Goal: Task Accomplishment & Management: Complete application form

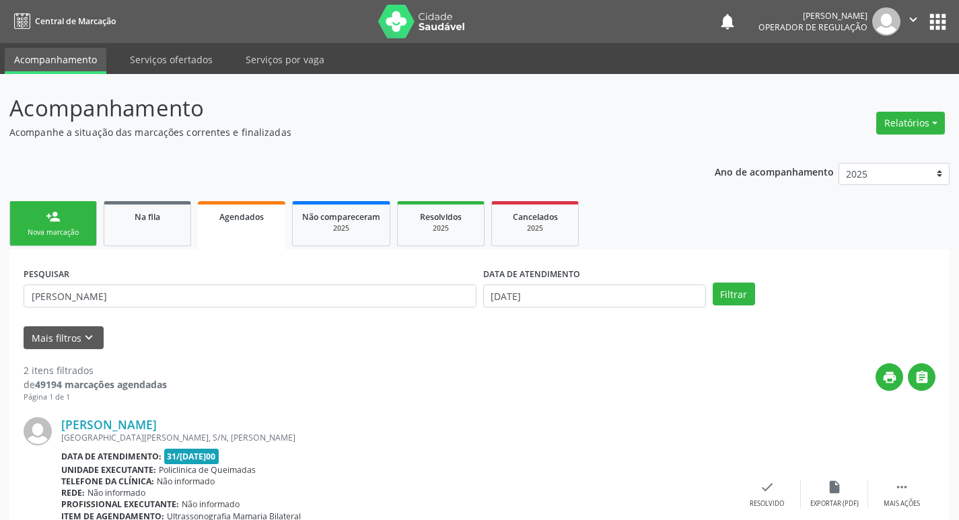
click at [77, 223] on link "person_add Nova marcação" at bounding box center [52, 223] width 87 height 45
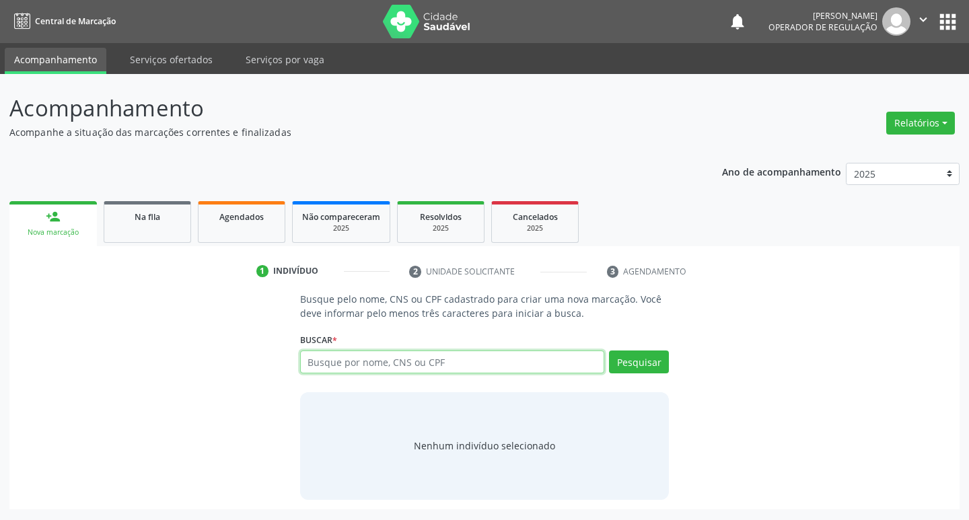
click at [343, 365] on input "text" at bounding box center [452, 362] width 305 height 23
type input "700004545162902"
click at [655, 364] on button "Pesquisar" at bounding box center [639, 362] width 60 height 23
click at [417, 365] on input "700004545162902" at bounding box center [452, 362] width 305 height 23
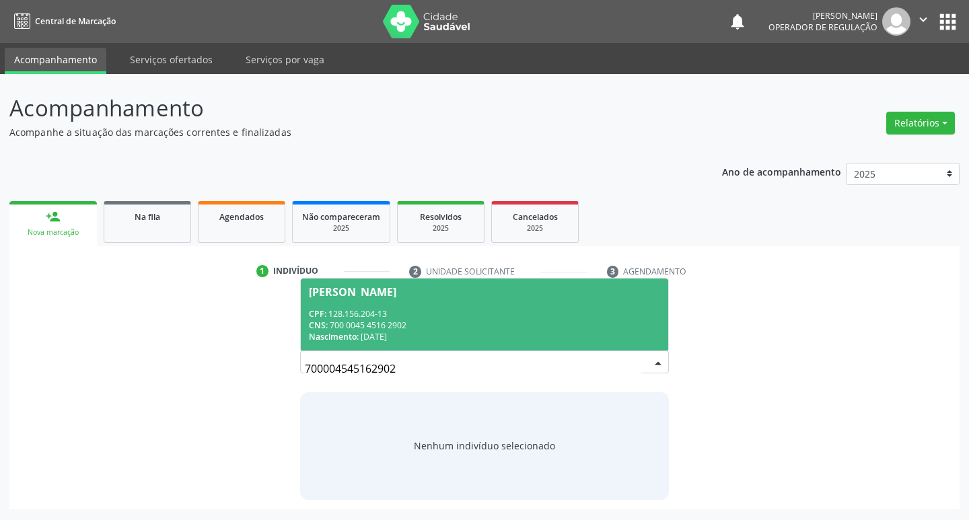
click at [427, 318] on div "CPF: 128.156.204-13" at bounding box center [485, 313] width 352 height 11
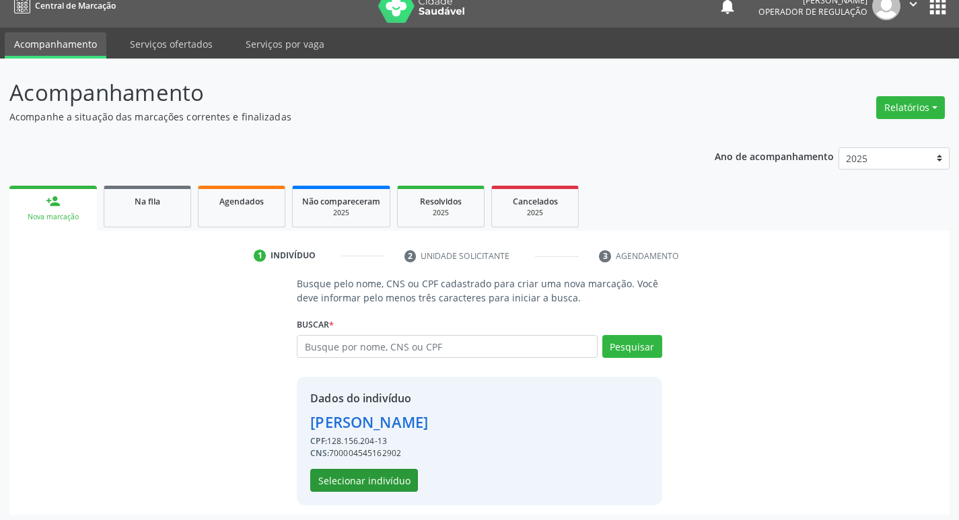
scroll to position [20, 0]
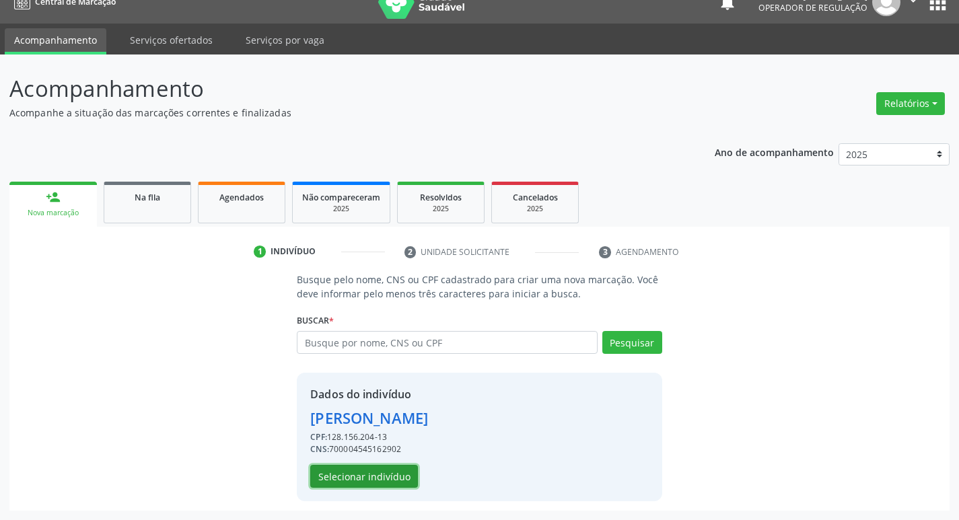
click at [393, 480] on button "Selecionar indivíduo" at bounding box center [364, 476] width 108 height 23
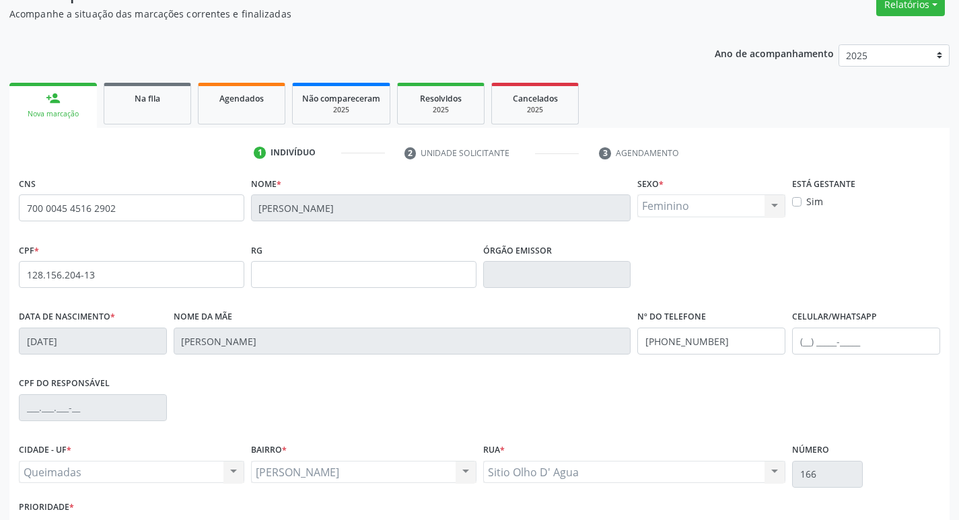
scroll to position [209, 0]
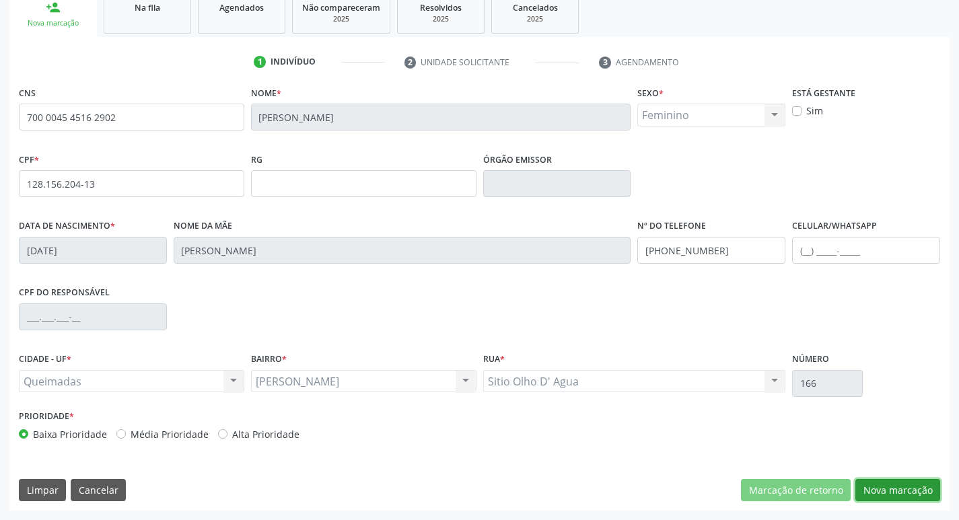
click at [871, 495] on button "Nova marcação" at bounding box center [897, 490] width 85 height 23
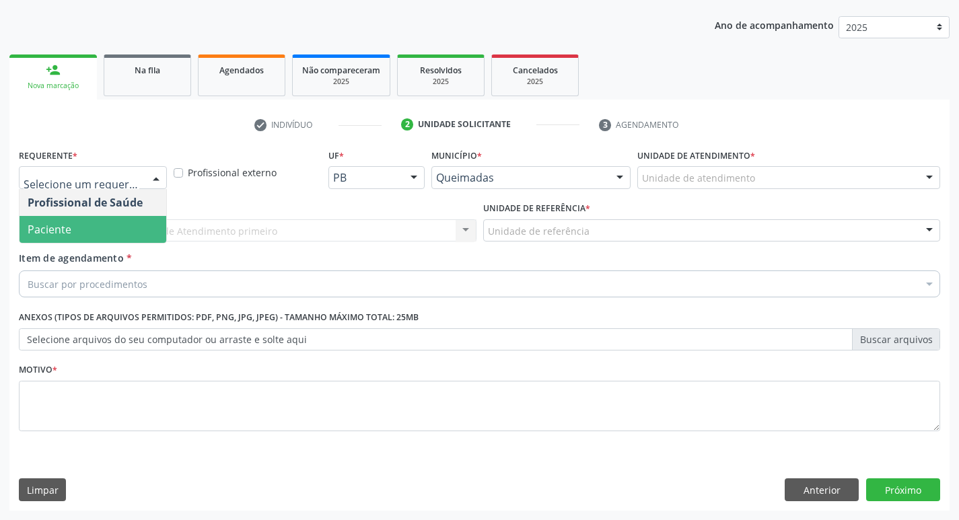
click at [44, 223] on span "Paciente" at bounding box center [50, 229] width 44 height 15
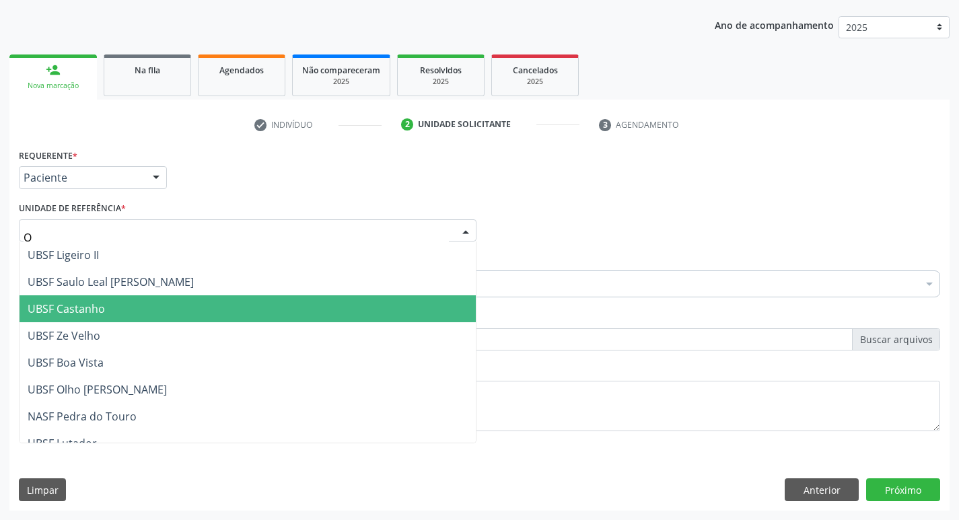
type input "OL"
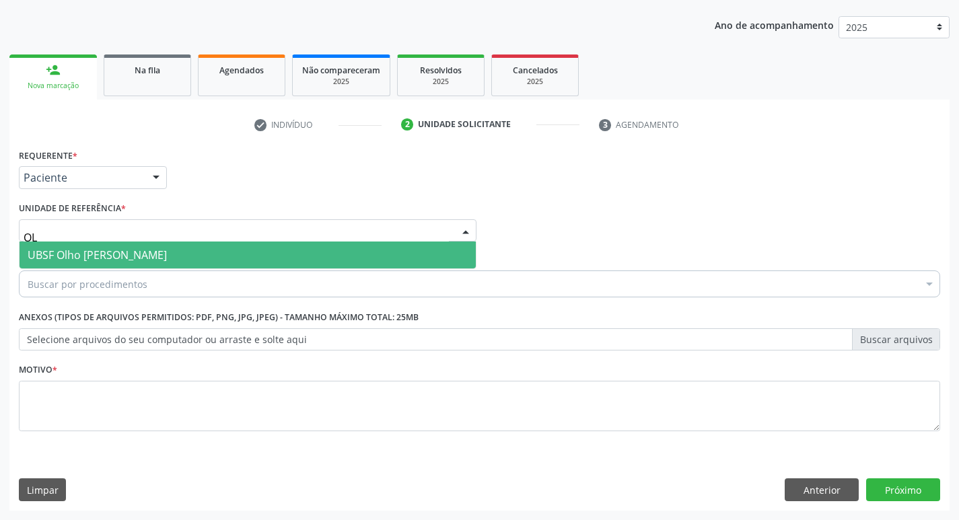
click at [119, 261] on span "UBSF Olho [PERSON_NAME]" at bounding box center [97, 255] width 139 height 15
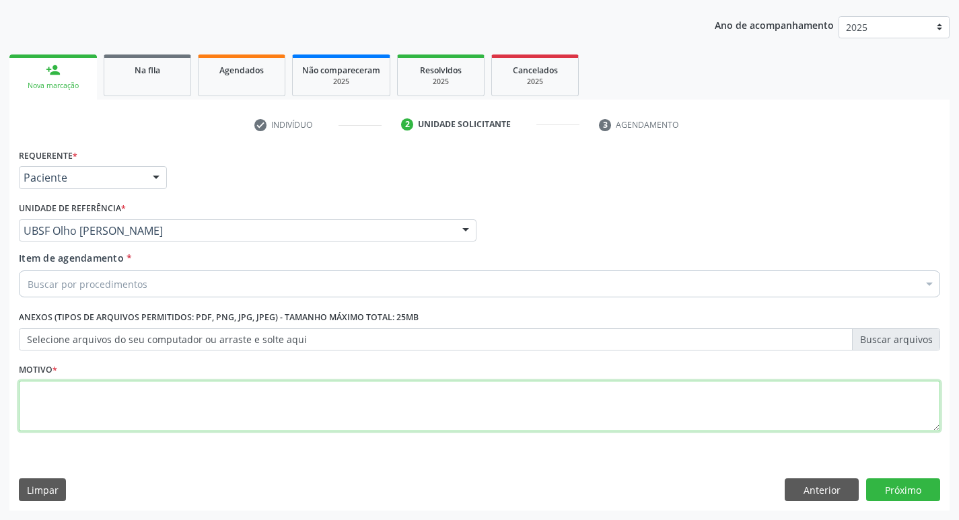
click at [91, 402] on textarea at bounding box center [479, 406] width 921 height 51
type textarea "AVALIACAO"
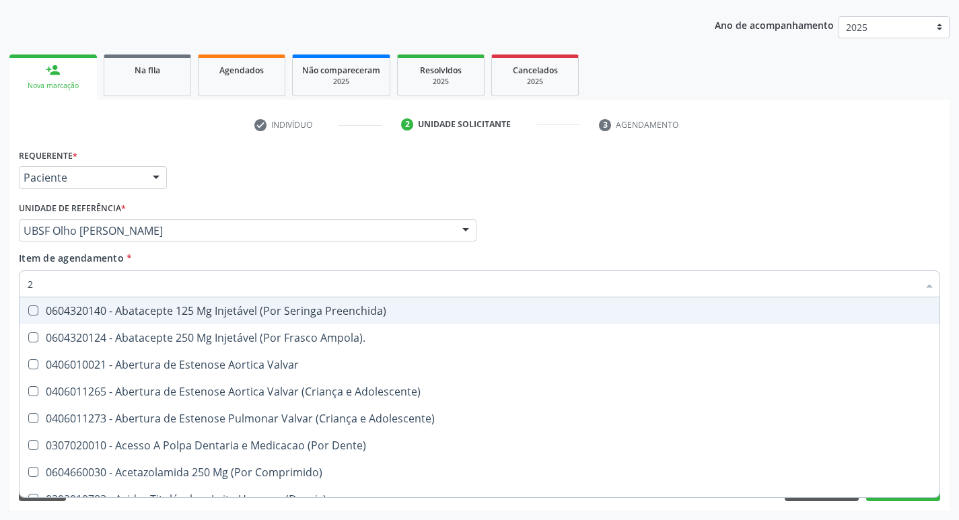
type input "20205001"
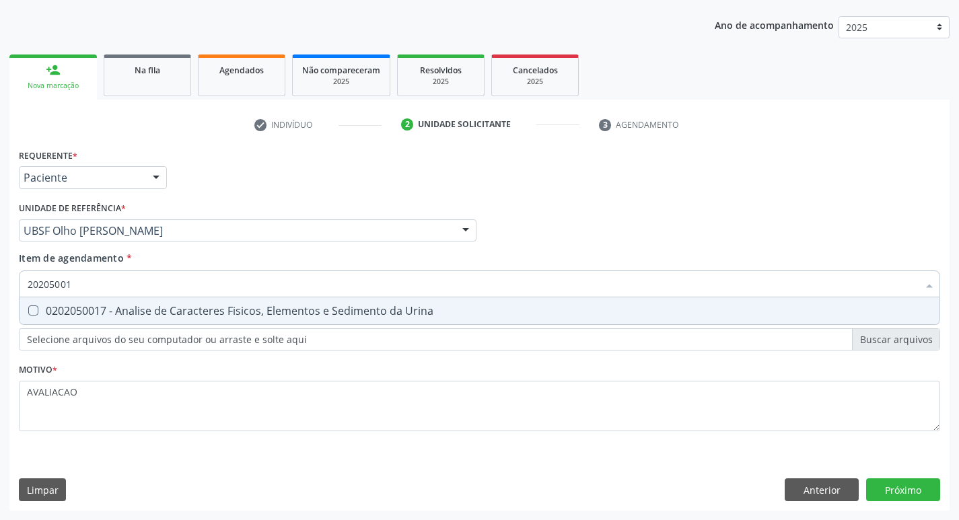
click at [155, 312] on div "0202050017 - Analise de Caracteres Fisicos, Elementos e Sedimento da Urina" at bounding box center [480, 311] width 904 height 11
checkbox Urina "true"
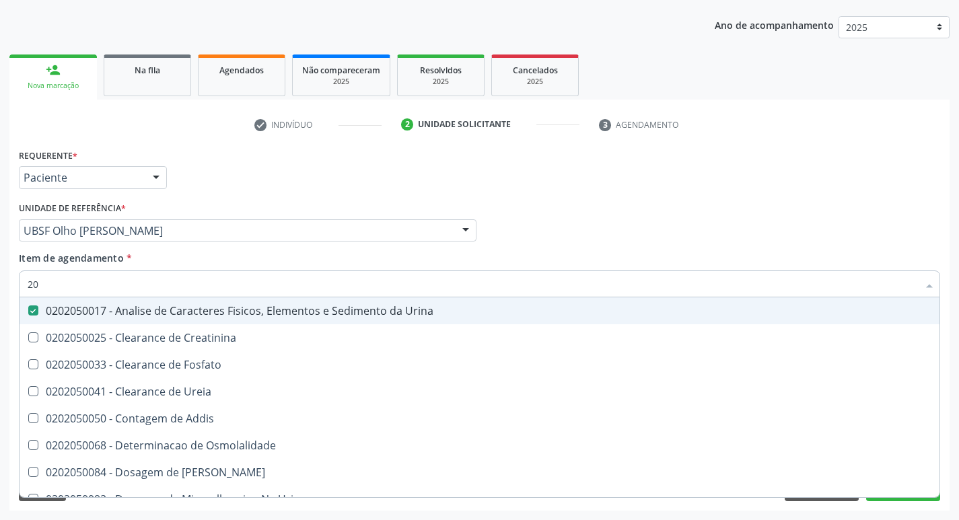
type input "2"
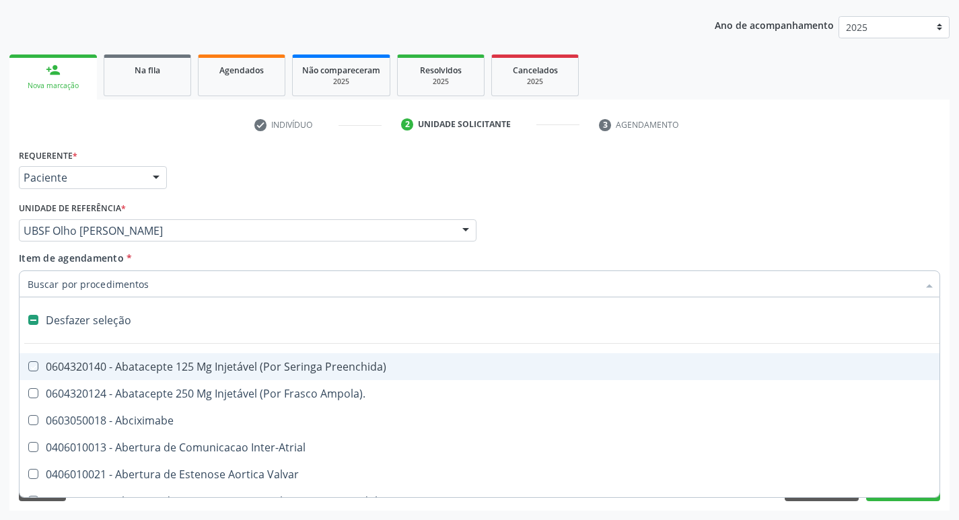
checkbox Preenchida\) "false"
checkbox Inter-Atrial "false"
type input "G"
checkbox Urina "false"
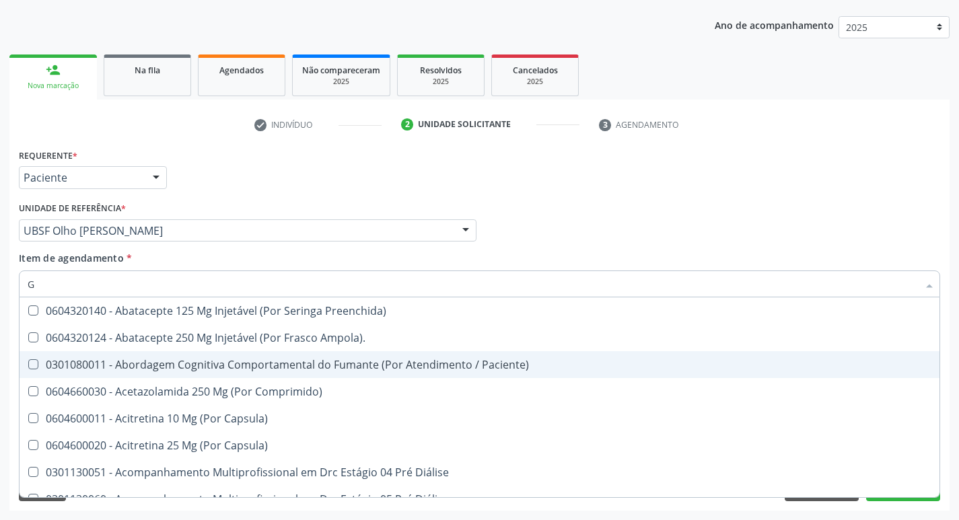
type input "GLICOSE"
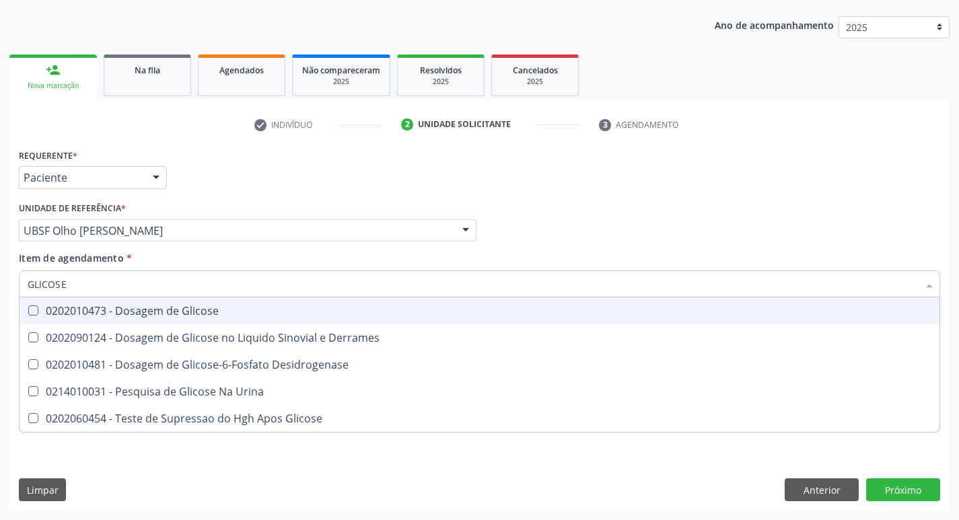
click at [162, 312] on div "0202010473 - Dosagem de Glicose" at bounding box center [480, 311] width 904 height 11
checkbox Glicose "true"
type input "GLICOS"
checkbox Glicose "false"
checkbox Derrames "true"
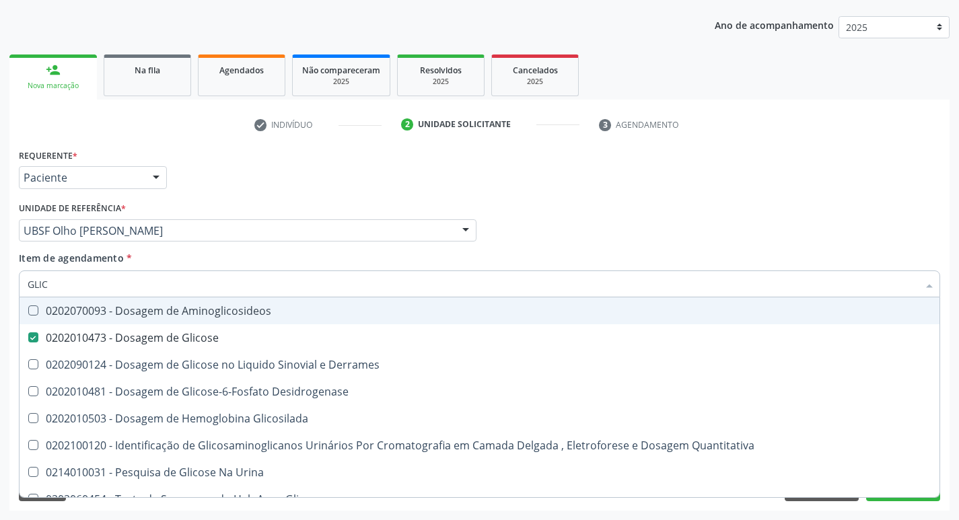
type input "GLI"
checkbox Glicose "false"
checkbox Derrames "false"
type input "G"
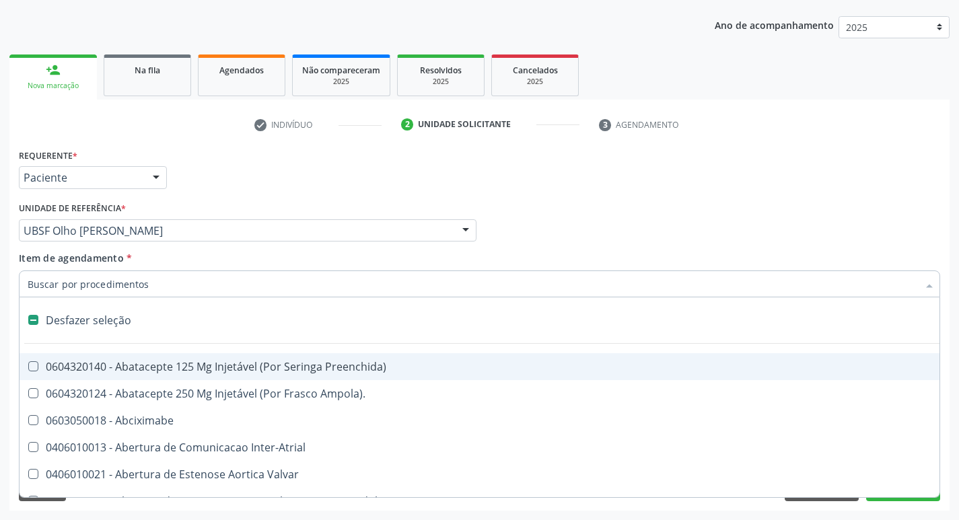
type input "H"
checkbox Urina "false"
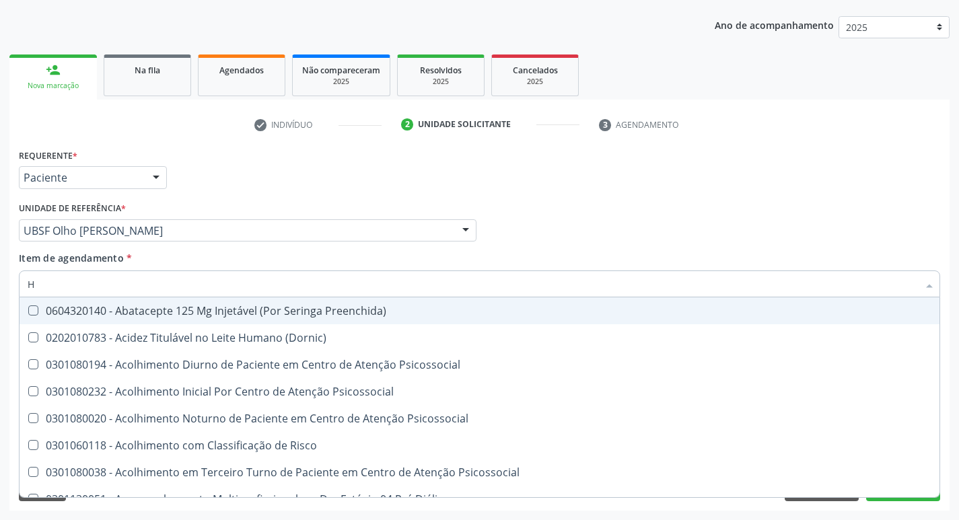
type input "HEMOGR"
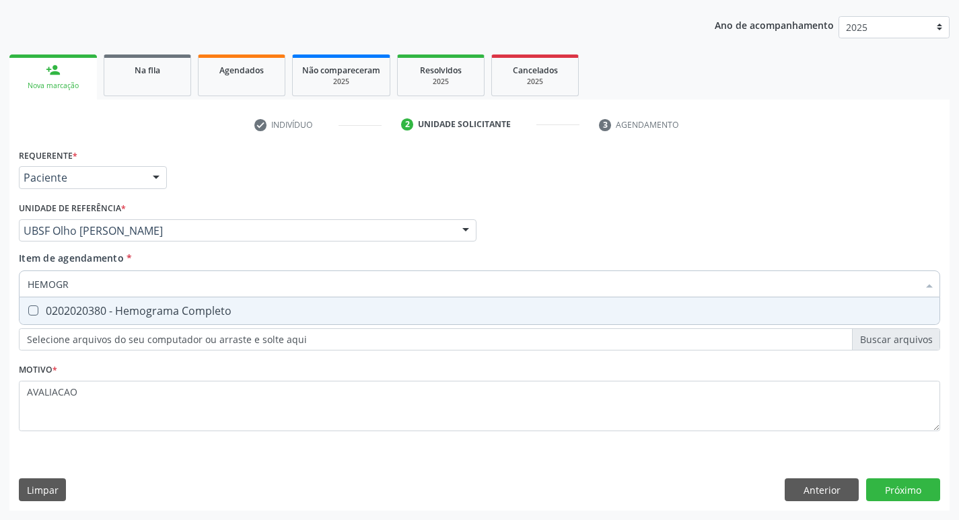
click at [182, 314] on div "0202020380 - Hemograma Completo" at bounding box center [480, 311] width 904 height 11
checkbox Completo "true"
type input "HEMOG"
checkbox Completo "false"
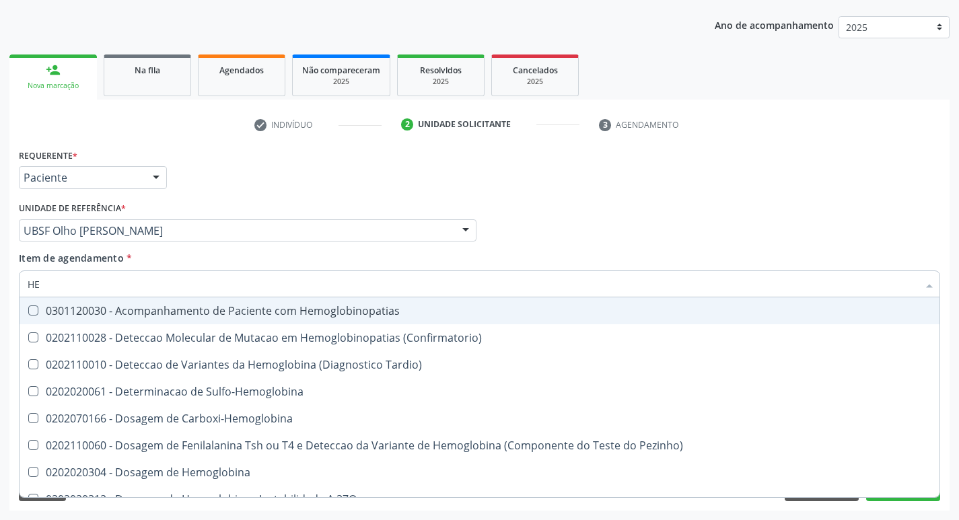
type input "H"
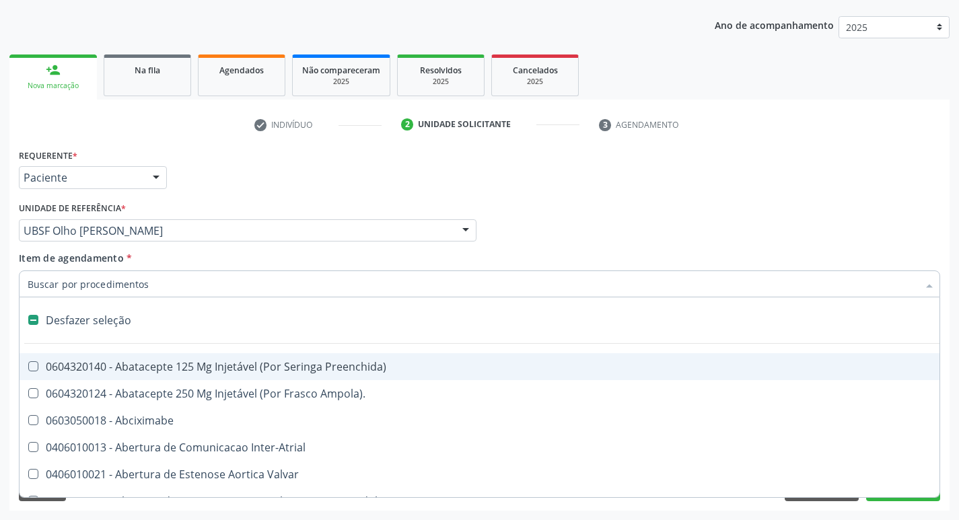
checkbox Capsula\) "false"
type input "I"
checkbox Dedo "true"
checkbox Urina "false"
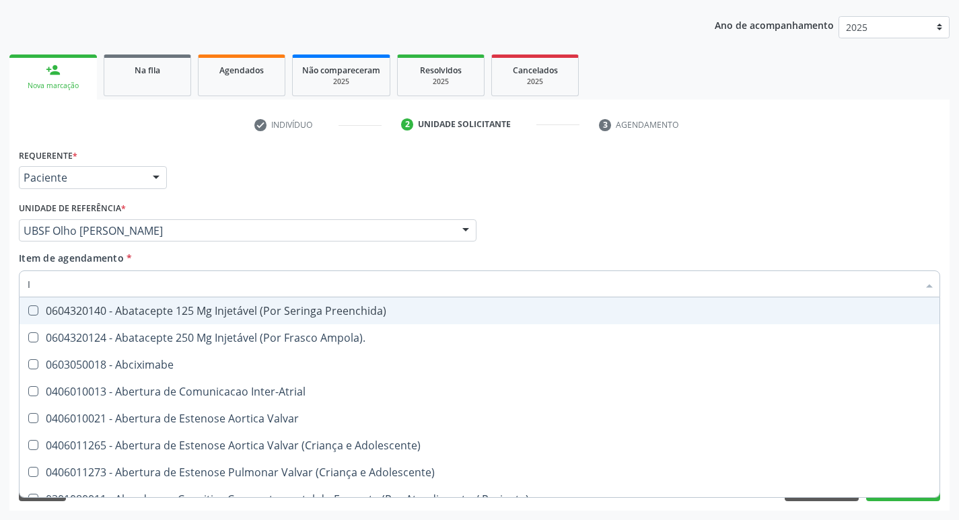
type input "IG"
checkbox Urina "false"
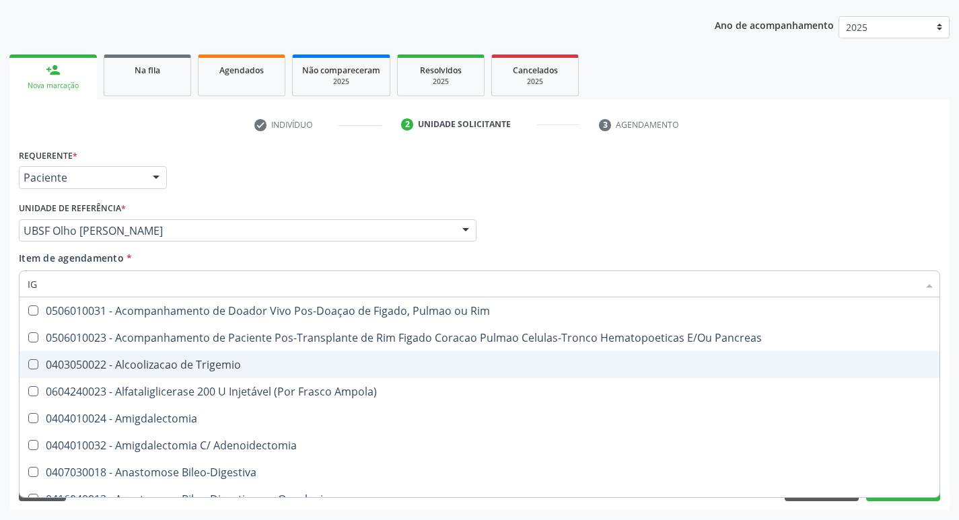
type input "IGM"
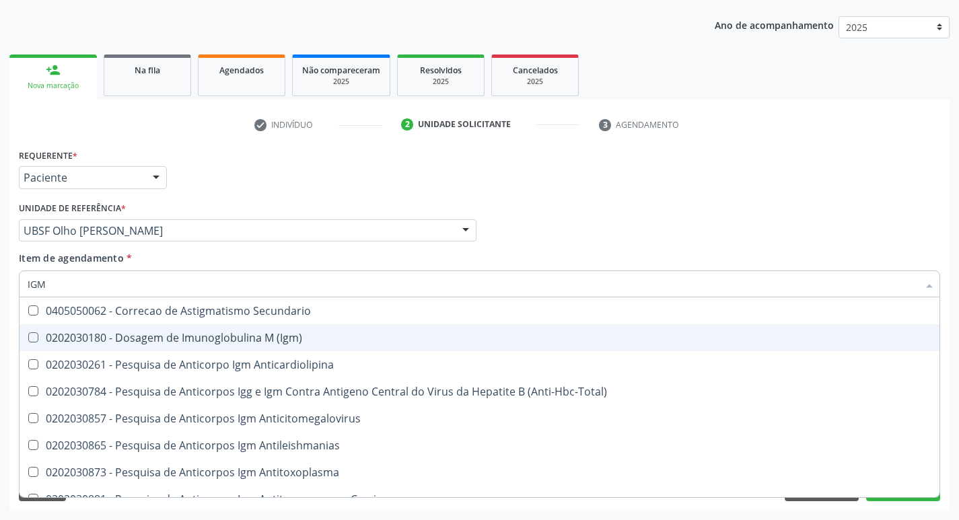
click at [264, 341] on div "0202030180 - Dosagem de Imunoglobulina M (Igm)" at bounding box center [480, 337] width 904 height 11
checkbox \(Igm\) "true"
type input "IG"
checkbox \(Igm\) "false"
checkbox \(Parvovirose\) "true"
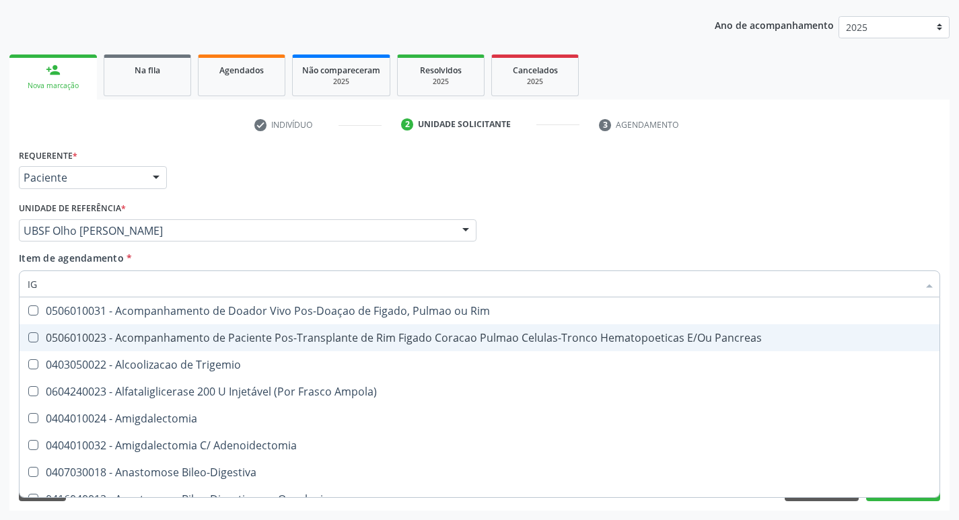
type input "IGG"
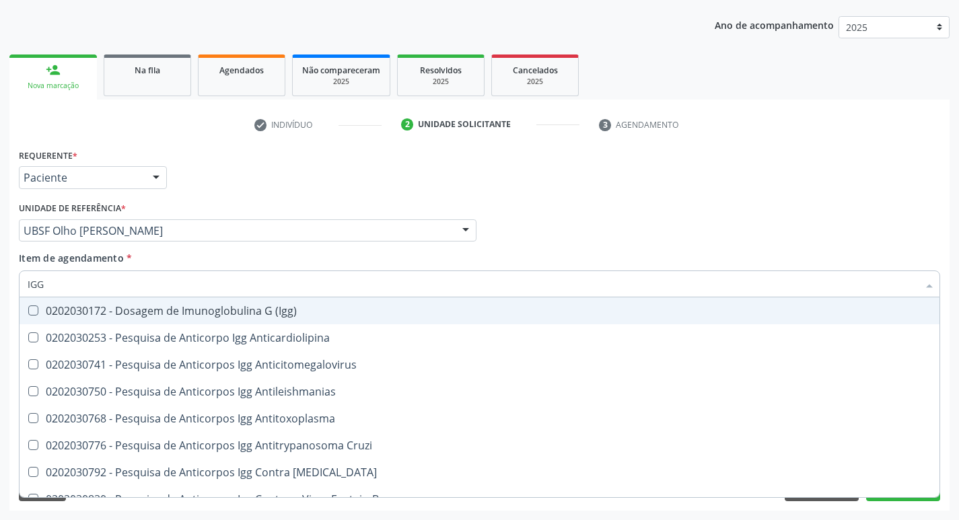
click at [270, 318] on span "0202030172 - Dosagem de Imunoglobulina G (Igg)" at bounding box center [480, 310] width 920 height 27
checkbox \(Igg\) "true"
type input "IG"
checkbox \(Igg\) "false"
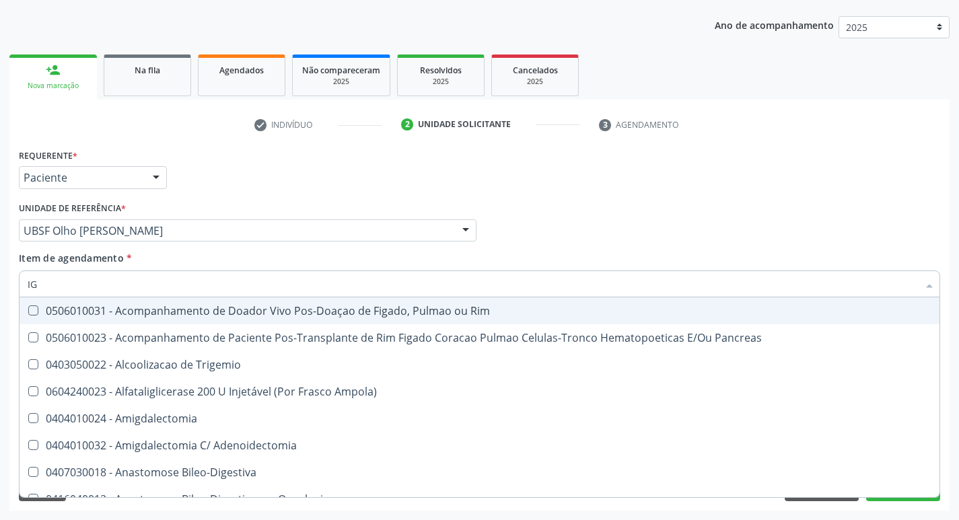
type input "I"
checkbox \(Igg\) "false"
checkbox \(Igm\) "false"
checkbox Uterina "false"
checkbox Hirtz\) "true"
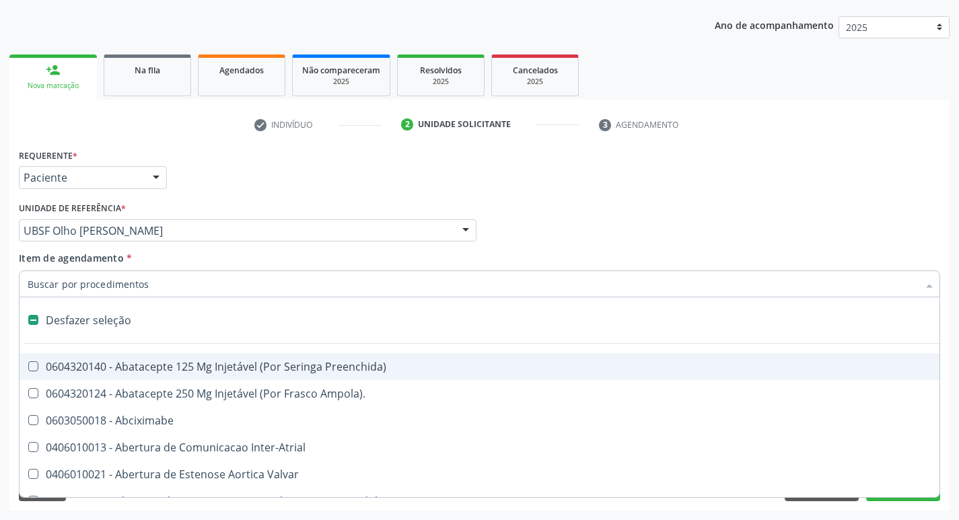
type input "H"
checkbox Urina "false"
checkbox Convencional\) "true"
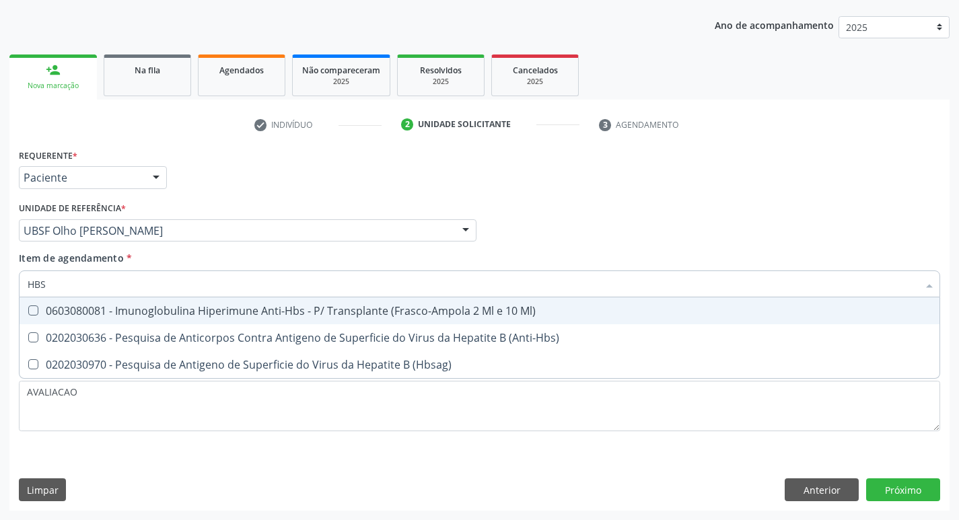
type input "HBSA"
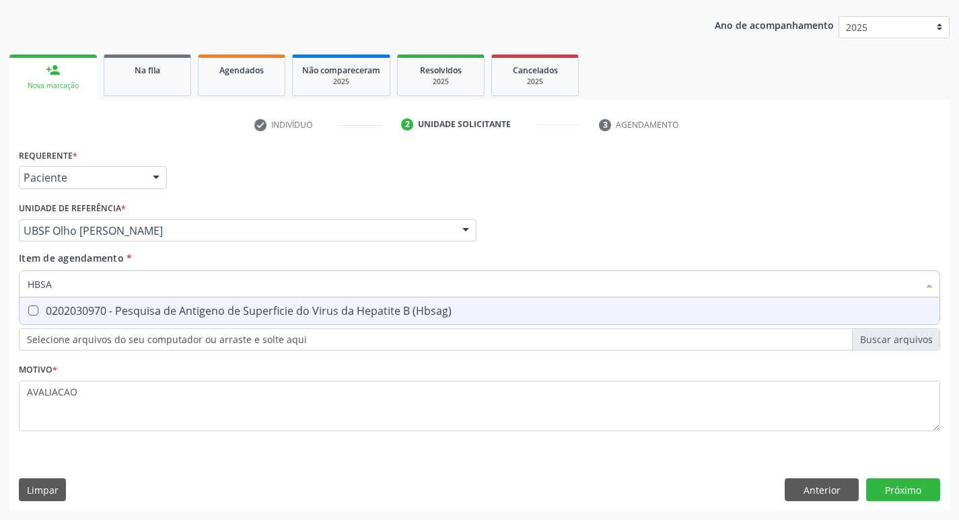
click at [270, 318] on span "0202030970 - Pesquisa de Antigeno de Superficie do Virus da Hepatite B (Hbsag)" at bounding box center [480, 310] width 920 height 27
checkbox \(Hbsag\) "true"
type input "HBS"
checkbox \(Hbsag\) "false"
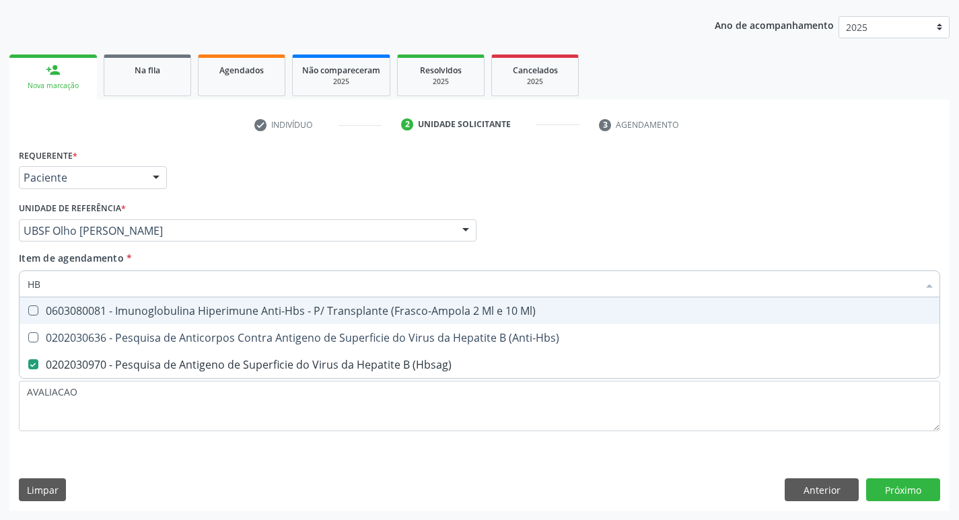
type input "H"
checkbox \(Hbsag\) "false"
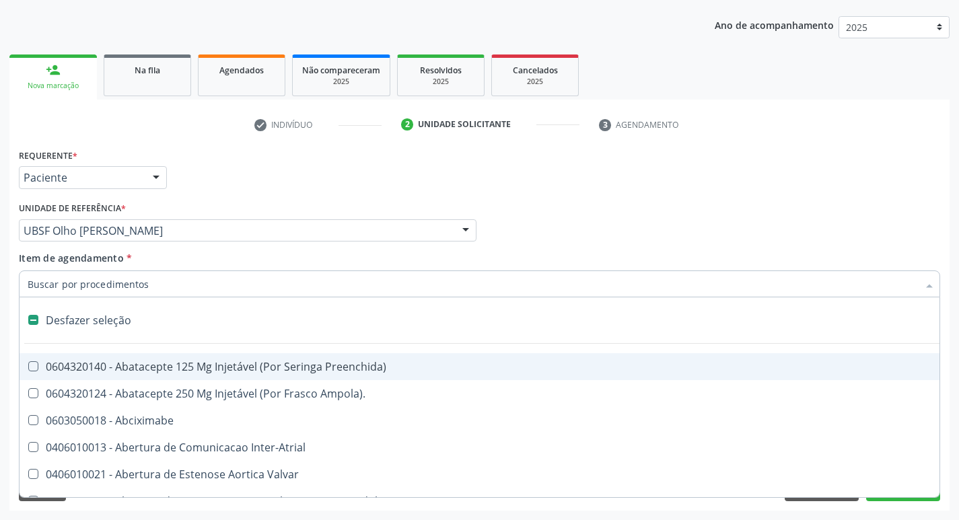
type input "R"
checkbox Tarso "true"
checkbox Urina "false"
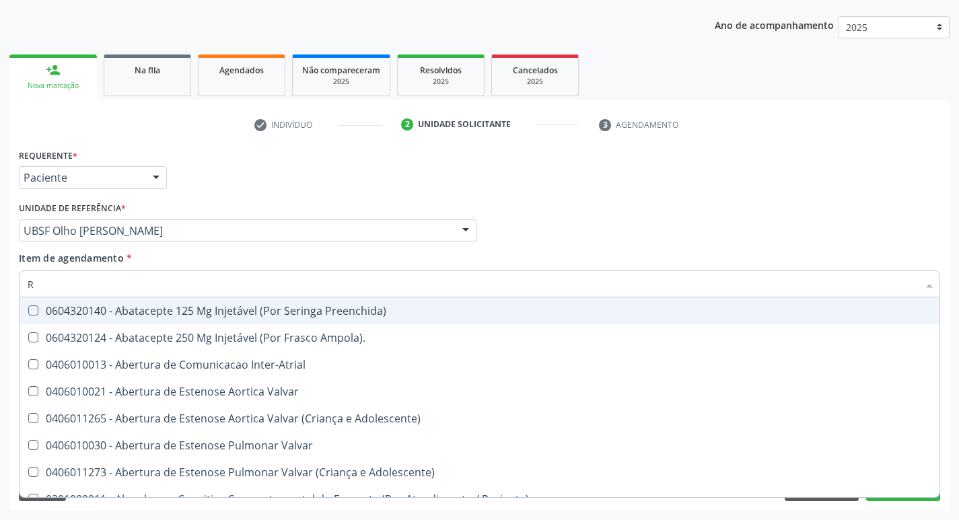
type input "RH"
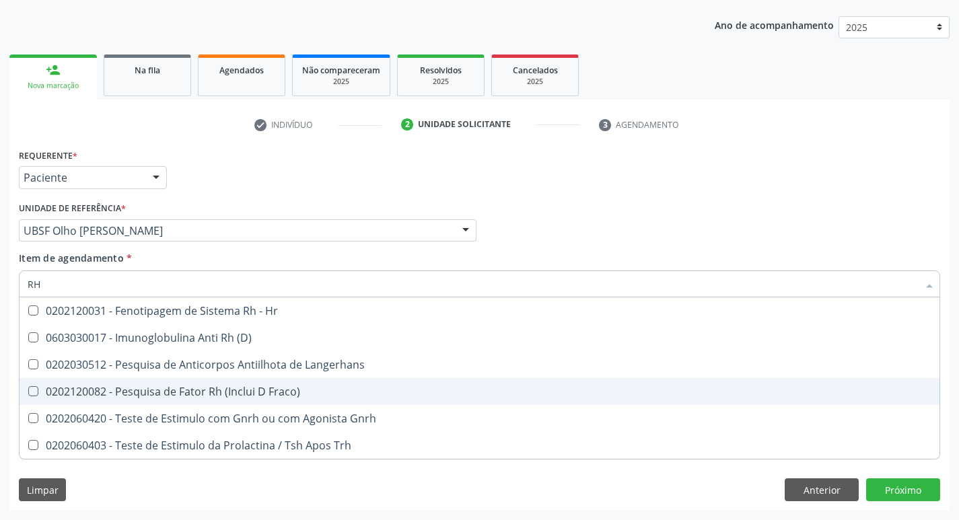
click at [242, 390] on div "0202120082 - Pesquisa de Fator Rh (Inclui D Fraco)" at bounding box center [480, 391] width 904 height 11
checkbox Fraco\) "true"
type input "R"
checkbox Fraco\) "false"
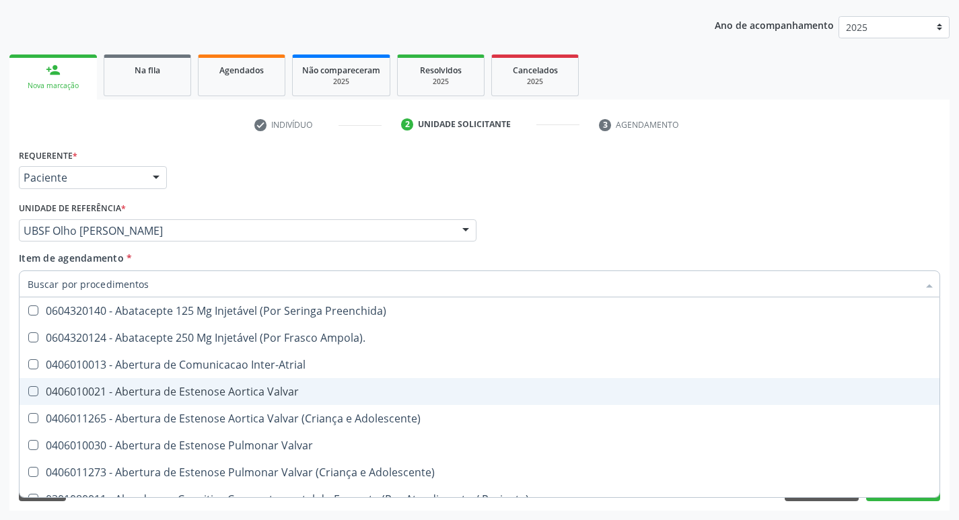
checkbox Urina "false"
checkbox Geral "true"
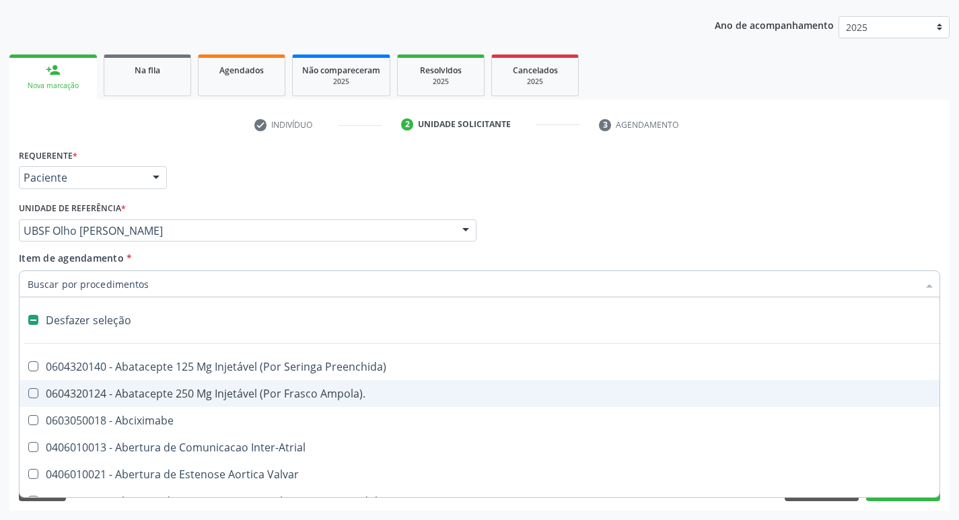
type input "E"
checkbox Voz "true"
checkbox Urina "false"
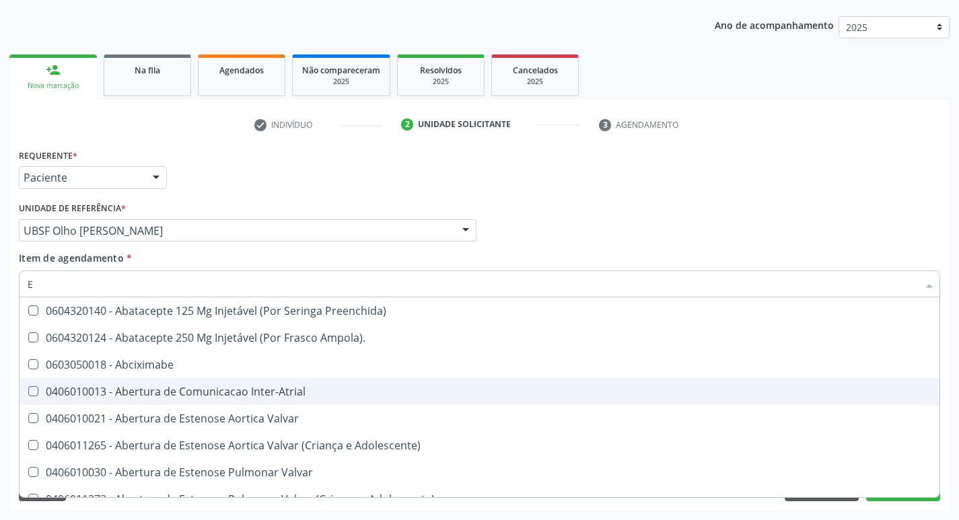
type input "EL"
checkbox Fenilcetonuria "true"
checkbox Urina "false"
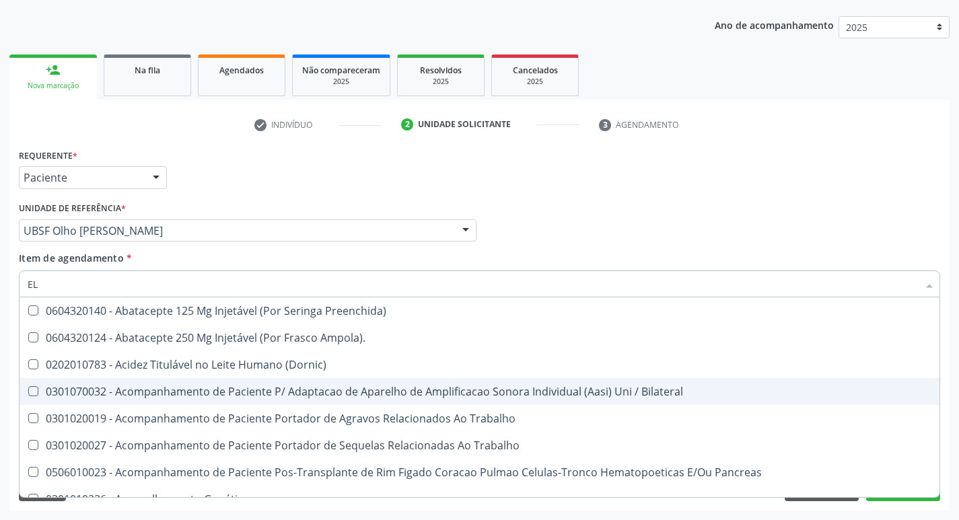
type input "ELI"
checkbox Urina "false"
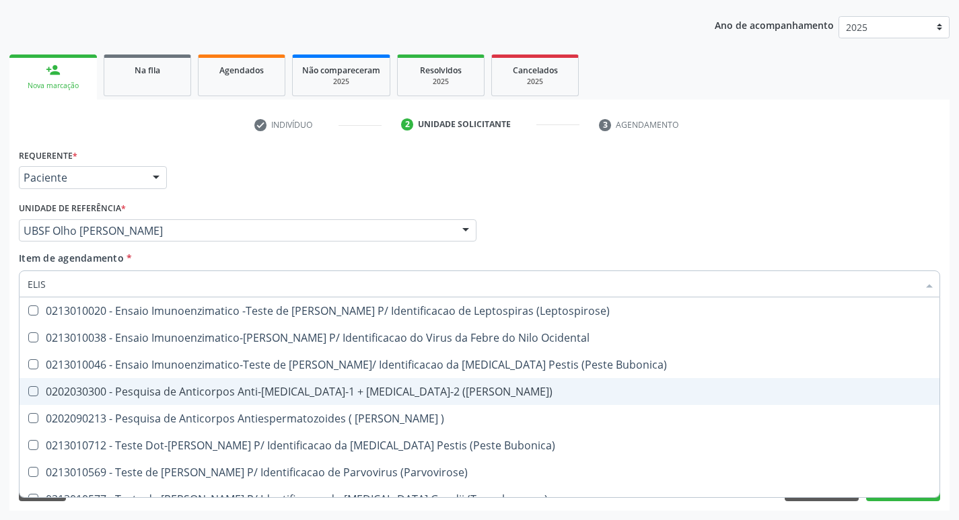
type input "ELISA"
click at [351, 402] on span "0202030300 - Pesquisa de Anticorpos Anti-[MEDICAL_DATA]-1 + [MEDICAL_DATA]-2 ([…" at bounding box center [480, 391] width 920 height 27
checkbox \(Elisa\) "true"
type input "E"
checkbox \(Elisa\) "false"
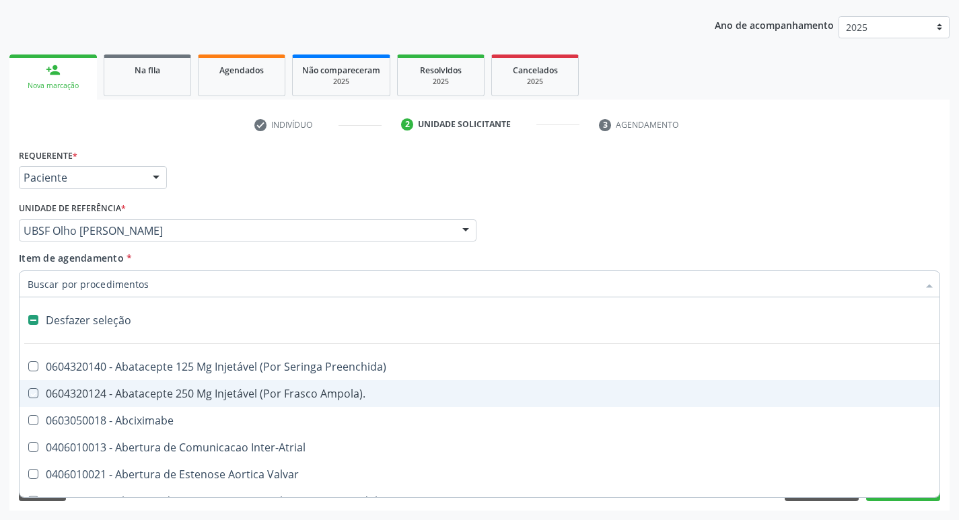
click at [721, 230] on div "Profissional Solicitante Por favor, selecione a Unidade de Atendimento primeiro…" at bounding box center [479, 225] width 928 height 52
checkbox Ampola\)\ "true"
checkbox Abciximabe "true"
checkbox Inter-Atrial "true"
checkbox Valvar "true"
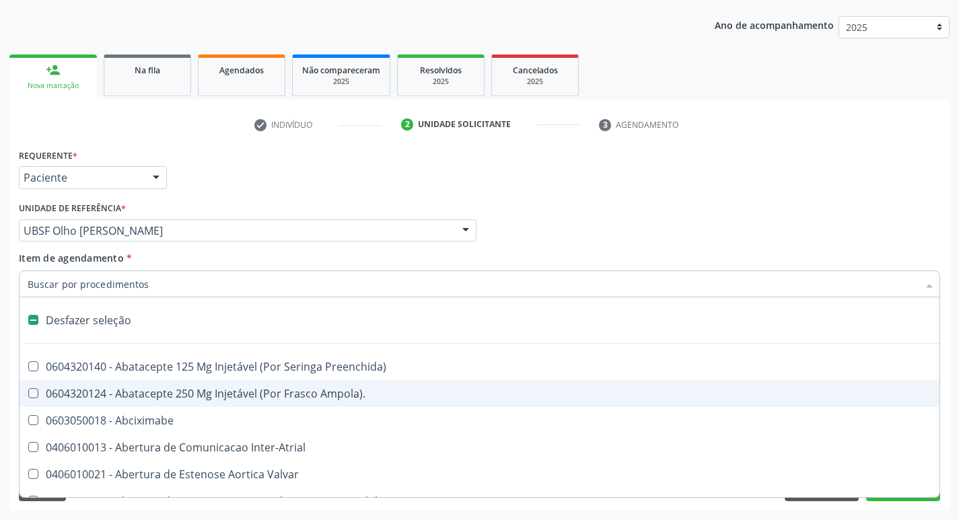
checkbox Adolescente\) "true"
checkbox Valvar "true"
checkbox Adolescente\) "true"
checkbox Paciente\) "true"
checkbox Urina "false"
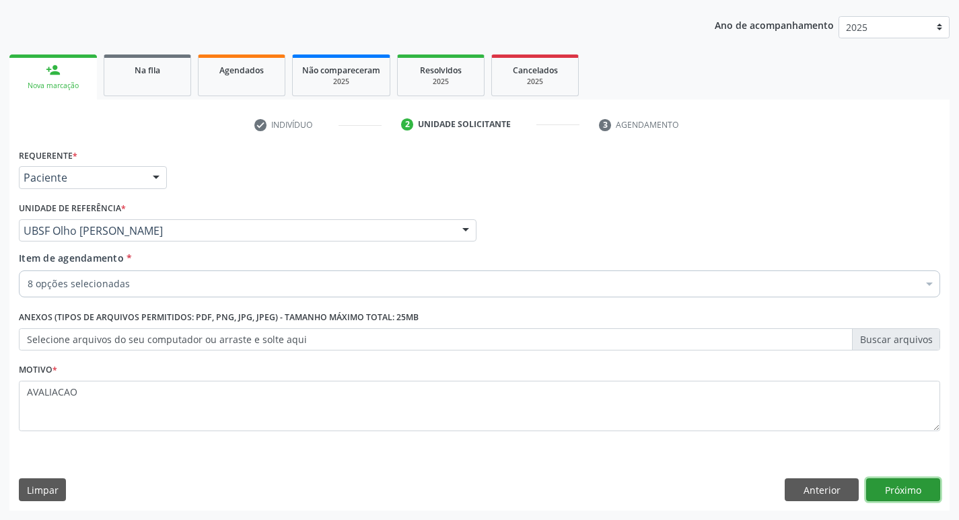
click at [886, 485] on button "Próximo" at bounding box center [903, 489] width 74 height 23
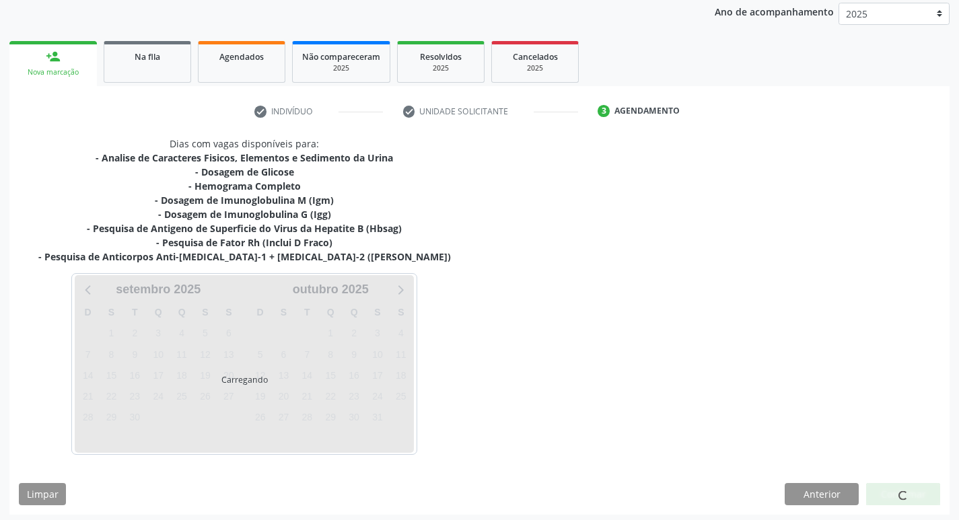
scroll to position [164, 0]
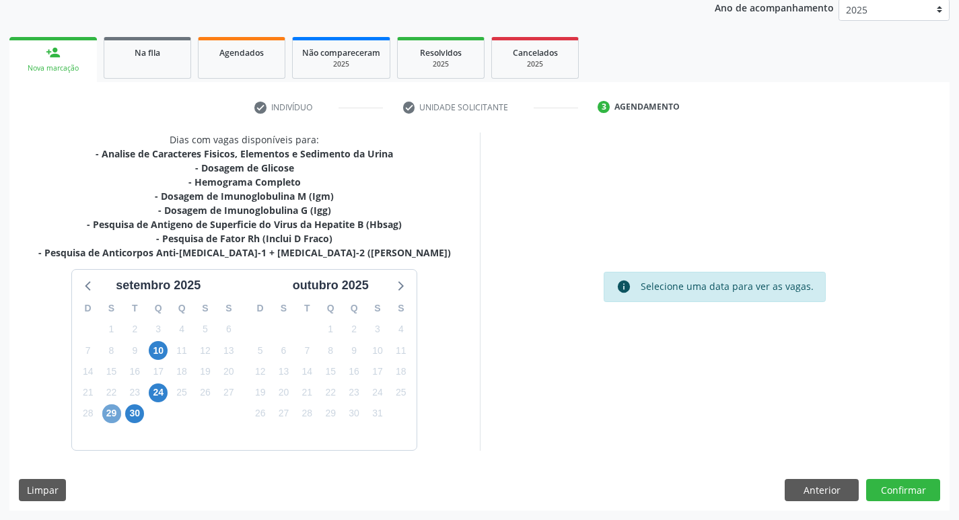
click at [114, 408] on span "29" at bounding box center [111, 413] width 19 height 19
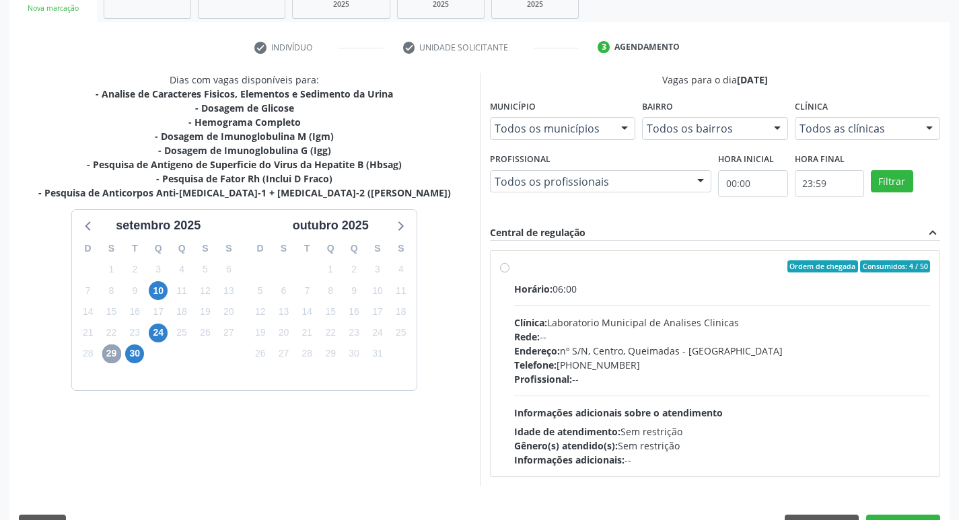
scroll to position [260, 0]
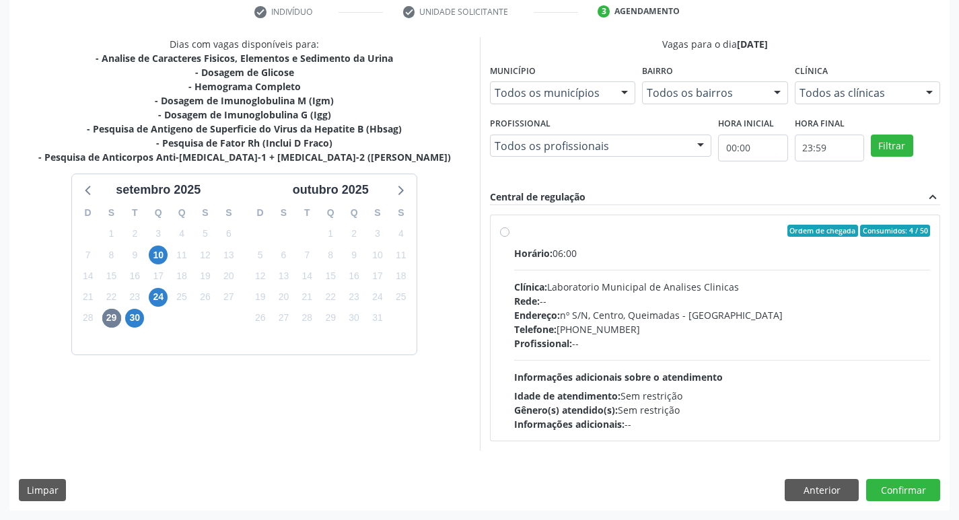
click at [638, 324] on div "Telefone: (83) 33921344" at bounding box center [722, 329] width 417 height 14
click at [509, 237] on input "Ordem de chegada Consumidos: 4 / 50 Horário: 06:00 Clínica: Laboratorio Municip…" at bounding box center [504, 231] width 9 height 12
radio input "true"
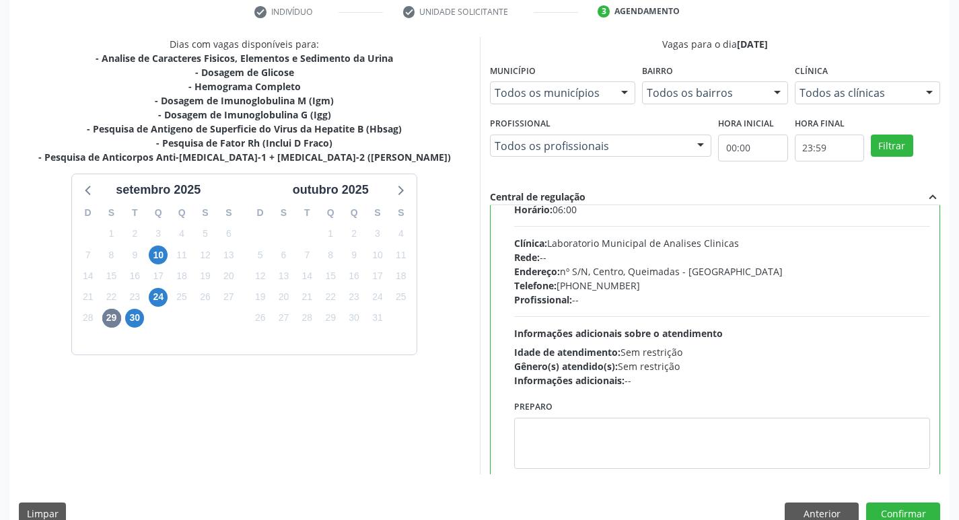
scroll to position [67, 0]
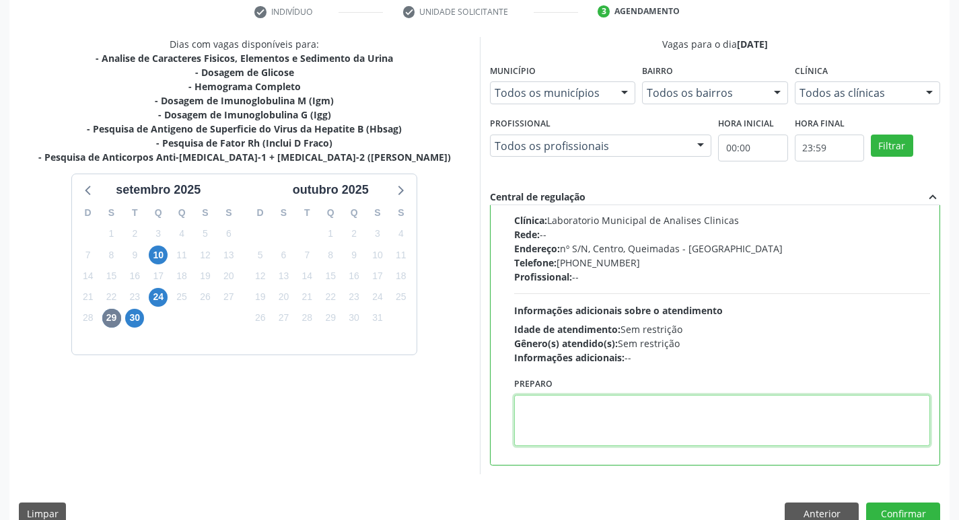
click at [573, 432] on textarea at bounding box center [722, 420] width 417 height 51
paste textarea "IR EM [GEOGRAPHIC_DATA]"
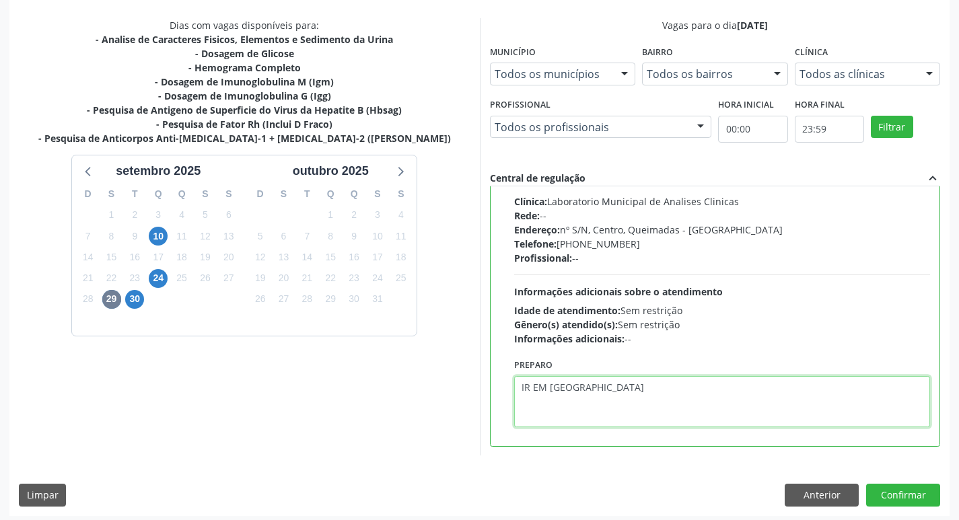
scroll to position [284, 0]
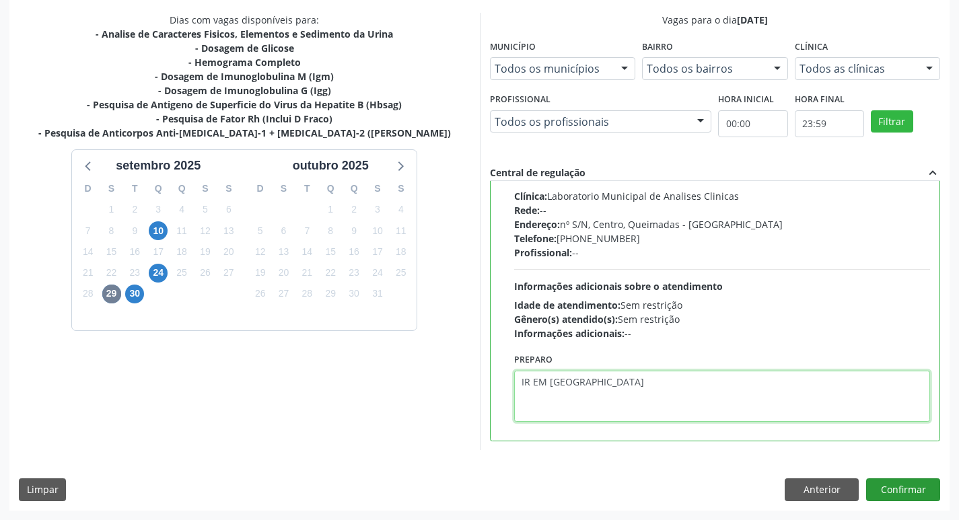
type textarea "IR EM [GEOGRAPHIC_DATA]"
click at [891, 487] on button "Confirmar" at bounding box center [903, 489] width 74 height 23
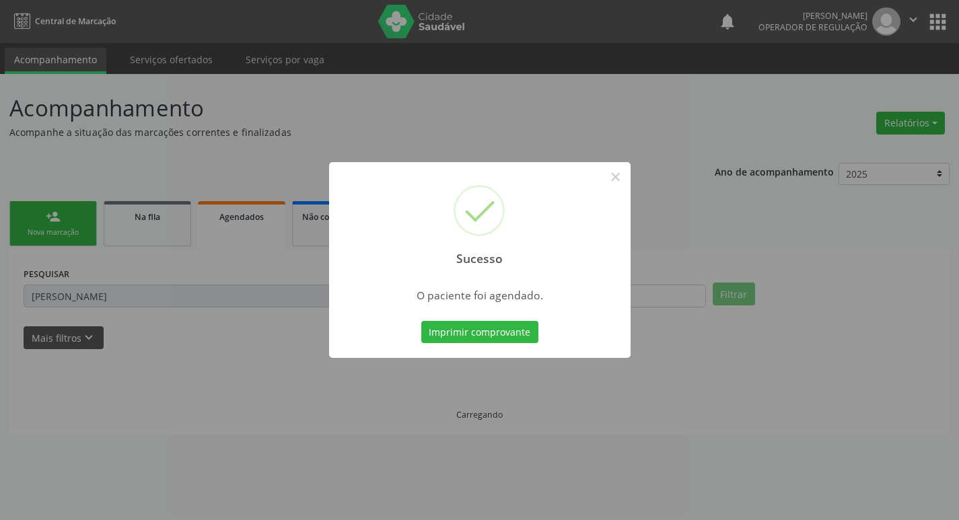
scroll to position [0, 0]
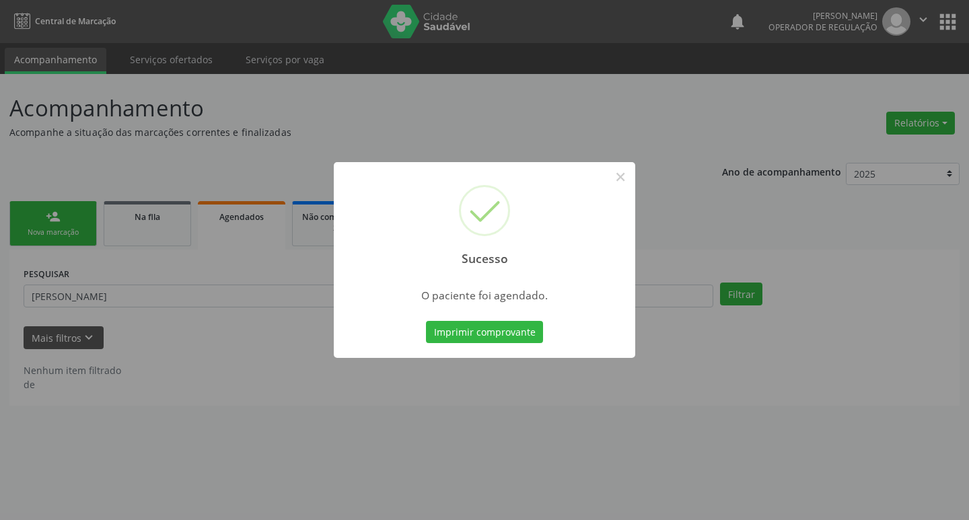
click at [450, 344] on div "Imprimir comprovante Cancel" at bounding box center [484, 332] width 123 height 28
click at [483, 334] on button "Imprimir comprovante" at bounding box center [484, 332] width 117 height 23
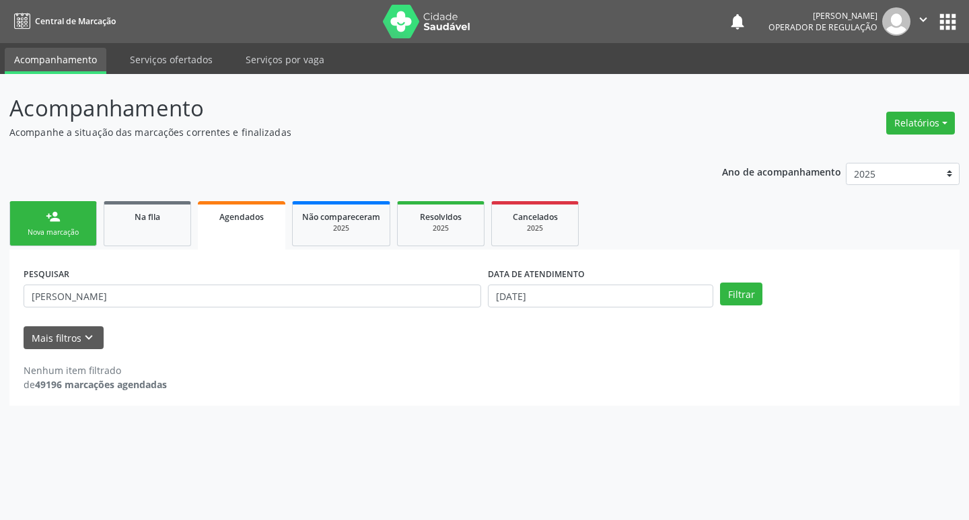
click at [60, 225] on link "person_add Nova marcação" at bounding box center [52, 223] width 87 height 45
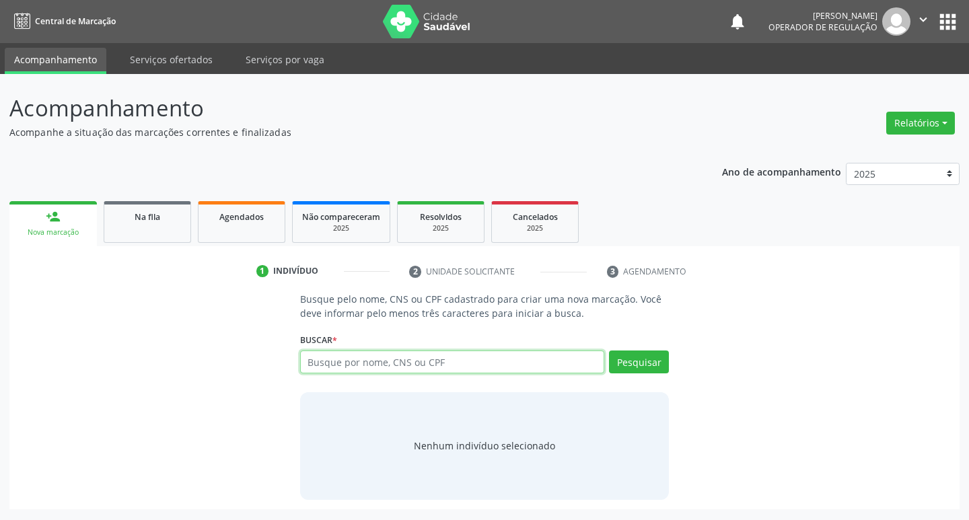
click at [318, 363] on input "text" at bounding box center [452, 362] width 305 height 23
type input "708106545494936"
click at [638, 369] on button "Pesquisar" at bounding box center [639, 362] width 60 height 23
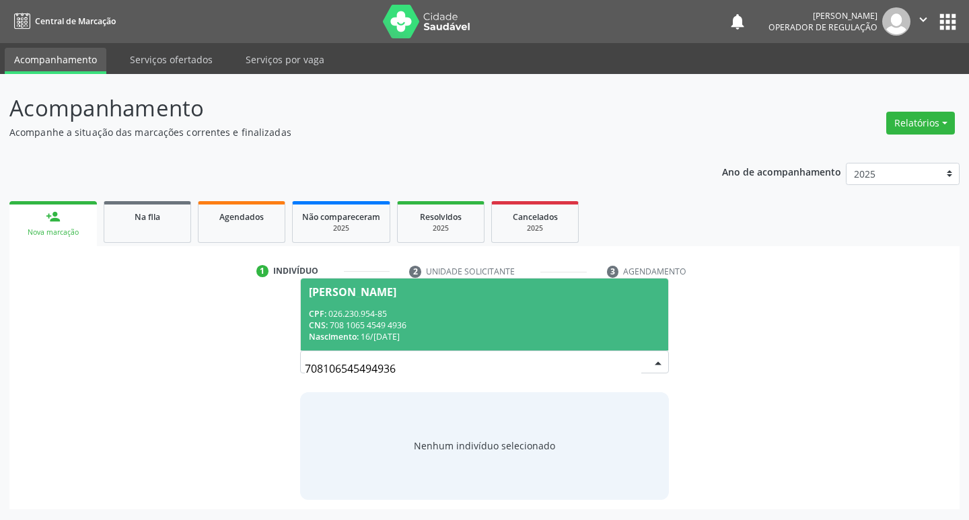
click at [404, 332] on div "Nascimento: 16/03/1961" at bounding box center [485, 336] width 352 height 11
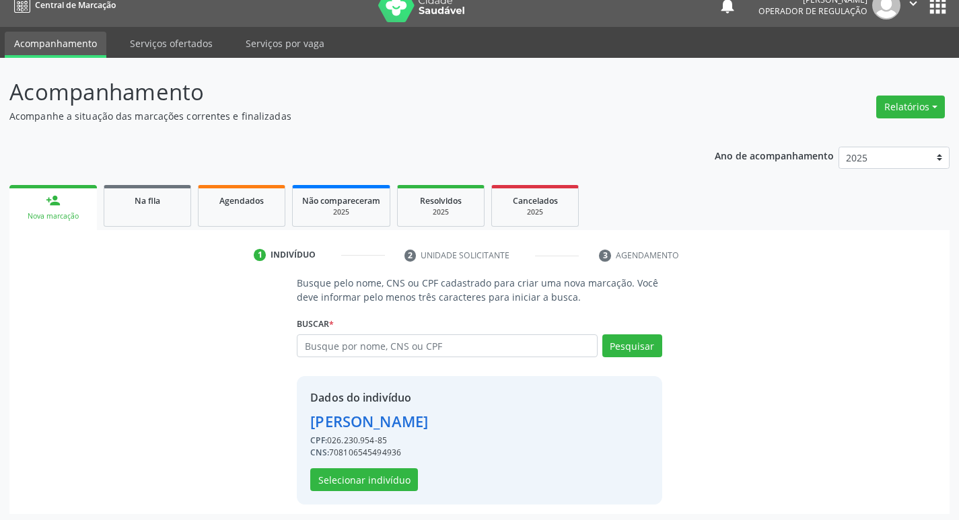
scroll to position [20, 0]
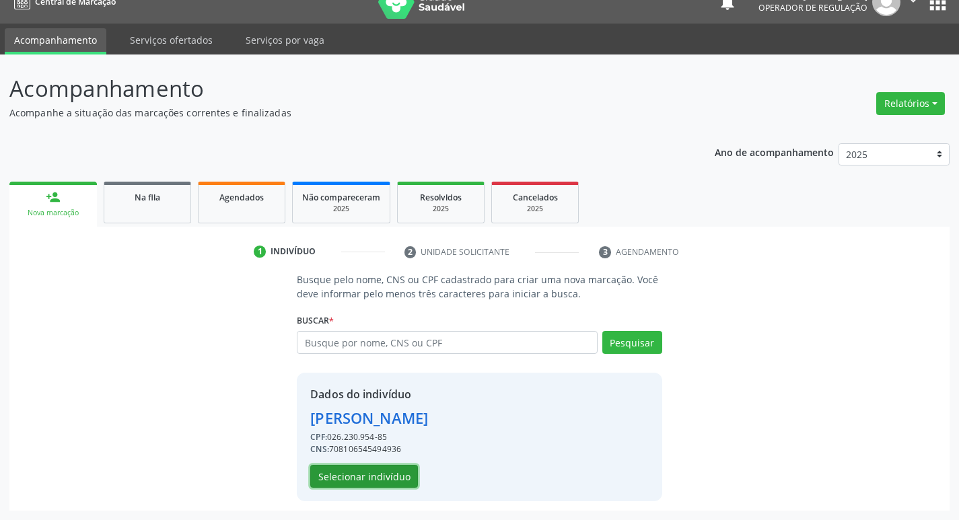
click at [354, 478] on button "Selecionar indivíduo" at bounding box center [364, 476] width 108 height 23
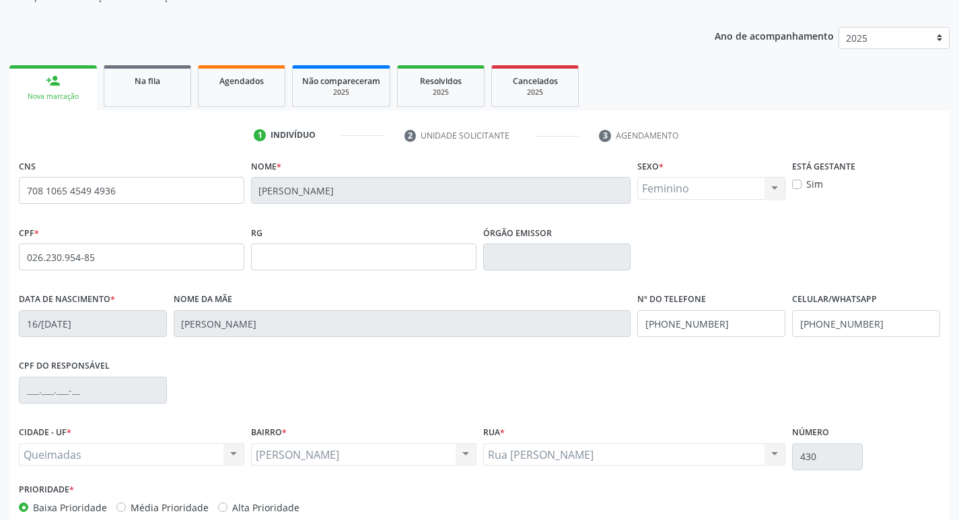
scroll to position [209, 0]
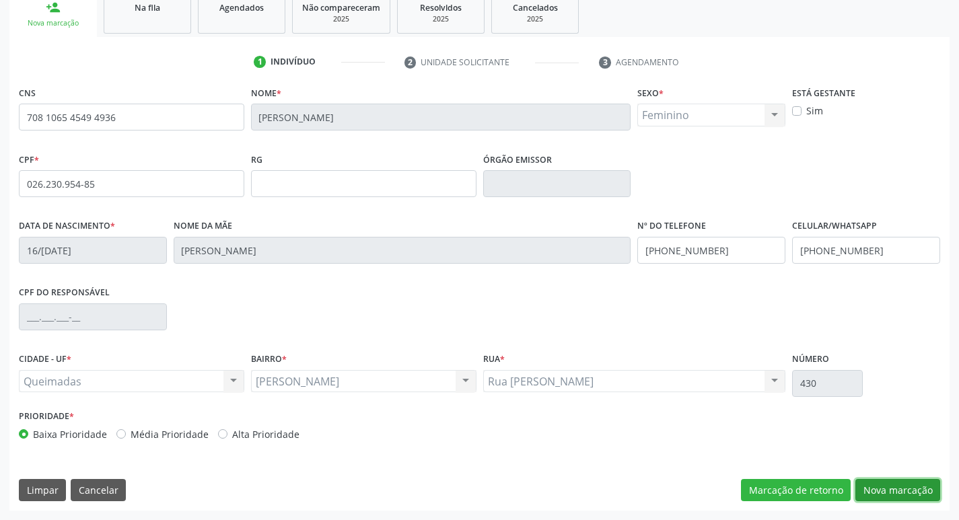
click at [871, 480] on button "Nova marcação" at bounding box center [897, 490] width 85 height 23
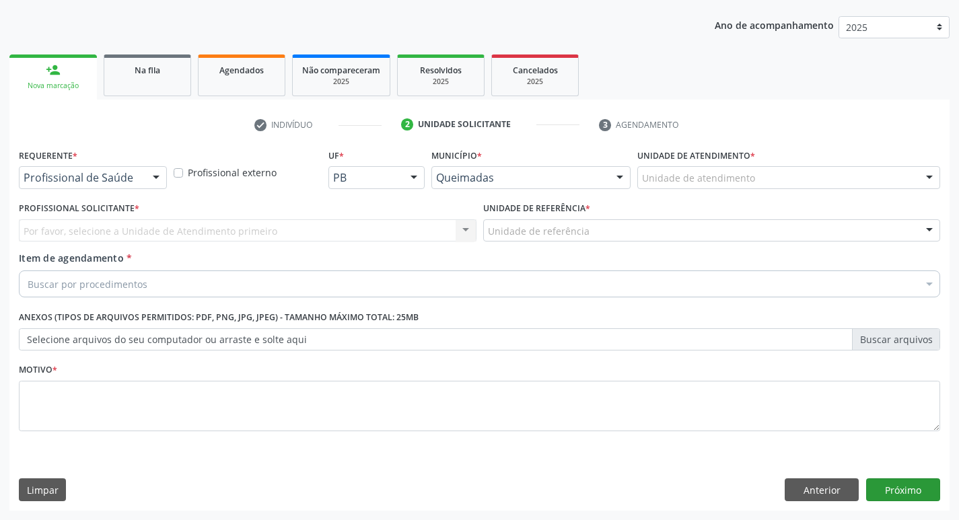
scroll to position [147, 0]
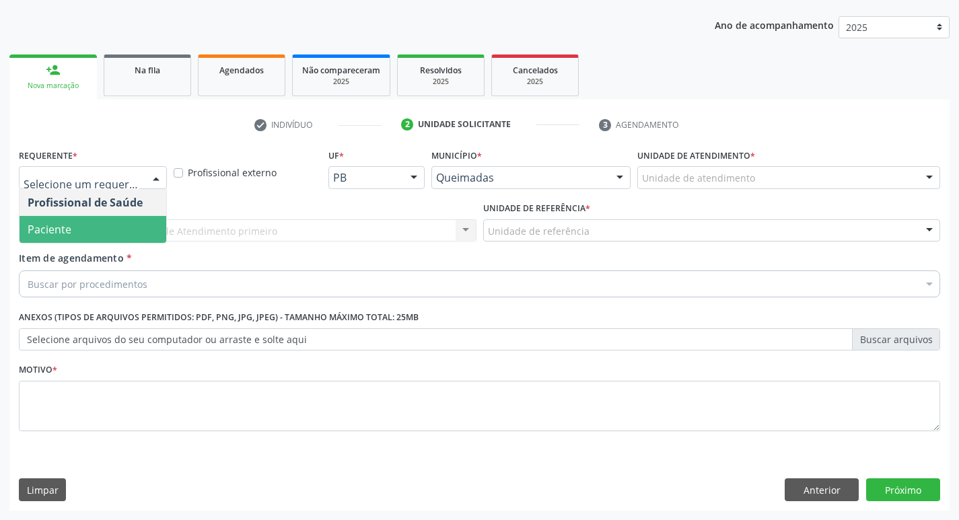
click at [104, 223] on span "Paciente" at bounding box center [93, 229] width 147 height 27
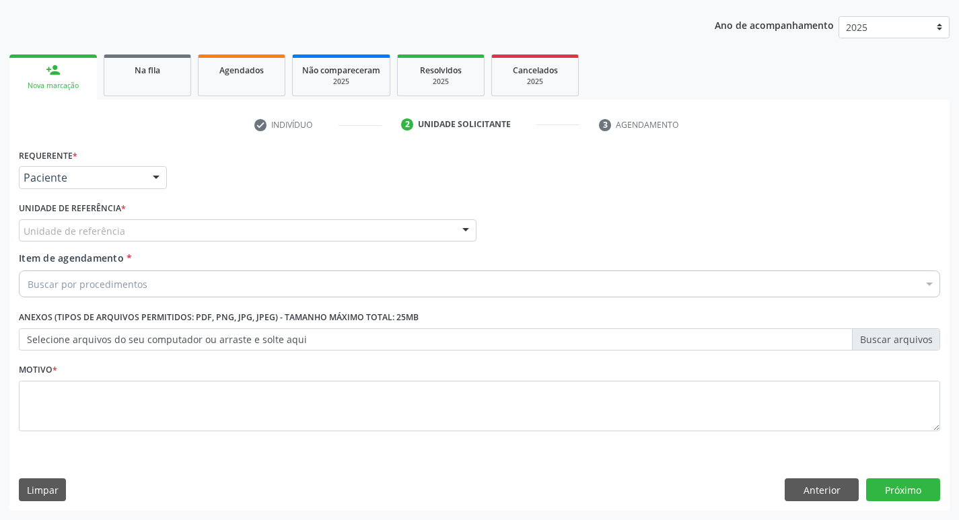
click at [89, 215] on label "Unidade de referência *" at bounding box center [72, 209] width 107 height 21
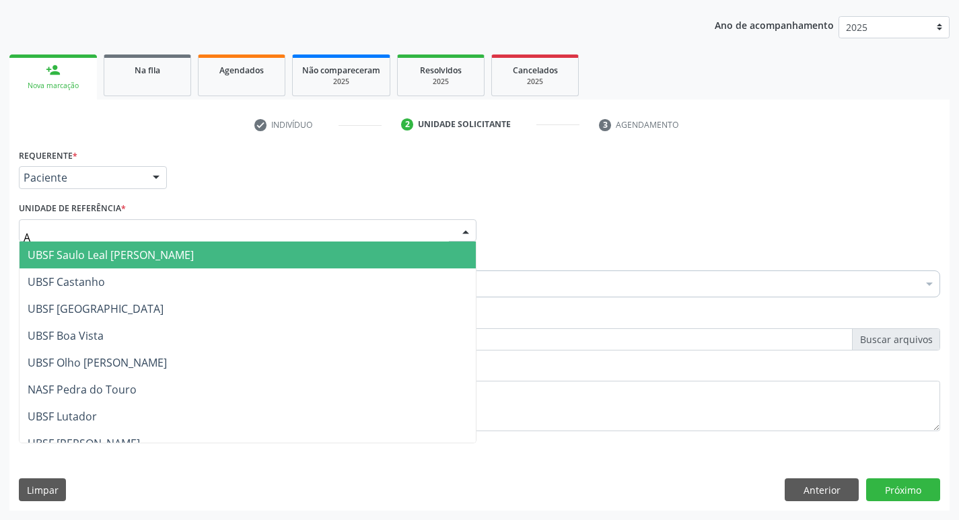
type input "AN"
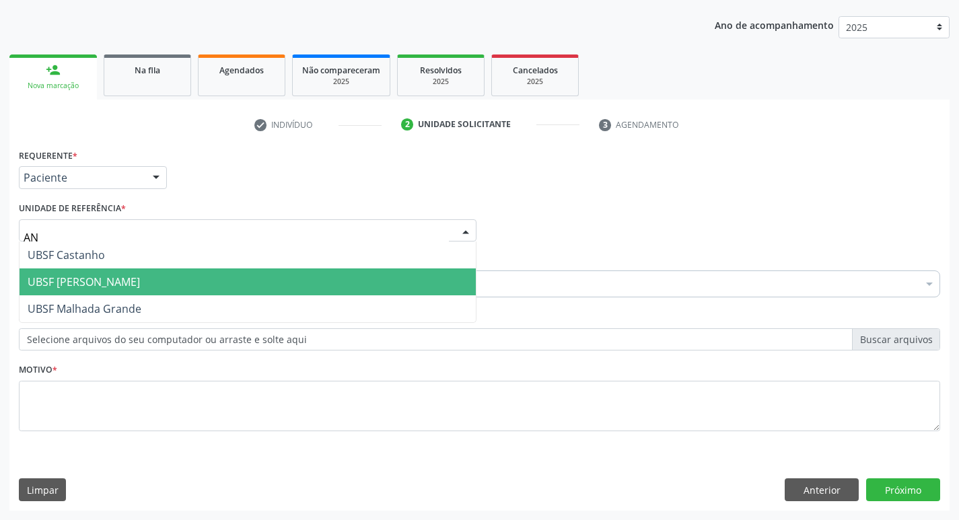
click at [144, 275] on span "UBSF [PERSON_NAME]" at bounding box center [248, 282] width 456 height 27
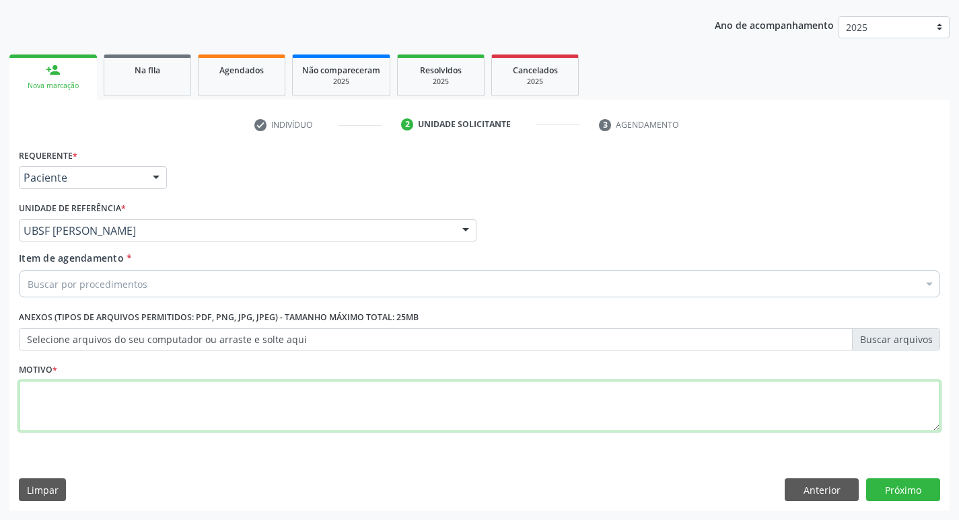
click at [137, 407] on textarea at bounding box center [479, 406] width 921 height 51
type textarea "AVALIACAO"
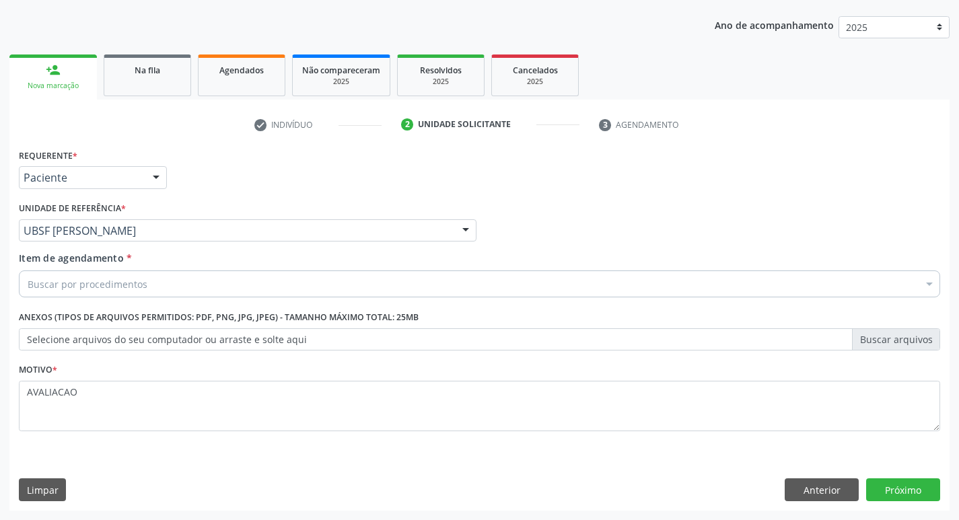
click at [197, 286] on div "Buscar por procedimentos" at bounding box center [479, 284] width 921 height 27
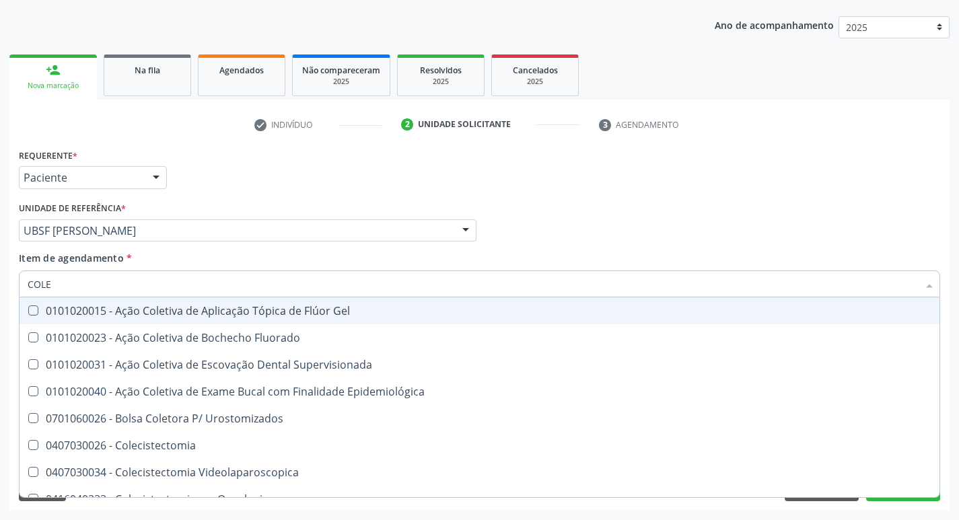
type input "COLES"
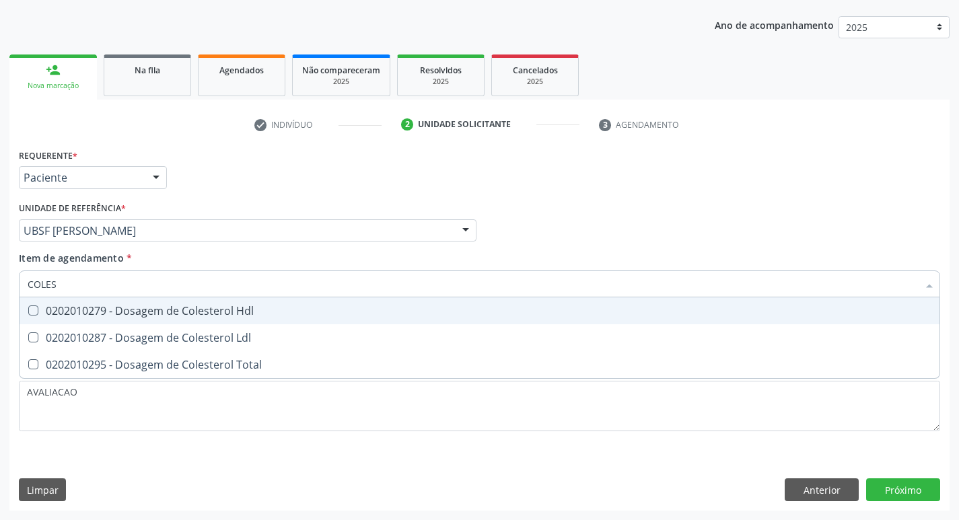
click at [190, 322] on span "0202010279 - Dosagem de Colesterol Hdl" at bounding box center [480, 310] width 920 height 27
checkbox Hdl "true"
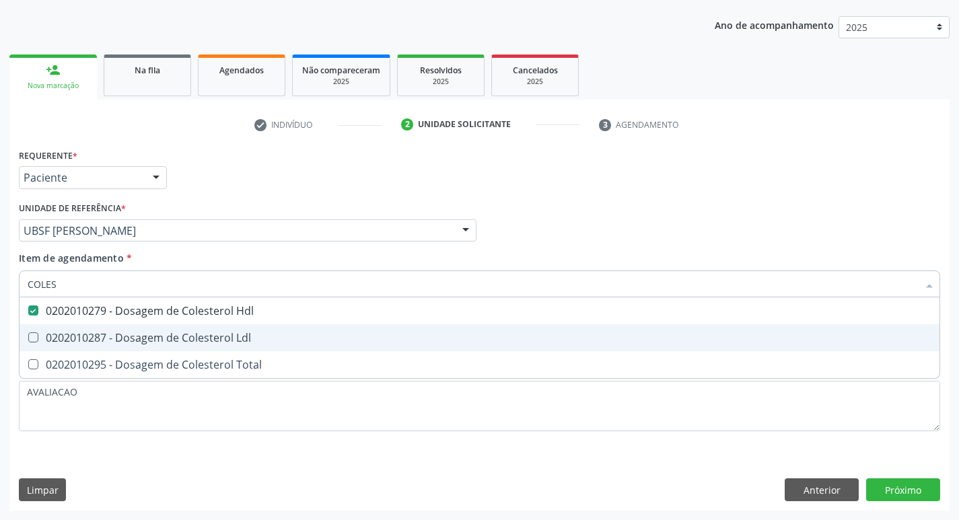
click at [192, 332] on div "0202010287 - Dosagem de Colesterol Ldl" at bounding box center [480, 337] width 904 height 11
checkbox Ldl "true"
type input "COLE"
checkbox Hdl "false"
checkbox Ldl "false"
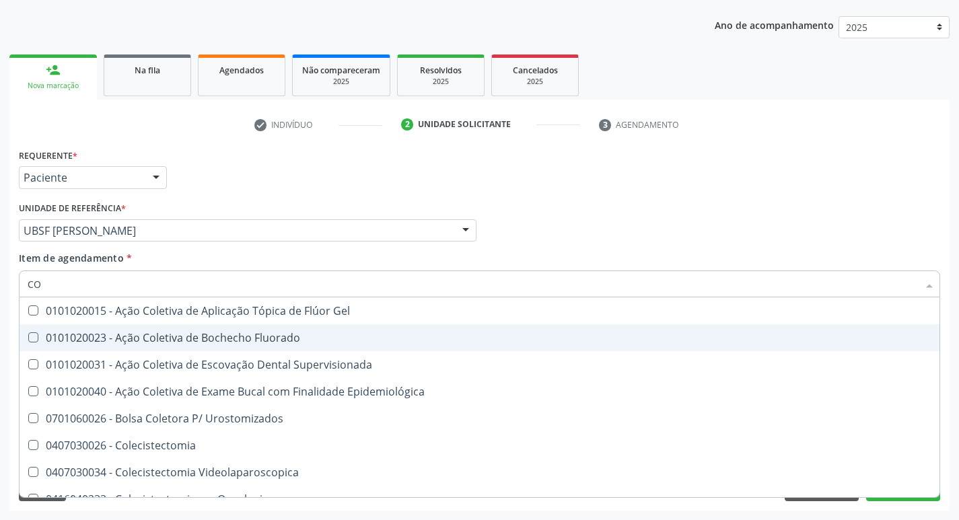
type input "C"
checkbox Hdl "false"
checkbox Ldl "false"
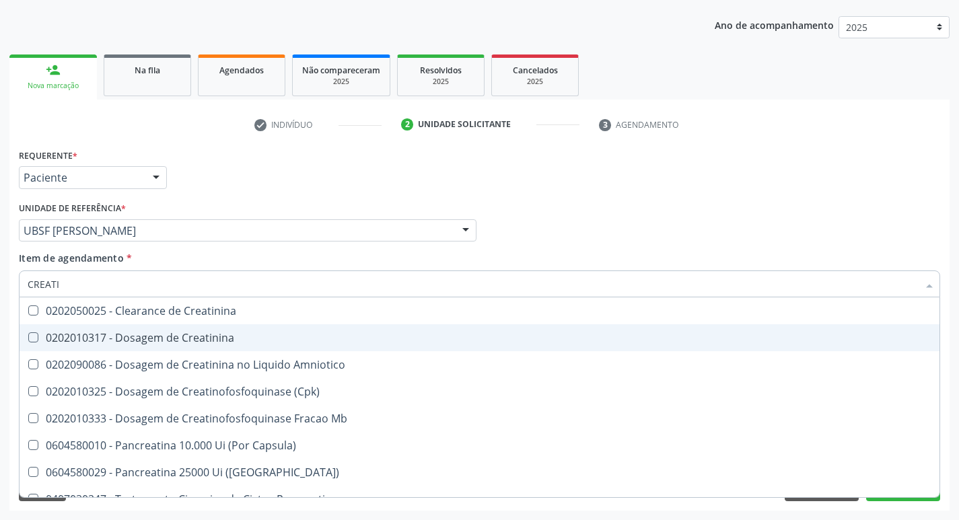
type input "CREATIN"
click at [192, 332] on div "0202010317 - Dosagem de Creatinina" at bounding box center [480, 337] width 904 height 11
checkbox Creatinina "true"
type input "CREA"
checkbox Creatinina "false"
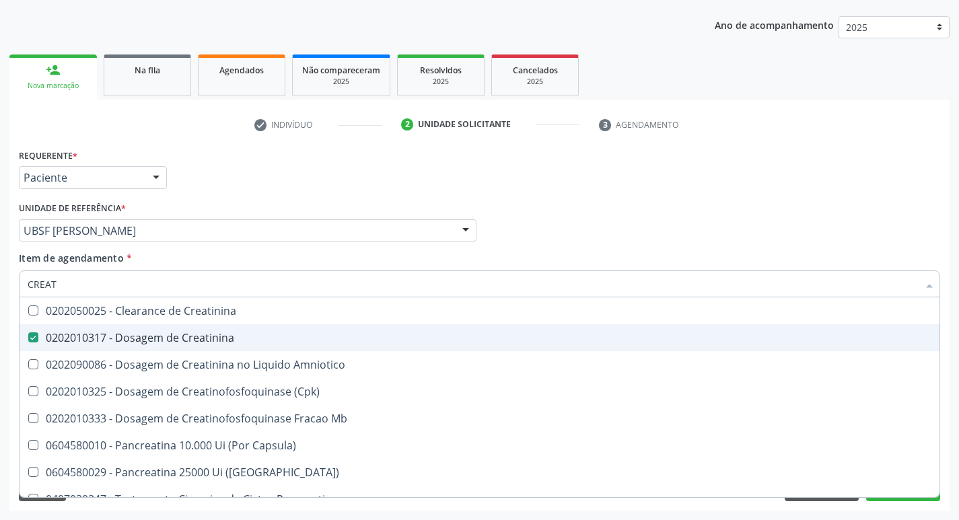
checkbox Amniotico "false"
checkbox Mb "true"
type input "C"
checkbox Mb "false"
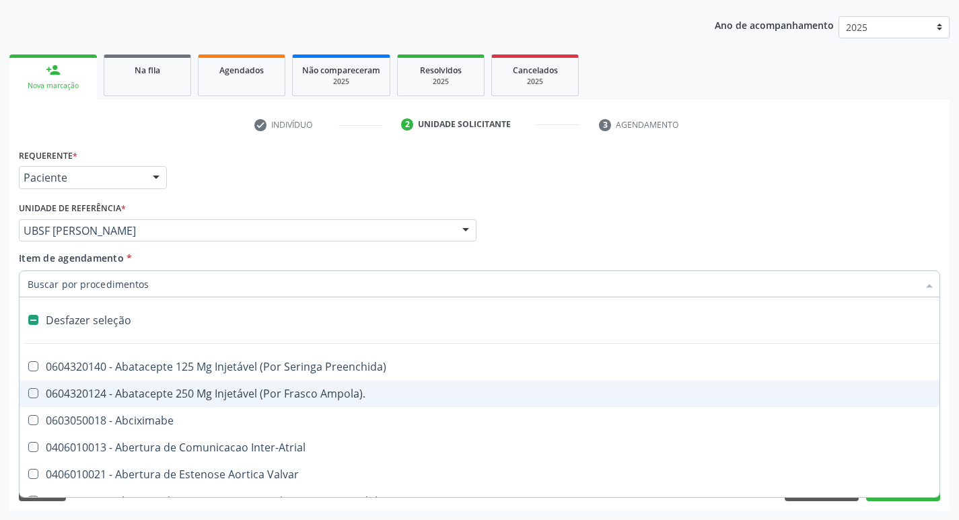
type input "P"
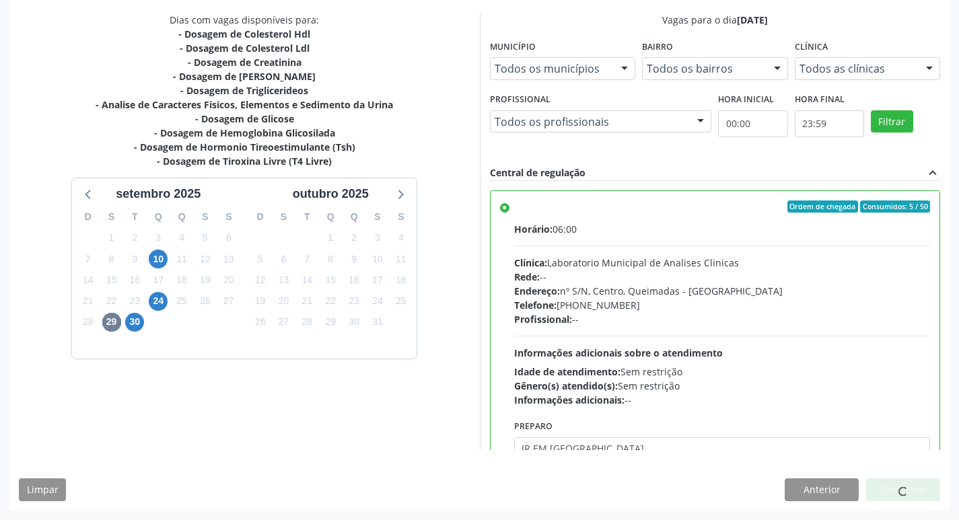
scroll to position [67, 0]
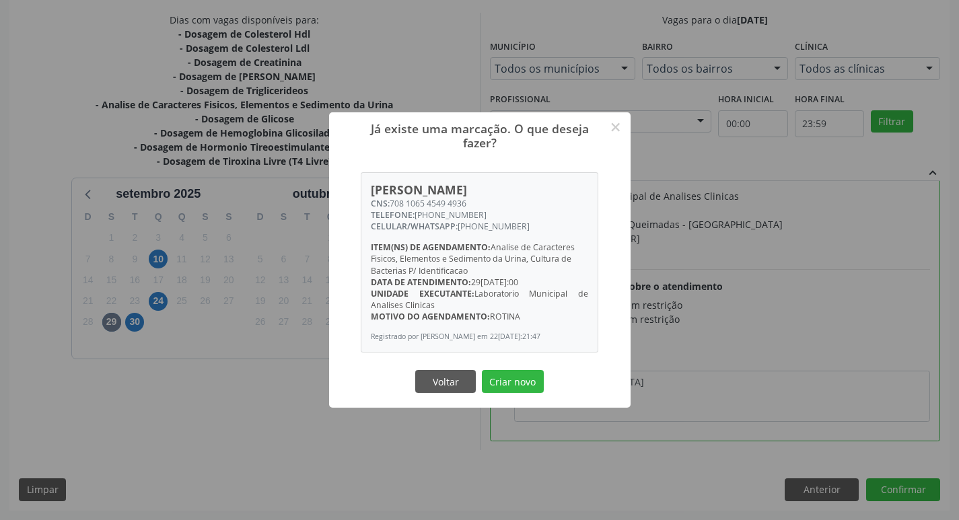
click at [513, 396] on div "Voltar Criar novo" at bounding box center [480, 381] width 135 height 28
click at [513, 393] on button "Criar novo" at bounding box center [513, 381] width 62 height 23
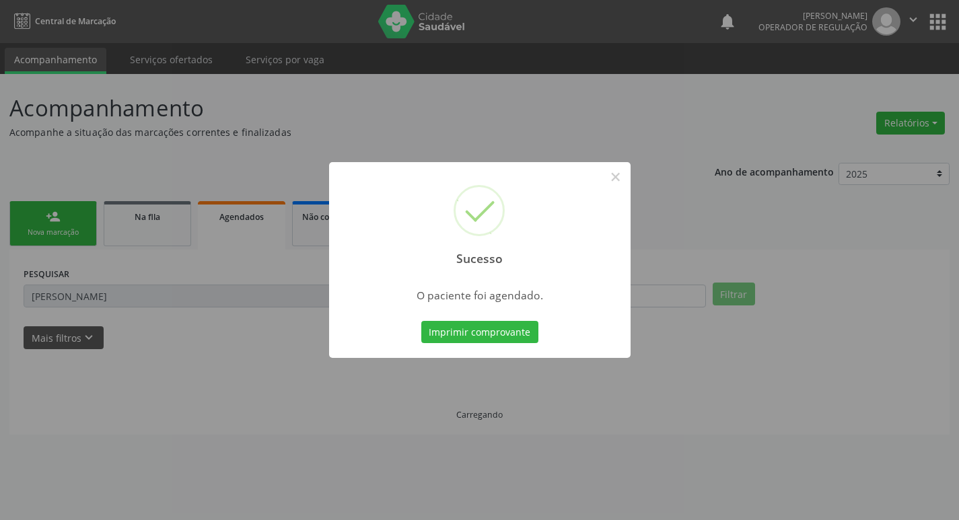
scroll to position [0, 0]
click at [515, 330] on button "Imprimir comprovante" at bounding box center [484, 332] width 117 height 23
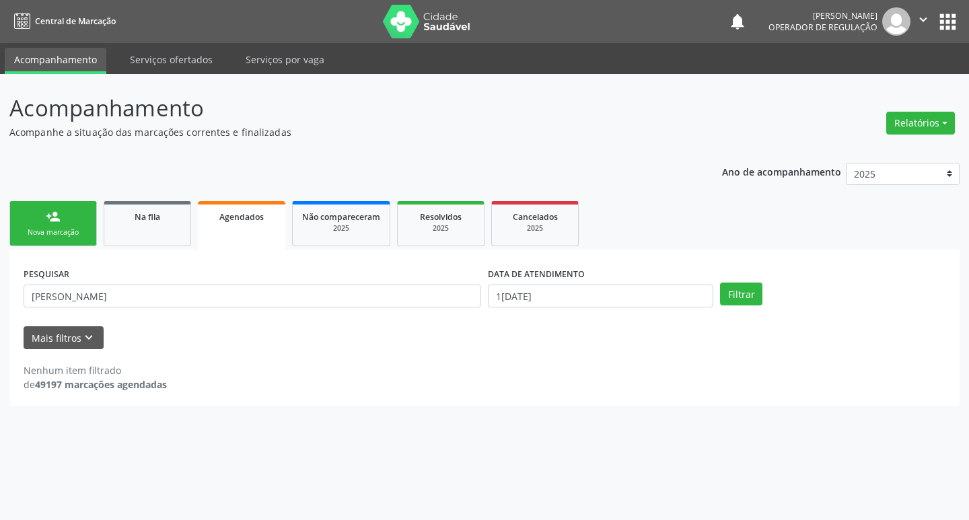
click at [94, 231] on link "person_add Nova marcação" at bounding box center [52, 223] width 87 height 45
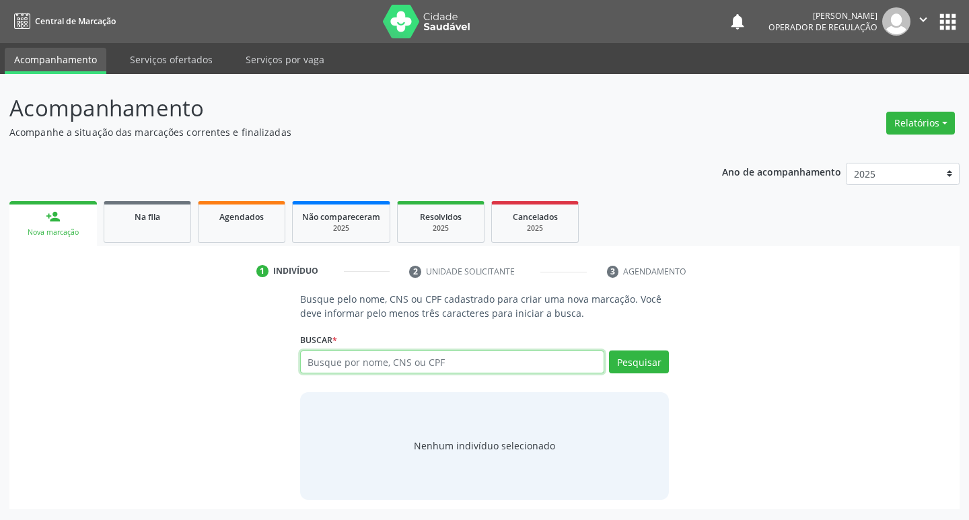
click at [350, 364] on input "text" at bounding box center [452, 362] width 305 height 23
type input "702106764619492"
click at [651, 369] on button "Pesquisar" at bounding box center [639, 362] width 60 height 23
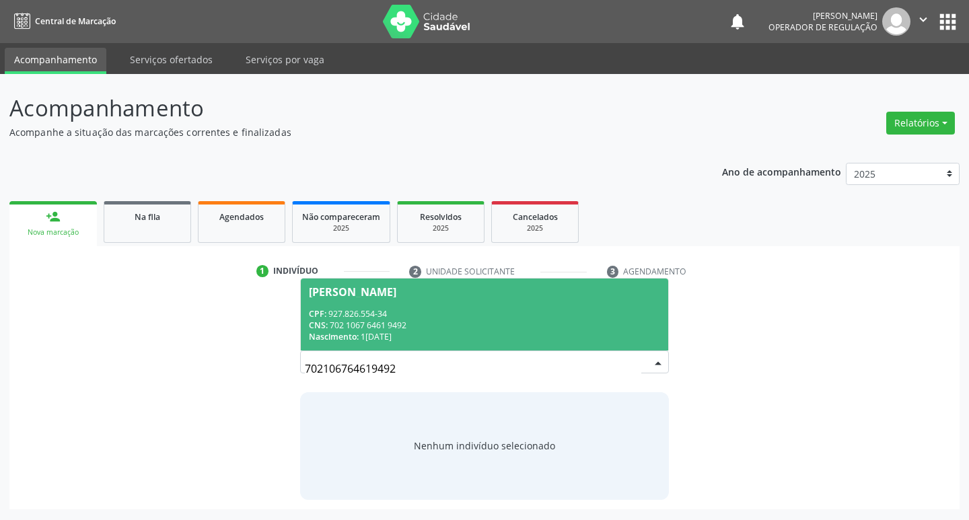
click at [517, 326] on div "CNS: 702 1067 6461 9492" at bounding box center [485, 325] width 352 height 11
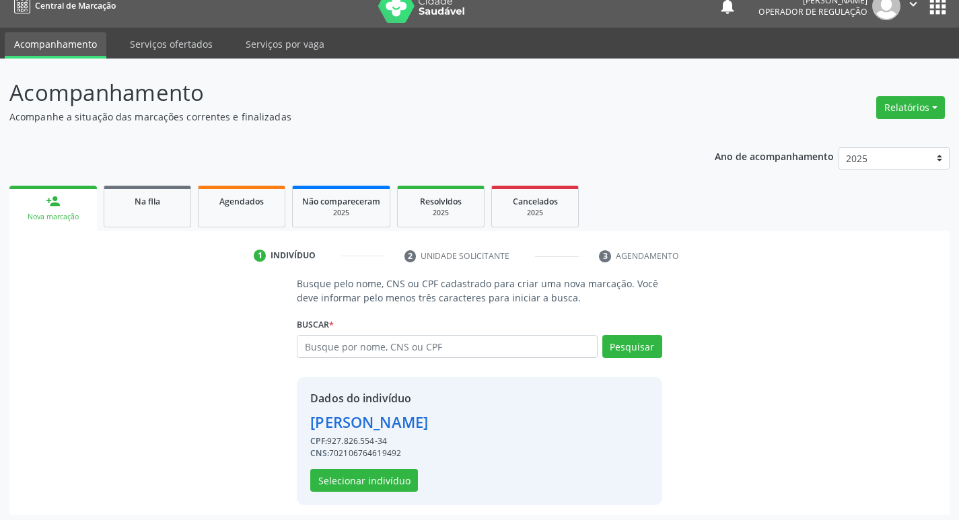
scroll to position [20, 0]
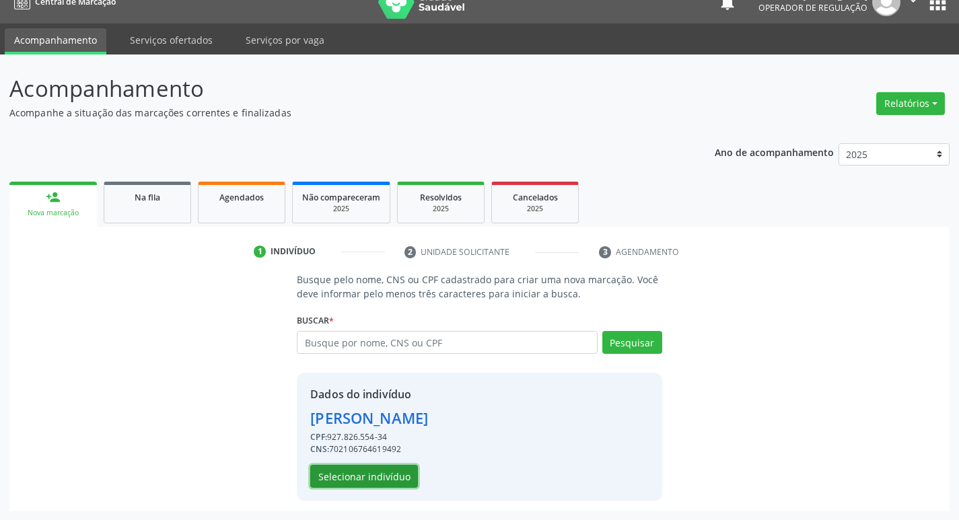
click at [369, 476] on button "Selecionar indivíduo" at bounding box center [364, 476] width 108 height 23
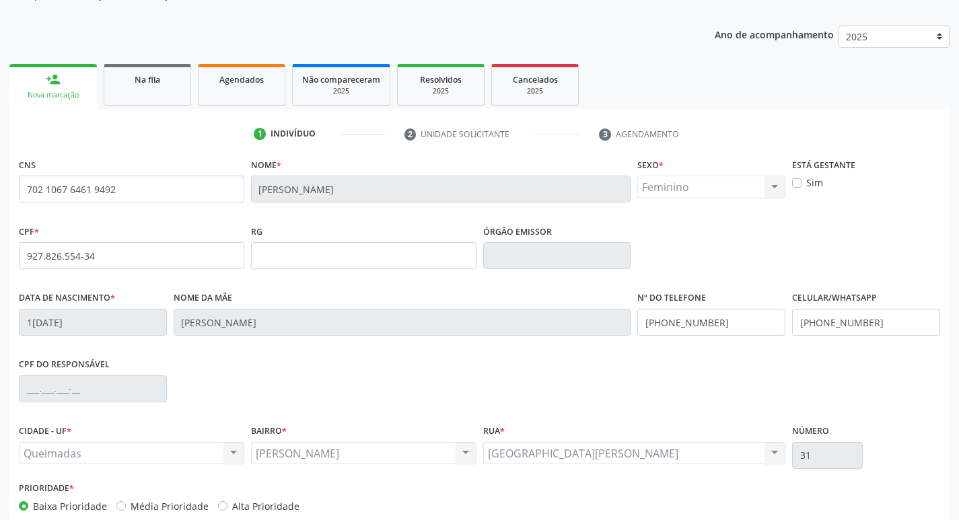
scroll to position [209, 0]
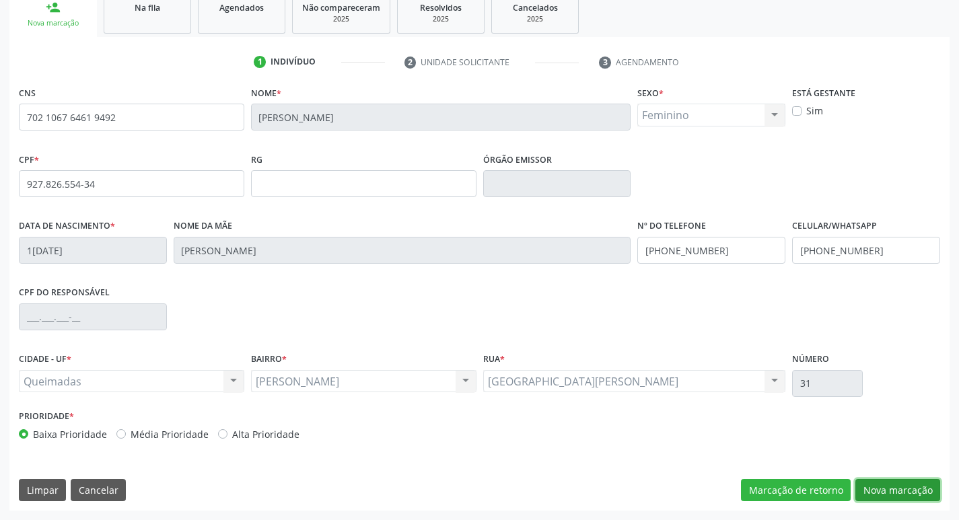
click at [889, 481] on button "Nova marcação" at bounding box center [897, 490] width 85 height 23
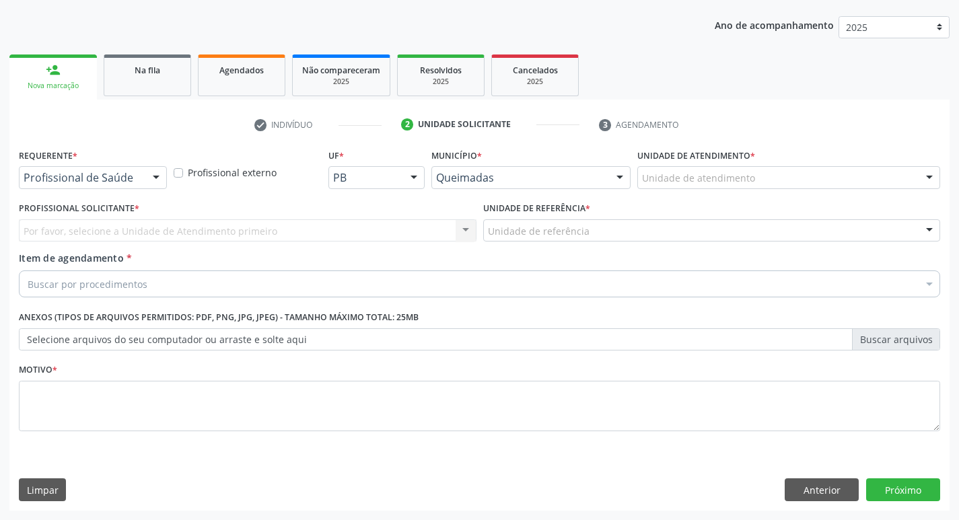
scroll to position [147, 0]
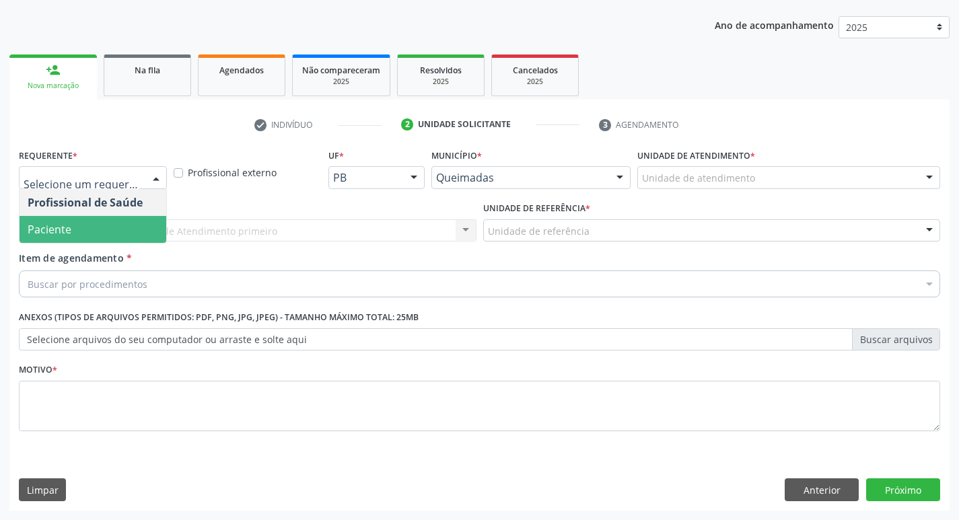
click at [84, 229] on span "Paciente" at bounding box center [93, 229] width 147 height 27
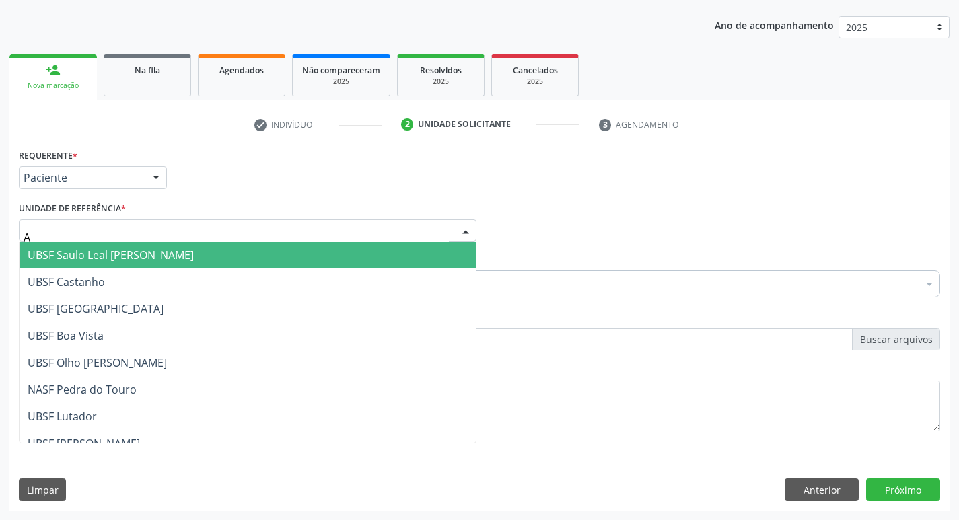
type input "AN"
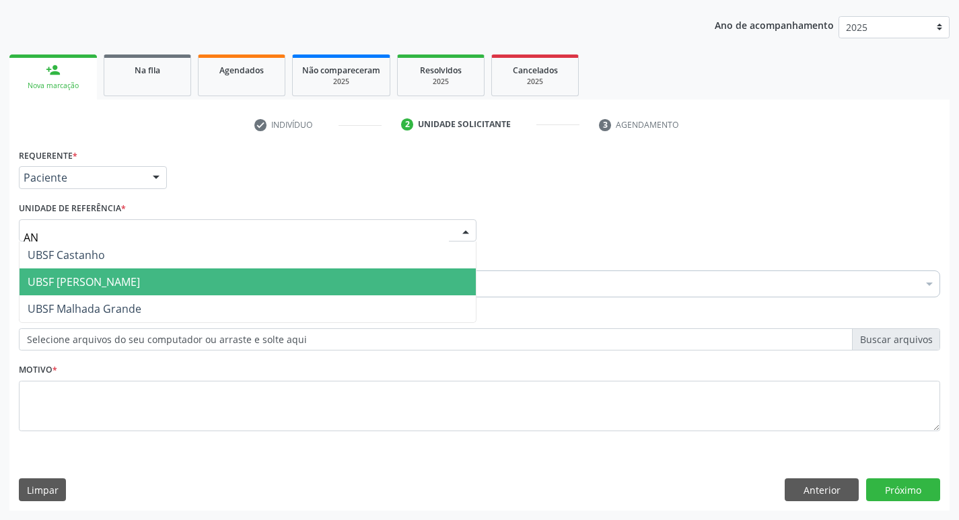
click at [100, 277] on span "UBSF [PERSON_NAME]" at bounding box center [84, 282] width 112 height 15
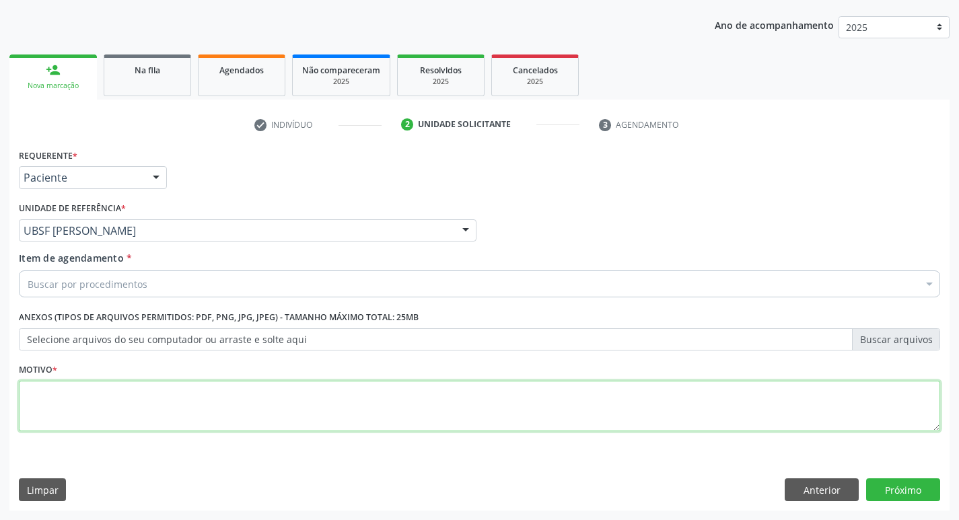
click at [72, 425] on textarea at bounding box center [479, 406] width 921 height 51
type textarea "AVALIACAO"
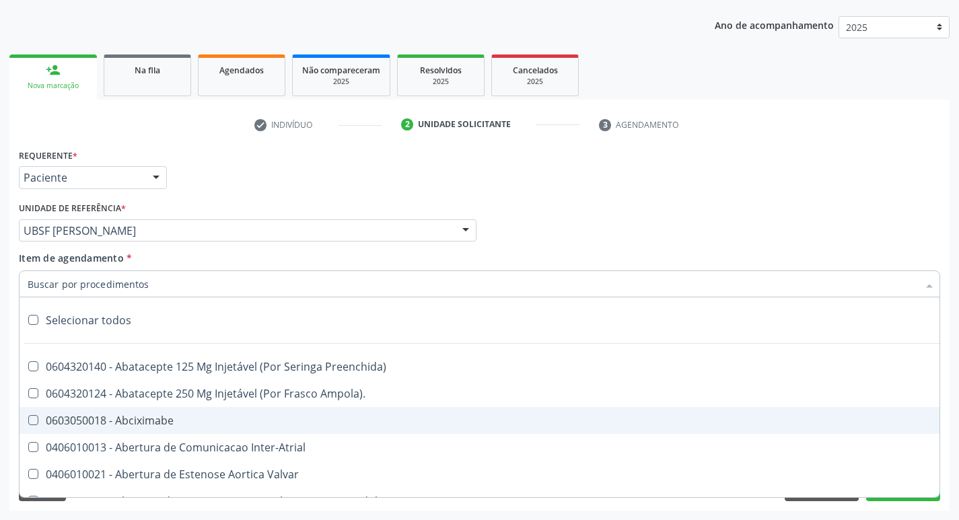
click at [106, 280] on input "Item de agendamento *" at bounding box center [473, 284] width 890 height 27
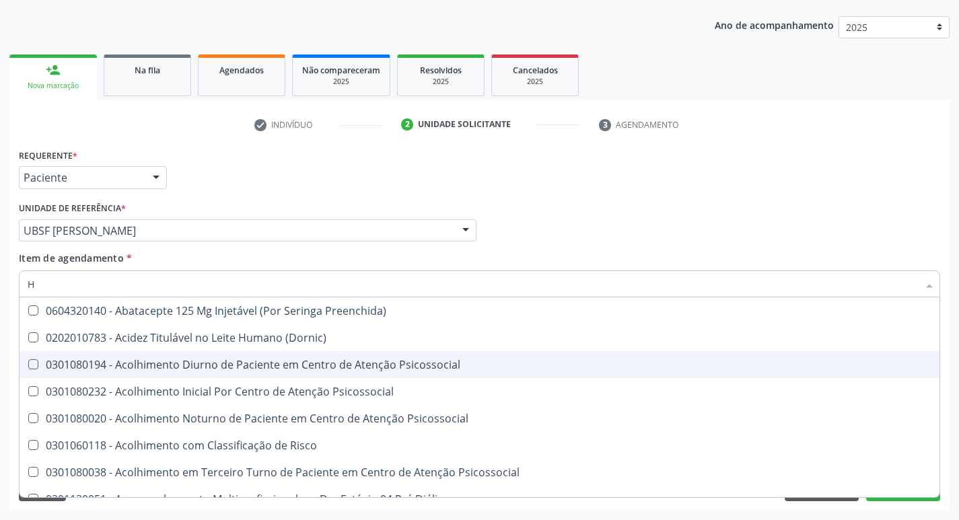
type input "HEMOGR"
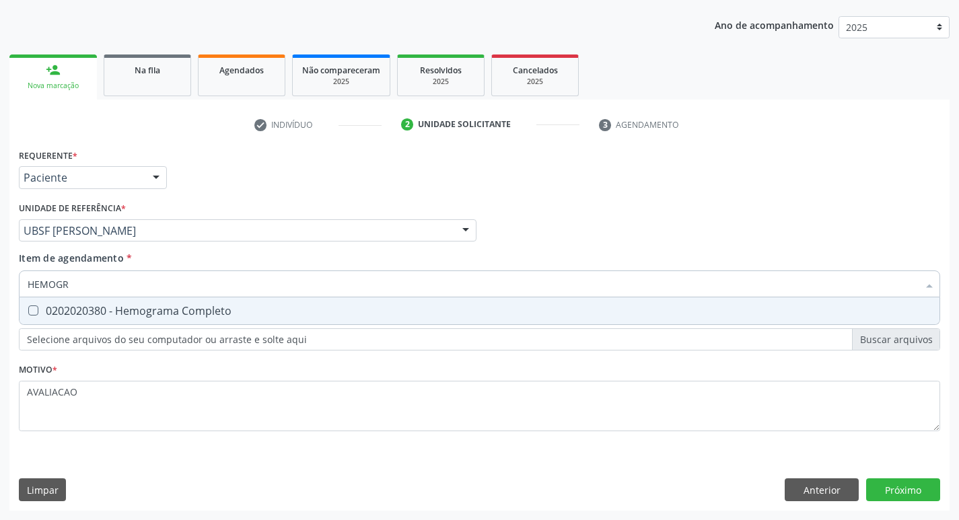
click at [145, 306] on div "0202020380 - Hemograma Completo" at bounding box center [480, 311] width 904 height 11
checkbox Completo "true"
type input "HEMOG"
checkbox Completo "false"
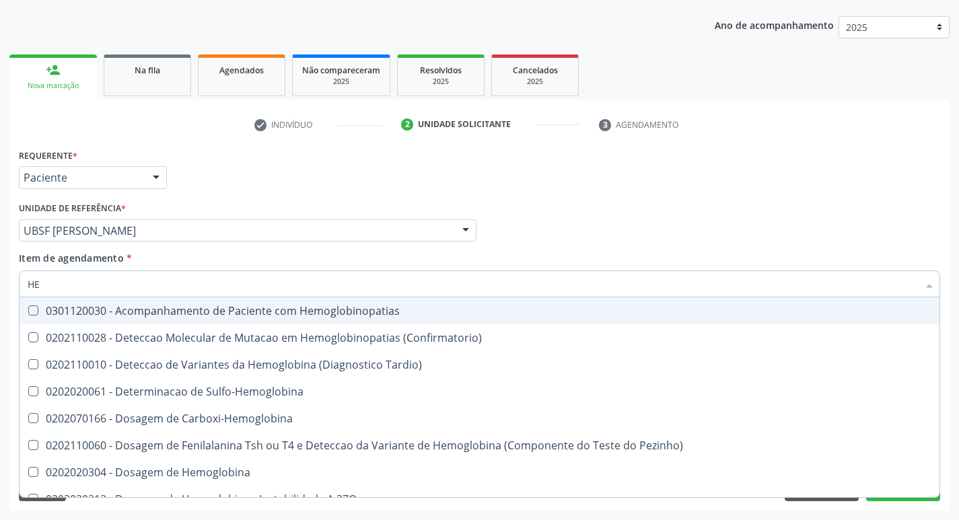
type input "H"
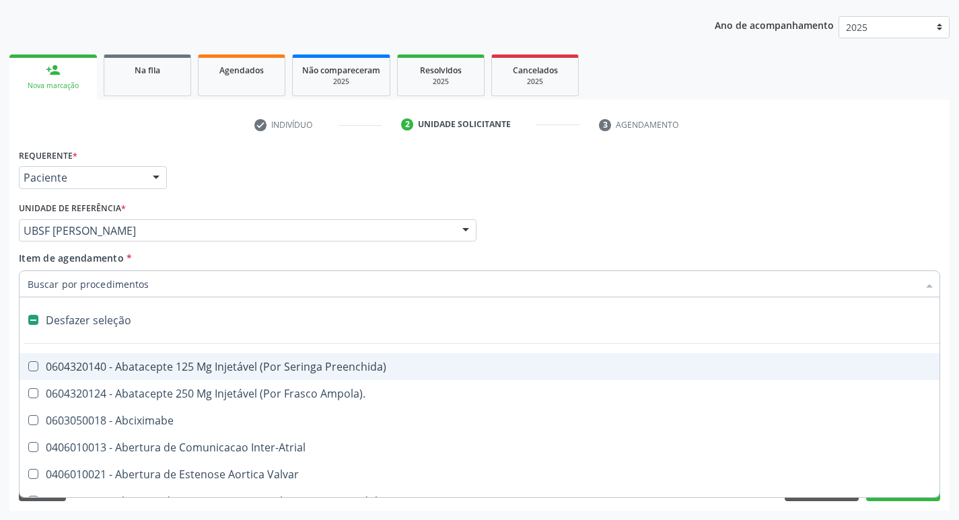
checkbox Capsula\) "false"
type input "G"
checkbox Persistente "true"
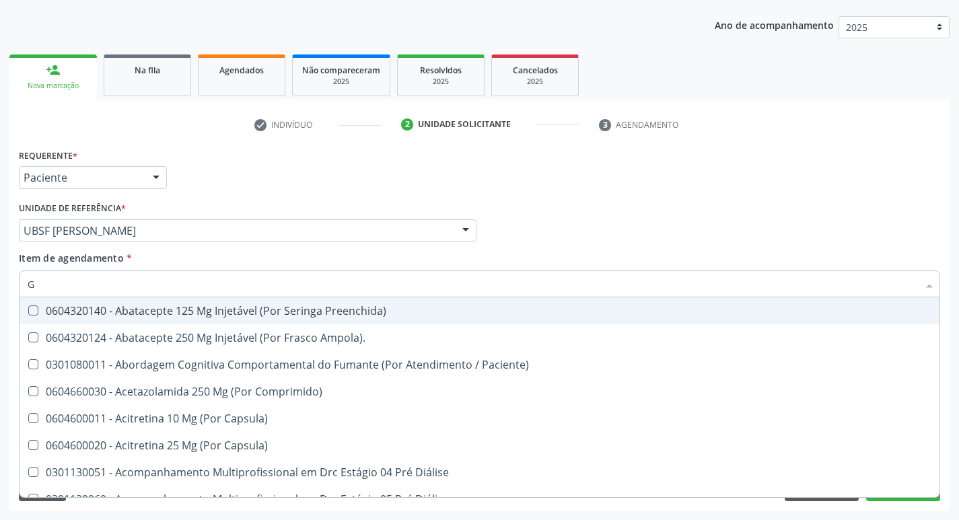
type input "GLICOSE"
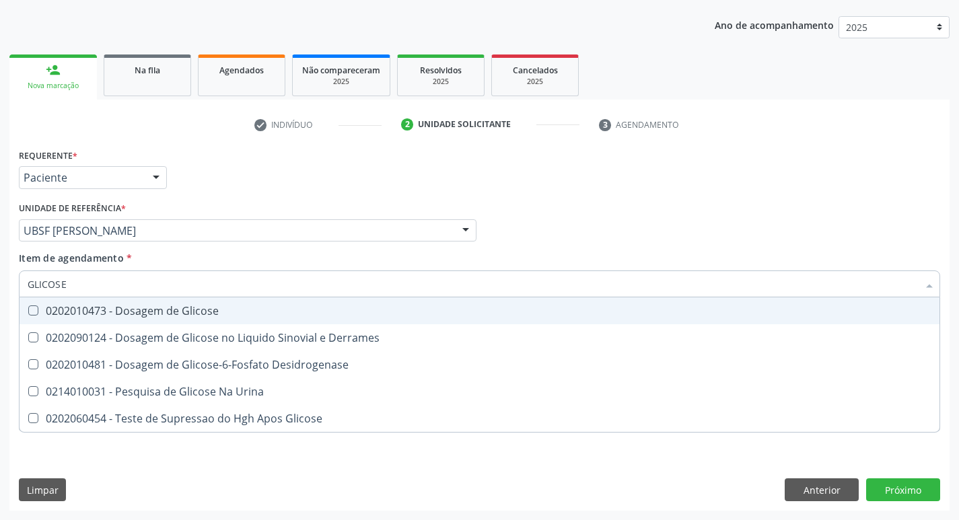
click at [146, 323] on span "0202010473 - Dosagem de Glicose" at bounding box center [480, 310] width 920 height 27
checkbox Glicose "true"
type input "GLICOS"
checkbox Glicose "false"
checkbox Derrames "true"
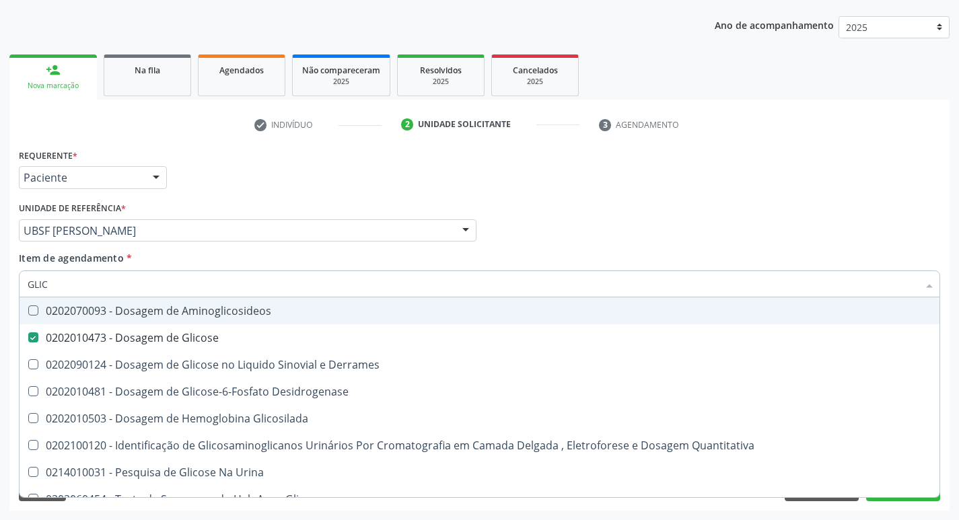
type input "GLI"
checkbox Glicose "false"
checkbox Derrames "false"
type input "G"
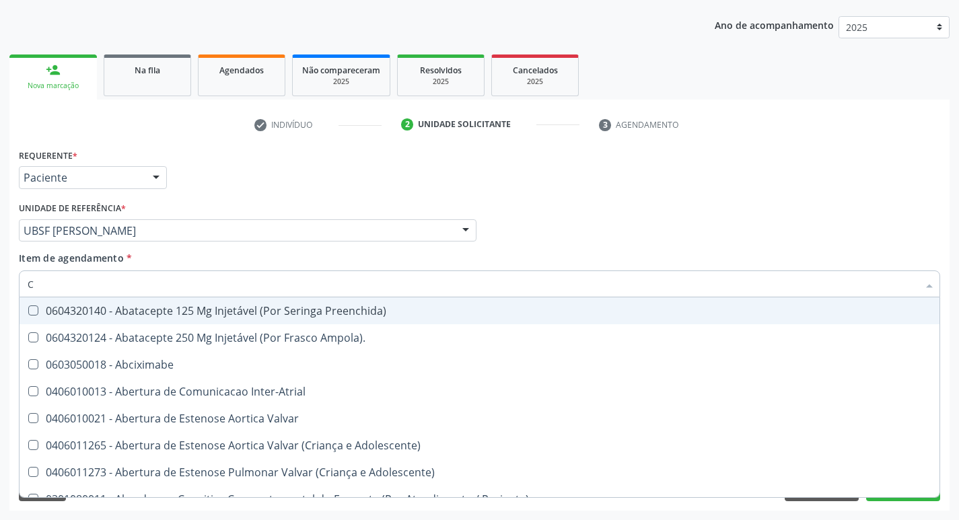
type input "CO"
checkbox Comprimido\) "true"
checkbox Osseo "true"
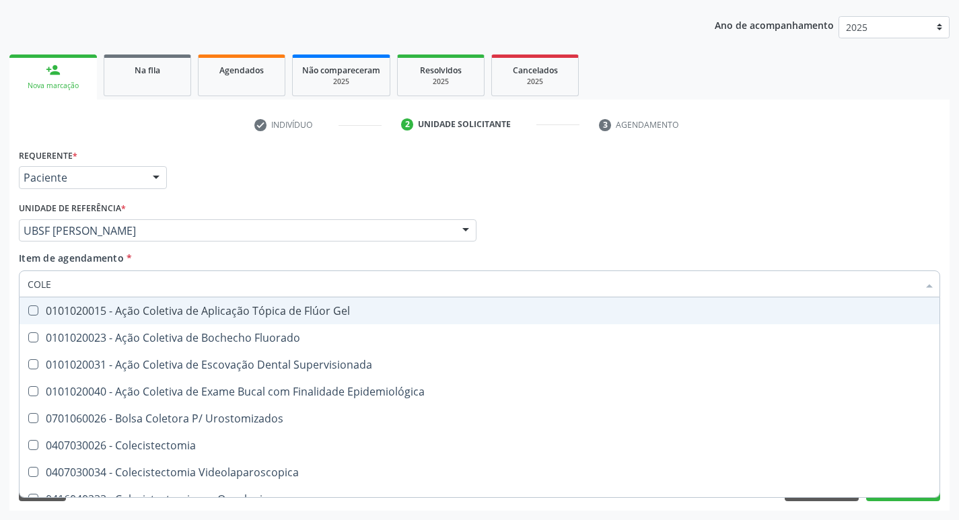
type input "COLES"
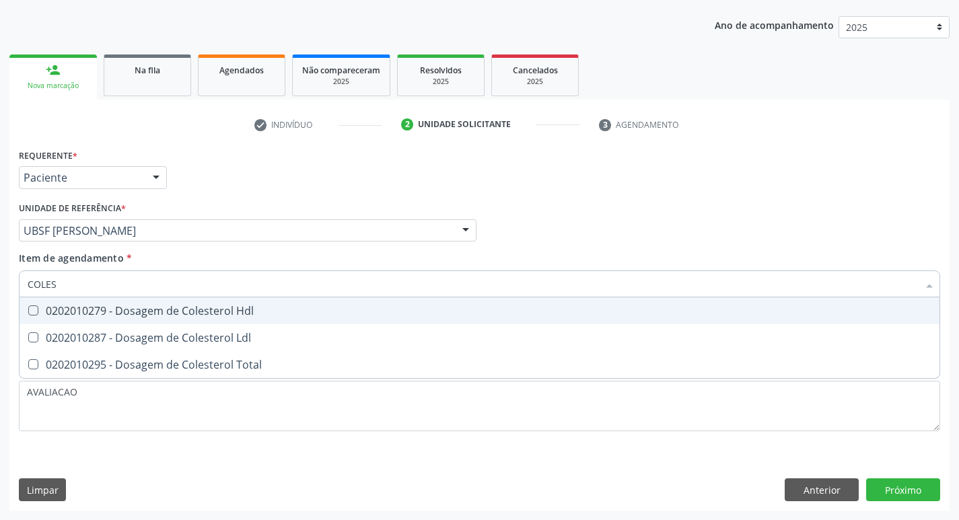
click at [146, 323] on span "0202010279 - Dosagem de Colesterol Hdl" at bounding box center [480, 310] width 920 height 27
click at [149, 323] on span "0202010279 - Dosagem de Colesterol Hdl" at bounding box center [480, 310] width 920 height 27
checkbox Hdl "true"
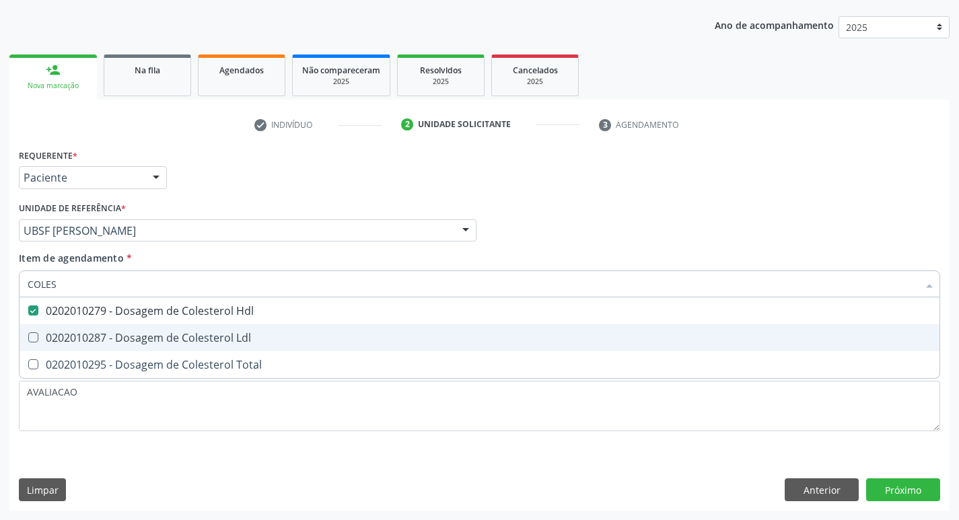
click at [164, 351] on span "0202010287 - Dosagem de Colesterol Ldl" at bounding box center [480, 337] width 920 height 27
checkbox Ldl "true"
type input "COLE"
checkbox Hdl "false"
checkbox Ldl "false"
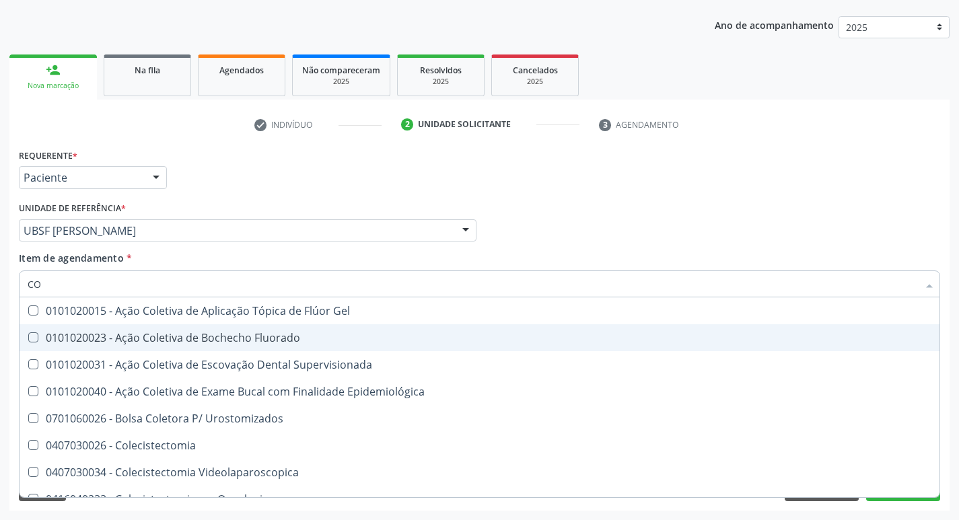
type input "C"
checkbox Hdl "false"
checkbox Ldl "false"
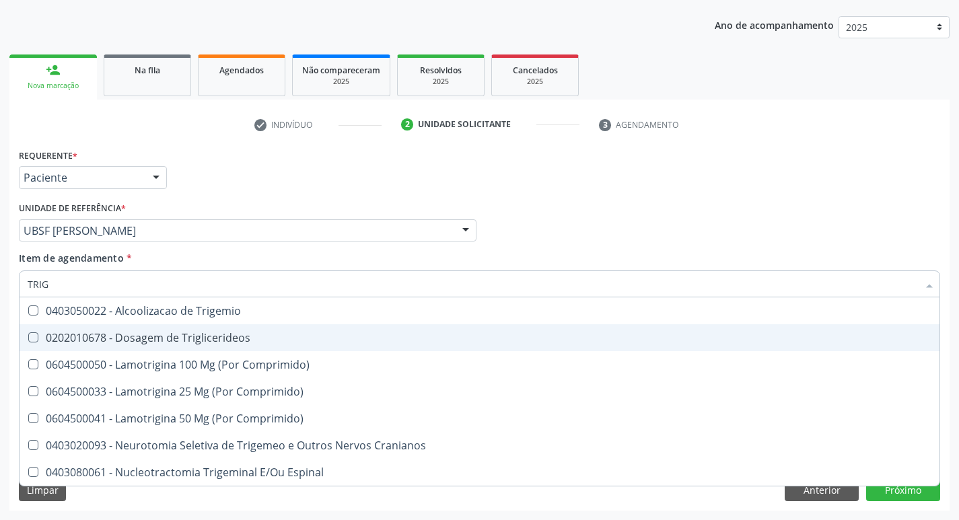
type input "TRIGL"
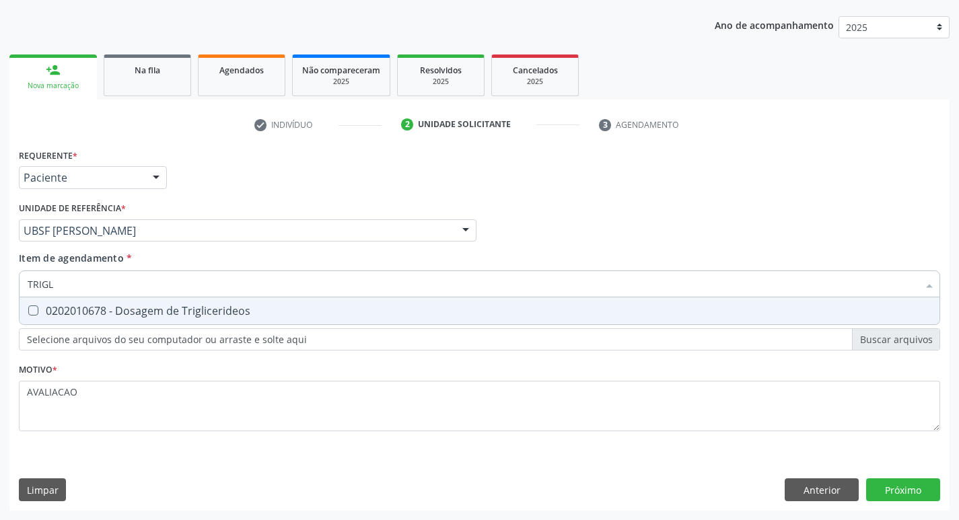
click at [130, 310] on div "0202010678 - Dosagem de Triglicerideos" at bounding box center [480, 311] width 904 height 11
checkbox Triglicerideos "true"
type input "TRIG"
checkbox Triglicerideos "false"
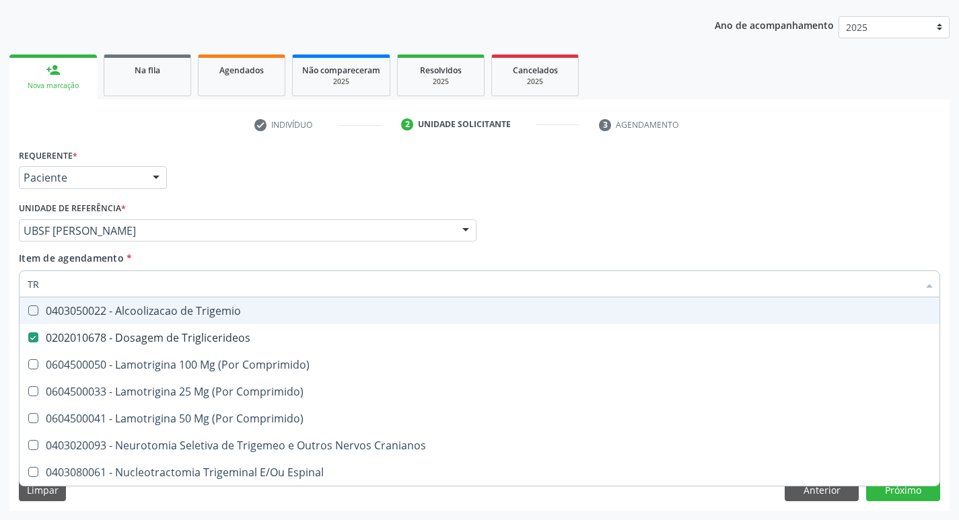
type input "T"
checkbox Triglicerideos "false"
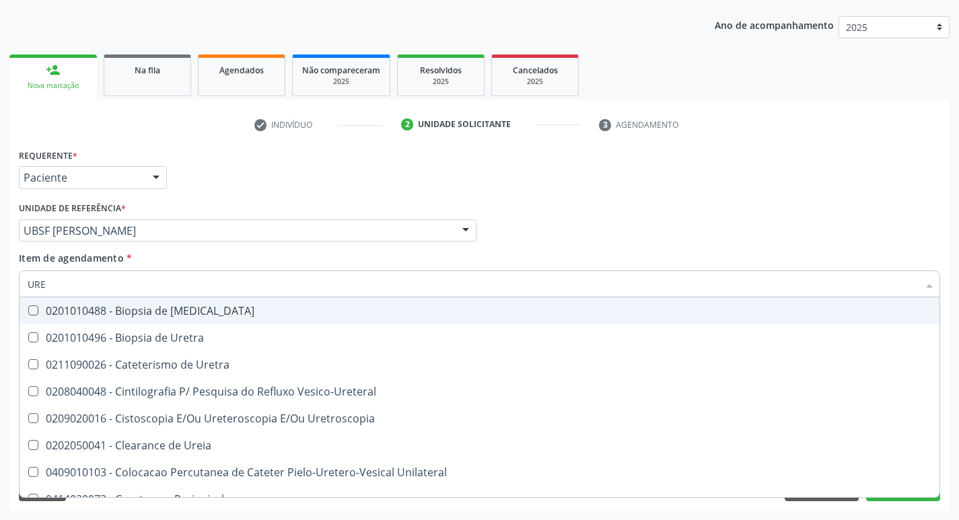
type input "UREI"
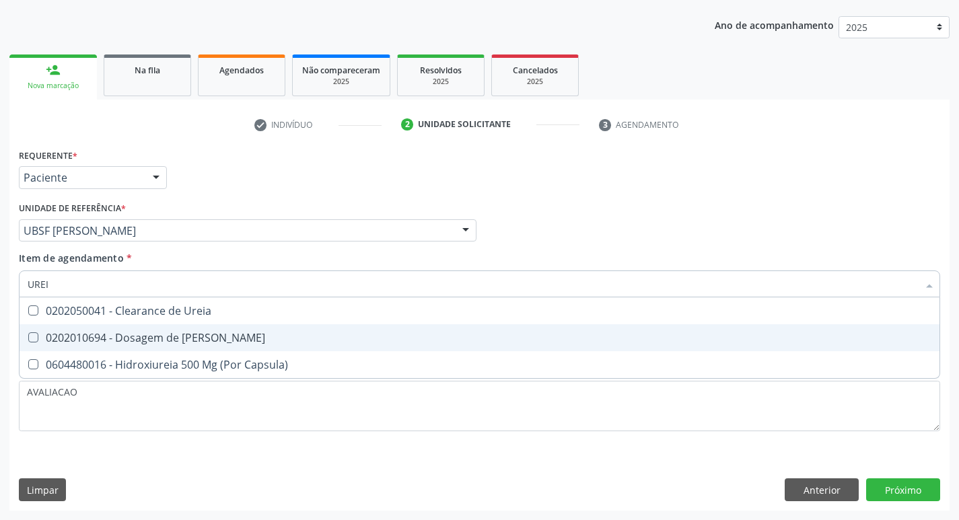
click at [168, 343] on div "0202010694 - Dosagem de [PERSON_NAME]" at bounding box center [480, 337] width 904 height 11
checkbox Ureia "true"
type input "URE"
checkbox Ureia "false"
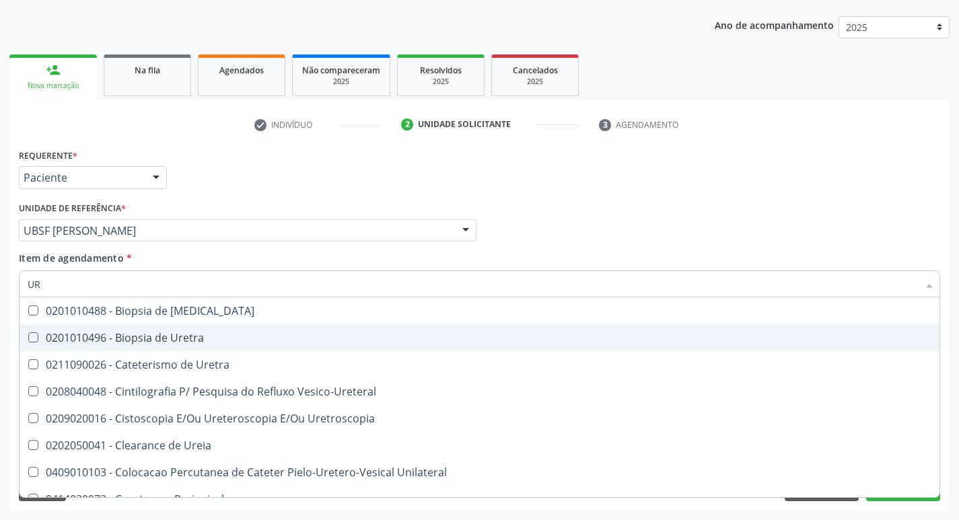
type input "U"
checkbox Ureia "false"
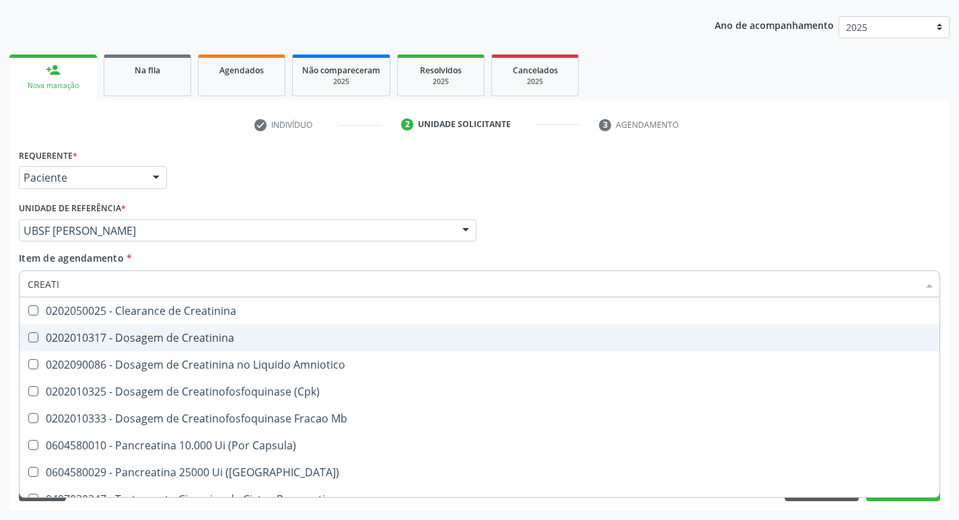
type input "CREATIN"
click at [168, 343] on div "0202010317 - Dosagem de Creatinina" at bounding box center [480, 337] width 904 height 11
checkbox Creatinina "true"
type input "CREA"
checkbox Creatinina "false"
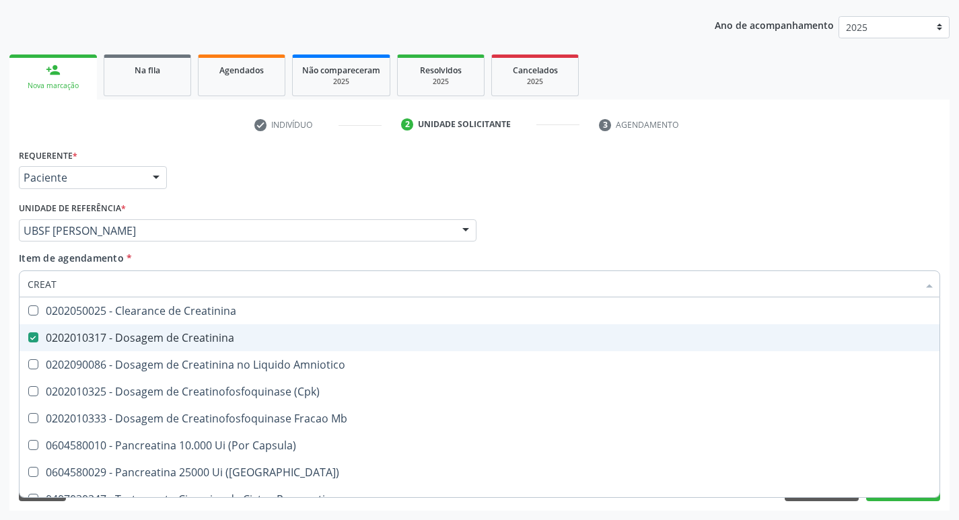
checkbox Amniotico "false"
checkbox Mb "true"
type input "C"
checkbox Mb "false"
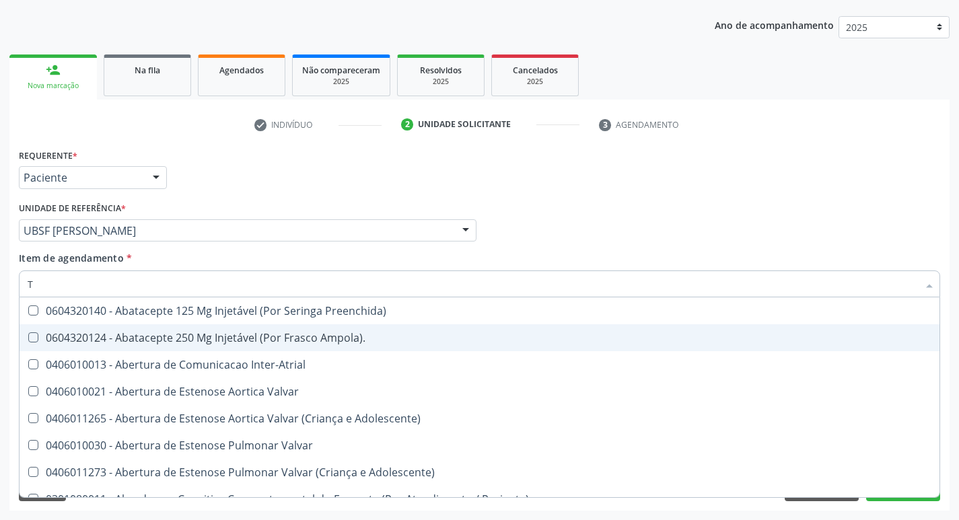
type input "TG"
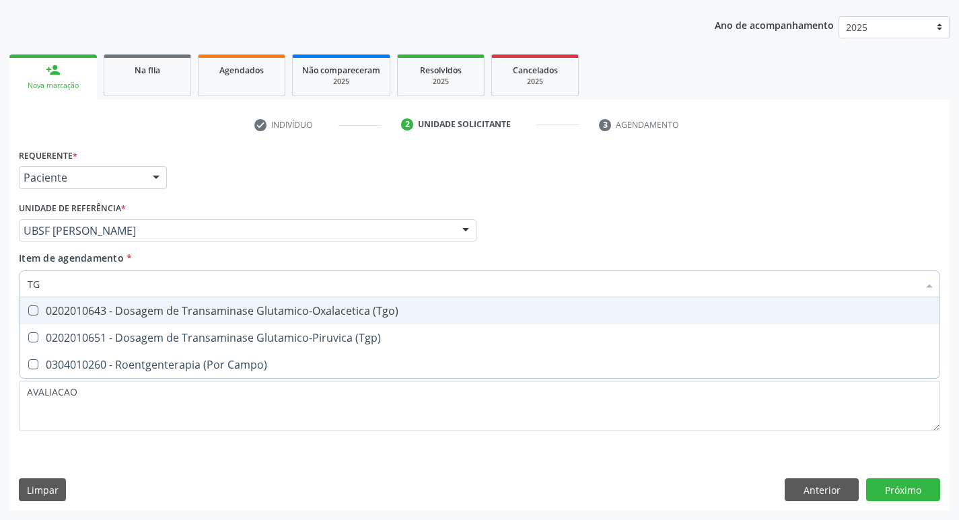
click at [168, 315] on div "0202010643 - Dosagem de Transaminase Glutamico-Oxalacetica (Tgo)" at bounding box center [480, 311] width 904 height 11
checkbox \(Tgo\) "true"
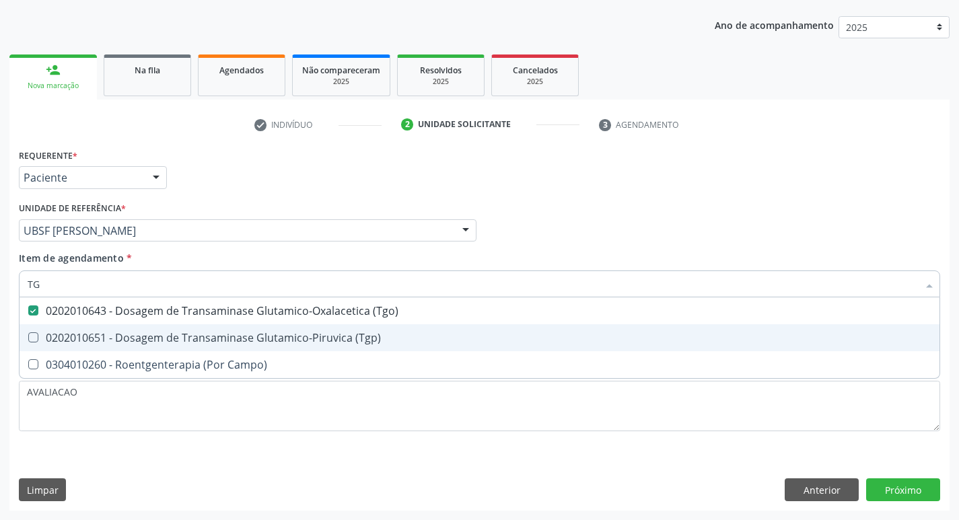
click at [172, 327] on span "0202010651 - Dosagem de Transaminase Glutamico-Piruvica (Tgp)" at bounding box center [480, 337] width 920 height 27
checkbox \(Tgp\) "true"
type input "T"
checkbox \(Tgo\) "false"
checkbox \(Tgp\) "false"
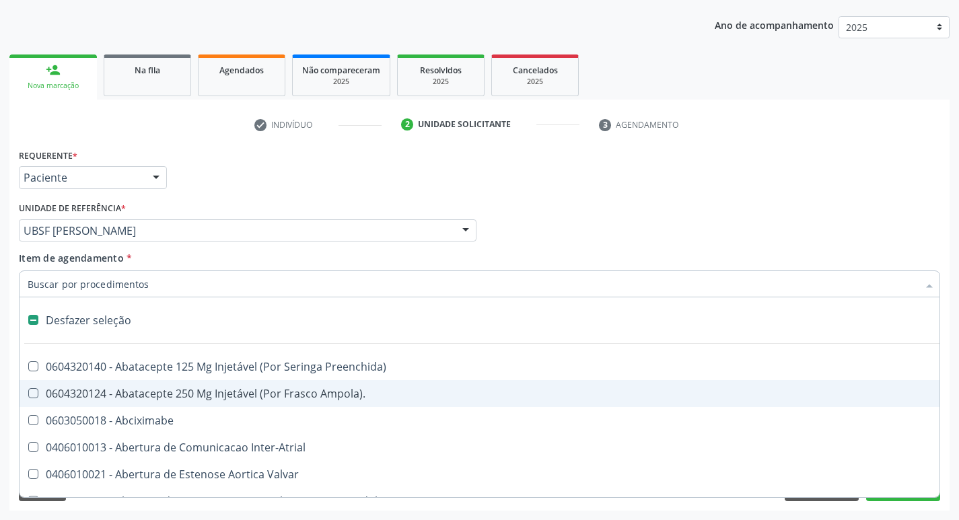
type input "V"
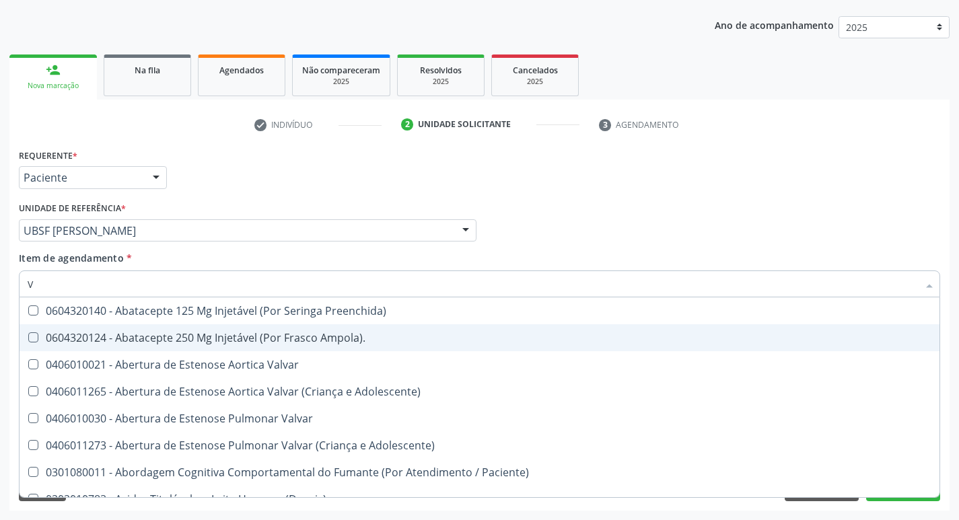
checkbox \(Tgp\) "true"
type input "VI"
checkbox Psicoterapia "true"
checkbox \(Tgp\) "false"
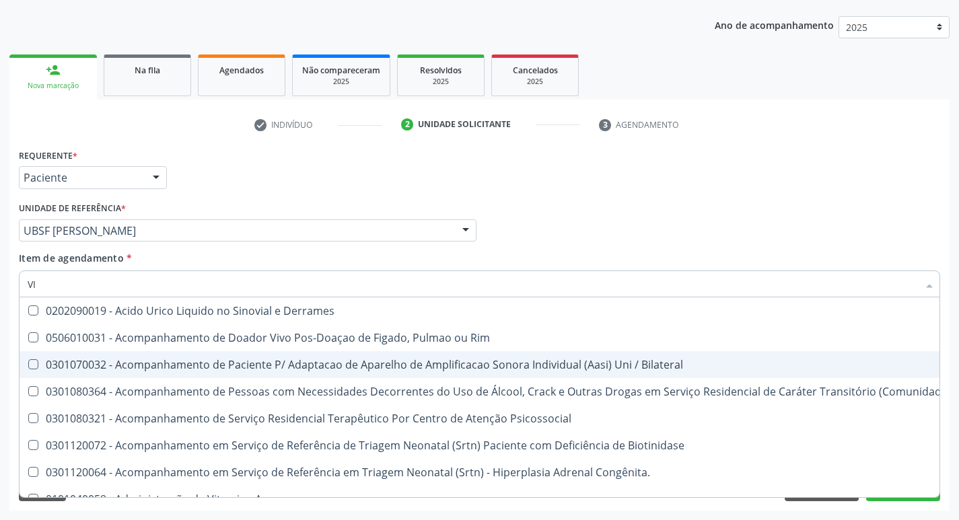
type input "VITAM"
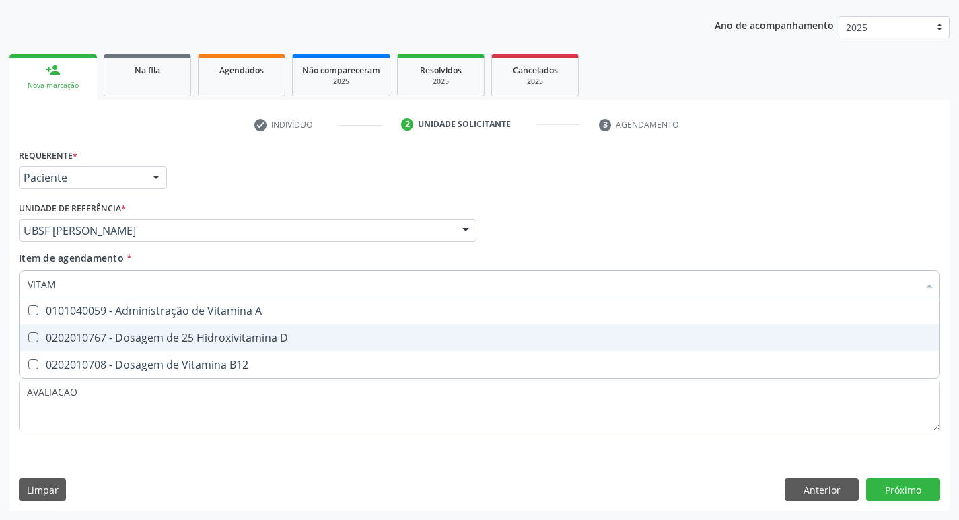
click at [192, 343] on div "0202010767 - Dosagem de 25 Hidroxivitamina D" at bounding box center [480, 337] width 904 height 11
checkbox D "true"
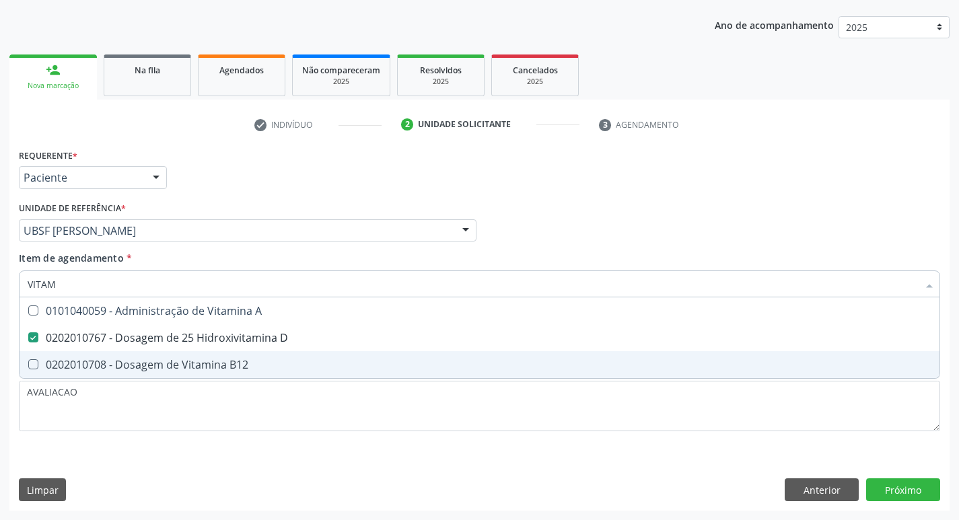
click at [193, 363] on div "0202010708 - Dosagem de Vitamina B12" at bounding box center [480, 364] width 904 height 11
checkbox B12 "true"
type input "VITA"
checkbox D "false"
checkbox B12 "false"
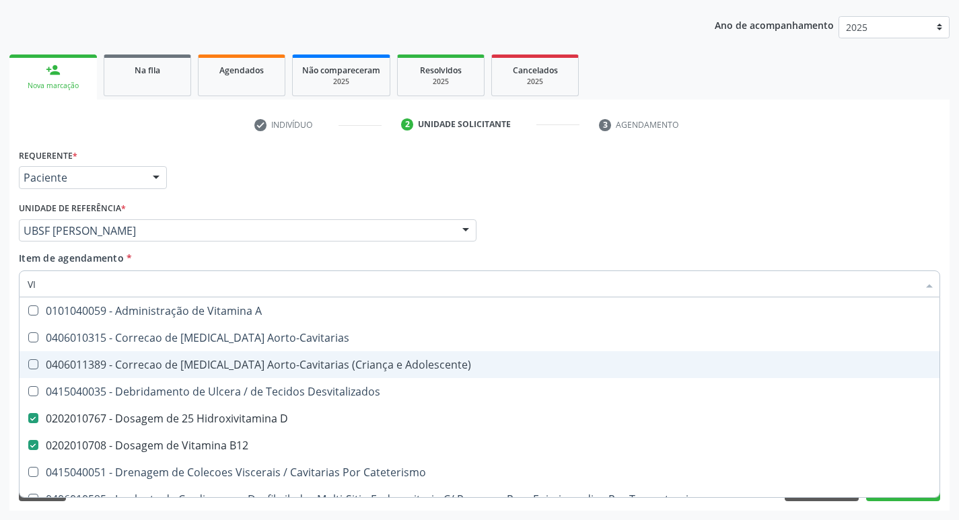
type input "V"
checkbox D "false"
checkbox B12 "false"
checkbox Cateterismo "false"
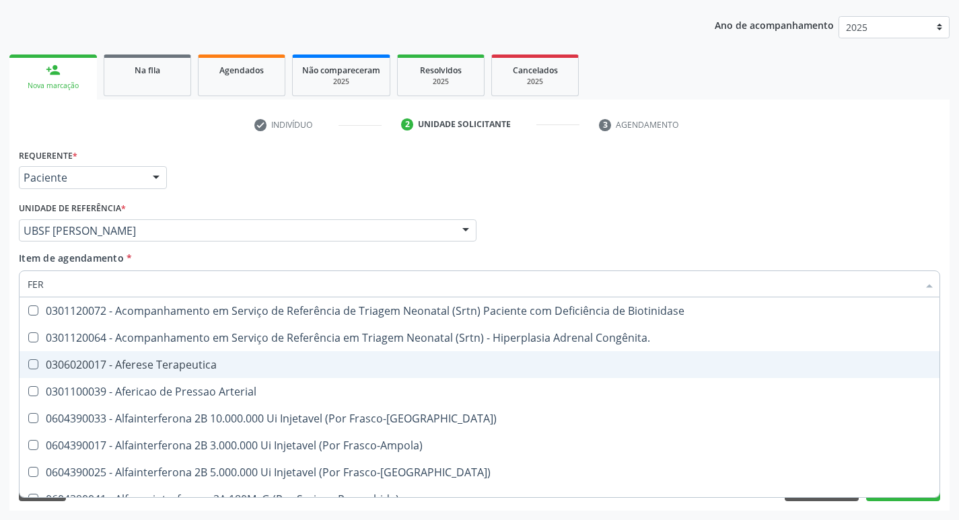
type input "FERR"
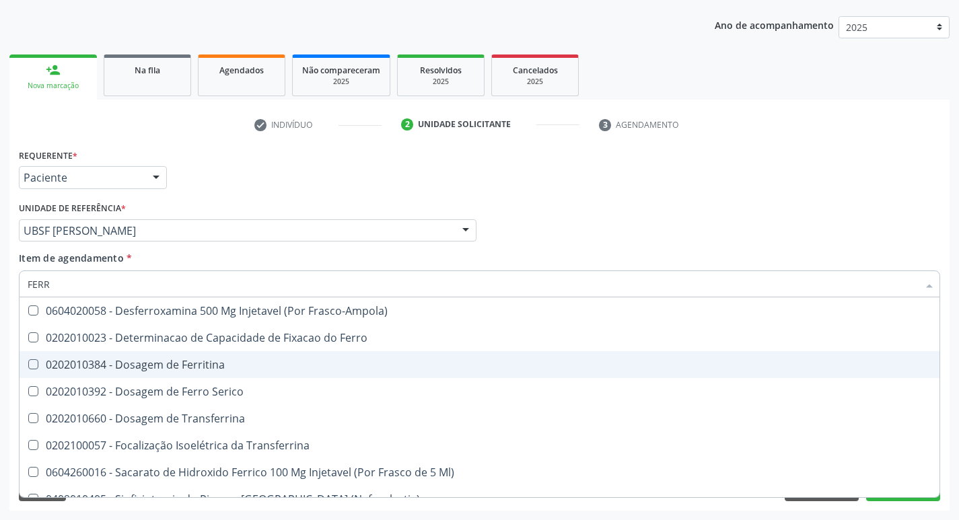
click at [205, 370] on div "0202010384 - Dosagem de Ferritina" at bounding box center [480, 364] width 904 height 11
checkbox Ferritina "true"
type input "FER"
checkbox Ferritina "false"
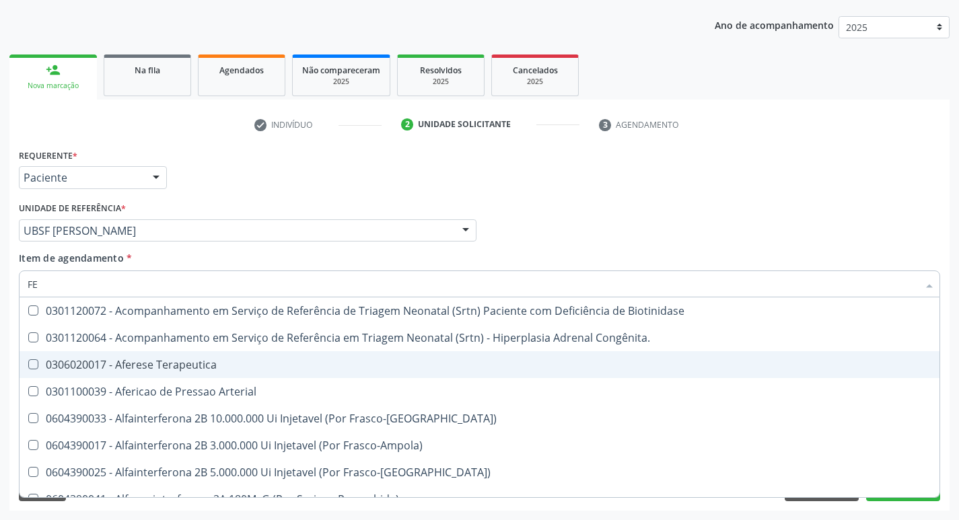
type input "F"
checkbox Ferritina "false"
checkbox Titânio "false"
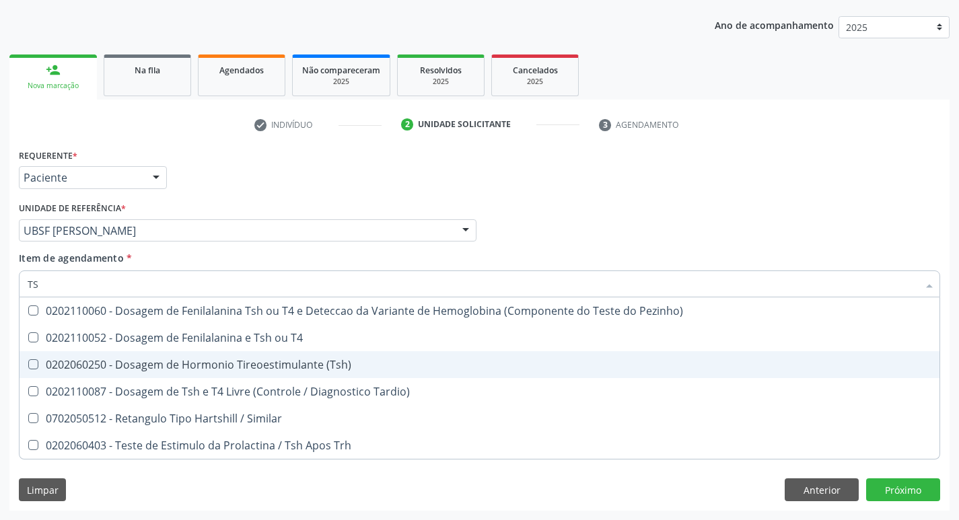
type input "TSH"
click at [205, 370] on div "0202060250 - Dosagem de Hormonio Tireoestimulante (Tsh)" at bounding box center [480, 364] width 904 height 11
checkbox \(Tsh\) "true"
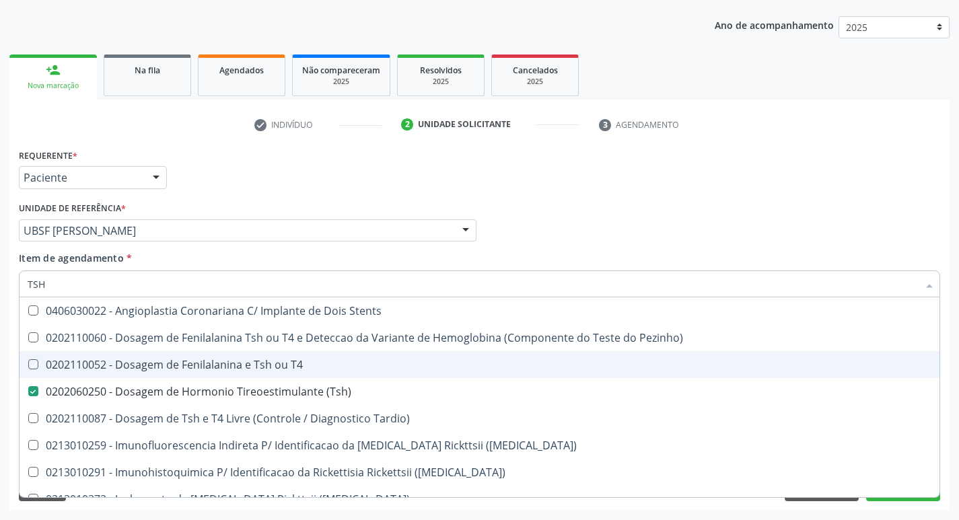
type input "TS"
checkbox T4 "false"
checkbox \(Tsh\) "true"
type input "T"
checkbox \(Tsh\) "false"
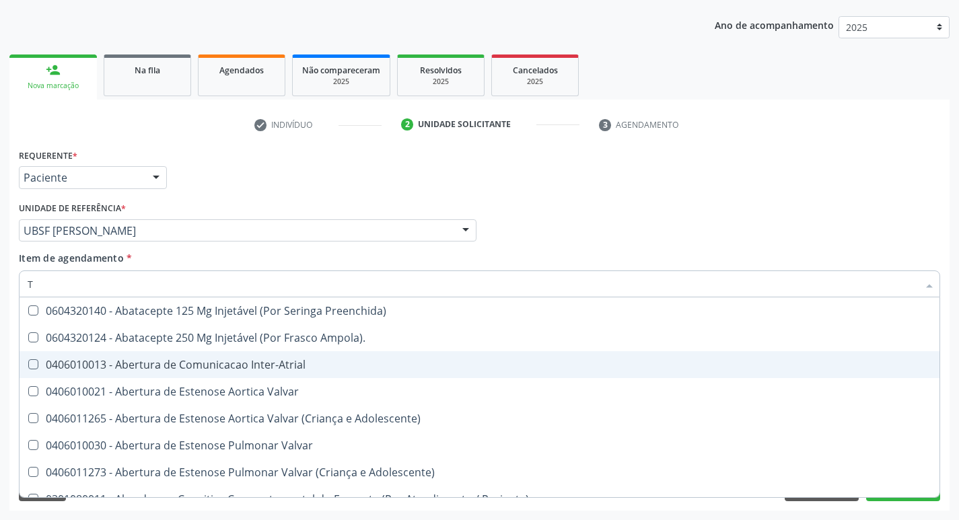
type input "T4"
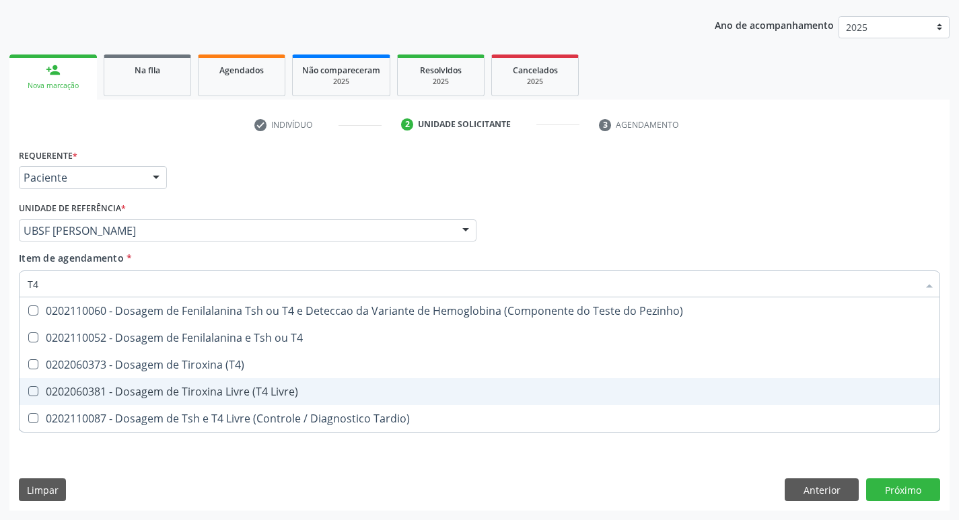
click at [242, 384] on span "0202060381 - Dosagem de Tiroxina Livre (T4 Livre)" at bounding box center [480, 391] width 920 height 27
checkbox Livre\) "true"
type input "T"
checkbox Livre\) "false"
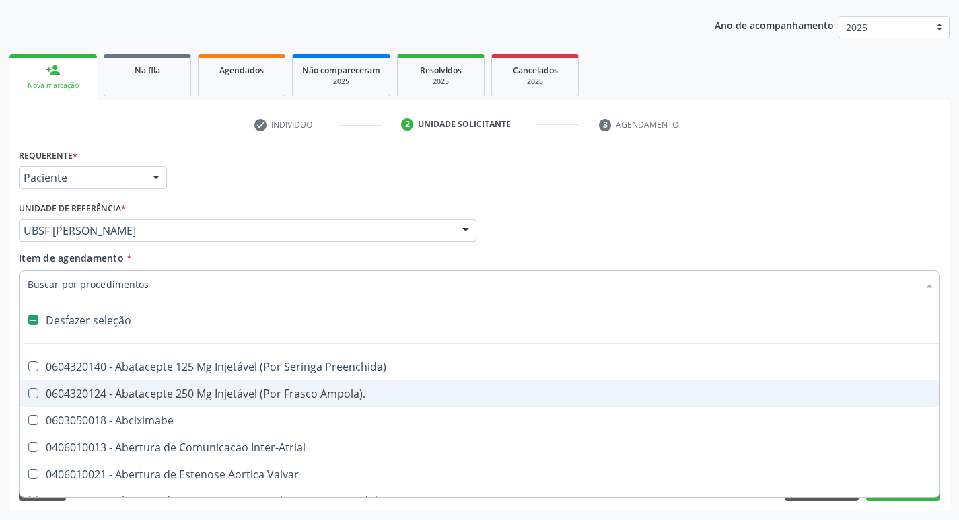
type input "2"
checkbox Total "true"
checkbox Monopolar "true"
checkbox Quadril "true"
checkbox Biologica "true"
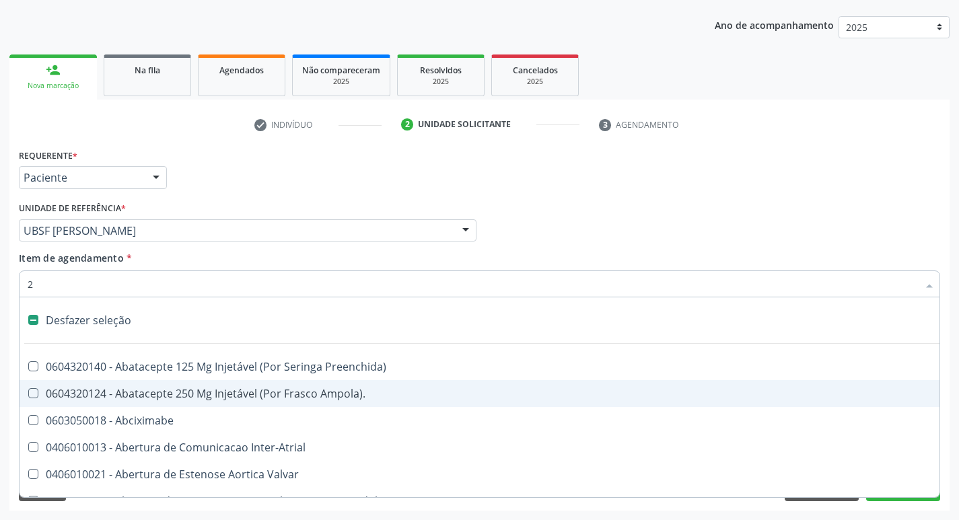
checkbox Percutanea "true"
checkbox Vagina "true"
checkbox Internado "true"
checkbox Anos\) "true"
checkbox Congenita "true"
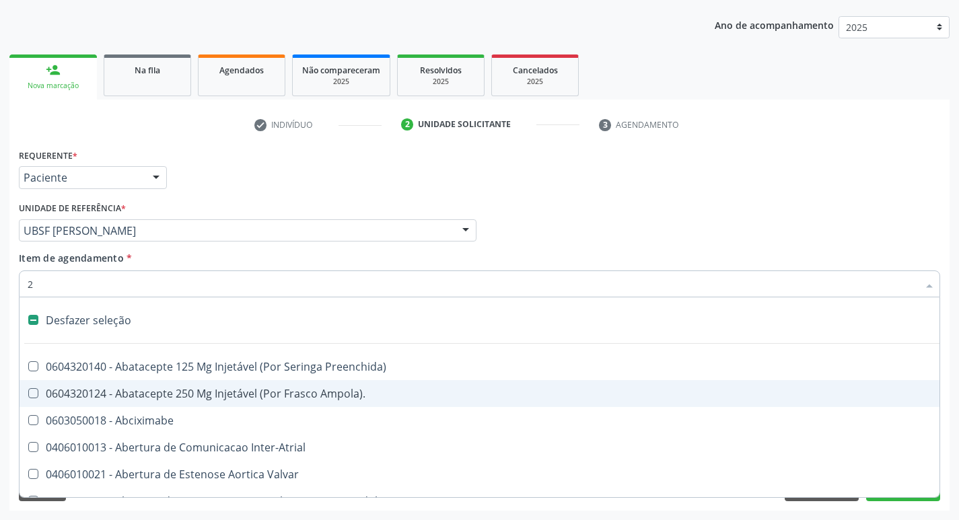
checkbox Adolescente\) "true"
checkbox Aorto-Cavitarias "true"
checkbox Congenita "true"
checkbox Adolescente\) "true"
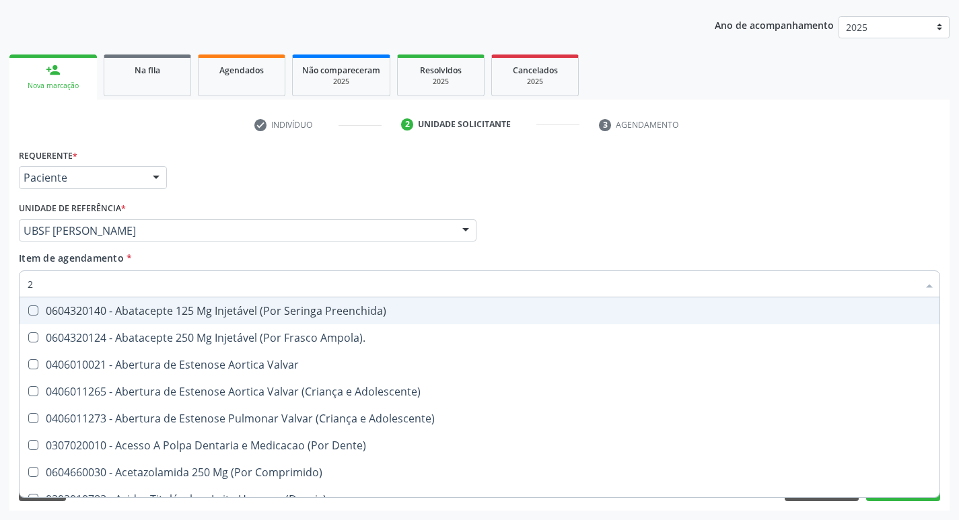
type input "20205001"
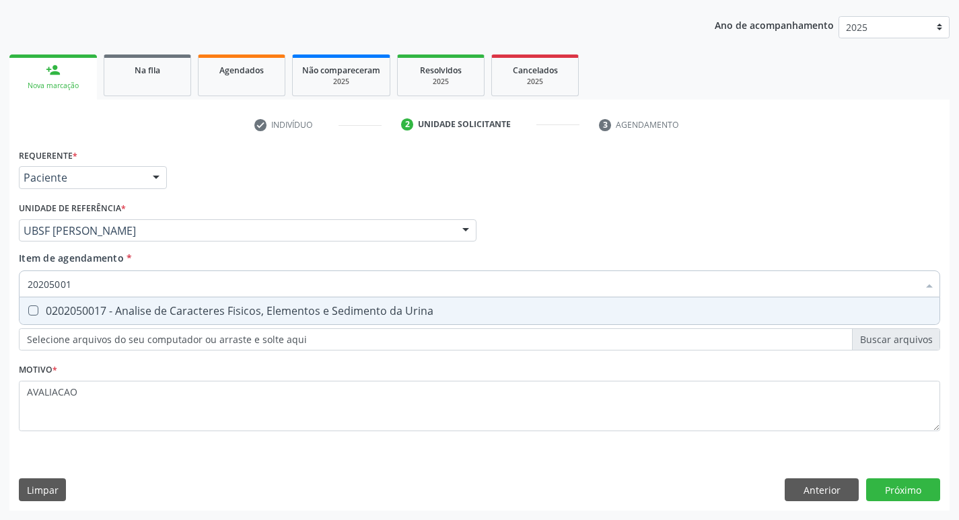
click at [167, 313] on div "0202050017 - Analise de Caracteres Fisicos, Elementos e Sedimento da Urina" at bounding box center [480, 311] width 904 height 11
checkbox Urina "true"
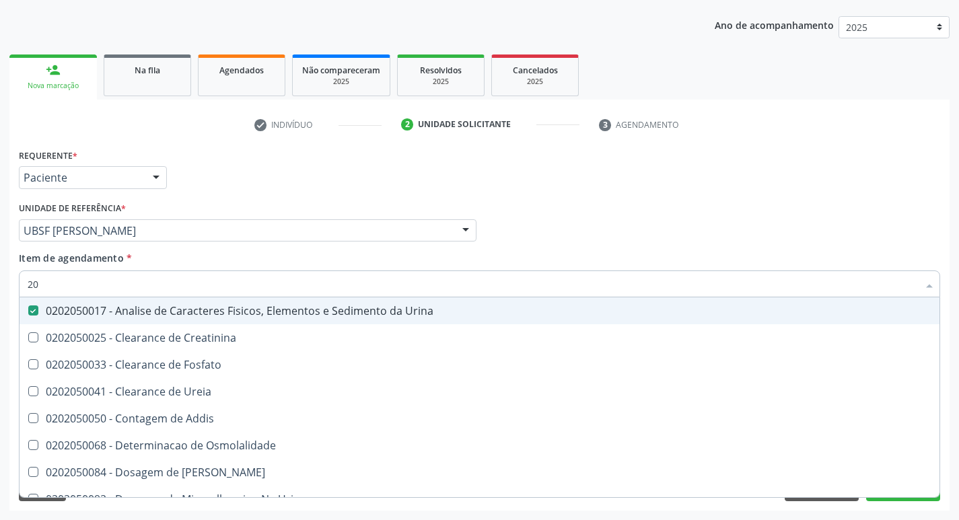
type input "2"
checkbox Urina "false"
checkbox Ureia "false"
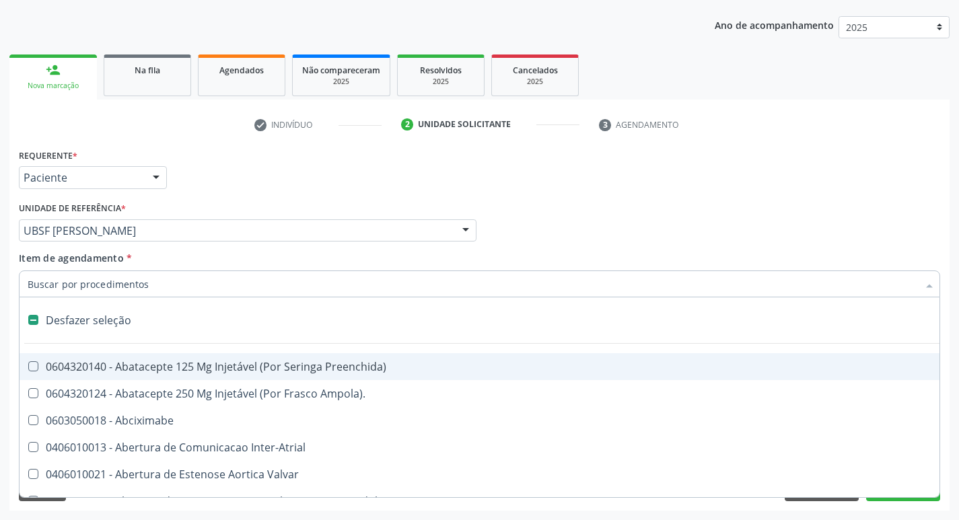
type input "O"
checkbox Agua "true"
checkbox Urina "false"
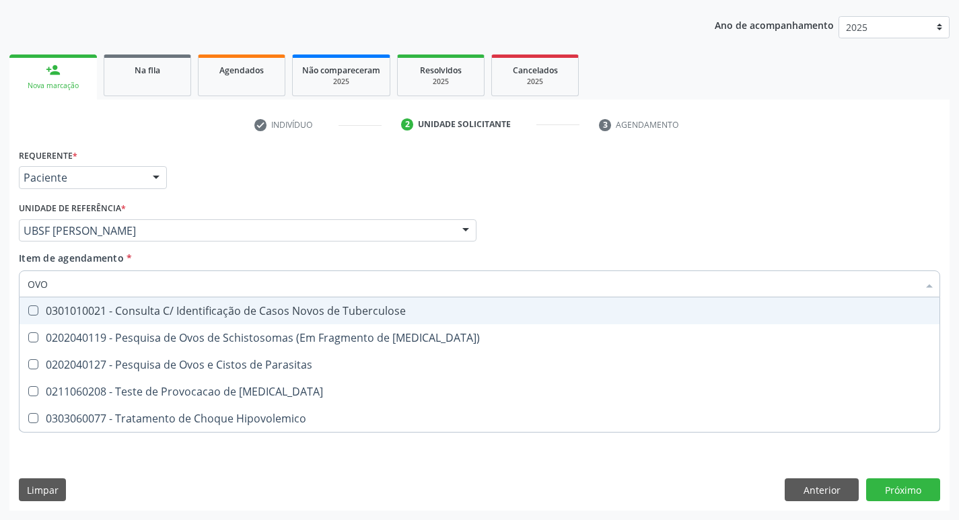
type input "OVOS"
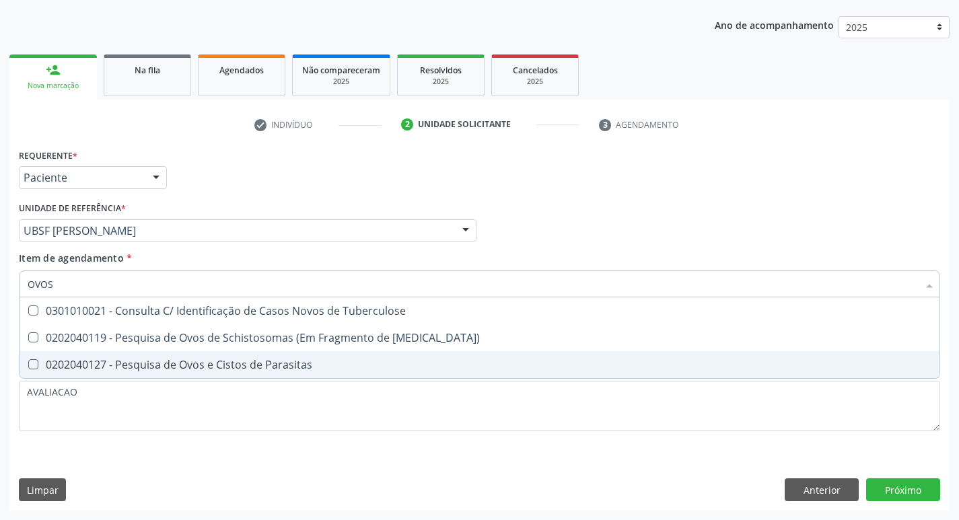
click at [241, 357] on span "0202040127 - Pesquisa de Ovos e Cistos de Parasitas" at bounding box center [480, 364] width 920 height 27
checkbox Parasitas "true"
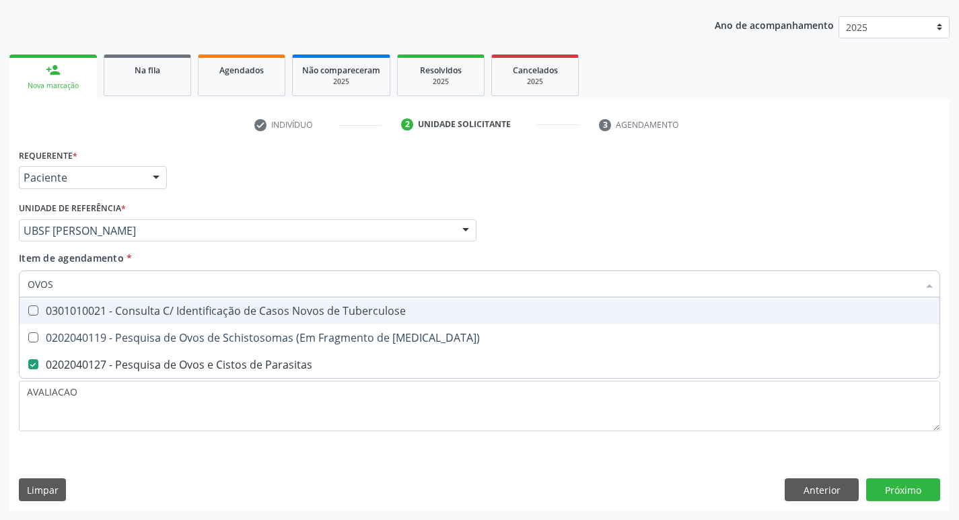
click at [829, 208] on div "Profissional Solicitante Por favor, selecione a Unidade de Atendimento primeiro…" at bounding box center [479, 225] width 928 height 52
checkbox Mucosa\) "true"
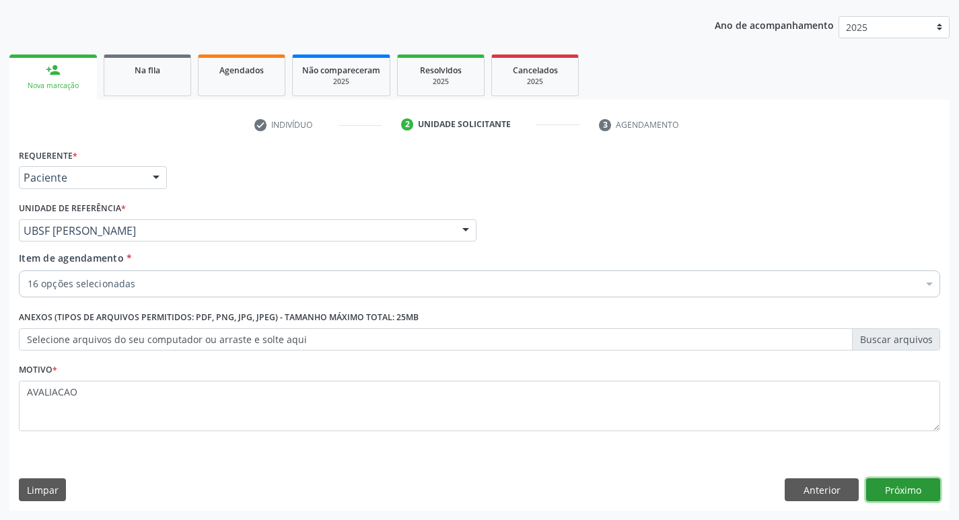
click at [901, 493] on button "Próximo" at bounding box center [903, 489] width 74 height 23
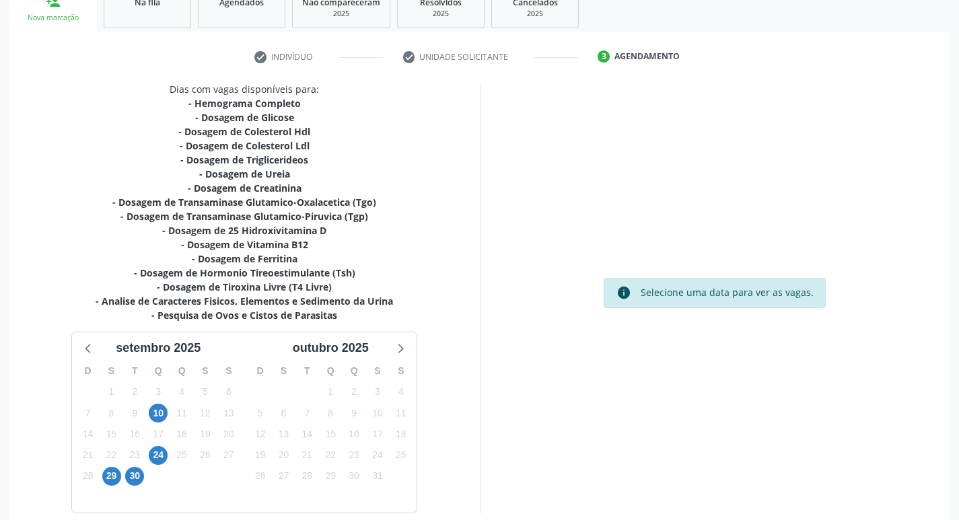
scroll to position [277, 0]
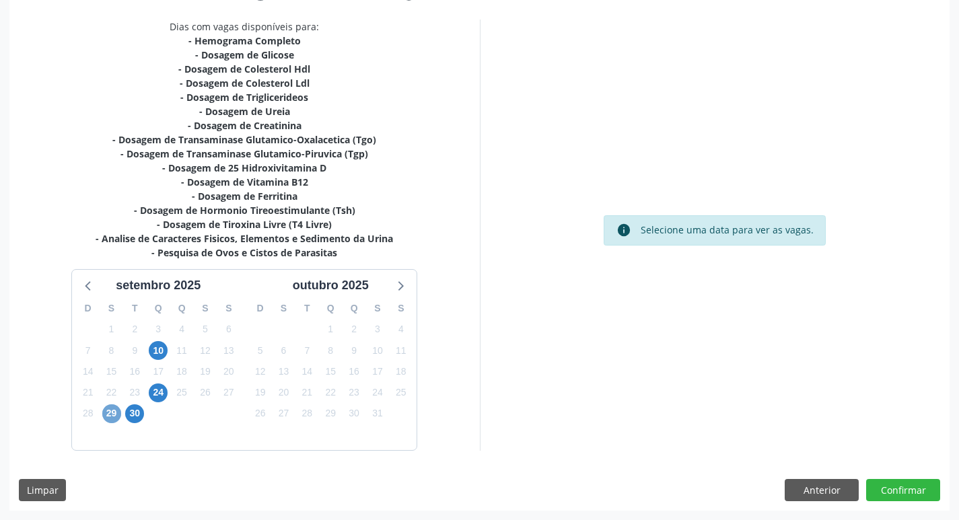
click at [108, 419] on span "29" at bounding box center [111, 413] width 19 height 19
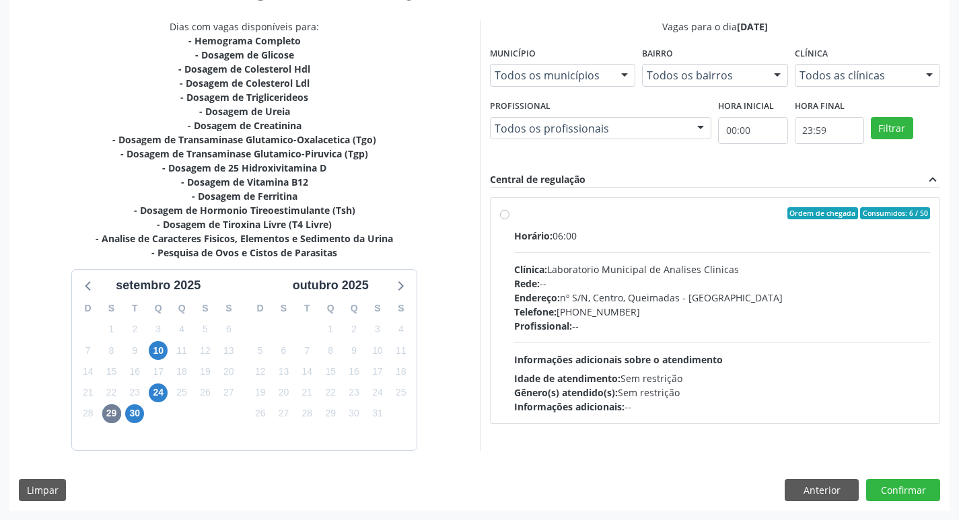
click at [680, 260] on div "Horário: 06:00 Clínica: Laboratorio Municipal de Analises Clinicas Rede: -- End…" at bounding box center [722, 321] width 417 height 185
click at [509, 219] on input "Ordem de chegada Consumidos: 6 / 50 Horário: 06:00 Clínica: Laboratorio Municip…" at bounding box center [504, 213] width 9 height 12
radio input "true"
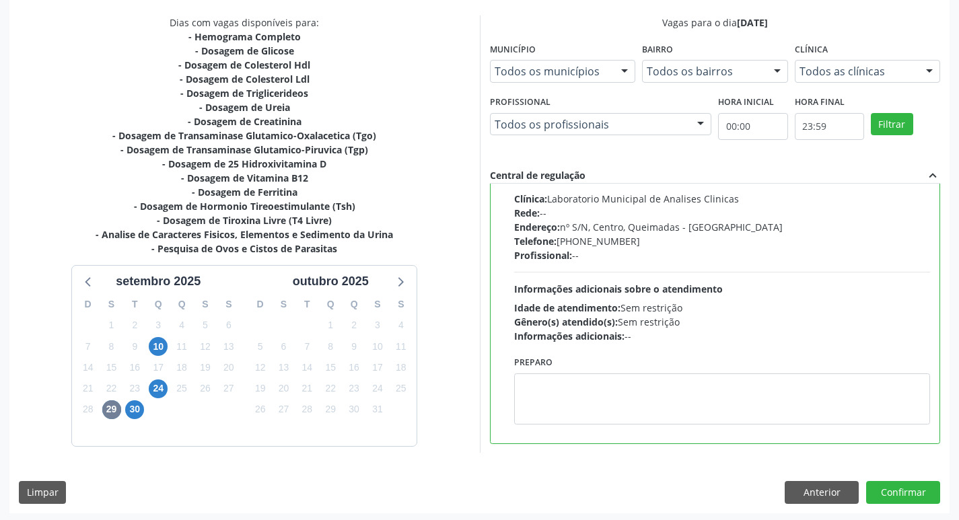
scroll to position [284, 0]
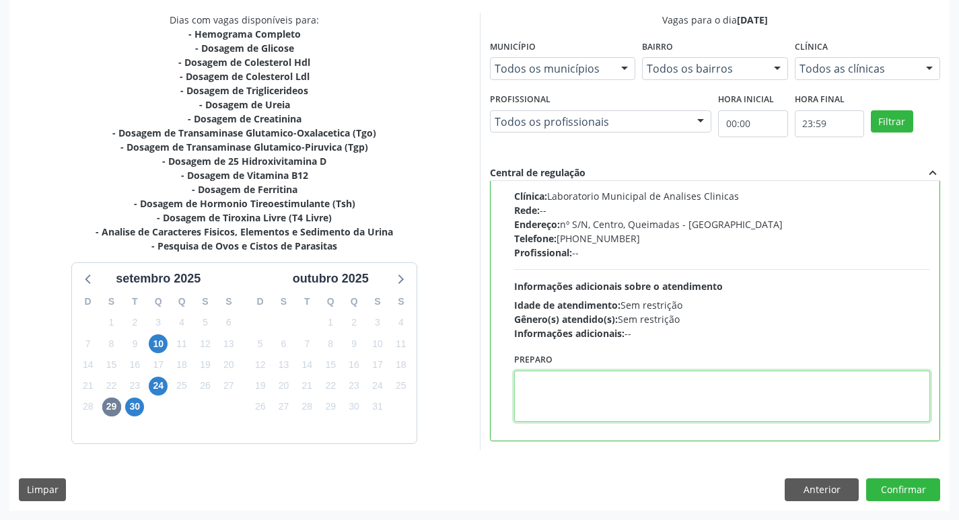
click at [554, 405] on textarea at bounding box center [722, 396] width 417 height 51
paste textarea "IR EM [GEOGRAPHIC_DATA]"
type textarea "IR EM [GEOGRAPHIC_DATA]"
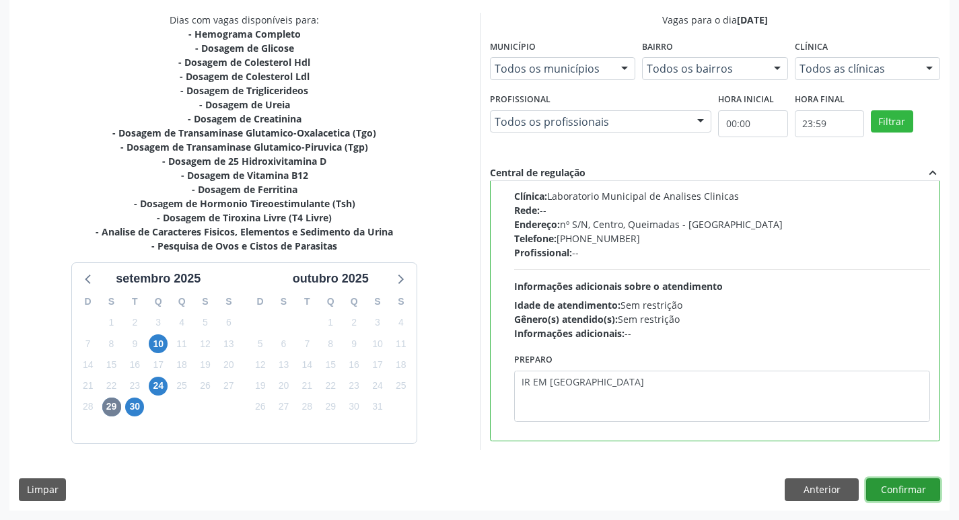
click at [888, 489] on button "Confirmar" at bounding box center [903, 489] width 74 height 23
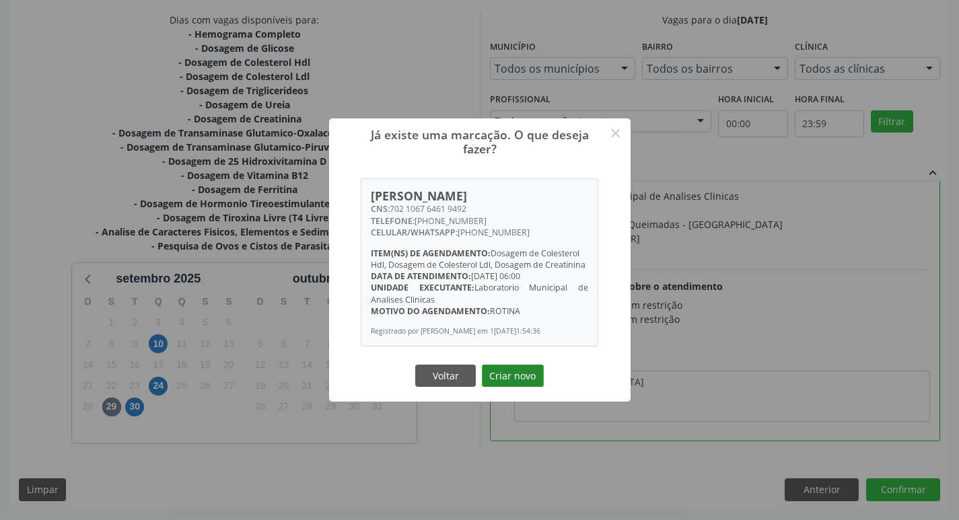
click at [501, 384] on button "Criar novo" at bounding box center [513, 376] width 62 height 23
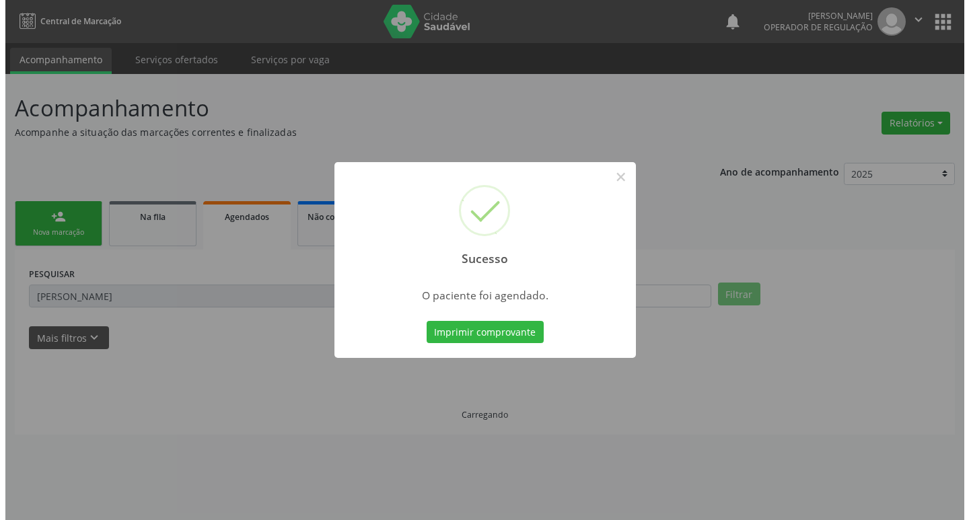
scroll to position [0, 0]
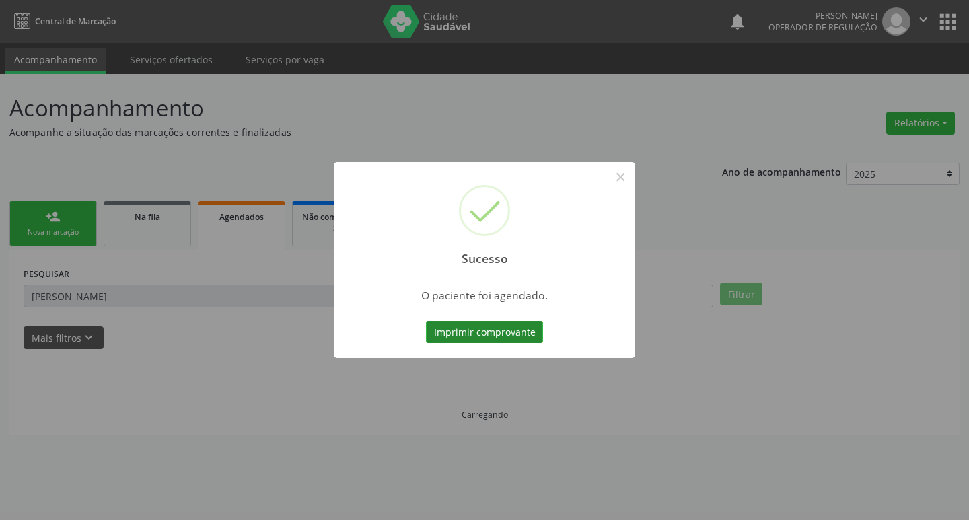
click at [489, 334] on button "Imprimir comprovante" at bounding box center [484, 332] width 117 height 23
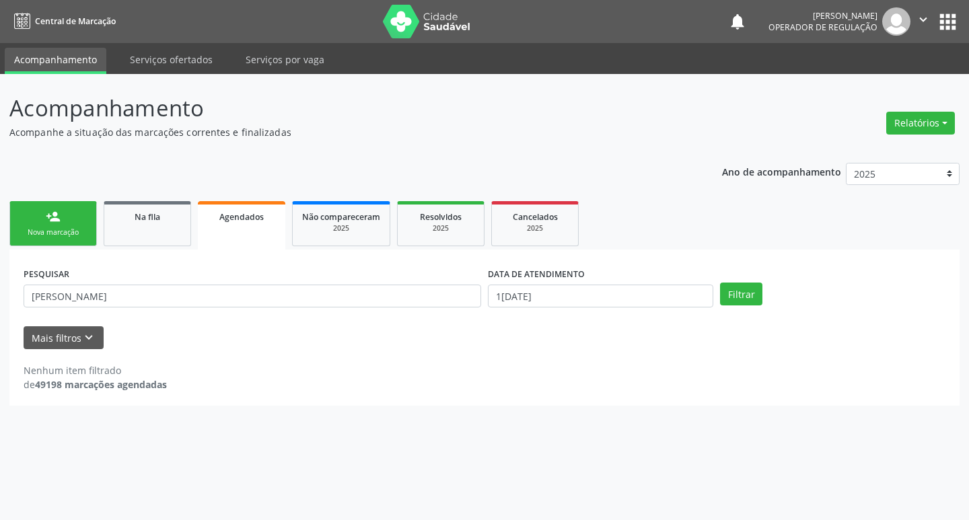
click at [87, 227] on link "person_add Nova marcação" at bounding box center [52, 223] width 87 height 45
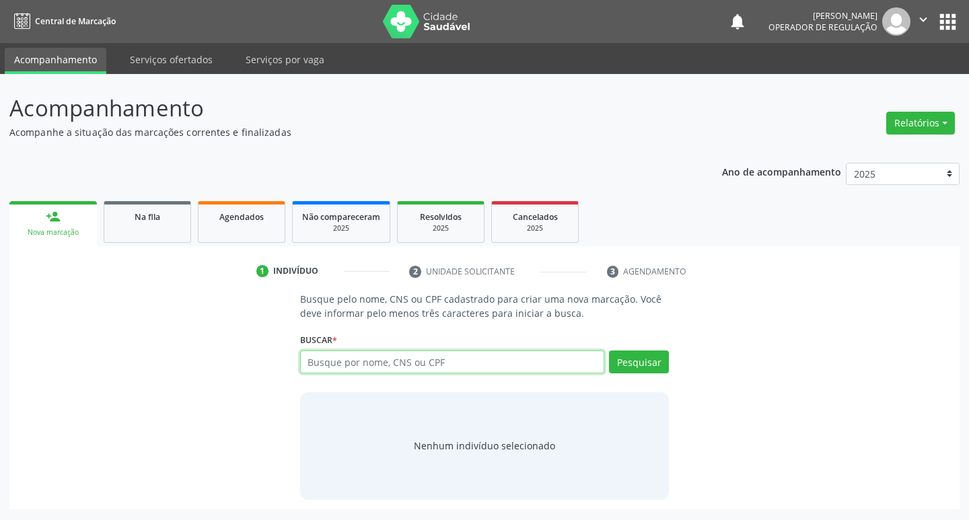
click at [336, 356] on input "text" at bounding box center [452, 362] width 305 height 23
type input "702805620204069"
click at [651, 361] on button "Pesquisar" at bounding box center [639, 362] width 60 height 23
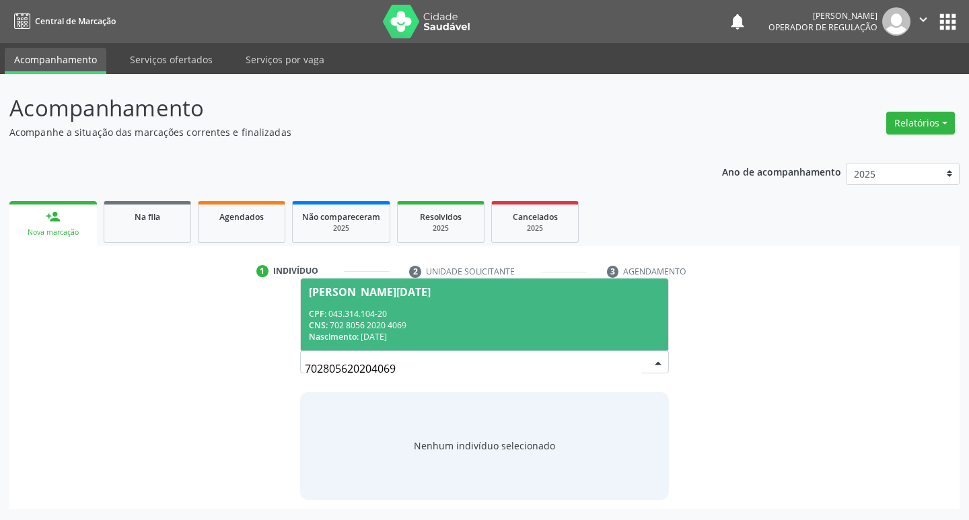
click at [381, 306] on span "Vera Lucia Maria da Silva CPF: 043.314.104-20 CNS: 702 8056 2020 4069 Nasciment…" at bounding box center [485, 315] width 368 height 72
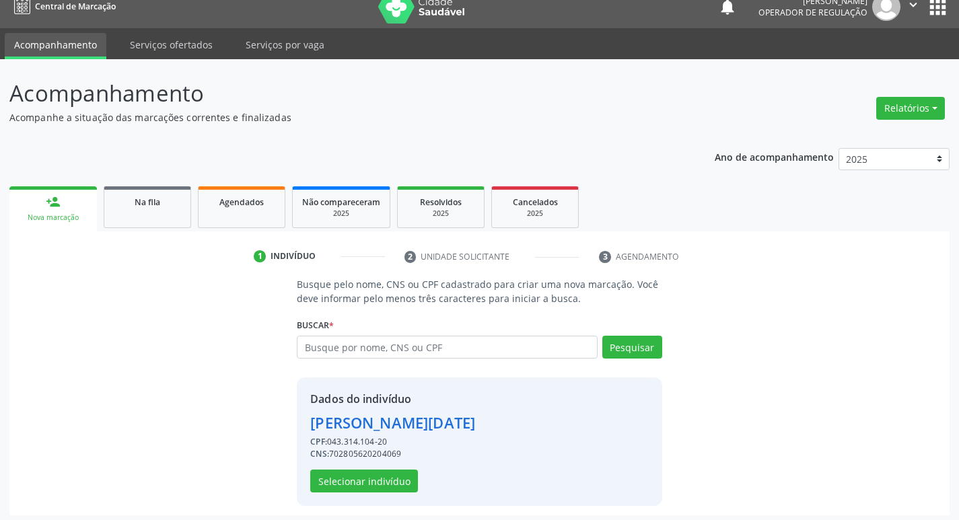
scroll to position [20, 0]
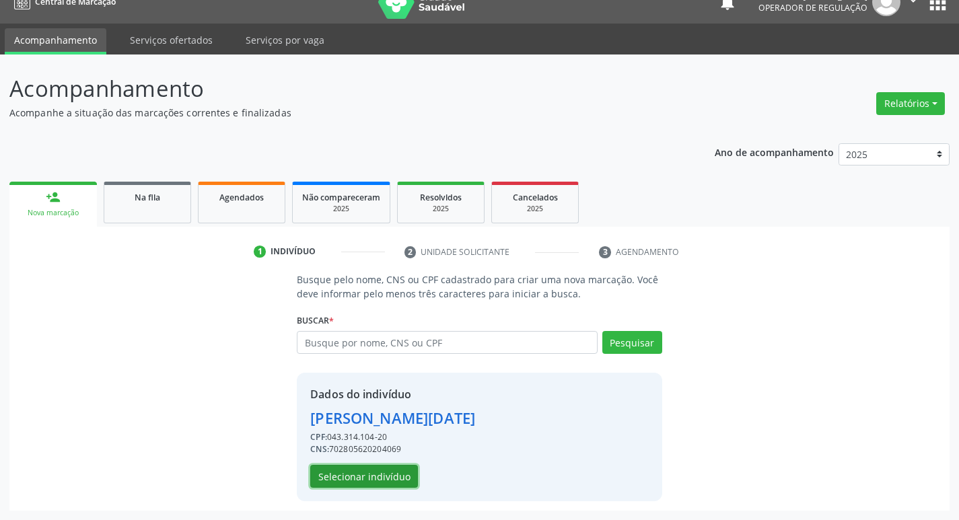
click at [364, 476] on button "Selecionar indivíduo" at bounding box center [364, 476] width 108 height 23
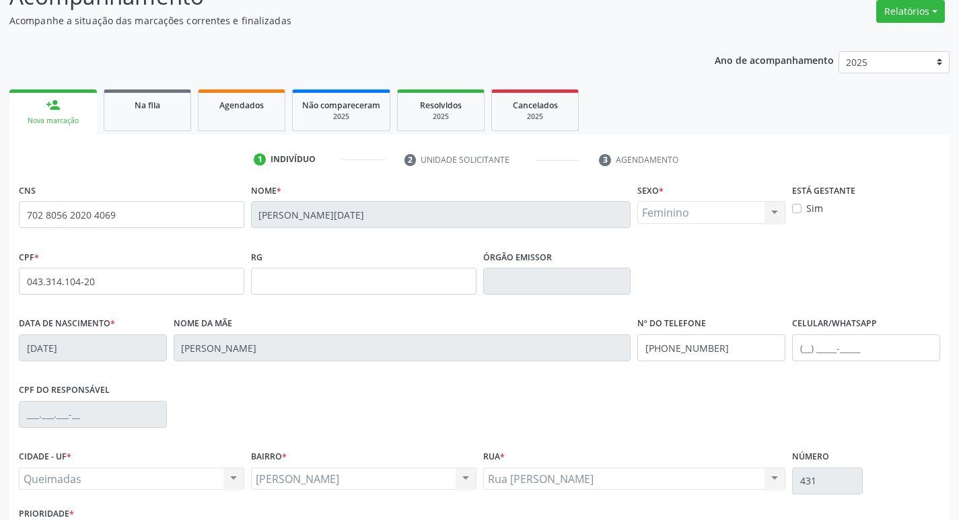
scroll to position [209, 0]
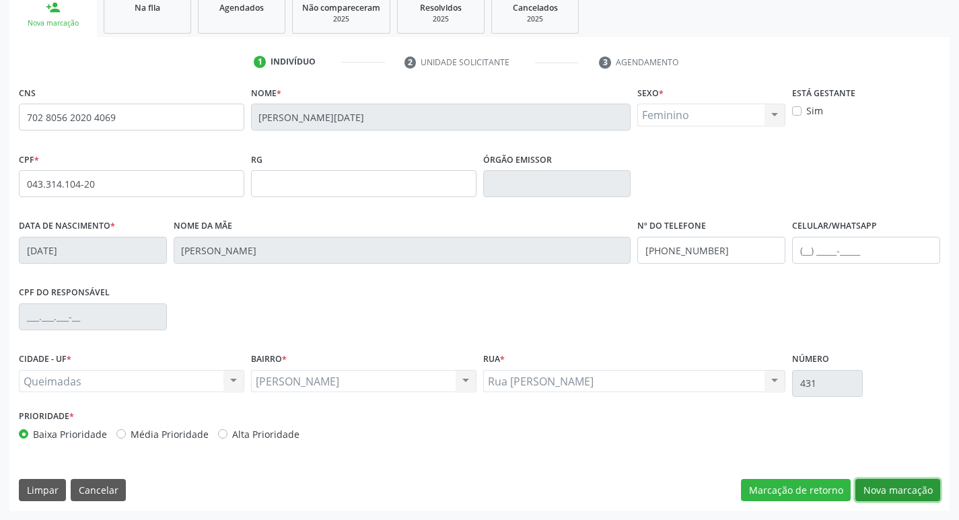
click at [892, 492] on button "Nova marcação" at bounding box center [897, 490] width 85 height 23
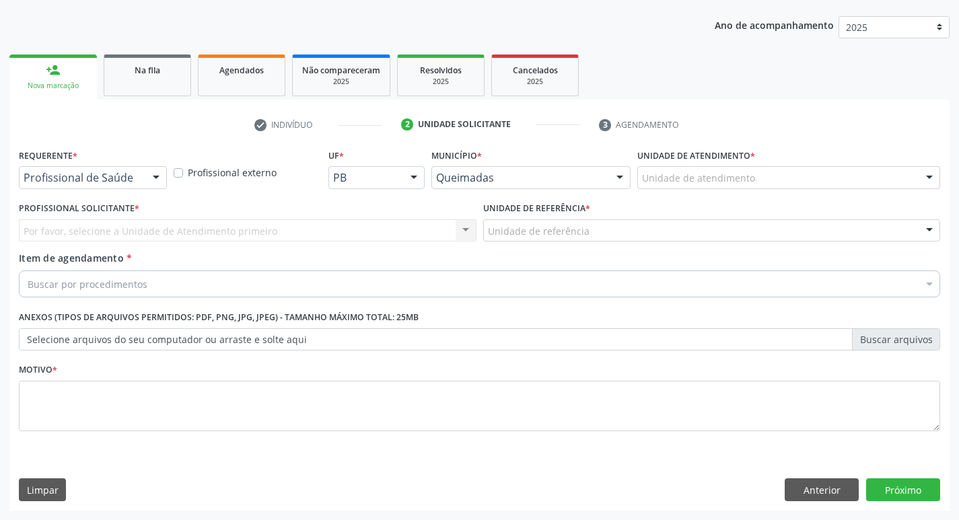
scroll to position [147, 0]
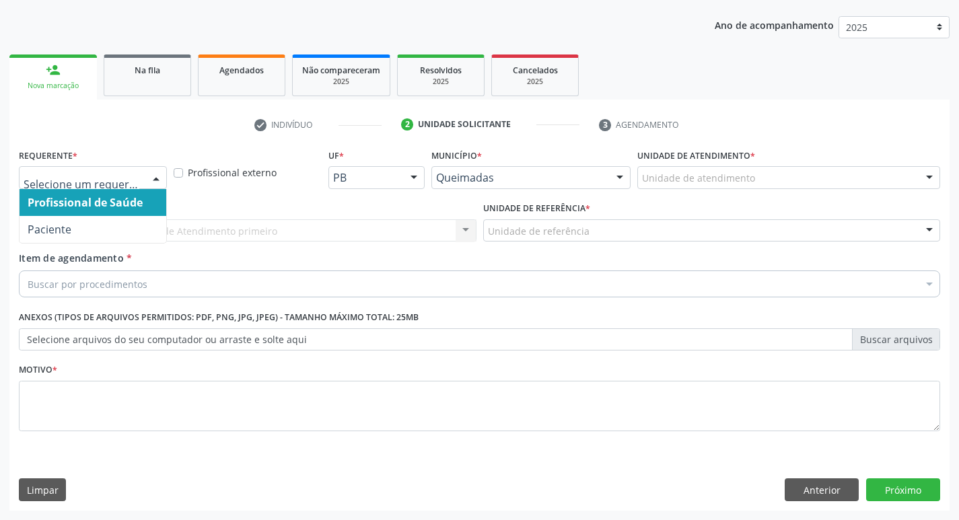
click at [139, 175] on div at bounding box center [93, 177] width 148 height 23
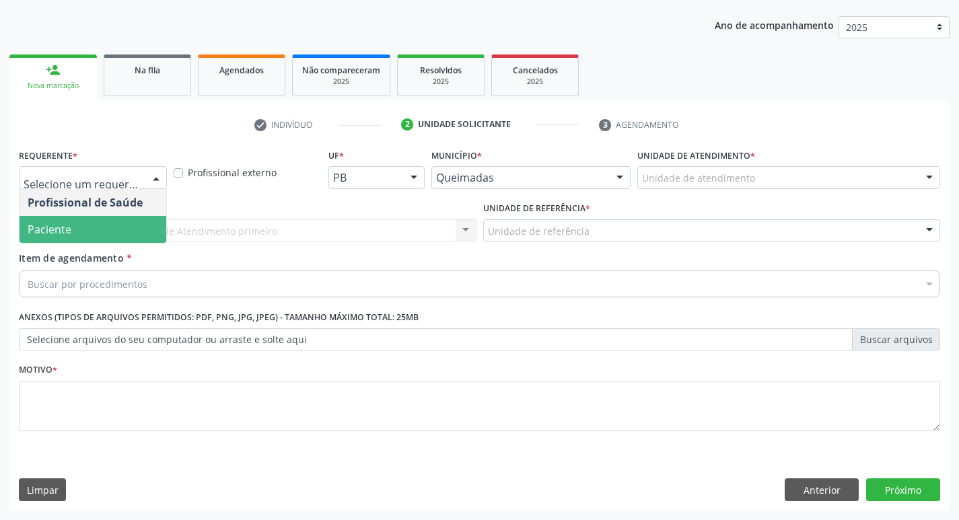
click at [124, 225] on span "Paciente" at bounding box center [93, 229] width 147 height 27
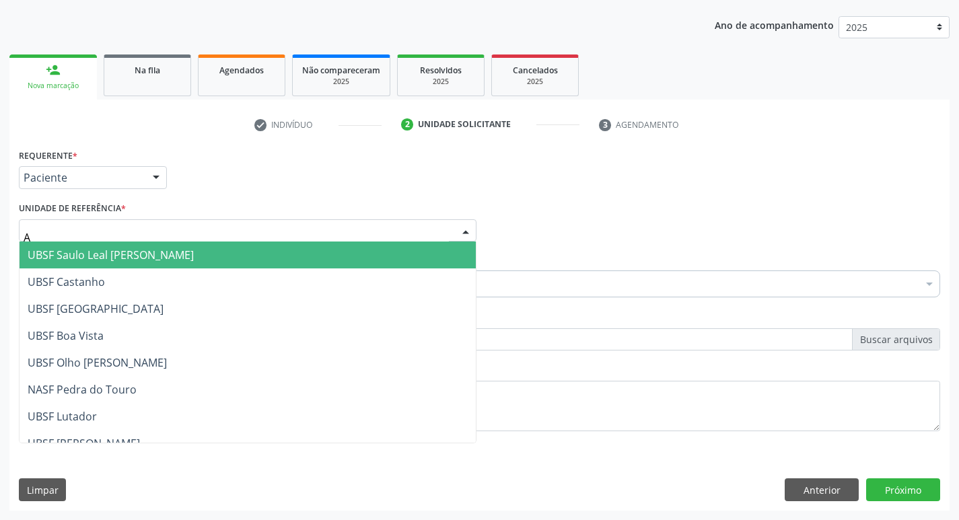
type input "AN"
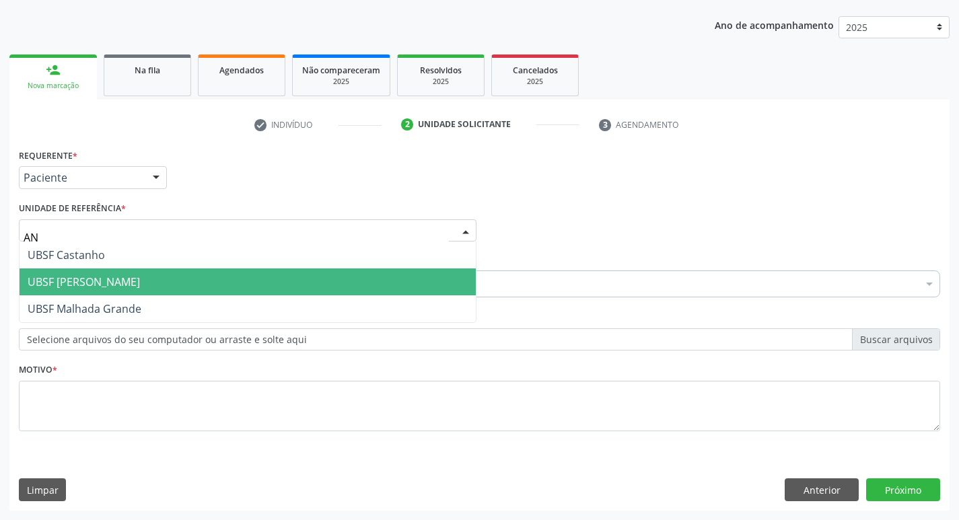
click at [149, 272] on span "UBSF [PERSON_NAME]" at bounding box center [248, 282] width 456 height 27
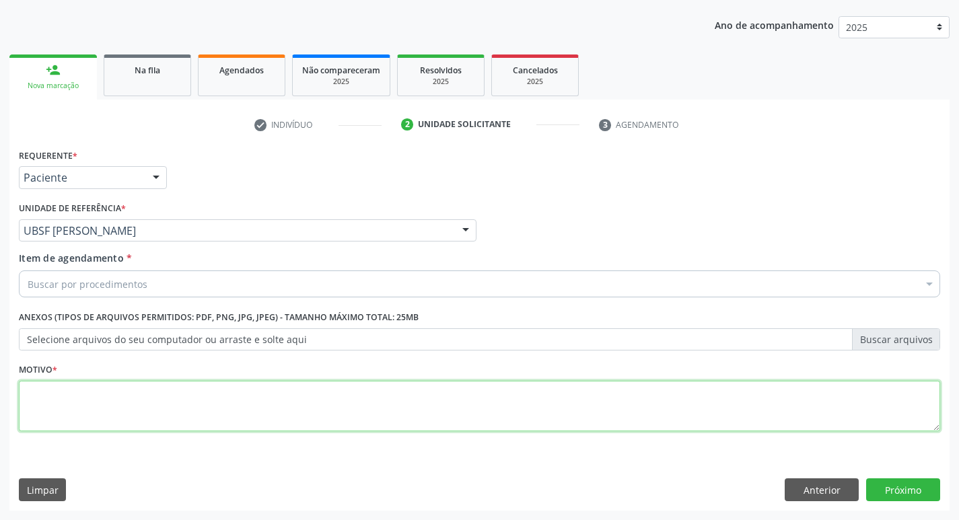
click at [92, 417] on textarea at bounding box center [479, 406] width 921 height 51
type textarea "AVALIACAO"
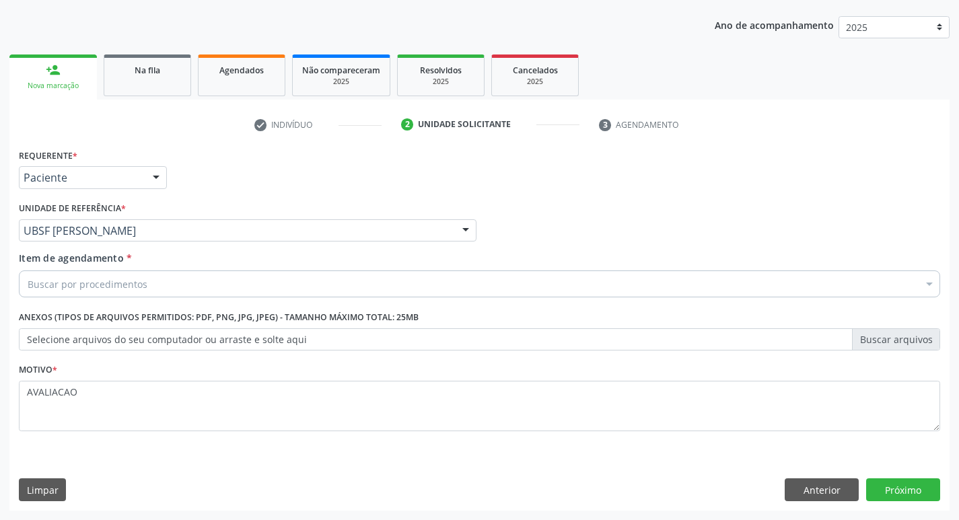
click at [52, 296] on div "Buscar por procedimentos" at bounding box center [479, 284] width 921 height 27
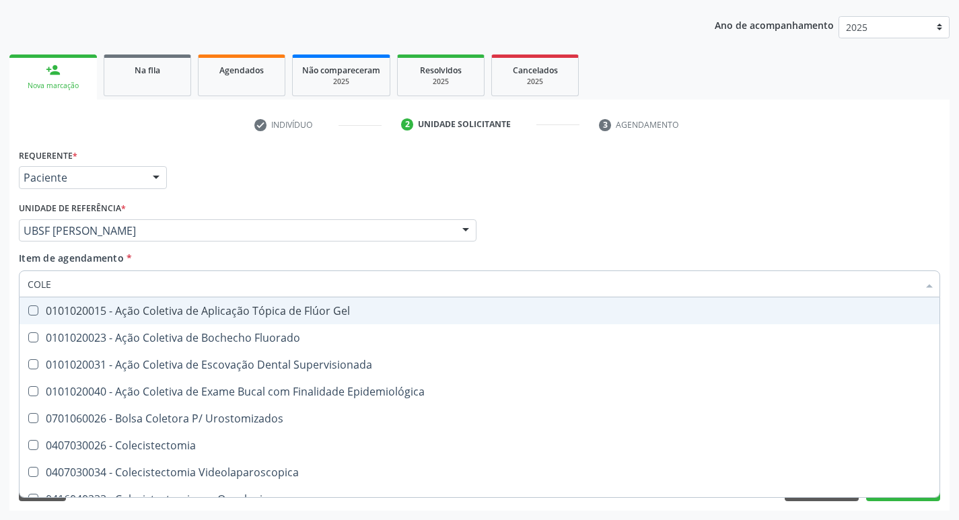
type input "COLES"
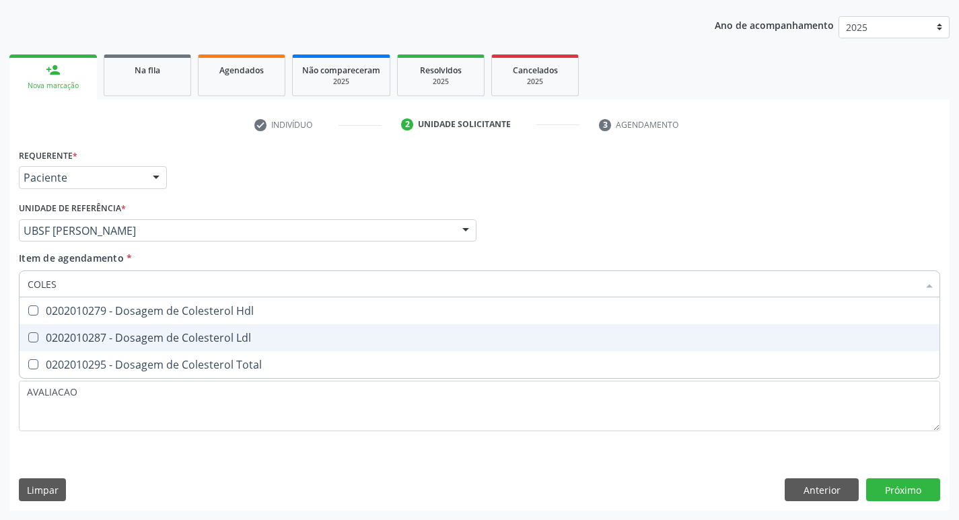
click at [85, 324] on span "0202010287 - Dosagem de Colesterol Ldl" at bounding box center [480, 337] width 920 height 27
checkbox Ldl "true"
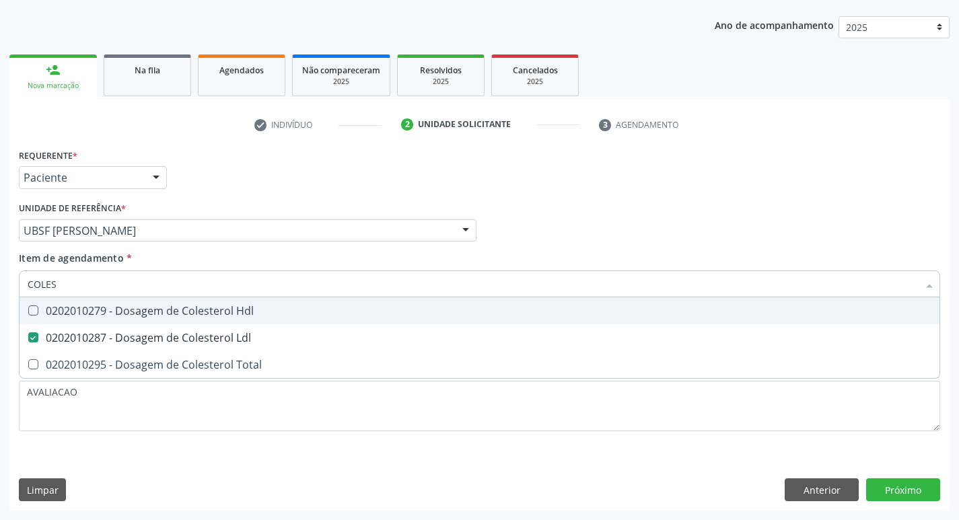
click at [95, 314] on div "0202010279 - Dosagem de Colesterol Hdl" at bounding box center [480, 311] width 904 height 11
checkbox Hdl "true"
type input "COLE"
checkbox Hdl "false"
checkbox Ldl "false"
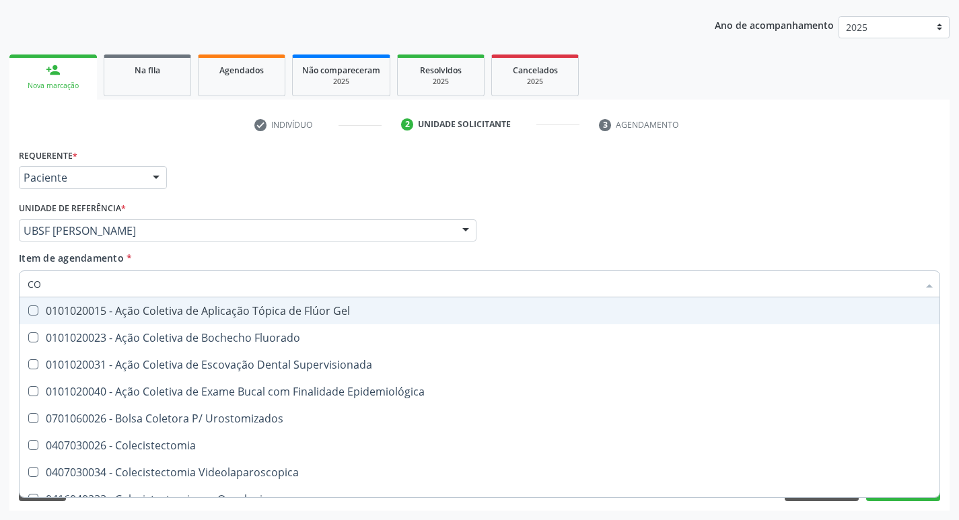
type input "C"
checkbox Hdl "false"
checkbox Ldl "false"
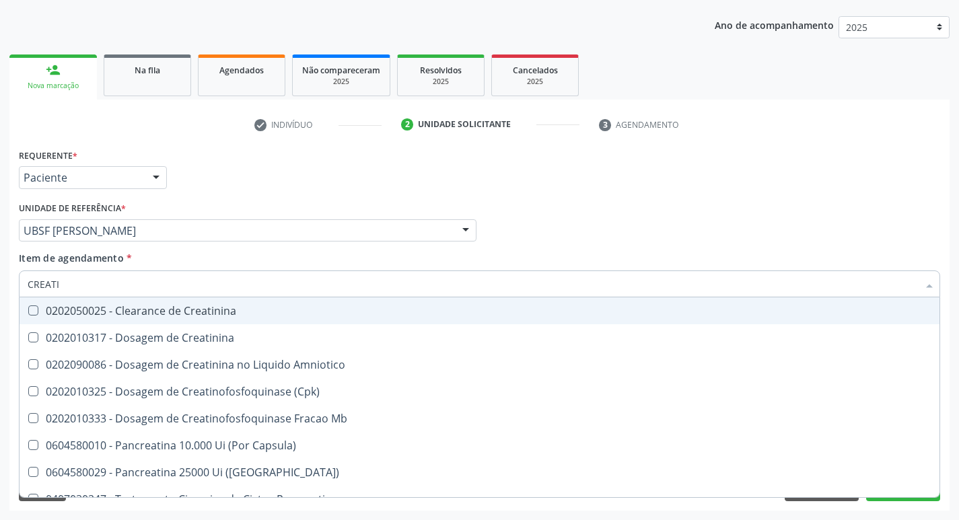
type input "CREATIN"
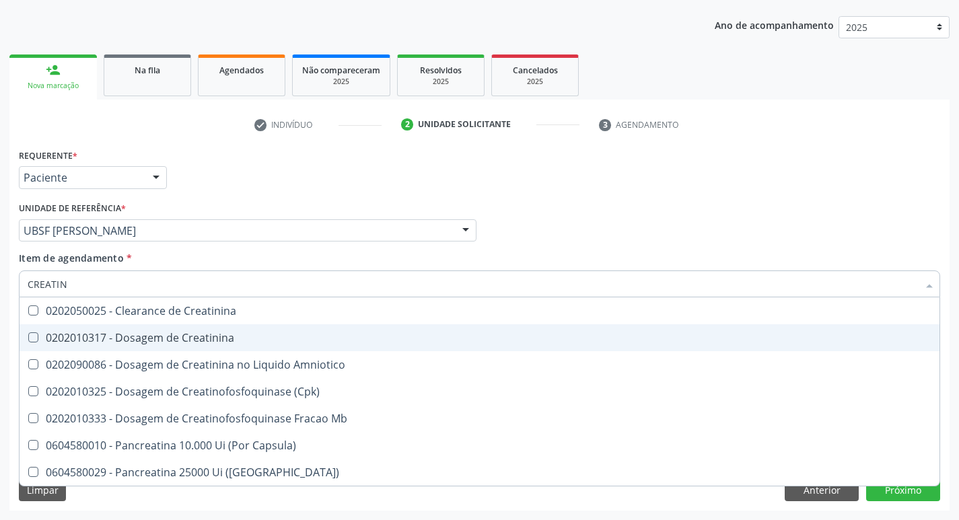
click at [131, 335] on div "0202010317 - Dosagem de Creatinina" at bounding box center [480, 337] width 904 height 11
checkbox Creatinina "true"
type input "CREA"
checkbox Creatinina "false"
checkbox Amniotico "false"
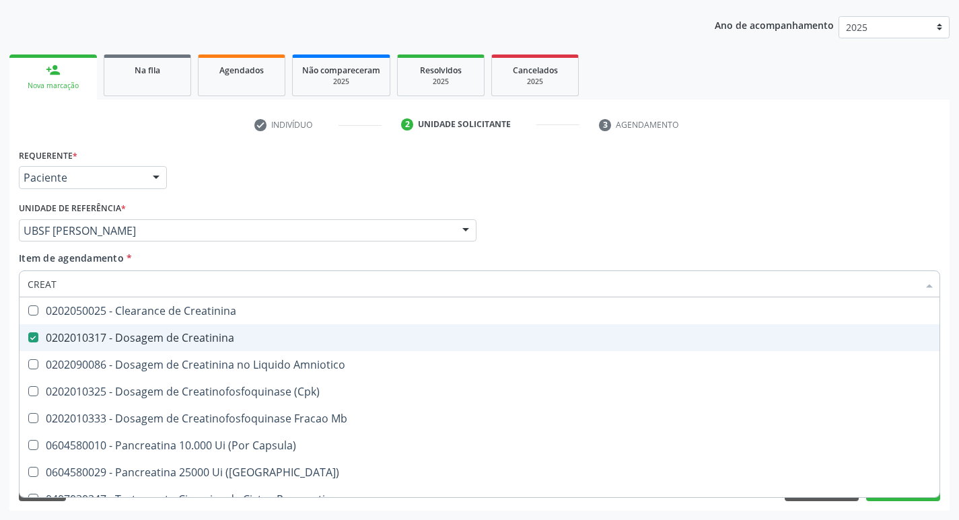
checkbox Mb "true"
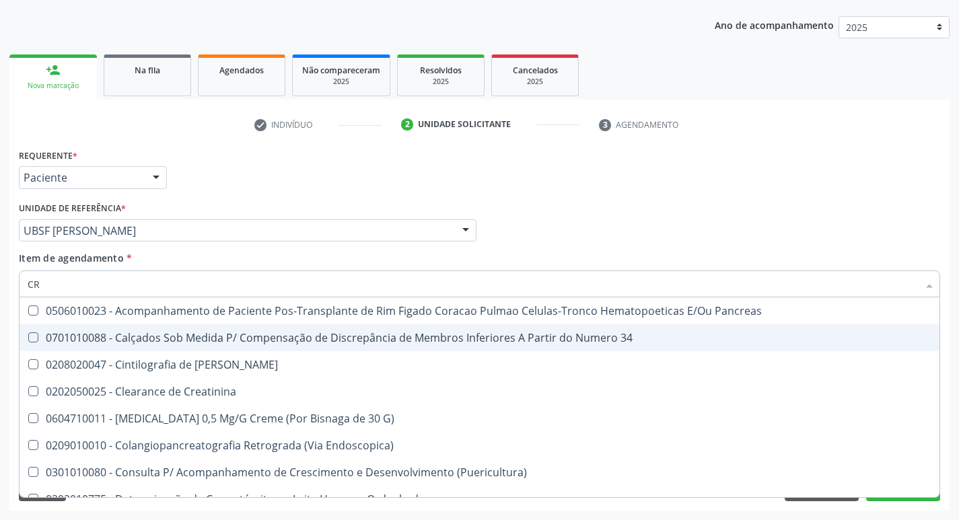
type input "C"
checkbox G\) "false"
checkbox Creatinina "false"
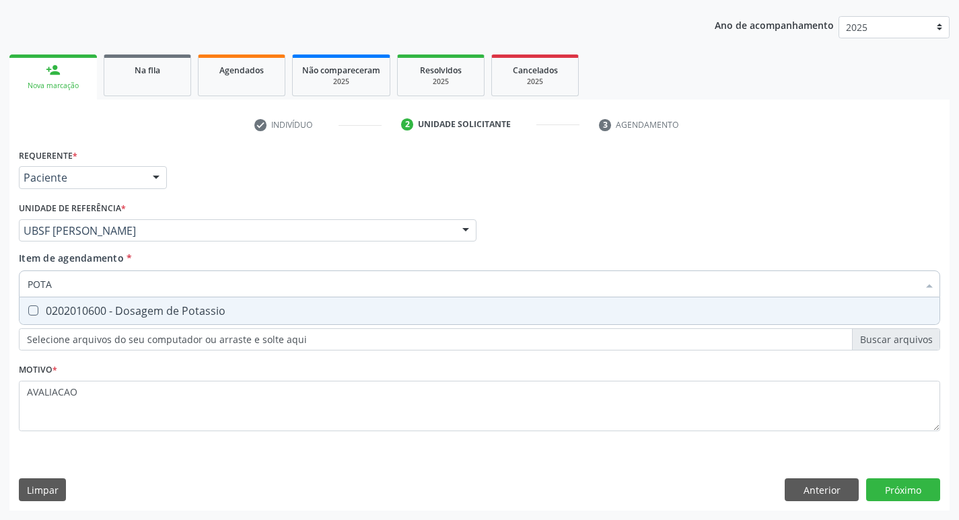
type input "POTAS"
click at [136, 312] on div "0202010600 - Dosagem de Potassio" at bounding box center [480, 311] width 904 height 11
checkbox Potassio "true"
type input "P"
checkbox Potassio "false"
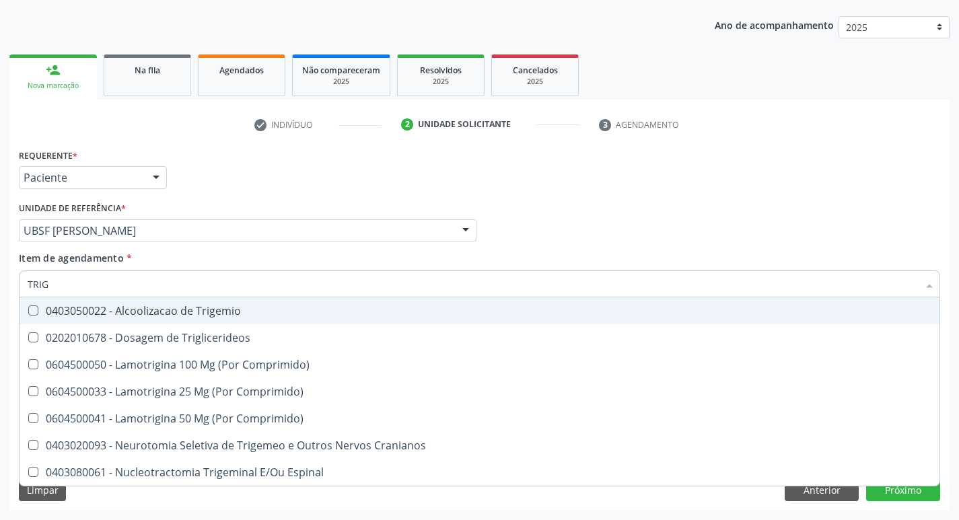
type input "TRIGL"
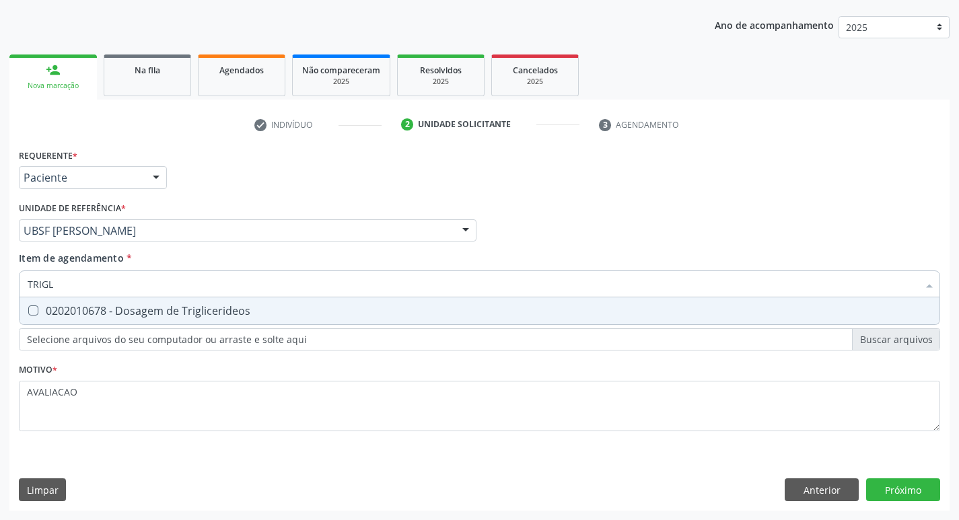
click at [136, 312] on div "0202010678 - Dosagem de Triglicerideos" at bounding box center [480, 311] width 904 height 11
checkbox Triglicerideos "true"
type input "TRIG"
checkbox Triglicerideos "false"
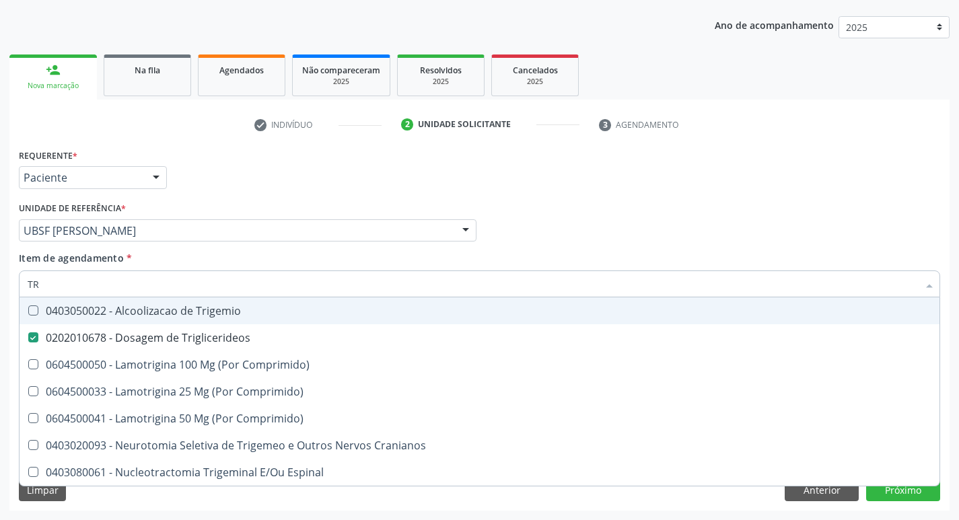
type input "T"
checkbox Triglicerideos "false"
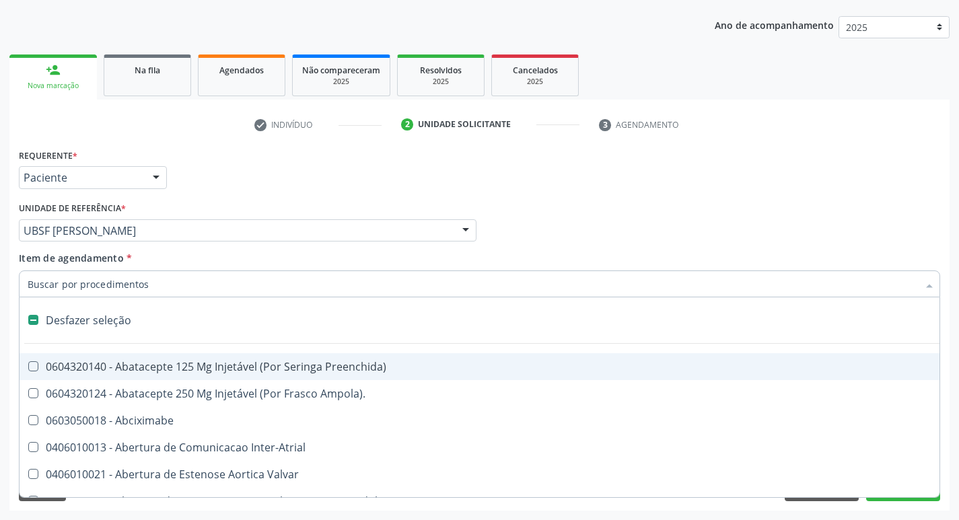
type input "2"
checkbox Monopolar "true"
checkbox Quadril "true"
checkbox Biologica "true"
checkbox Conica "true"
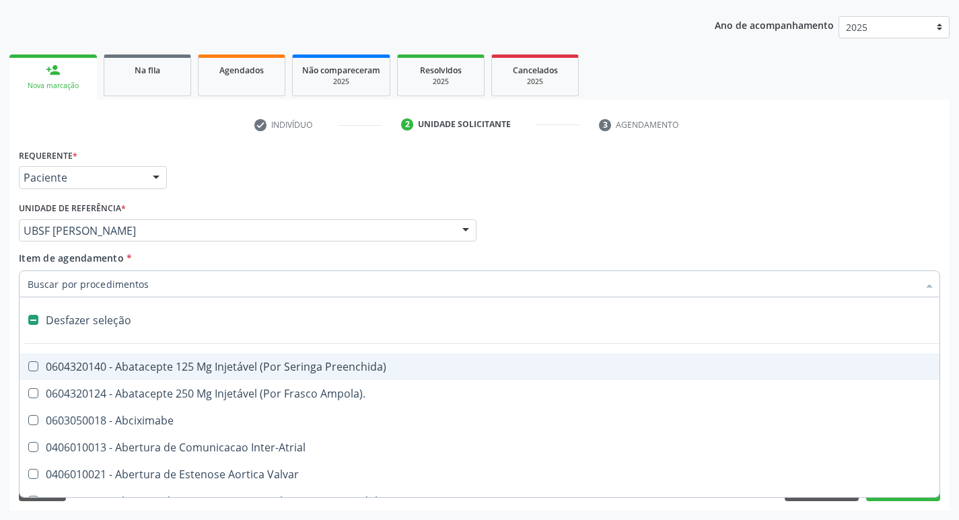
checkbox Aorto-Cavitarias "true"
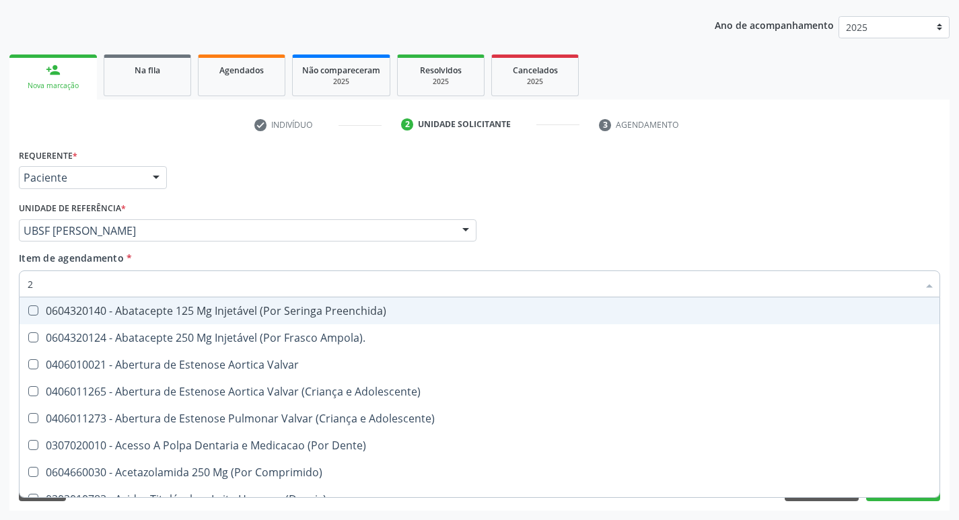
type input "20205001"
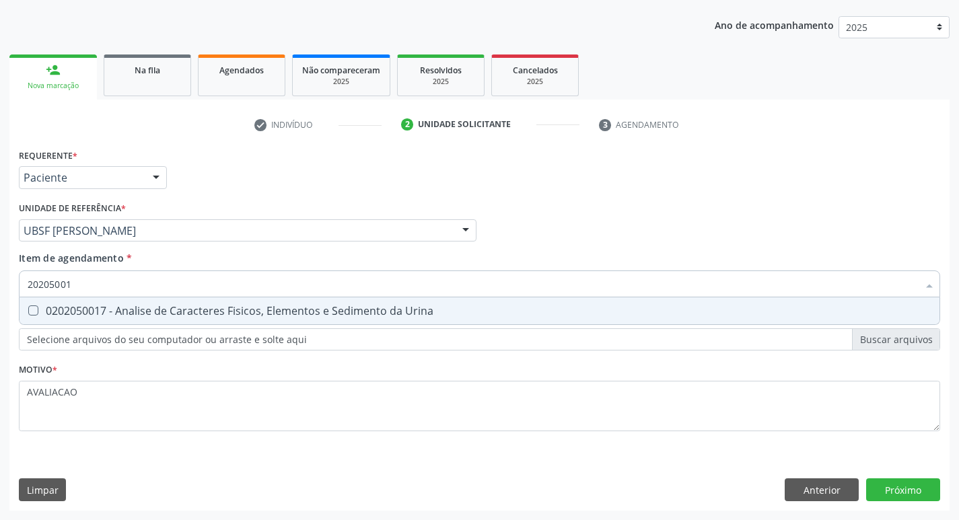
click at [153, 310] on div "0202050017 - Analise de Caracteres Fisicos, Elementos e Sedimento da Urina" at bounding box center [480, 311] width 904 height 11
checkbox Urina "true"
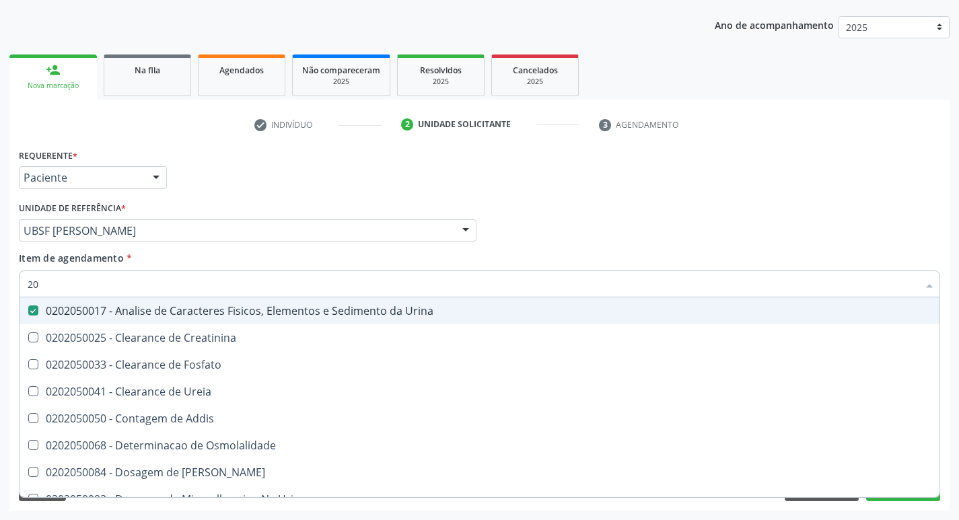
type input "2"
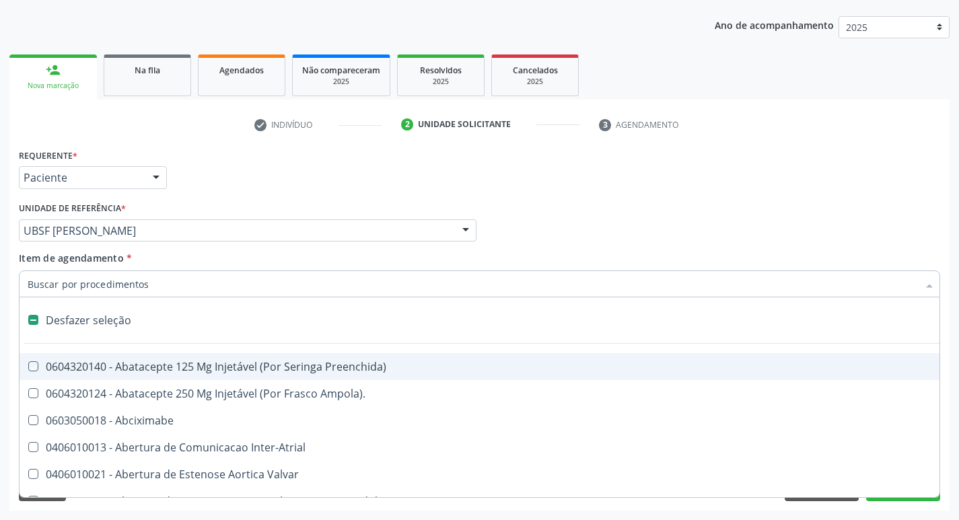
checkbox Preenchida\) "false"
checkbox Inter-Atrial "false"
type input "G"
checkbox Urina "false"
checkbox Comprimido\) "true"
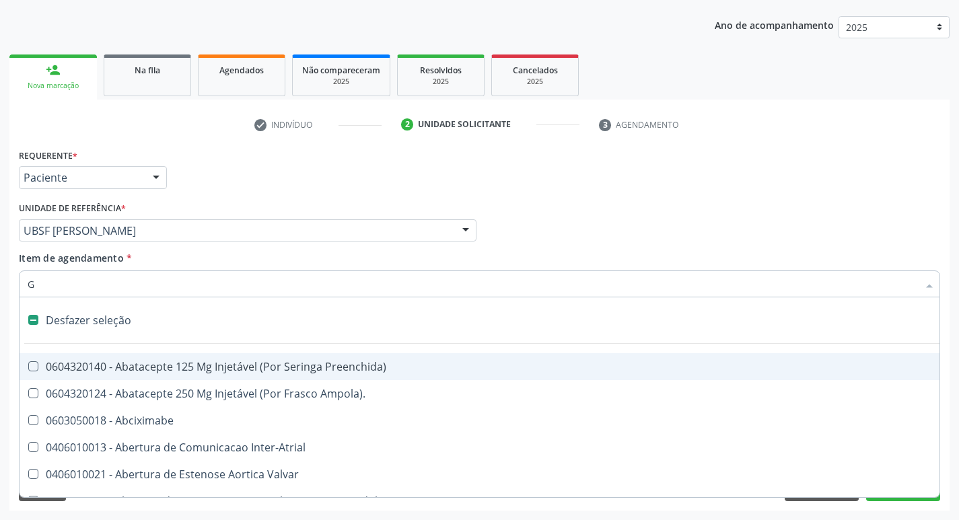
checkbox Sanitária "true"
checkbox Criança "true"
checkbox Capsula\) "true"
checkbox Osso "true"
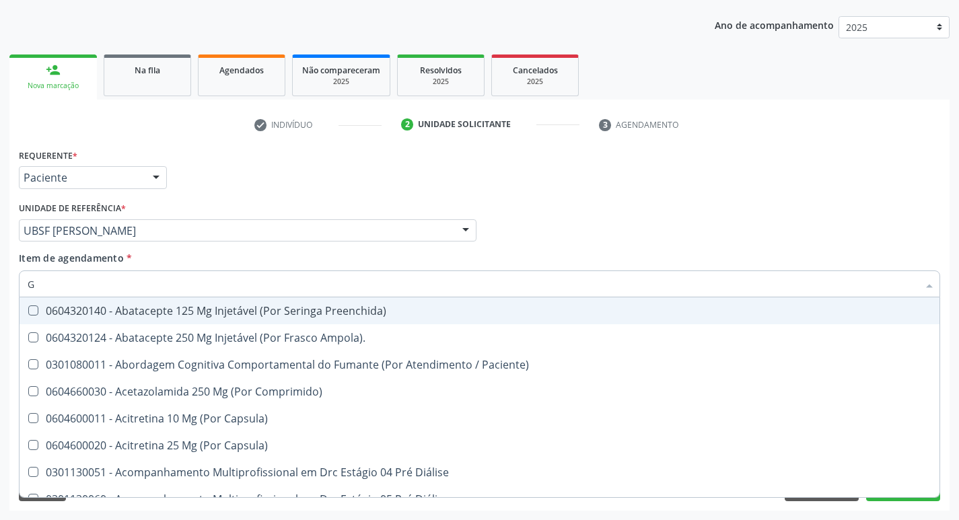
type input "GLICOSE"
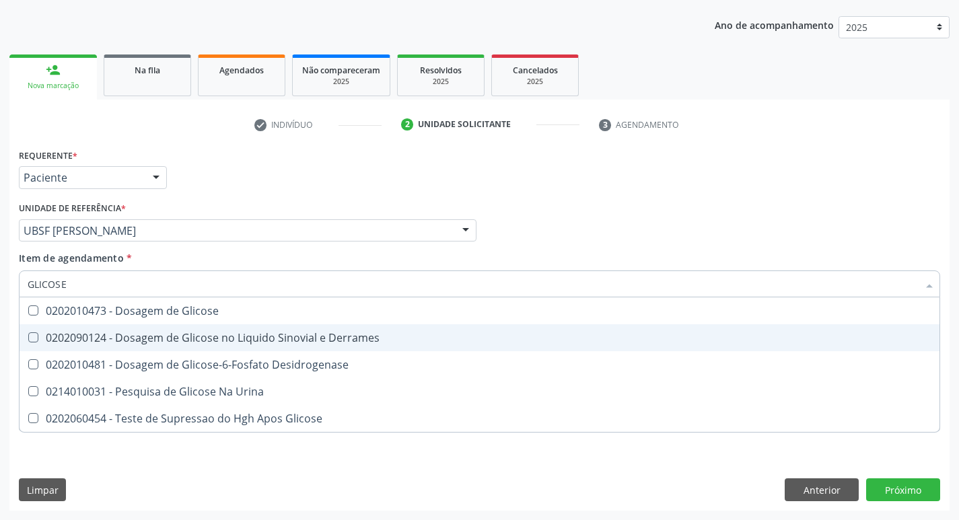
click at [173, 308] on div "0202010473 - Dosagem de Glicose" at bounding box center [480, 311] width 904 height 11
checkbox Glicose "true"
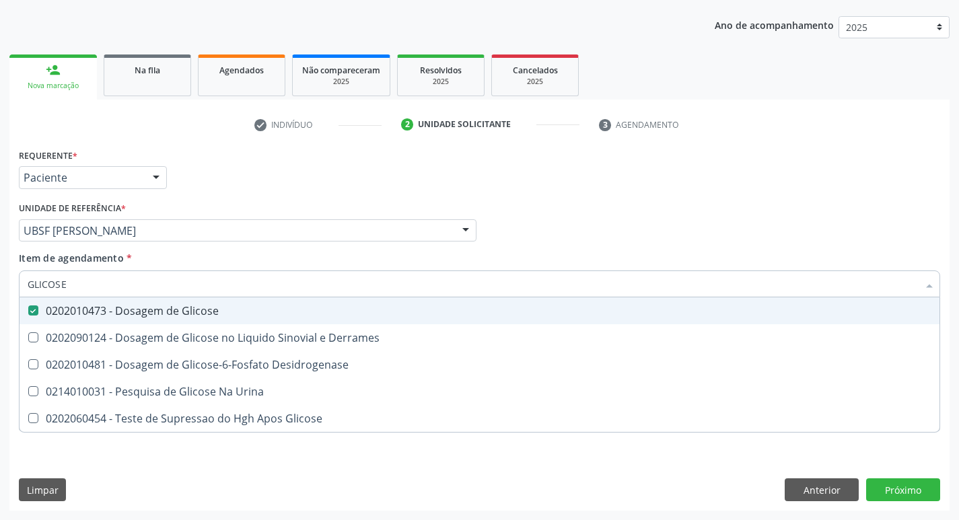
type input "GLICOS"
checkbox Glicose "false"
checkbox Derrames "true"
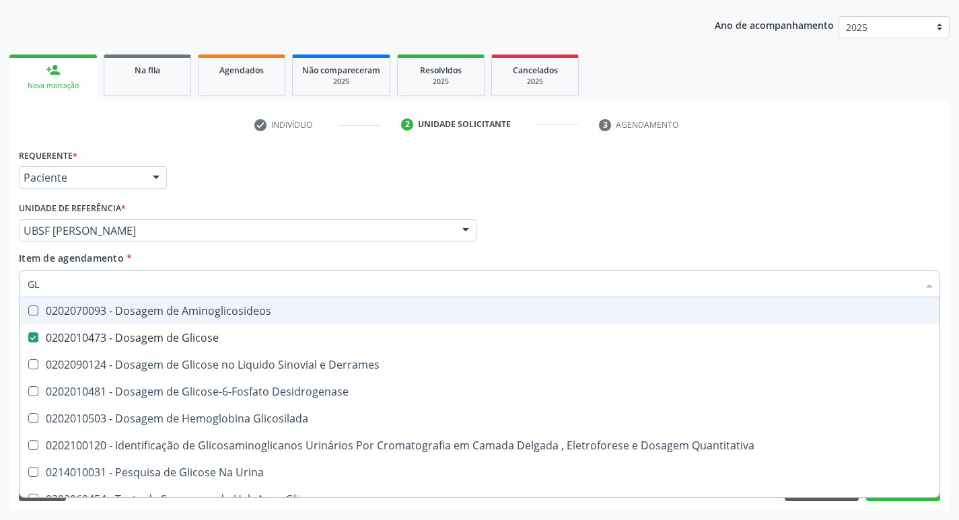
type input "G"
checkbox Glicose "false"
checkbox Derrames "false"
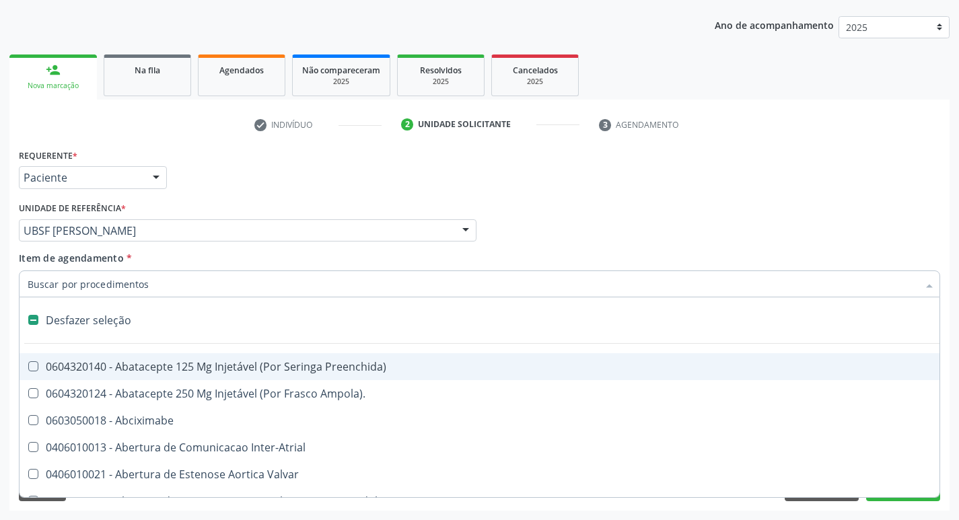
type input "H"
checkbox Urina "false"
checkbox Lactente\) "true"
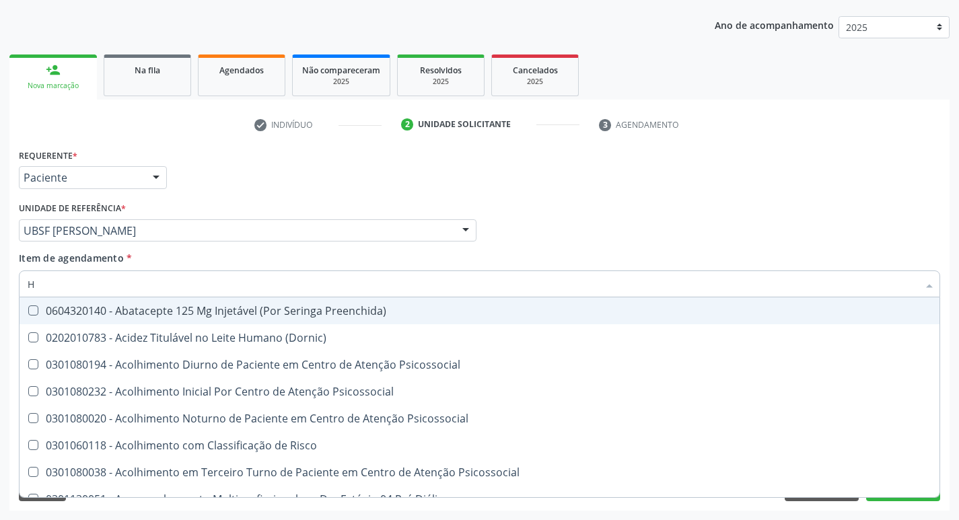
type input "HEMOGLOBINA G"
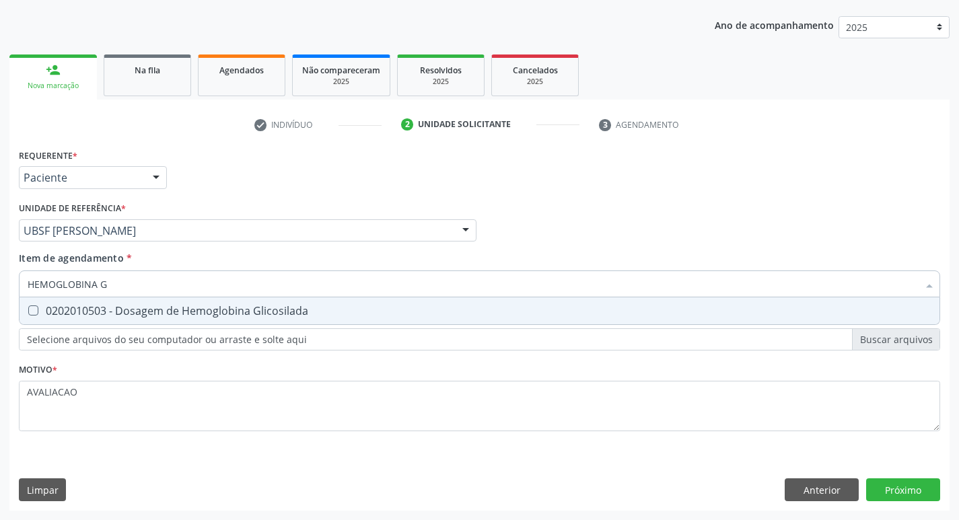
click at [197, 306] on div "0202010503 - Dosagem de Hemoglobina Glicosilada" at bounding box center [480, 311] width 904 height 11
checkbox Glicosilada "true"
type input "HEMOGLOBINA"
checkbox Glicosilada "false"
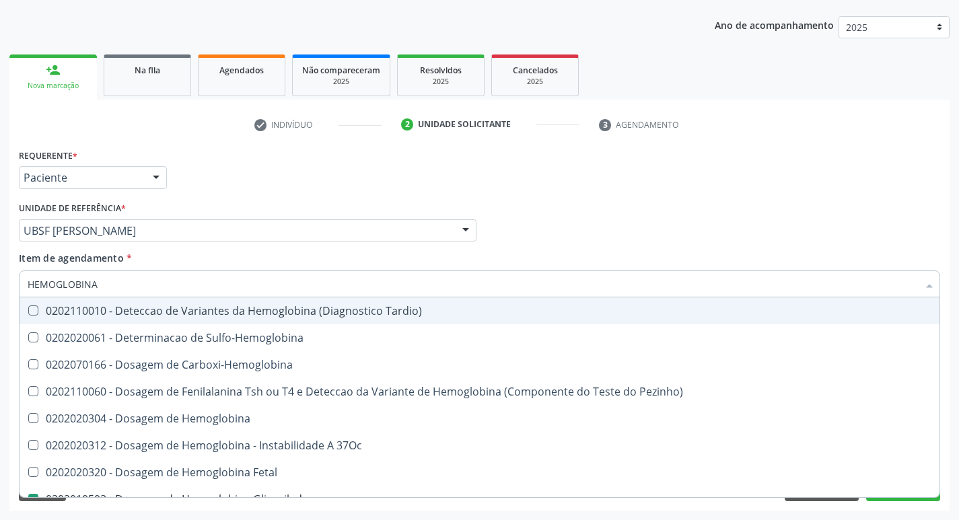
type input "HEMOGLOBIN"
checkbox Glicosilada "false"
checkbox Hemoglobina "true"
type input "H"
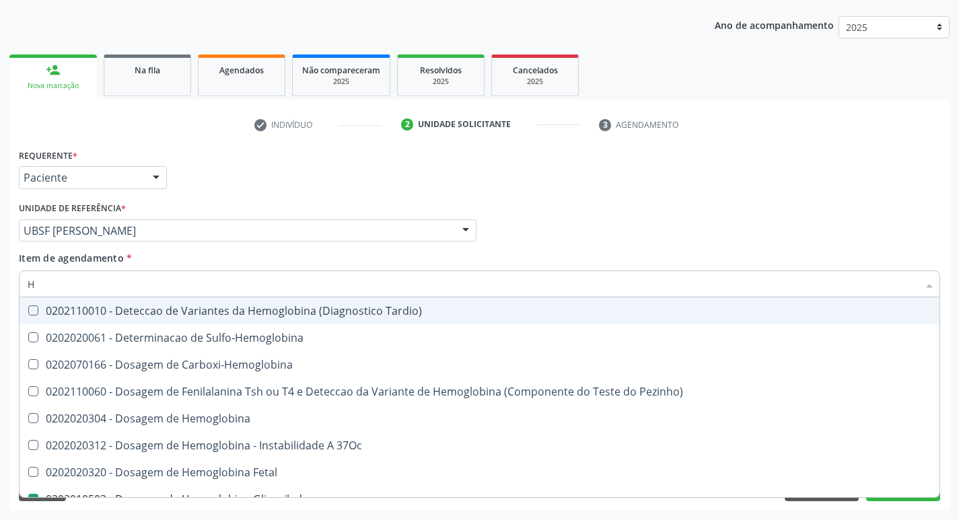
checkbox Hemoglobina "false"
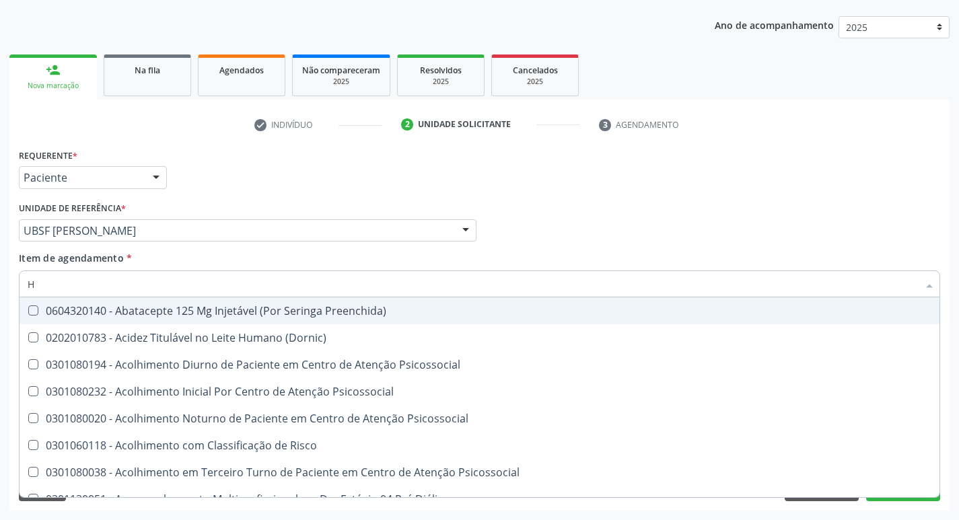
type input "HEMOGR"
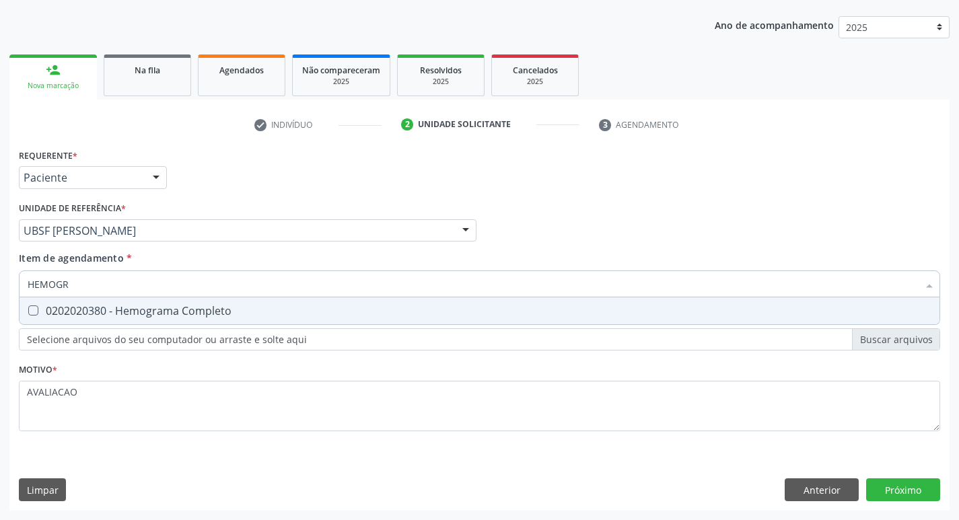
click at [166, 307] on div "0202020380 - Hemograma Completo" at bounding box center [480, 311] width 904 height 11
checkbox Completo "true"
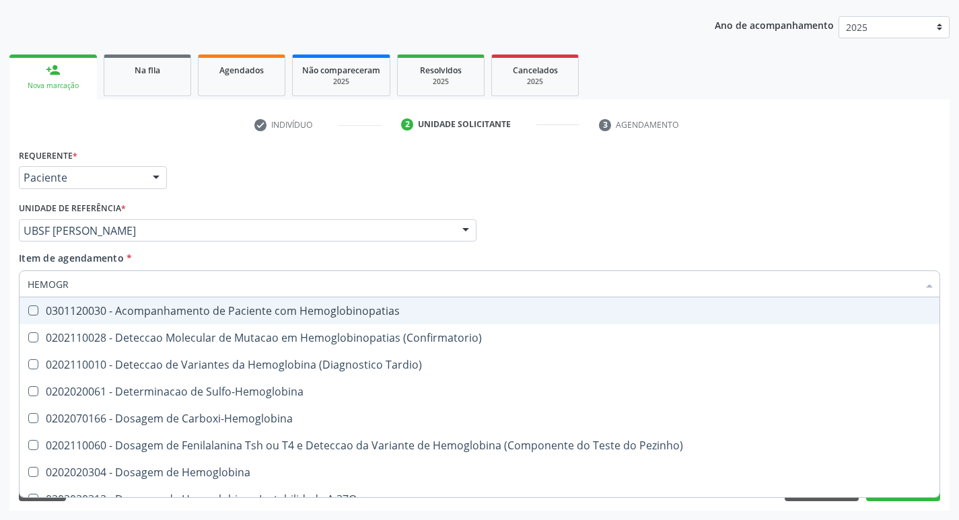
type input "HEMOG"
checkbox Hemoglobinopatias "false"
type input "H"
checkbox Glicosilada "false"
checkbox Completo "false"
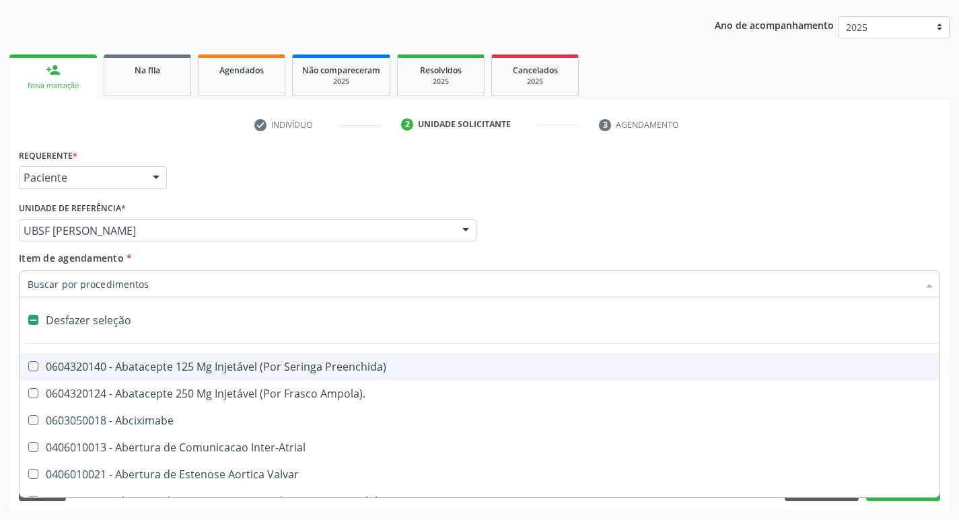
type input "T"
checkbox Dedo "true"
checkbox Urina "false"
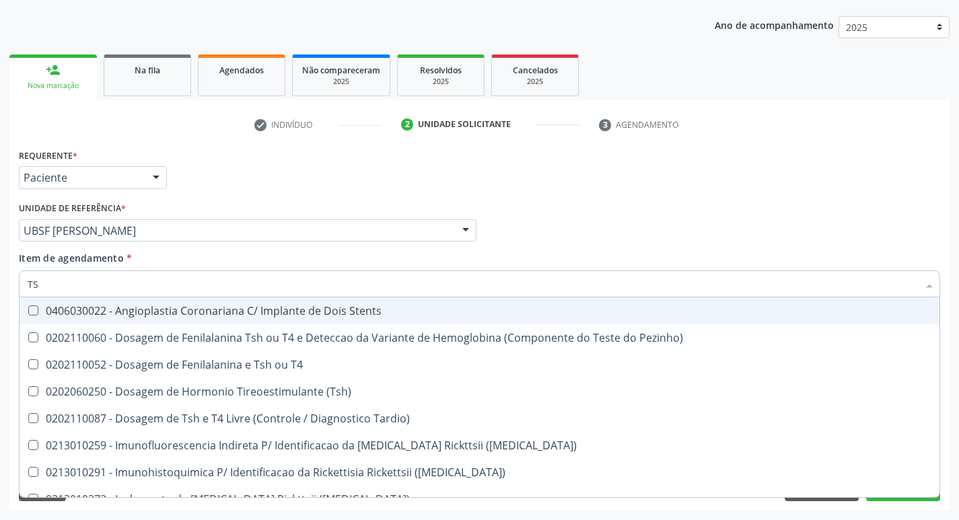
type input "TSH"
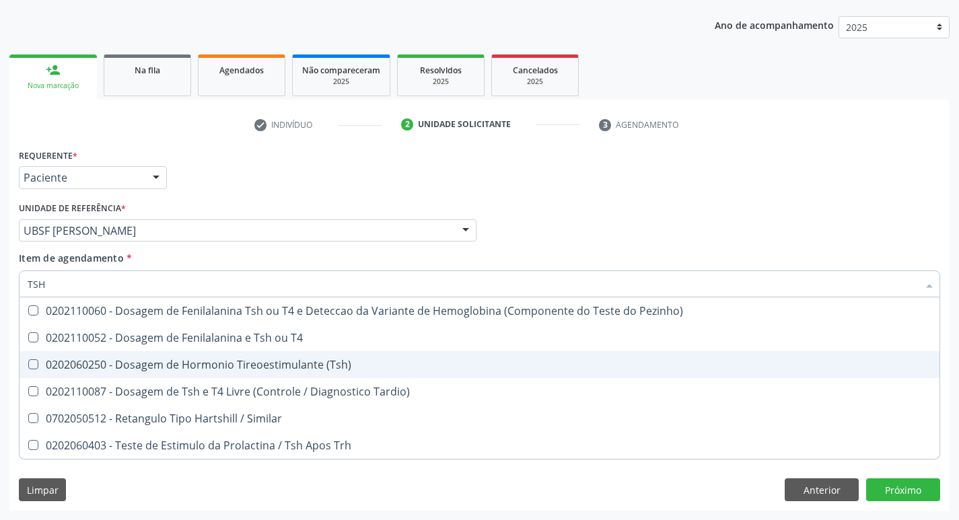
click at [317, 368] on div "0202060250 - Dosagem de Hormonio Tireoestimulante (Tsh)" at bounding box center [480, 364] width 904 height 11
checkbox \(Tsh\) "true"
type input "TS"
checkbox \(Tsh\) "false"
checkbox Tardio\) "true"
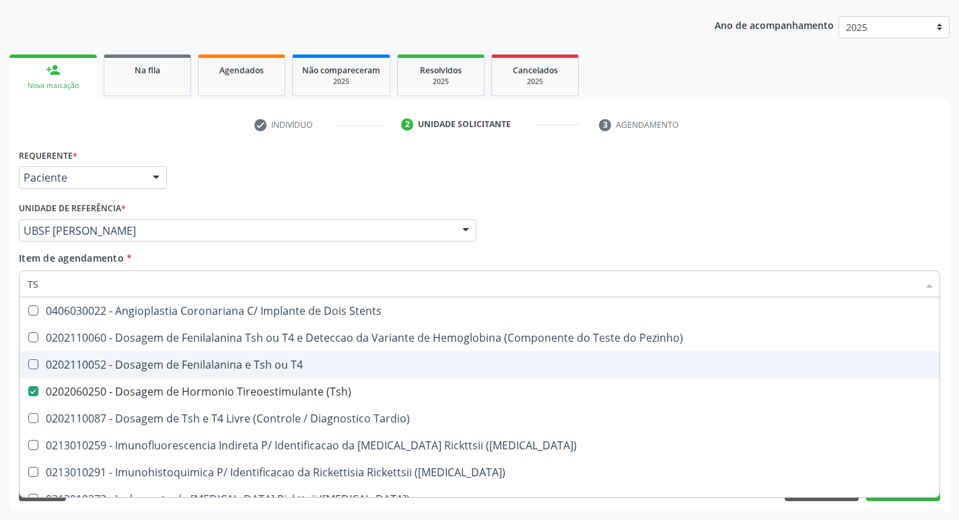
type input "T"
checkbox \(Tsh\) "false"
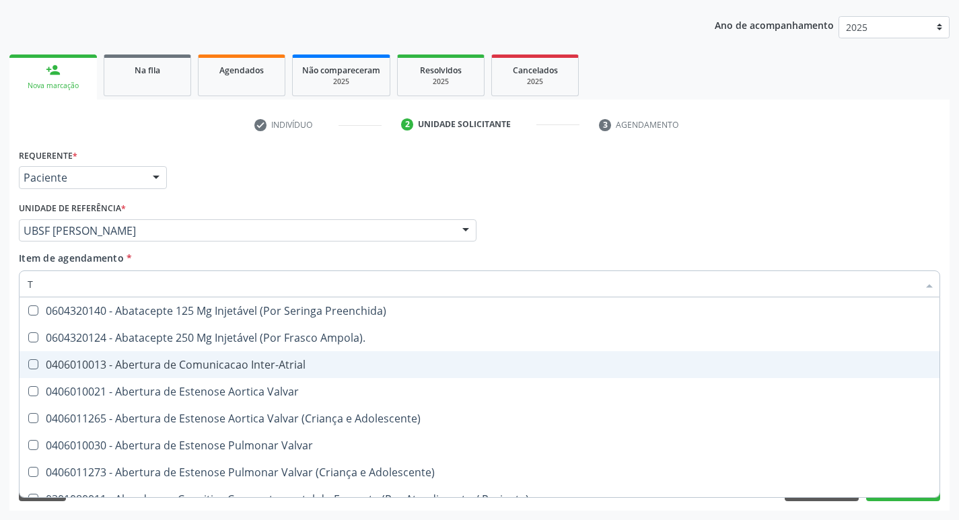
type input "T4"
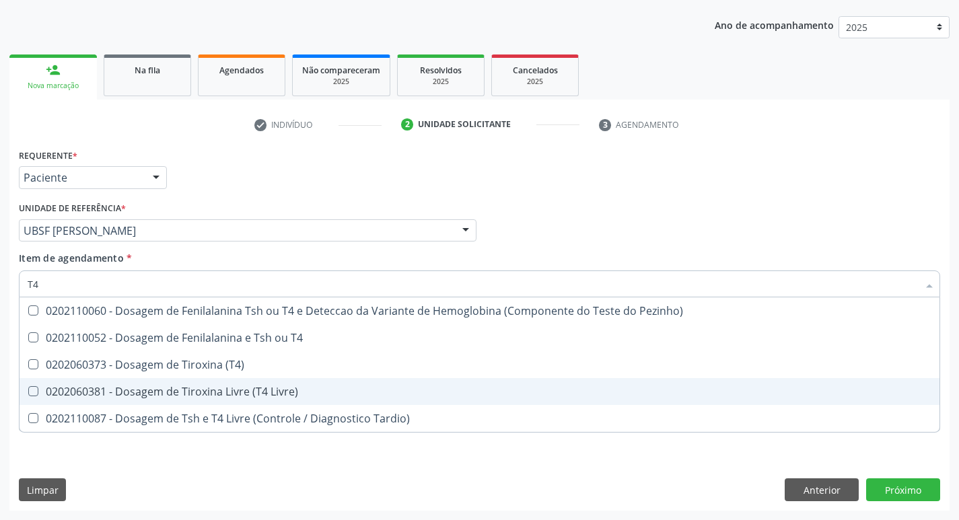
click at [310, 392] on div "0202060381 - Dosagem de Tiroxina Livre (T4 Livre)" at bounding box center [480, 391] width 904 height 11
checkbox Livre\) "true"
click at [917, 489] on div "Requerente * Paciente Profissional de Saúde Paciente Nenhum resultado encontrad…" at bounding box center [479, 327] width 940 height 365
checkbox T4 "true"
checkbox \(T4\) "true"
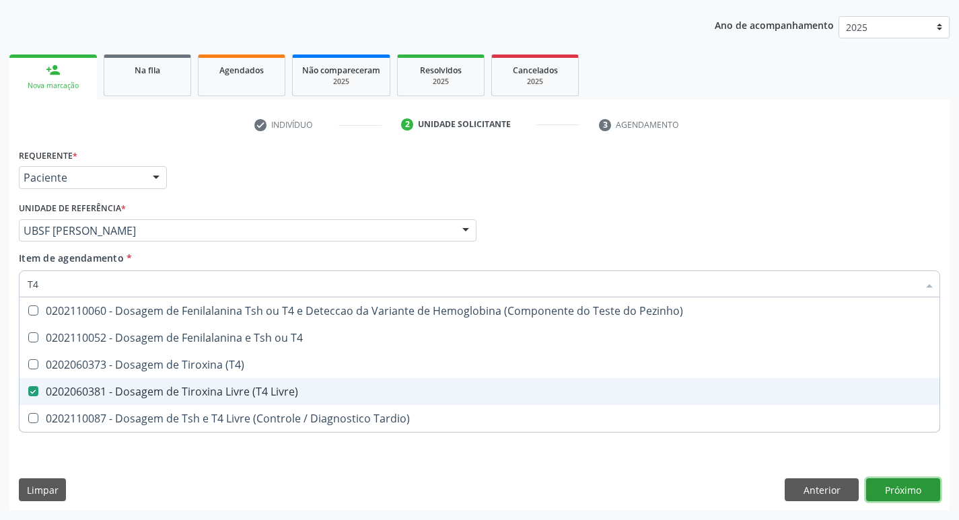
checkbox Tardio\) "true"
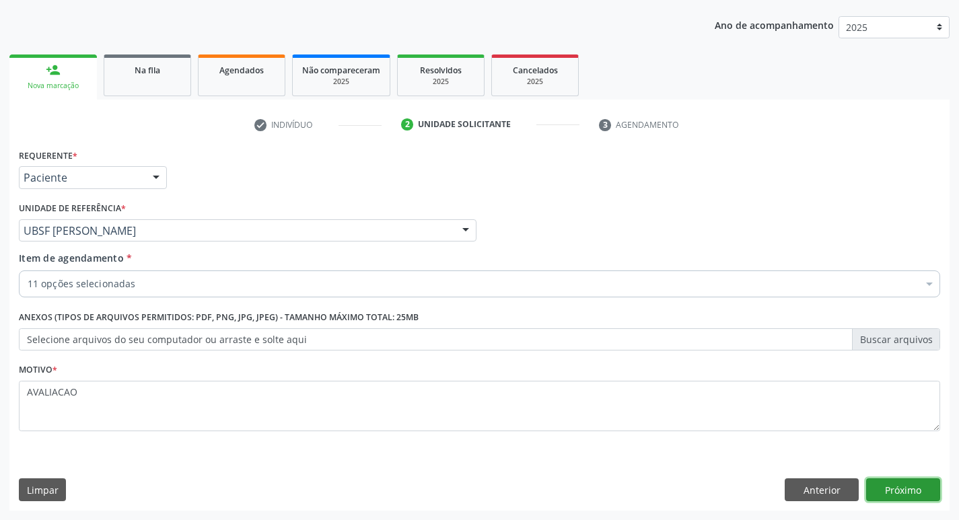
click at [900, 495] on button "Próximo" at bounding box center [903, 489] width 74 height 23
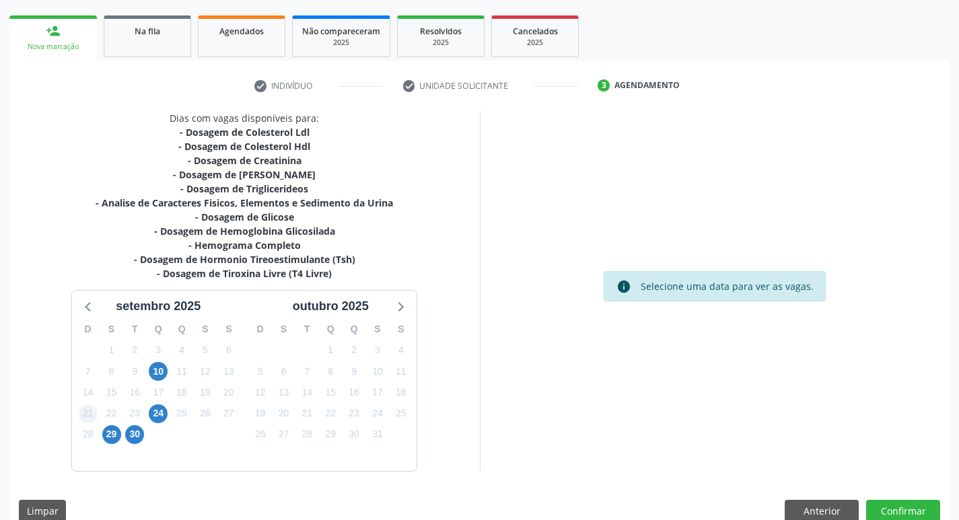
scroll to position [207, 0]
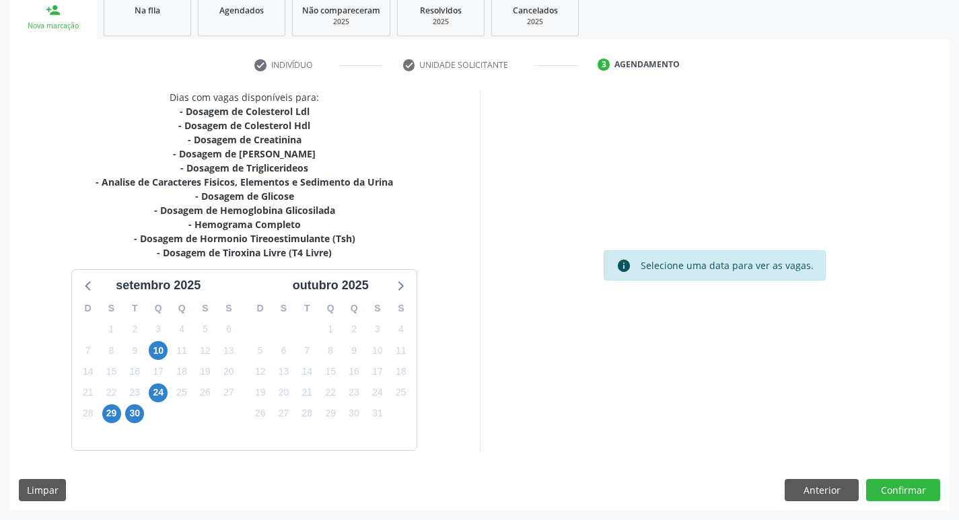
click at [101, 406] on div "29" at bounding box center [112, 413] width 24 height 21
click at [110, 407] on span "29" at bounding box center [111, 413] width 19 height 19
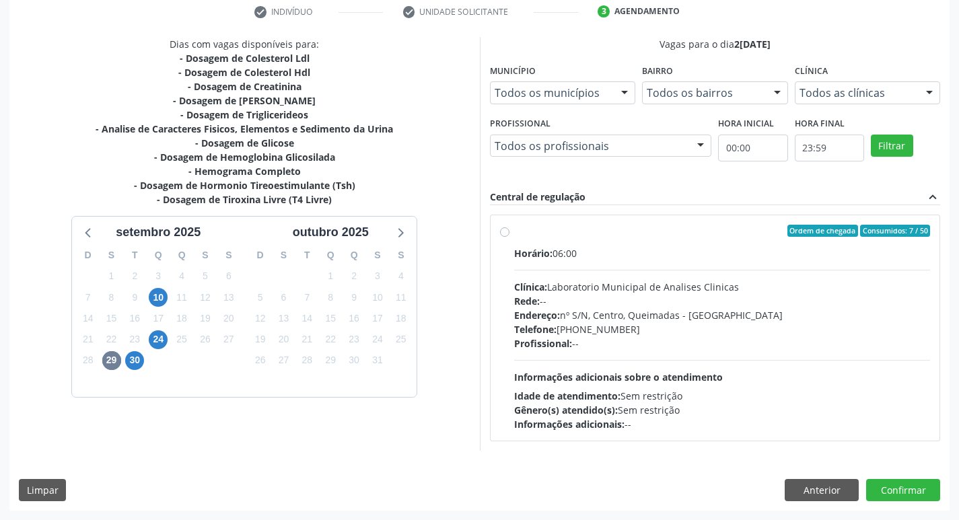
click at [688, 286] on div "Clínica: Laboratorio Municipal de Analises Clinicas" at bounding box center [722, 287] width 417 height 14
click at [509, 237] on input "Ordem de chegada Consumidos: 7 / 50 Horário: 06:00 Clínica: Laboratorio Municip…" at bounding box center [504, 231] width 9 height 12
radio input "true"
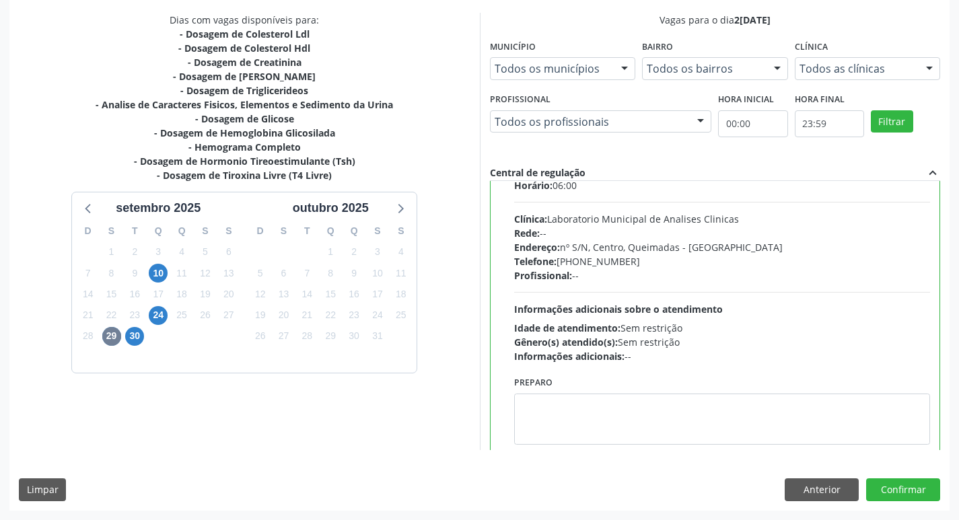
scroll to position [67, 0]
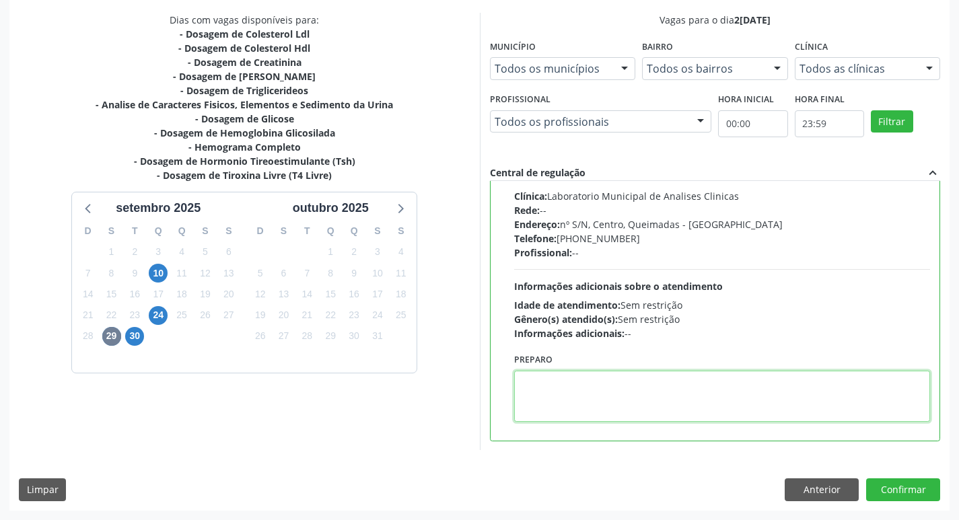
click at [559, 393] on textarea at bounding box center [722, 396] width 417 height 51
paste textarea "IR EM [GEOGRAPHIC_DATA]"
type textarea "IR EM [GEOGRAPHIC_DATA]"
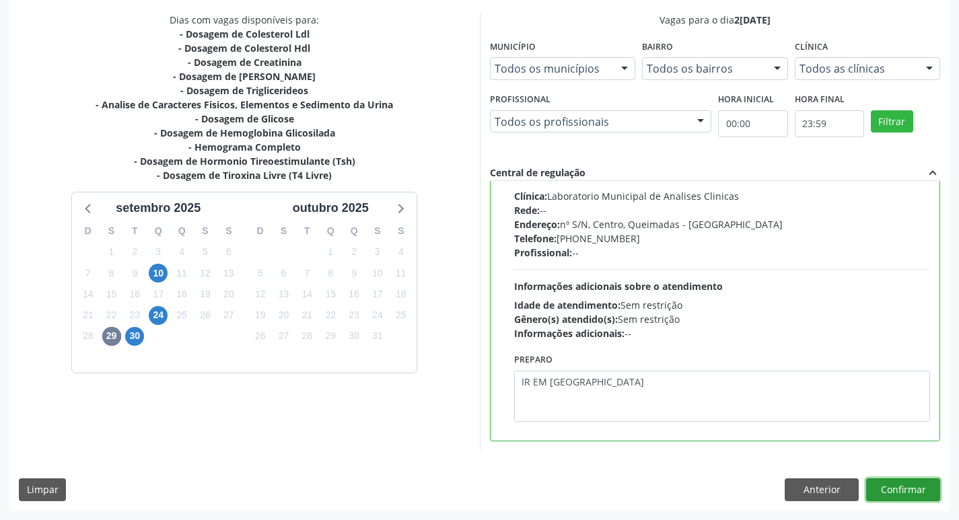
click at [898, 491] on button "Confirmar" at bounding box center [903, 489] width 74 height 23
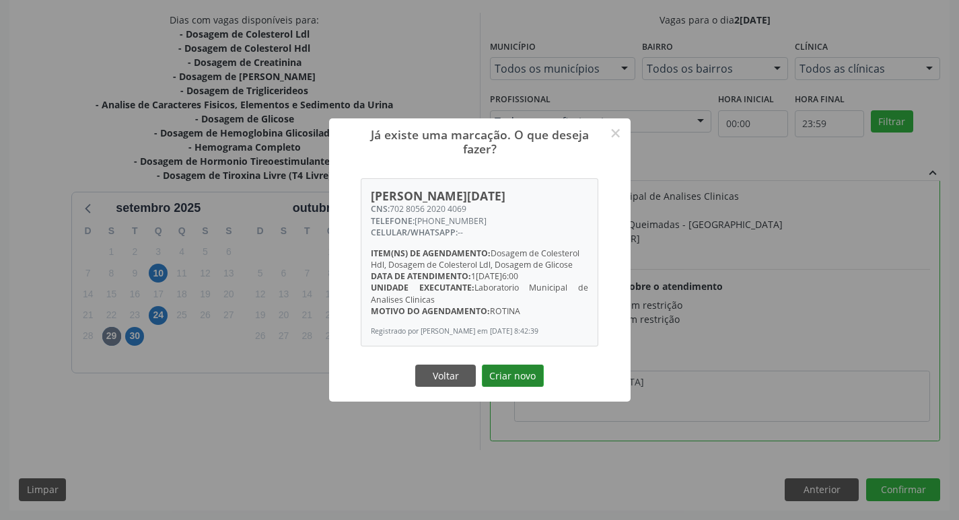
click at [526, 378] on button "Criar novo" at bounding box center [513, 376] width 62 height 23
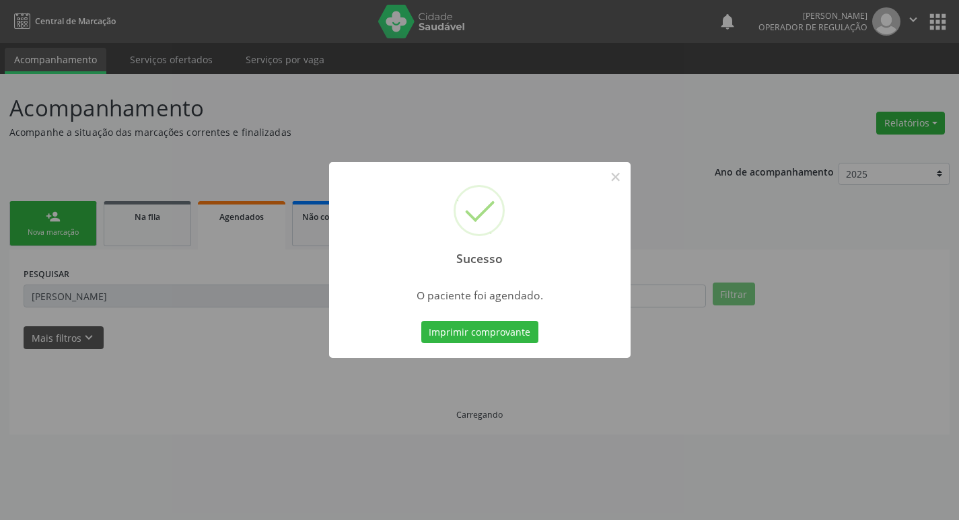
scroll to position [0, 0]
click at [483, 334] on button "Imprimir comprovante" at bounding box center [484, 332] width 117 height 23
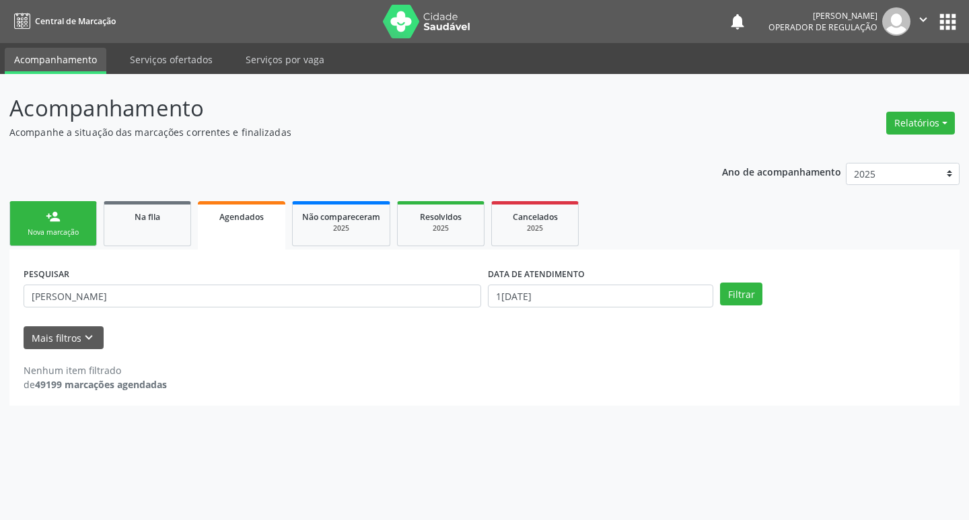
click at [59, 236] on div "Nova marcação" at bounding box center [53, 232] width 67 height 10
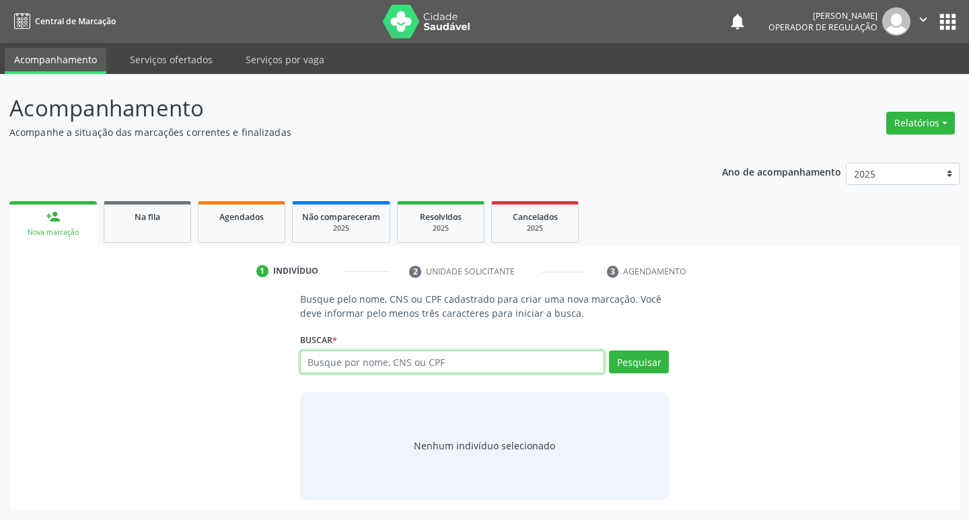
drag, startPoint x: 359, startPoint y: 362, endPoint x: 361, endPoint y: 392, distance: 30.3
click at [351, 364] on input "text" at bounding box center [452, 362] width 305 height 23
click at [371, 368] on input "text" at bounding box center [452, 362] width 305 height 23
type input "700002564061405"
click at [636, 364] on button "Pesquisar" at bounding box center [639, 362] width 60 height 23
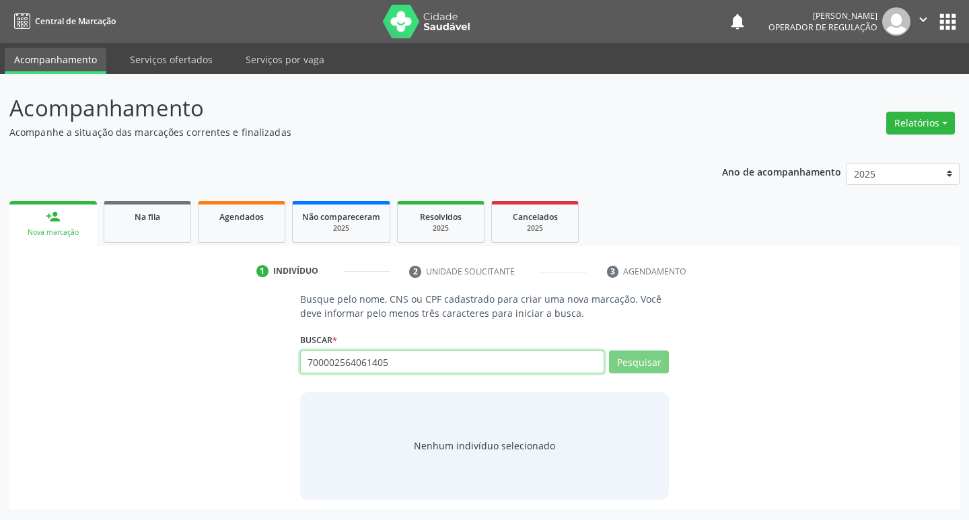
click at [328, 363] on input "700002564061405" at bounding box center [452, 362] width 305 height 23
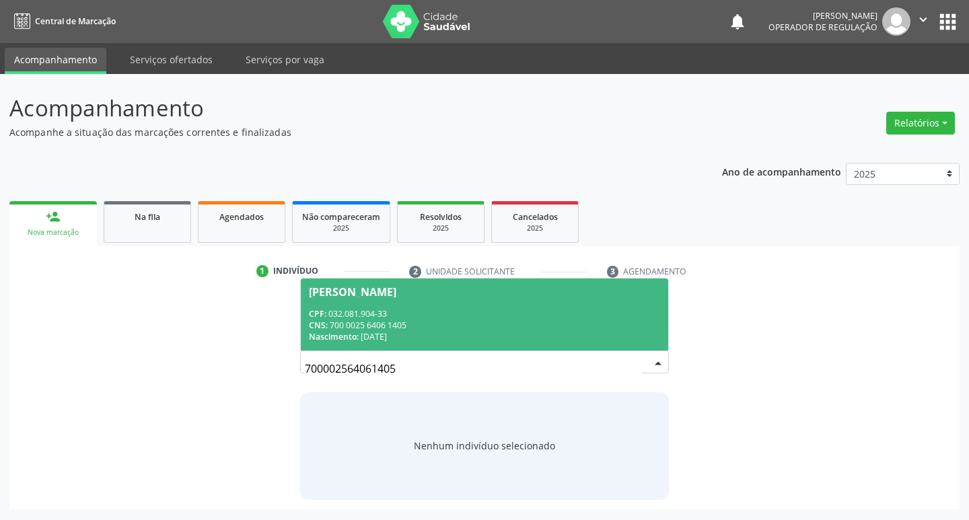
click at [388, 329] on div "CNS: 700 0025 6406 1405" at bounding box center [485, 325] width 352 height 11
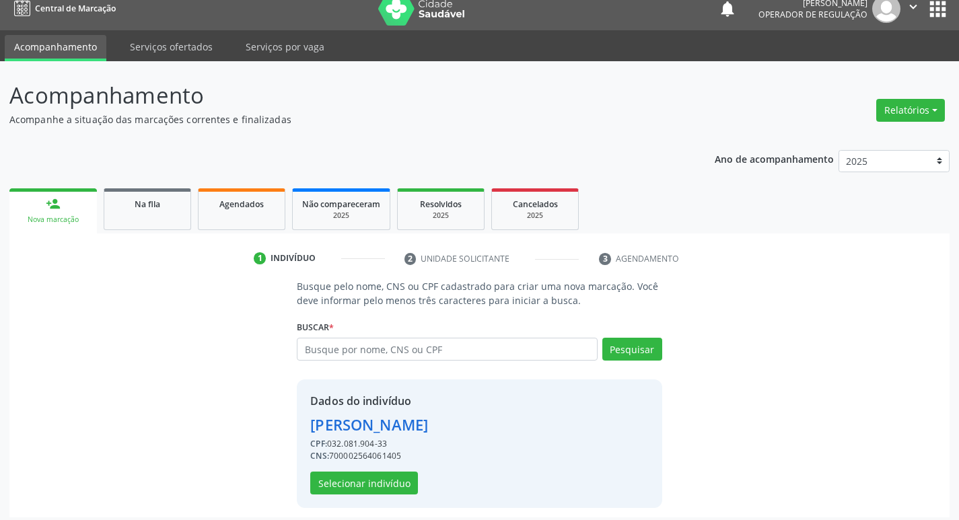
scroll to position [20, 0]
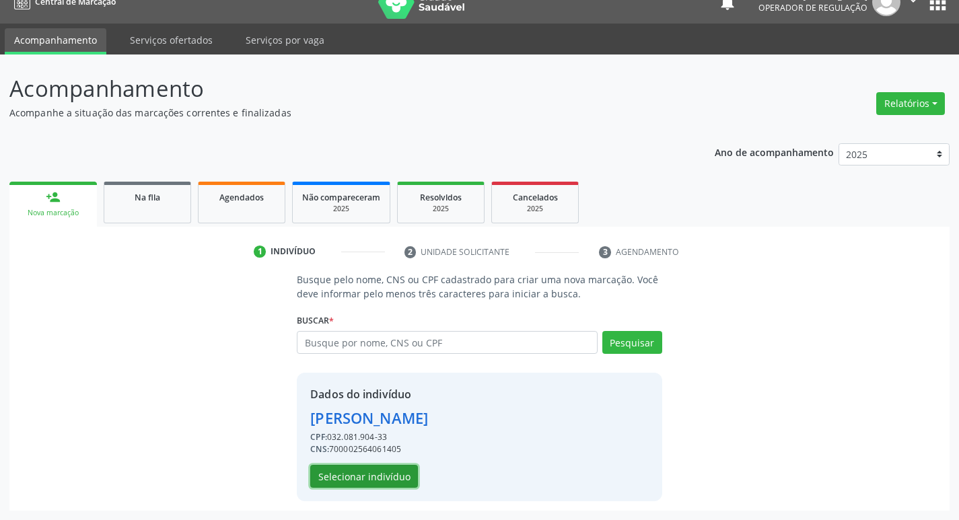
click at [355, 476] on button "Selecionar indivíduo" at bounding box center [364, 476] width 108 height 23
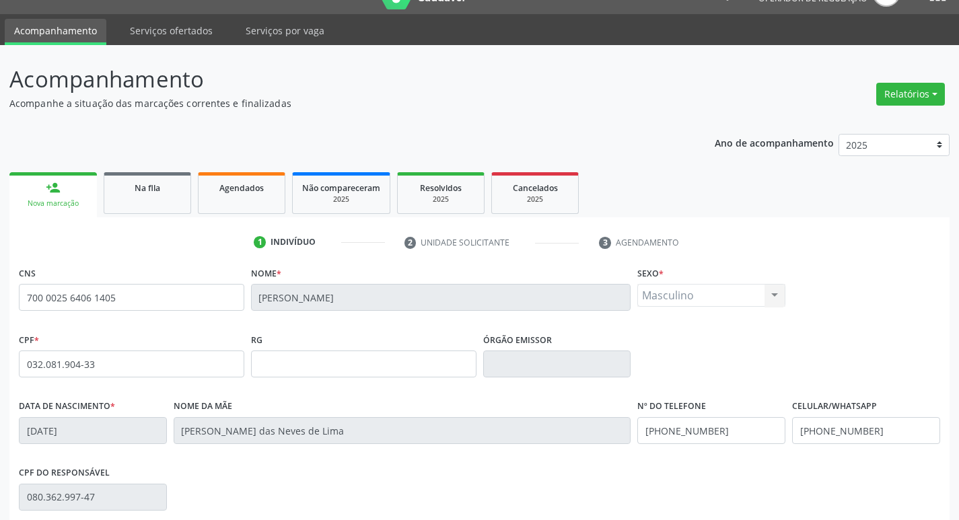
scroll to position [209, 0]
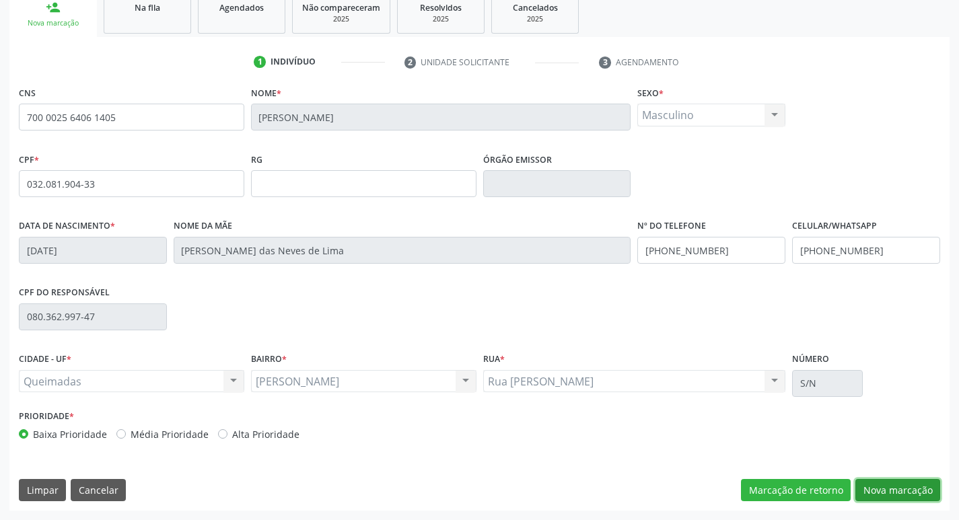
click at [900, 501] on button "Nova marcação" at bounding box center [897, 490] width 85 height 23
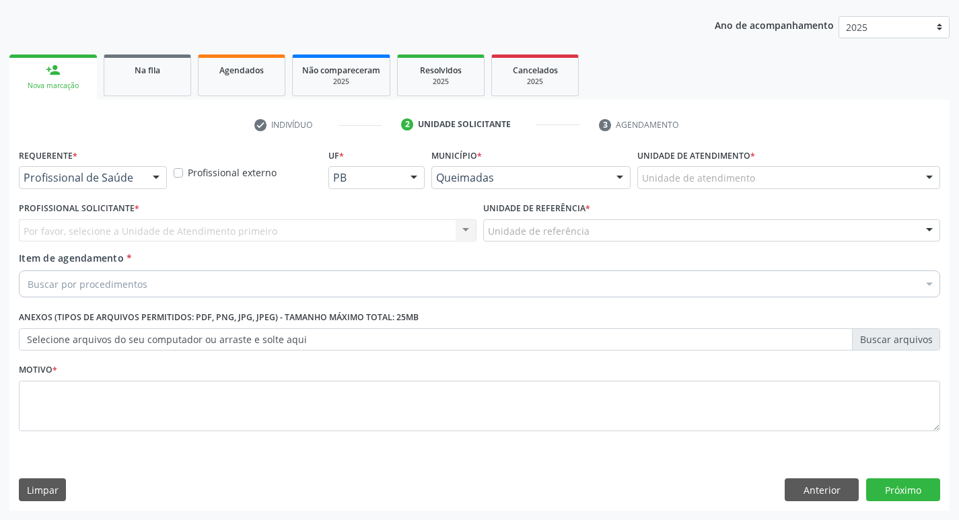
scroll to position [147, 0]
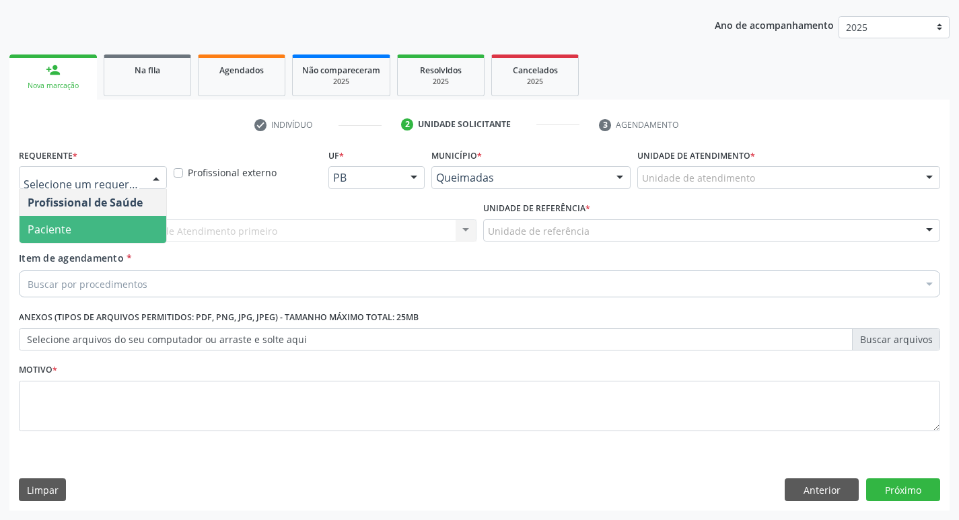
click at [104, 223] on span "Paciente" at bounding box center [93, 229] width 147 height 27
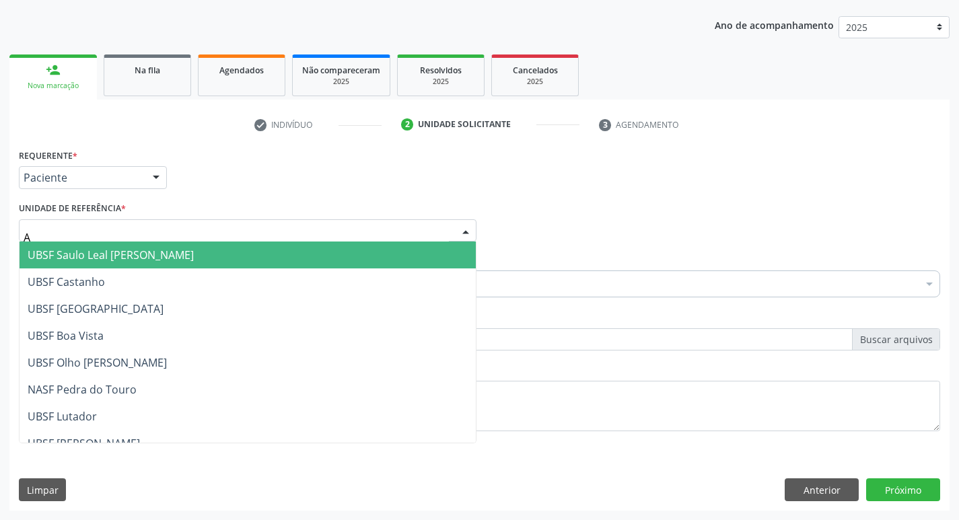
type input "AN"
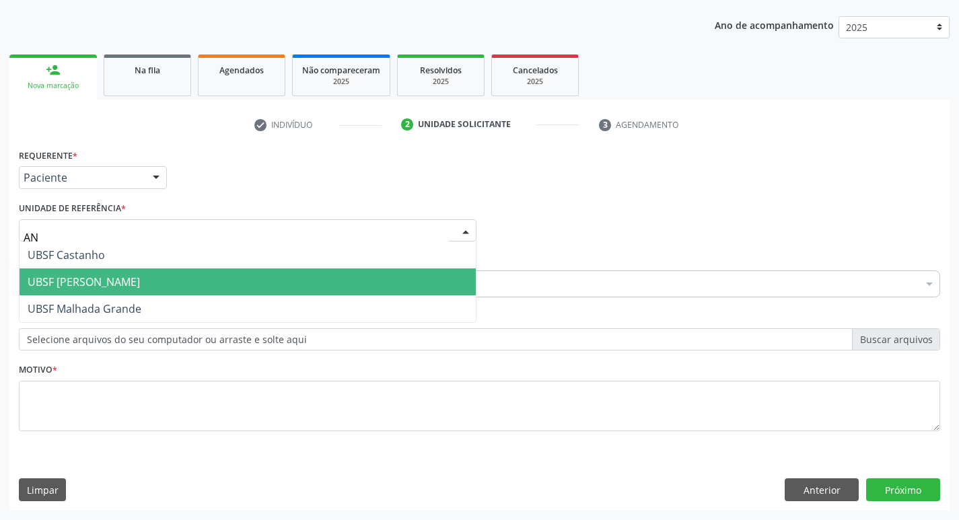
click at [139, 276] on span "UBSF [PERSON_NAME]" at bounding box center [248, 282] width 456 height 27
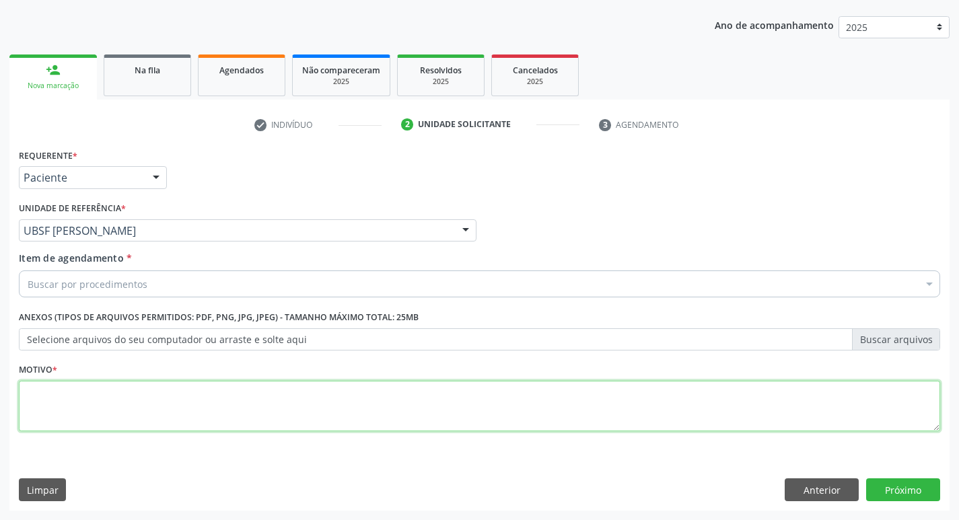
click at [96, 407] on textarea at bounding box center [479, 406] width 921 height 51
type textarea "AVALIACAO"
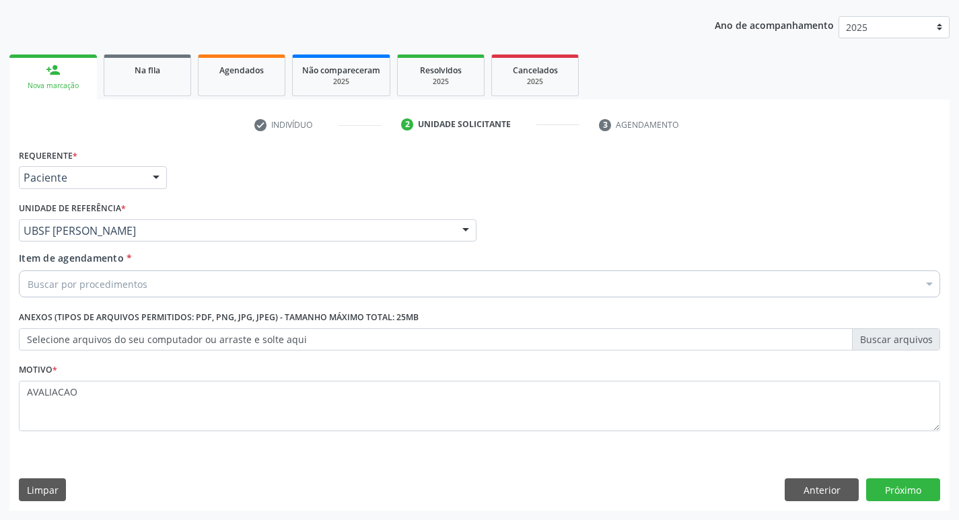
click at [131, 293] on div "Buscar por procedimentos Selecionar todos 0604320140 - Abatacepte 125 Mg Injetá…" at bounding box center [479, 282] width 921 height 23
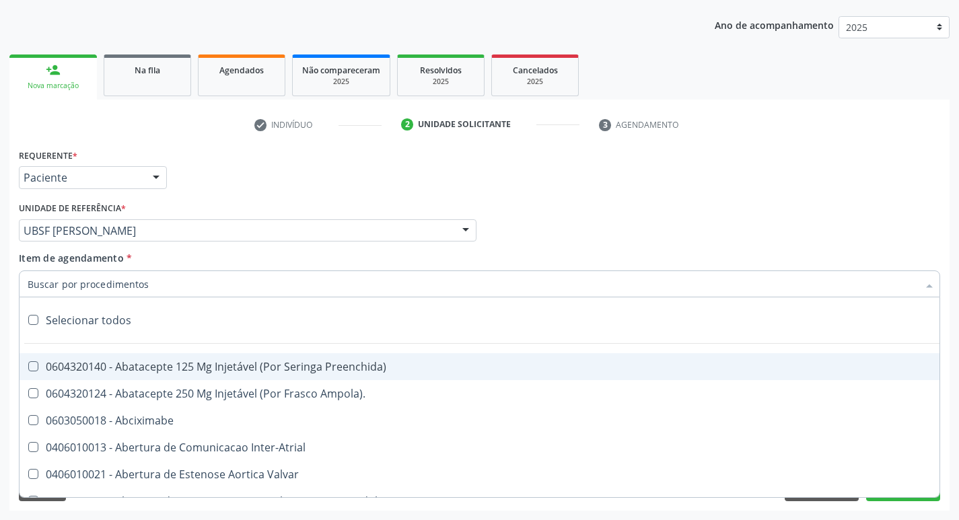
click at [31, 287] on input "Item de agendamento *" at bounding box center [473, 284] width 890 height 27
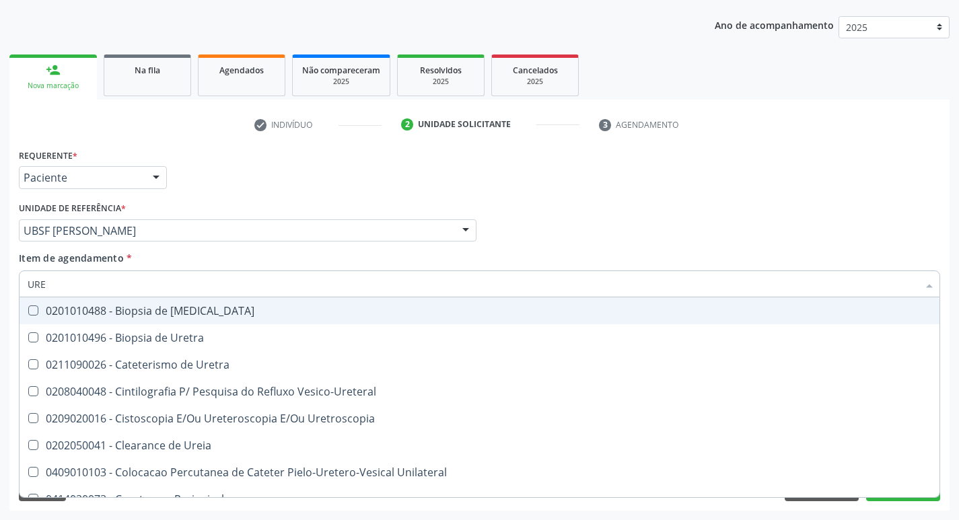
type input "UREI"
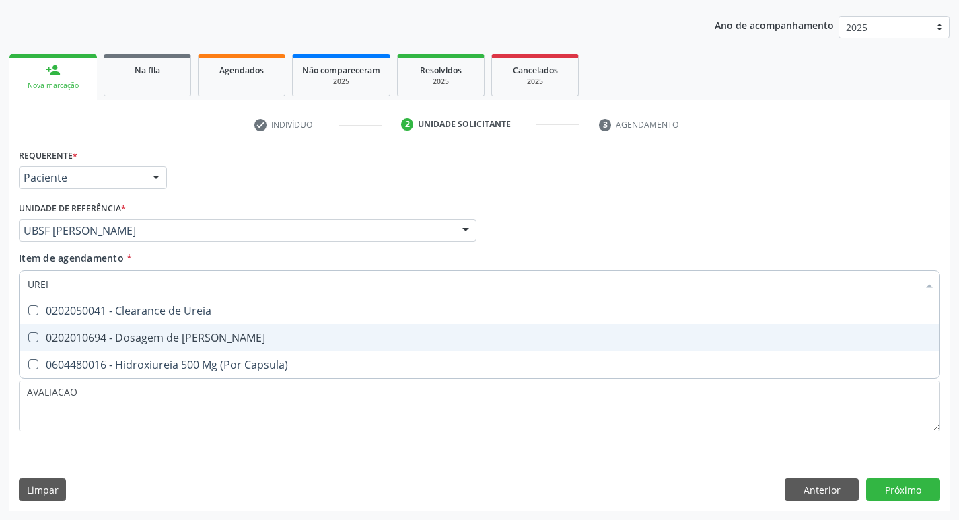
drag, startPoint x: 148, startPoint y: 338, endPoint x: 124, endPoint y: 376, distance: 45.0
click at [128, 365] on ul "Selecionar todos 0202050041 - Clearance de Ureia 0202010694 - Dosagem de Ureia …" at bounding box center [480, 337] width 920 height 81
click at [120, 334] on div "0202010694 - Dosagem de [PERSON_NAME]" at bounding box center [480, 337] width 904 height 11
checkbox Ureia "true"
type input "URE"
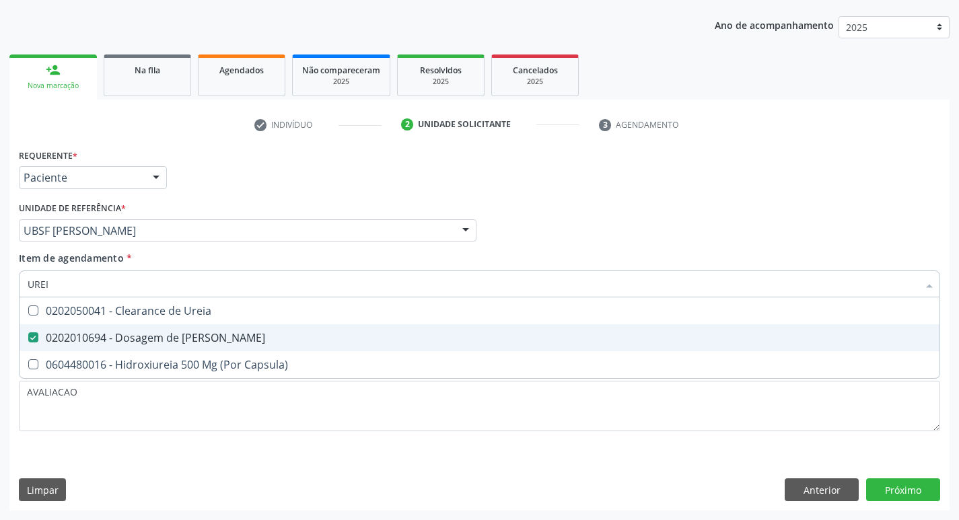
checkbox Ureia "false"
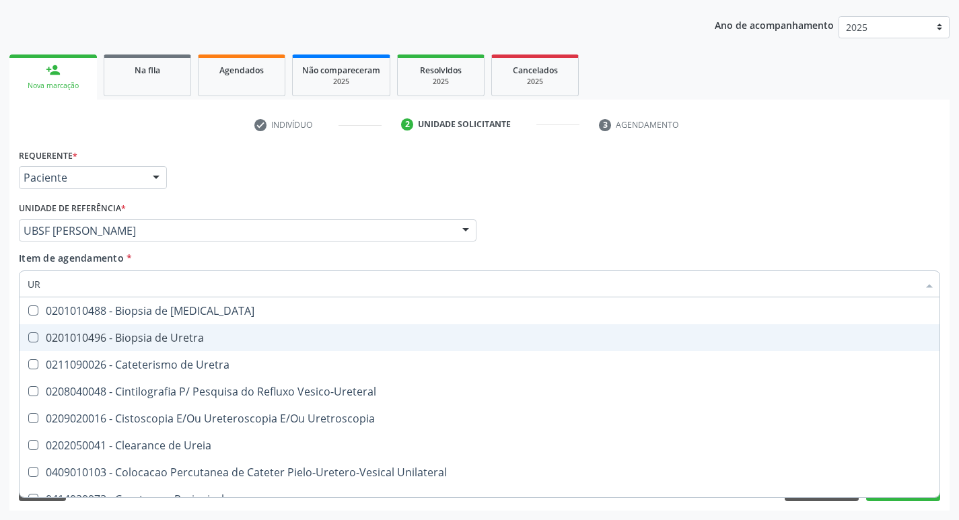
type input "U"
checkbox Ureia "false"
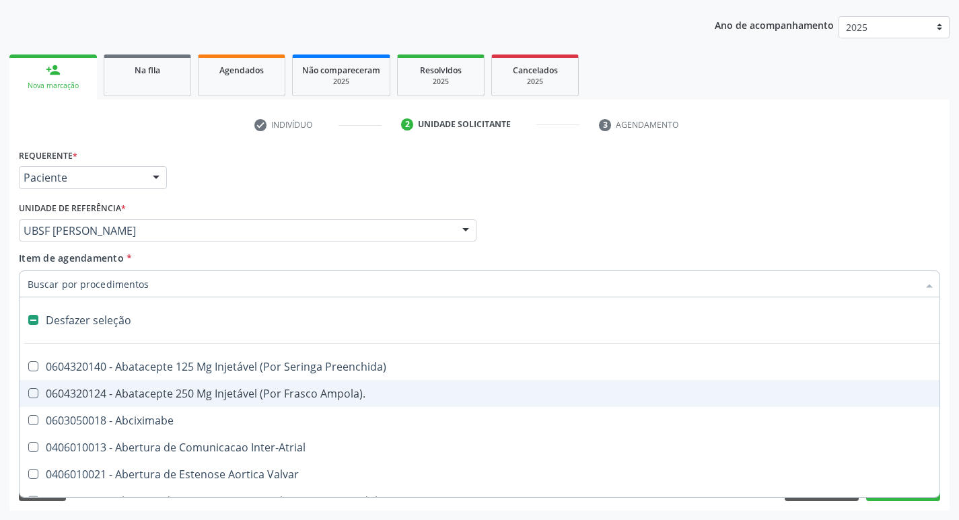
type input "C"
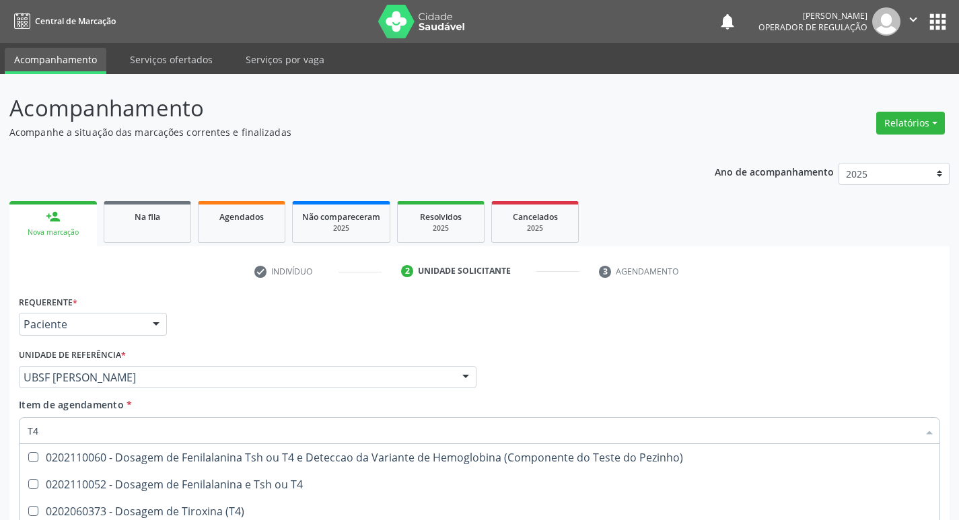
scroll to position [147, 0]
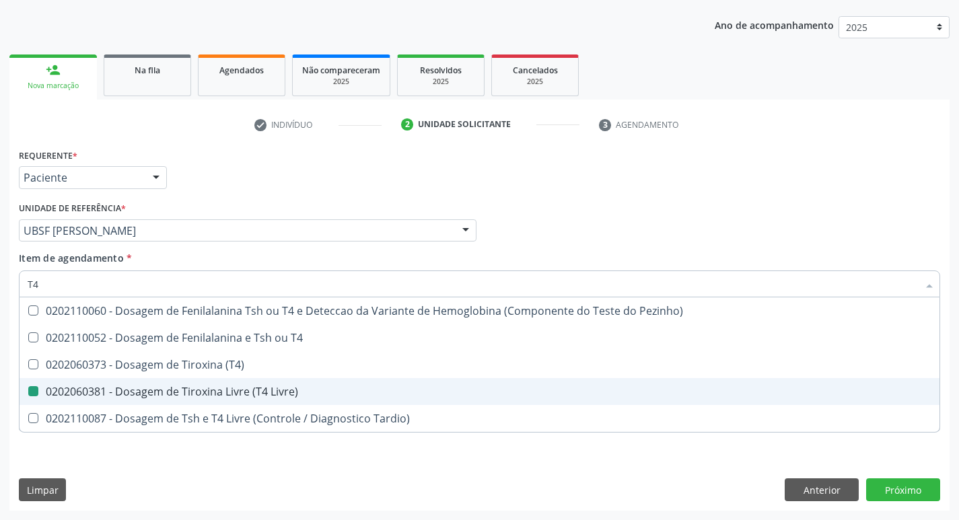
type input "T"
checkbox Livre\) "false"
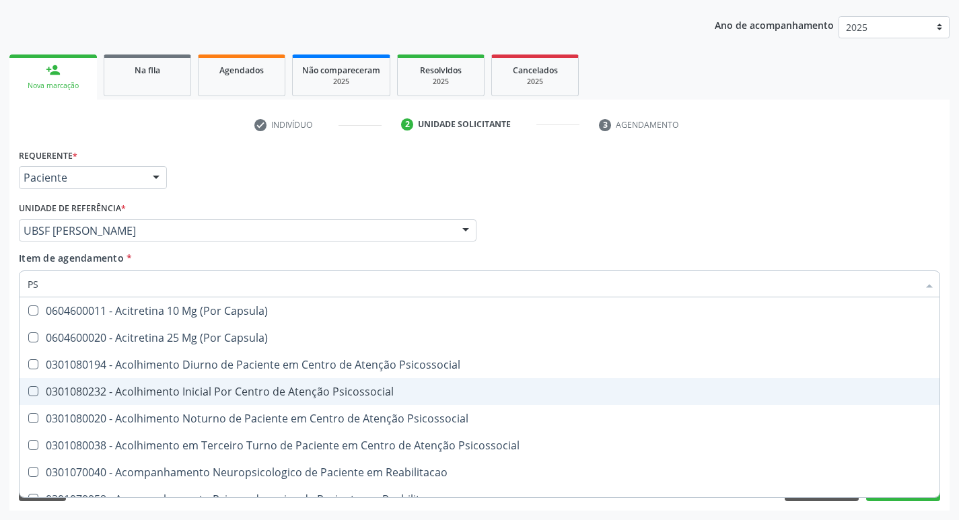
type input "PSA"
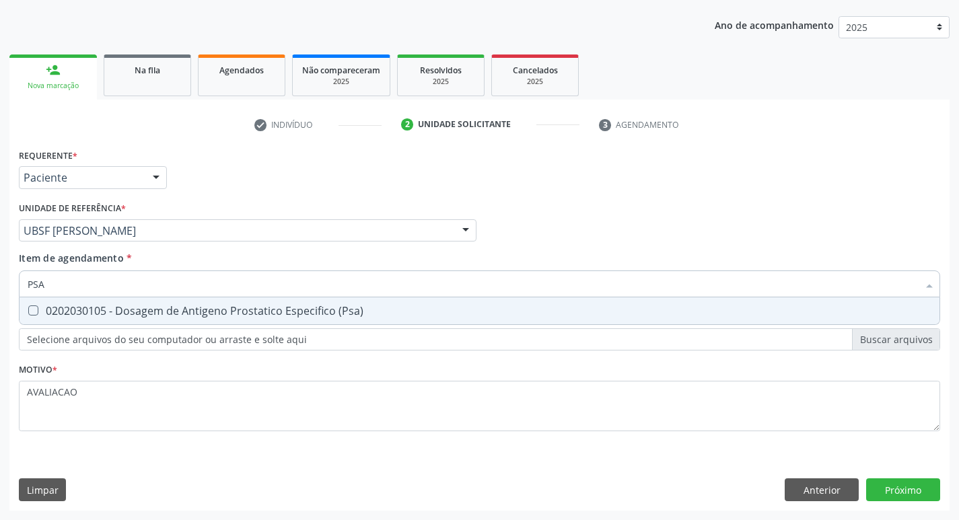
click at [285, 316] on div "0202030105 - Dosagem de Antigeno Prostatico Especifico (Psa)" at bounding box center [480, 311] width 904 height 11
checkbox \(Psa\) "true"
type input "PS"
checkbox \(Psa\) "false"
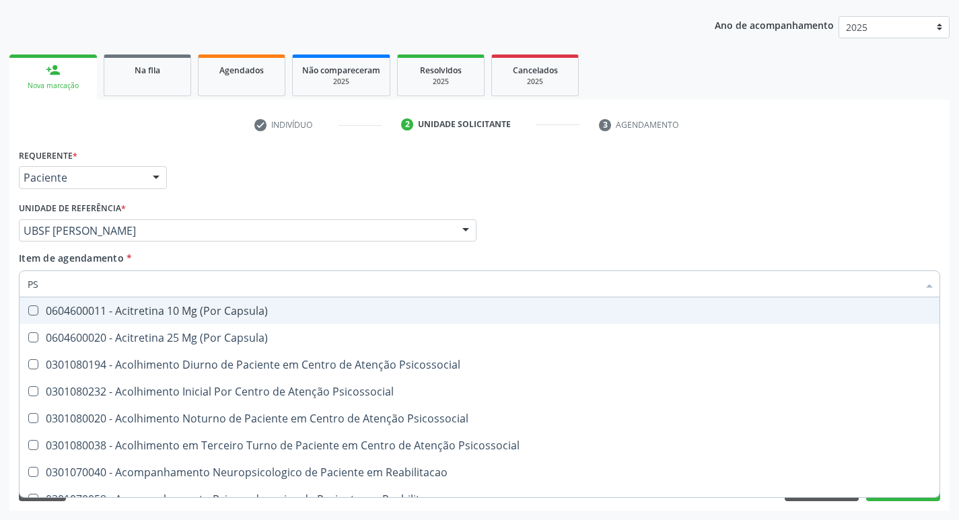
type input "P"
checkbox \(Psa\) "false"
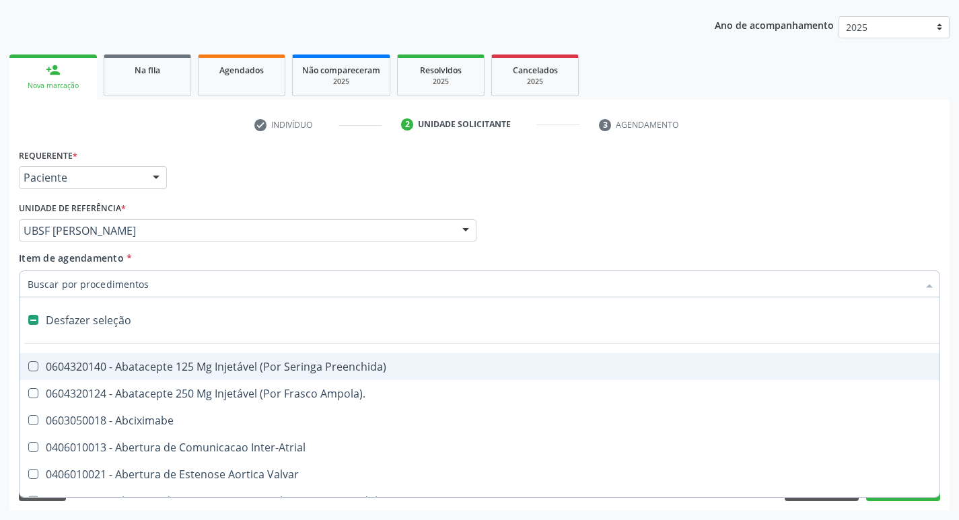
type input "X"
checkbox Adolescente\) "true"
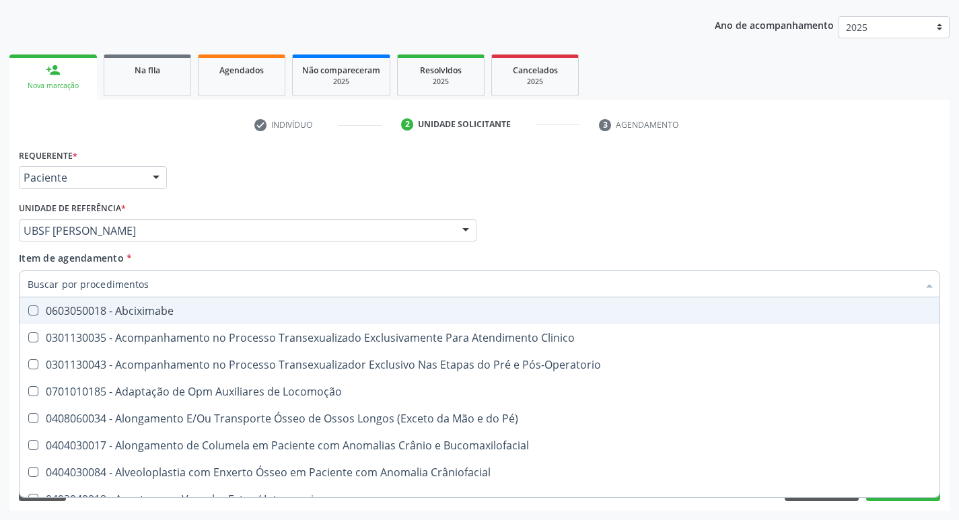
checkbox Livre\) "false"
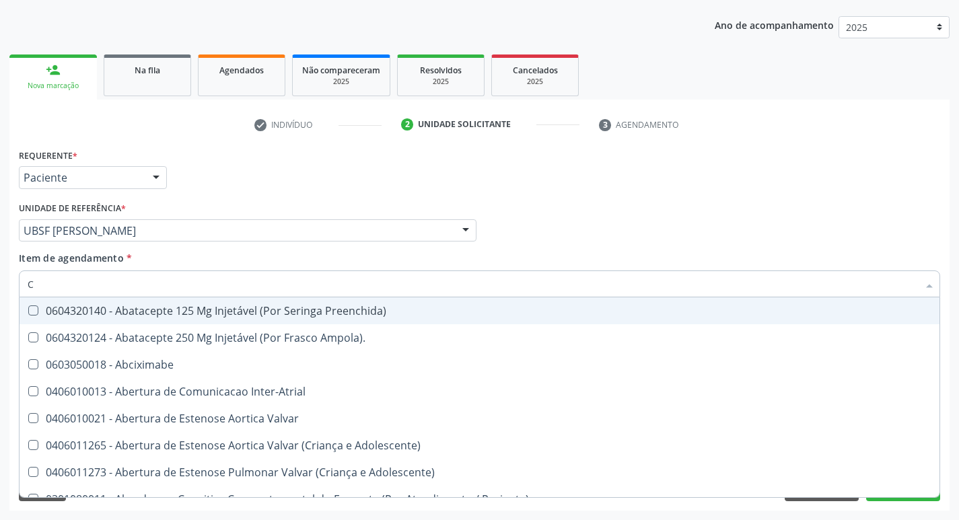
type input "CO"
checkbox Ureia "true"
checkbox Osseo "true"
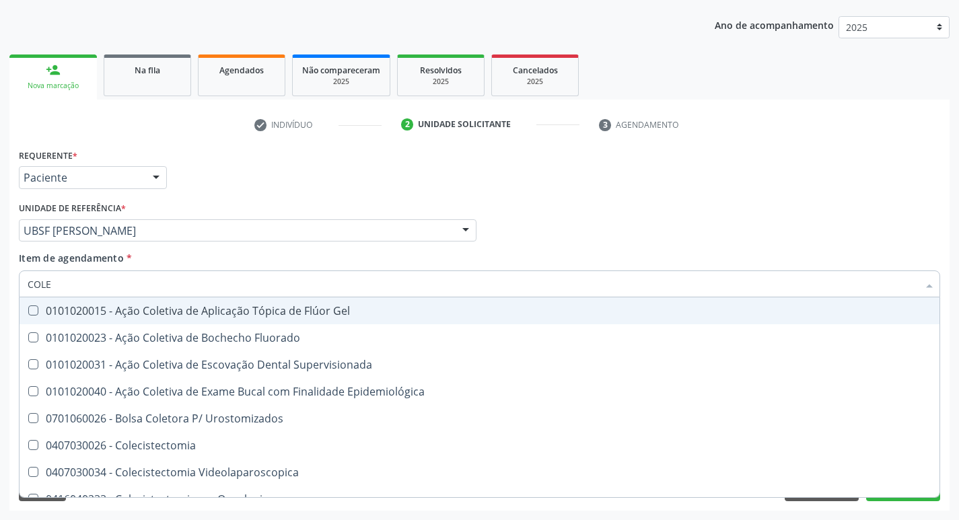
type input "COLES"
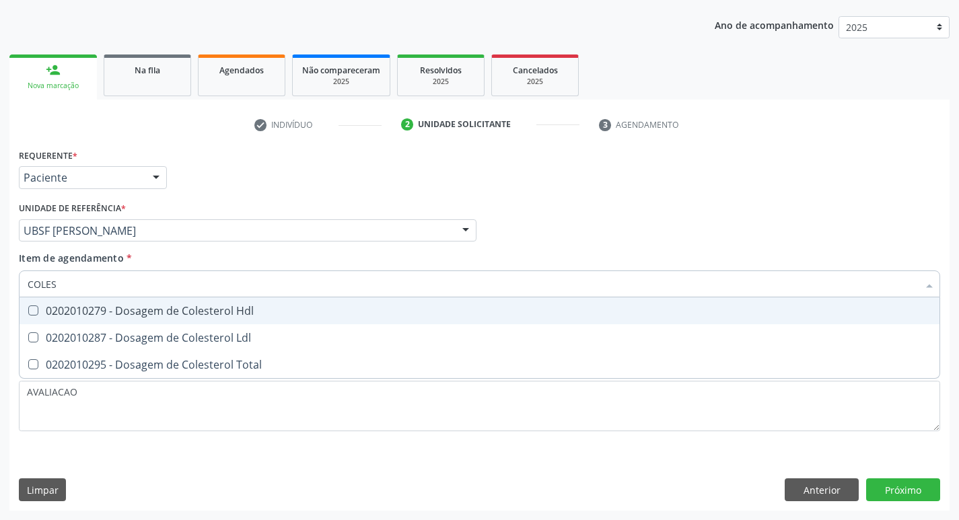
click at [285, 318] on span "0202010279 - Dosagem de Colesterol Hdl" at bounding box center [480, 310] width 920 height 27
click at [287, 324] on span "0202010279 - Dosagem de Colesterol Hdl" at bounding box center [480, 310] width 920 height 27
checkbox Hdl "false"
click at [290, 326] on span "0202010287 - Dosagem de Colesterol Ldl" at bounding box center [480, 337] width 920 height 27
checkbox Ldl "true"
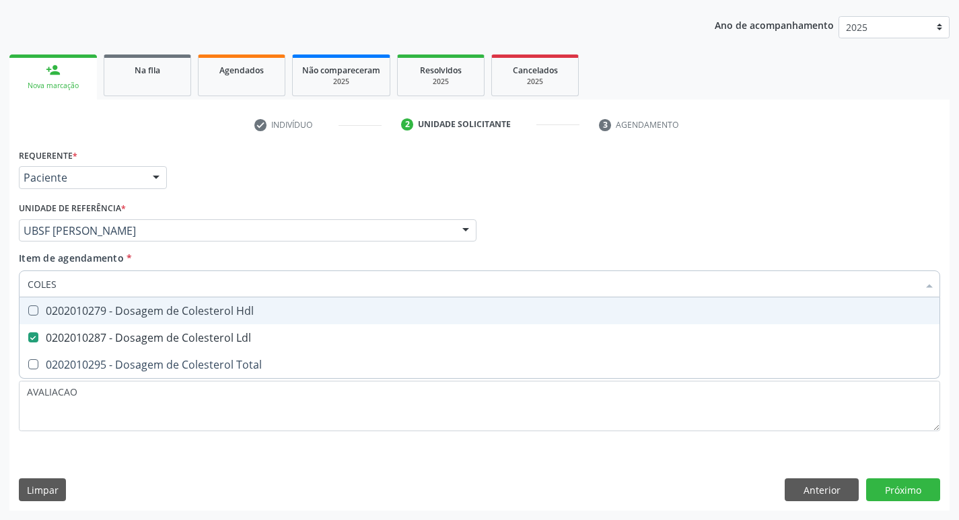
click at [284, 316] on div "0202010279 - Dosagem de Colesterol Hdl" at bounding box center [480, 311] width 904 height 11
checkbox Hdl "true"
type input "COLE"
checkbox Hdl "false"
checkbox Ldl "false"
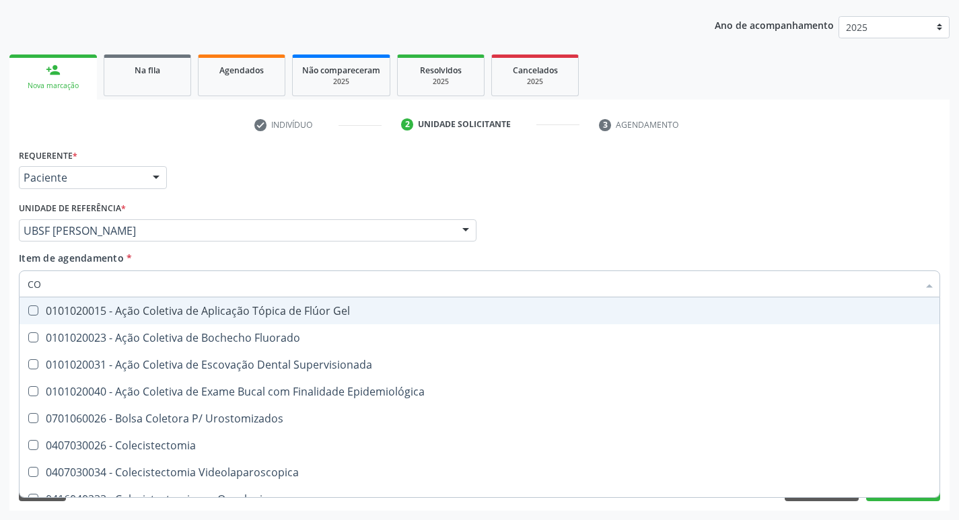
type input "C"
checkbox Hdl "false"
checkbox Ldl "false"
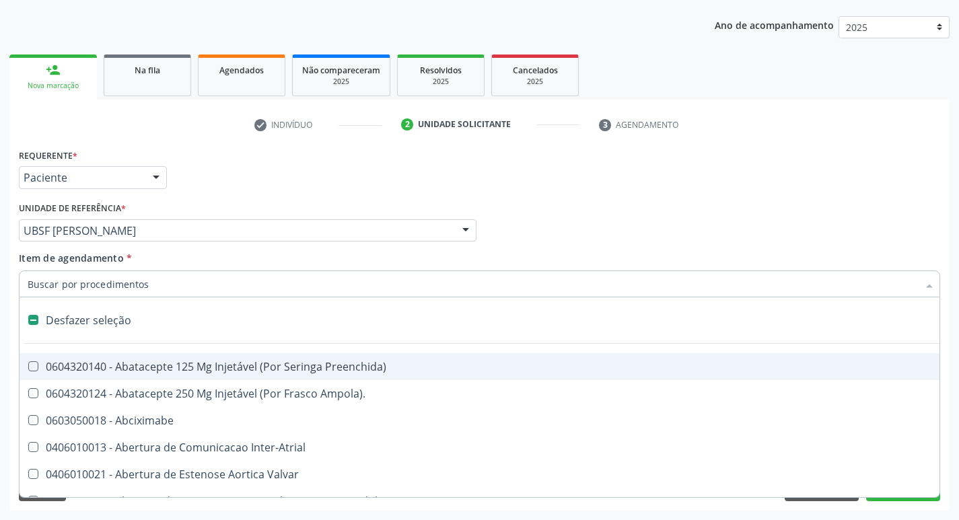
type input "2"
checkbox \(Coloscopia\) "true"
checkbox Monopolar "true"
checkbox Quadril "true"
checkbox Biologica "true"
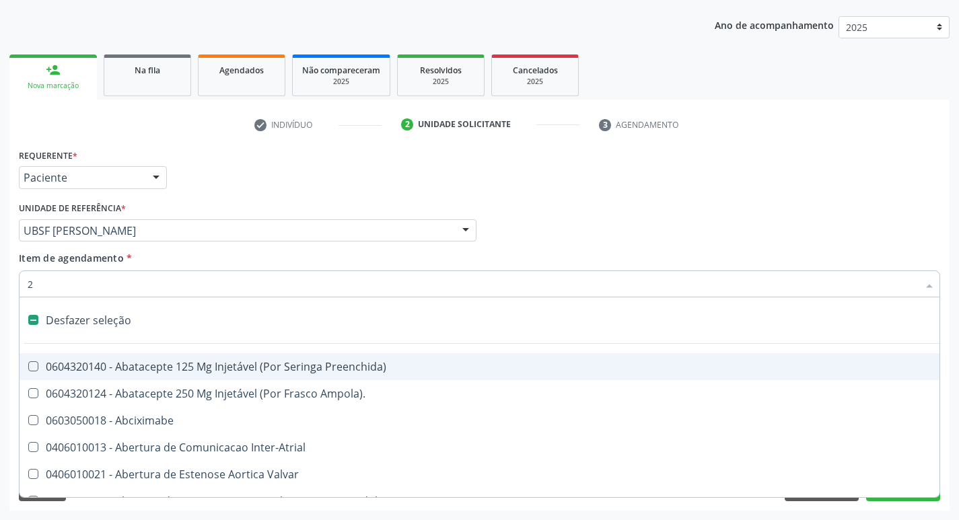
checkbox Internado "true"
checkbox Anos\) "true"
checkbox Congenita "true"
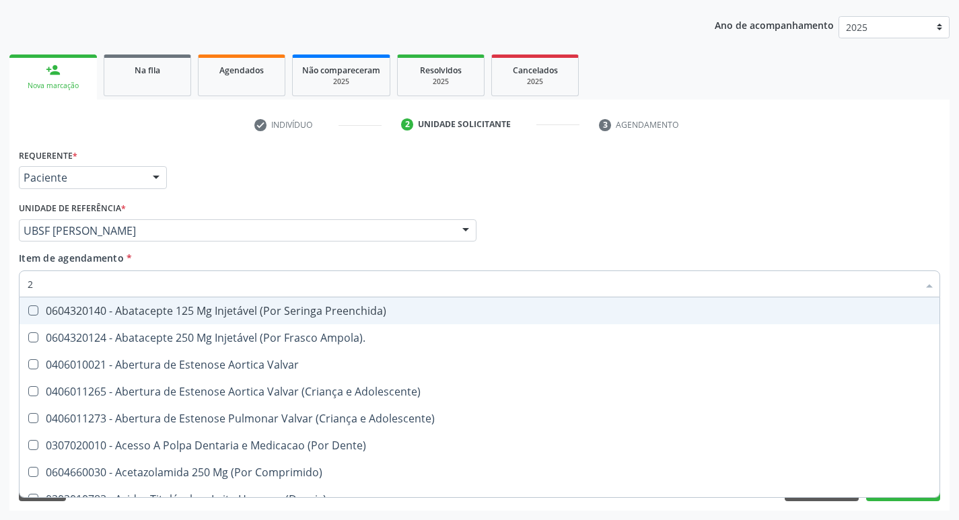
type input "20205001"
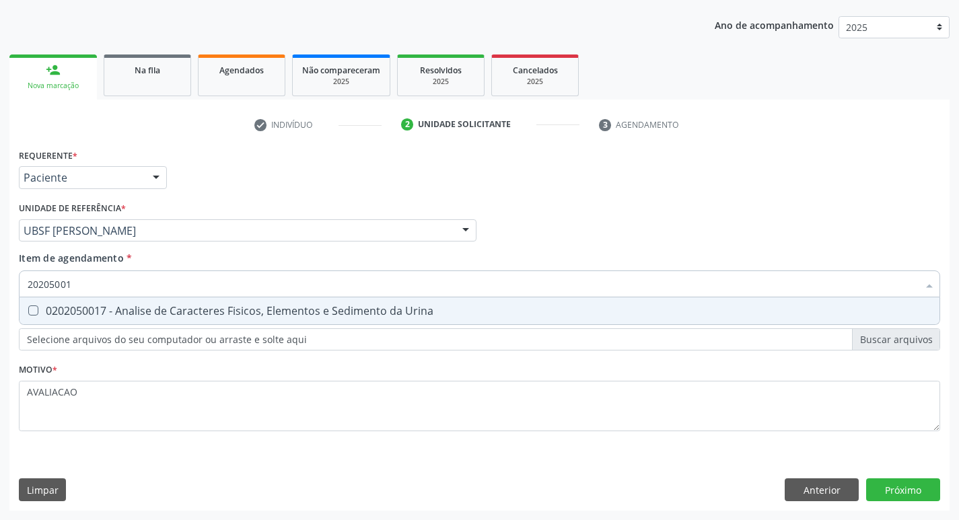
click at [226, 310] on div "0202050017 - Analise de Caracteres Fisicos, Elementos e Sedimento da Urina" at bounding box center [480, 311] width 904 height 11
checkbox Urina "true"
click at [890, 488] on div "Requerente * Paciente Profissional de Saúde Paciente Nenhum resultado encontrad…" at bounding box center [479, 327] width 940 height 365
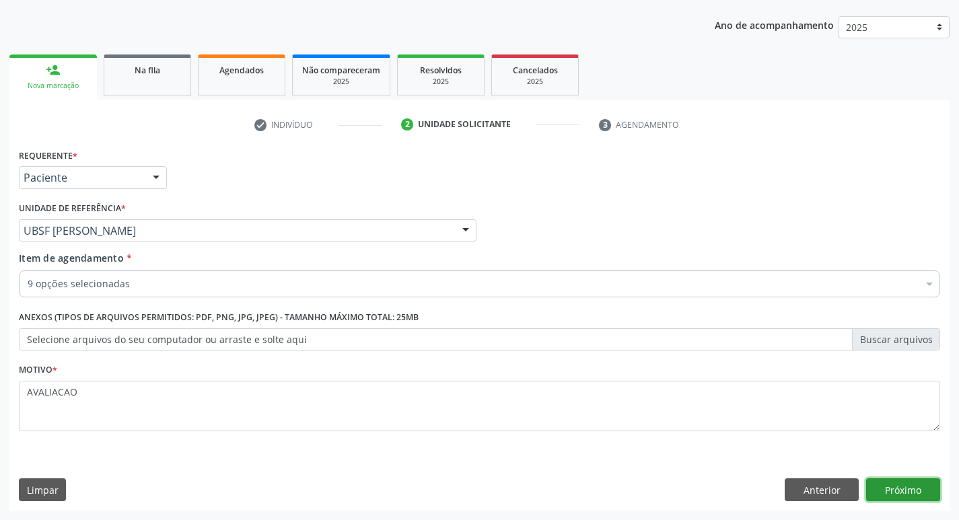
click at [891, 491] on button "Próximo" at bounding box center [903, 489] width 74 height 23
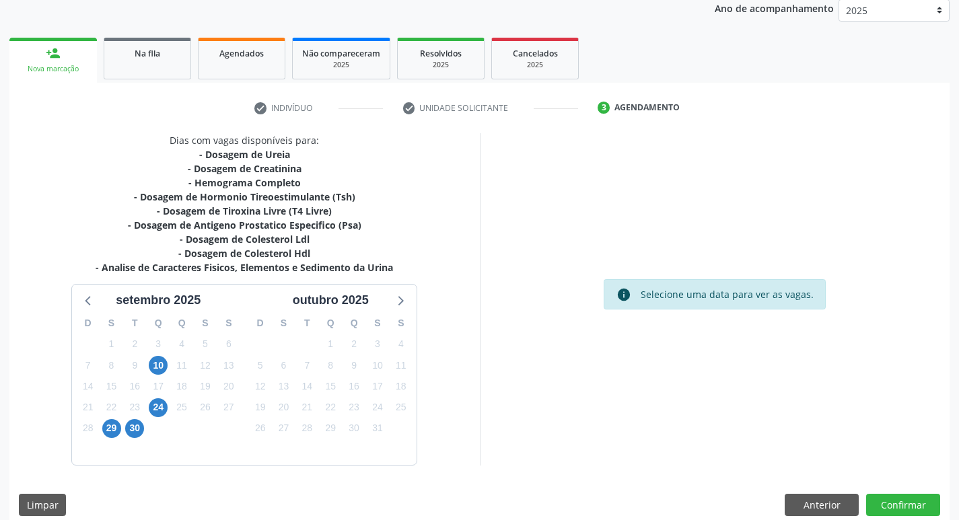
scroll to position [178, 0]
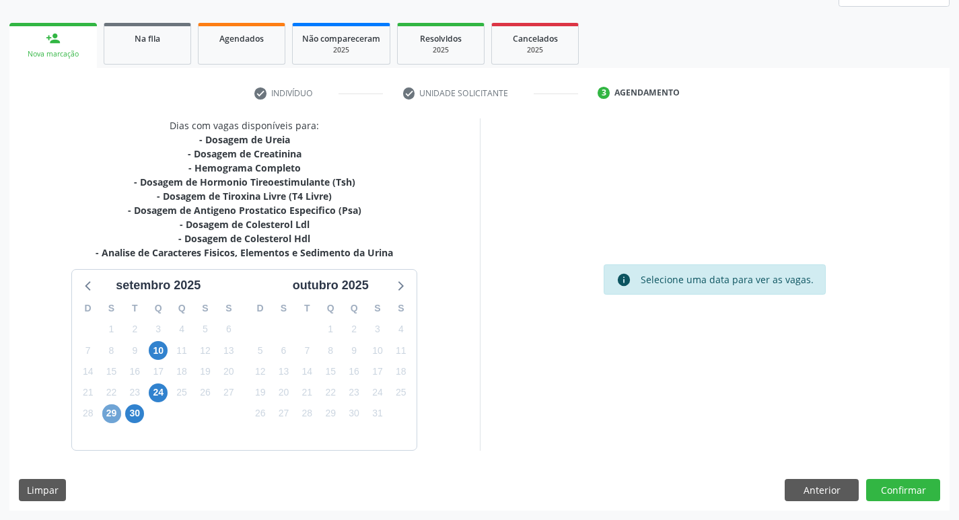
click at [106, 408] on span "29" at bounding box center [111, 413] width 19 height 19
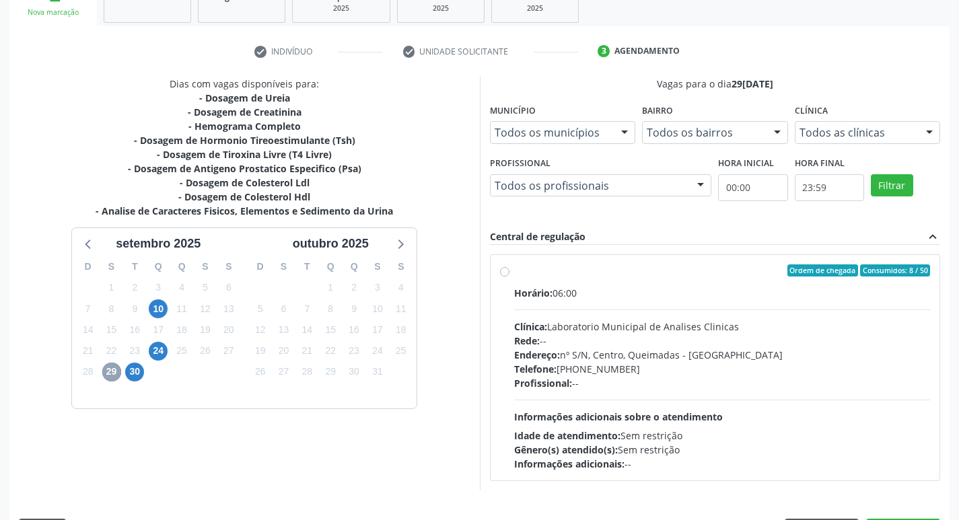
scroll to position [260, 0]
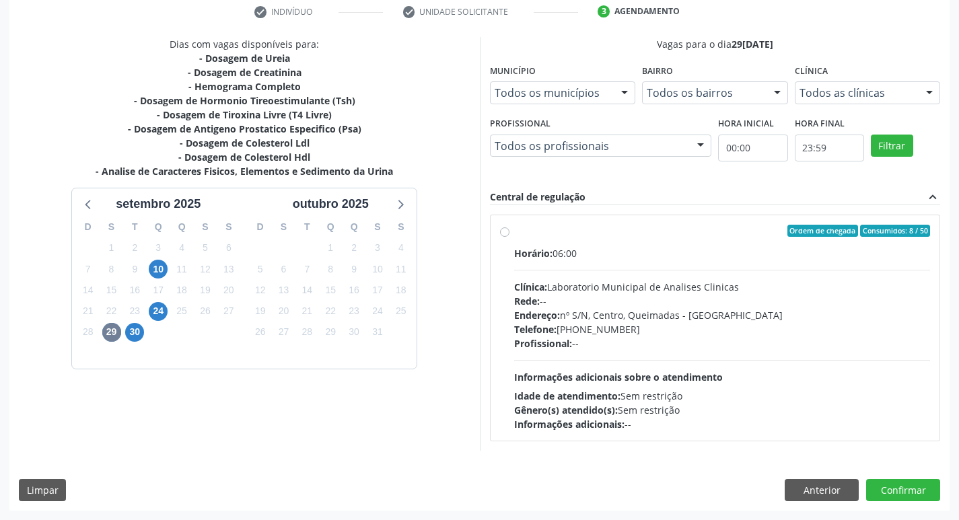
click at [581, 308] on div "Endereço: nº S/N, Centro, Queimadas - PB" at bounding box center [722, 315] width 417 height 14
click at [509, 237] on input "Ordem de chegada Consumidos: 8 / 50 Horário: 06:00 Clínica: Laboratorio Municip…" at bounding box center [504, 231] width 9 height 12
radio input "true"
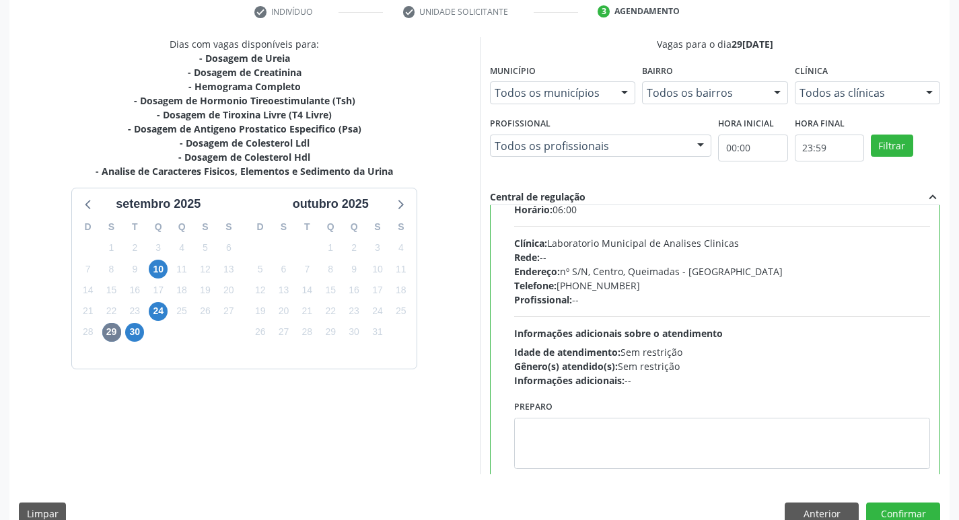
scroll to position [67, 0]
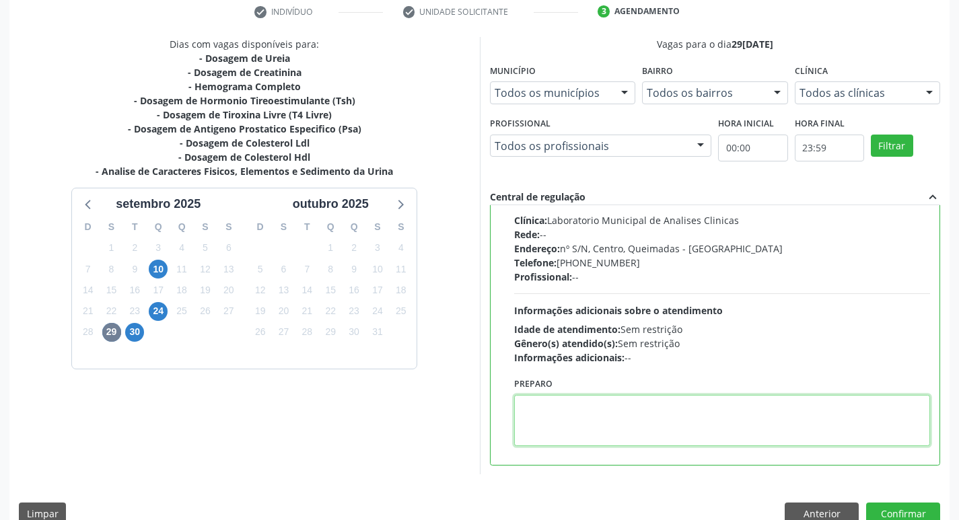
click at [536, 423] on textarea at bounding box center [722, 420] width 417 height 51
paste textarea "IR EM [GEOGRAPHIC_DATA]"
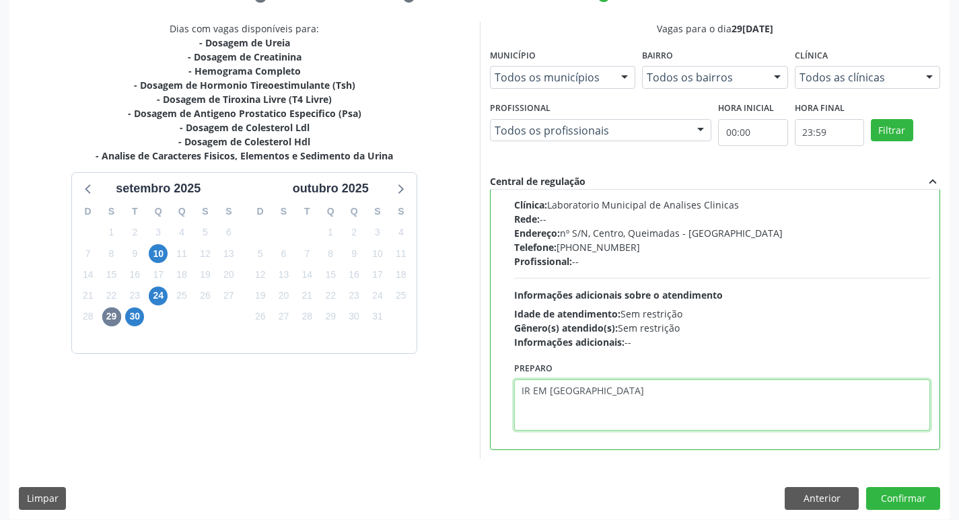
scroll to position [284, 0]
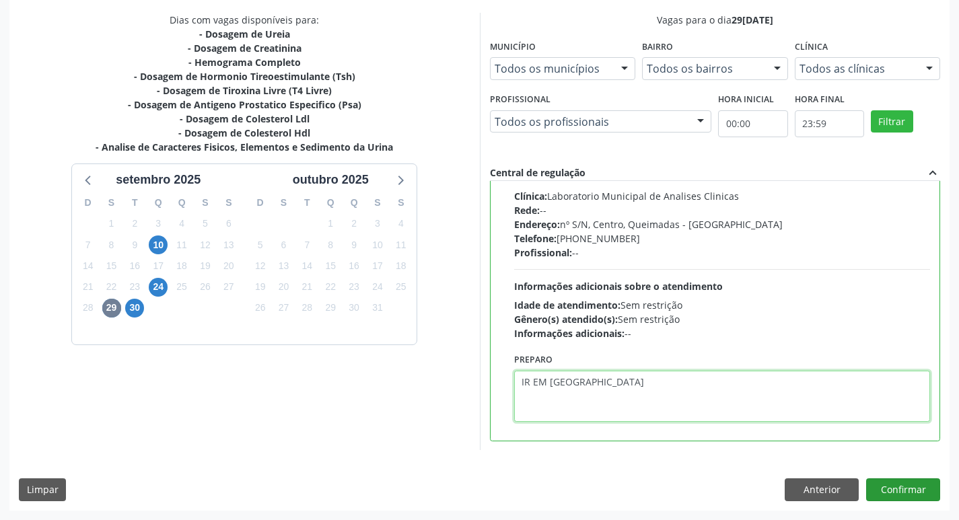
type textarea "IR EM [GEOGRAPHIC_DATA]"
click at [894, 498] on button "Confirmar" at bounding box center [903, 489] width 74 height 23
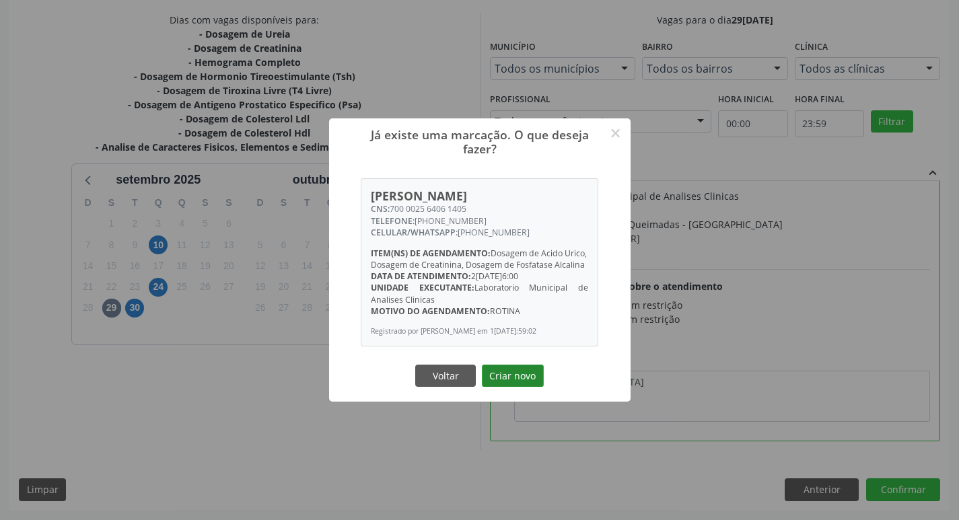
click at [520, 383] on button "Criar novo" at bounding box center [513, 376] width 62 height 23
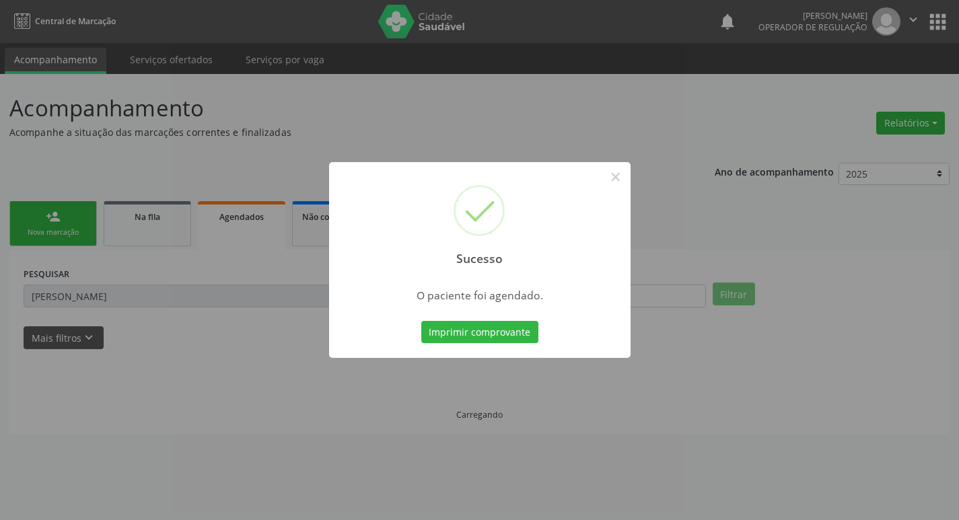
scroll to position [0, 0]
click at [441, 334] on button "Imprimir comprovante" at bounding box center [484, 332] width 117 height 23
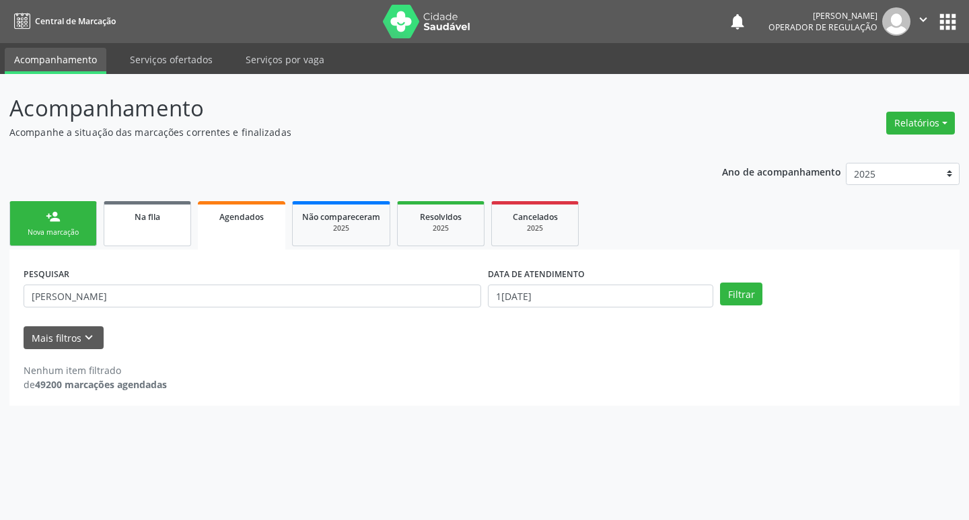
click at [182, 213] on link "Na fila" at bounding box center [147, 223] width 87 height 45
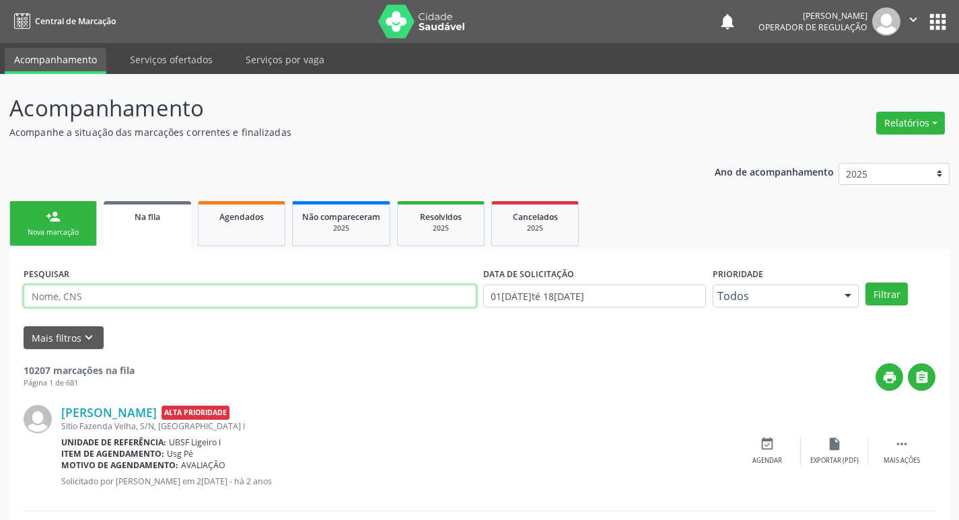
click at [123, 298] on input "text" at bounding box center [250, 296] width 453 height 23
type input "705607451061116"
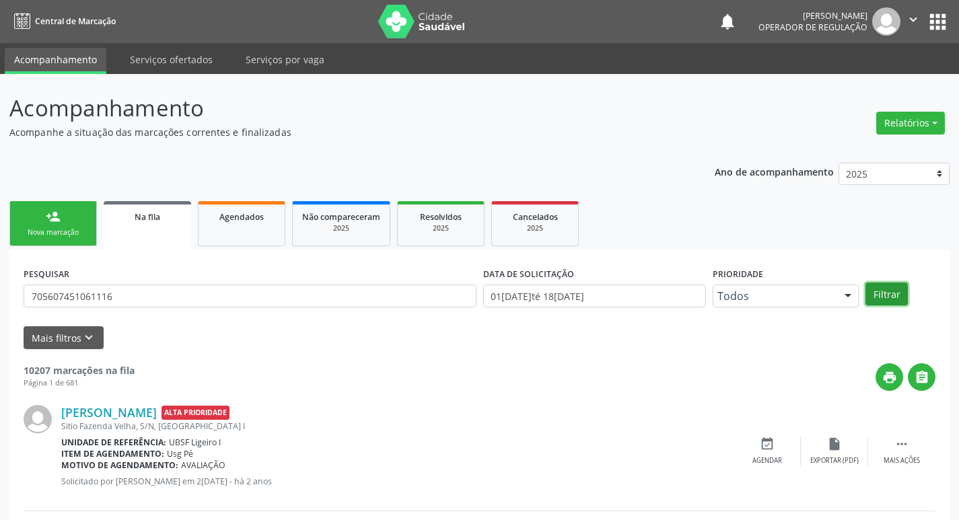
click at [879, 295] on button "Filtrar" at bounding box center [886, 294] width 42 height 23
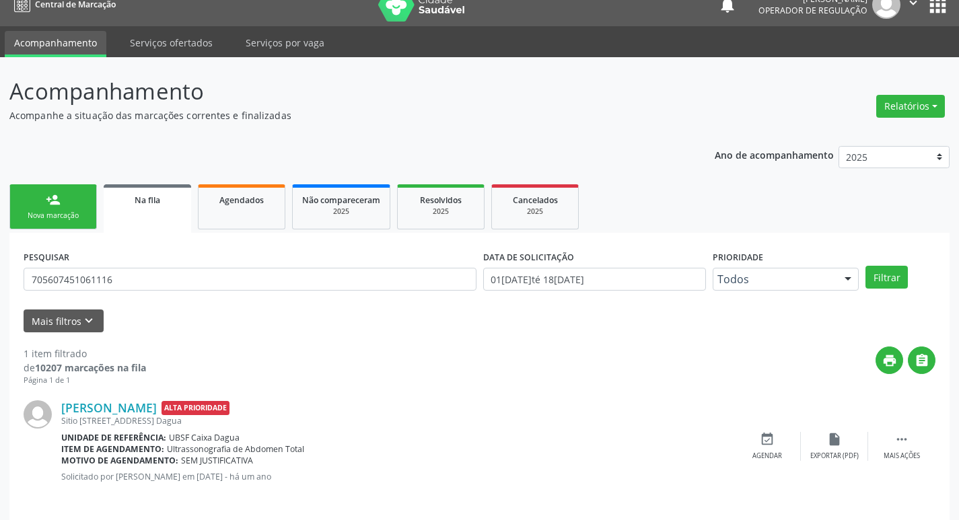
scroll to position [26, 0]
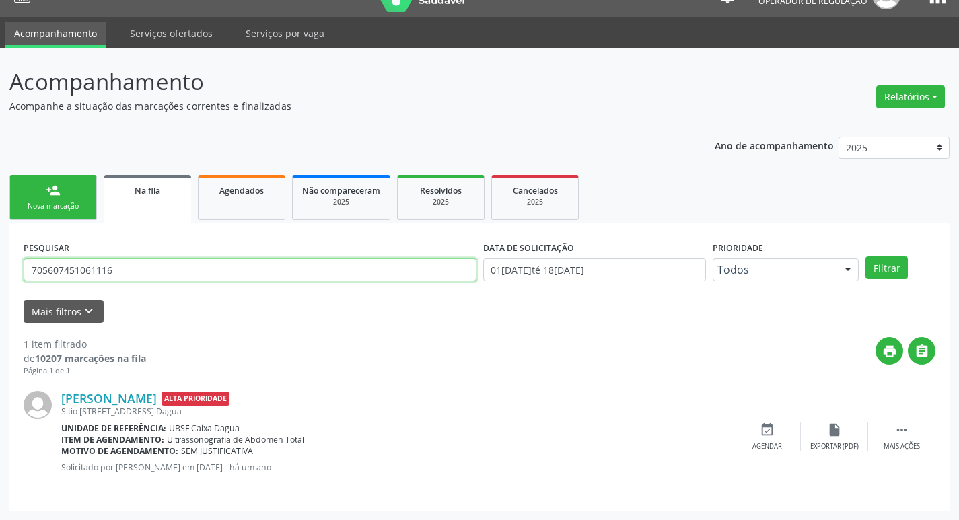
drag, startPoint x: 30, startPoint y: 269, endPoint x: 115, endPoint y: 270, distance: 84.8
click at [115, 270] on input "705607451061116" at bounding box center [250, 269] width 453 height 23
click at [233, 189] on span "Agendados" at bounding box center [241, 190] width 44 height 11
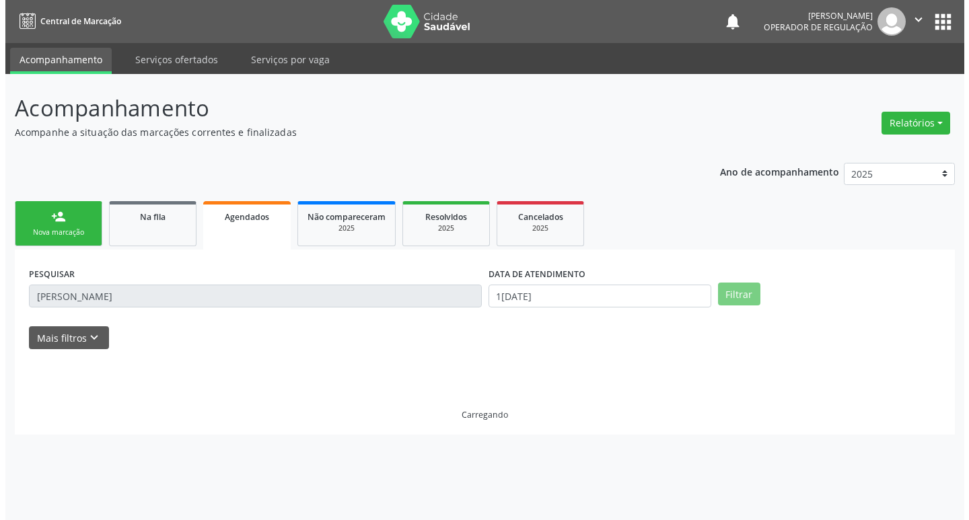
scroll to position [0, 0]
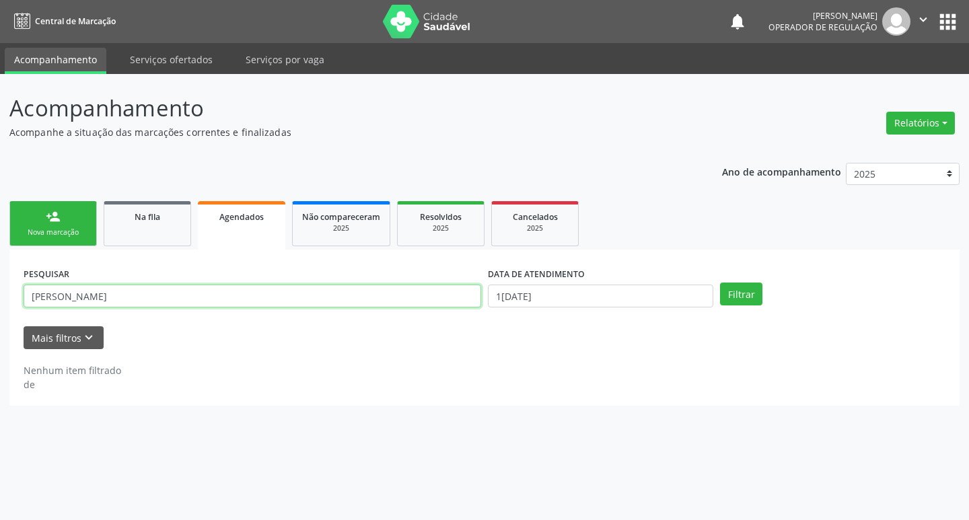
click at [178, 293] on input "[PERSON_NAME]" at bounding box center [253, 296] width 458 height 23
type input "M"
paste input "705607451061116"
type input "705607451061116"
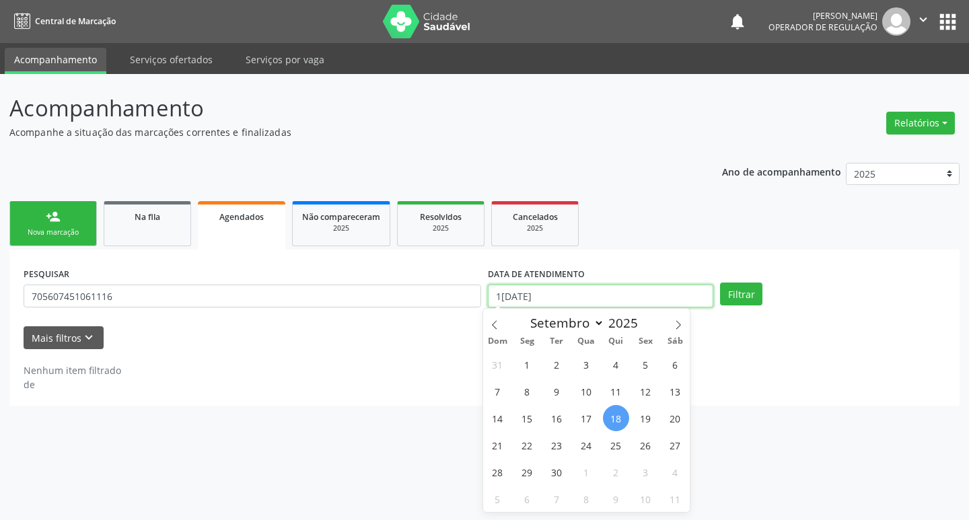
click at [593, 292] on input "1[DATE]" at bounding box center [600, 296] width 225 height 23
click at [586, 365] on span "3" at bounding box center [586, 364] width 26 height 26
type input "03/09/2025"
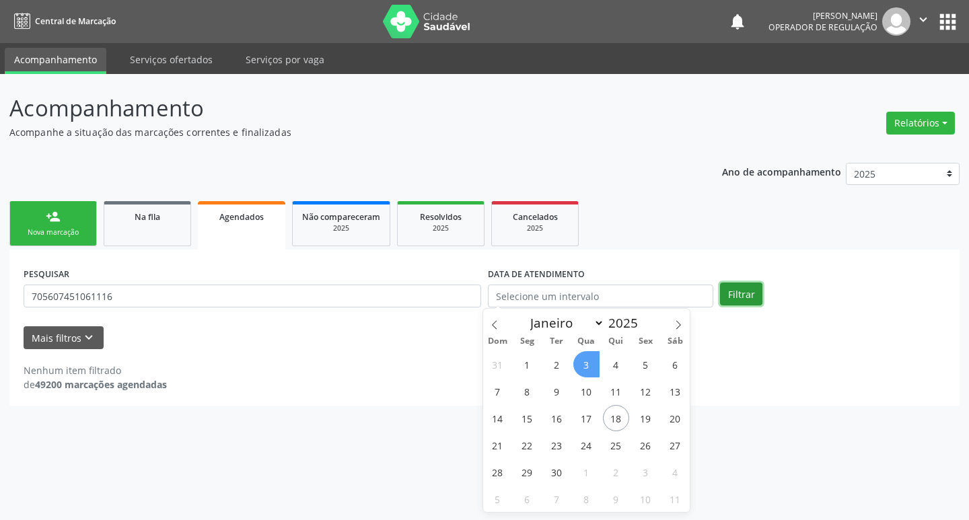
click at [725, 298] on button "Filtrar" at bounding box center [741, 294] width 42 height 23
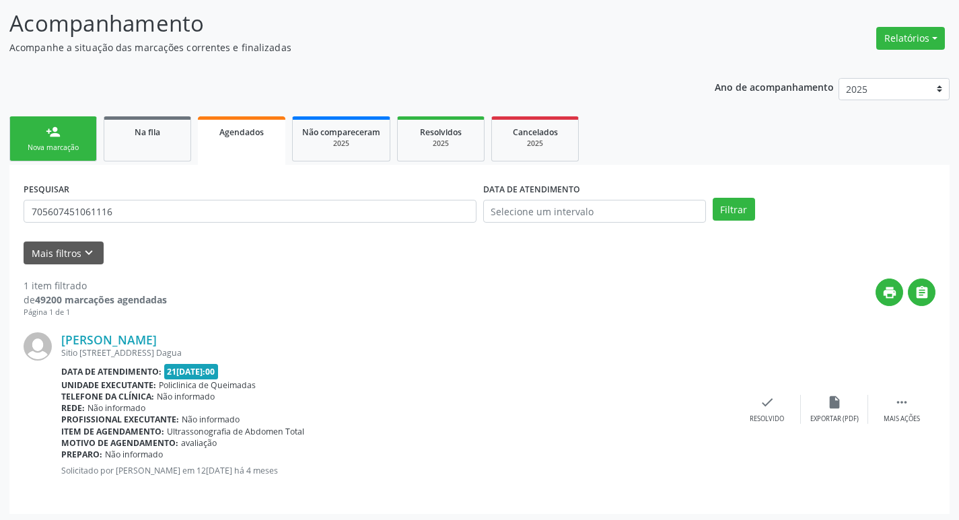
scroll to position [88, 0]
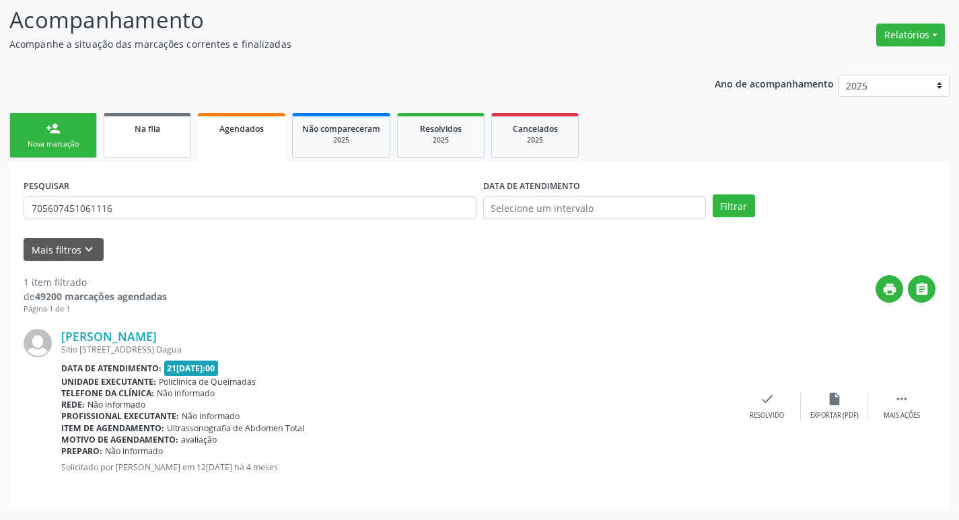
click at [147, 137] on link "Na fila" at bounding box center [147, 135] width 87 height 45
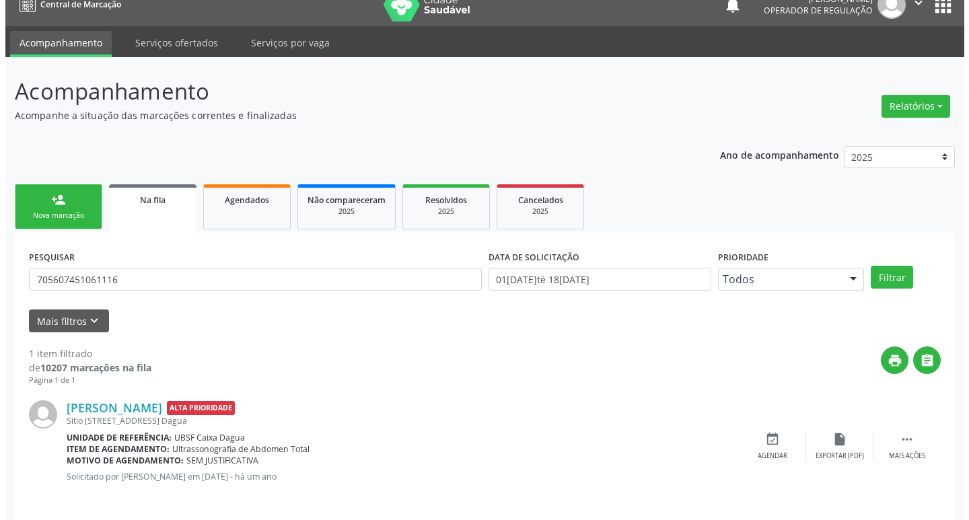
scroll to position [26, 0]
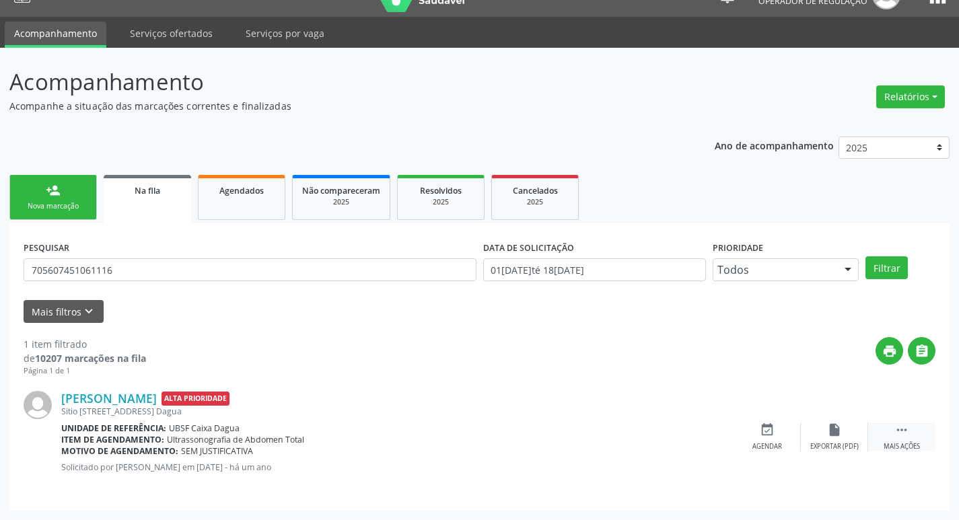
click at [904, 438] on div " Mais ações" at bounding box center [901, 437] width 67 height 29
click at [761, 433] on icon "cancel" at bounding box center [767, 430] width 15 height 15
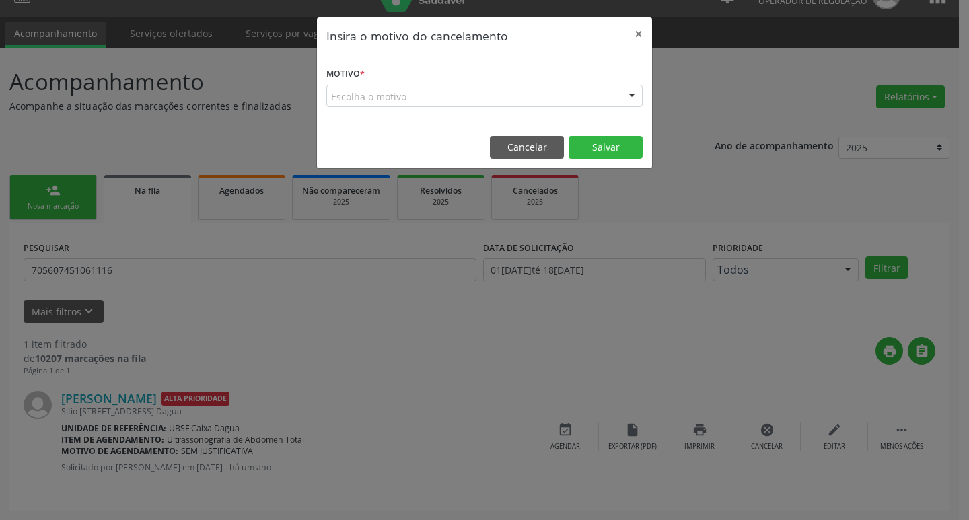
click at [377, 101] on div "Escolha o motivo" at bounding box center [484, 96] width 316 height 23
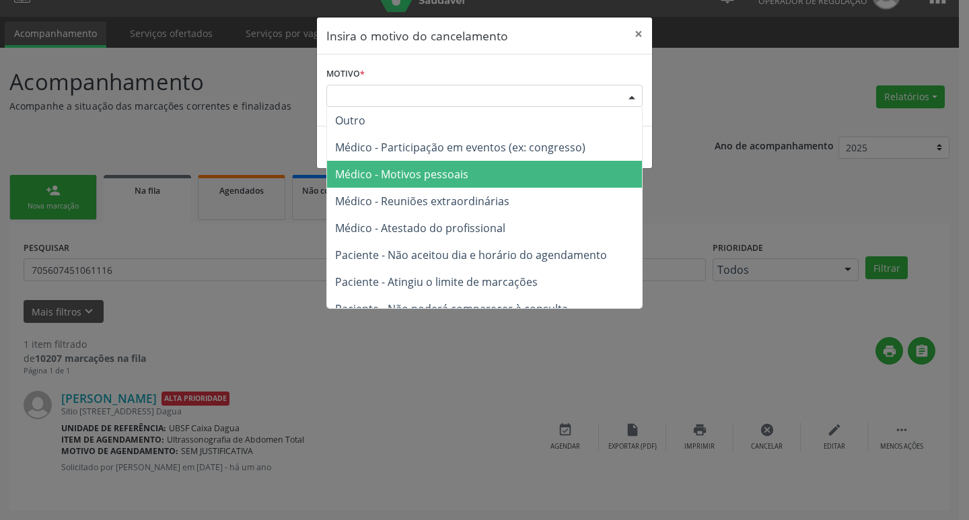
click at [433, 169] on span "Médico - Motivos pessoais" at bounding box center [401, 174] width 133 height 15
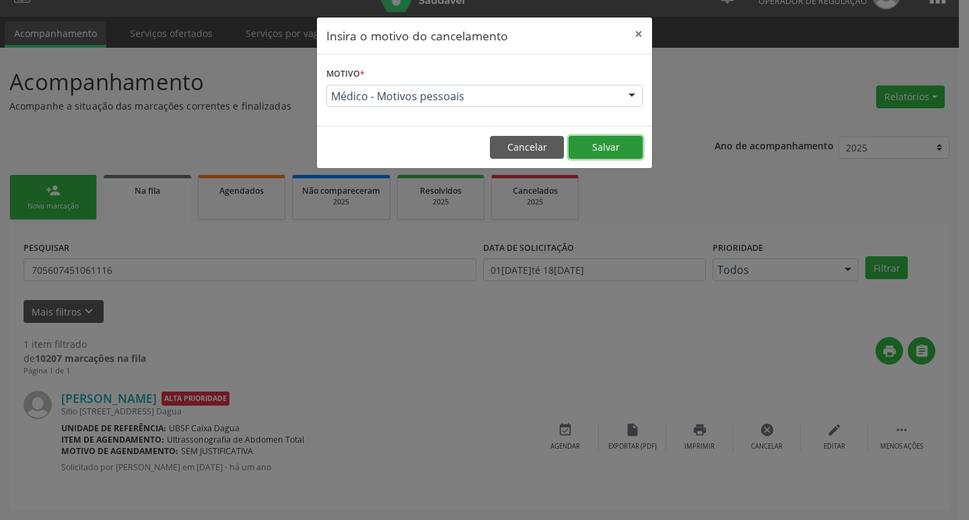
click at [600, 147] on button "Salvar" at bounding box center [606, 147] width 74 height 23
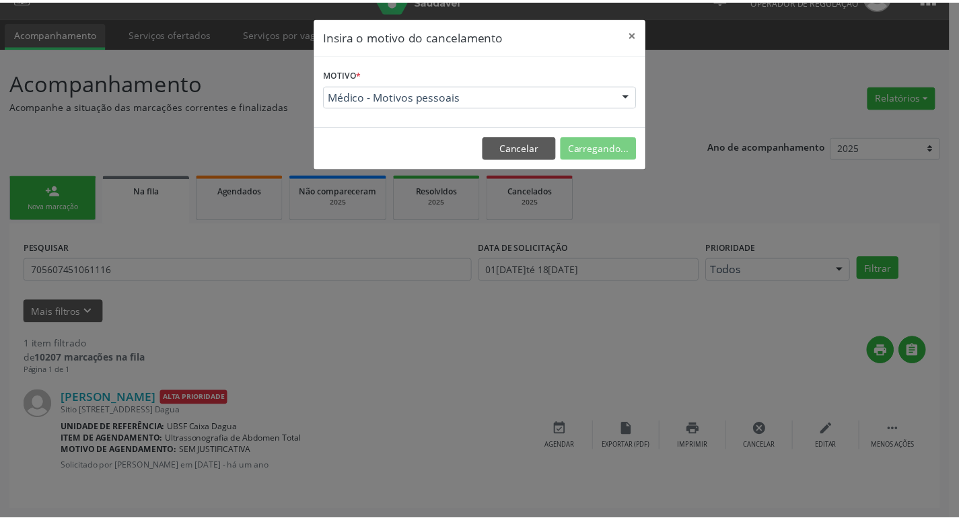
scroll to position [0, 0]
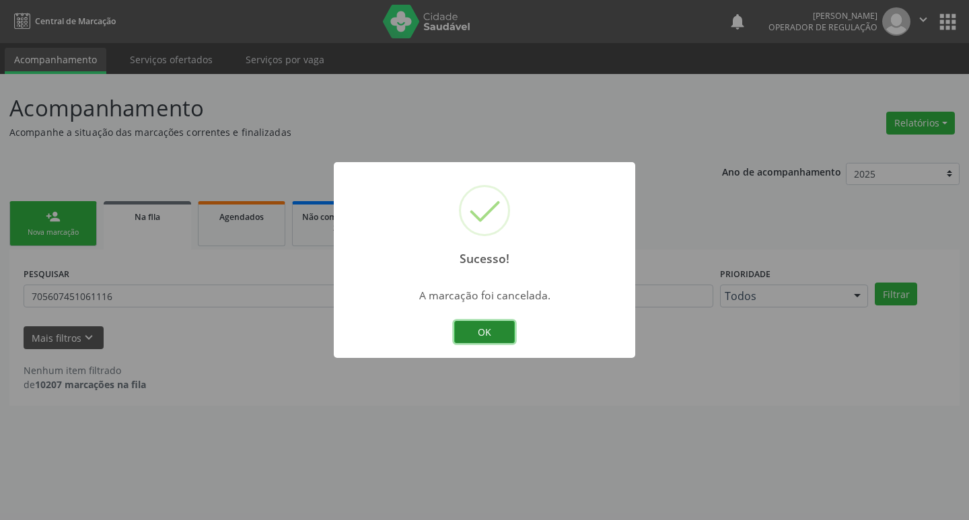
click at [492, 324] on button "OK" at bounding box center [484, 332] width 61 height 23
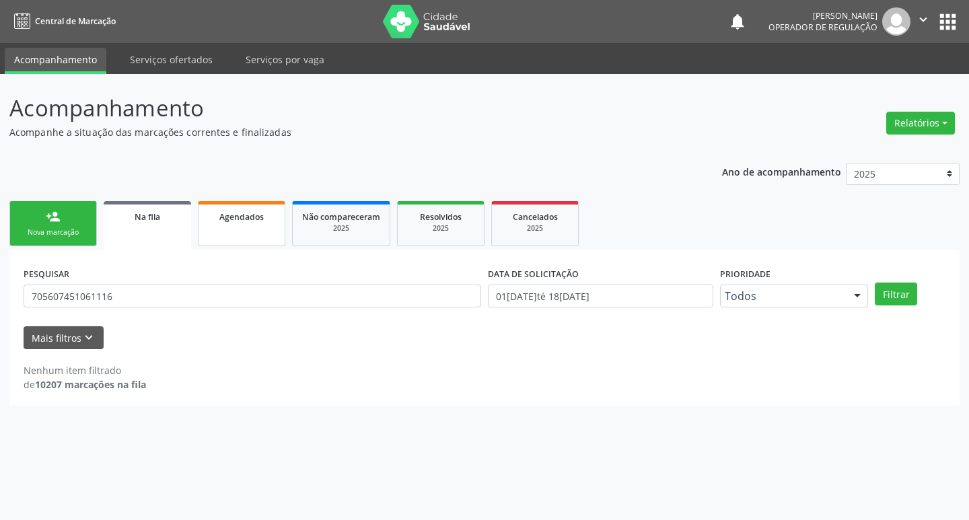
click at [239, 222] on span "Agendados" at bounding box center [241, 216] width 44 height 11
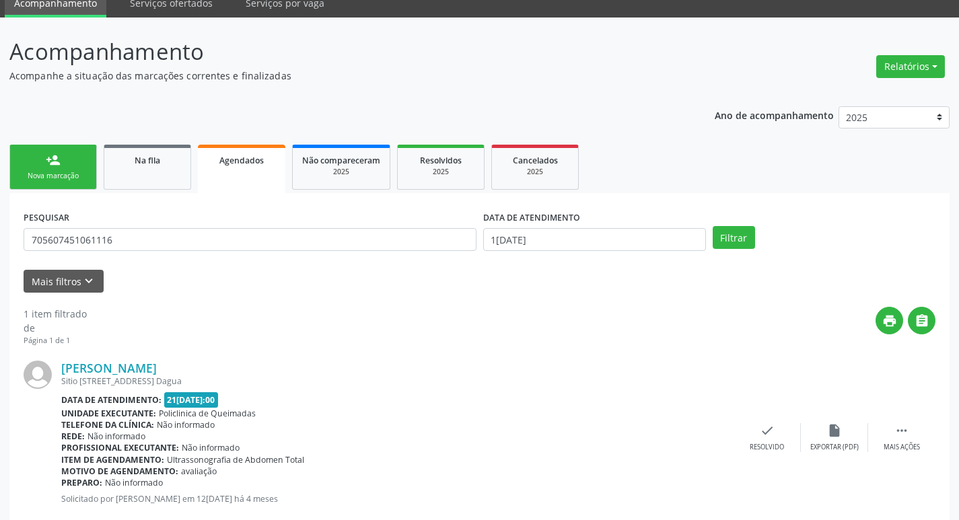
scroll to position [88, 0]
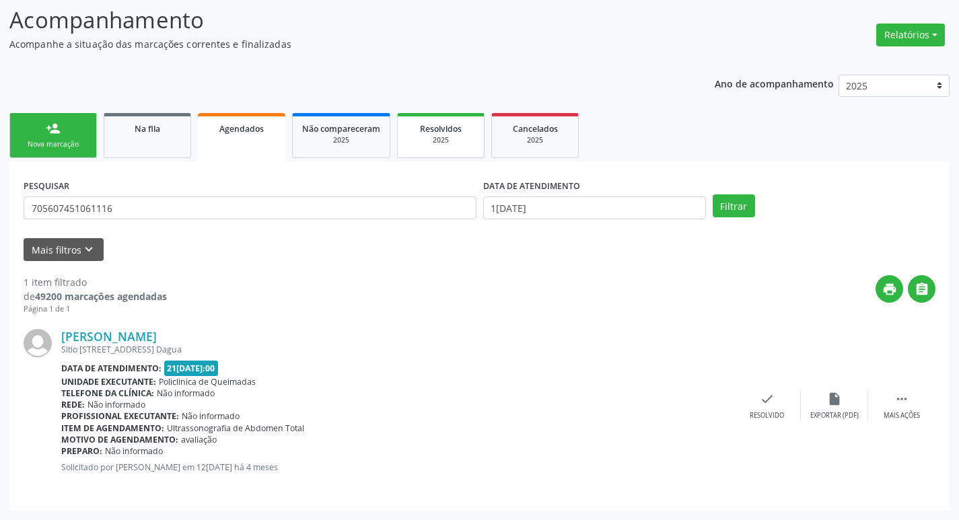
click at [425, 146] on link "Resolvidos 2025" at bounding box center [440, 135] width 87 height 45
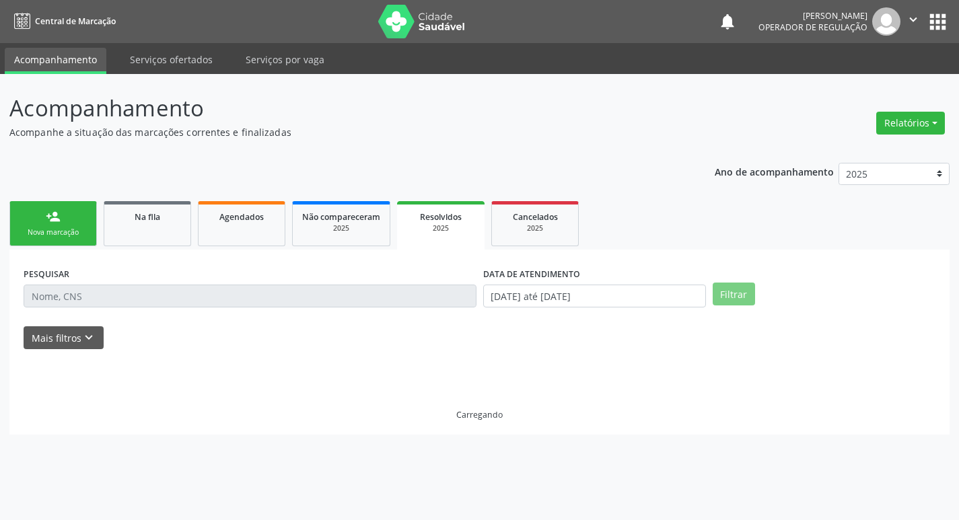
scroll to position [0, 0]
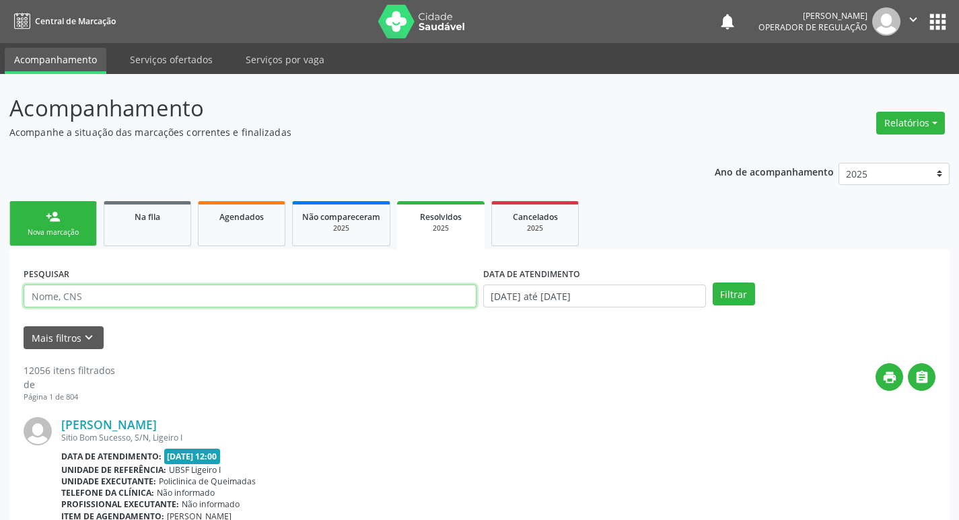
click at [168, 293] on input "text" at bounding box center [250, 296] width 453 height 23
paste input "705607451061116"
type input "705607451061116"
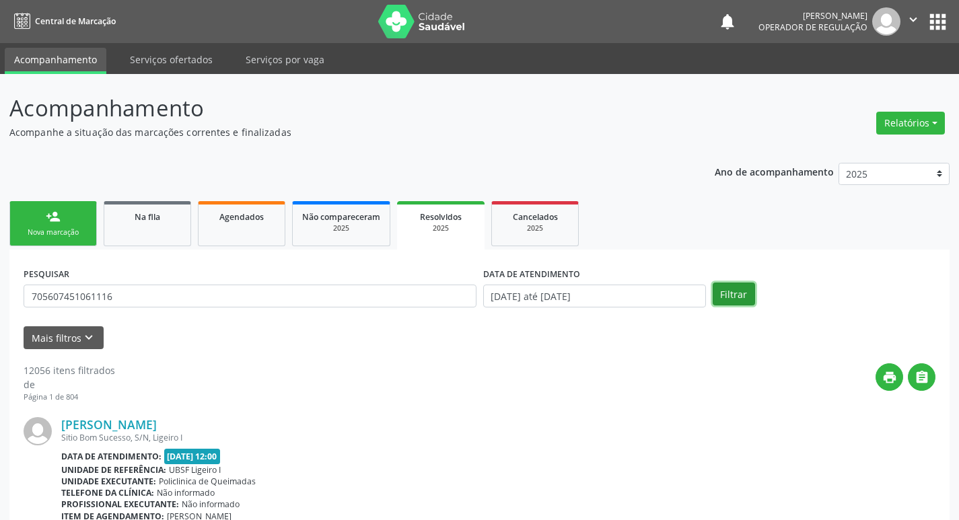
click at [740, 300] on button "Filtrar" at bounding box center [734, 294] width 42 height 23
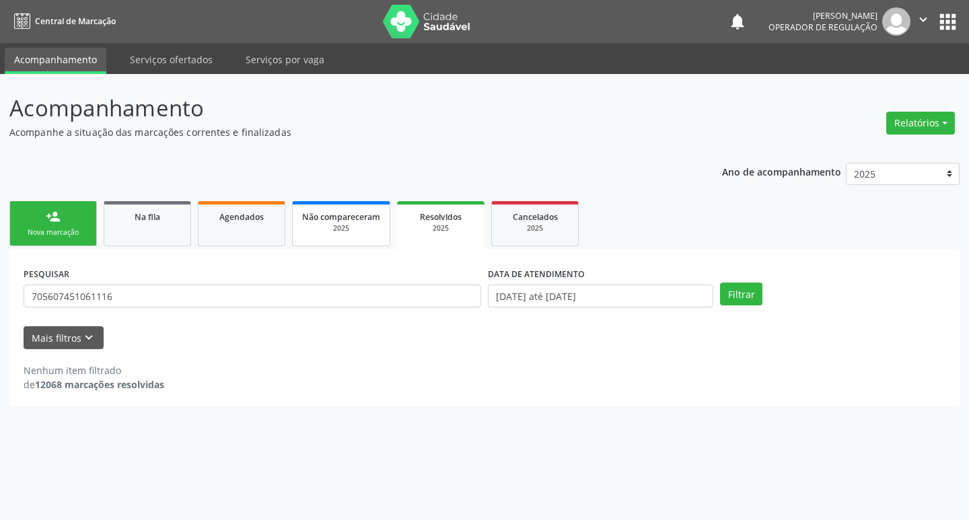
click at [334, 226] on div "2025" at bounding box center [341, 228] width 78 height 10
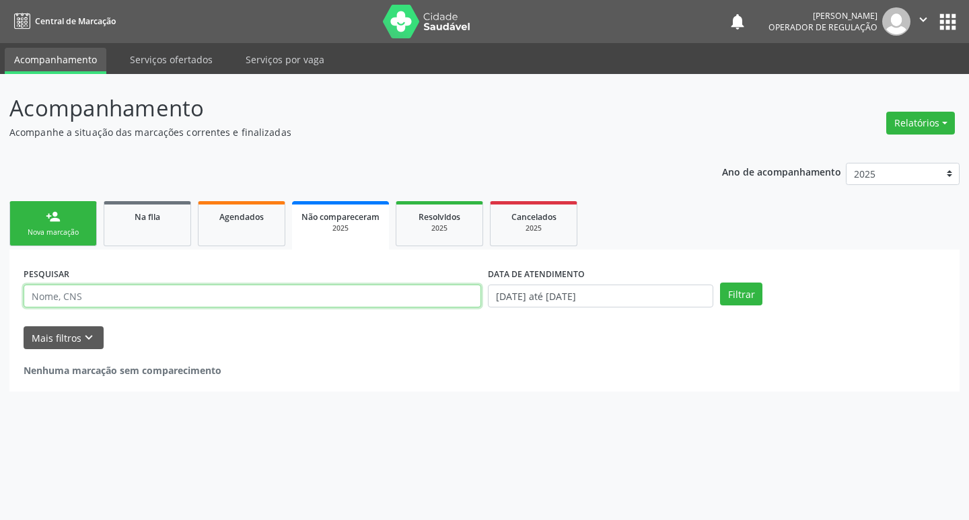
click at [204, 295] on input "text" at bounding box center [253, 296] width 458 height 23
paste input "705607451061116"
type input "705607451061116"
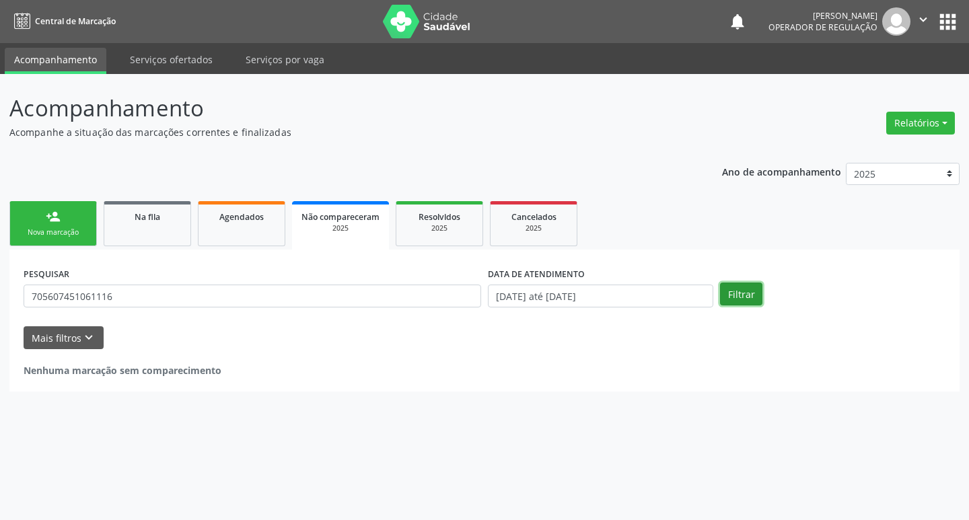
click at [736, 293] on button "Filtrar" at bounding box center [741, 294] width 42 height 23
click at [63, 240] on link "person_add Nova marcação" at bounding box center [52, 223] width 87 height 45
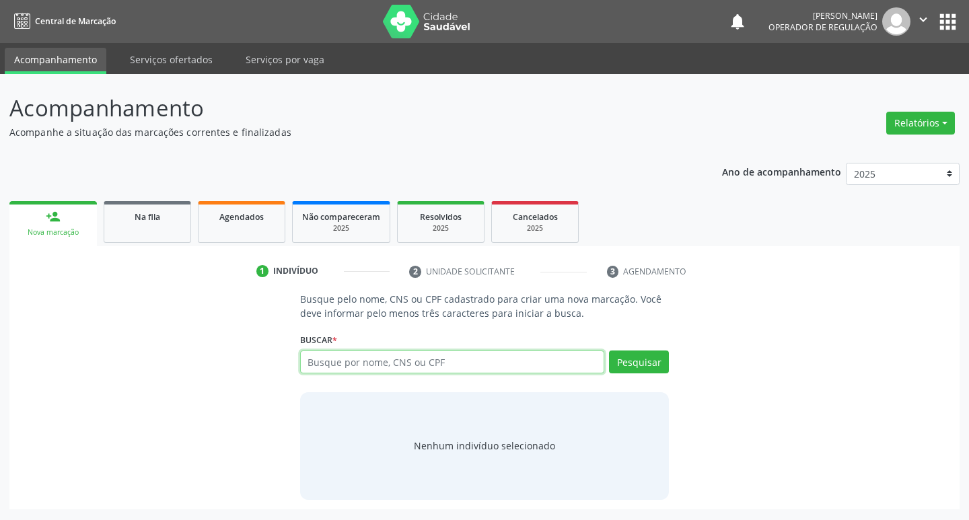
click at [371, 358] on input "text" at bounding box center [452, 362] width 305 height 23
type input "703205664822497"
click at [645, 360] on button "Pesquisar" at bounding box center [639, 362] width 60 height 23
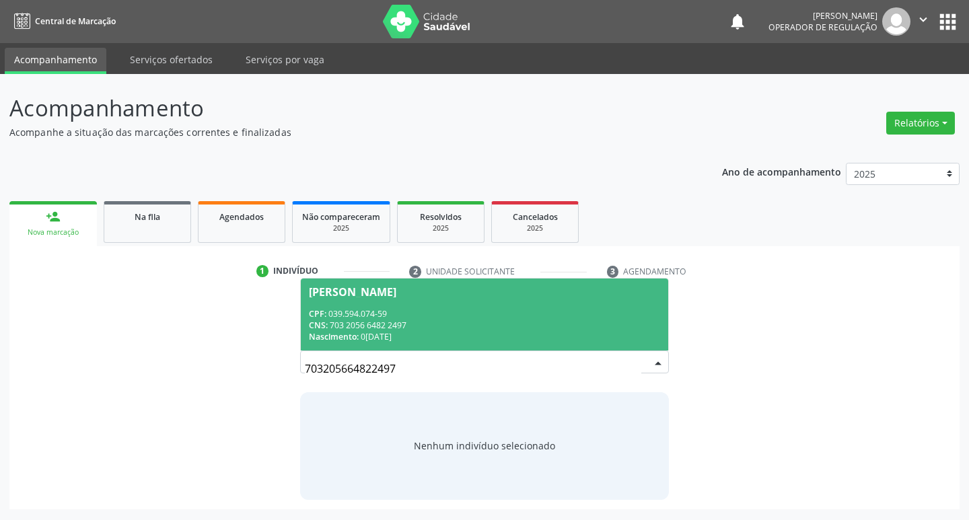
click at [410, 330] on div "CNS: 703 2056 6482 2497" at bounding box center [485, 325] width 352 height 11
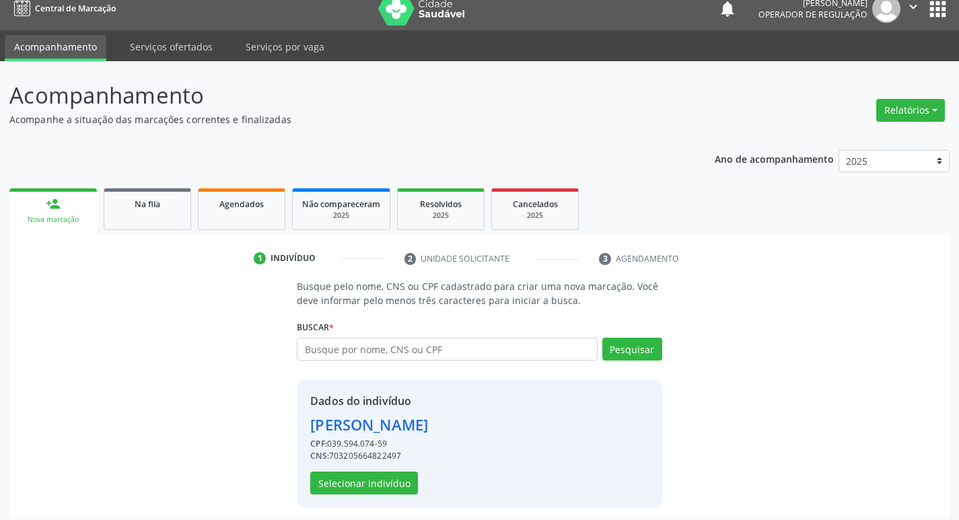
scroll to position [20, 0]
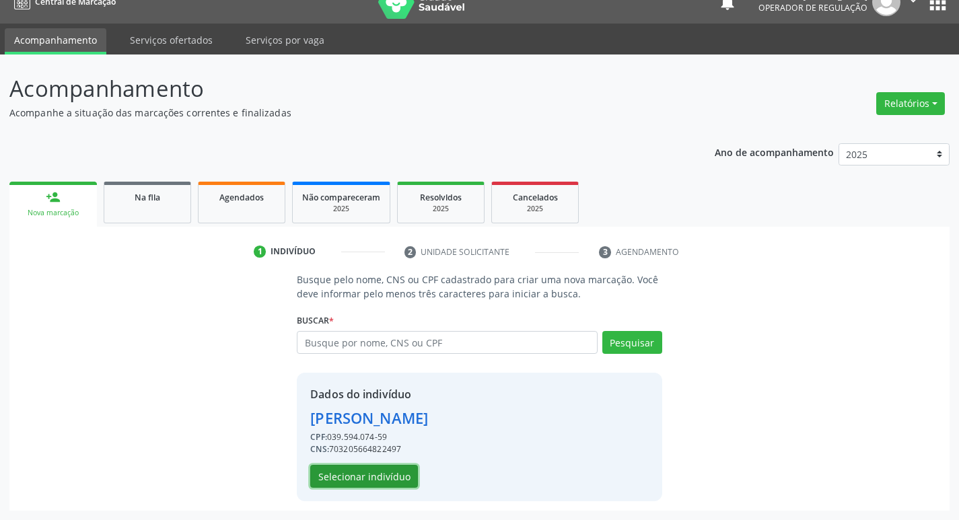
click at [362, 472] on button "Selecionar indivíduo" at bounding box center [364, 476] width 108 height 23
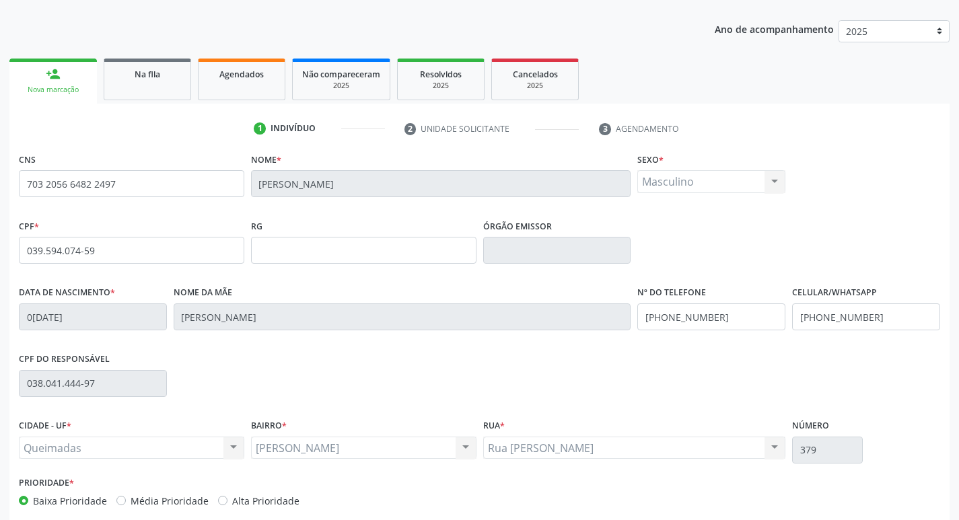
scroll to position [209, 0]
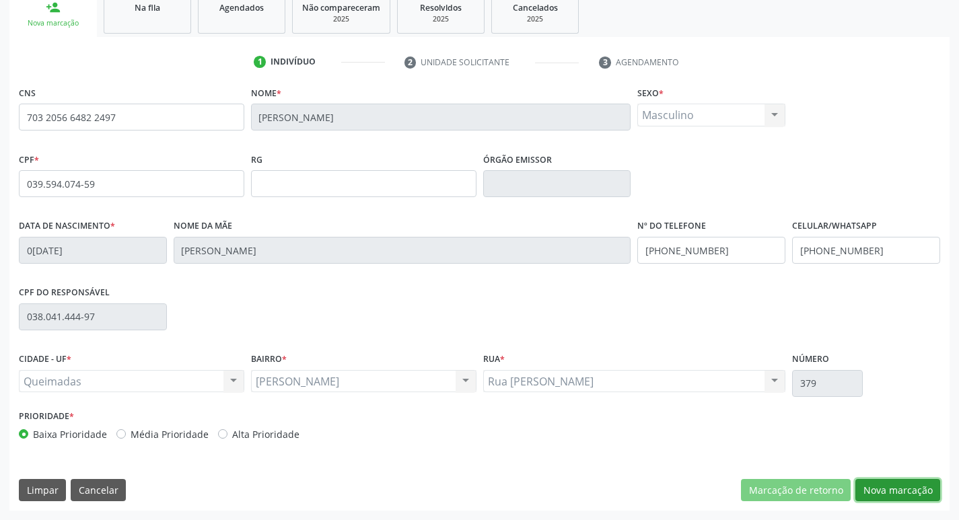
click at [897, 482] on button "Nova marcação" at bounding box center [897, 490] width 85 height 23
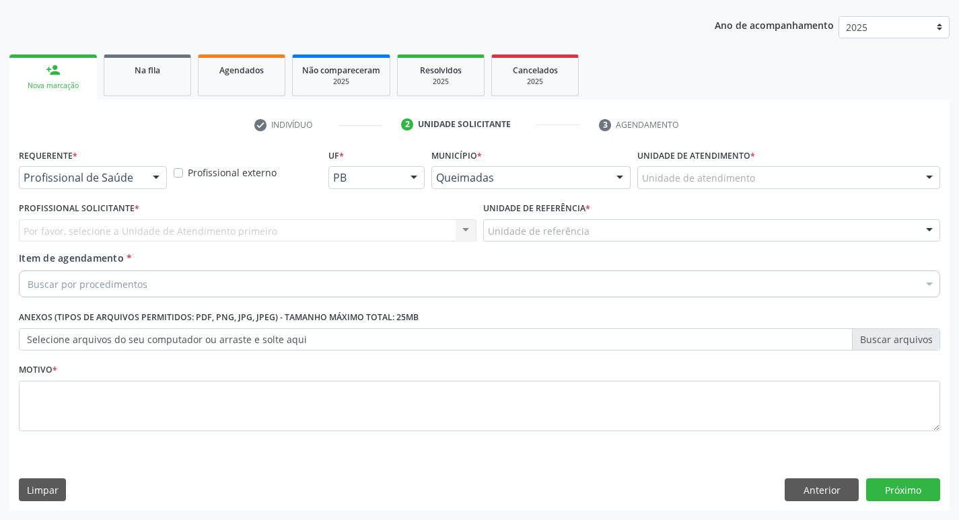
scroll to position [147, 0]
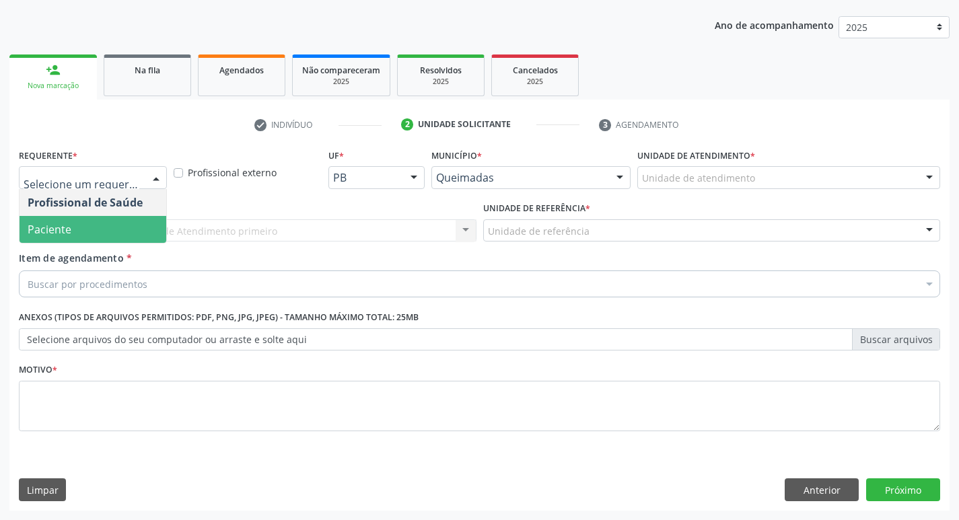
click at [83, 226] on span "Paciente" at bounding box center [93, 229] width 147 height 27
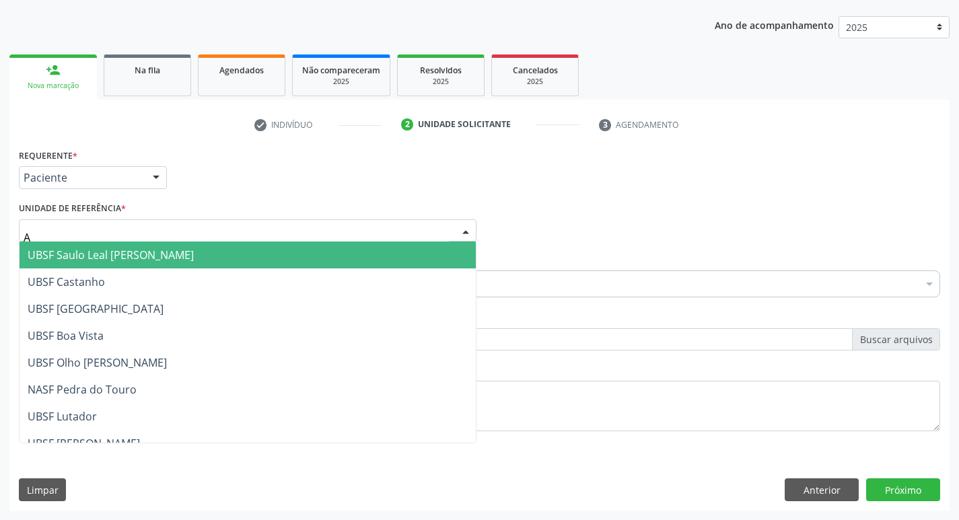
type input "AN"
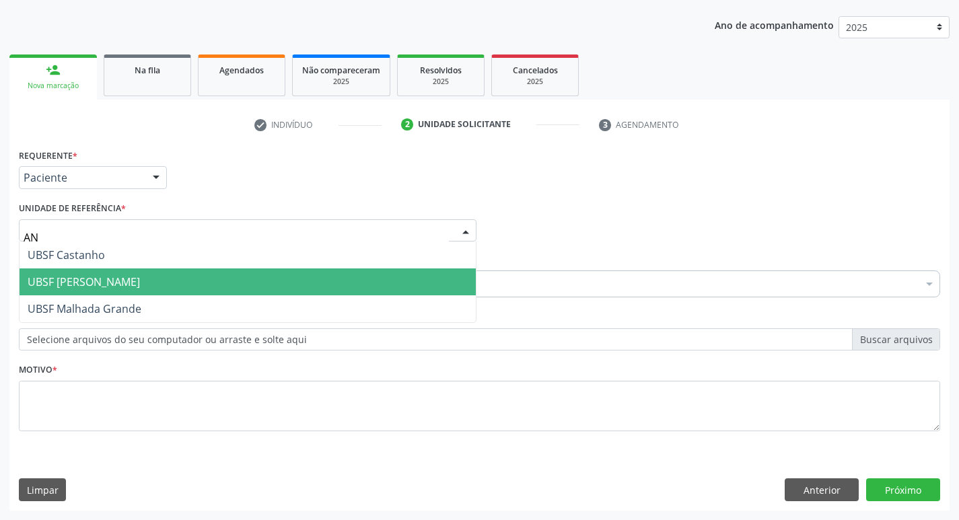
click at [149, 275] on span "UBSF [PERSON_NAME]" at bounding box center [248, 282] width 456 height 27
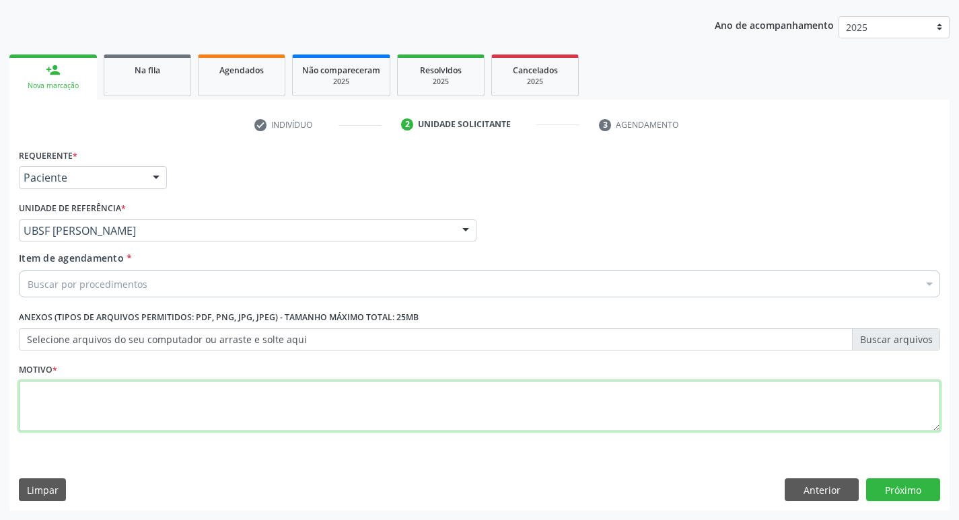
click at [95, 398] on textarea at bounding box center [479, 406] width 921 height 51
type textarea "AVALIACAO"
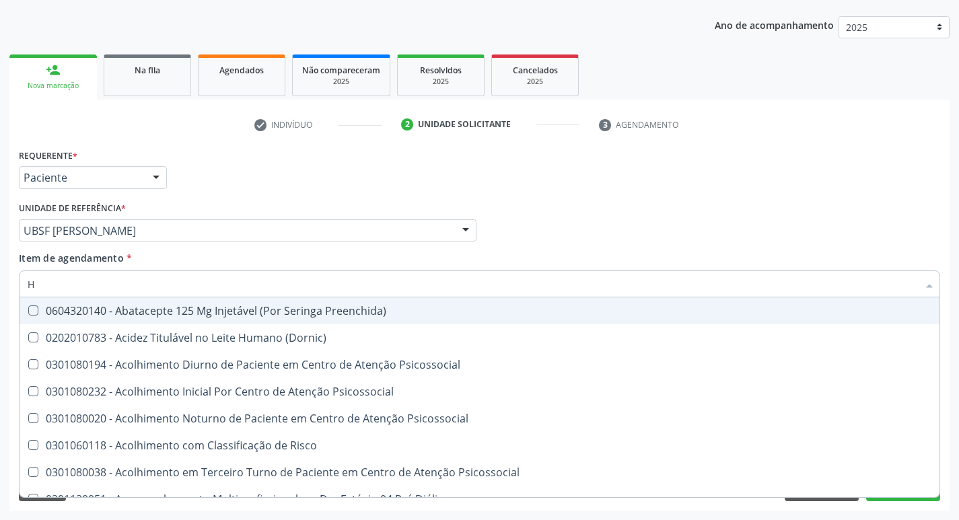
type input "HEMOGR"
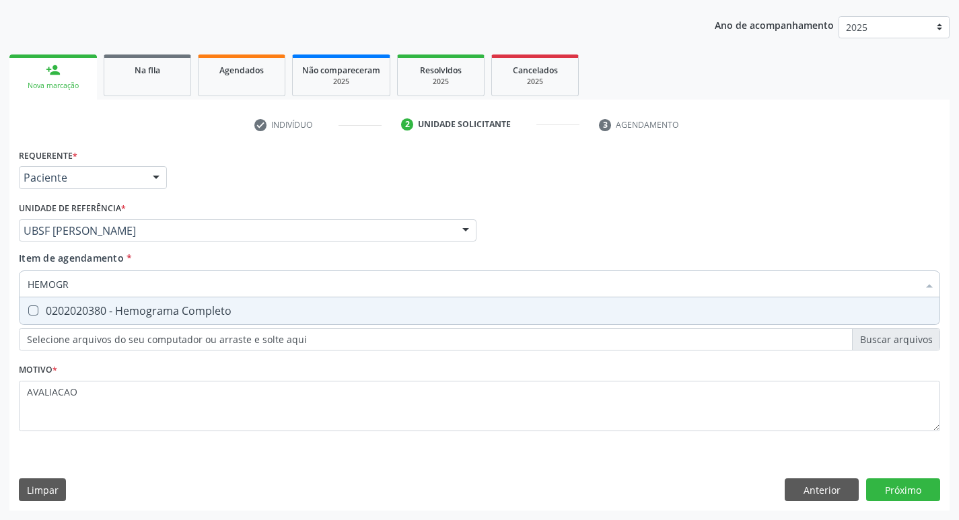
click at [211, 310] on div "0202020380 - Hemograma Completo" at bounding box center [480, 311] width 904 height 11
checkbox Completo "true"
type input "HEMOG"
checkbox Completo "false"
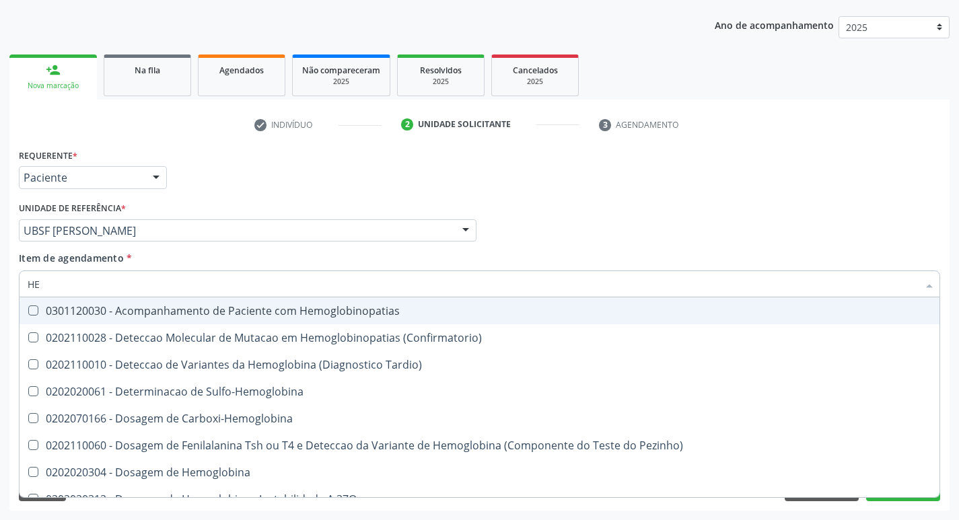
type input "H"
checkbox Completo "false"
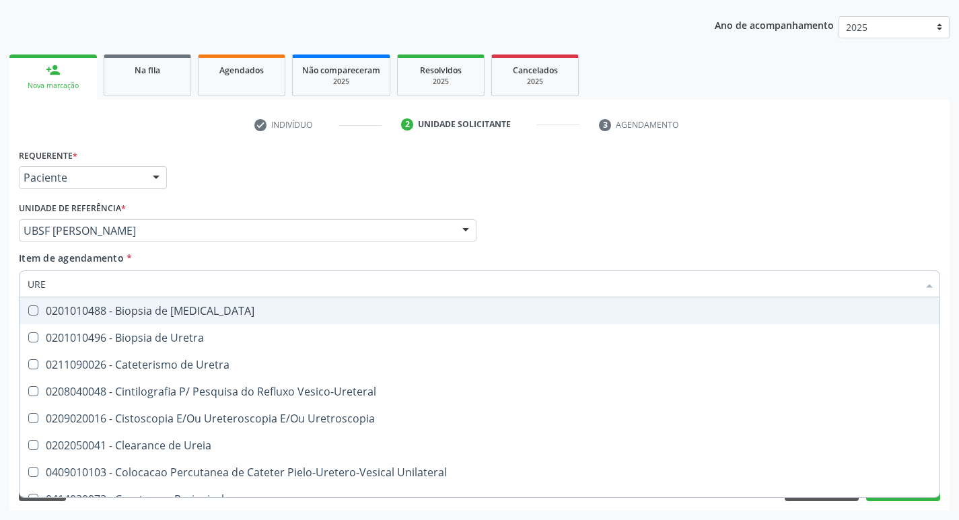
type input "UREI"
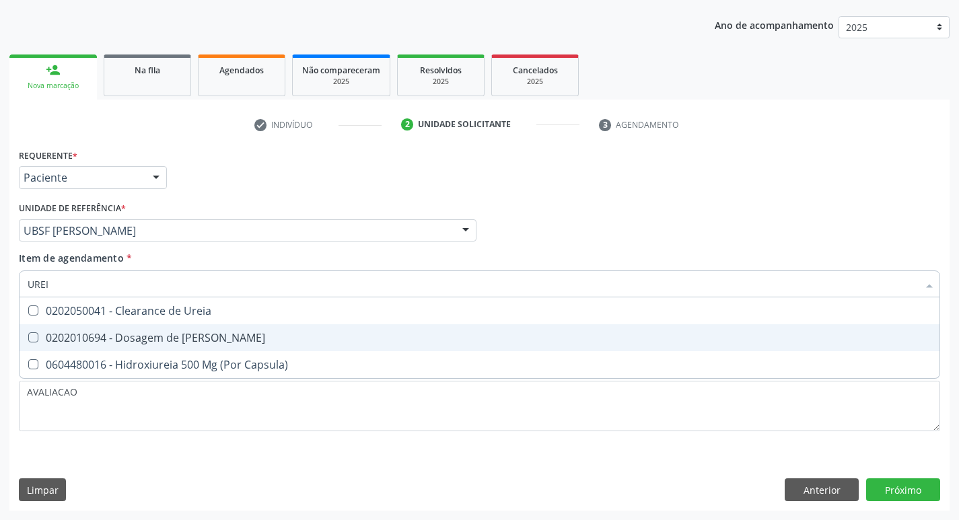
click at [267, 336] on div "0202010694 - Dosagem de [PERSON_NAME]" at bounding box center [480, 337] width 904 height 11
checkbox Ureia "true"
type input "URE"
checkbox Ureia "false"
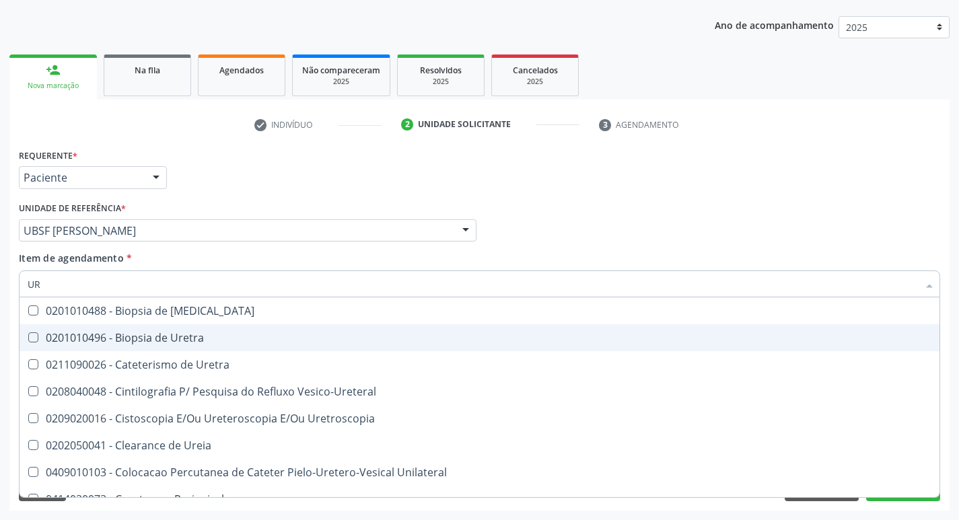
type input "U"
type input "CRE"
checkbox Ureia "false"
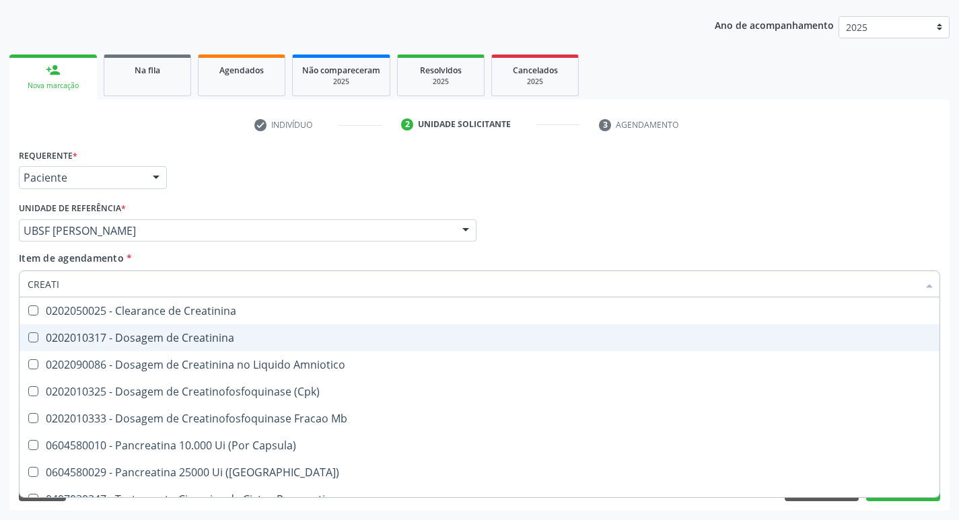
type input "CREATIN"
click at [267, 336] on div "0202010317 - Dosagem de Creatinina" at bounding box center [480, 337] width 904 height 11
checkbox Creatinina "true"
type input "CREAT"
checkbox Creatinina "false"
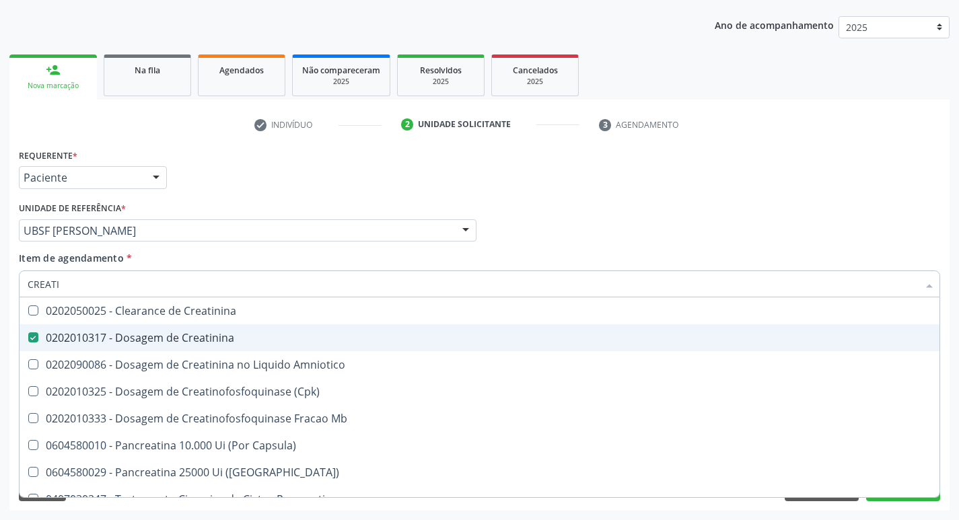
checkbox Amniotico "true"
type input "CRE"
checkbox Amniotico "false"
checkbox Mb "false"
type input "C"
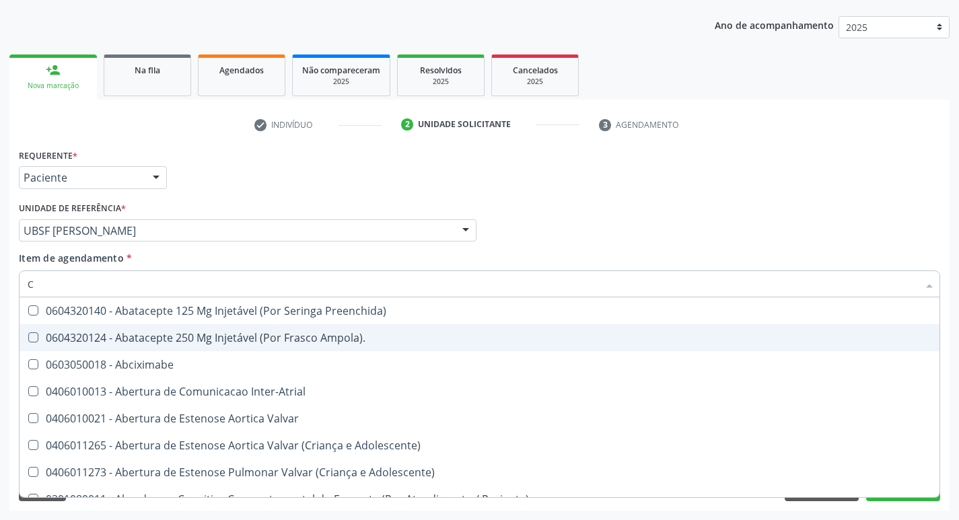
type input "CO"
checkbox Osseo "true"
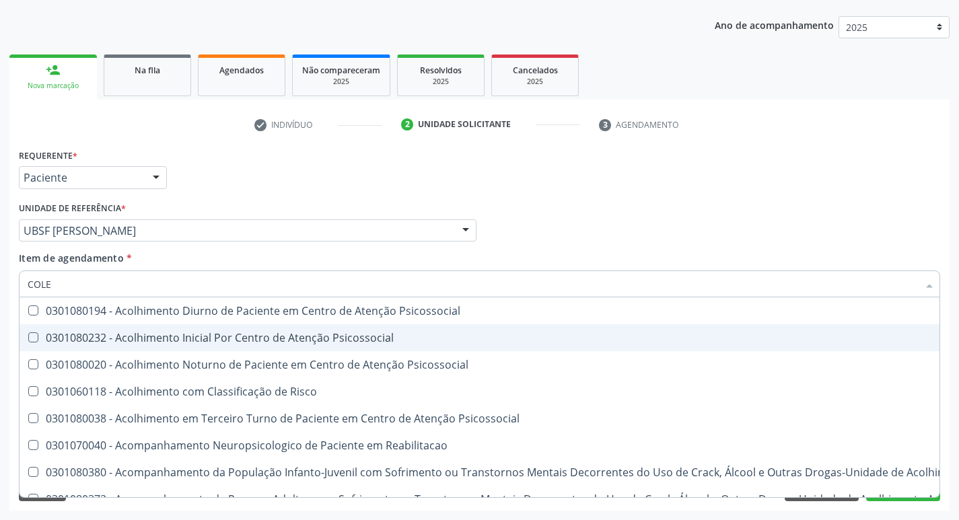
type input "COLES"
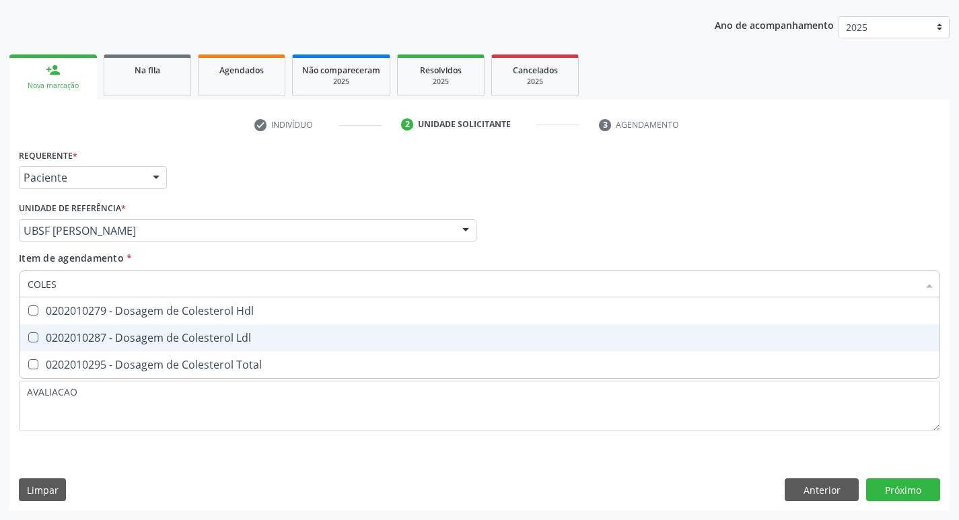
click at [267, 336] on div "0202010287 - Dosagem de Colesterol Ldl" at bounding box center [480, 337] width 904 height 11
checkbox Ldl "true"
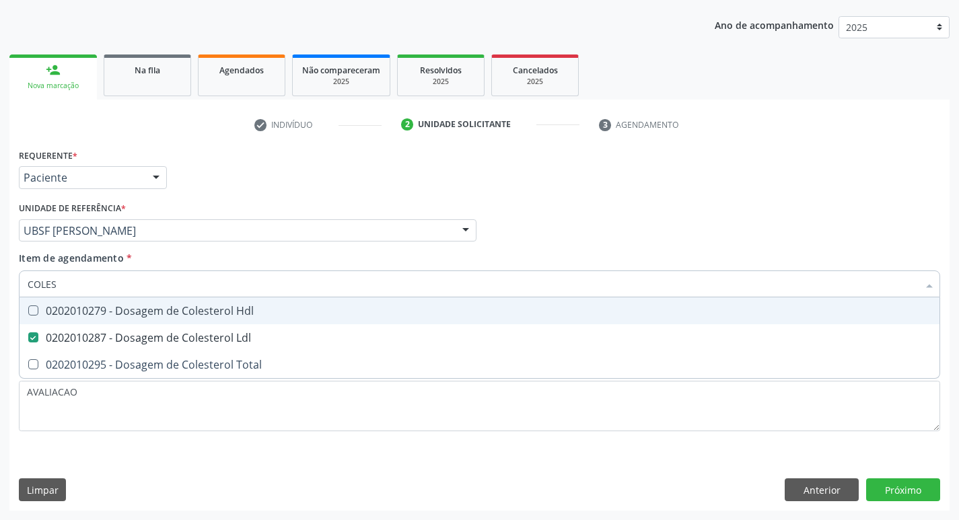
click at [248, 313] on div "0202010279 - Dosagem de Colesterol Hdl" at bounding box center [480, 311] width 904 height 11
checkbox Hdl "true"
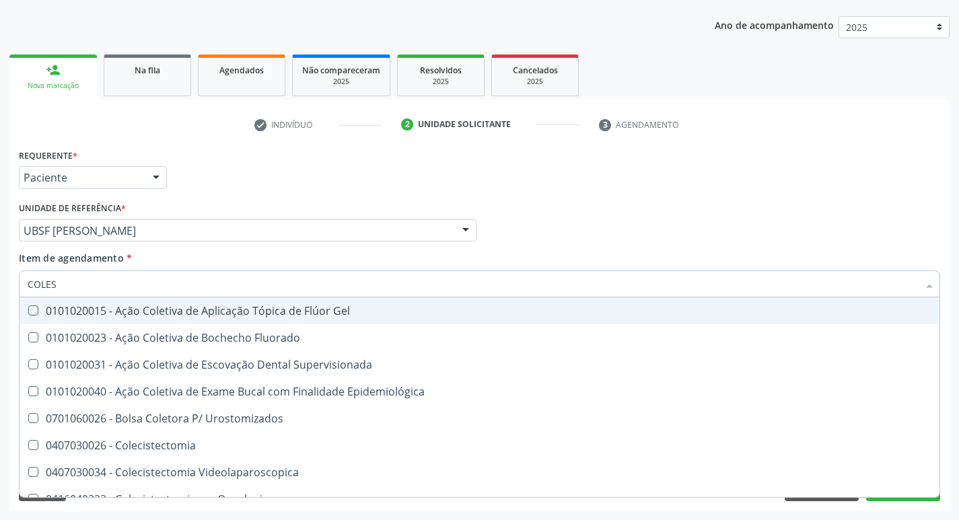
type input "COLE"
checkbox Gel "false"
checkbox Fluorado "false"
type input "C"
checkbox Hdl "false"
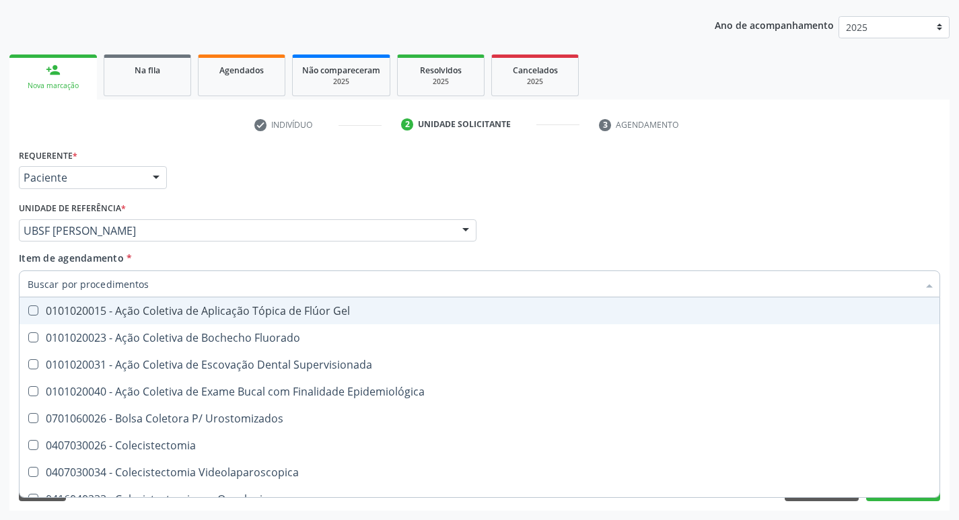
checkbox Ldl "false"
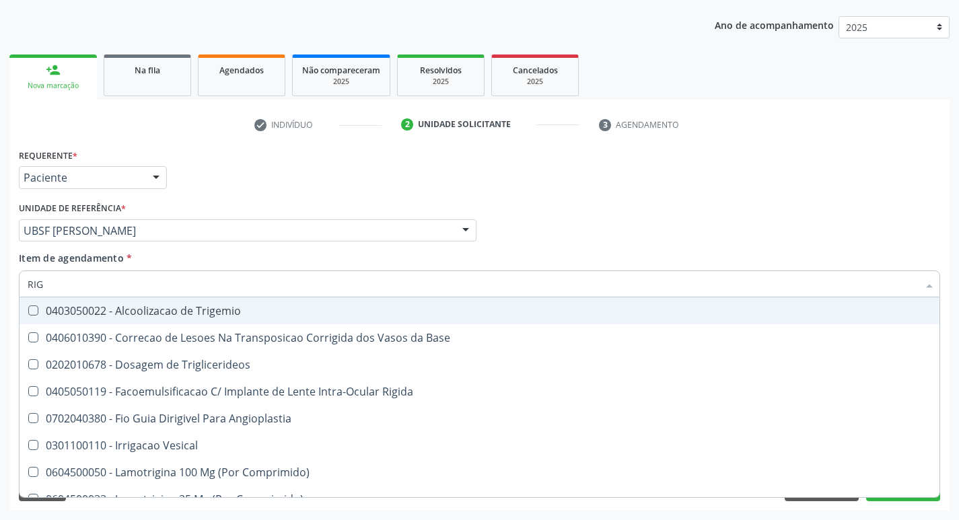
type input "RIGL"
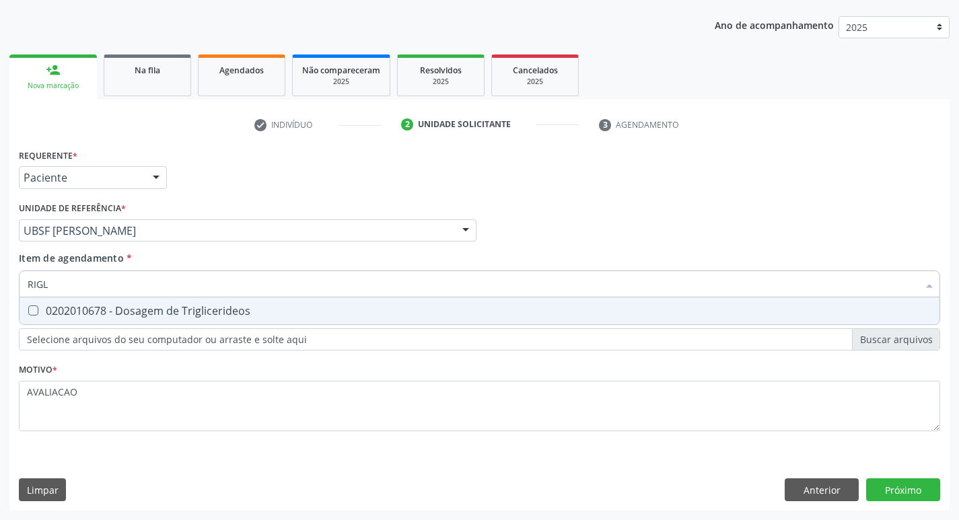
click at [248, 313] on div "0202010678 - Dosagem de Triglicerideos" at bounding box center [480, 311] width 904 height 11
checkbox Triglicerideos "true"
type input "RIG"
checkbox Triglicerideos "false"
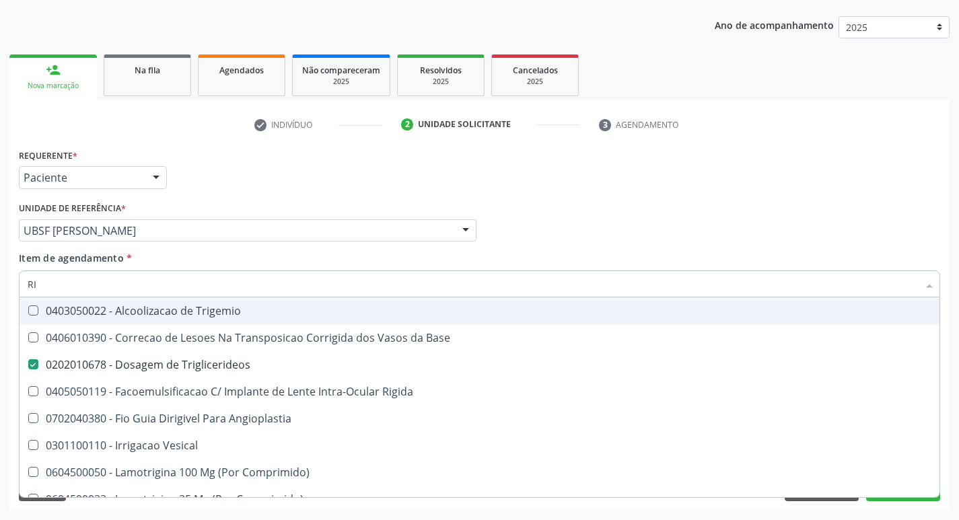
type input "R"
checkbox Triglicerideos "false"
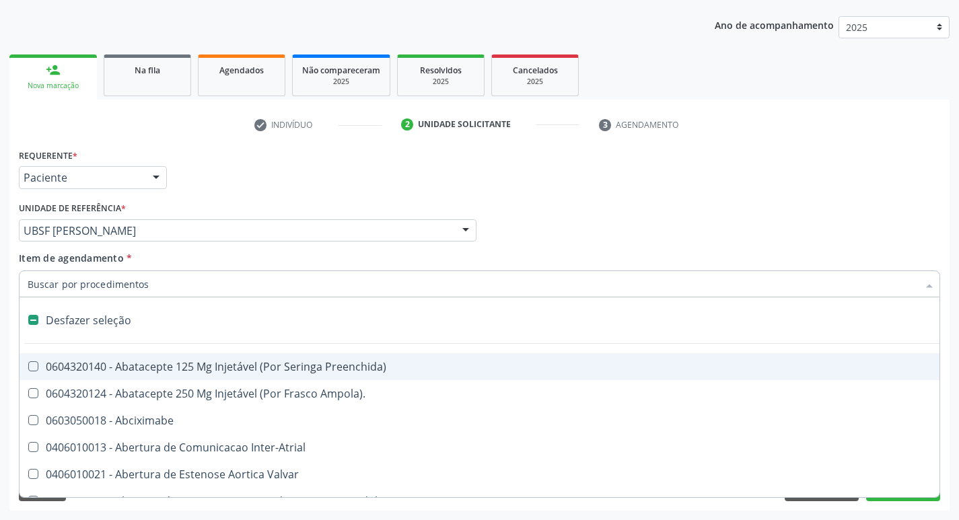
type input "G"
checkbox Comprimido\) "true"
checkbox Sanitária "true"
checkbox Criança "true"
checkbox Osso "true"
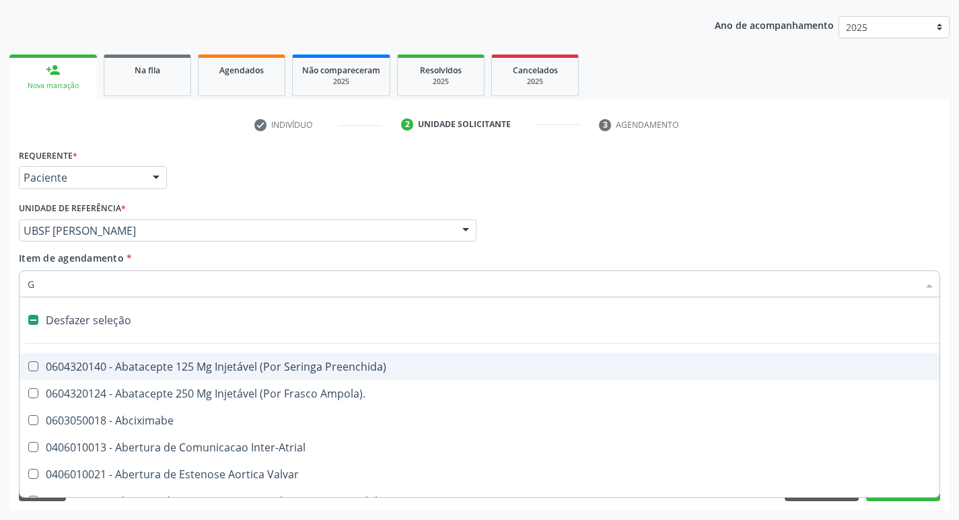
checkbox \(Dacriocintilografia\) "true"
checkbox Persistente "true"
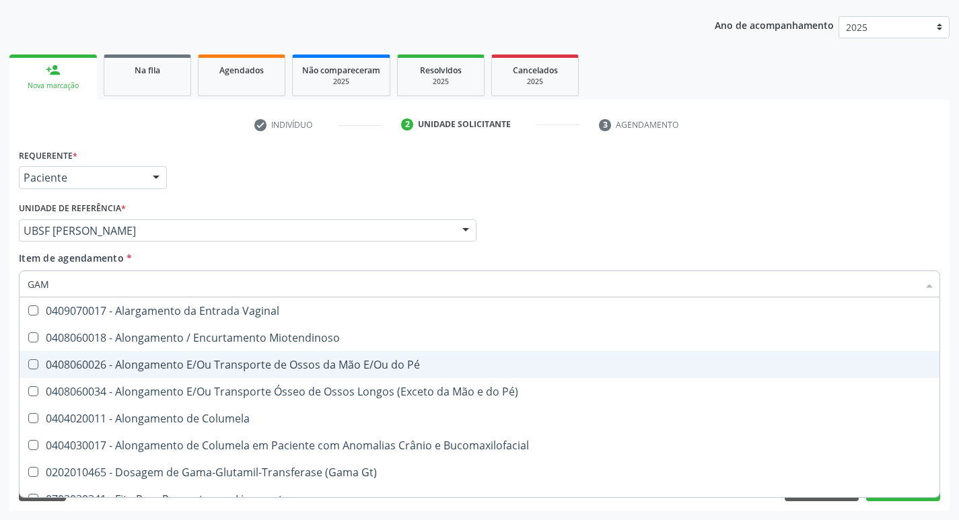
type input "GAMA"
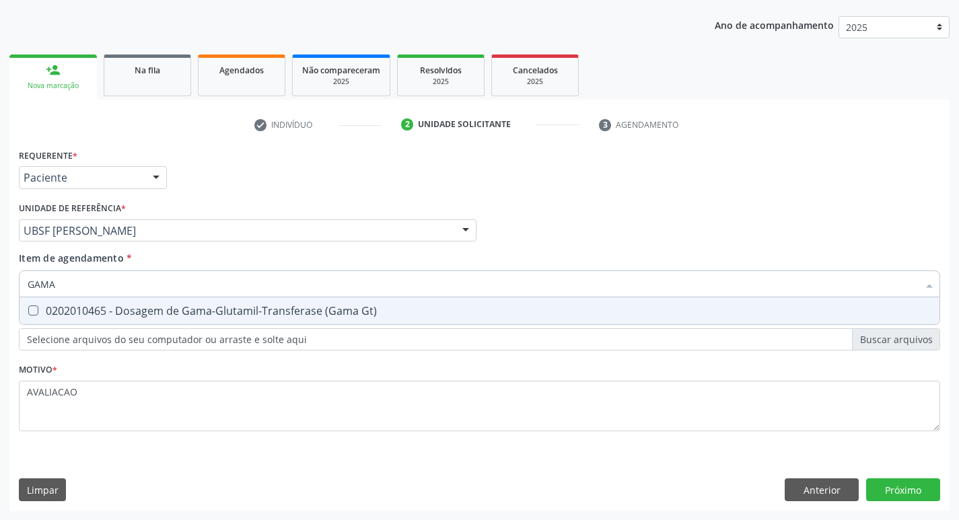
click at [297, 310] on div "0202010465 - Dosagem de Gama-Glutamil-Transferase (Gama Gt)" at bounding box center [480, 311] width 904 height 11
checkbox Gt\) "true"
type input "GAM"
checkbox Gt\) "false"
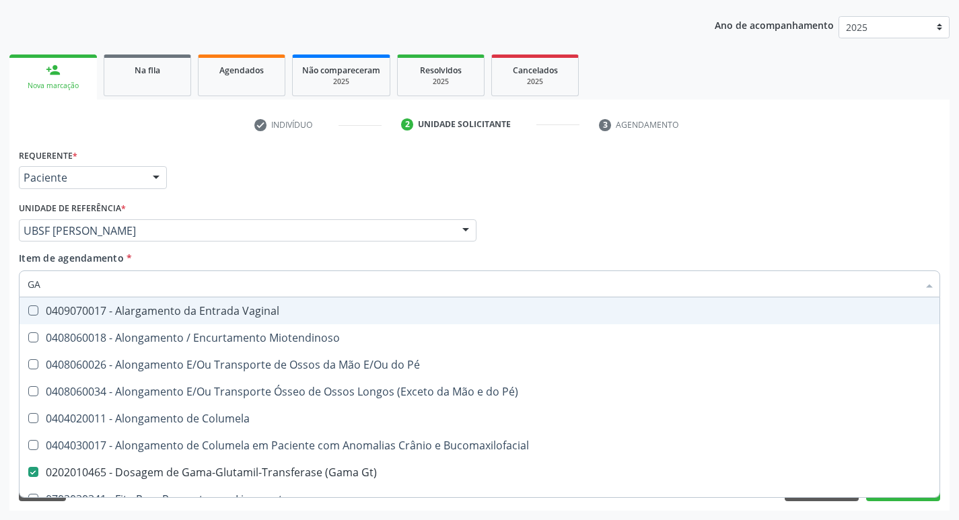
type input "G"
checkbox Gt\) "false"
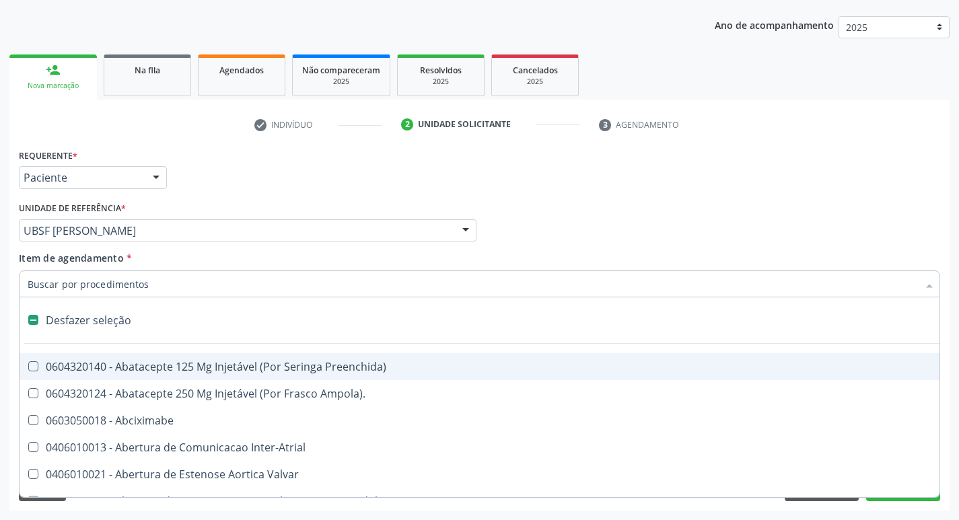
type input "H"
checkbox Lactente\) "true"
checkbox Convencional\) "true"
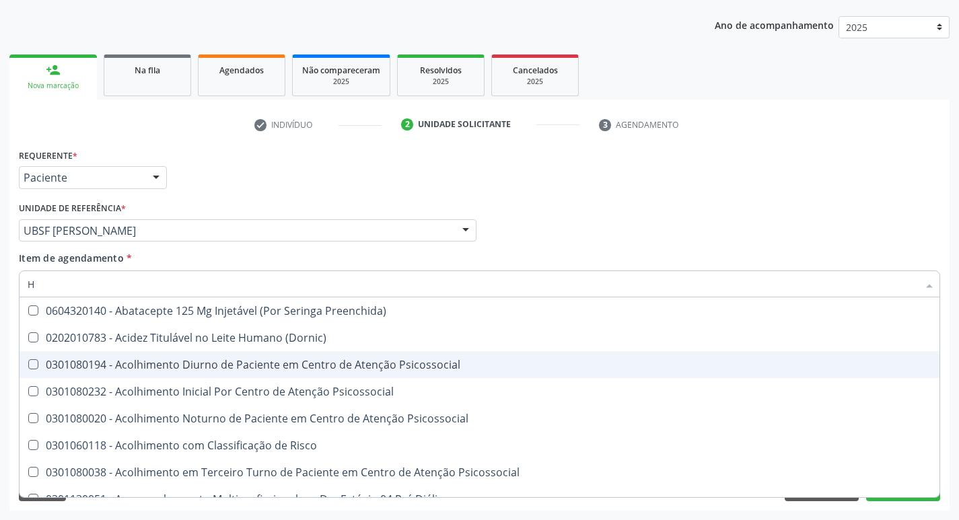
type input "HEMOGLOBINA G"
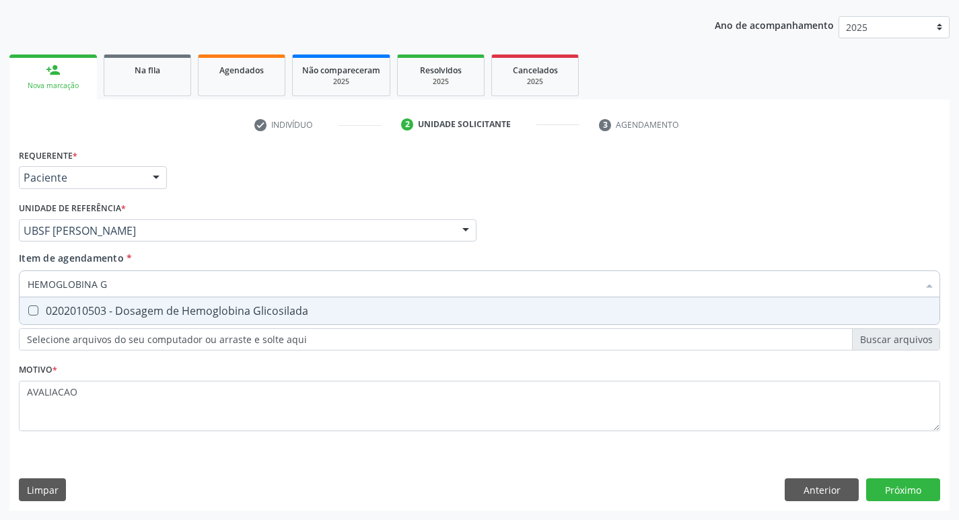
click at [201, 315] on div "0202010503 - Dosagem de Hemoglobina Glicosilada" at bounding box center [480, 311] width 904 height 11
checkbox Glicosilada "true"
type input "HEMOGLOBINA"
checkbox Glicosilada "false"
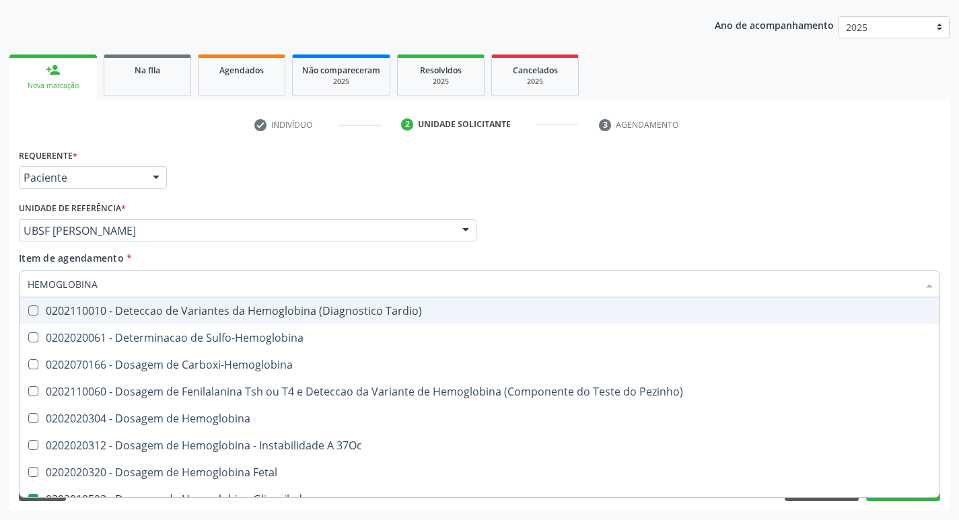
type input "HEMOGLOBIN"
checkbox Glicosilada "false"
checkbox Hemoglobina "true"
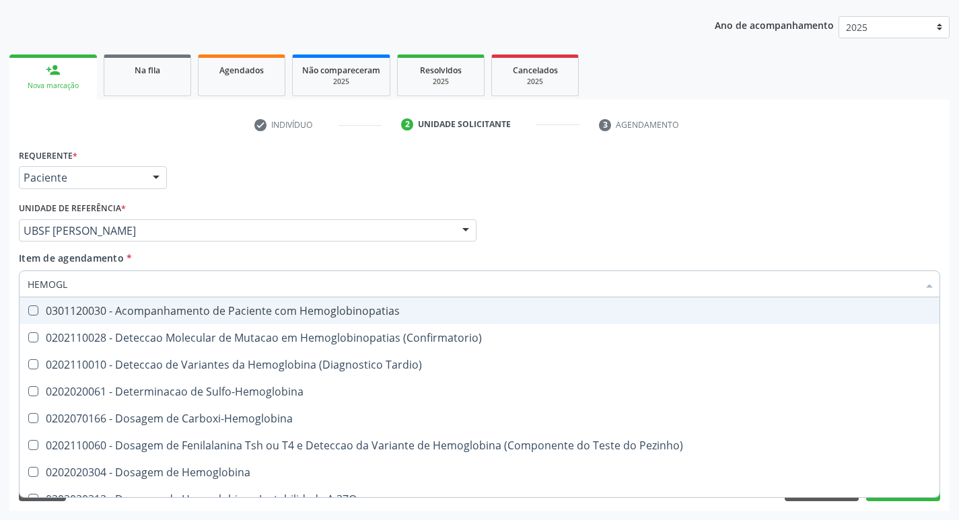
type input "HEMOG"
checkbox S "true"
type input "H"
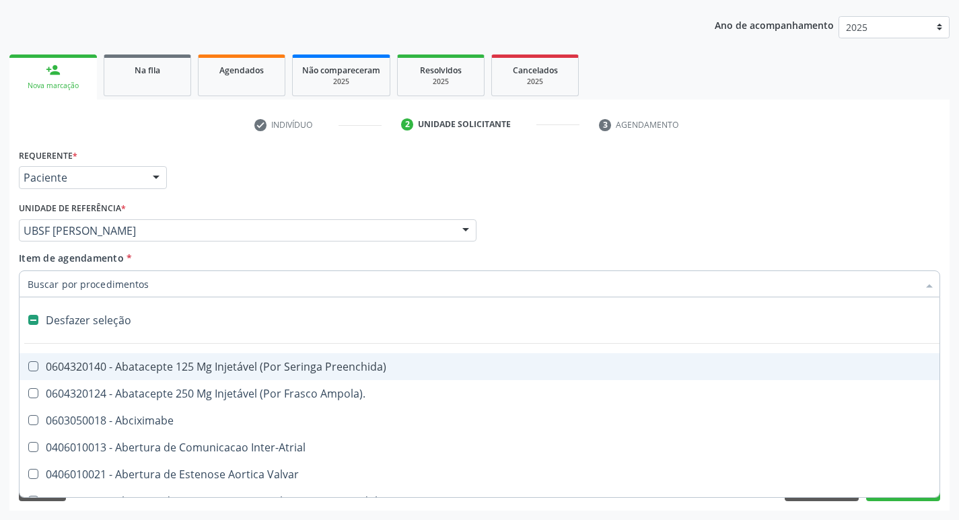
checkbox Dente\) "false"
checkbox Capsula\) "false"
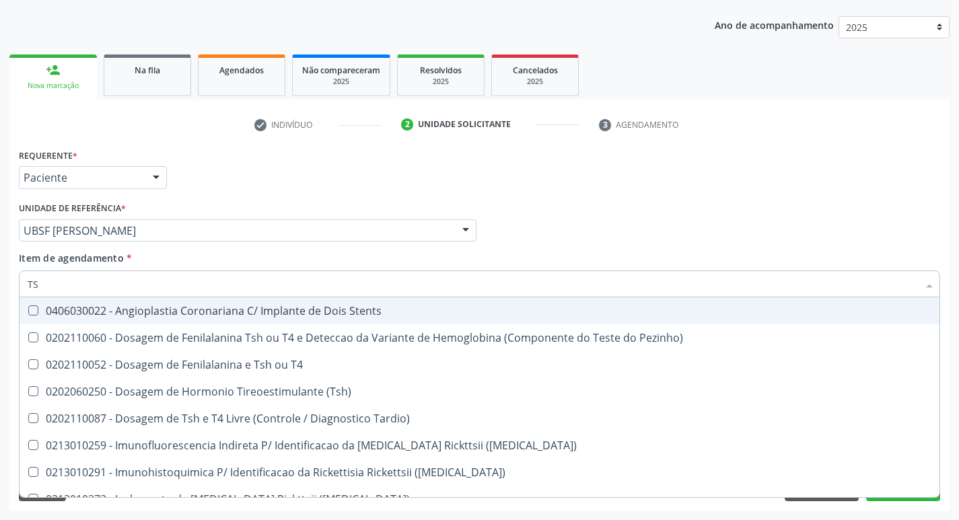
type input "TSH"
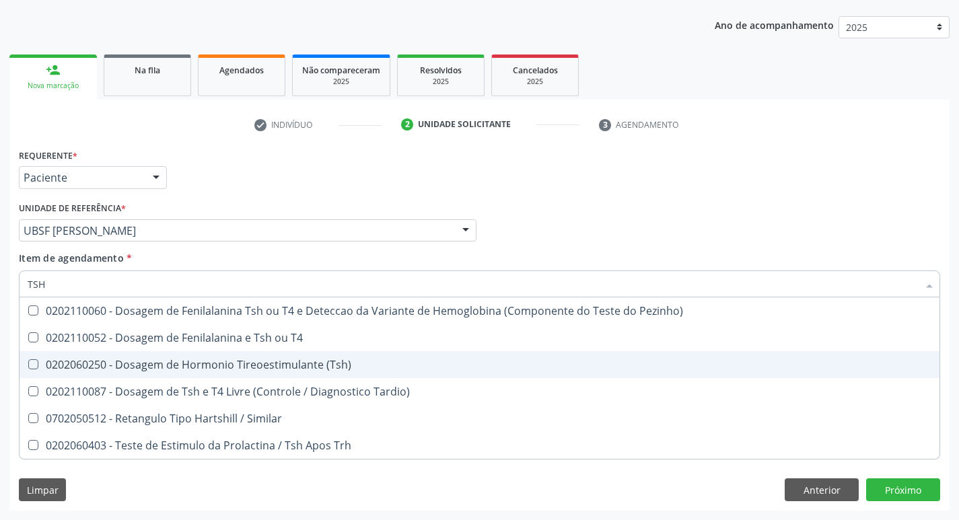
click at [295, 367] on div "0202060250 - Dosagem de Hormonio Tireoestimulante (Tsh)" at bounding box center [480, 364] width 904 height 11
checkbox \(Tsh\) "true"
type input "TS"
checkbox \(Tsh\) "false"
checkbox Tardio\) "true"
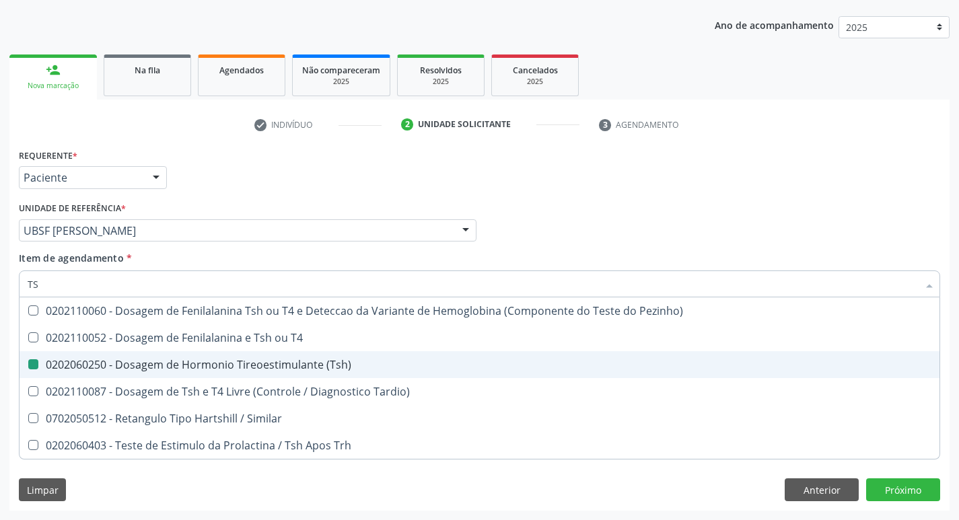
type input "T"
checkbox Tardio\) "false"
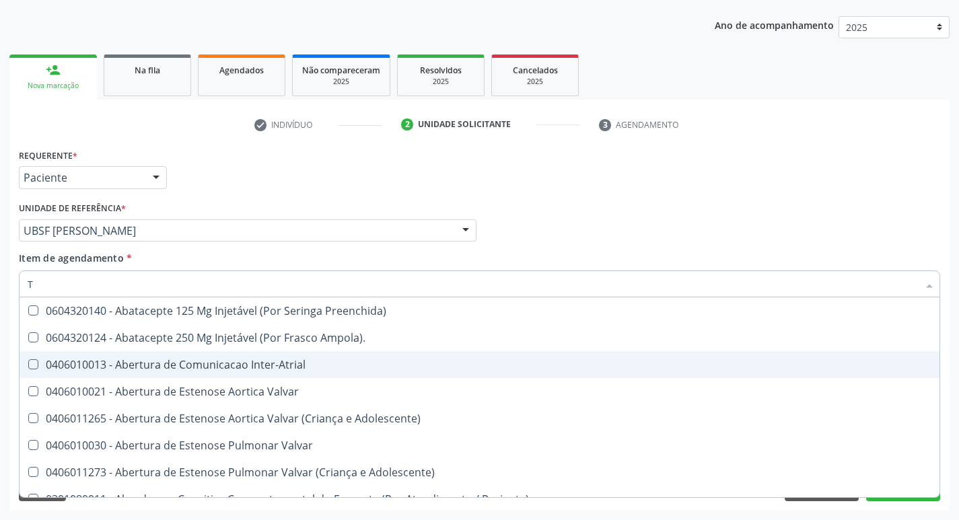
type input "T4"
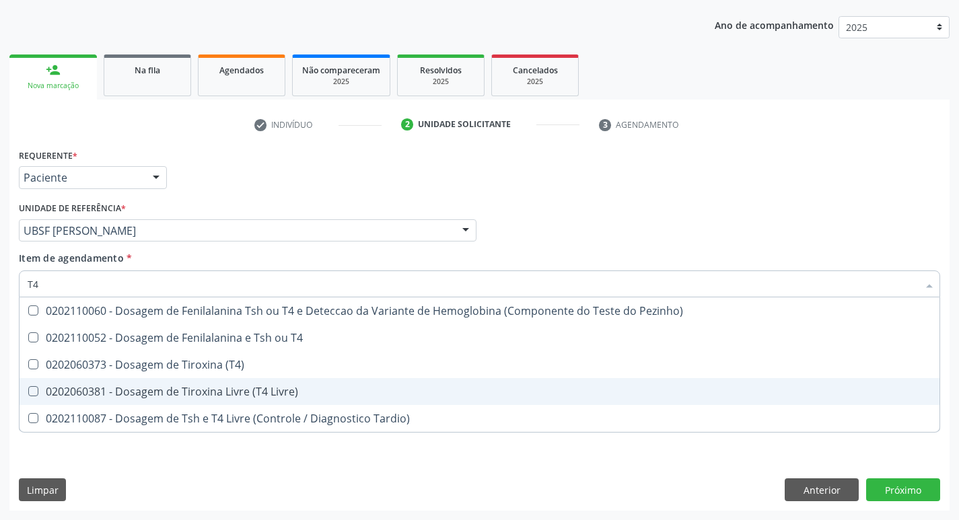
click at [287, 388] on div "0202060381 - Dosagem de Tiroxina Livre (T4 Livre)" at bounding box center [480, 391] width 904 height 11
checkbox Livre\) "true"
type input "T"
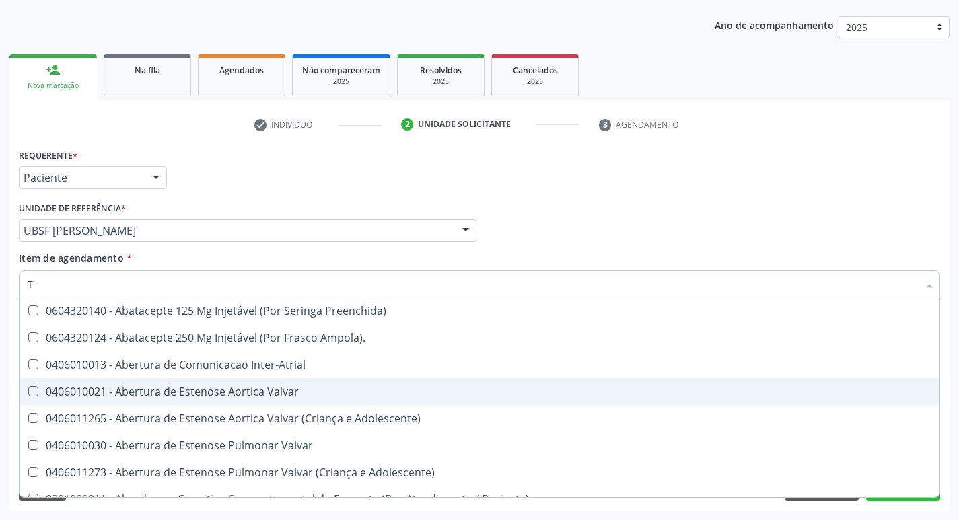
type input "TG"
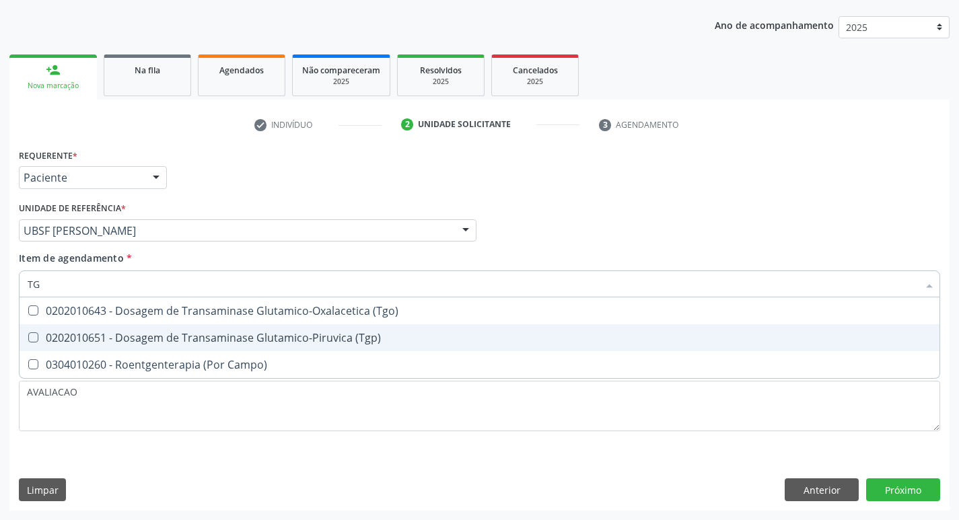
click at [267, 338] on div "0202010651 - Dosagem de Transaminase Glutamico-Piruvica (Tgp)" at bounding box center [480, 337] width 904 height 11
checkbox \(Tgp\) "true"
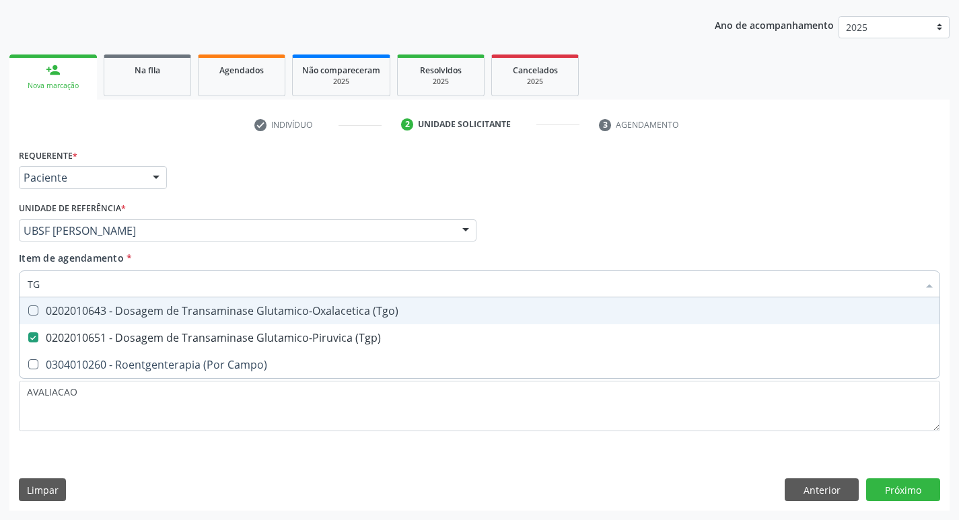
click at [263, 315] on div "0202010643 - Dosagem de Transaminase Glutamico-Oxalacetica (Tgo)" at bounding box center [480, 311] width 904 height 11
checkbox \(Tgo\) "true"
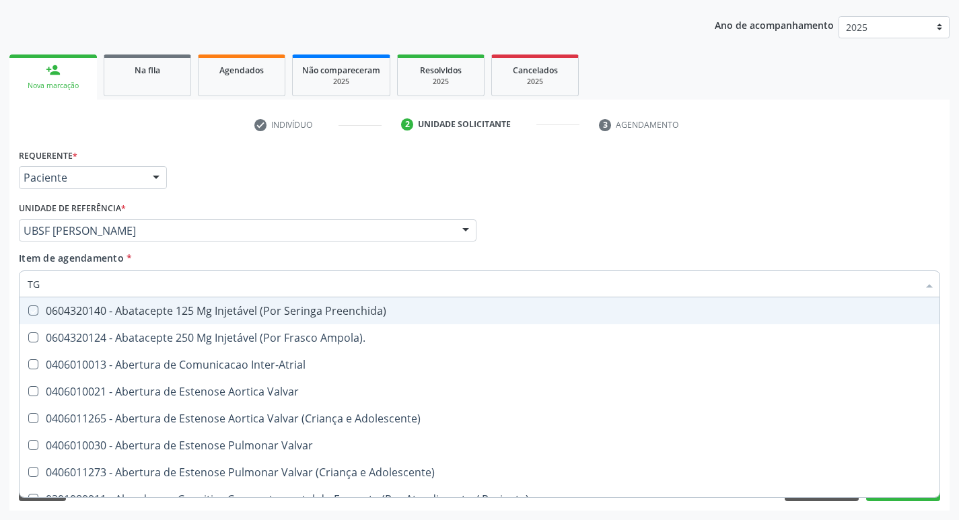
type input "T"
checkbox Preenchida\) "false"
checkbox Ampola\)\ "false"
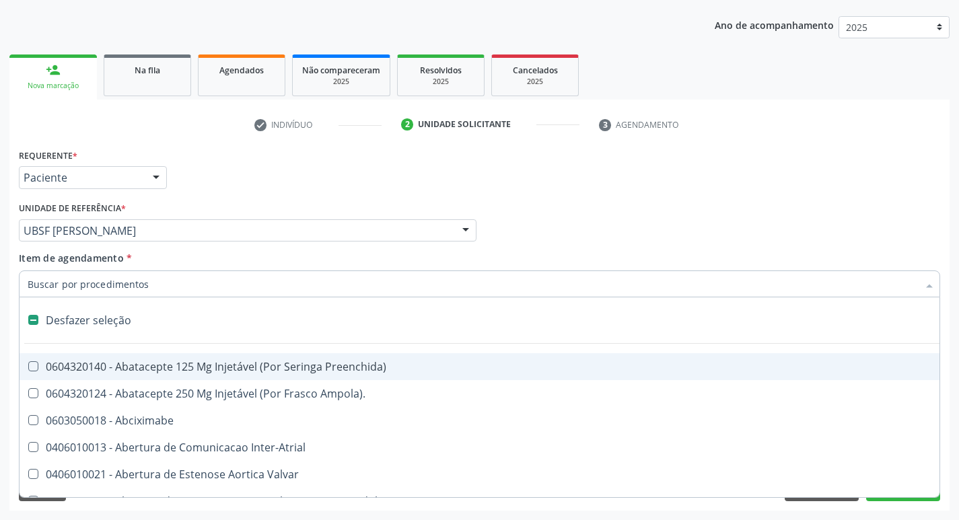
type input "2"
checkbox Monopolar "true"
checkbox Quadril "true"
checkbox Biologica "true"
checkbox Coclear "true"
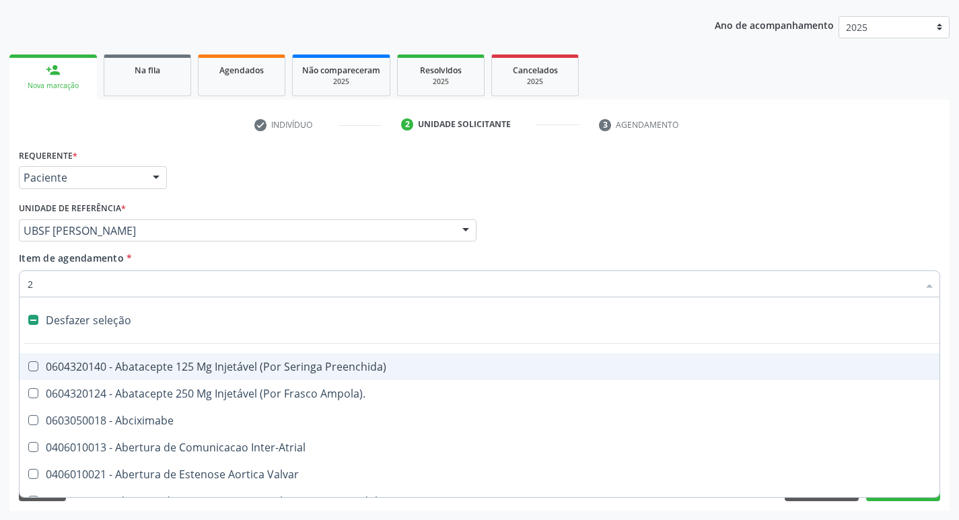
checkbox Puerperal "true"
checkbox Internado "true"
checkbox Anos\) "true"
checkbox Congenita "true"
checkbox Adolescente\) "true"
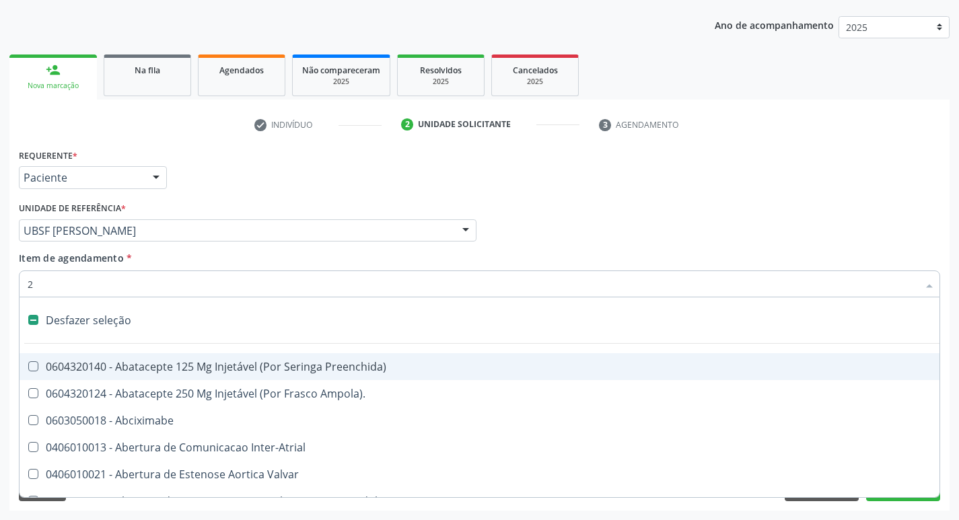
checkbox Aorto-Cavitarias "true"
checkbox Congenita "true"
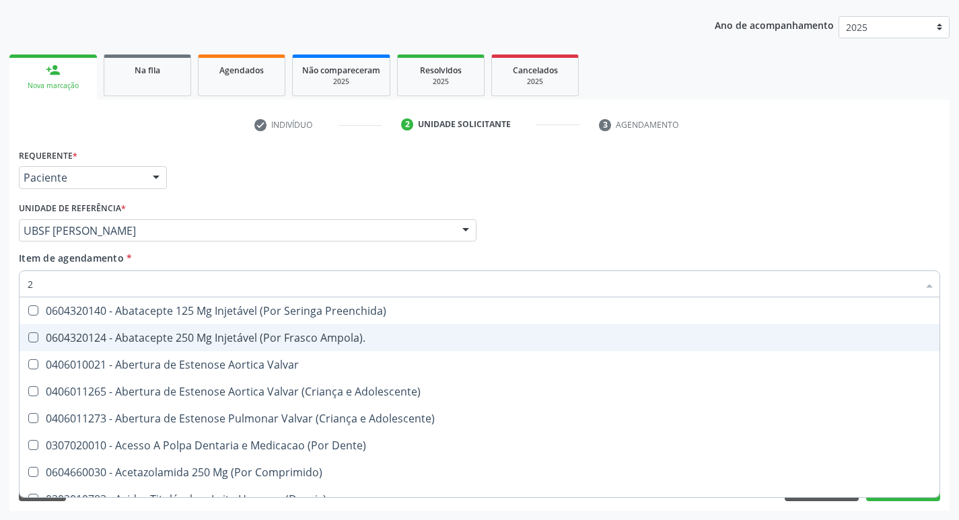
type input "20205001"
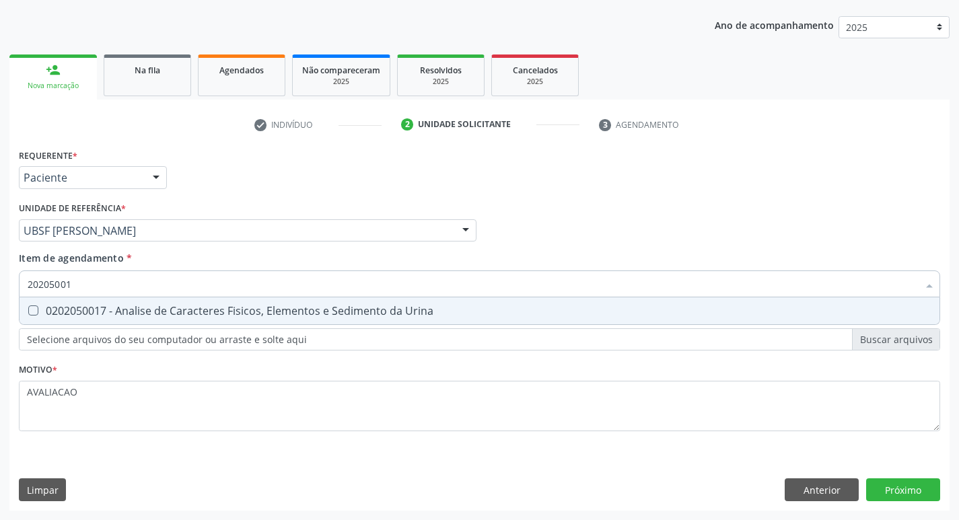
click at [245, 316] on div "0202050017 - Analise de Caracteres Fisicos, Elementos e Sedimento da Urina" at bounding box center [480, 311] width 904 height 11
checkbox Urina "true"
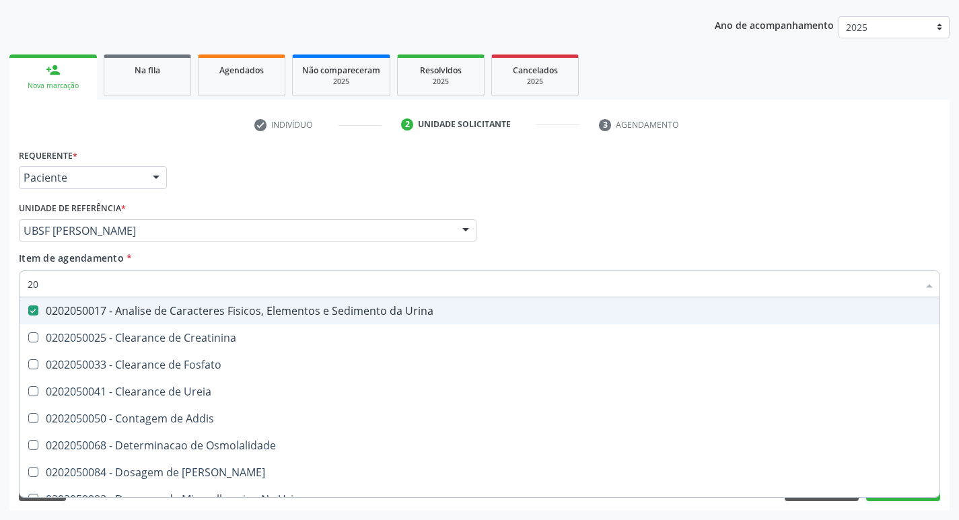
type input "2"
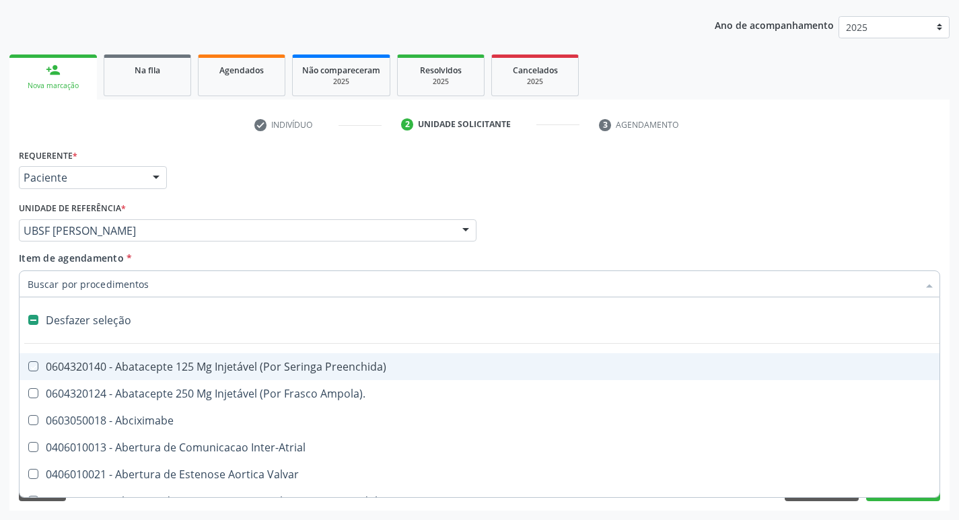
checkbox Preenchida\) "false"
checkbox Inter-Atrial "false"
type input "2"
checkbox Hepático "true"
checkbox Urina "false"
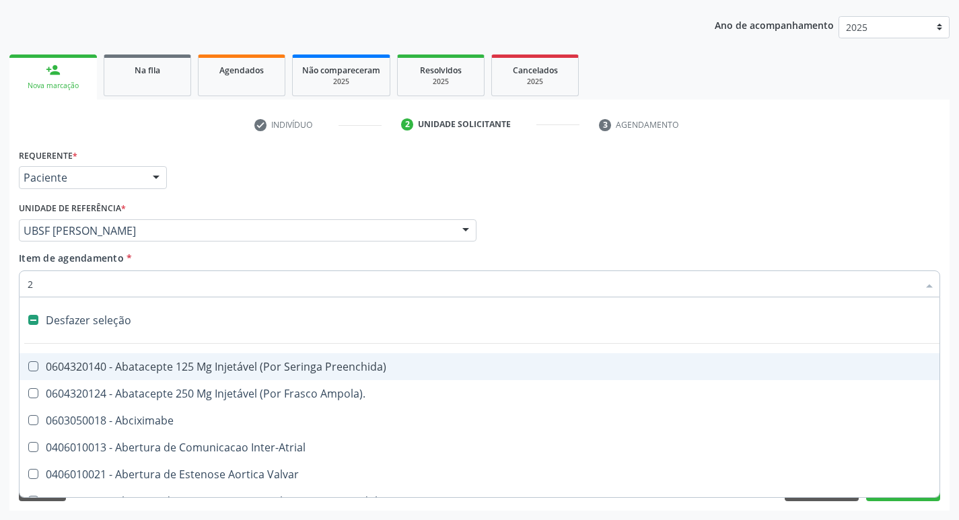
checkbox Monopolar "true"
checkbox Quadril "true"
checkbox Biologica "true"
checkbox Coclear "true"
checkbox Puerperal "true"
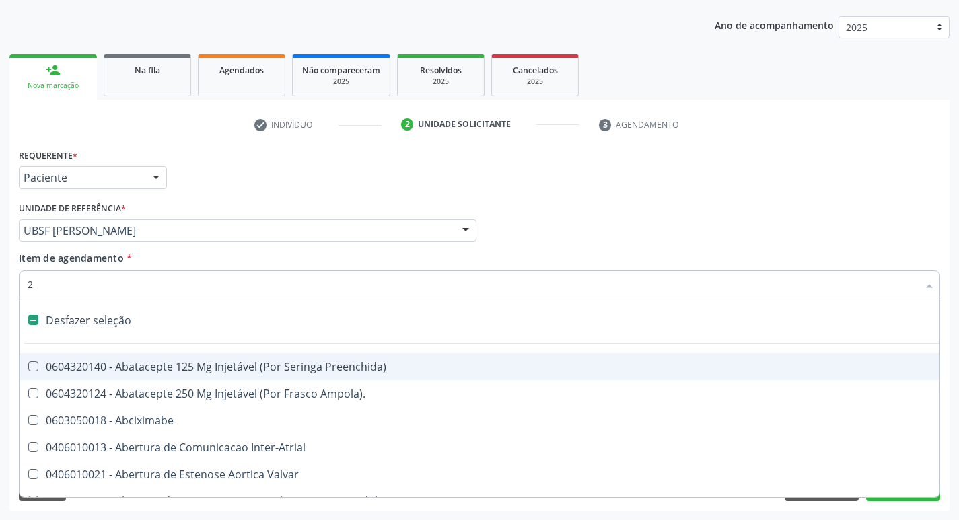
checkbox Internado "true"
checkbox Anos\) "true"
checkbox Congenita "true"
checkbox Adolescente\) "true"
checkbox Aorto-Cavitarias "true"
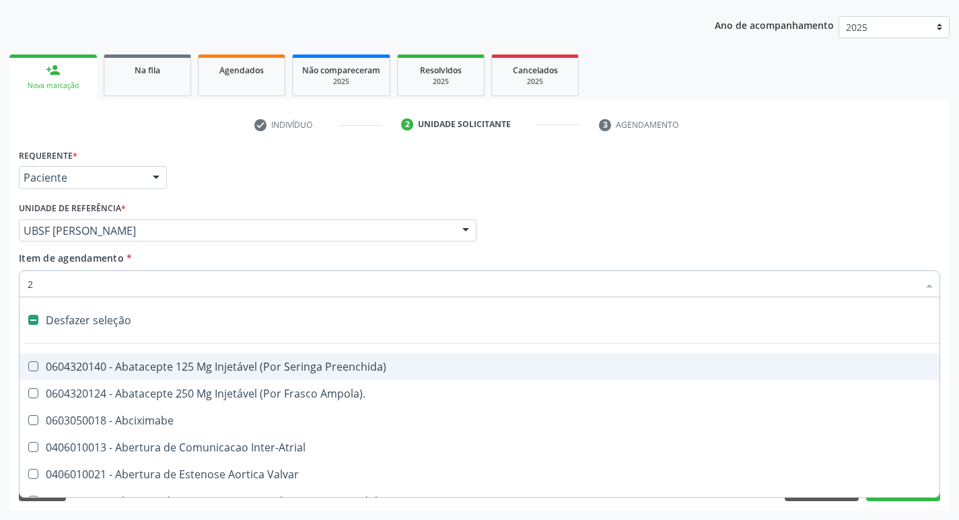
checkbox Congenita "true"
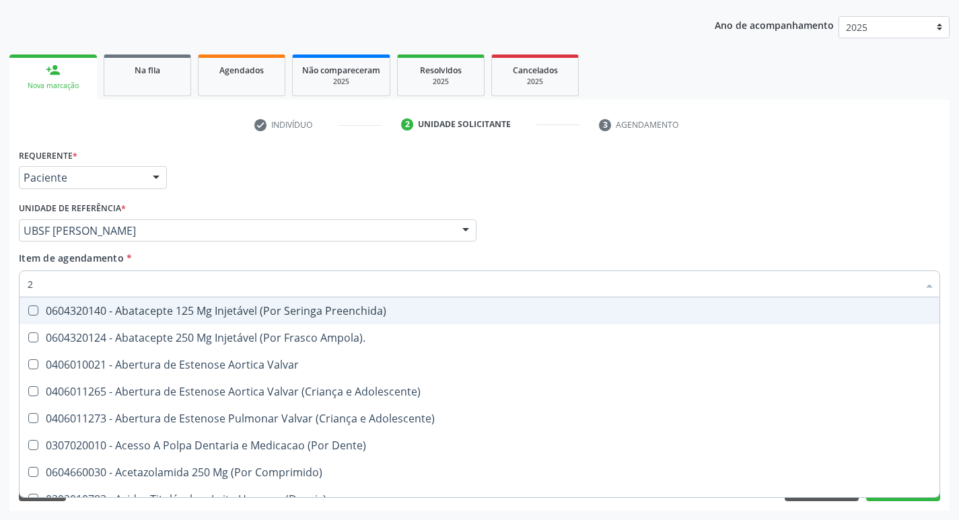
type input "20204003"
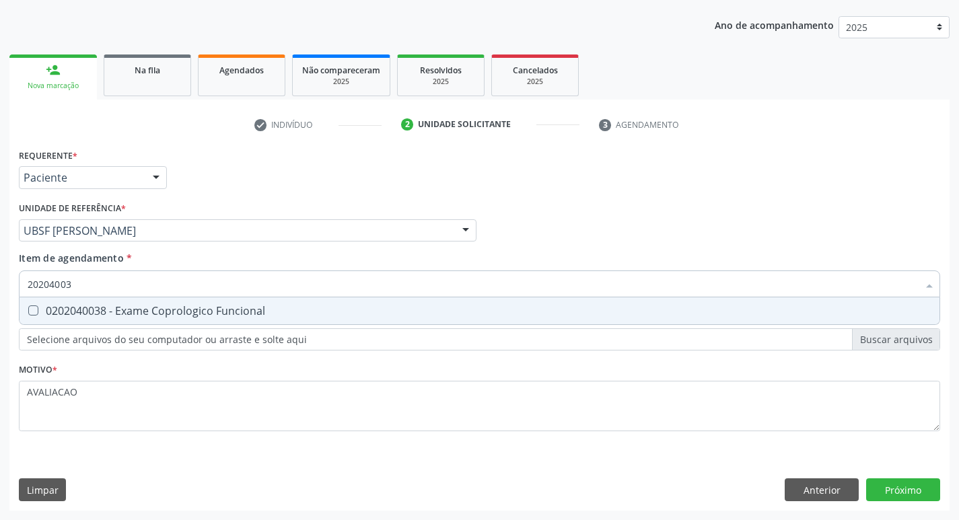
click at [262, 314] on div "0202040038 - Exame Coprologico Funcional" at bounding box center [480, 311] width 904 height 11
checkbox Funcional "true"
click at [900, 493] on div "Requerente * Paciente Profissional de Saúde Paciente Nenhum resultado encontrad…" at bounding box center [479, 327] width 940 height 365
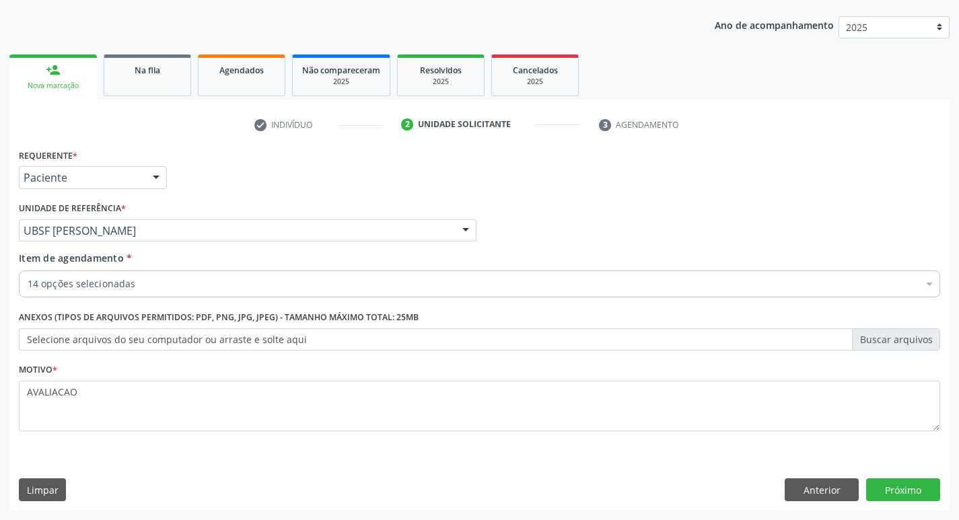
click at [898, 474] on div "Requerente * Paciente Profissional de Saúde Paciente Nenhum resultado encontrad…" at bounding box center [479, 327] width 940 height 365
click at [898, 480] on button "Próximo" at bounding box center [903, 489] width 74 height 23
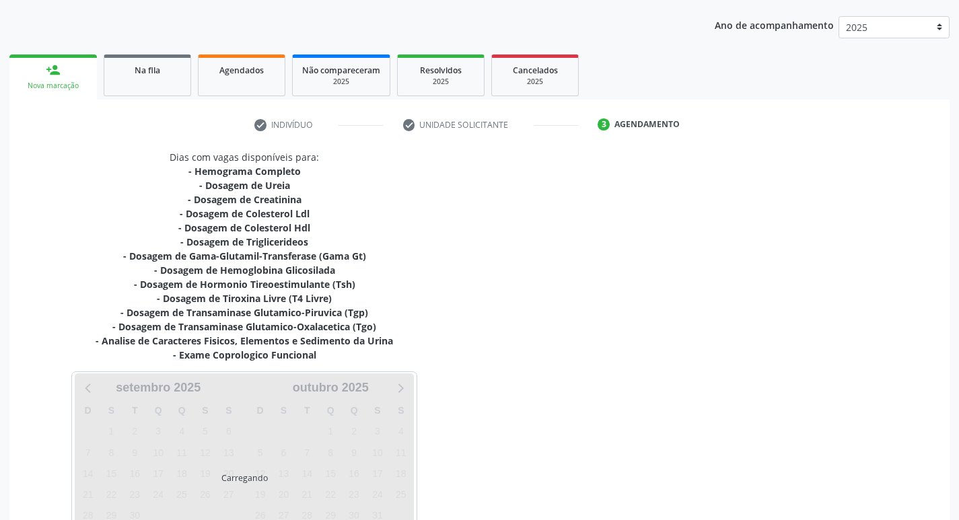
scroll to position [249, 0]
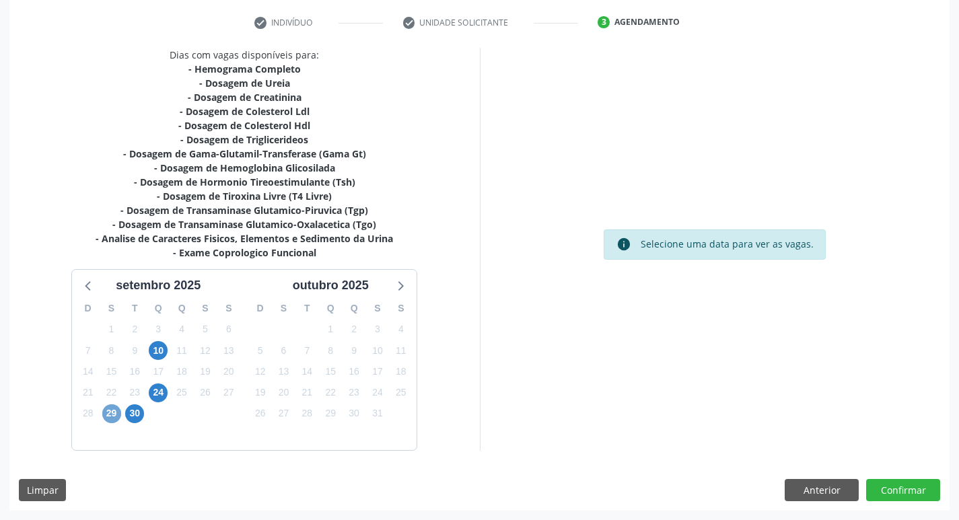
click at [113, 415] on span "29" at bounding box center [111, 413] width 19 height 19
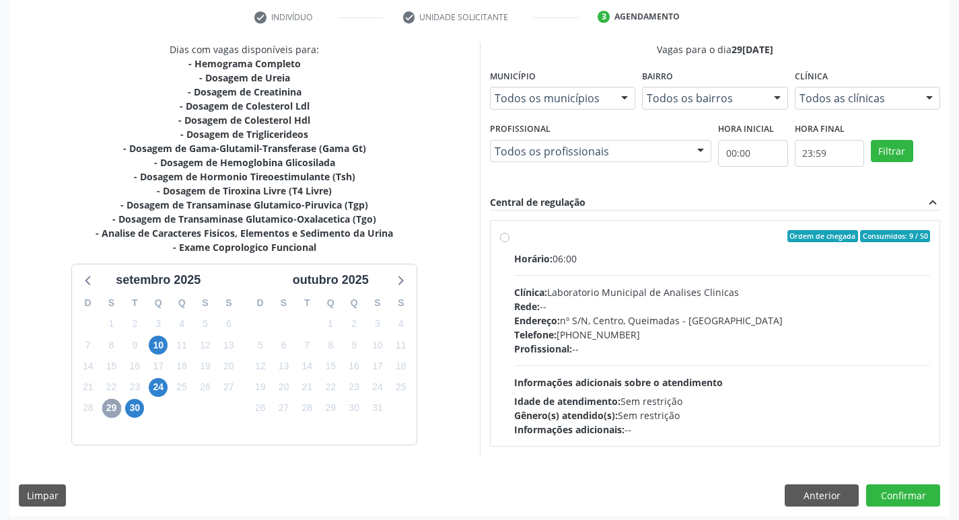
scroll to position [260, 0]
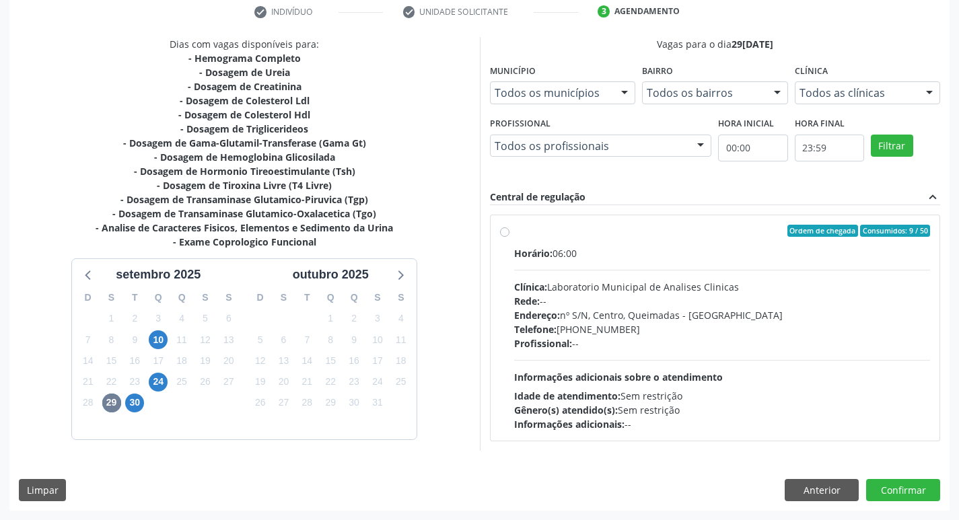
click at [581, 316] on div "Endereço: nº S/N, Centro, Queimadas - PB" at bounding box center [722, 315] width 417 height 14
click at [509, 237] on input "Ordem de chegada Consumidos: 9 / 50 Horário: 06:00 Clínica: Laboratorio Municip…" at bounding box center [504, 231] width 9 height 12
radio input "true"
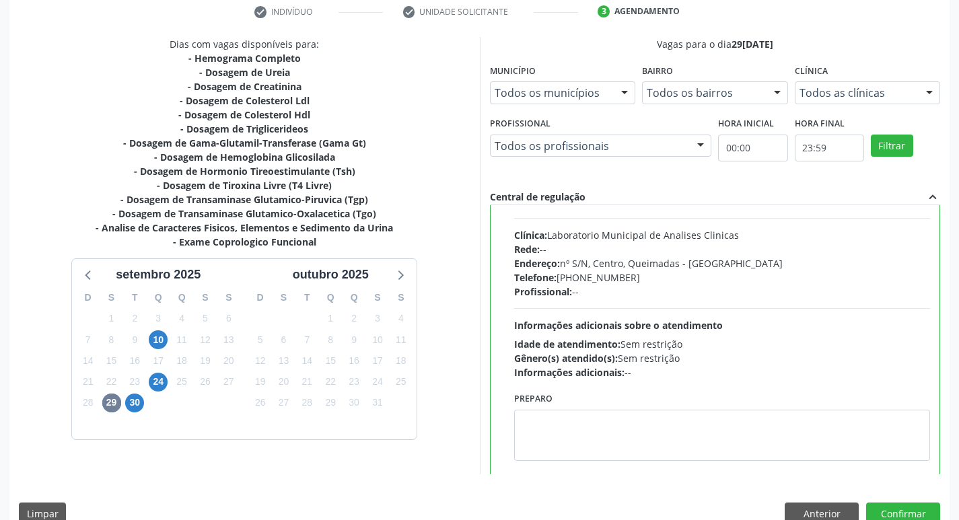
scroll to position [67, 0]
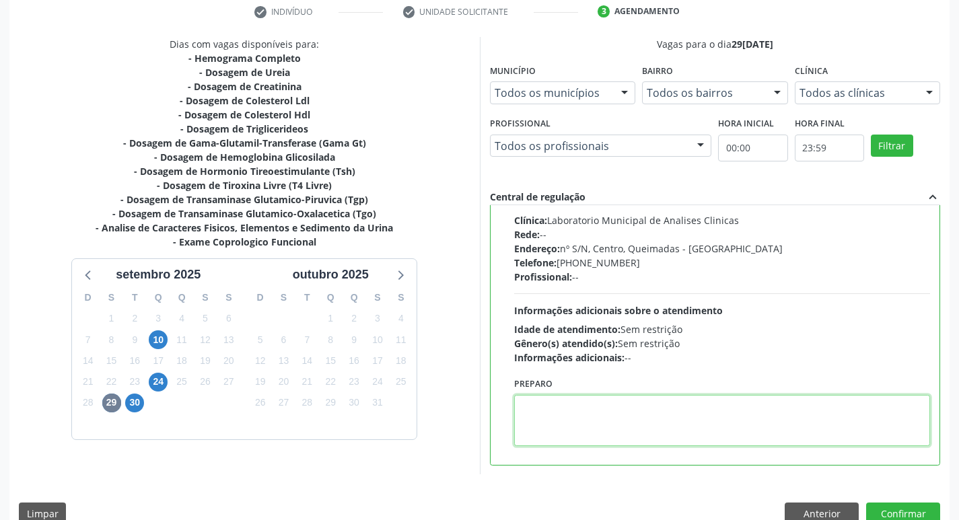
click at [558, 405] on textarea at bounding box center [722, 420] width 417 height 51
paste textarea "705607451061116"
type textarea "7"
drag, startPoint x: 521, startPoint y: 403, endPoint x: 581, endPoint y: 407, distance: 60.0
click at [581, 407] on textarea "IR EM [GEOGRAPHIC_DATA]" at bounding box center [722, 420] width 417 height 51
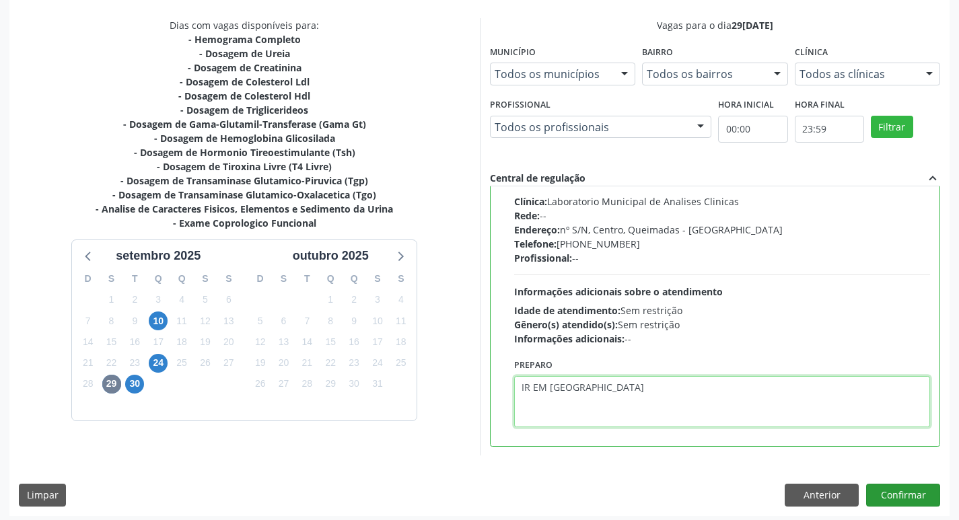
scroll to position [284, 0]
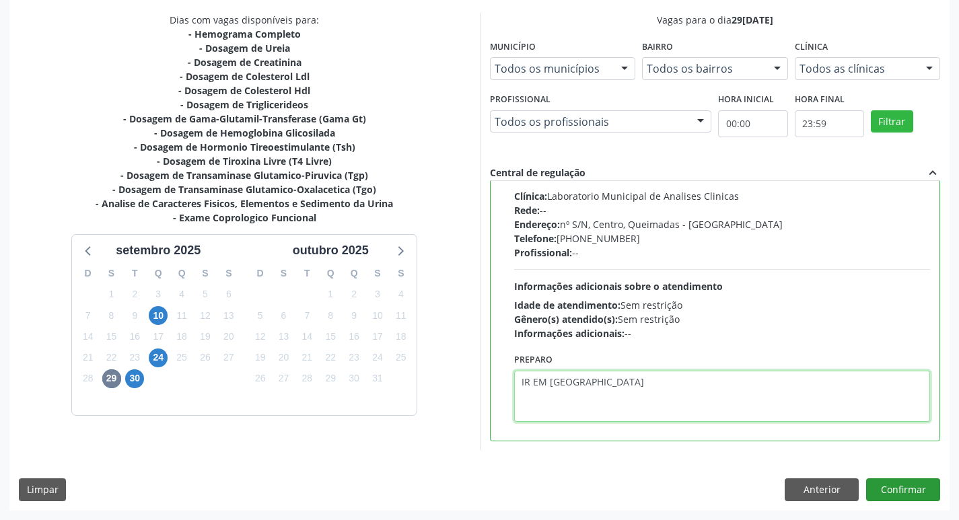
type textarea "IR EM [GEOGRAPHIC_DATA]"
click at [904, 487] on button "Confirmar" at bounding box center [903, 489] width 74 height 23
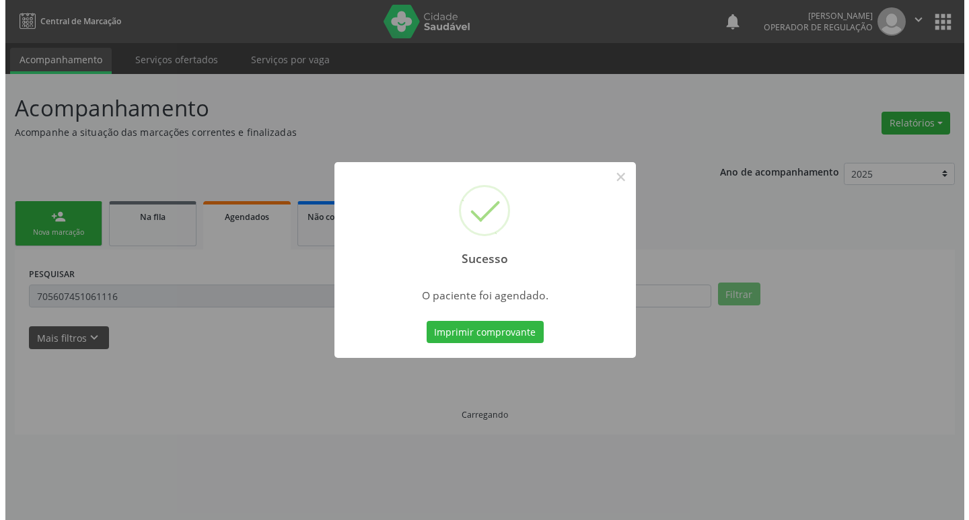
scroll to position [0, 0]
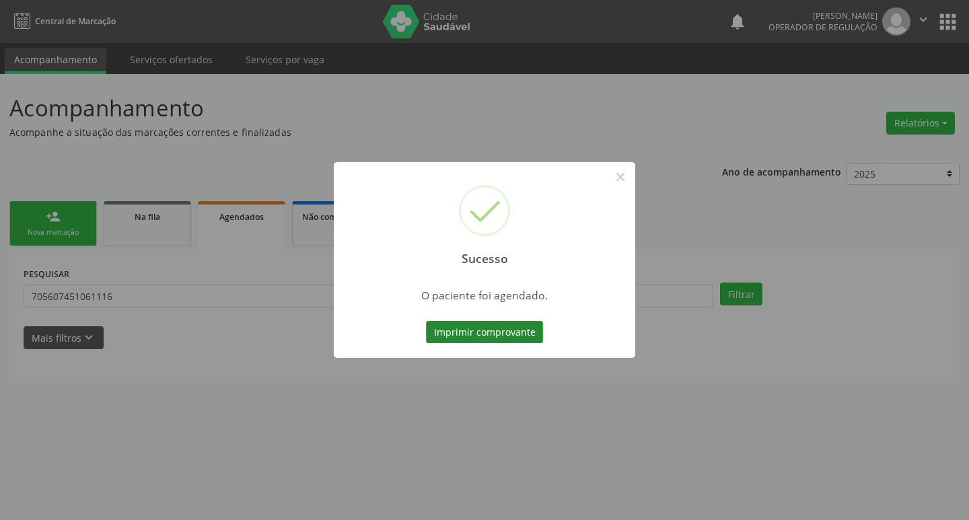
click at [515, 332] on button "Imprimir comprovante" at bounding box center [484, 332] width 117 height 23
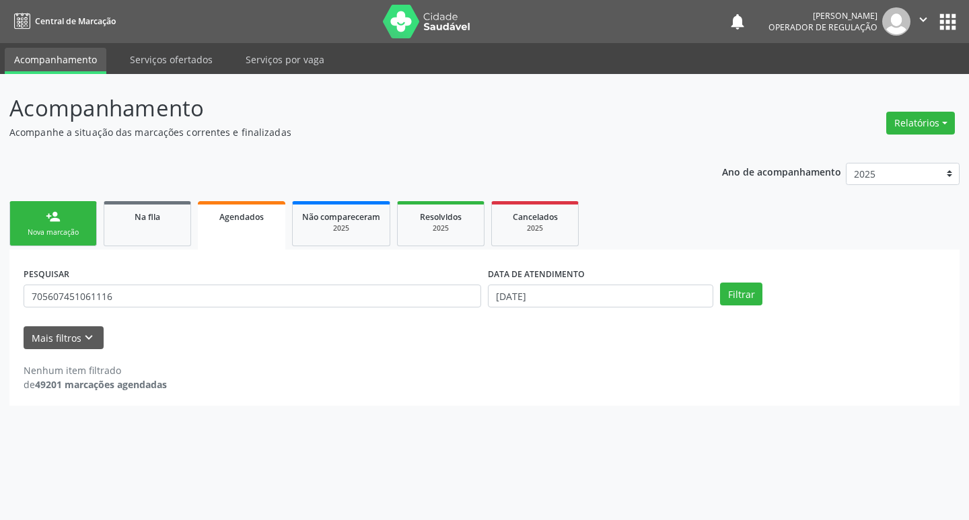
click at [36, 238] on link "person_add Nova marcação" at bounding box center [52, 223] width 87 height 45
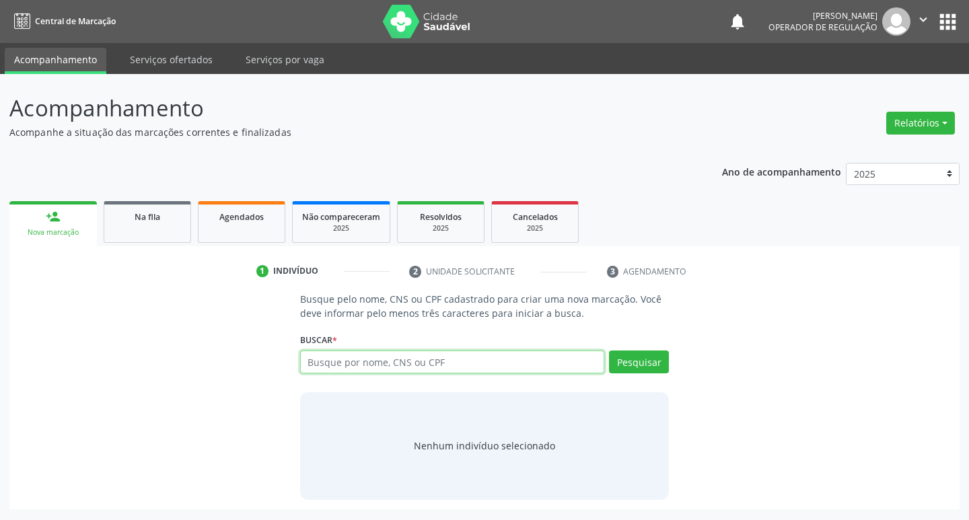
click at [335, 363] on input "text" at bounding box center [452, 362] width 305 height 23
click at [332, 362] on input "text" at bounding box center [452, 362] width 305 height 23
click at [338, 363] on input "text" at bounding box center [452, 362] width 305 height 23
type input "705201494027872"
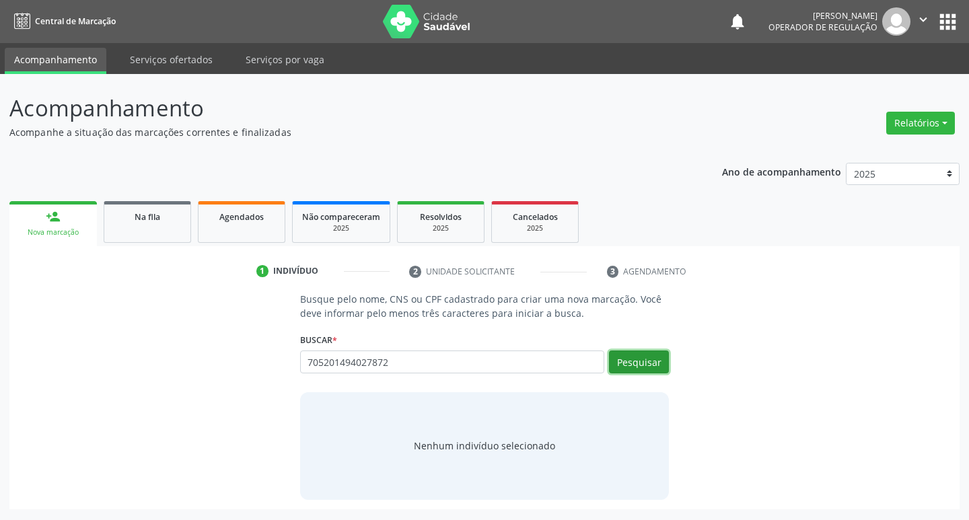
click at [654, 368] on button "Pesquisar" at bounding box center [639, 362] width 60 height 23
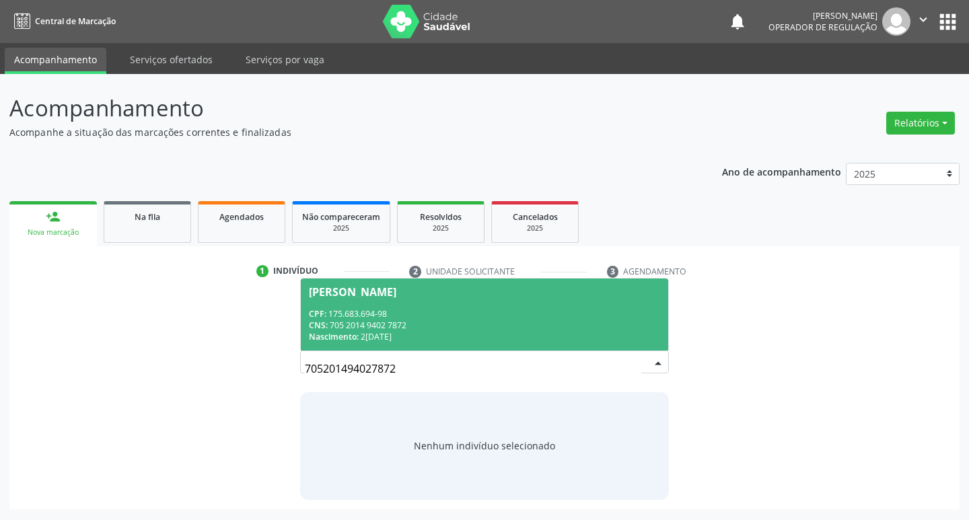
click at [355, 331] on span "Nascimento:" at bounding box center [334, 336] width 50 height 11
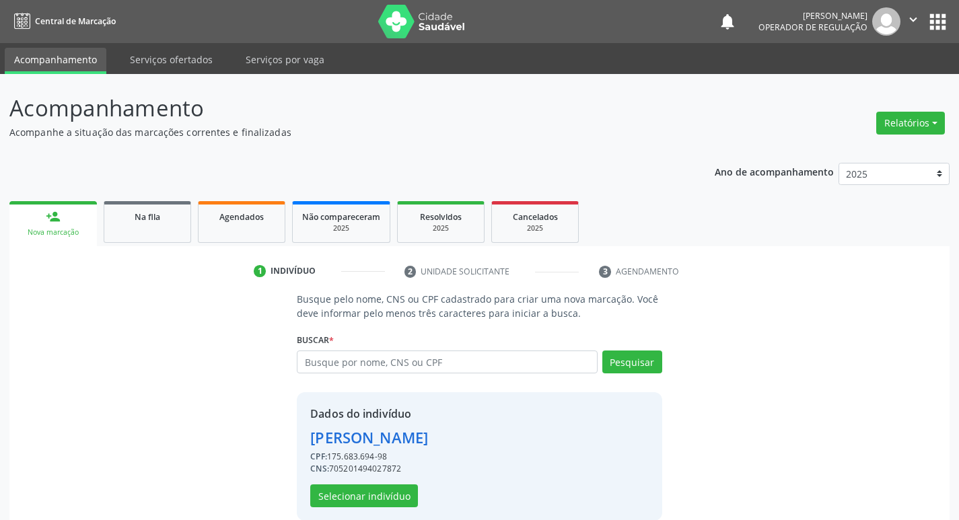
scroll to position [20, 0]
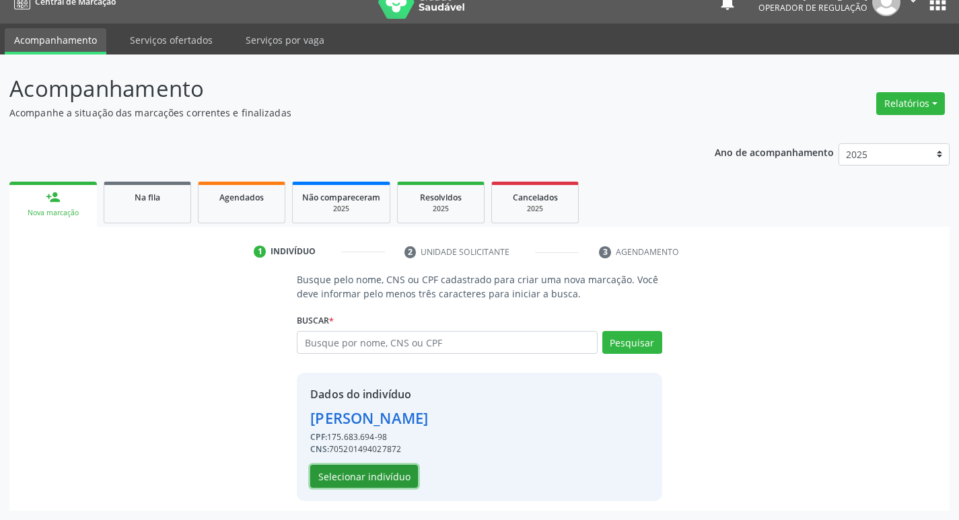
click at [360, 487] on button "Selecionar indivíduo" at bounding box center [364, 476] width 108 height 23
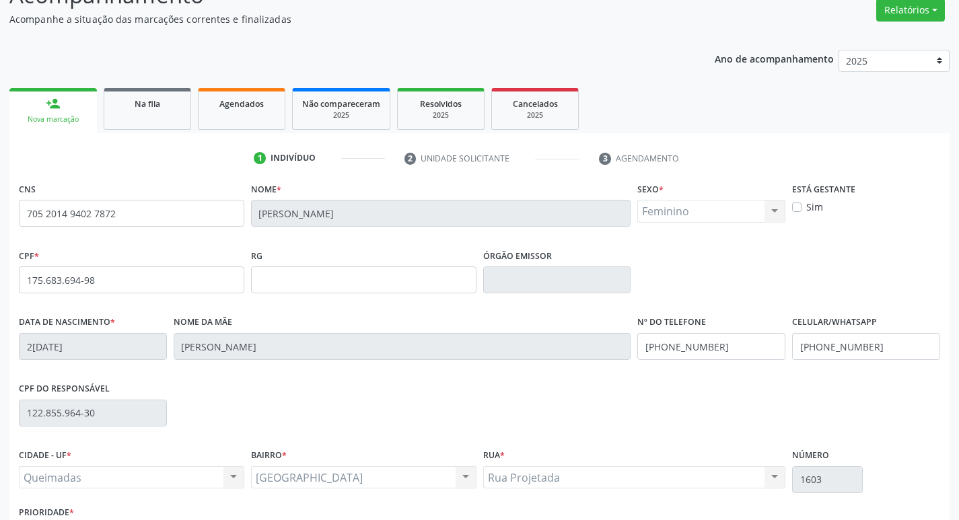
scroll to position [209, 0]
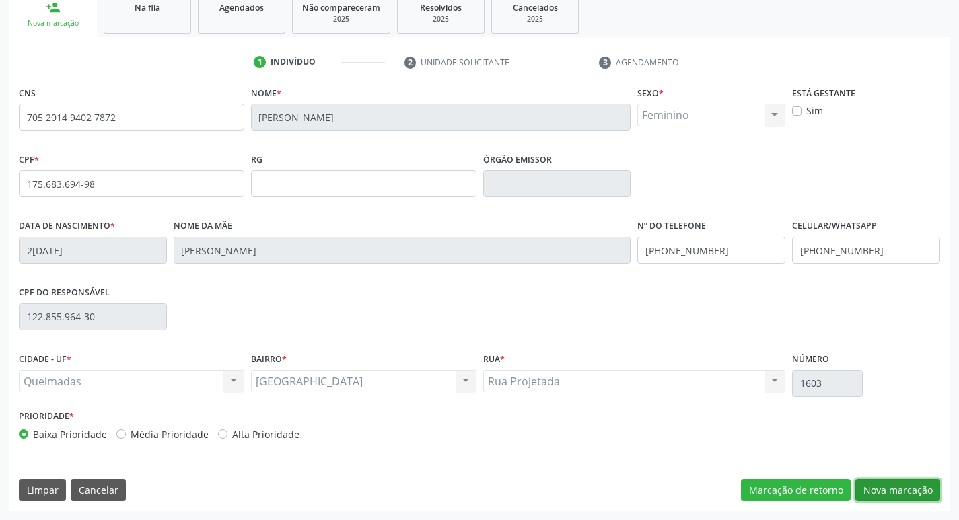
click at [888, 493] on button "Nova marcação" at bounding box center [897, 490] width 85 height 23
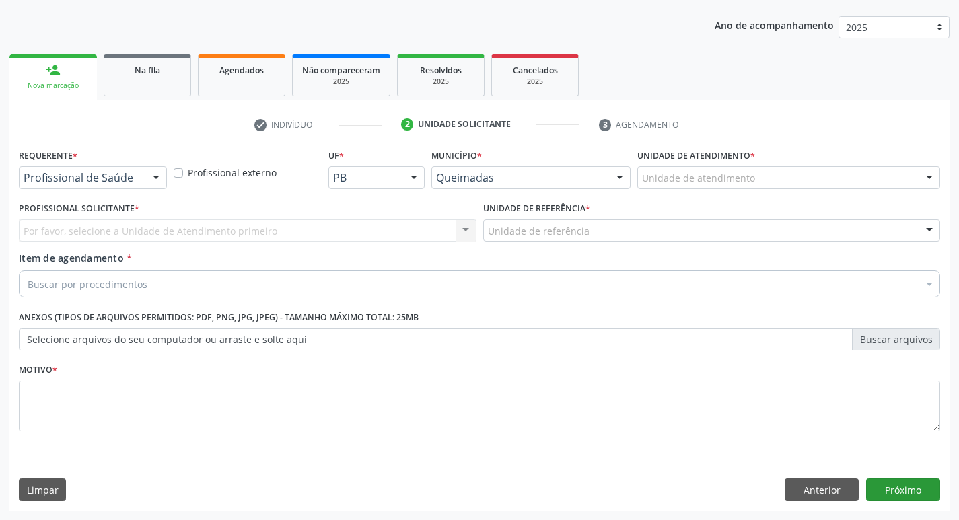
scroll to position [147, 0]
click at [85, 185] on div at bounding box center [93, 177] width 148 height 23
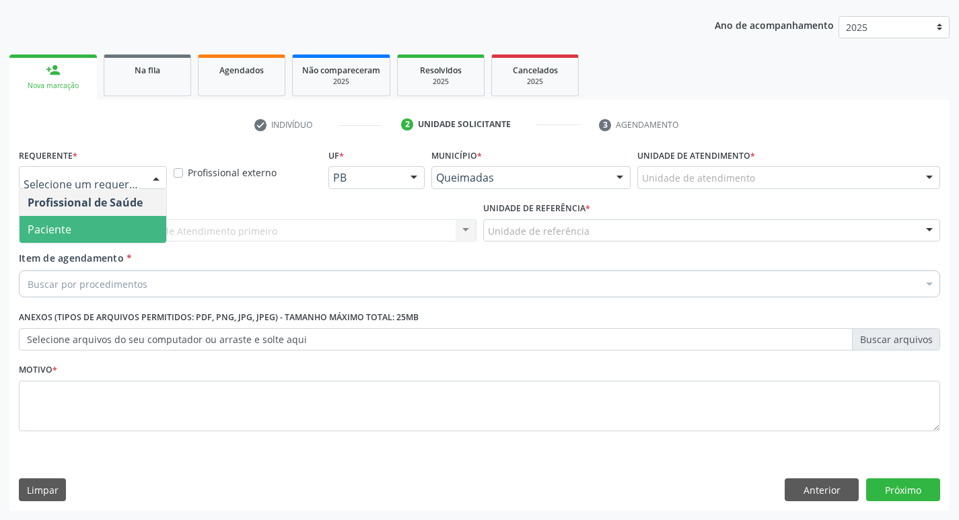
click at [84, 230] on span "Paciente" at bounding box center [93, 229] width 147 height 27
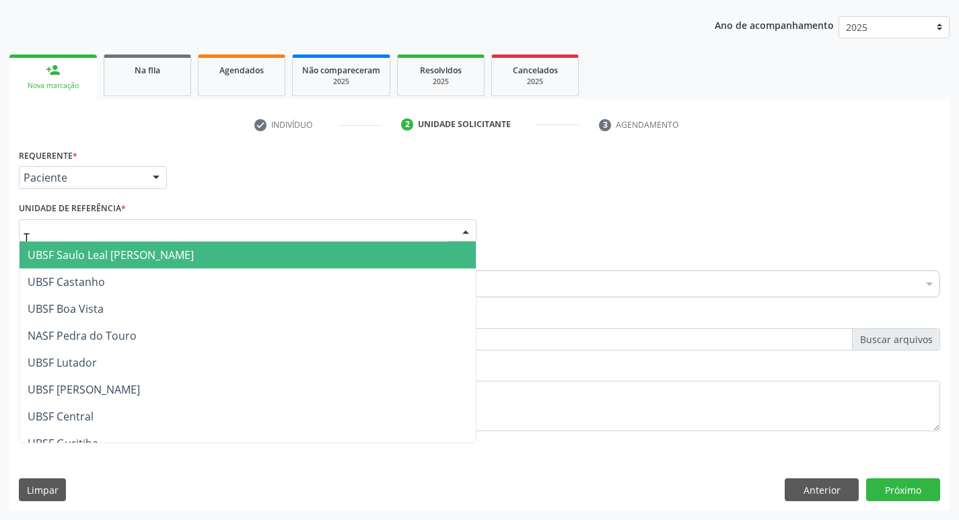
type input "TI"
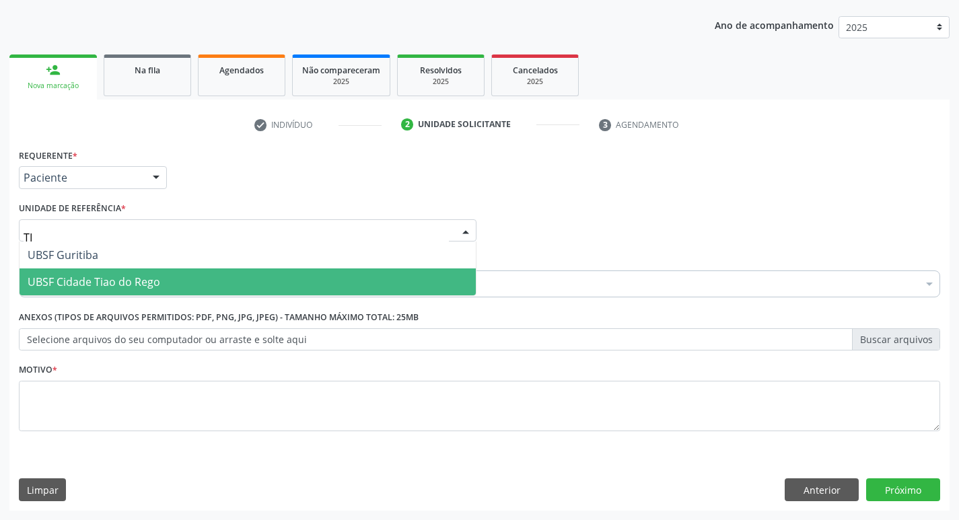
click at [141, 279] on span "UBSF Cidade Tiao do Rego" at bounding box center [94, 282] width 133 height 15
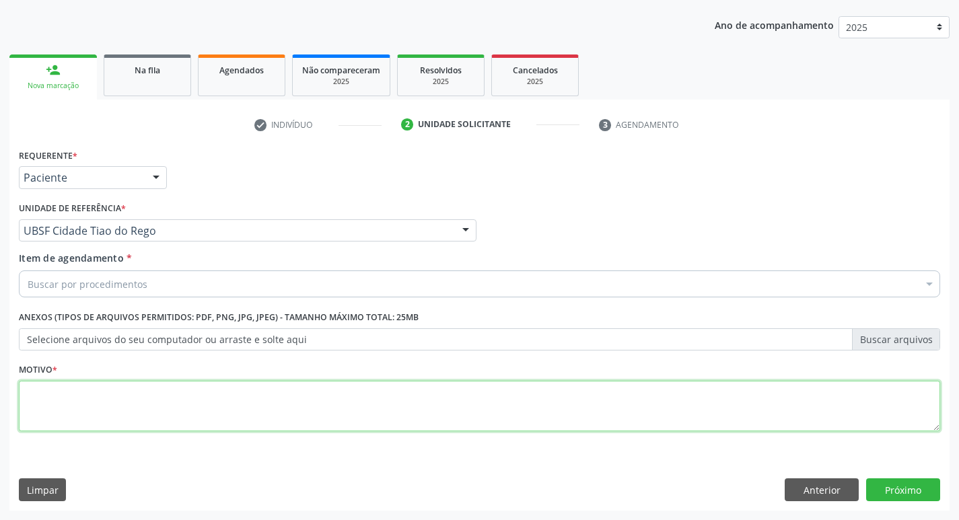
click at [101, 419] on textarea at bounding box center [479, 406] width 921 height 51
type textarea "AVALIACAO"
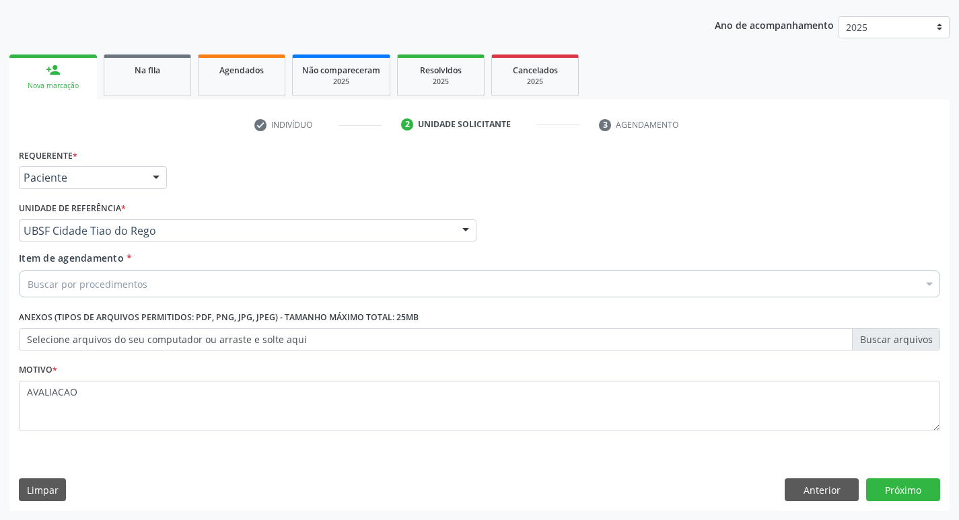
click at [148, 284] on div "Buscar por procedimentos" at bounding box center [479, 284] width 921 height 27
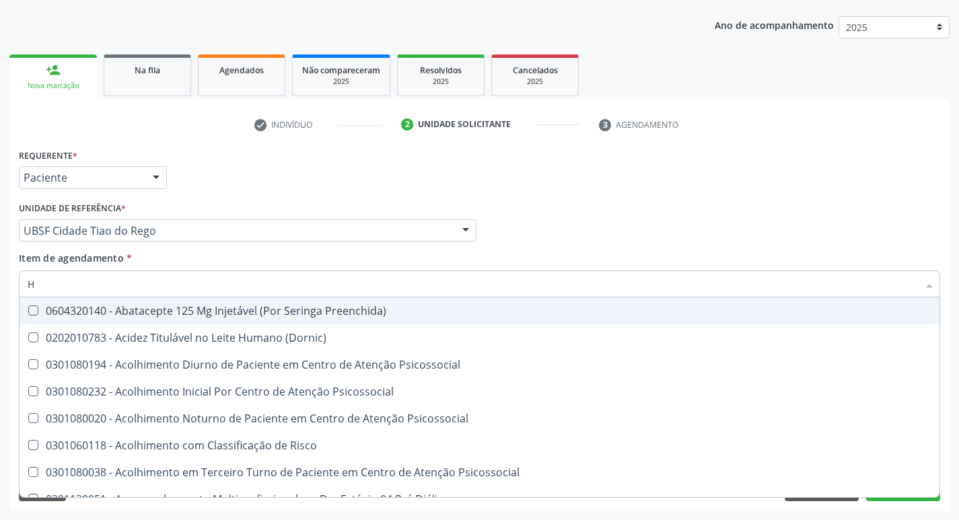
type input "HEMOGR"
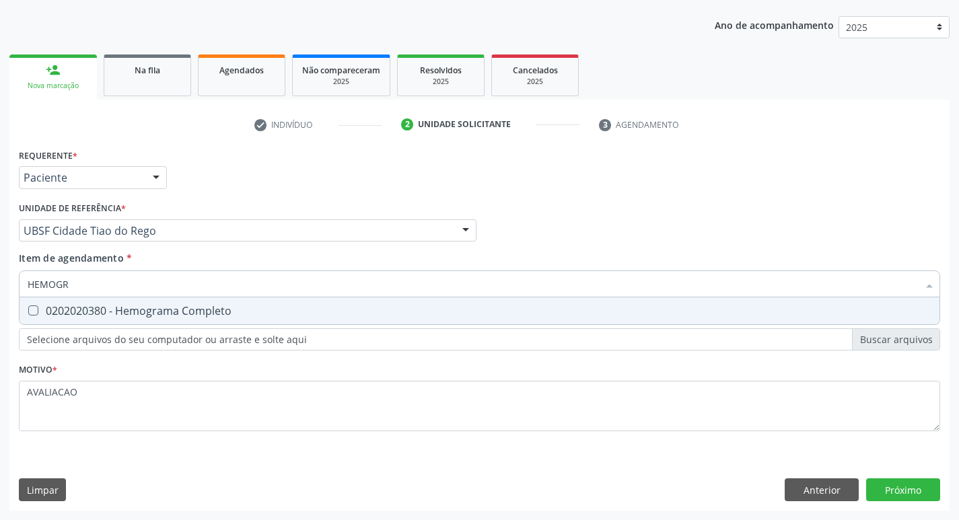
click at [190, 295] on input "HEMOGR" at bounding box center [473, 284] width 890 height 27
click at [205, 314] on div "0202020380 - Hemograma Completo" at bounding box center [480, 311] width 904 height 11
checkbox Completo "true"
type input "HEMOG"
checkbox Completo "false"
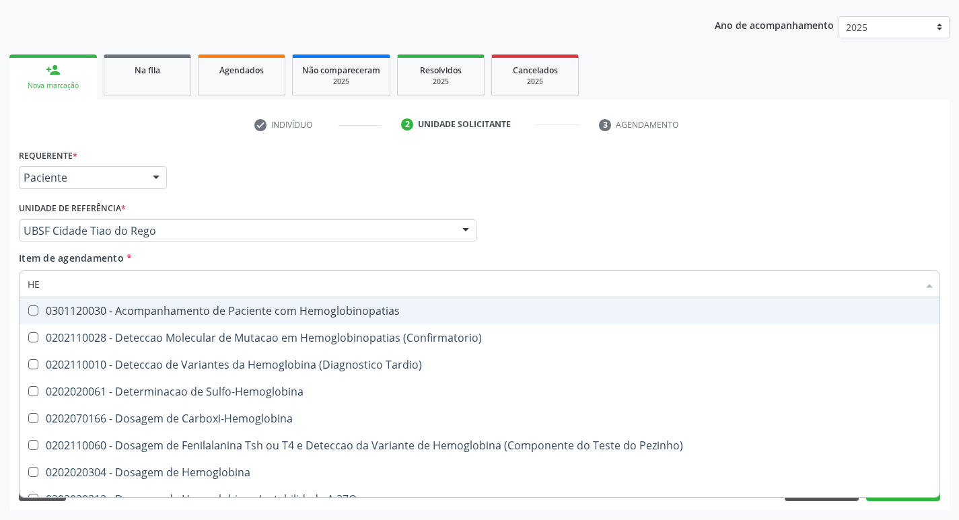
type input "H"
checkbox Completo "false"
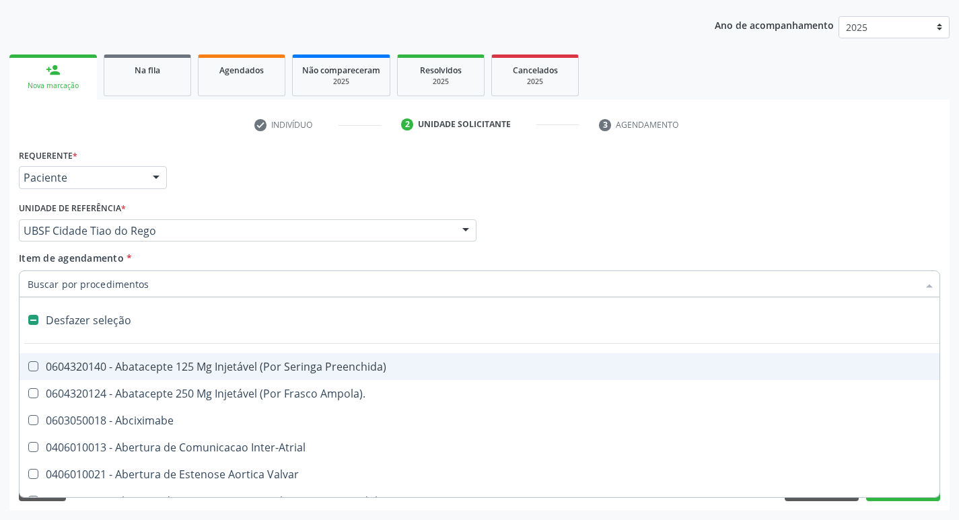
type input "G"
checkbox Persistente "true"
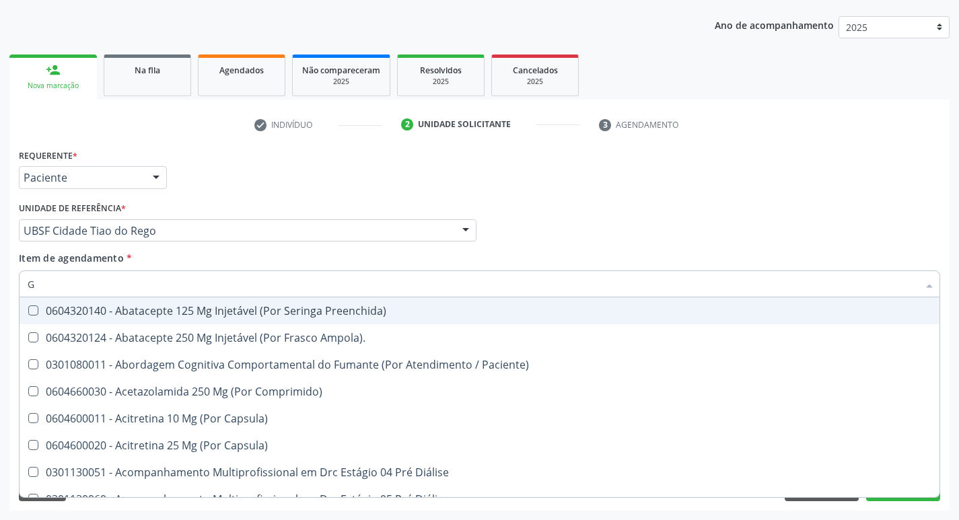
type input "GLICOSE"
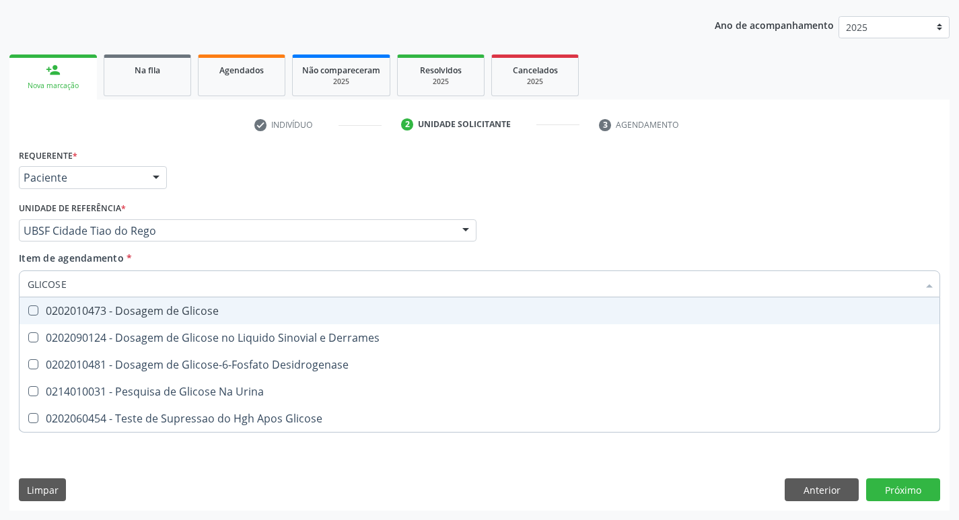
click at [165, 297] on span "0202010473 - Dosagem de Glicose" at bounding box center [480, 310] width 920 height 27
checkbox Glicose "true"
type input "GLICOS"
checkbox Glicose "false"
checkbox Derrames "true"
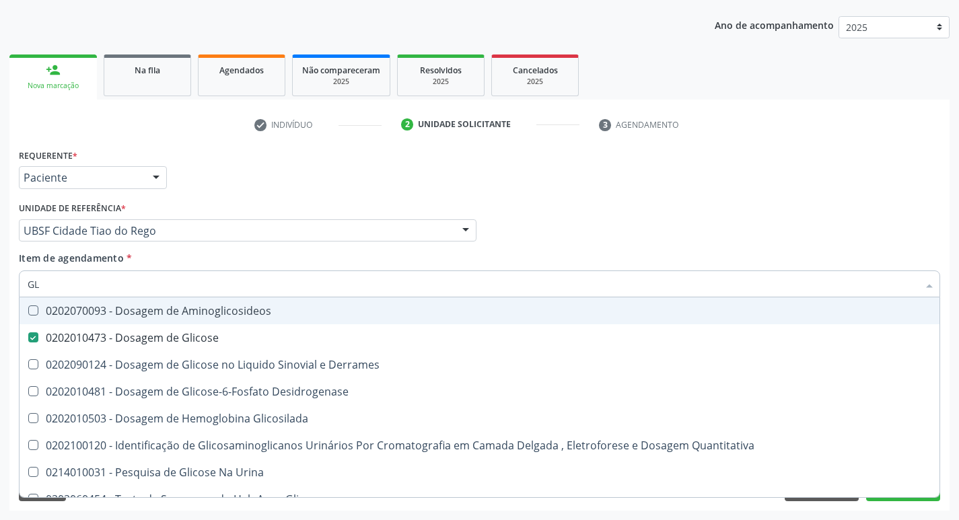
type input "G"
checkbox Glicose "false"
checkbox Derrames "false"
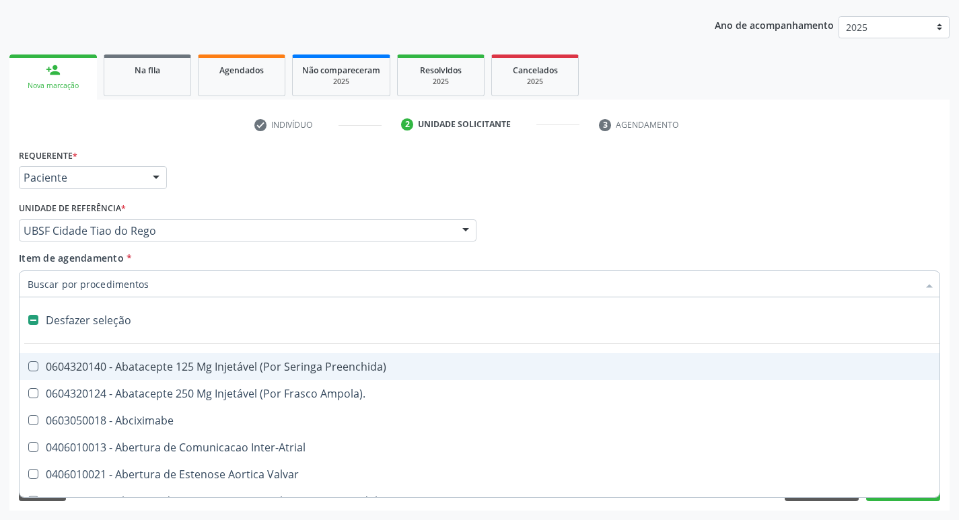
type input "2"
checkbox Vagina "true"
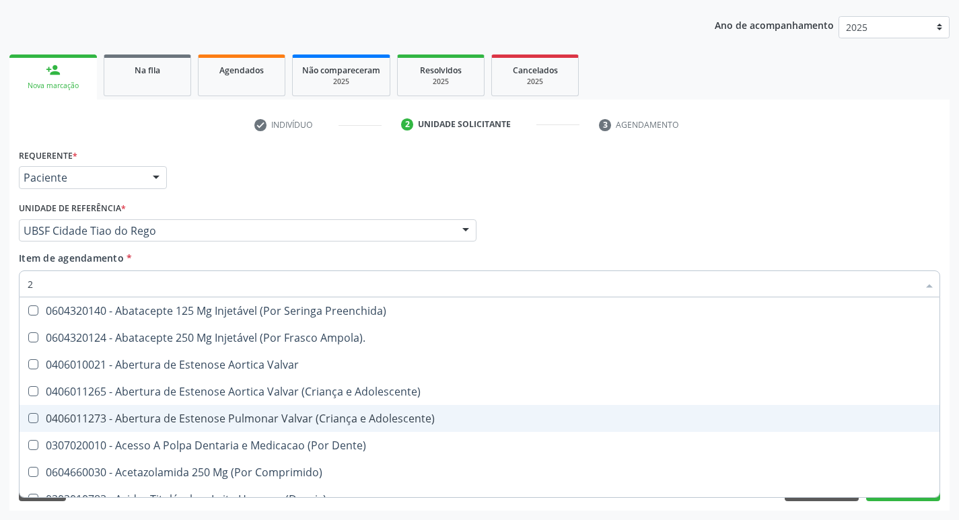
type input "20205001"
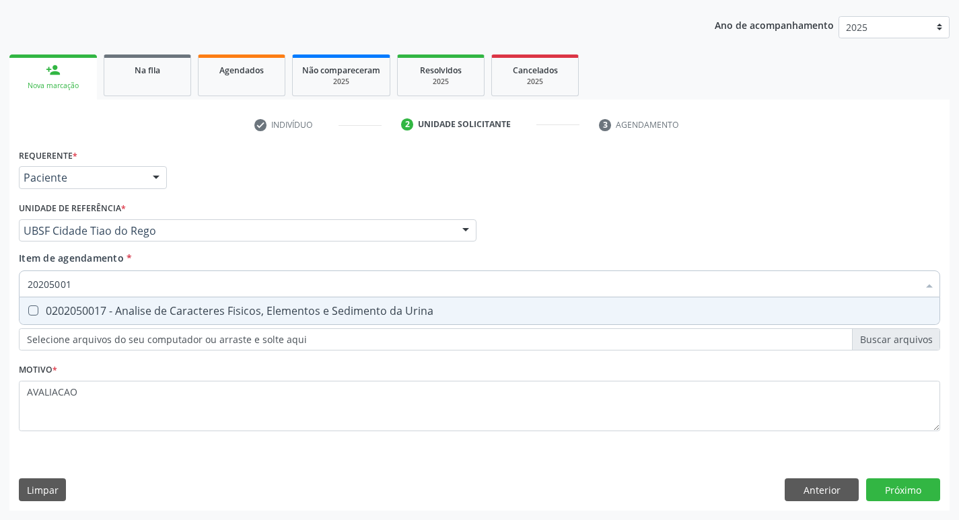
click at [196, 310] on div "0202050017 - Analise de Caracteres Fisicos, Elementos e Sedimento da Urina" at bounding box center [480, 311] width 904 height 11
checkbox Urina "true"
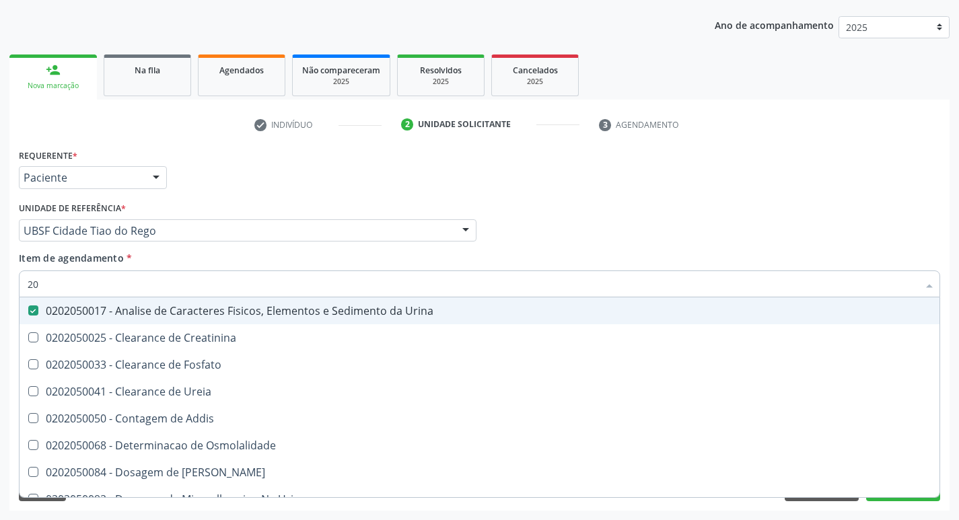
type input "2"
checkbox Urina "false"
checkbox Ureia "false"
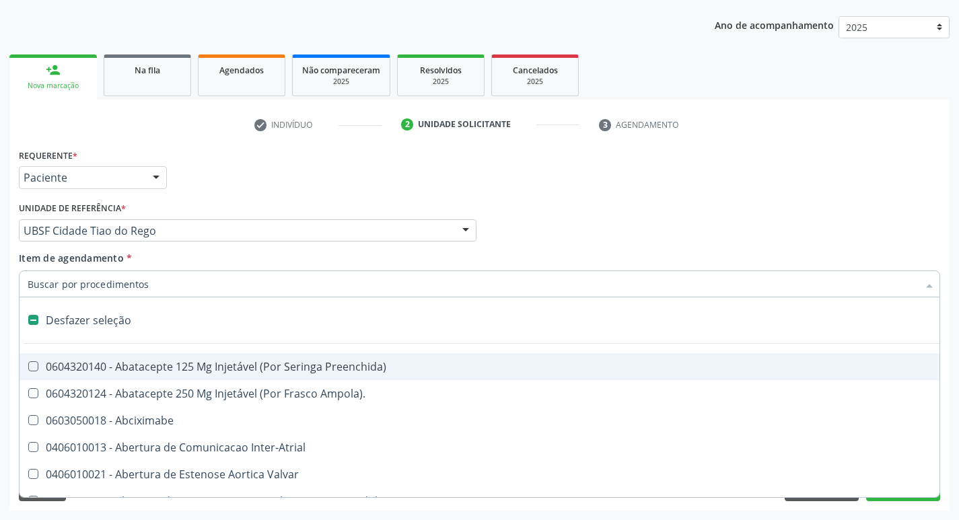
type input "L"
checkbox Pulmonares "true"
checkbox Urina "false"
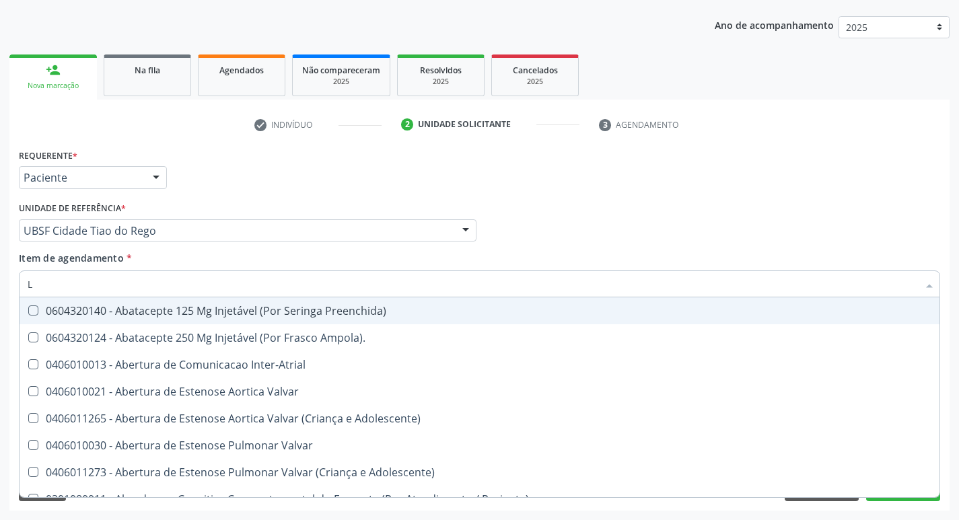
type input "LARVAS"
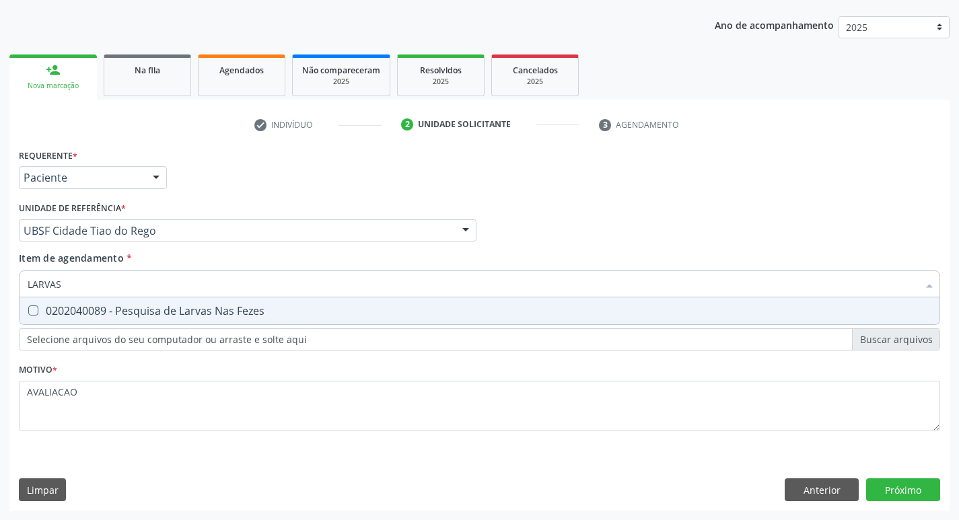
click at [219, 307] on div "0202040089 - Pesquisa de Larvas Nas Fezes" at bounding box center [480, 311] width 904 height 11
checkbox Fezes "true"
type input "L"
checkbox Fezes "false"
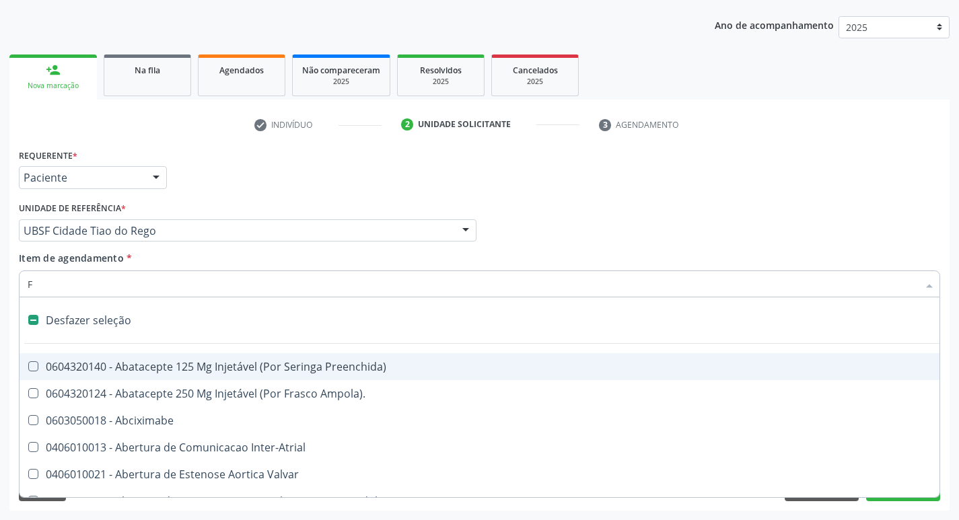
type input "FE"
checkbox Congênita\ "false"
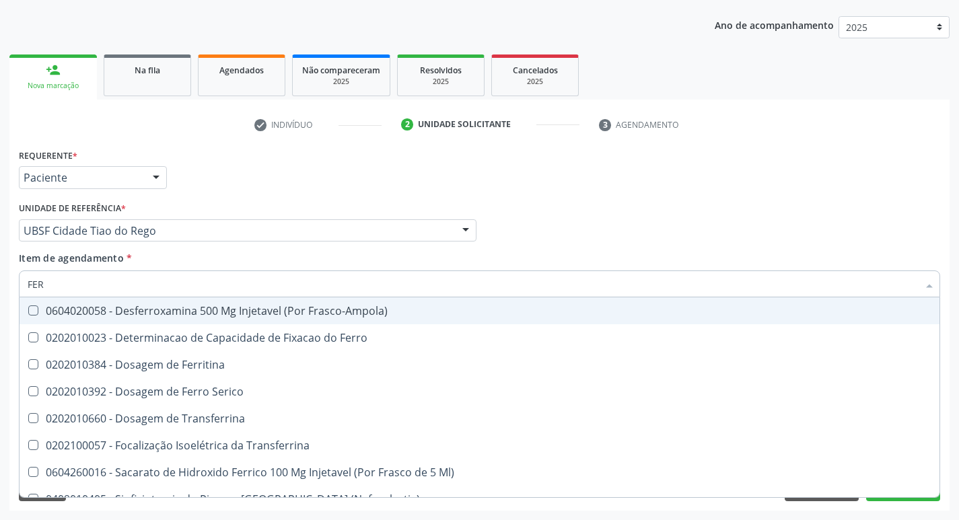
type input "FERR"
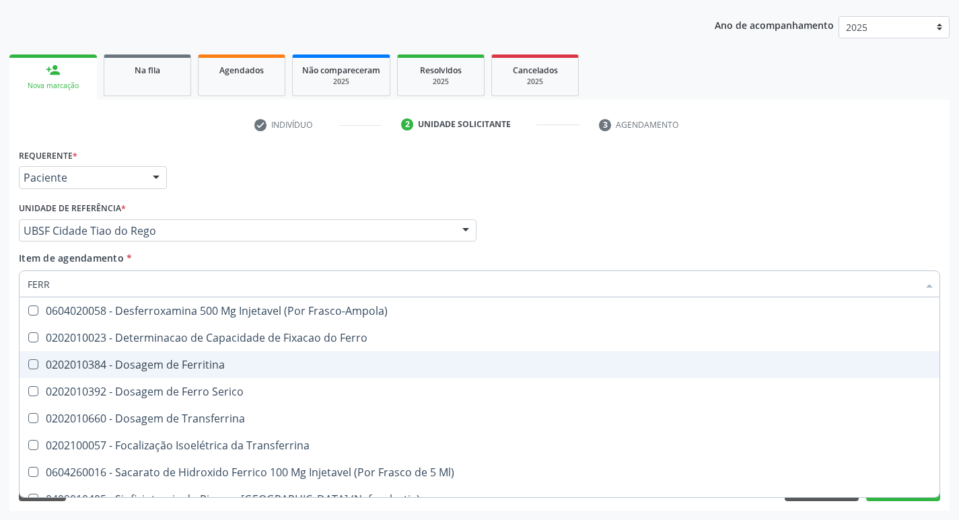
click at [213, 364] on div "0202010384 - Dosagem de Ferritina" at bounding box center [480, 364] width 904 height 11
checkbox Ferritina "true"
type input "FER"
checkbox Ferritina "false"
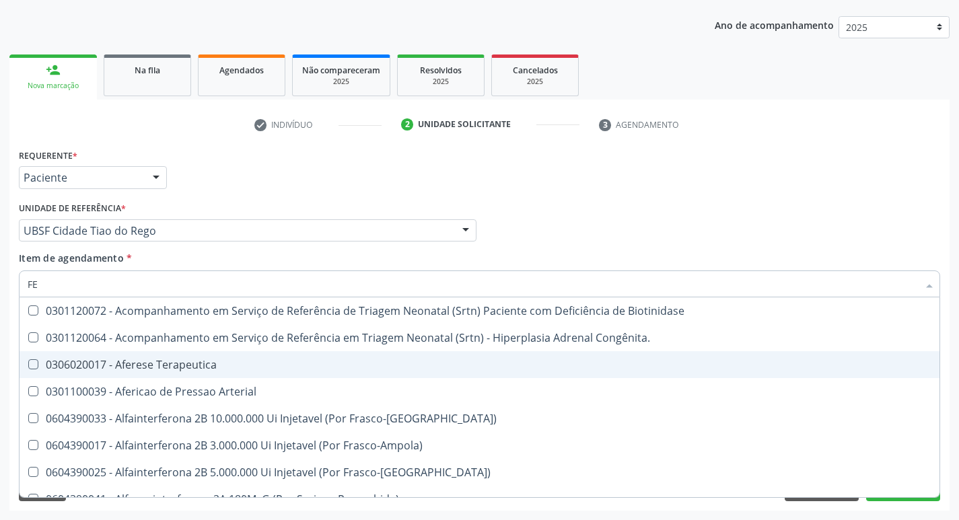
type input "F"
checkbox Ferritina "false"
checkbox Inferior "false"
checkbox Titânio "false"
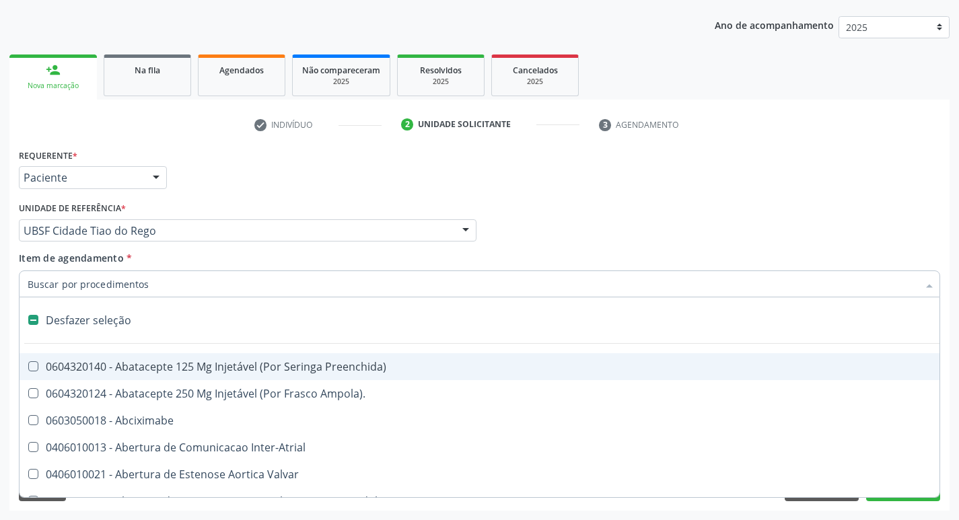
type input "V"
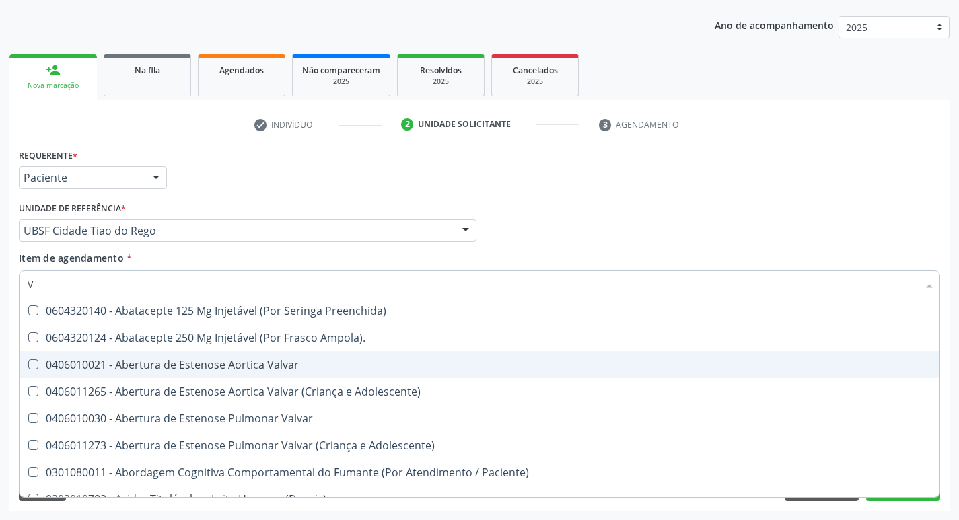
checkbox Não\) "false"
checkbox Fezes "true"
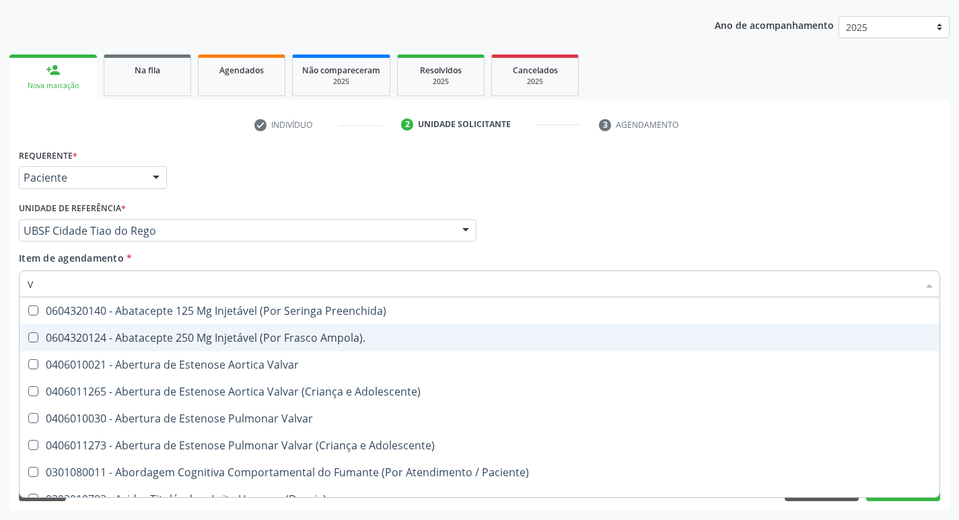
type input "VITAM"
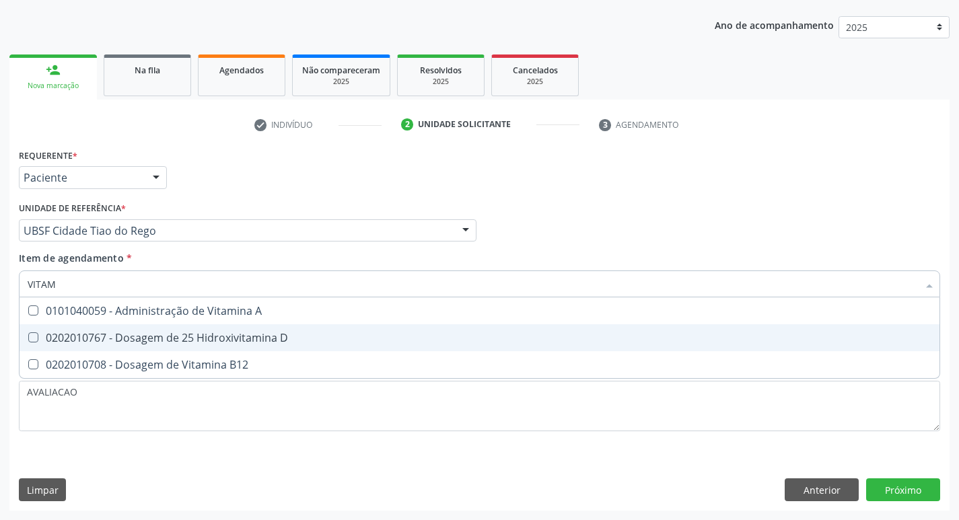
click at [211, 332] on div "0202010767 - Dosagem de 25 Hidroxivitamina D" at bounding box center [480, 337] width 904 height 11
checkbox D "true"
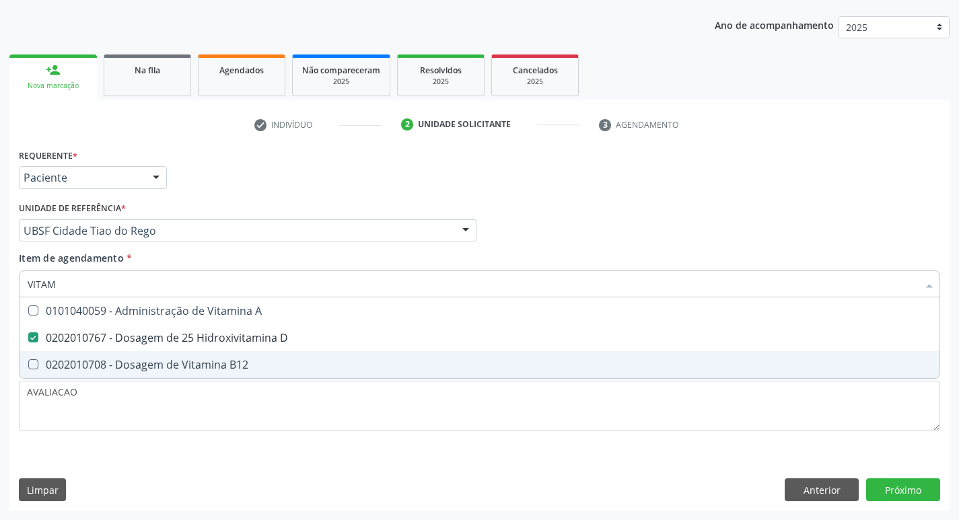
click at [214, 353] on span "0202010708 - Dosagem de Vitamina B12" at bounding box center [480, 364] width 920 height 27
checkbox B12 "true"
click at [908, 493] on div "Requerente * Paciente Profissional de Saúde Paciente Nenhum resultado encontrad…" at bounding box center [479, 327] width 940 height 365
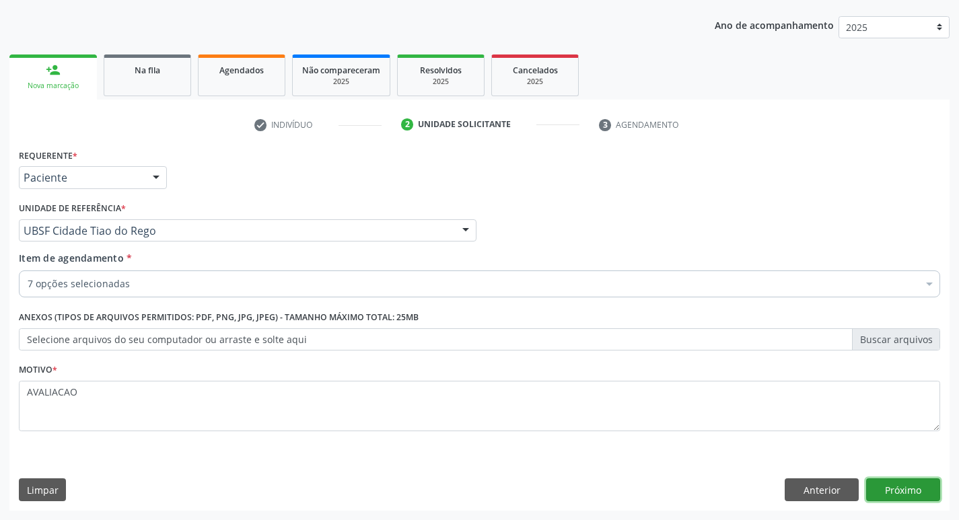
click at [915, 482] on button "Próximo" at bounding box center [903, 489] width 74 height 23
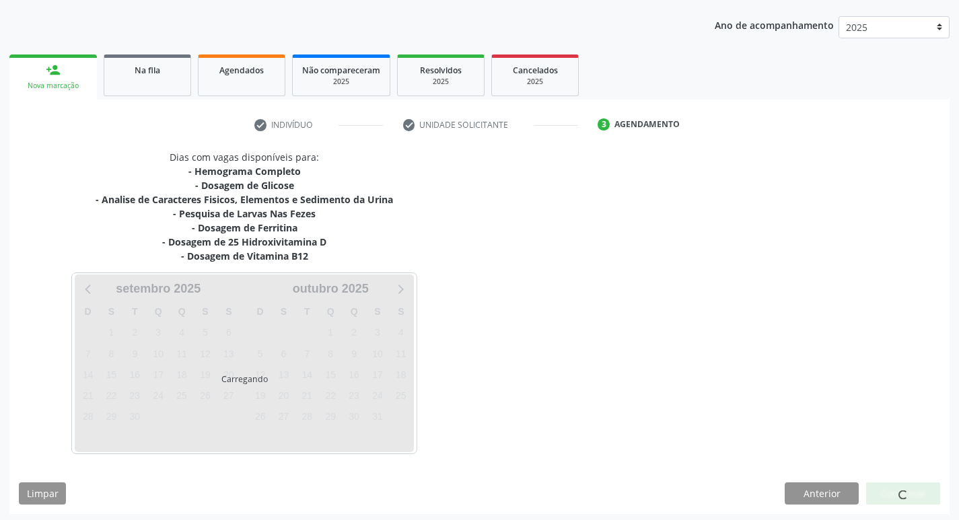
scroll to position [150, 0]
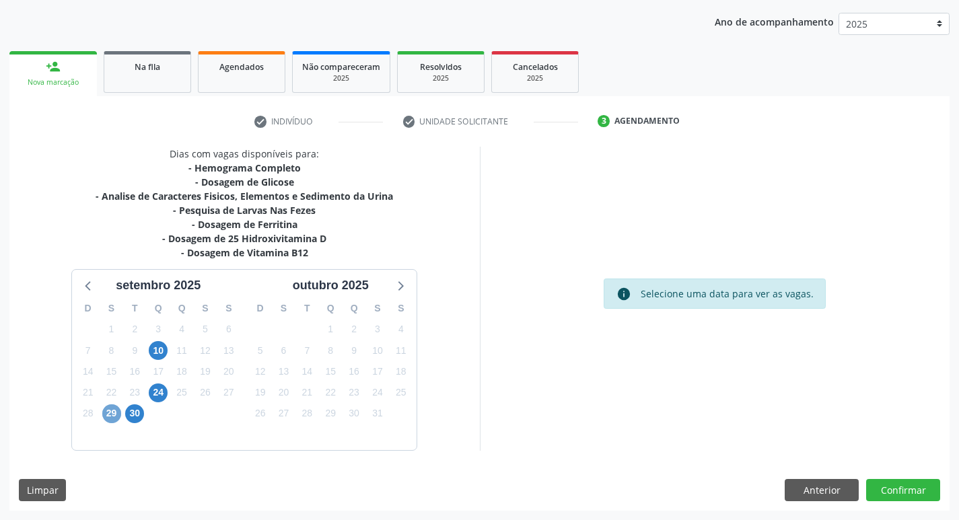
click at [112, 408] on span "29" at bounding box center [111, 413] width 19 height 19
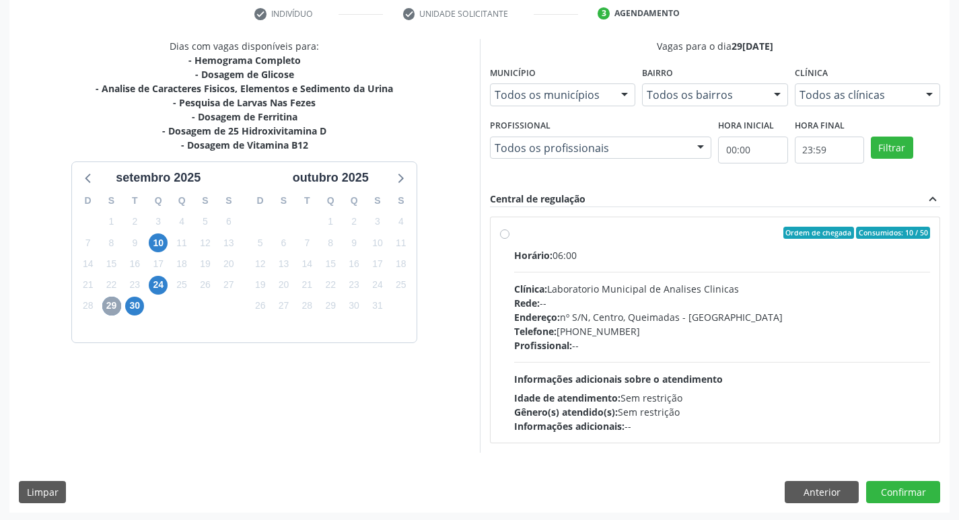
scroll to position [260, 0]
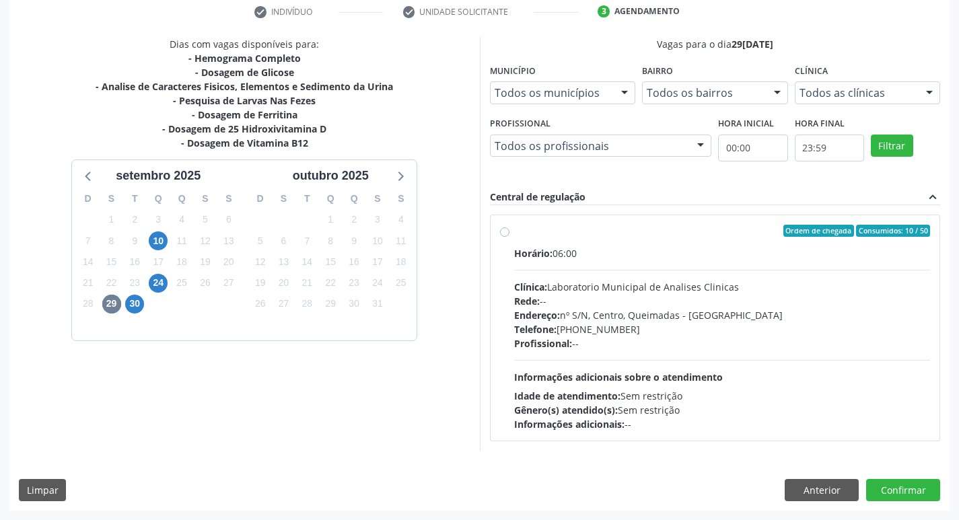
click at [592, 308] on div "Endereço: nº S/N, Centro, Queimadas - PB" at bounding box center [722, 315] width 417 height 14
click at [509, 237] on input "Ordem de chegada Consumidos: 10 / 50 Horário: 06:00 Clínica: Laboratorio Munici…" at bounding box center [504, 231] width 9 height 12
radio input "true"
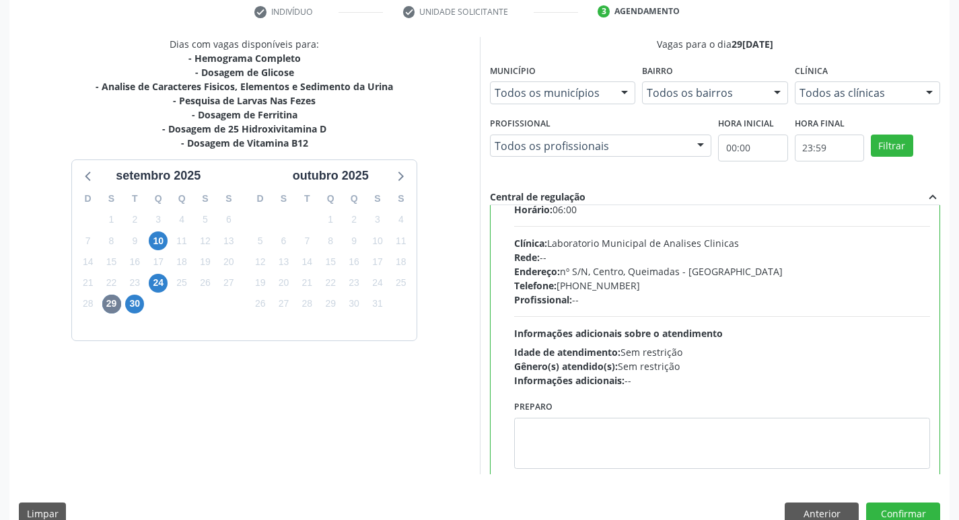
scroll to position [67, 0]
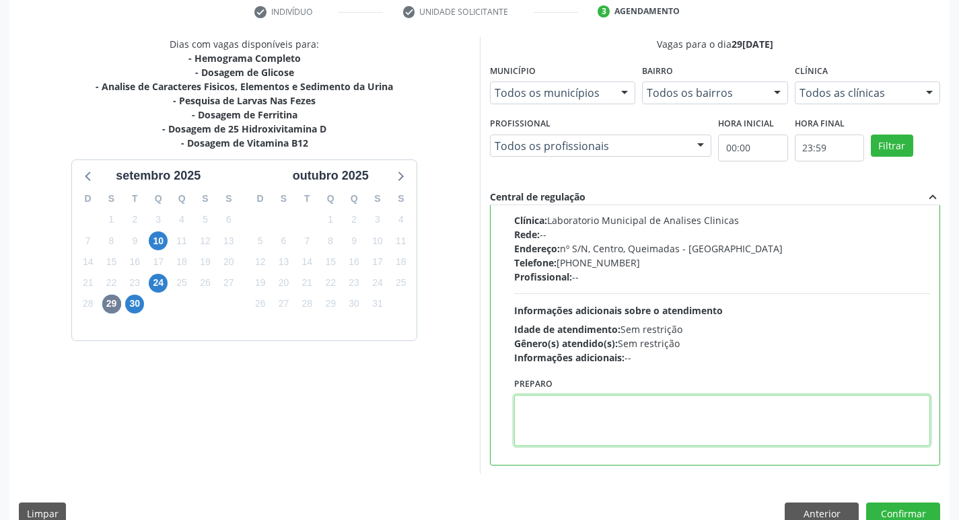
click at [622, 404] on textarea at bounding box center [722, 420] width 417 height 51
paste textarea "IR EM [GEOGRAPHIC_DATA]"
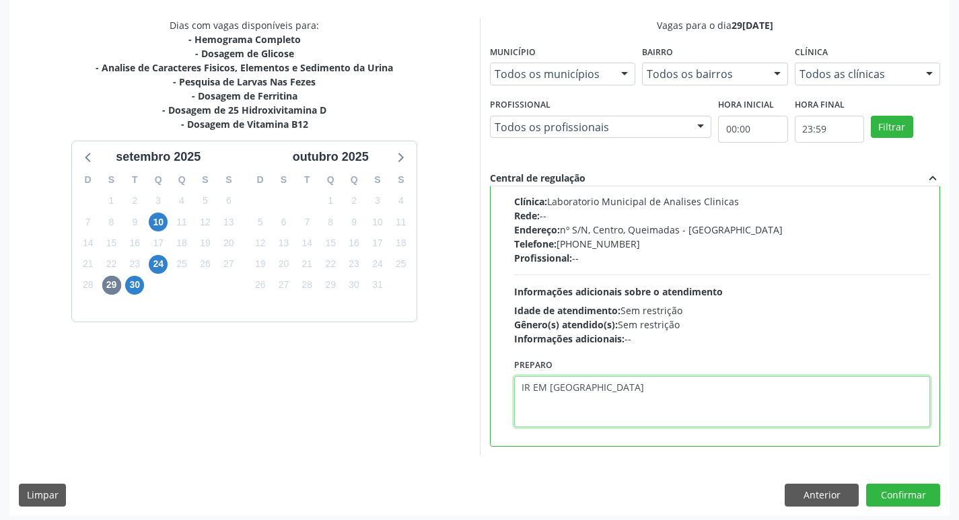
scroll to position [284, 0]
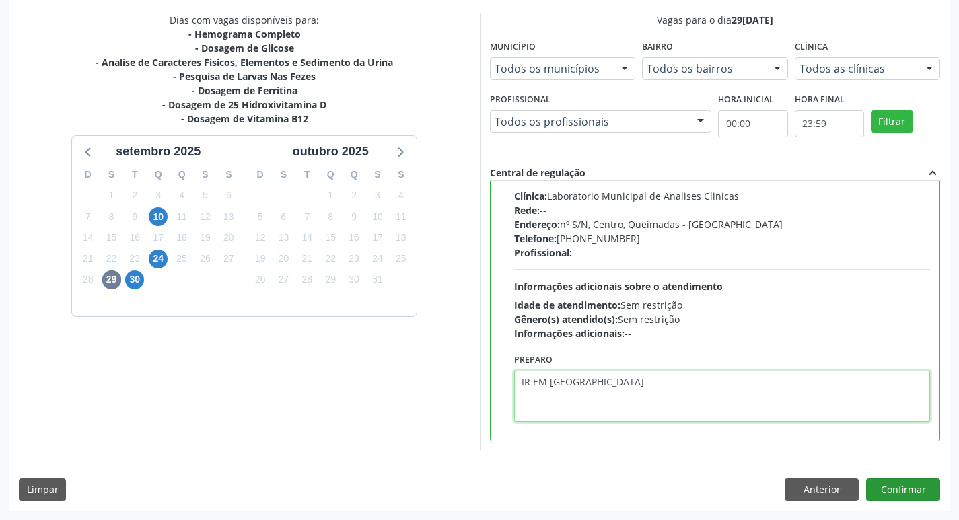
type textarea "IR EM [GEOGRAPHIC_DATA]"
click at [901, 497] on button "Confirmar" at bounding box center [903, 489] width 74 height 23
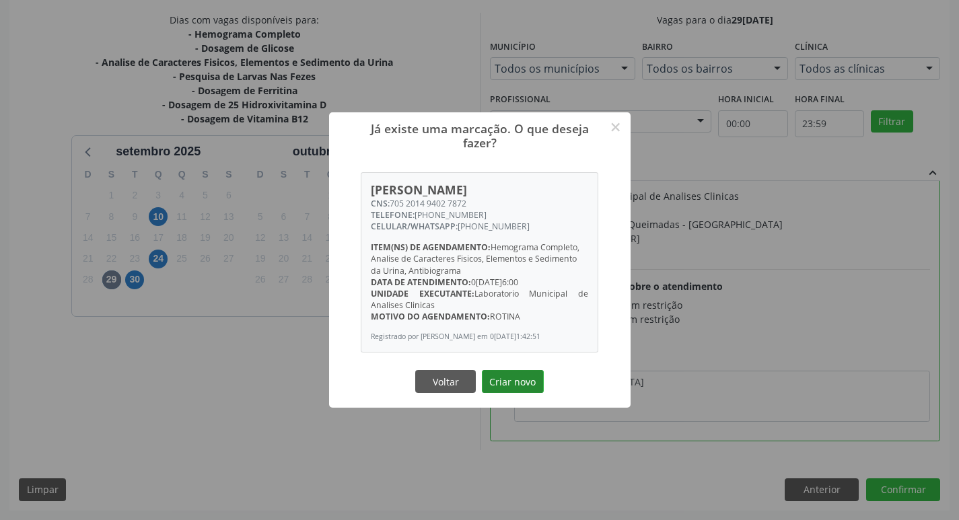
click at [521, 387] on button "Criar novo" at bounding box center [513, 381] width 62 height 23
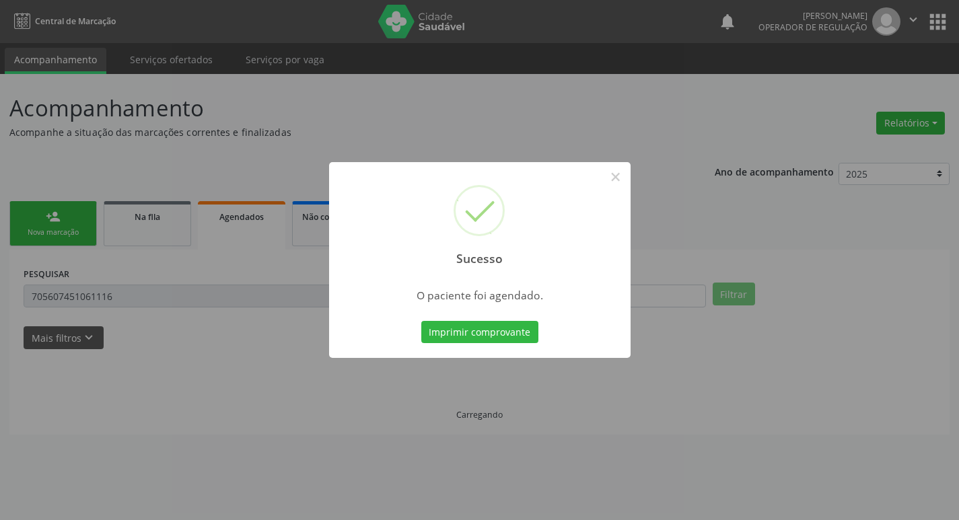
scroll to position [0, 0]
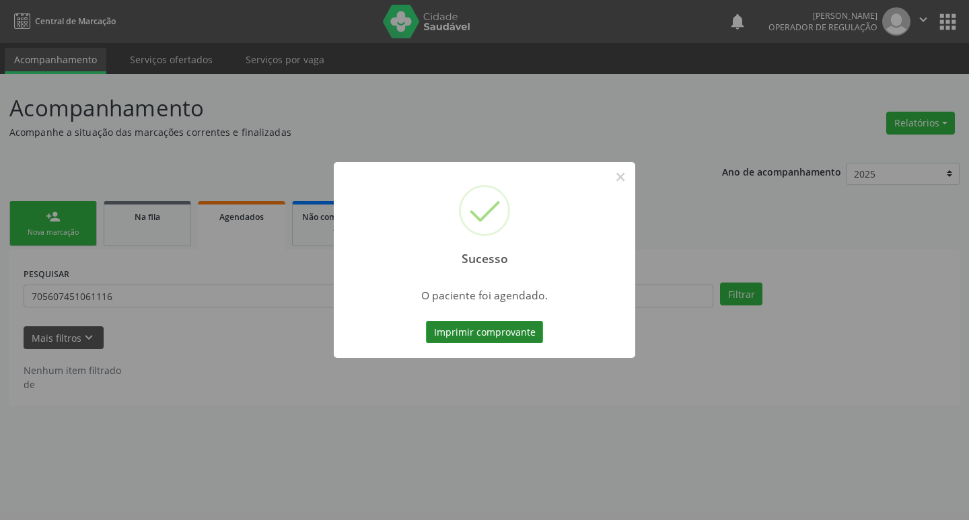
click at [447, 333] on button "Imprimir comprovante" at bounding box center [484, 332] width 117 height 23
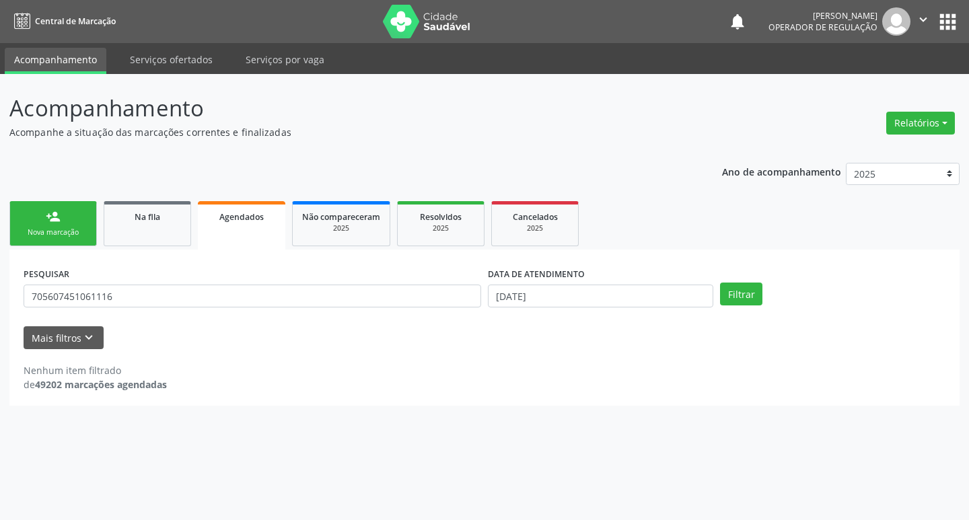
click at [71, 224] on link "person_add Nova marcação" at bounding box center [52, 223] width 87 height 45
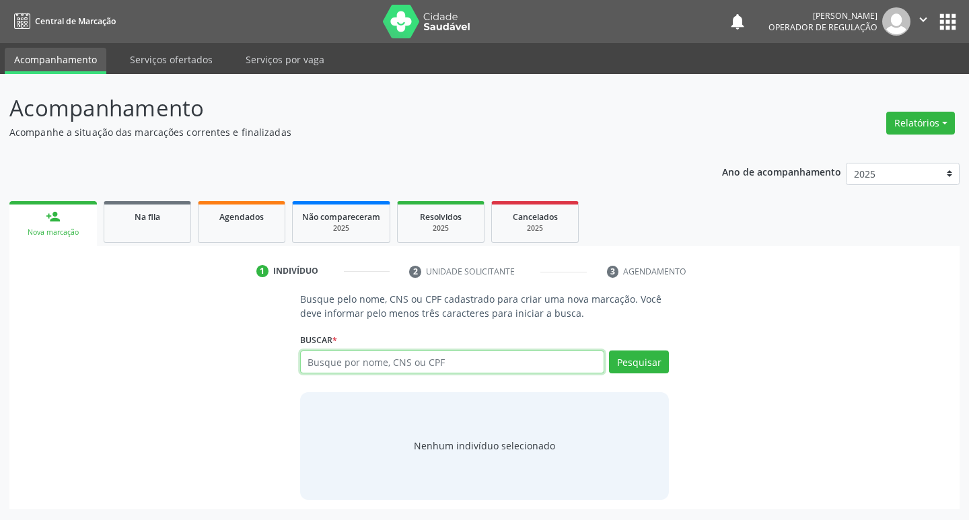
click at [316, 361] on input "text" at bounding box center [452, 362] width 305 height 23
type input "708906738680017"
click at [641, 364] on button "Pesquisar" at bounding box center [639, 362] width 60 height 23
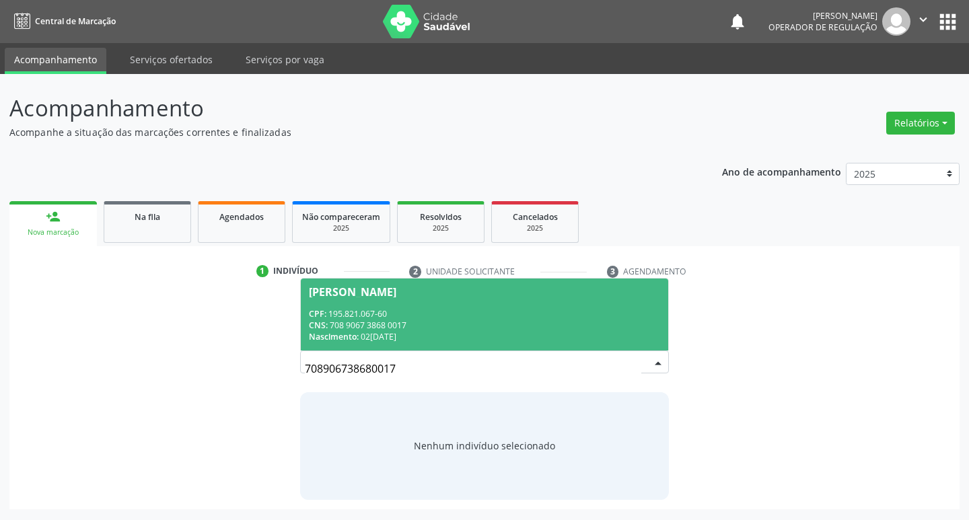
click at [363, 320] on div "CNS: 708 9067 3868 0017" at bounding box center [485, 325] width 352 height 11
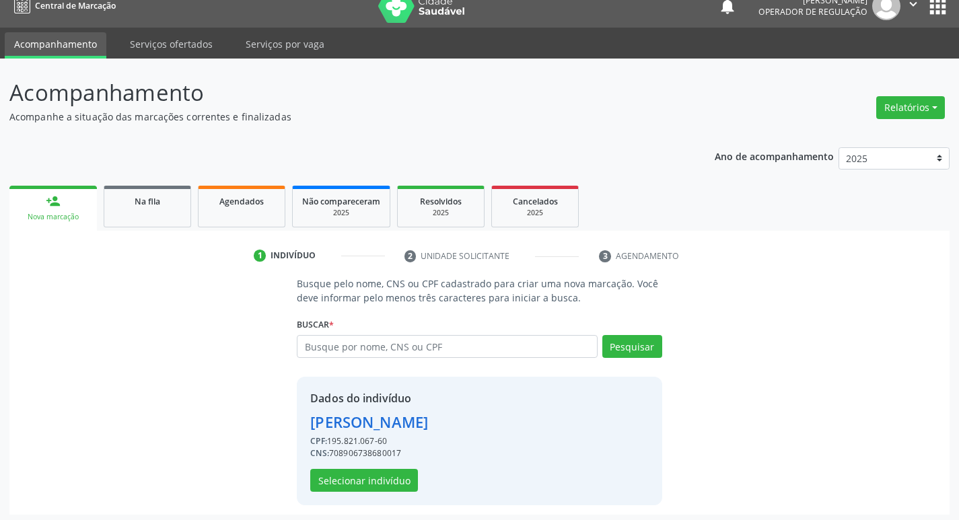
scroll to position [20, 0]
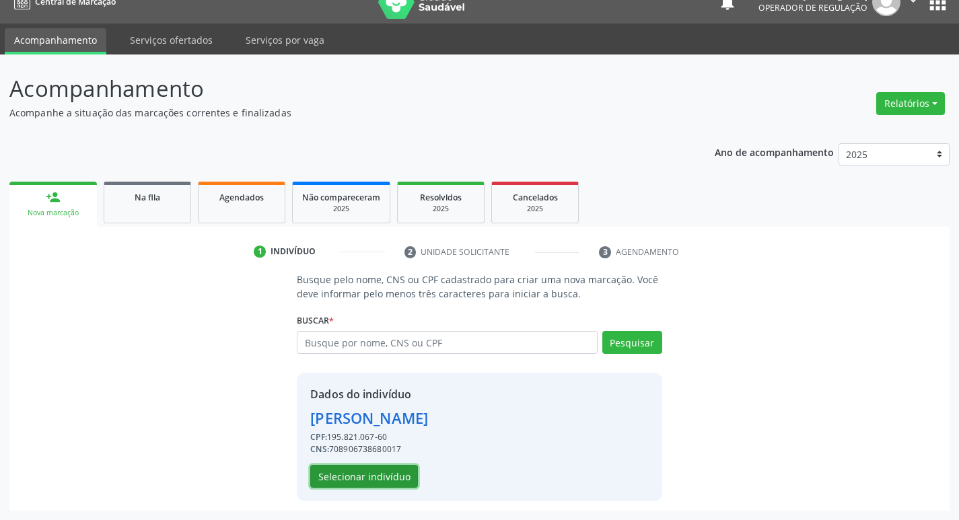
click at [364, 482] on button "Selecionar indivíduo" at bounding box center [364, 476] width 108 height 23
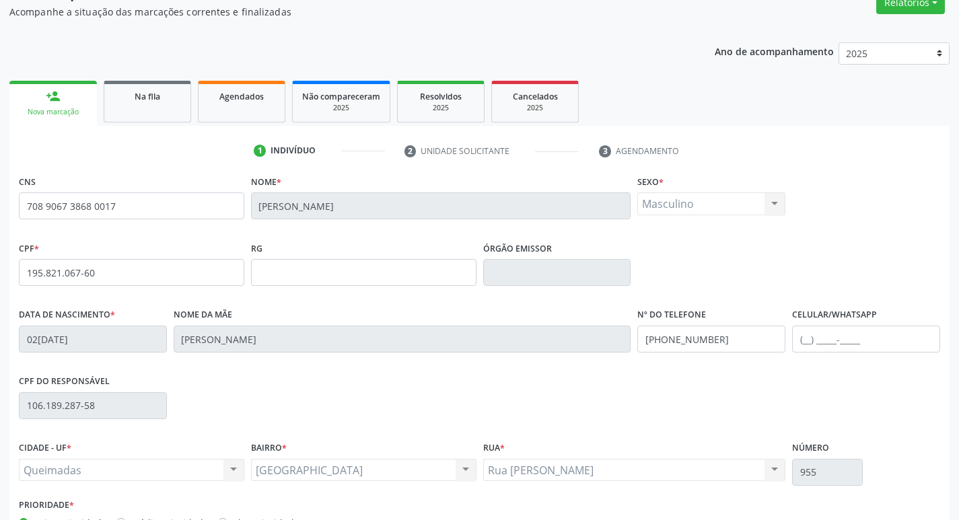
scroll to position [209, 0]
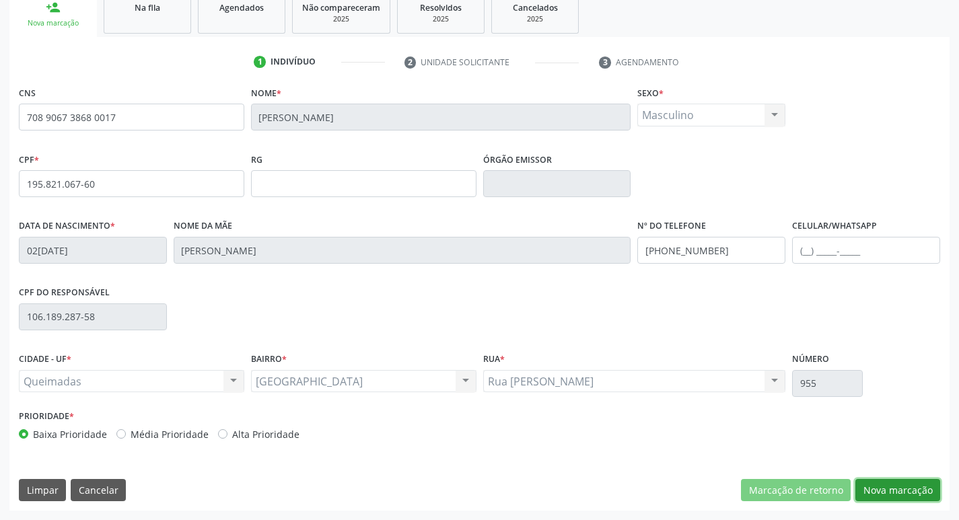
click at [863, 487] on button "Nova marcação" at bounding box center [897, 490] width 85 height 23
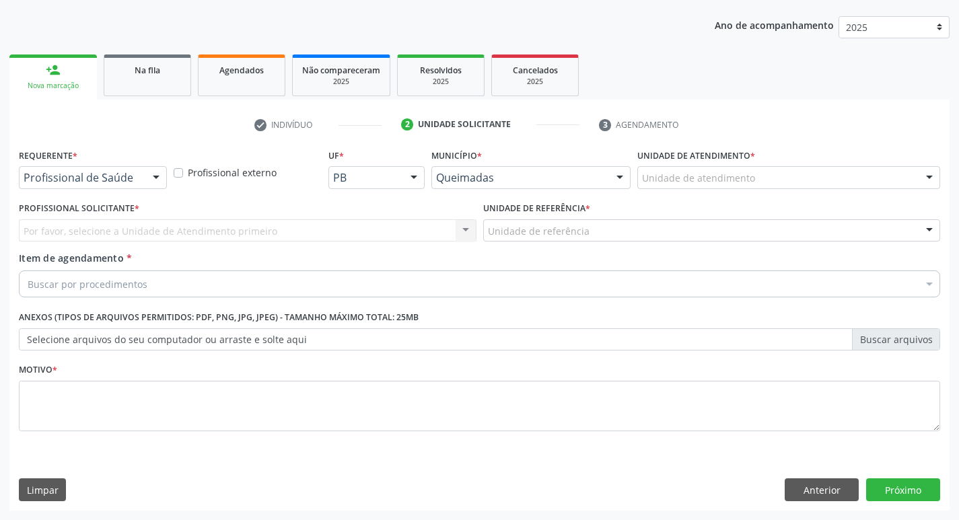
scroll to position [147, 0]
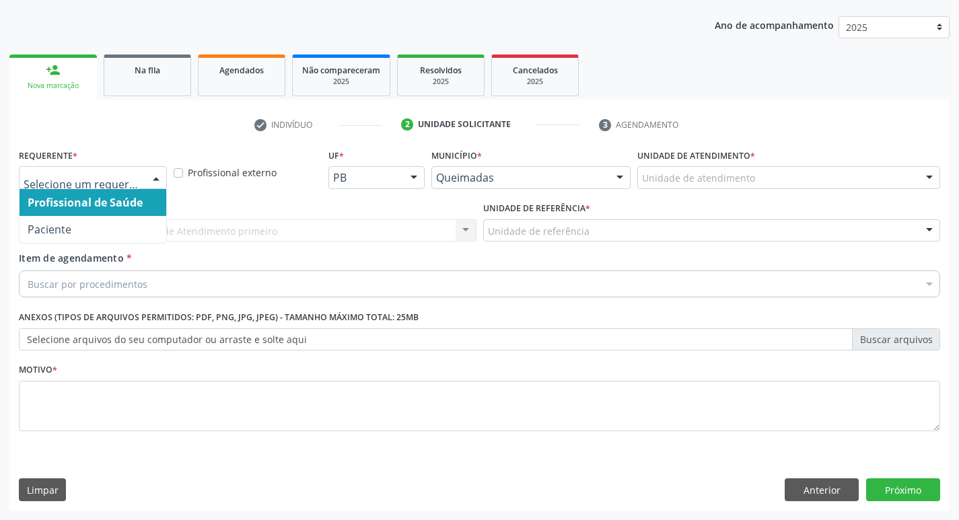
click at [146, 170] on div at bounding box center [156, 178] width 20 height 23
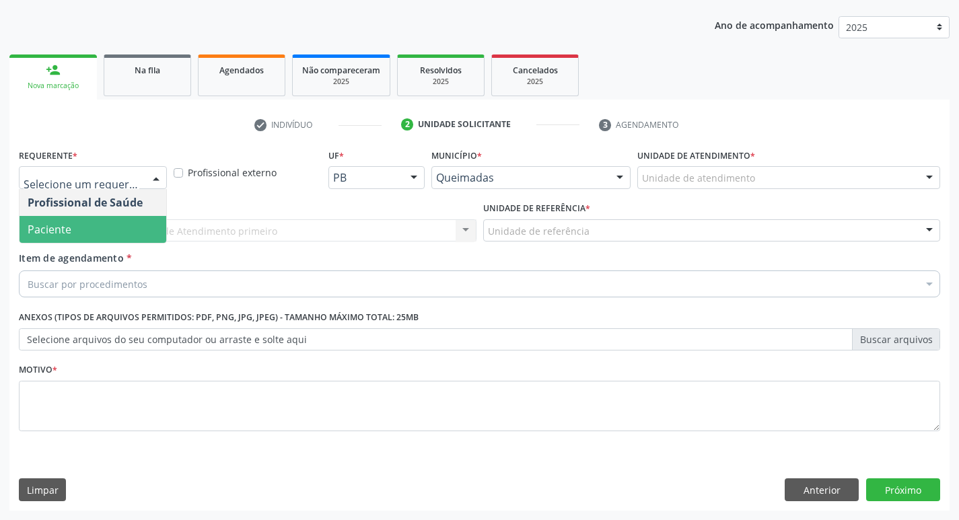
click at [92, 234] on span "Paciente" at bounding box center [93, 229] width 147 height 27
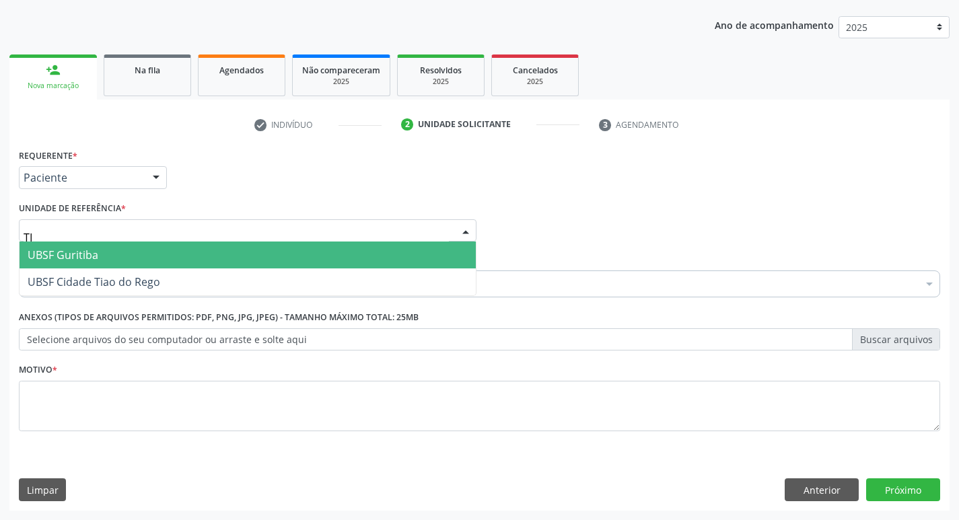
type input "TIA"
click at [123, 262] on span "UBSF Cidade Tiao do Rego" at bounding box center [94, 255] width 133 height 15
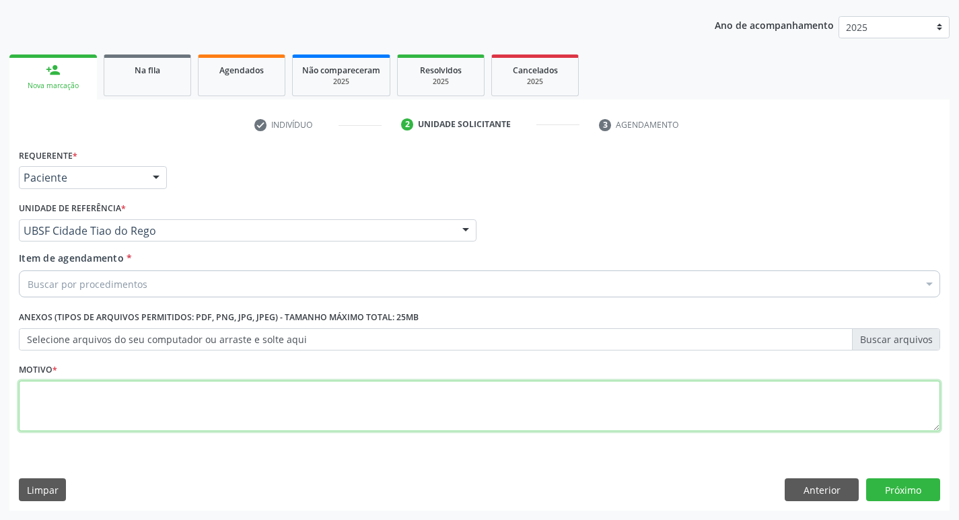
click at [71, 392] on textarea at bounding box center [479, 406] width 921 height 51
type textarea "AVALIACAO"
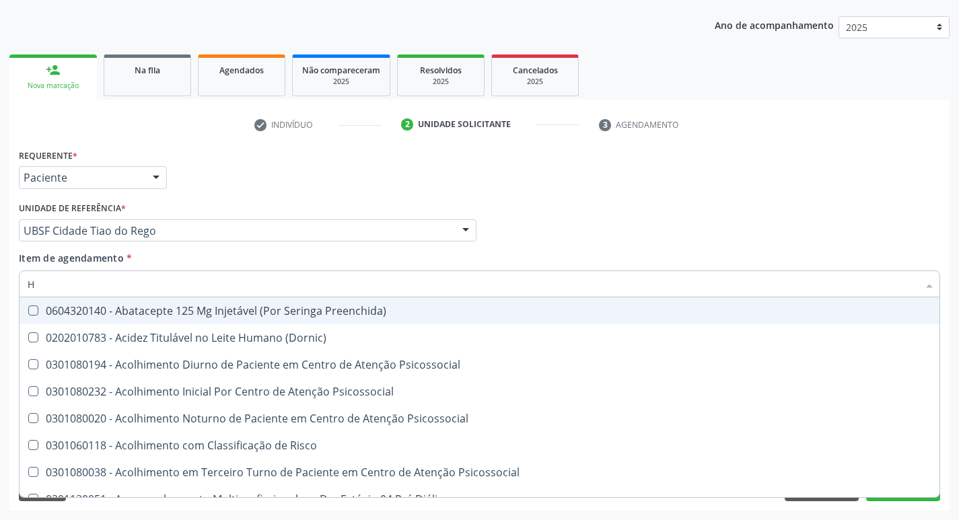
type input "HEMOGR"
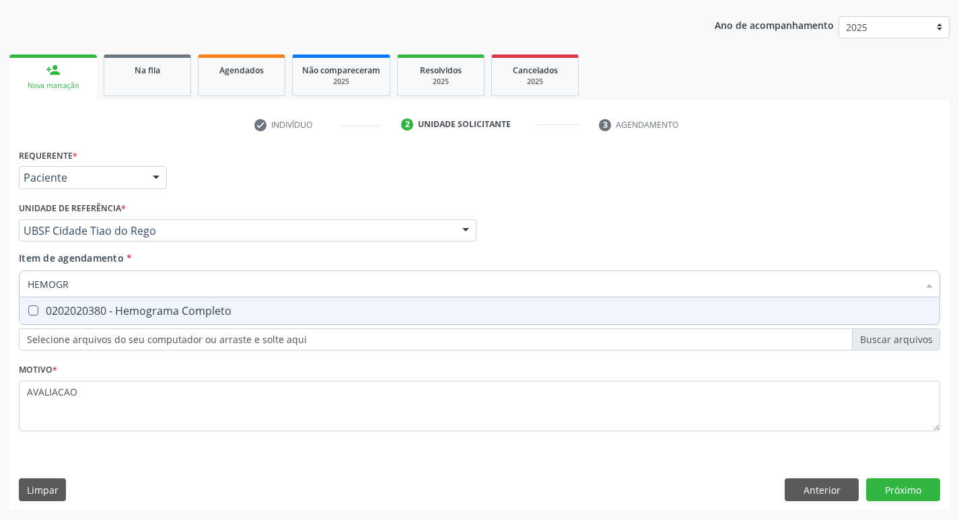
click at [186, 320] on span "0202020380 - Hemograma Completo" at bounding box center [480, 310] width 920 height 27
checkbox Completo "true"
type input "HEMOG"
checkbox Completo "false"
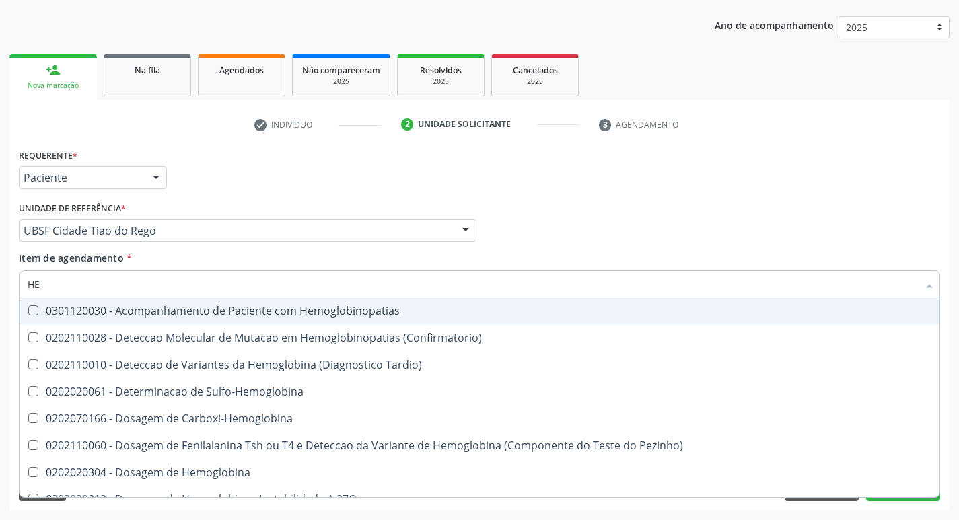
type input "H"
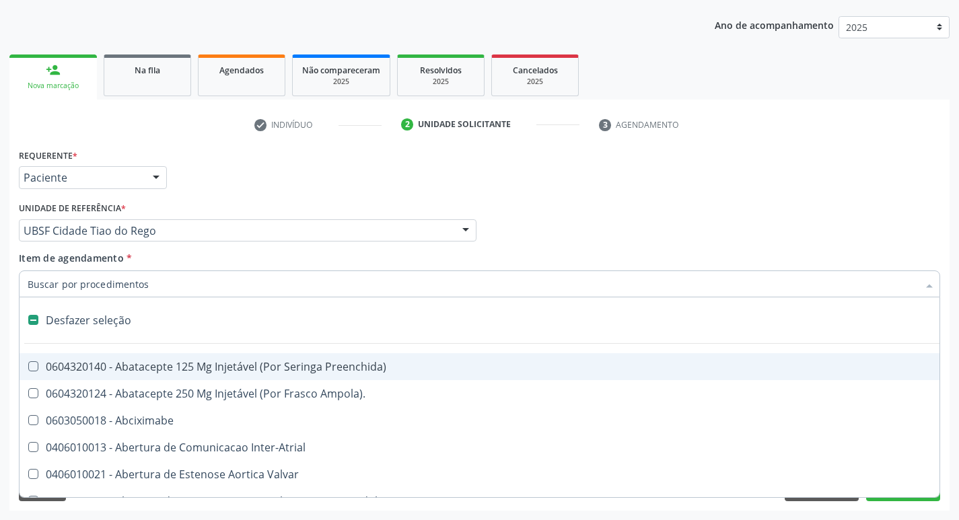
checkbox Capsula\) "false"
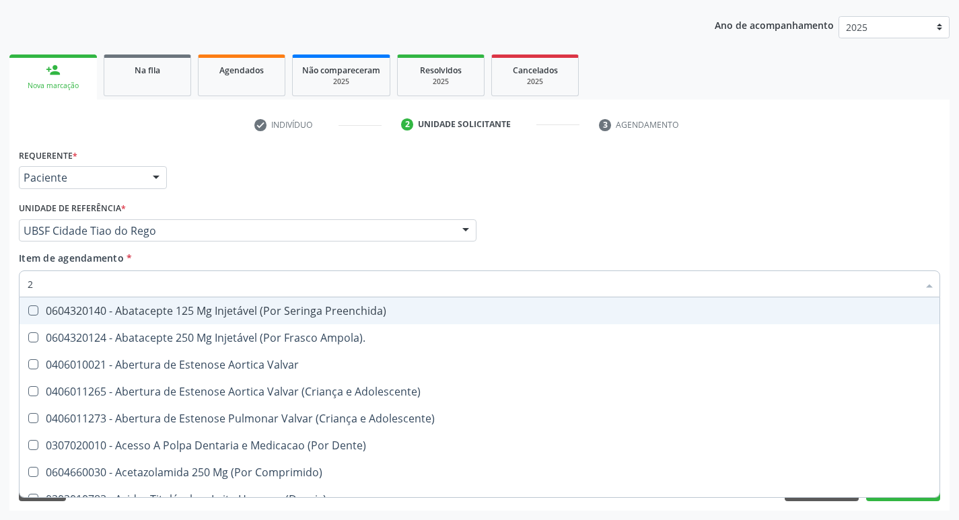
type input "20205001"
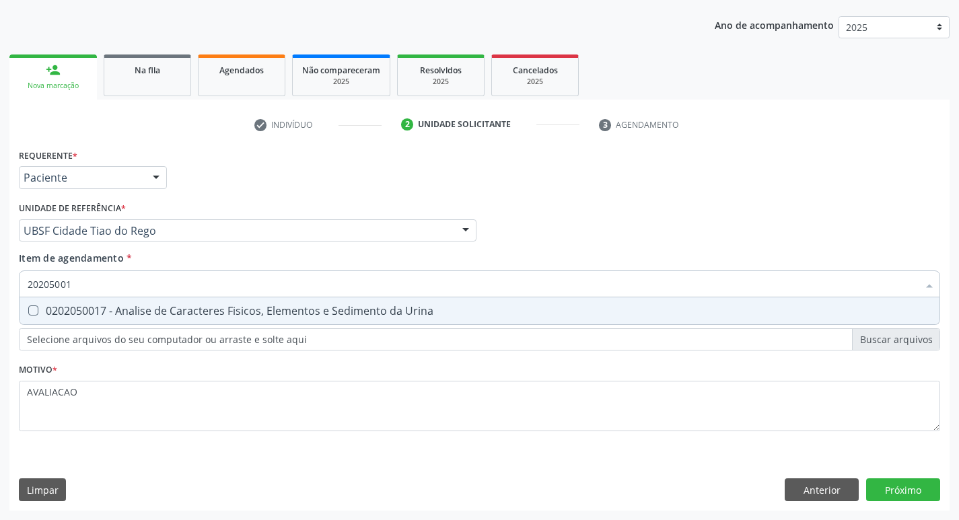
click at [157, 312] on div "0202050017 - Analise de Caracteres Fisicos, Elementos e Sedimento da Urina" at bounding box center [480, 311] width 904 height 11
checkbox Urina "true"
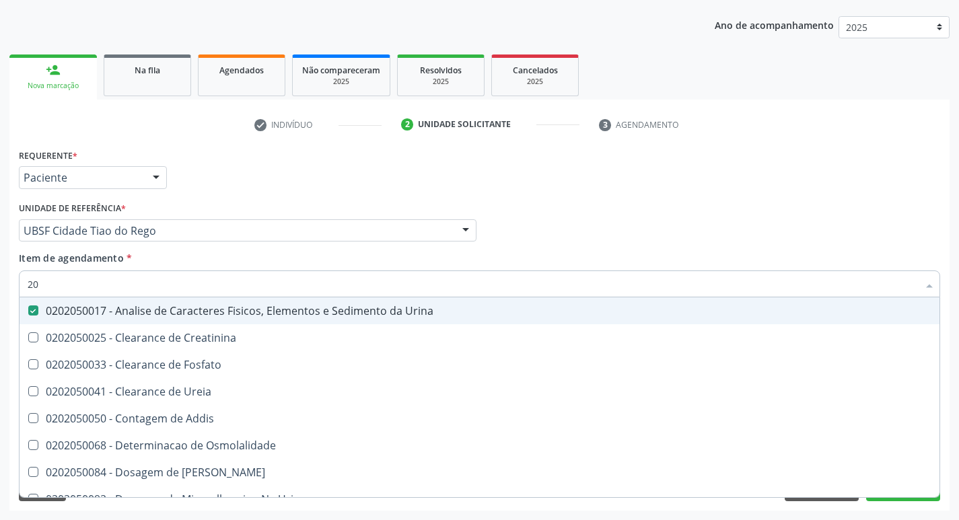
type input "2"
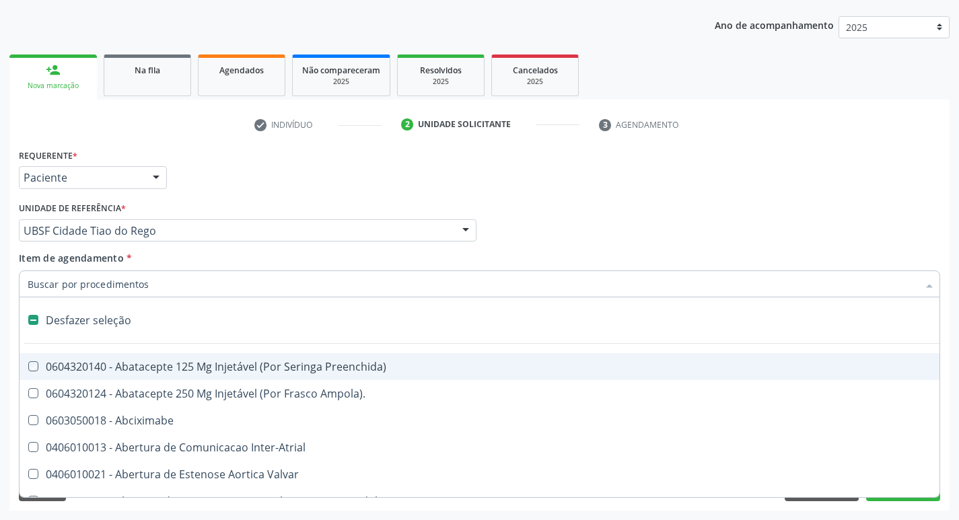
checkbox Preenchida\) "false"
checkbox Inter-Atrial "false"
type input "L"
checkbox Pulmonares "true"
checkbox Urina "false"
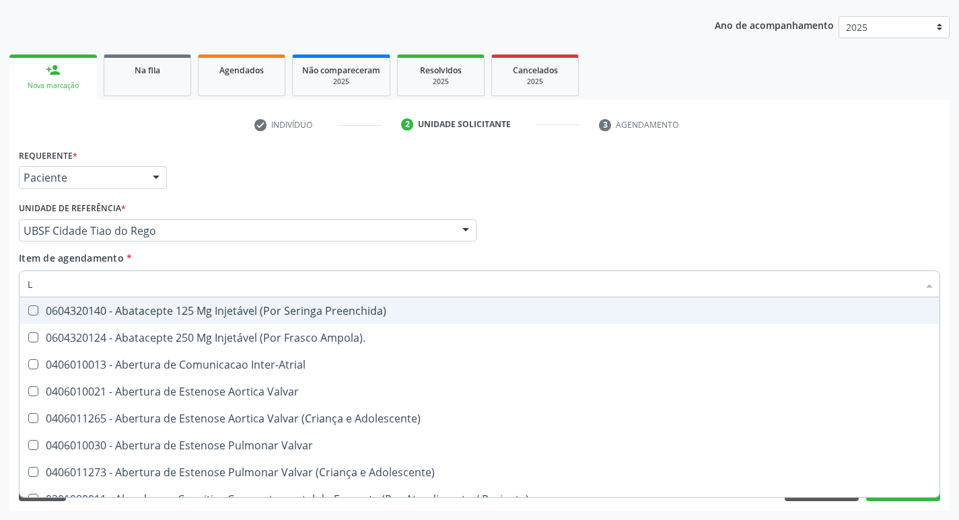
type input "LARVAS"
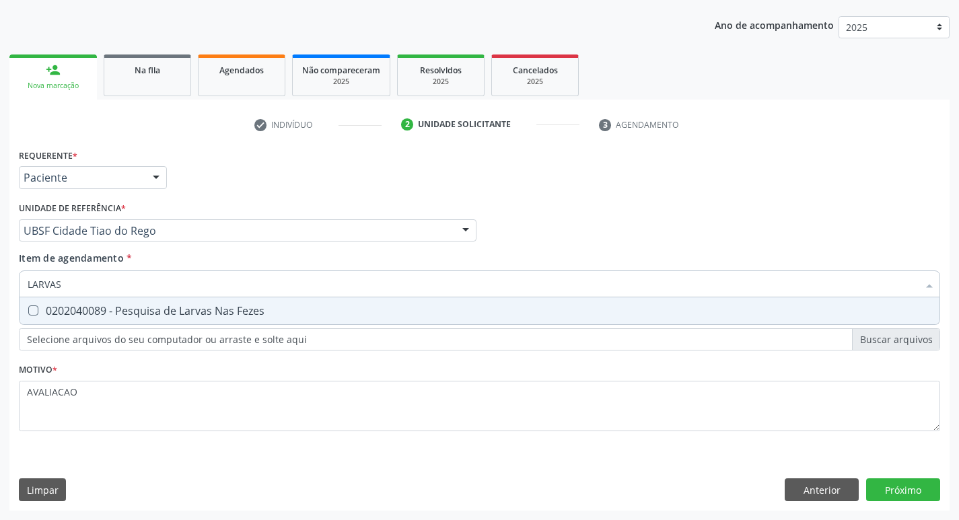
click at [186, 319] on span "0202040089 - Pesquisa de Larvas Nas Fezes" at bounding box center [480, 310] width 920 height 27
checkbox Fezes "true"
type input "L"
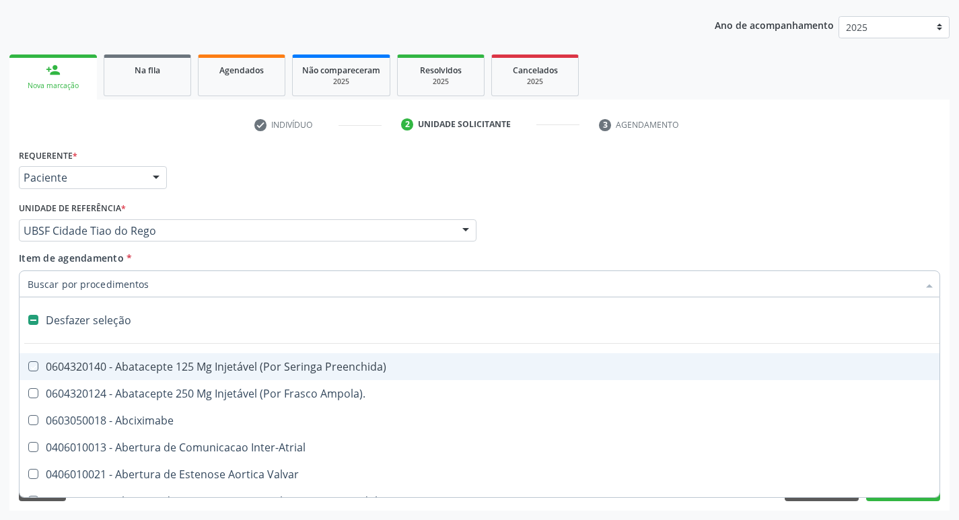
checkbox Preenchida\) "false"
type input "T"
checkbox Dedo "true"
checkbox Urina "false"
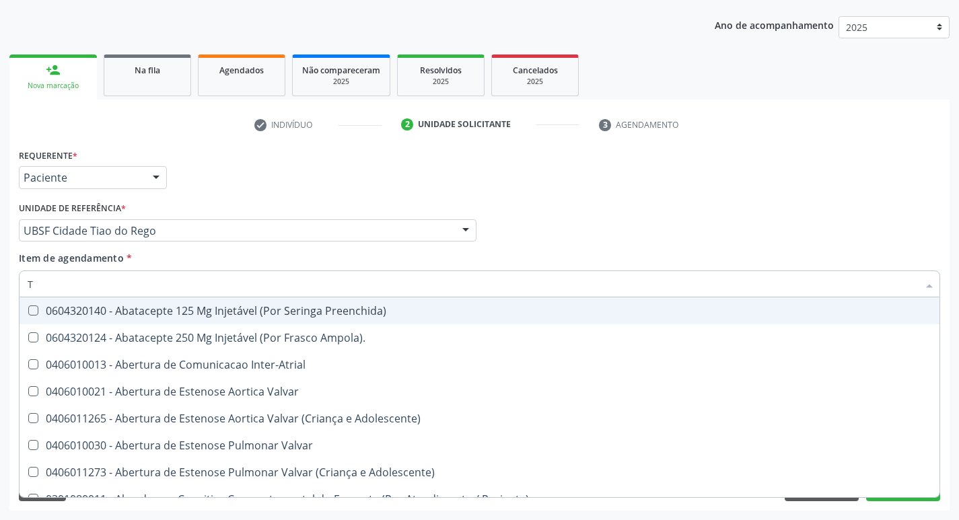
type input "TE"
checkbox Agudizadas "true"
checkbox Urina "false"
type input "TES"
checkbox Urina "false"
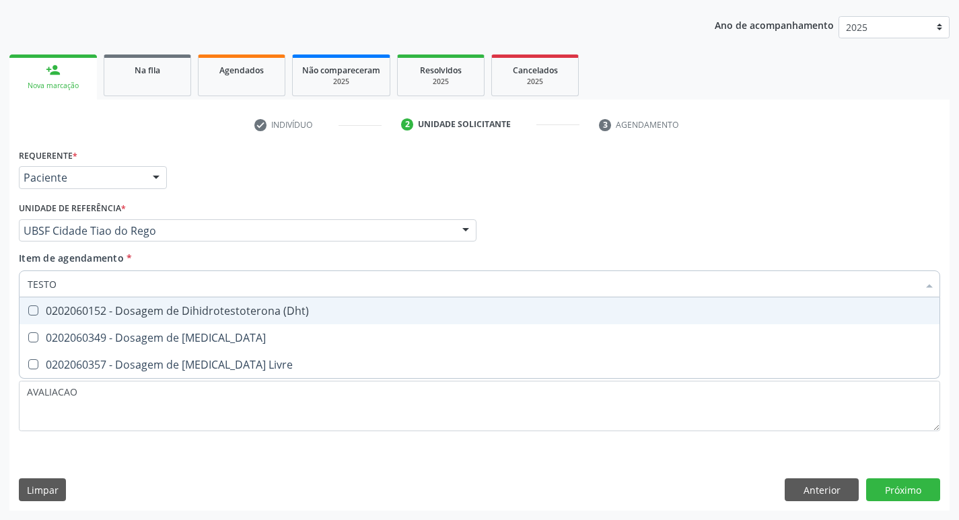
type input "TESTOS"
click at [186, 319] on span "0202060349 - Dosagem de [MEDICAL_DATA]" at bounding box center [480, 310] width 920 height 27
checkbox Testosterona "true"
type input "TESTO"
checkbox Testosterona "false"
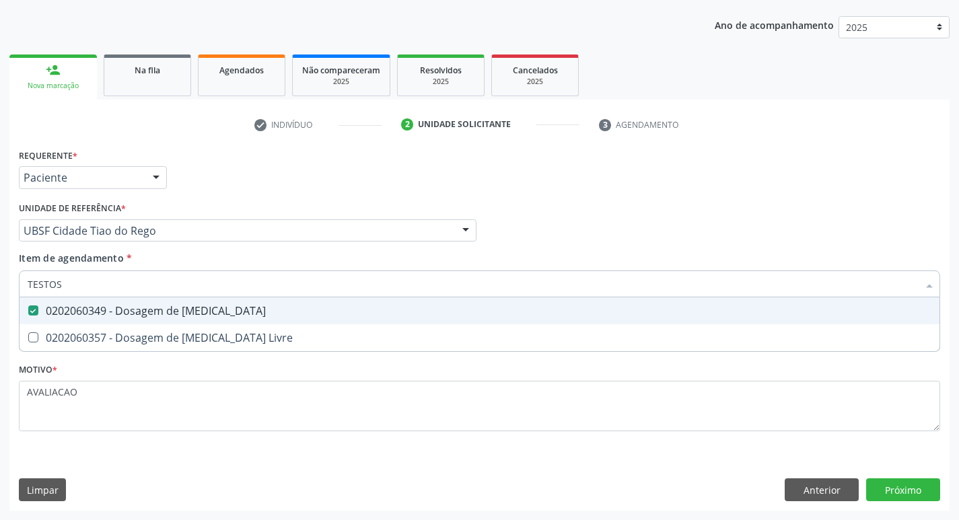
checkbox Livre "true"
type input "T"
checkbox Testosterona "false"
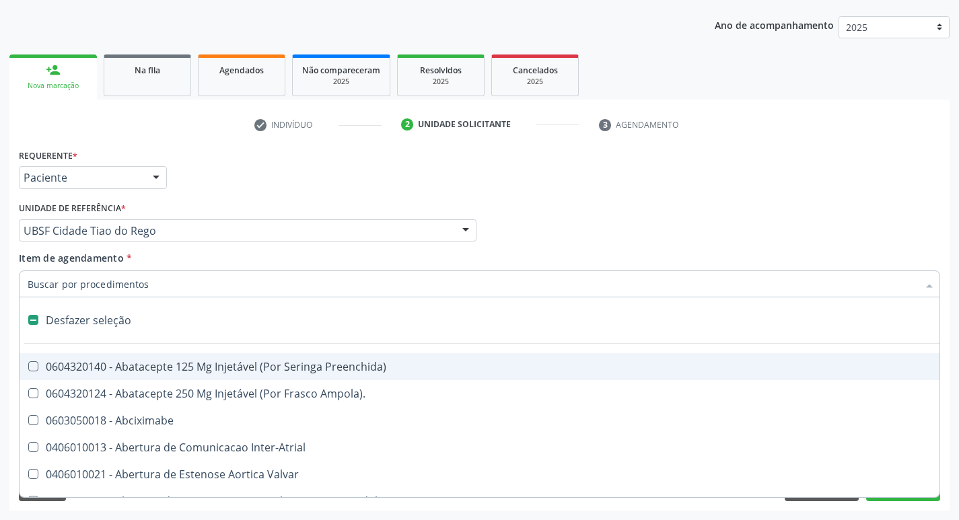
type input "G"
checkbox Urina "false"
checkbox Ativa "true"
checkbox Persistente "true"
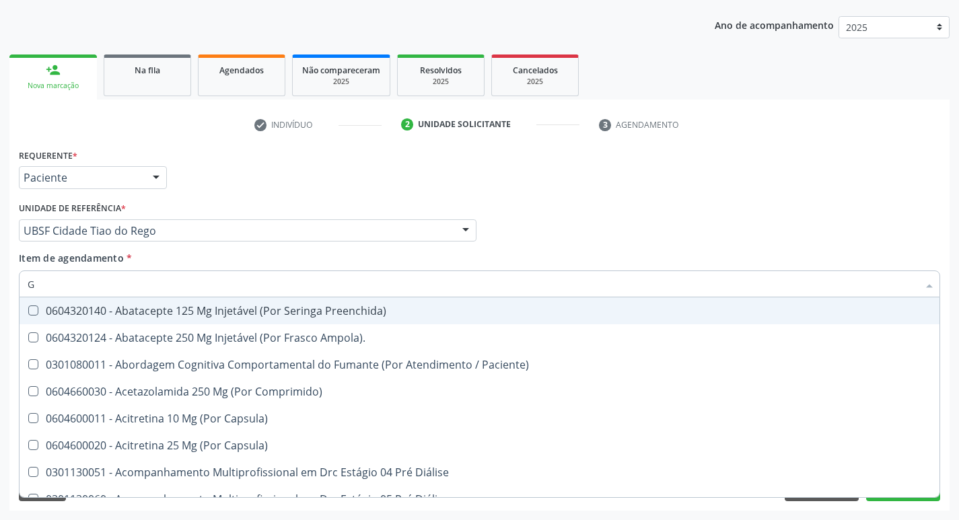
type input "GLICOSE"
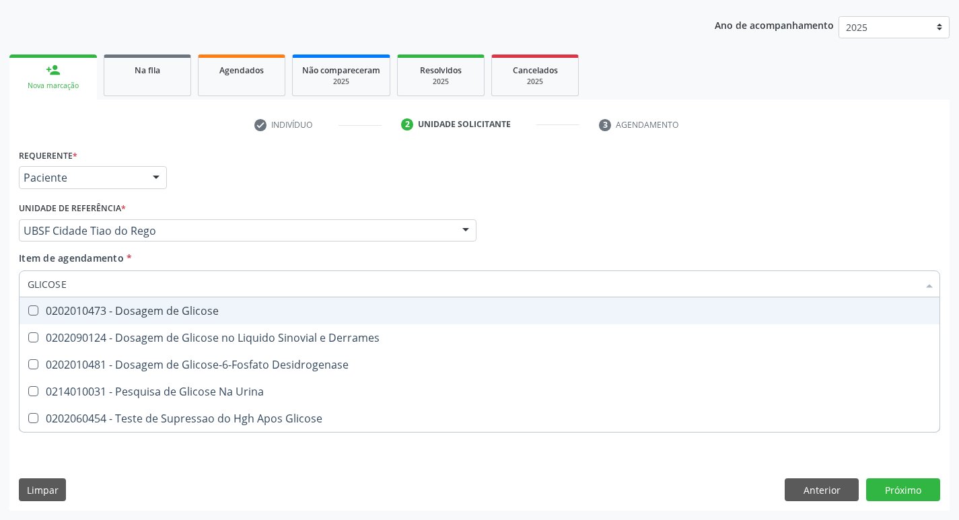
click at [143, 312] on div "0202010473 - Dosagem de Glicose" at bounding box center [480, 311] width 904 height 11
checkbox Glicose "true"
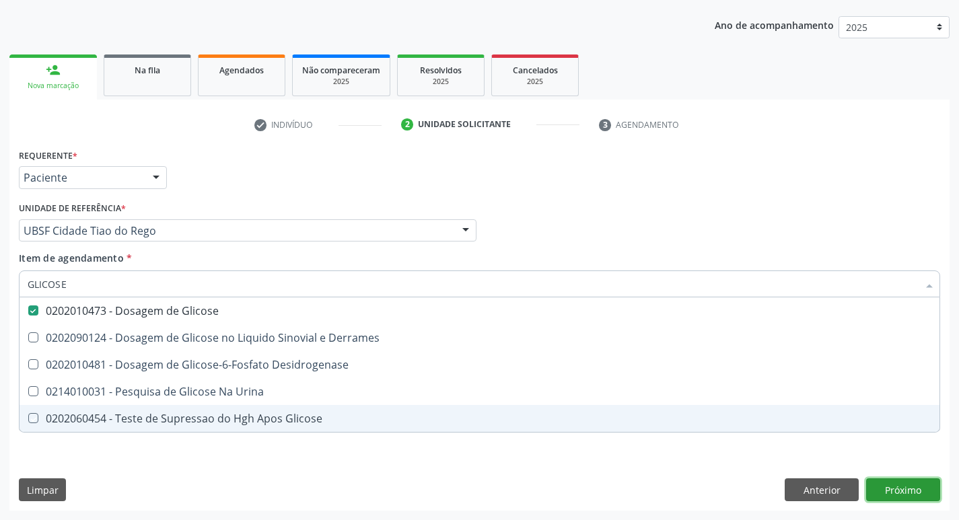
click at [892, 485] on div "Requerente * Paciente Profissional de Saúde Paciente Nenhum resultado encontrad…" at bounding box center [479, 327] width 940 height 365
checkbox Derrames "true"
checkbox Desidrogenase "true"
checkbox Urina "true"
checkbox Glicose "true"
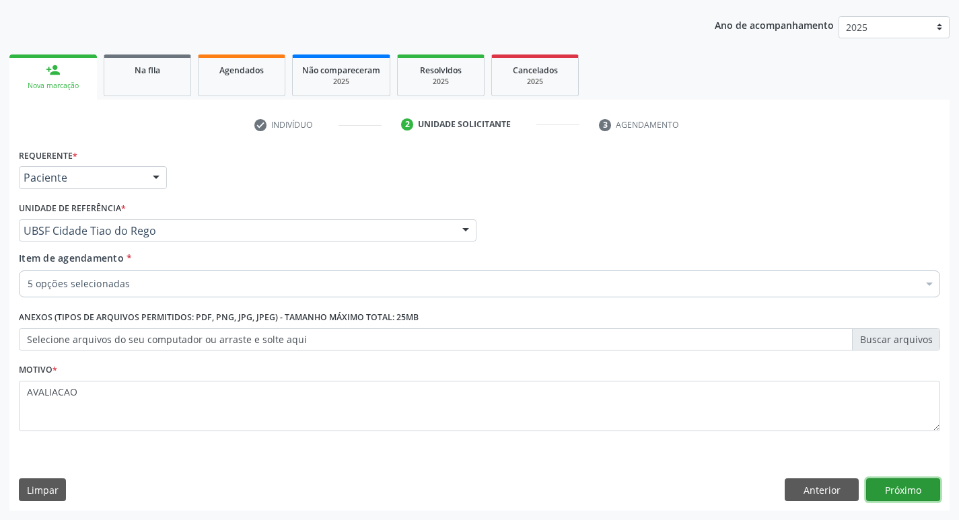
click at [919, 485] on button "Próximo" at bounding box center [903, 489] width 74 height 23
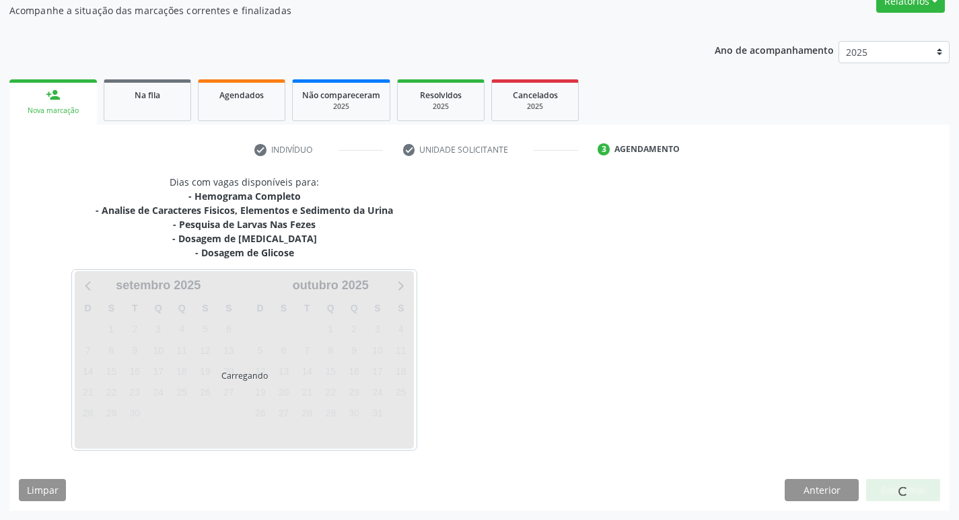
scroll to position [122, 0]
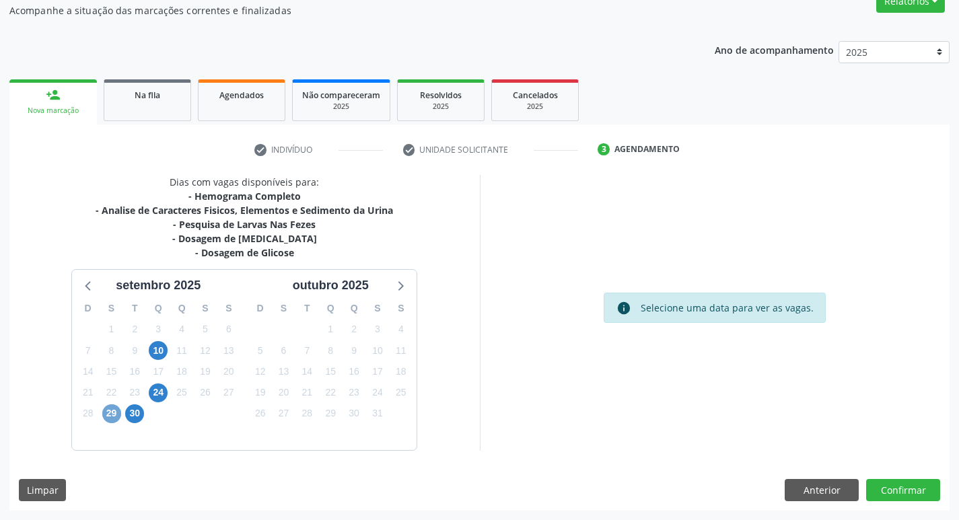
click at [110, 408] on span "29" at bounding box center [111, 413] width 19 height 19
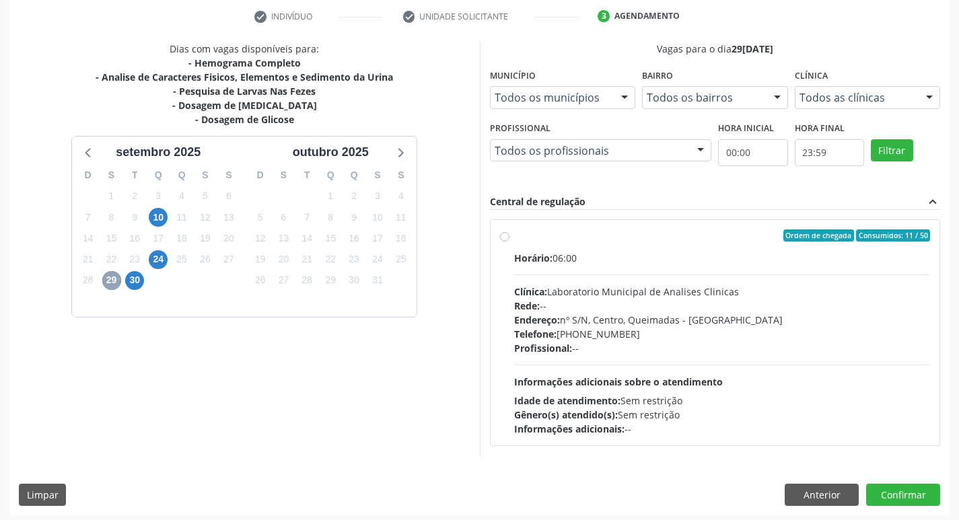
scroll to position [256, 0]
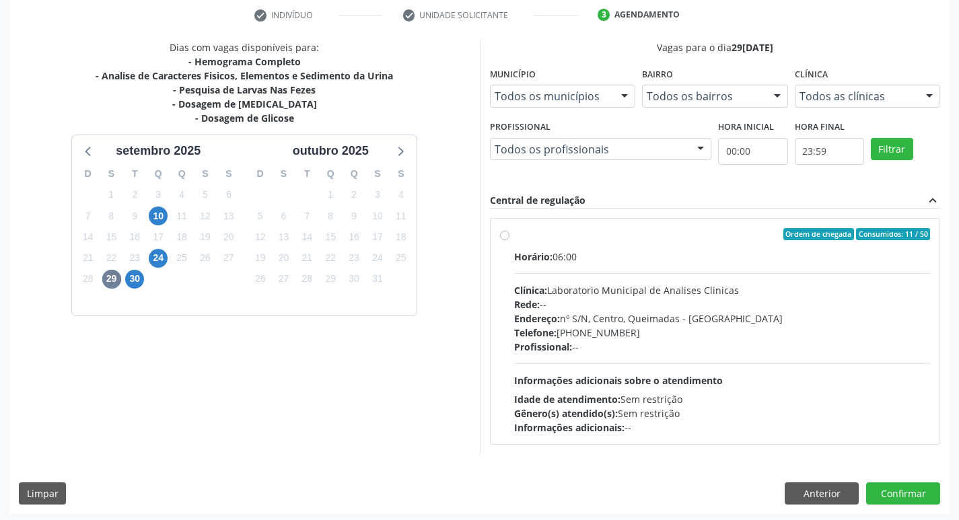
click at [695, 330] on div "Telefone: (83) 33921344" at bounding box center [722, 333] width 417 height 14
click at [509, 240] on input "Ordem de chegada Consumidos: 11 / 50 Horário: 06:00 Clínica: Laboratorio Munici…" at bounding box center [504, 234] width 9 height 12
radio input "true"
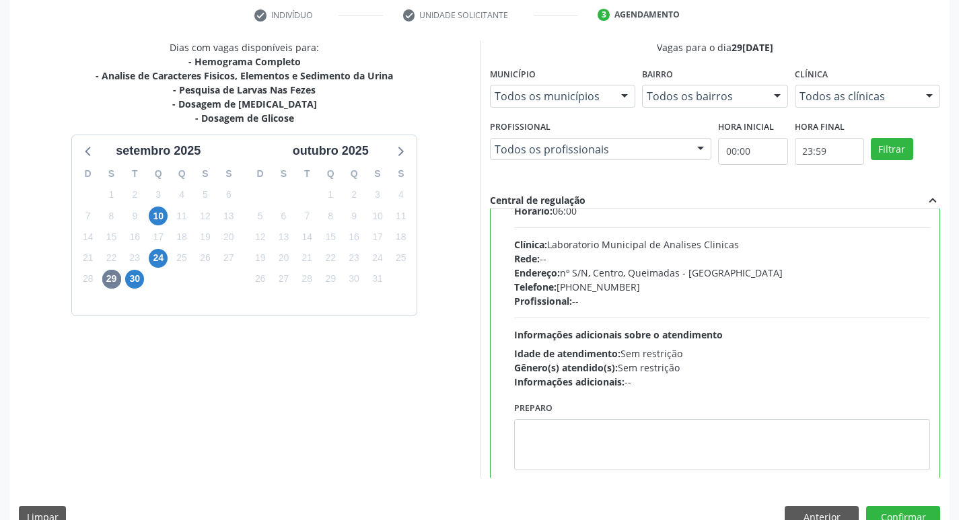
scroll to position [67, 0]
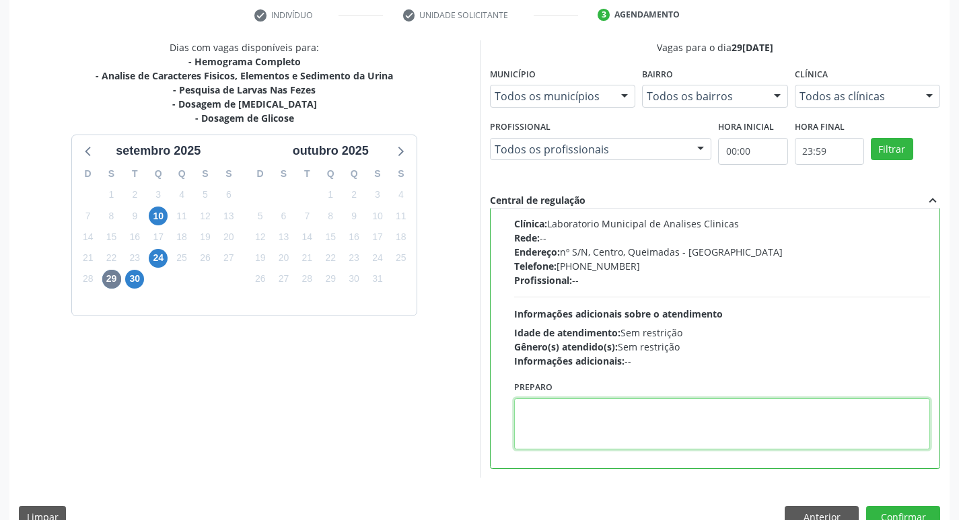
click at [592, 432] on textarea at bounding box center [722, 423] width 417 height 51
paste textarea "IR EM [GEOGRAPHIC_DATA]"
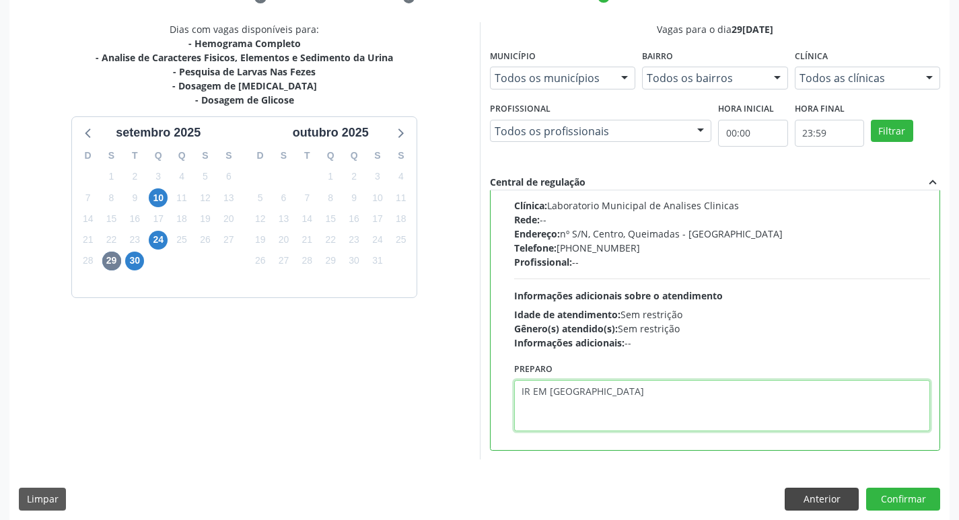
scroll to position [284, 0]
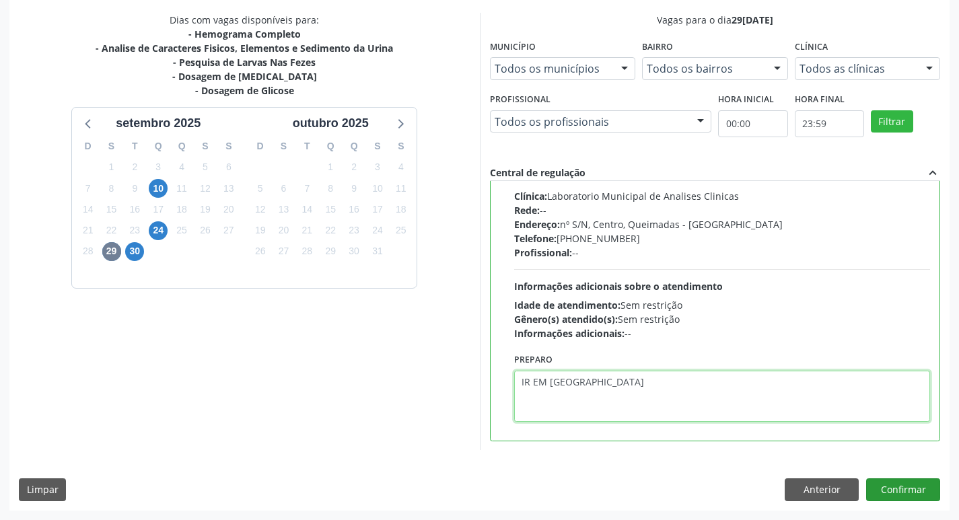
type textarea "IR EM [GEOGRAPHIC_DATA]"
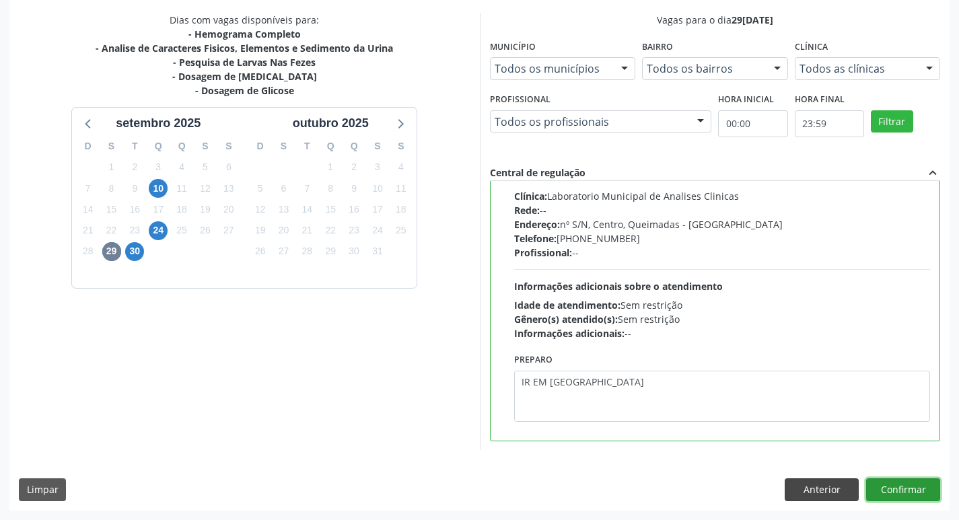
drag, startPoint x: 884, startPoint y: 490, endPoint x: 818, endPoint y: 495, distance: 66.8
click at [884, 489] on button "Confirmar" at bounding box center [903, 489] width 74 height 23
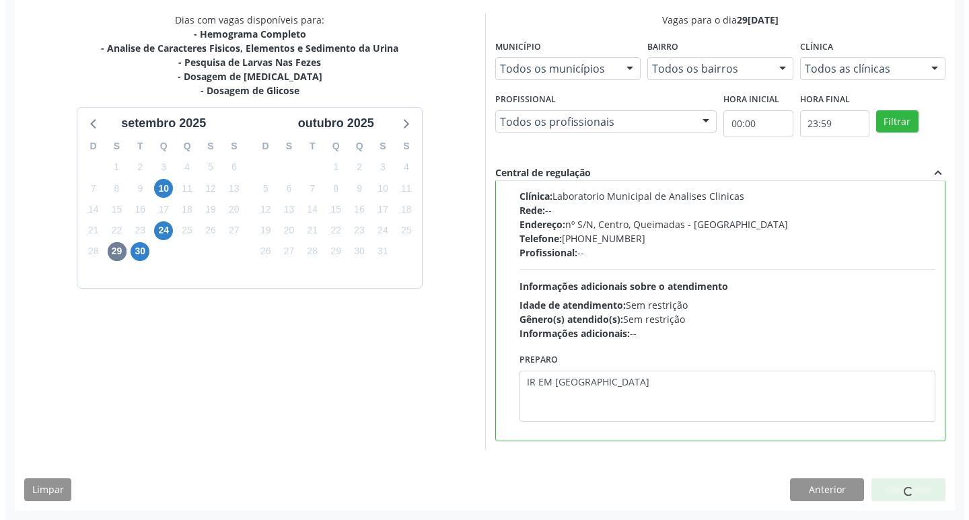
scroll to position [0, 0]
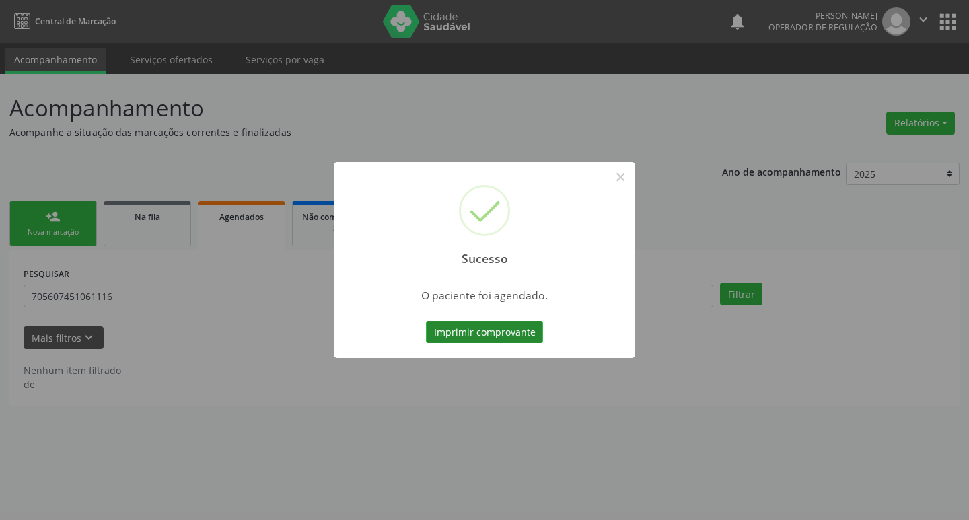
click at [450, 334] on button "Imprimir comprovante" at bounding box center [484, 332] width 117 height 23
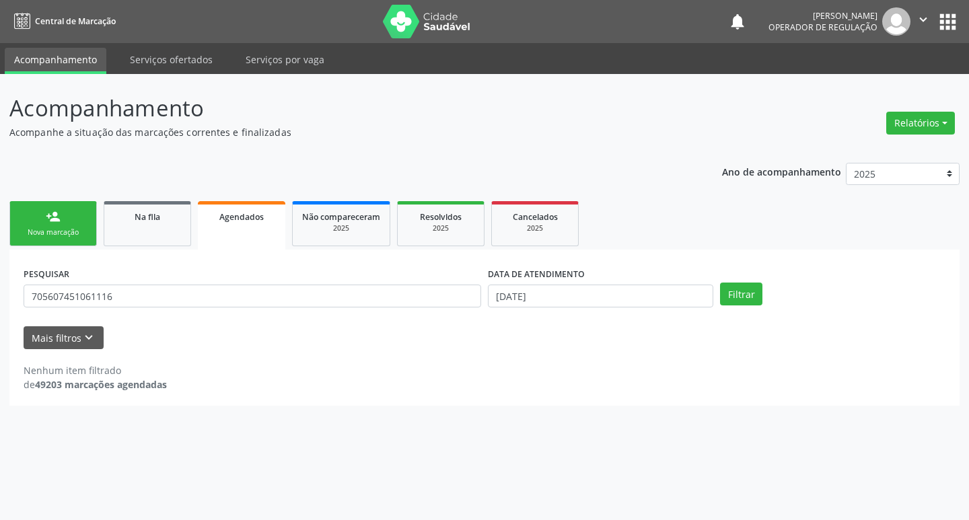
click at [53, 228] on div "Nova marcação" at bounding box center [53, 232] width 67 height 10
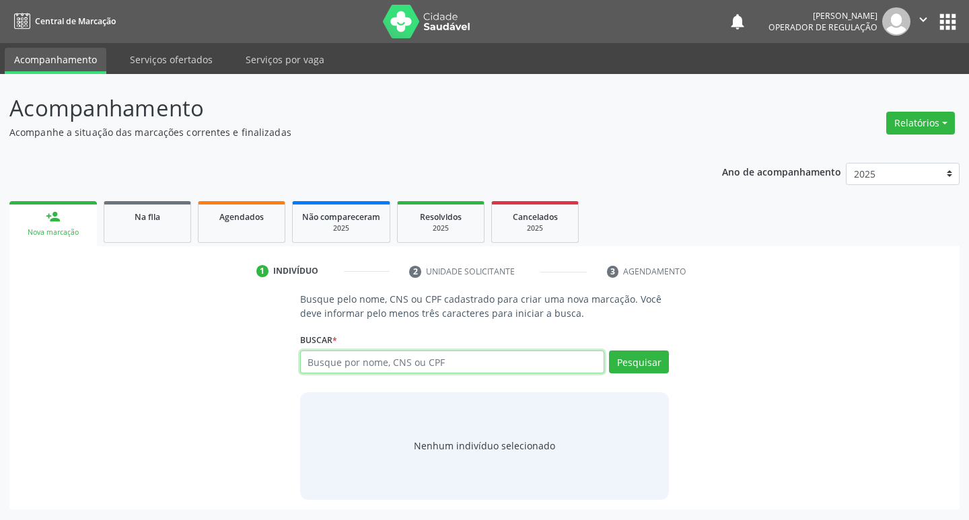
click at [348, 366] on input "text" at bounding box center [452, 362] width 305 height 23
type input "705806495715135"
click at [637, 367] on button "Pesquisar" at bounding box center [639, 362] width 60 height 23
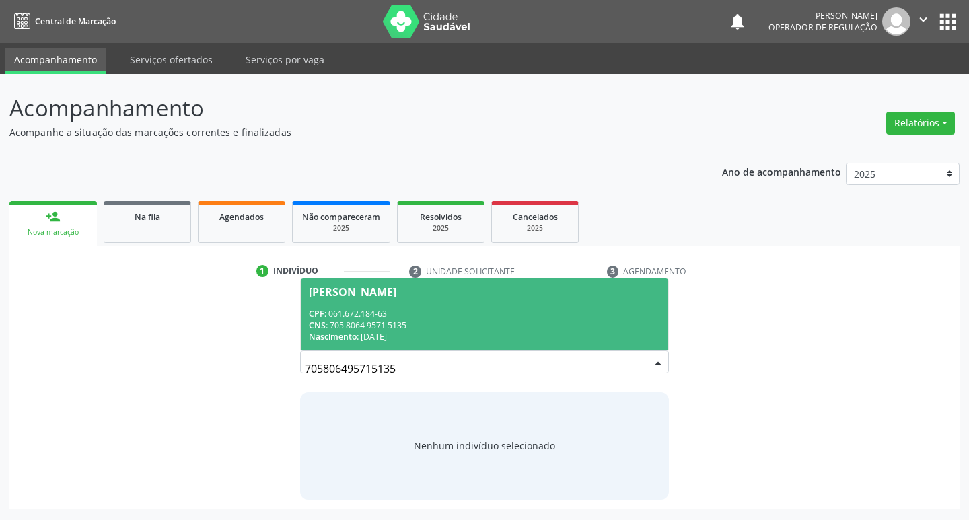
click at [410, 332] on div "Nascimento: 16/09/1977" at bounding box center [485, 336] width 352 height 11
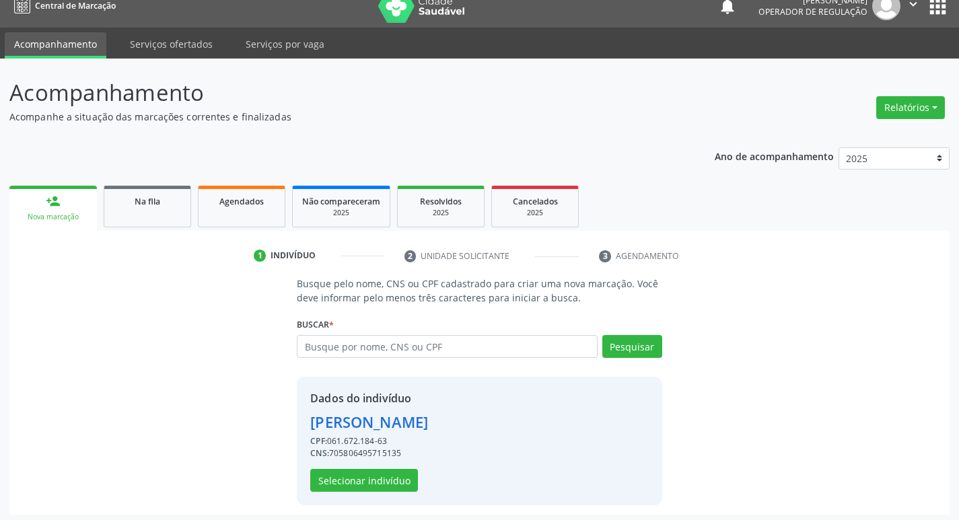
scroll to position [20, 0]
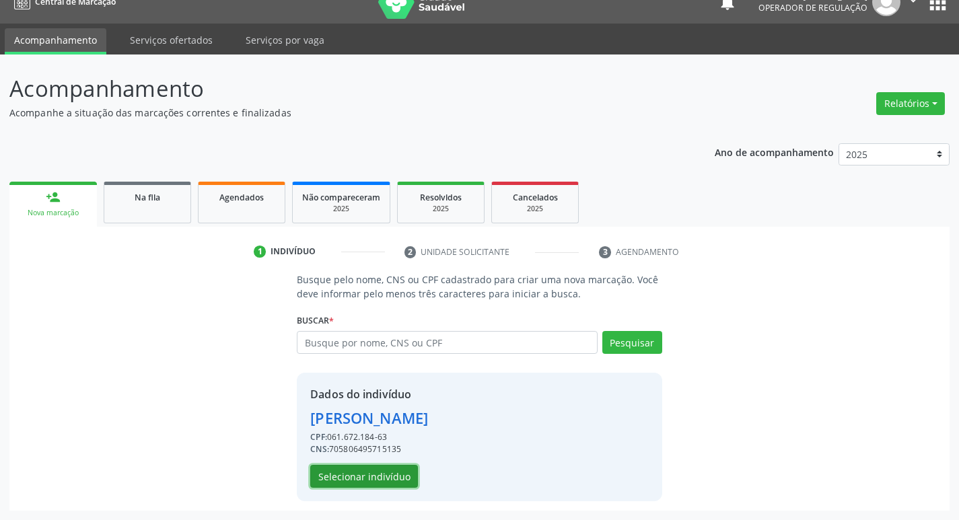
click at [367, 467] on button "Selecionar indivíduo" at bounding box center [364, 476] width 108 height 23
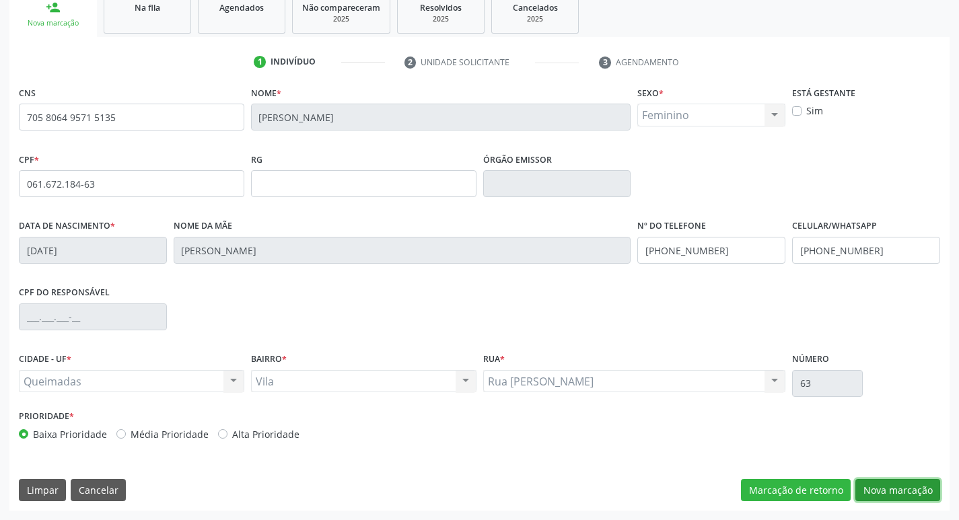
drag, startPoint x: 902, startPoint y: 481, endPoint x: 891, endPoint y: 482, distance: 11.5
click at [902, 482] on button "Nova marcação" at bounding box center [897, 490] width 85 height 23
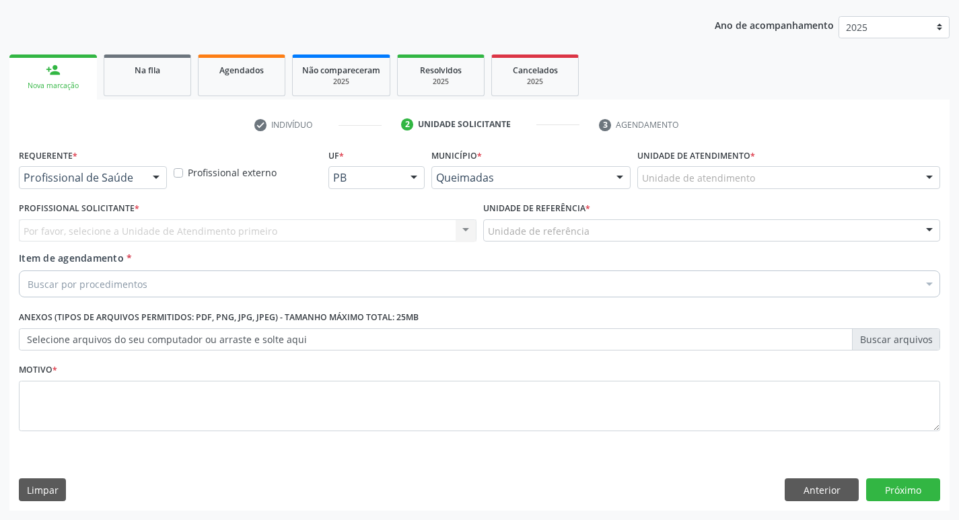
click at [22, 180] on div "Profissional de Saúde" at bounding box center [93, 177] width 148 height 23
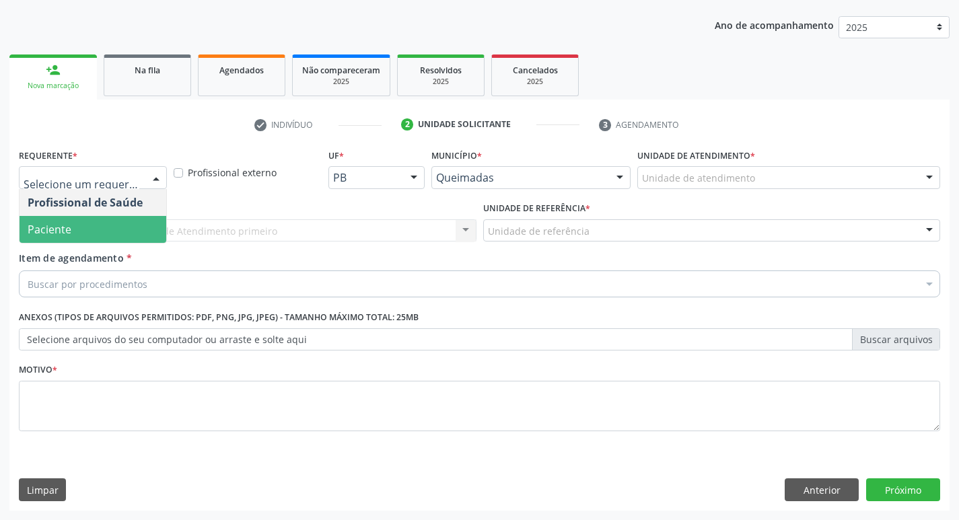
click at [36, 240] on span "Paciente" at bounding box center [93, 229] width 147 height 27
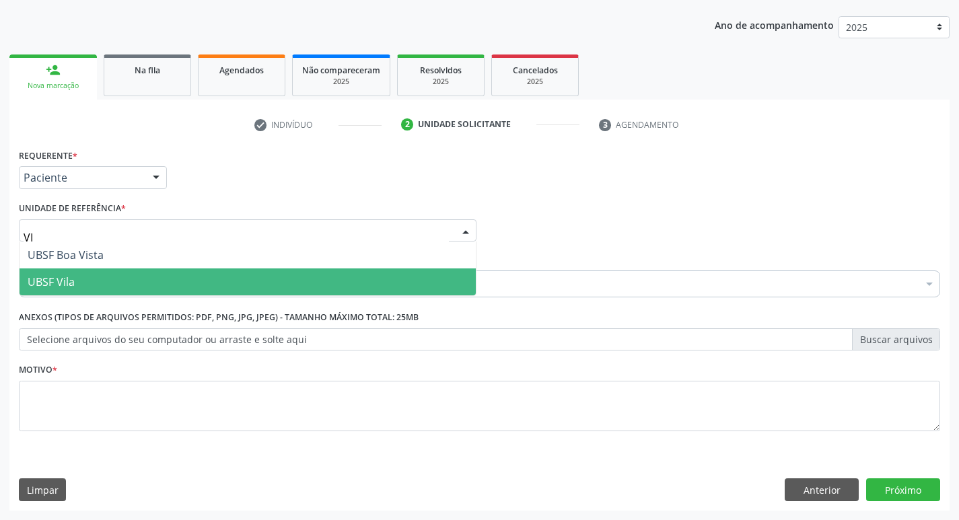
type input "VIL"
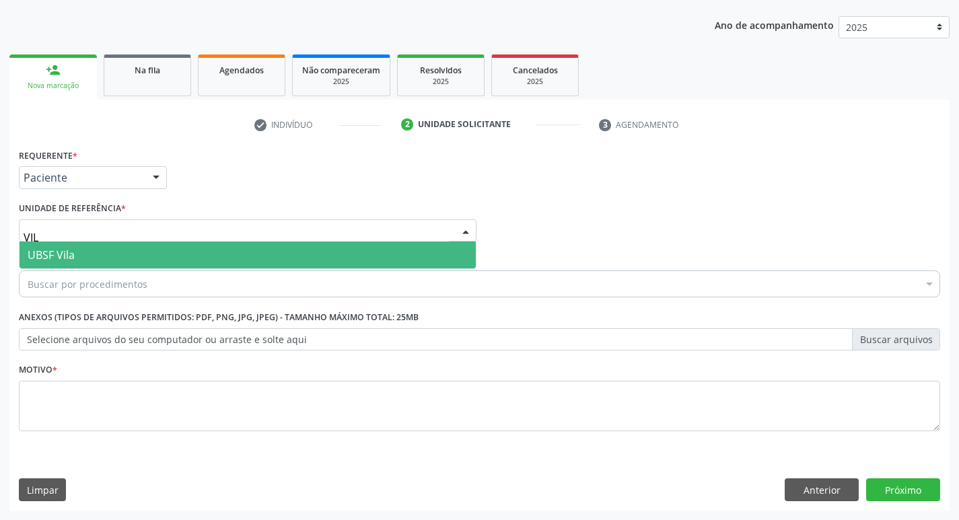
click at [98, 248] on span "UBSF Vila" at bounding box center [248, 255] width 456 height 27
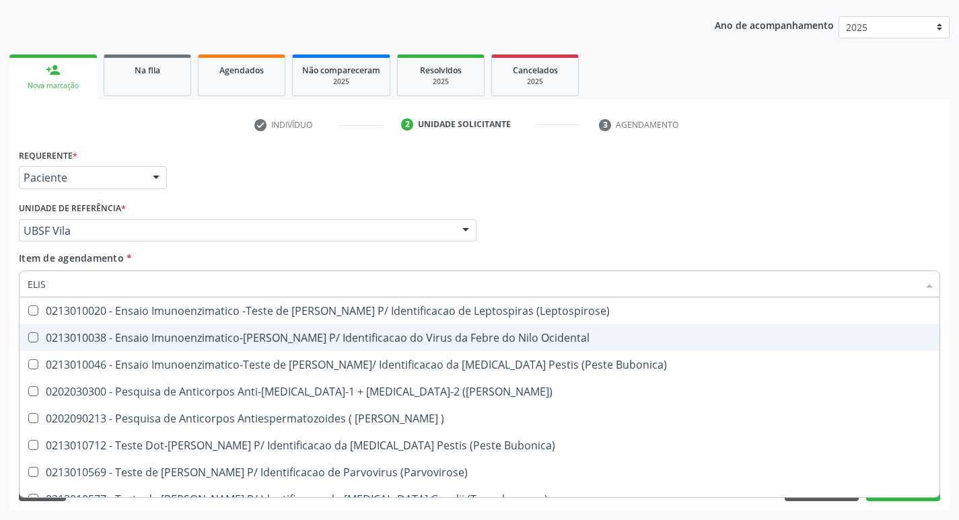
type input "ELISA"
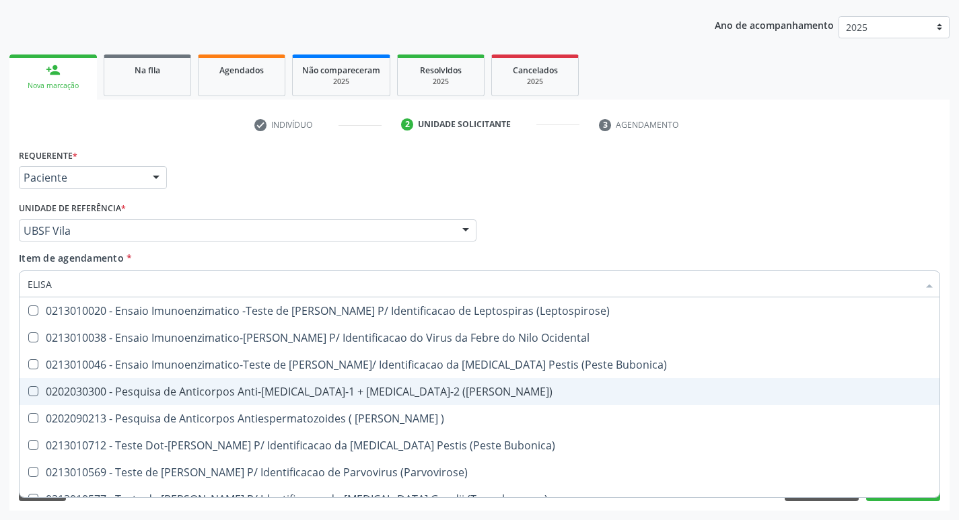
drag, startPoint x: 291, startPoint y: 388, endPoint x: 281, endPoint y: 392, distance: 11.1
click at [282, 392] on div "0202030300 - Pesquisa de Anticorpos Anti-Hiv-1 + Hiv-2 (Elisa)" at bounding box center [480, 391] width 904 height 11
checkbox \(Elisa\) "true"
type input "ELI"
checkbox \(Elisa\) "false"
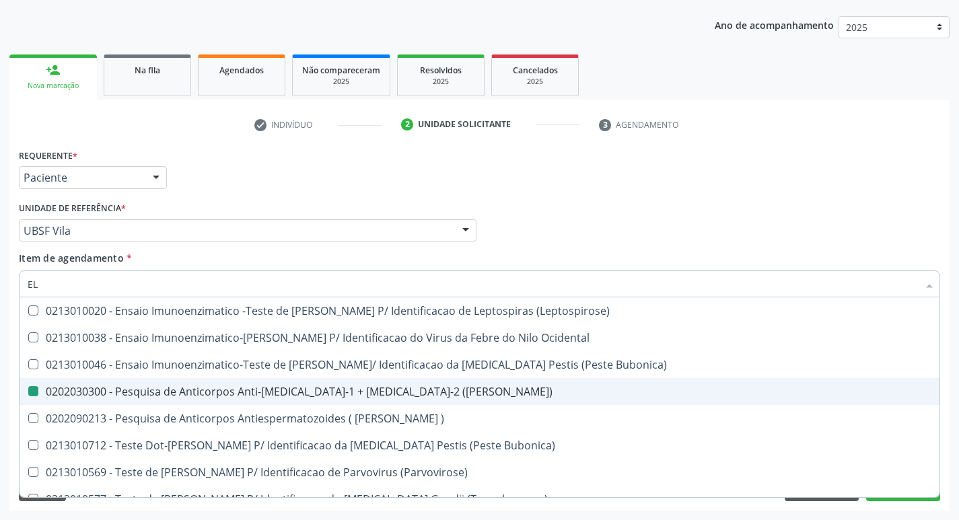
type input "E"
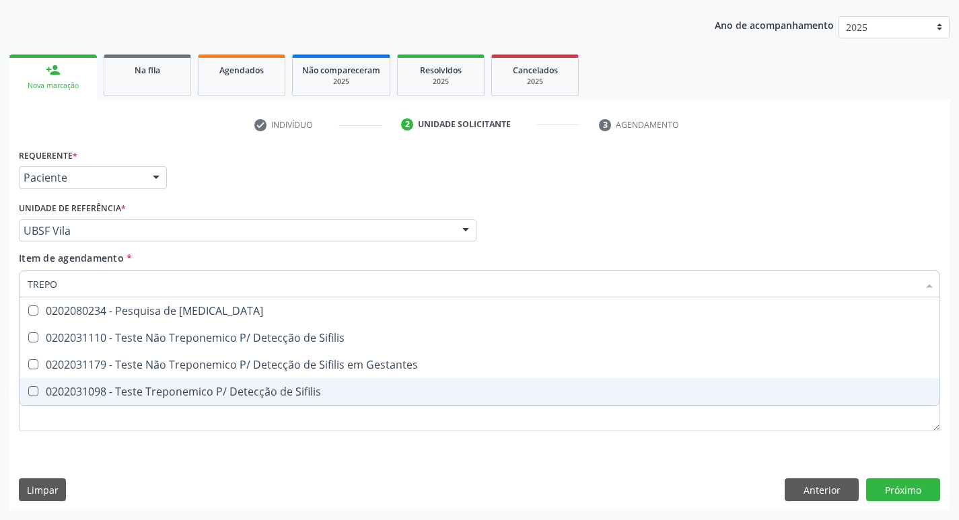
type input "TREPON"
click at [281, 388] on div "0202031098 - Teste Treponemico P/ Detecção de Sifilis" at bounding box center [480, 391] width 904 height 11
checkbox Sifilis "true"
type input "TREP"
checkbox Sifilis "false"
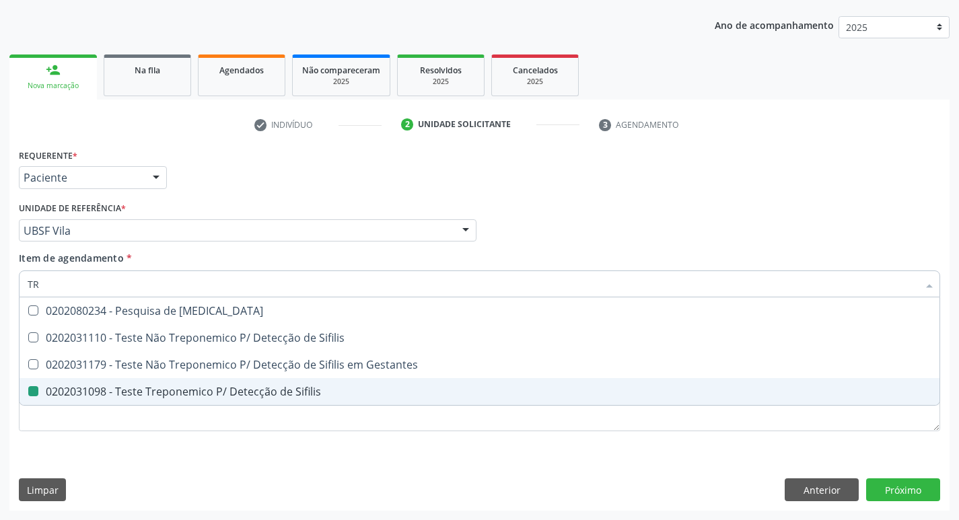
type input "T"
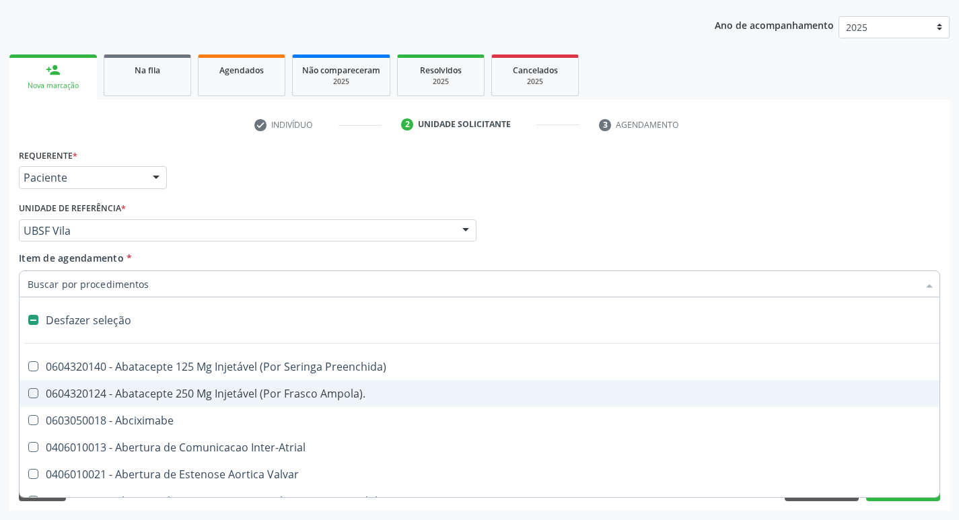
type input "H"
checkbox Penis "true"
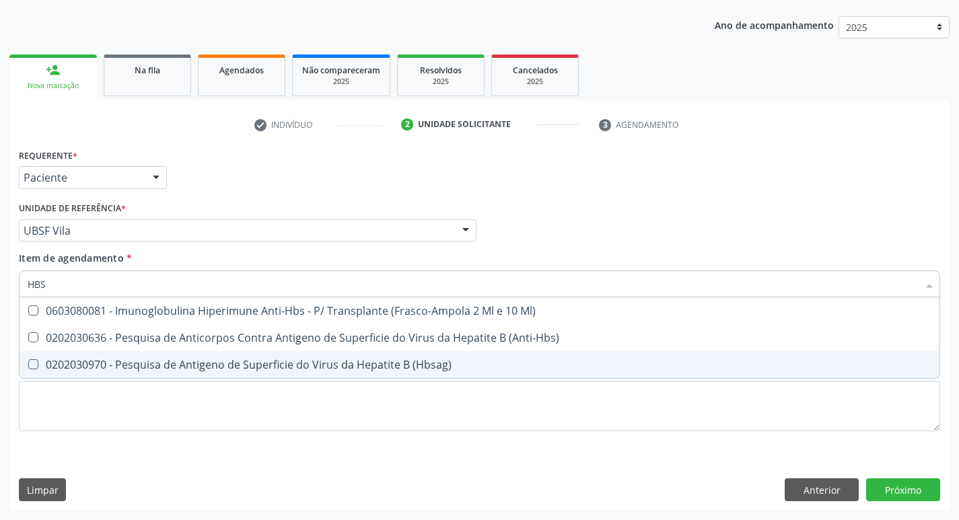
type input "HBSA"
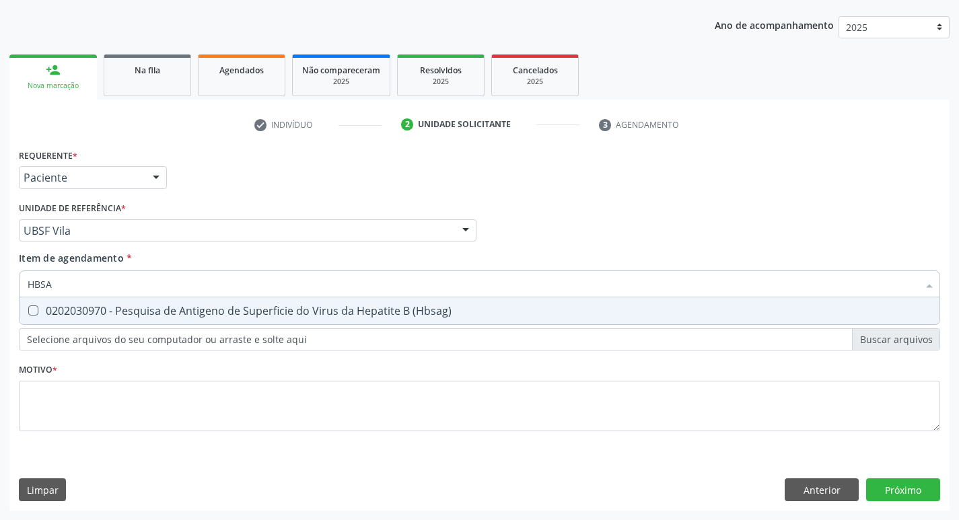
click at [248, 309] on div "0202030970 - Pesquisa de Antigeno de Superficie do Virus da Hepatite B (Hbsag)" at bounding box center [480, 311] width 904 height 11
checkbox \(Hbsag\) "true"
type input "HBS"
checkbox \(Hbsag\) "false"
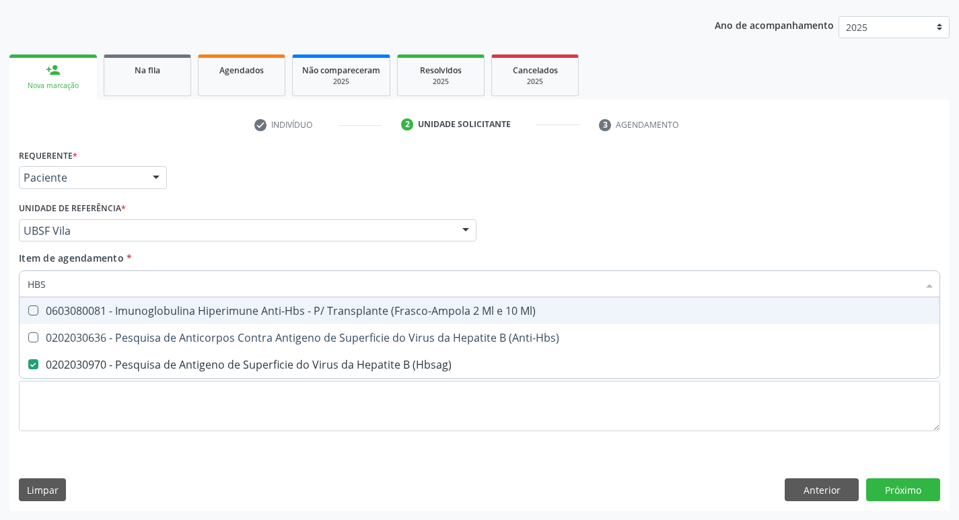
type input "HB"
checkbox \(Hbsag\) "false"
type input "H"
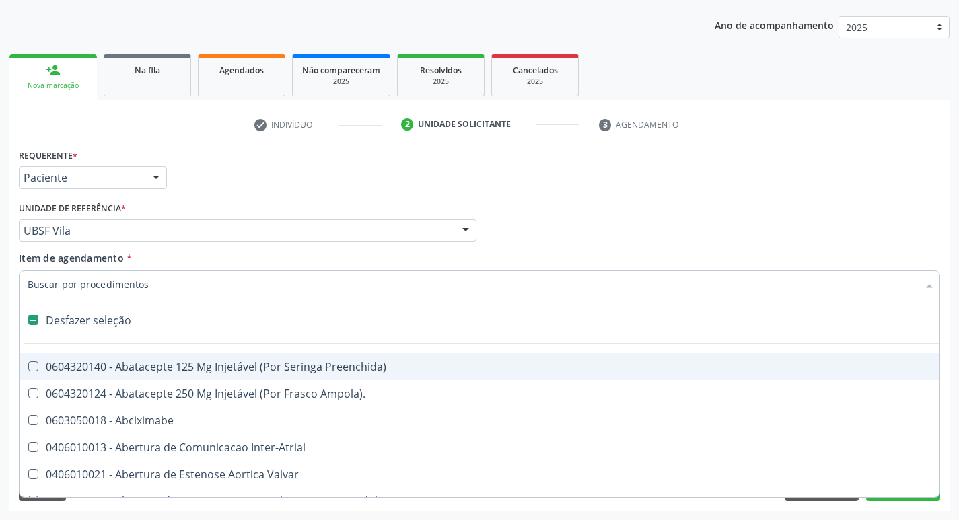
type input "V"
checkbox Autologo "true"
checkbox Coclear "true"
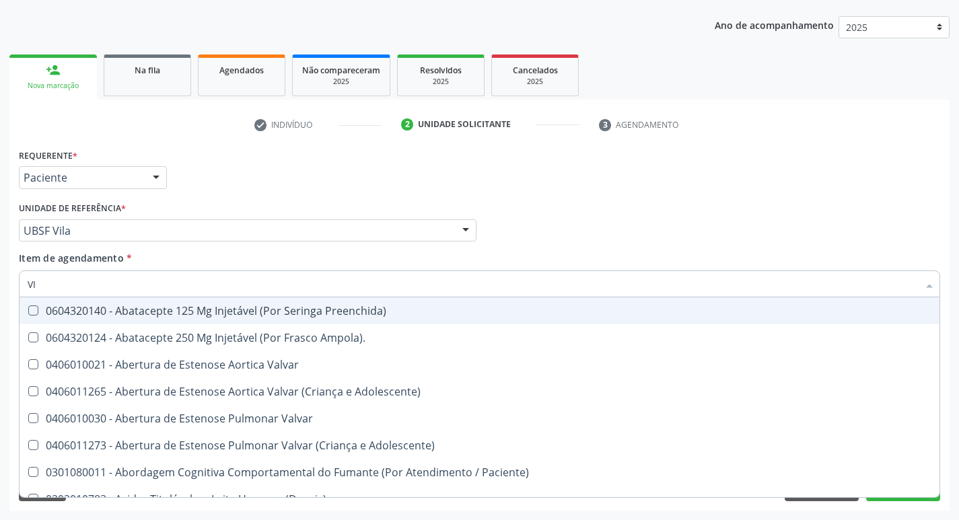
type input "VIT"
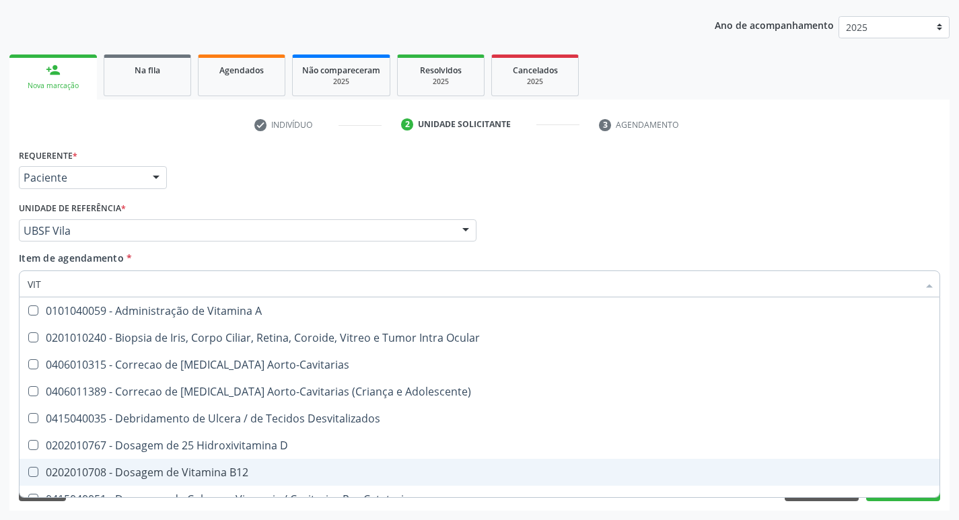
click at [230, 467] on div "0202010708 - Dosagem de Vitamina B12" at bounding box center [480, 472] width 904 height 11
checkbox B12 "true"
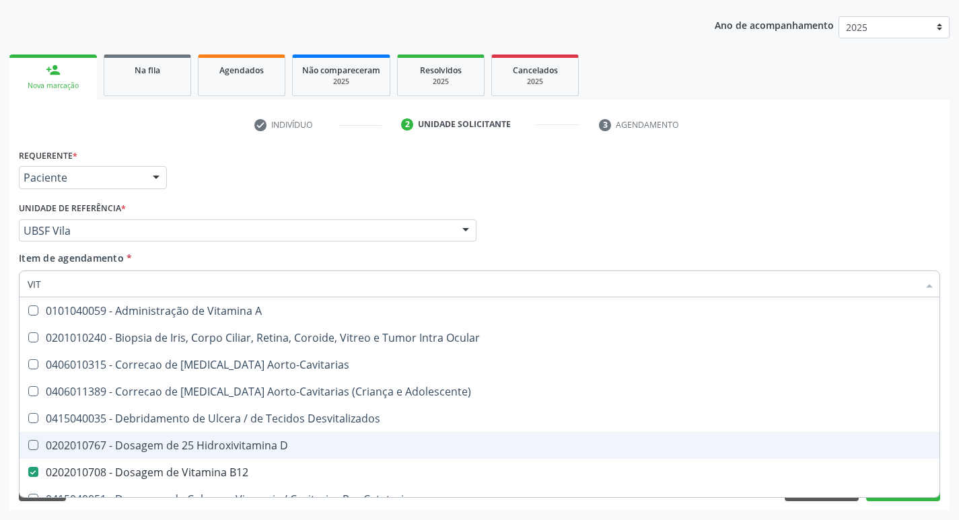
type input "VI"
checkbox B12 "false"
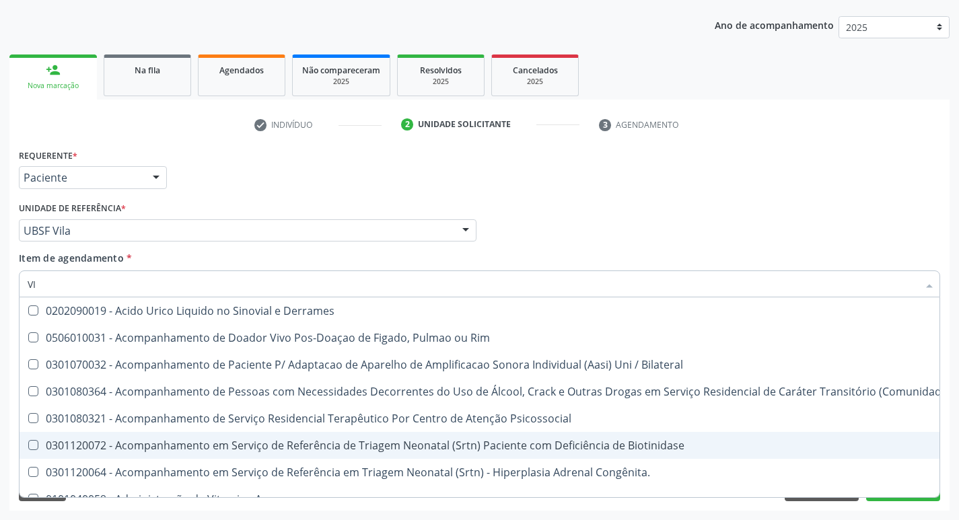
type input "V"
checkbox B12 "false"
checkbox \(Hbsag\) "false"
checkbox Pancreas "false"
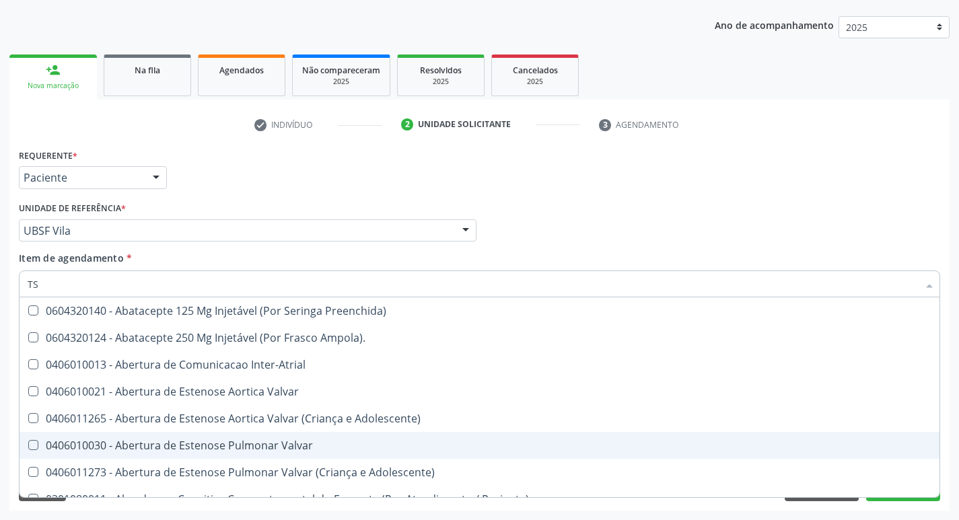
type input "TSH"
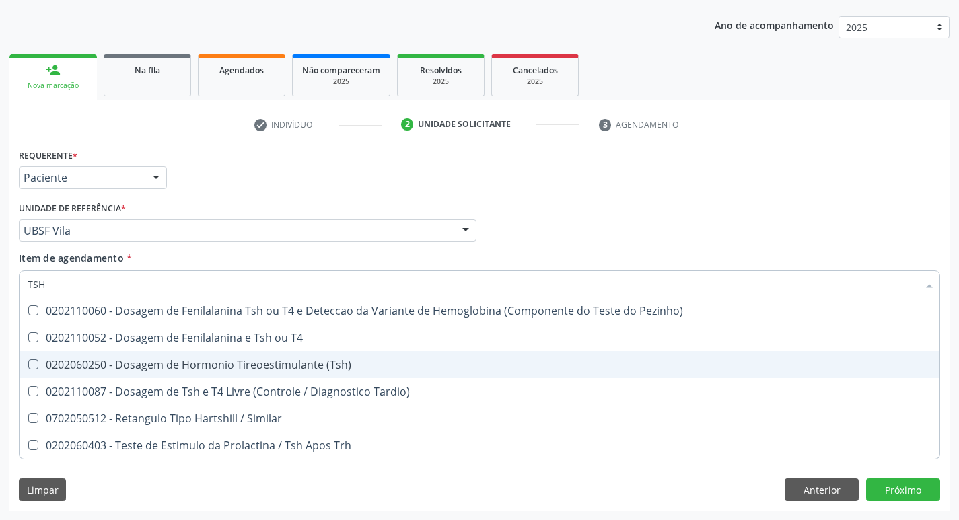
click at [219, 365] on div "0202060250 - Dosagem de Hormonio Tireoestimulante (Tsh)" at bounding box center [480, 364] width 904 height 11
checkbox \(Tsh\) "true"
type input "TS"
checkbox \(Tsh\) "false"
checkbox Tardio\) "true"
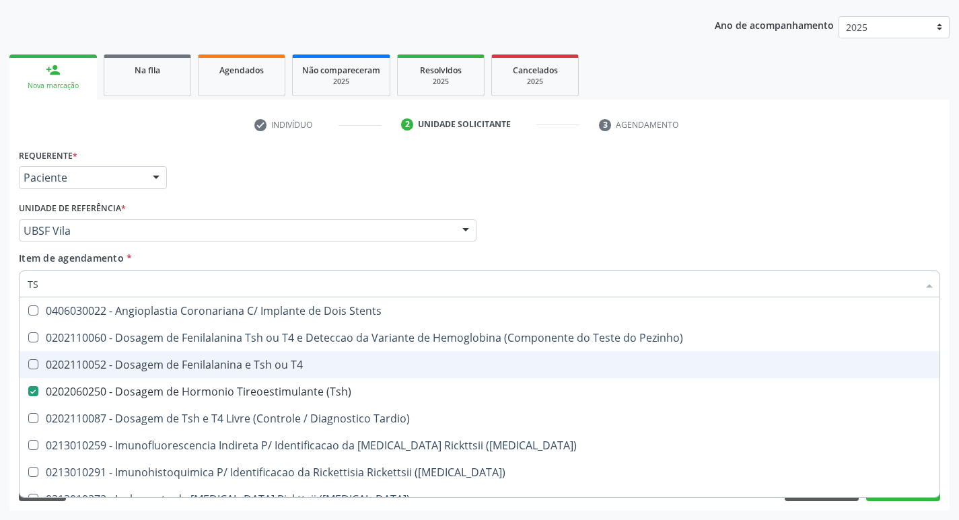
type input "T"
checkbox \(Tsh\) "false"
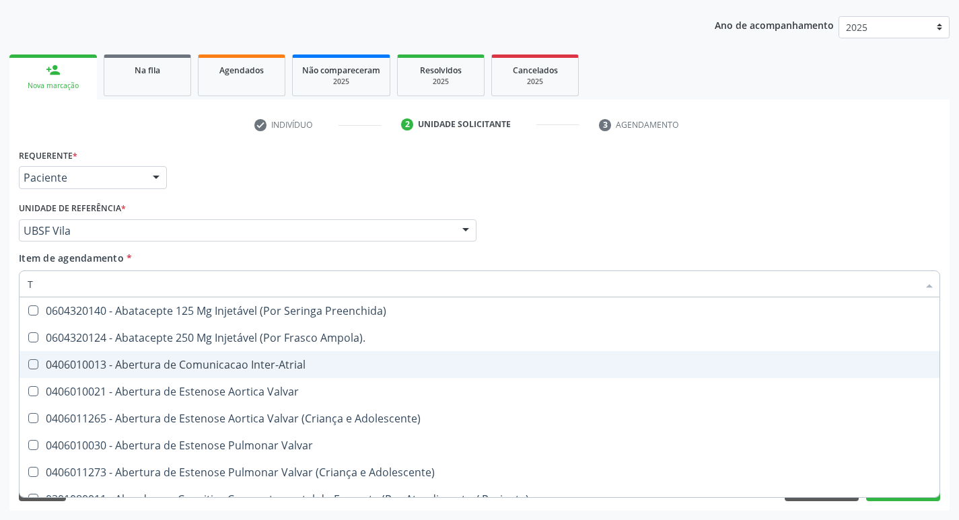
type input "T4"
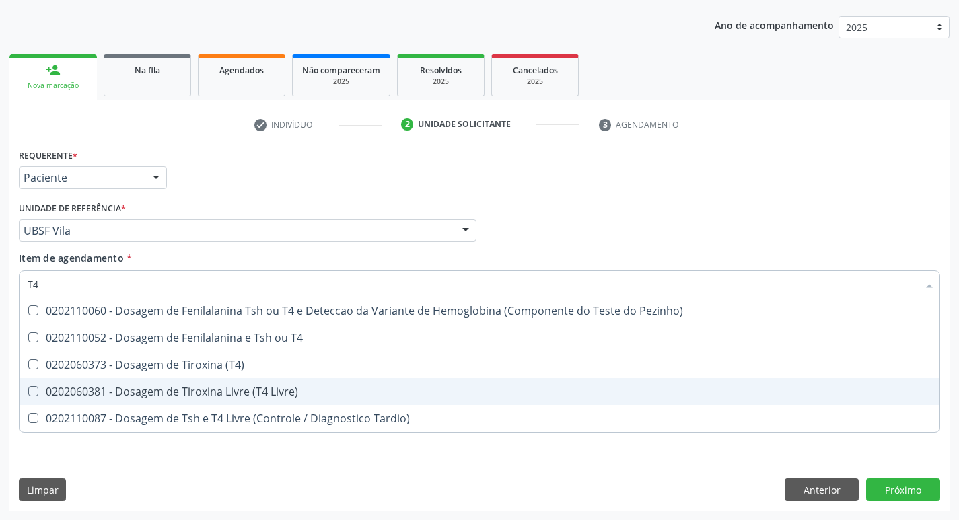
click at [257, 391] on div "0202060381 - Dosagem de Tiroxina Livre (T4 Livre)" at bounding box center [480, 391] width 904 height 11
checkbox Livre\) "true"
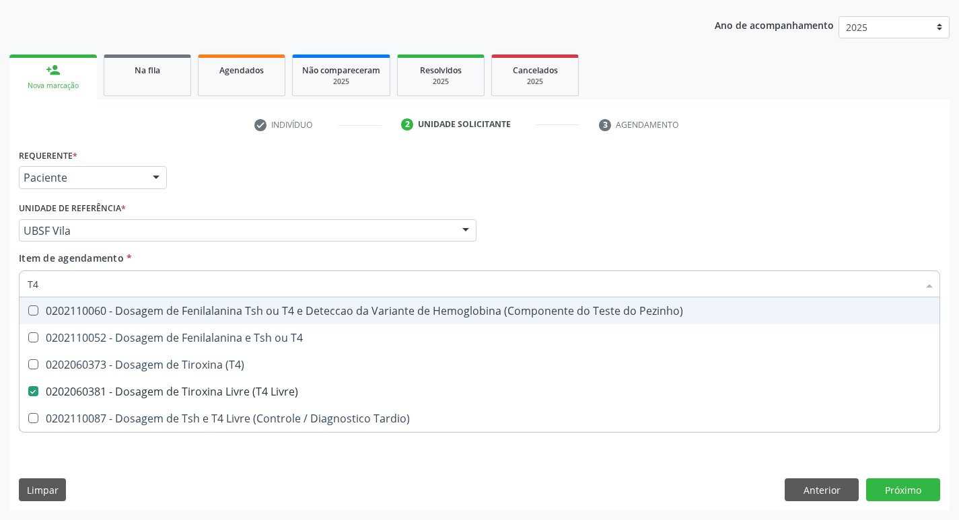
click at [552, 234] on div "Profissional Solicitante Por favor, selecione a Unidade de Atendimento primeiro…" at bounding box center [479, 225] width 928 height 52
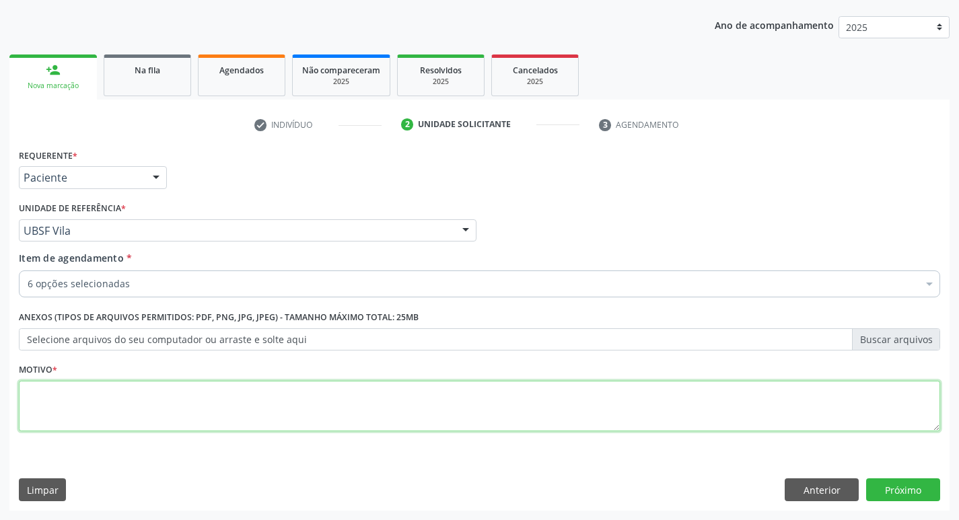
click at [163, 430] on textarea at bounding box center [479, 406] width 921 height 51
type textarea "AVALIACAO"
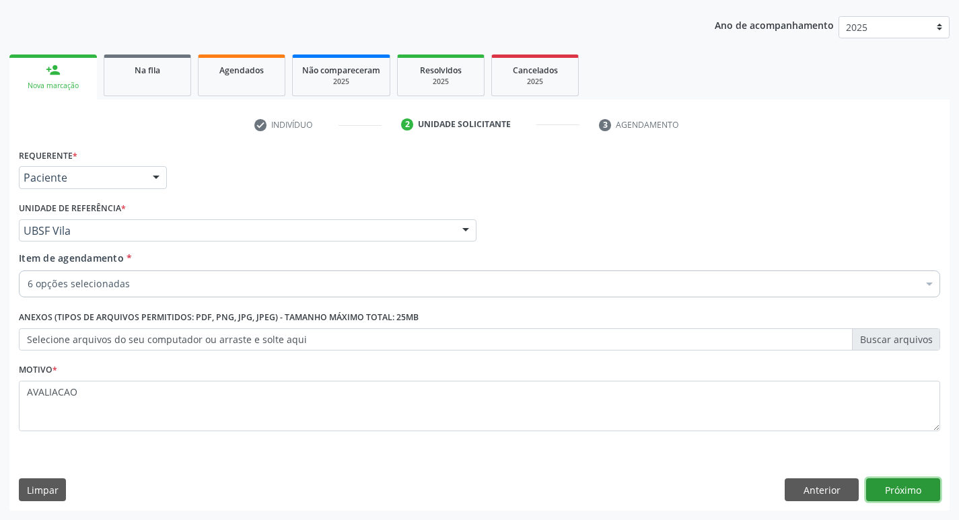
click at [906, 484] on button "Próximo" at bounding box center [903, 489] width 74 height 23
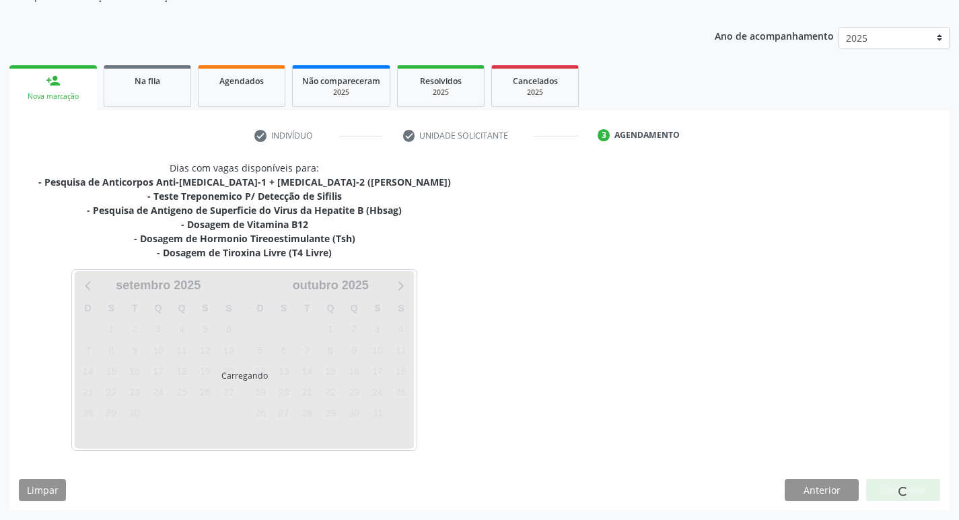
scroll to position [136, 0]
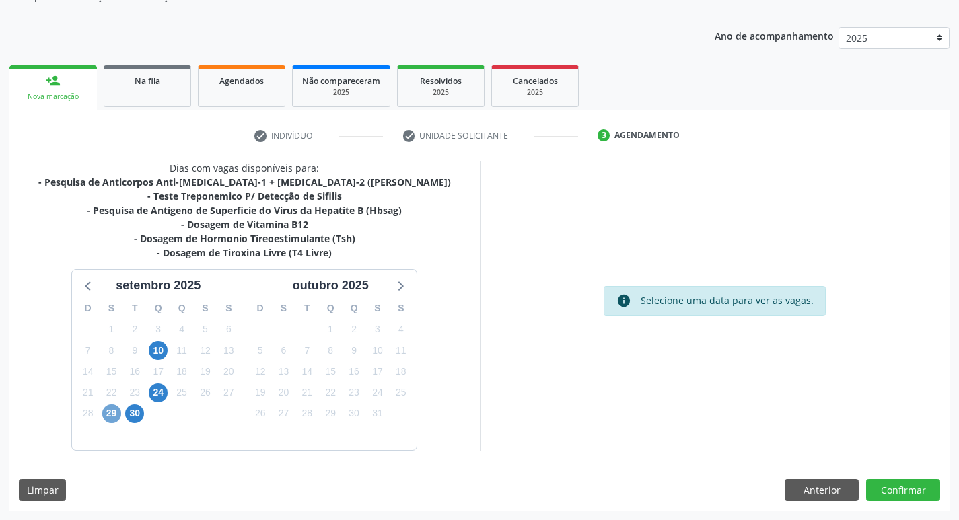
click at [110, 413] on span "29" at bounding box center [111, 413] width 19 height 19
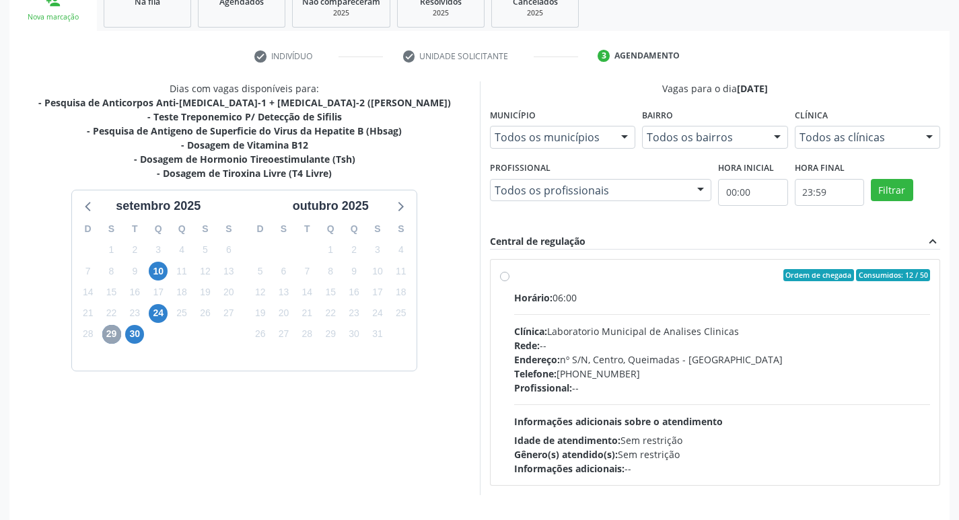
scroll to position [260, 0]
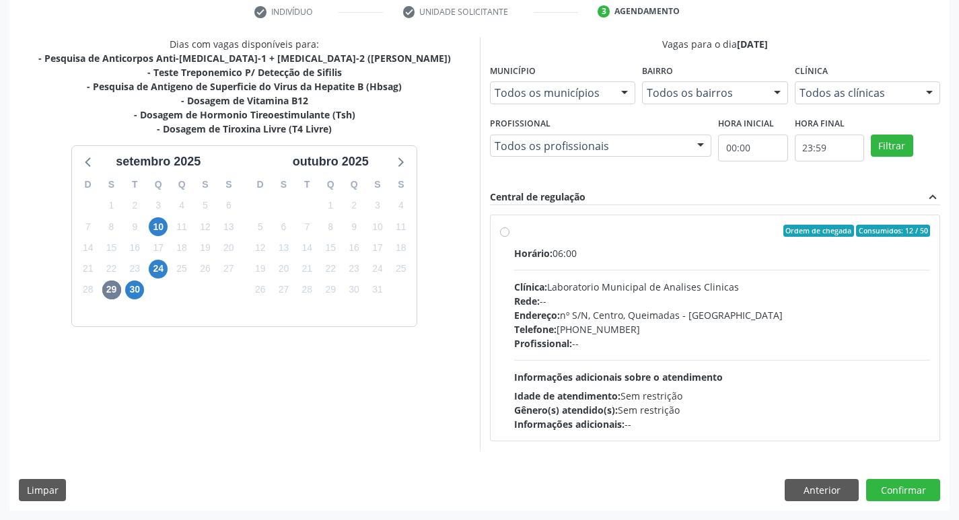
drag, startPoint x: 814, startPoint y: 355, endPoint x: 803, endPoint y: 361, distance: 13.3
click at [814, 354] on div "Horário: 06:00 Clínica: Laboratorio Municipal de Analises Clinicas Rede: -- End…" at bounding box center [722, 338] width 417 height 185
click at [509, 237] on input "Ordem de chegada Consumidos: 12 / 50 Horário: 06:00 Clínica: Laboratorio Munici…" at bounding box center [504, 231] width 9 height 12
radio input "true"
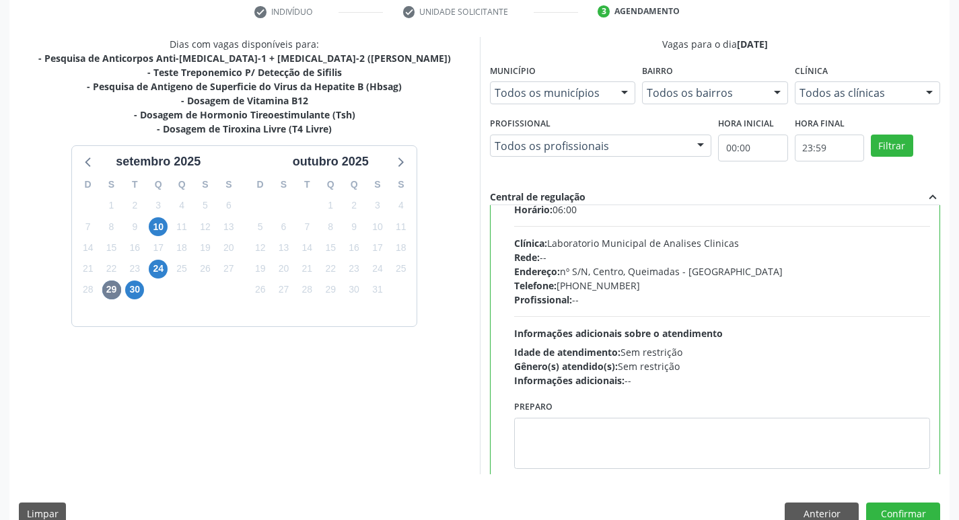
scroll to position [67, 0]
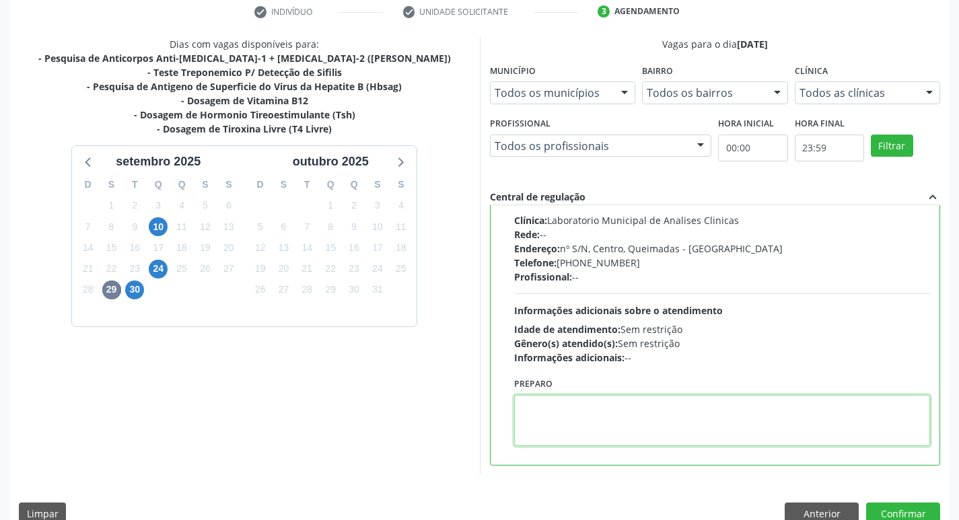
click at [583, 421] on textarea at bounding box center [722, 420] width 417 height 51
paste textarea "IR EM JEJUM"
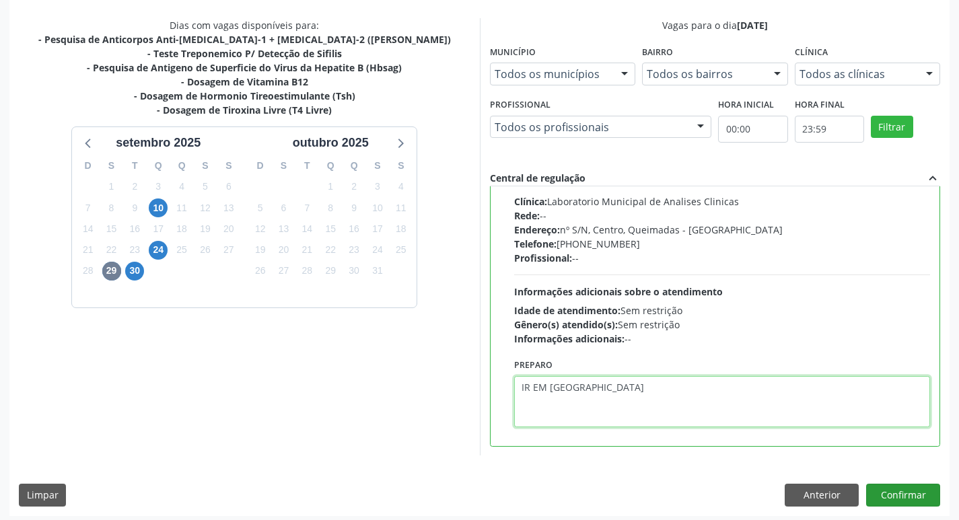
scroll to position [284, 0]
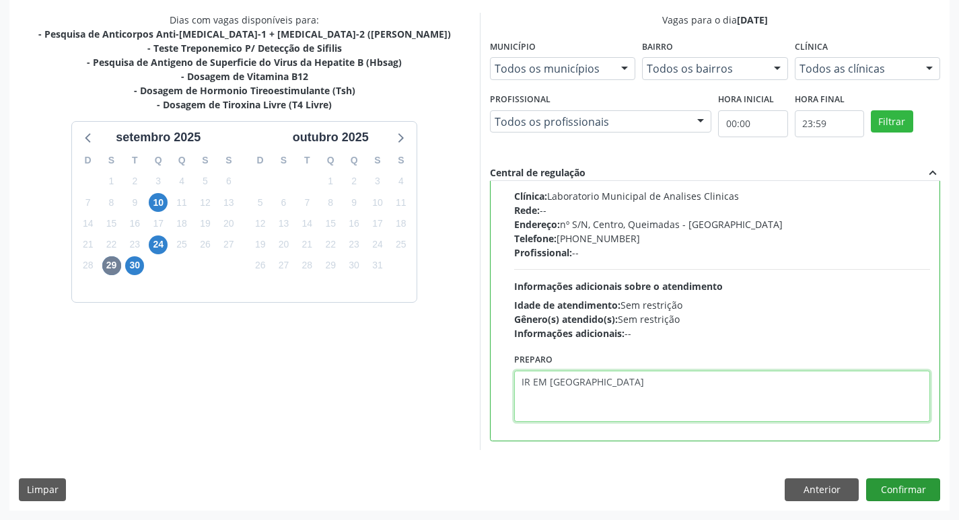
type textarea "IR EM JEJUM"
click at [897, 489] on button "Confirmar" at bounding box center [903, 489] width 74 height 23
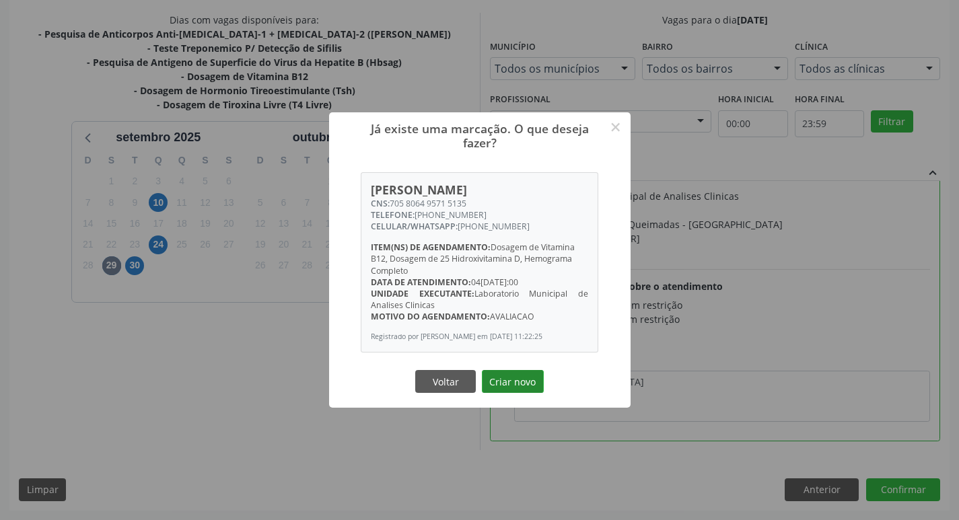
click at [501, 381] on button "Criar novo" at bounding box center [513, 381] width 62 height 23
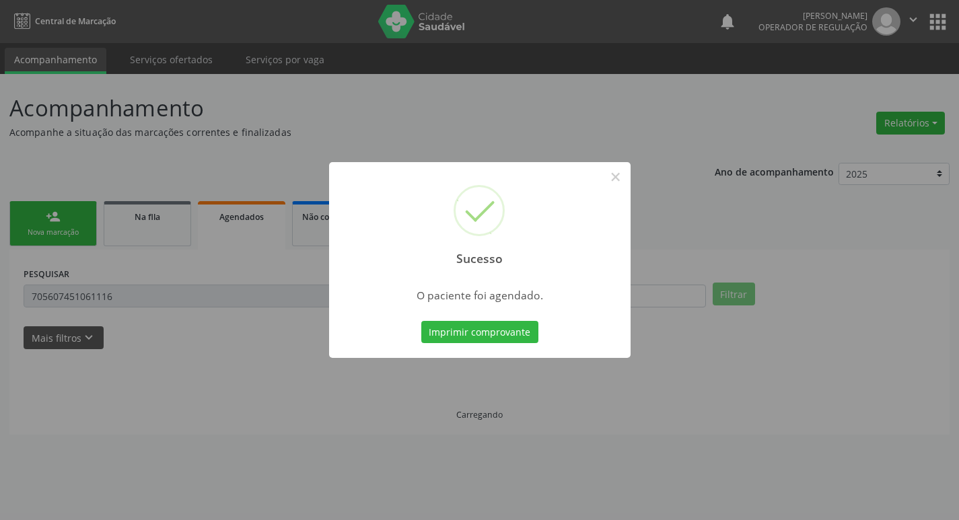
scroll to position [0, 0]
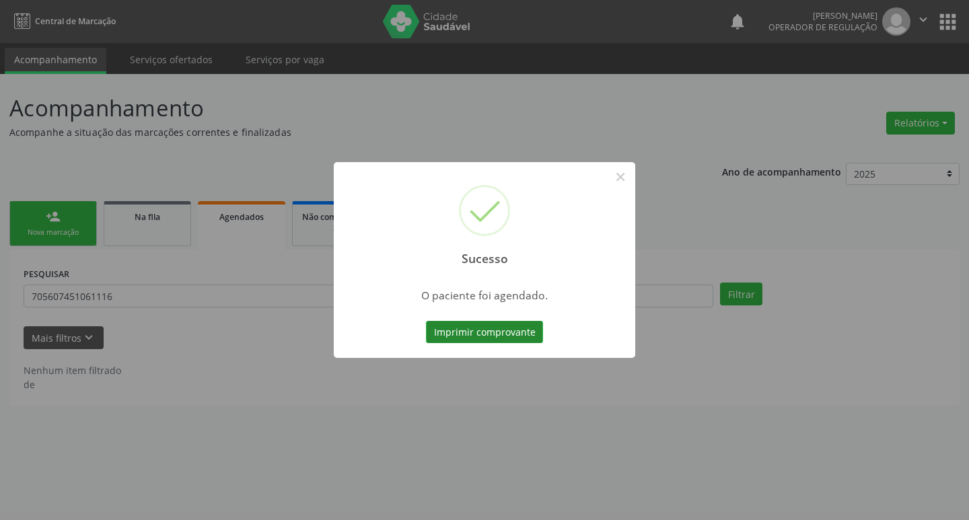
click at [501, 329] on button "Imprimir comprovante" at bounding box center [484, 332] width 117 height 23
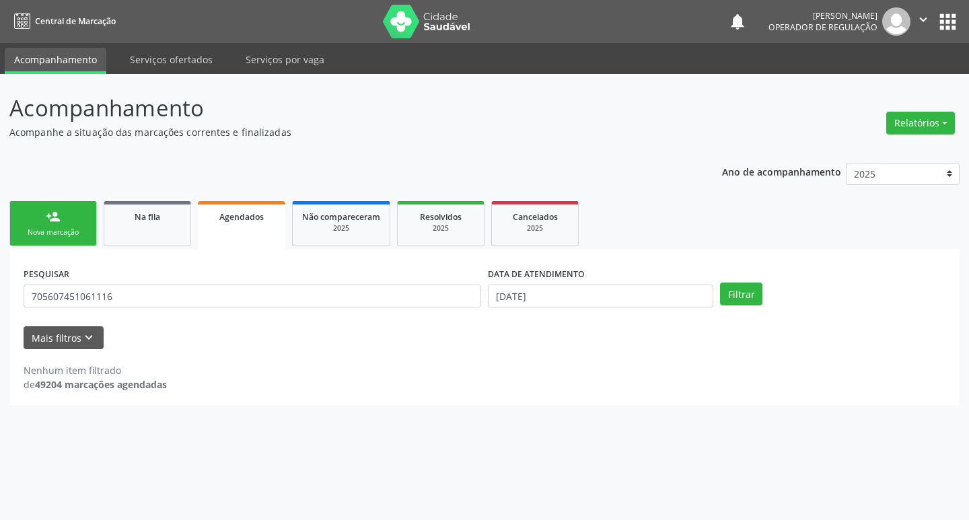
click at [30, 230] on div "Nova marcação" at bounding box center [53, 232] width 67 height 10
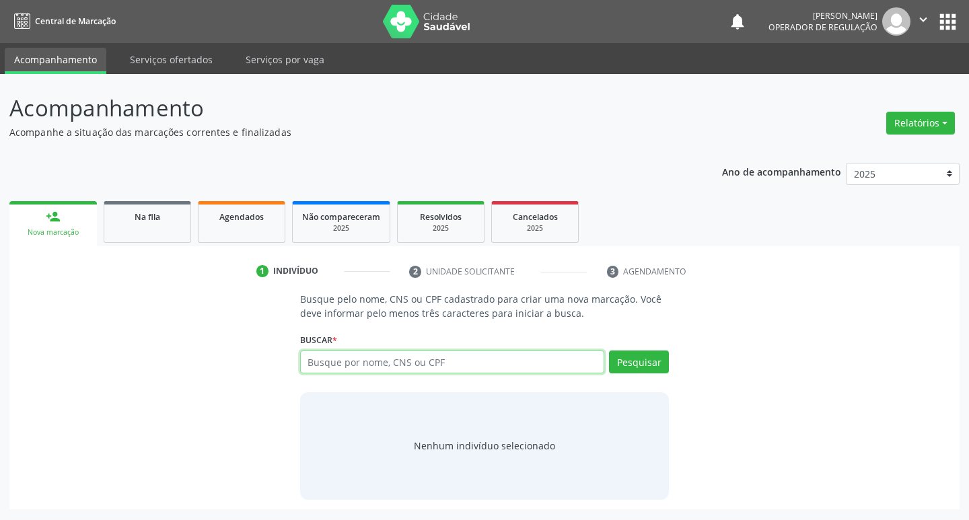
click at [338, 367] on input "text" at bounding box center [452, 362] width 305 height 23
type input "708205660466549"
click at [644, 368] on button "Pesquisar" at bounding box center [639, 362] width 60 height 23
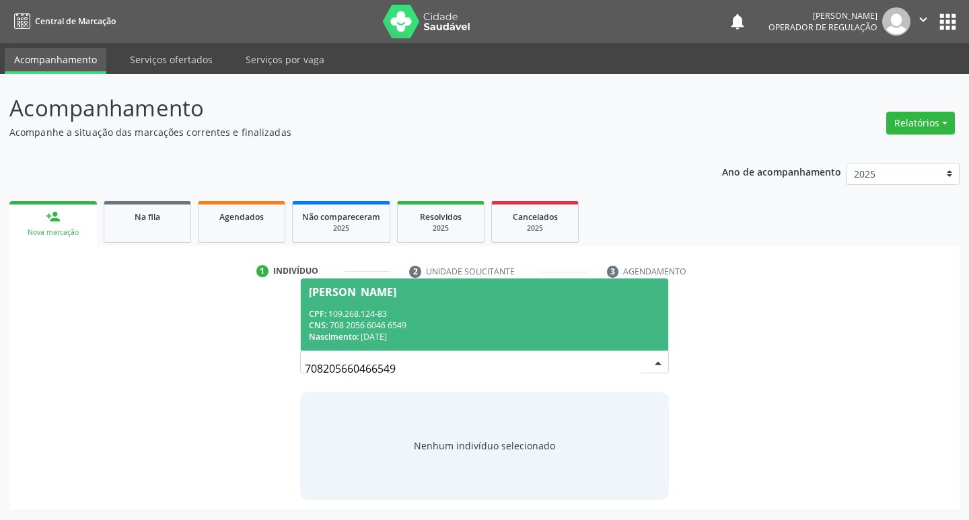
click at [376, 306] on span "Elias Gomes Barbosa de Alencar CPF: 109.268.124-83 CNS: 708 2056 6046 6549 Nasc…" at bounding box center [485, 315] width 368 height 72
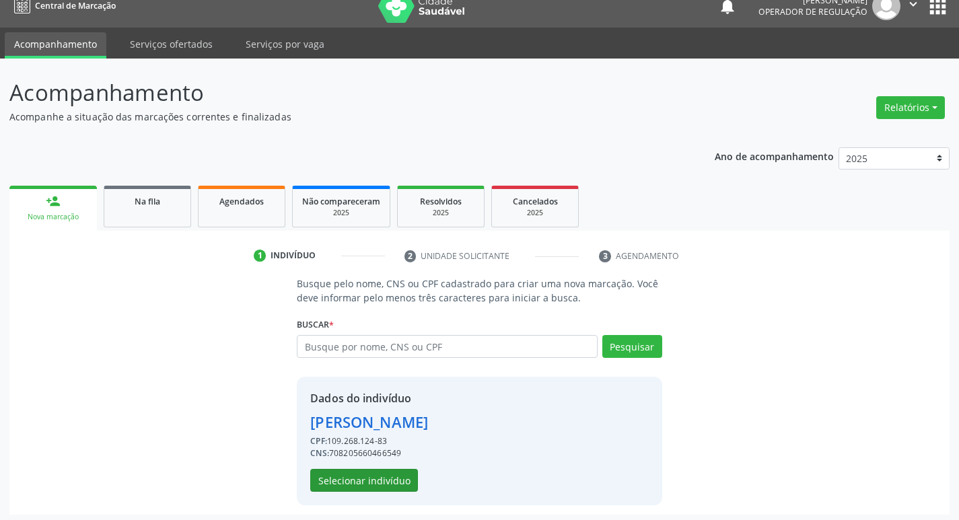
scroll to position [20, 0]
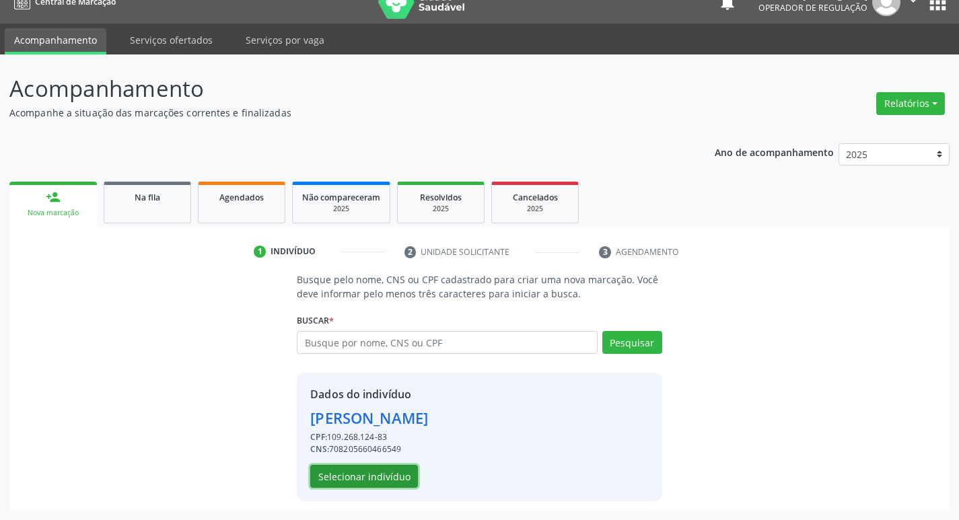
click at [358, 473] on button "Selecionar indivíduo" at bounding box center [364, 476] width 108 height 23
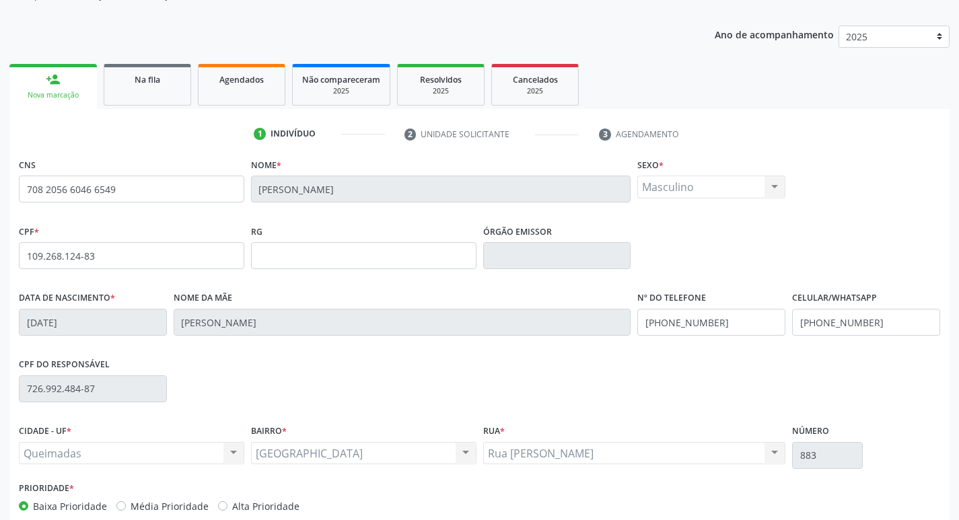
scroll to position [209, 0]
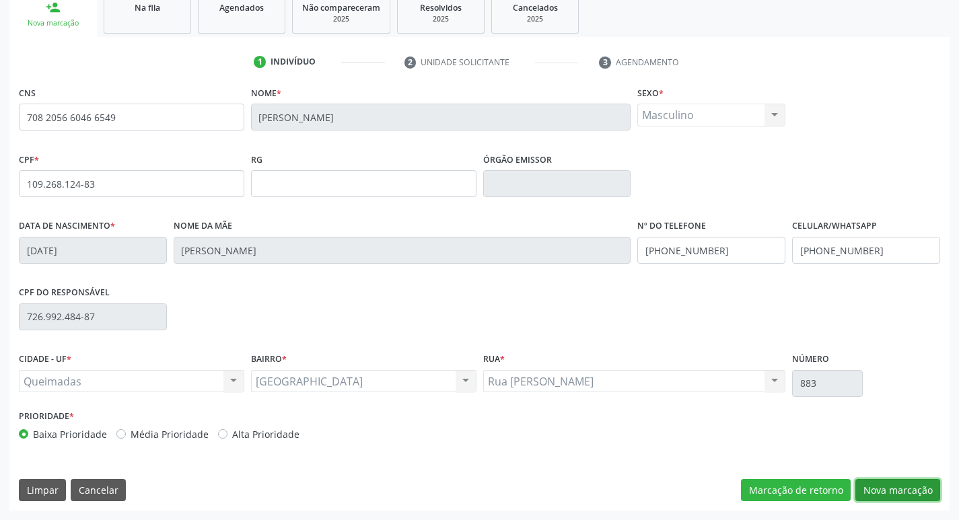
click at [885, 480] on button "Nova marcação" at bounding box center [897, 490] width 85 height 23
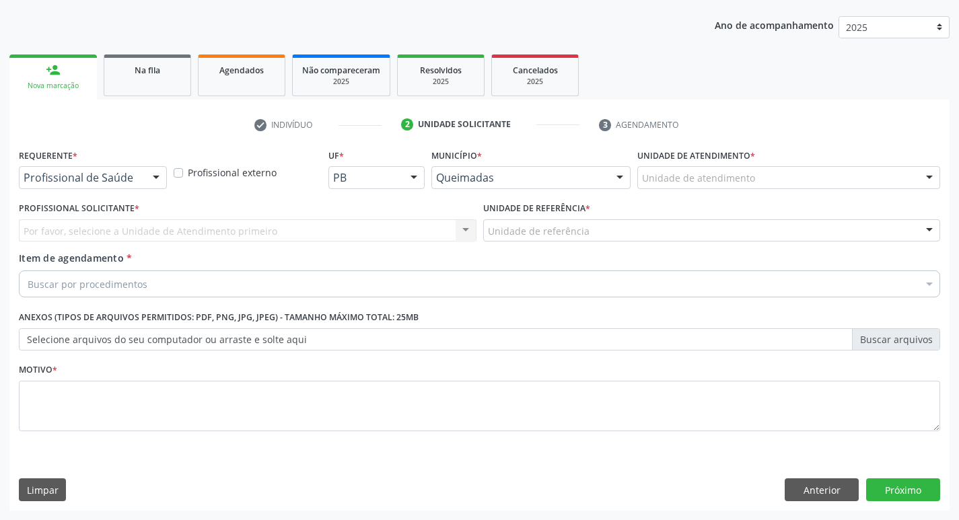
scroll to position [147, 0]
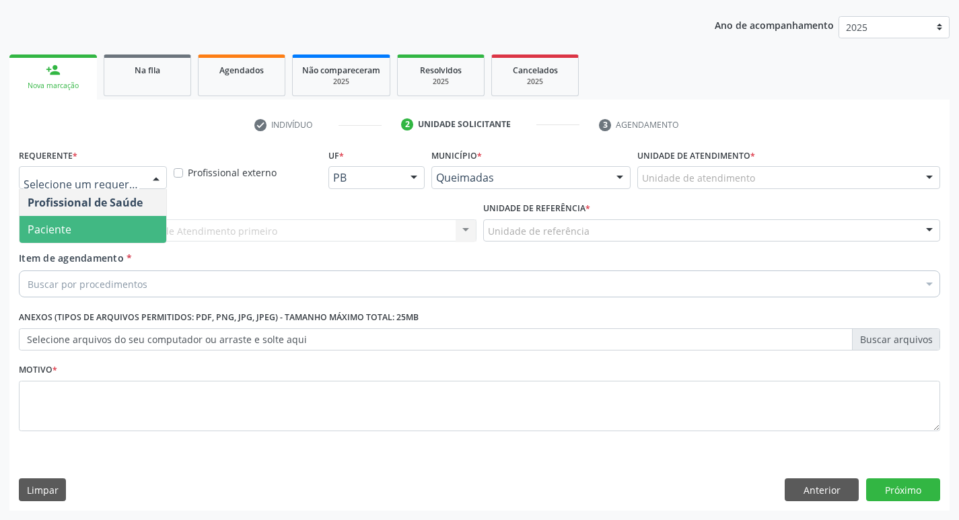
click at [90, 243] on div "Profissional de Saúde Paciente Nenhum resultado encontrado para: " " Não há nen…" at bounding box center [93, 216] width 148 height 55
click at [59, 222] on span "Paciente" at bounding box center [50, 229] width 44 height 15
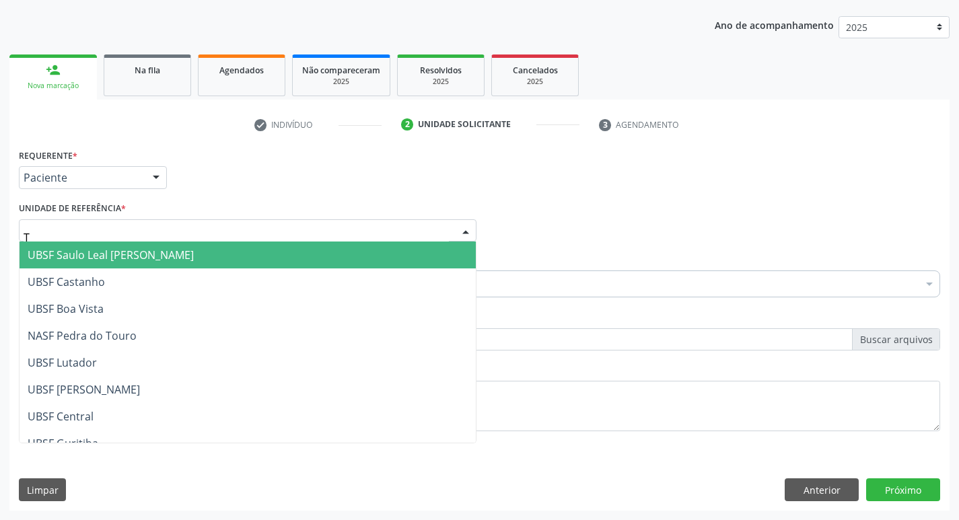
type input "TI"
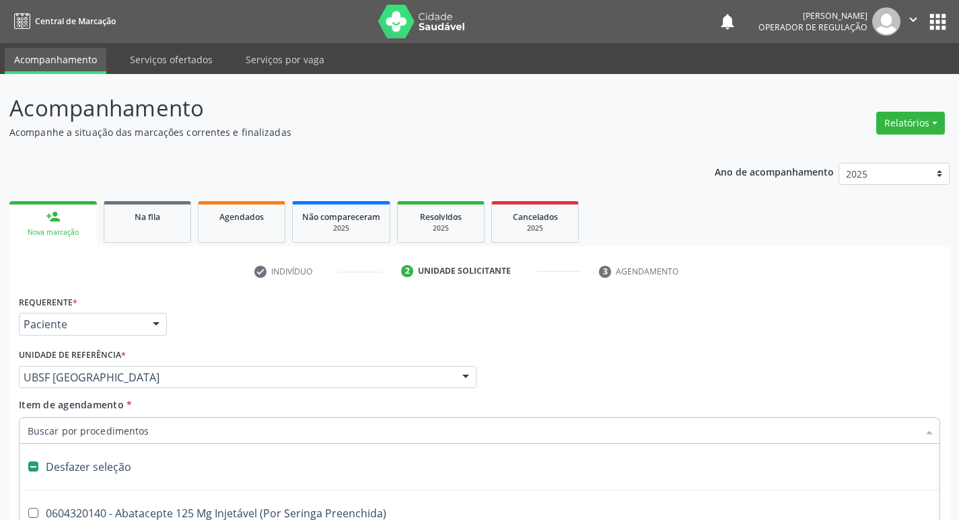
scroll to position [147, 0]
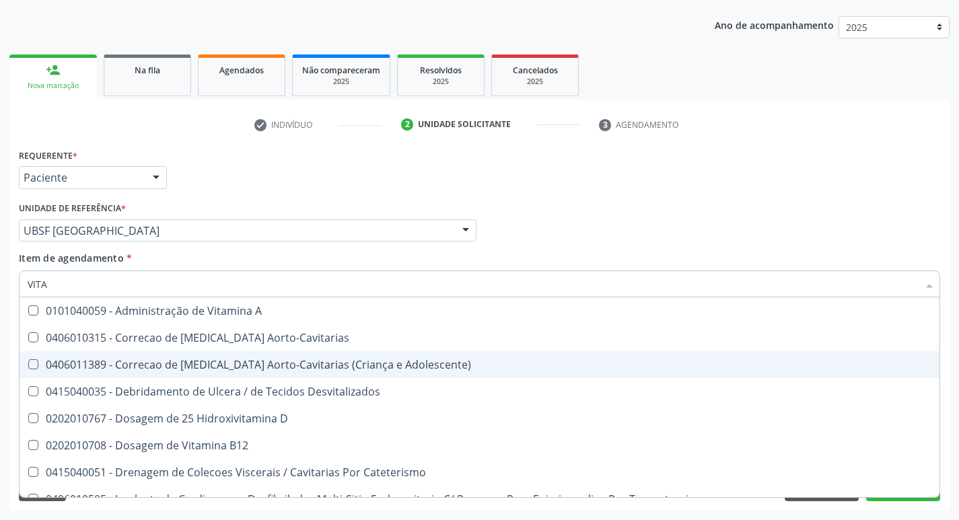
type input "VITAM"
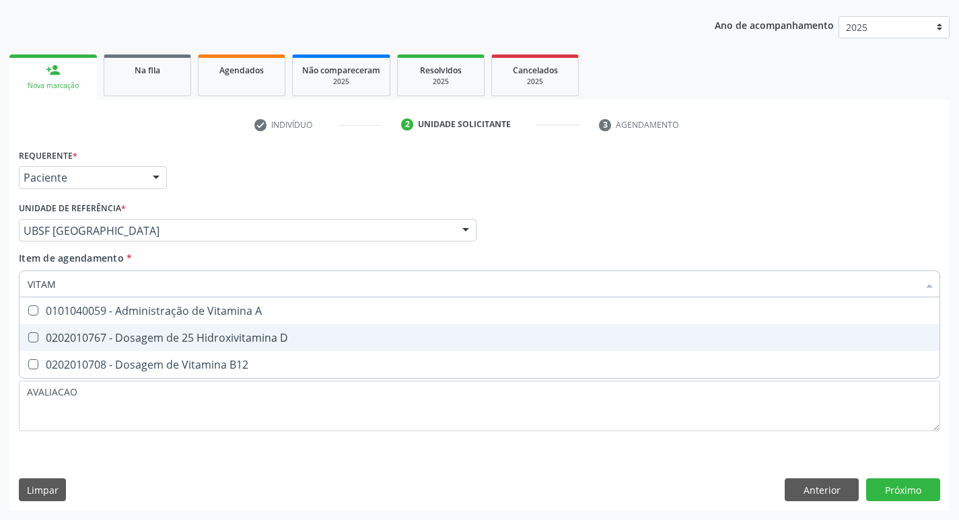
click at [177, 332] on div "0202010767 - Dosagem de 25 Hidroxivitamina D" at bounding box center [480, 337] width 904 height 11
checkbox D "true"
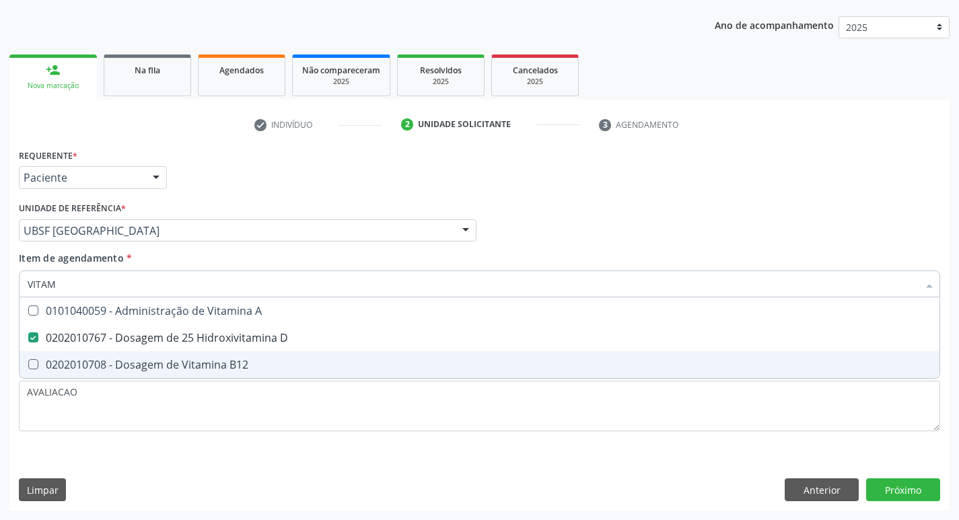
click at [183, 359] on div "0202010708 - Dosagem de Vitamina B12" at bounding box center [480, 364] width 904 height 11
checkbox B12 "true"
type input "VITA"
checkbox D "false"
checkbox B12 "false"
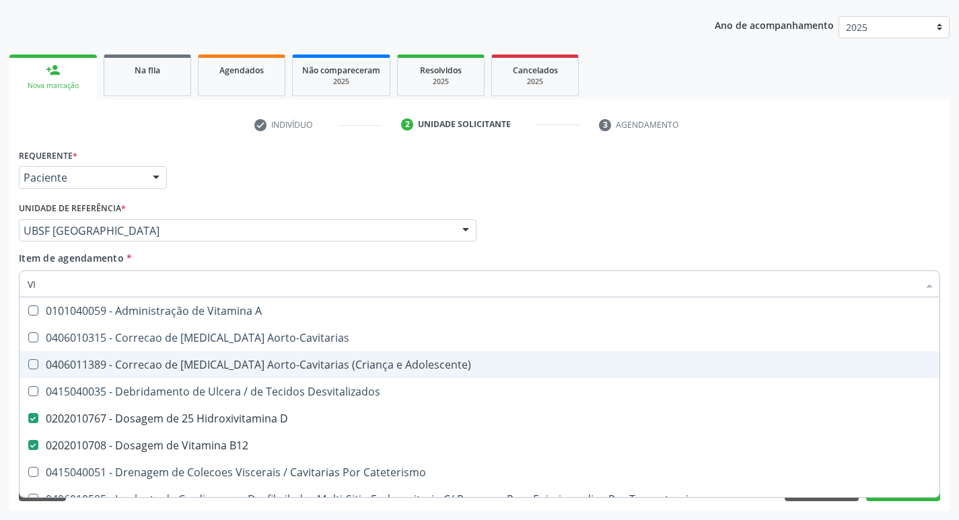
type input "V"
checkbox D "false"
checkbox B12 "false"
checkbox Cateterismo "false"
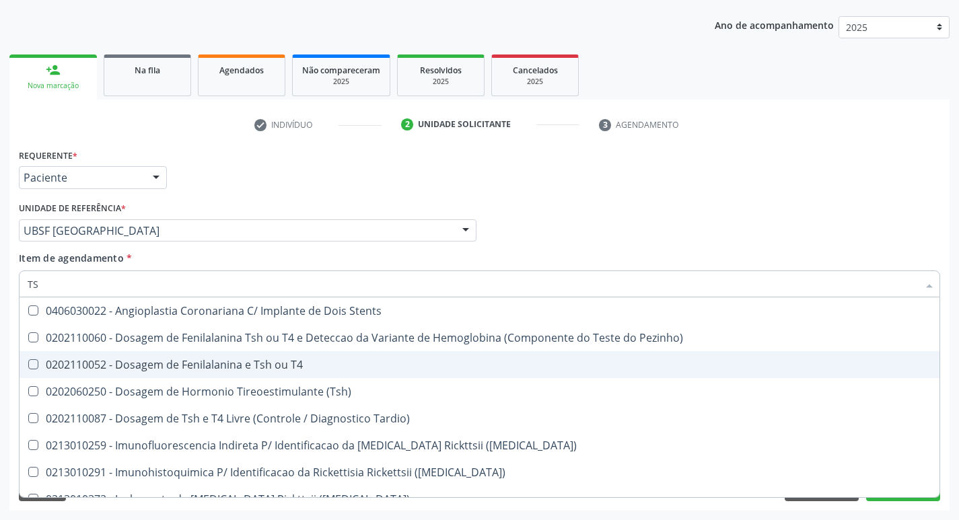
type input "TSH"
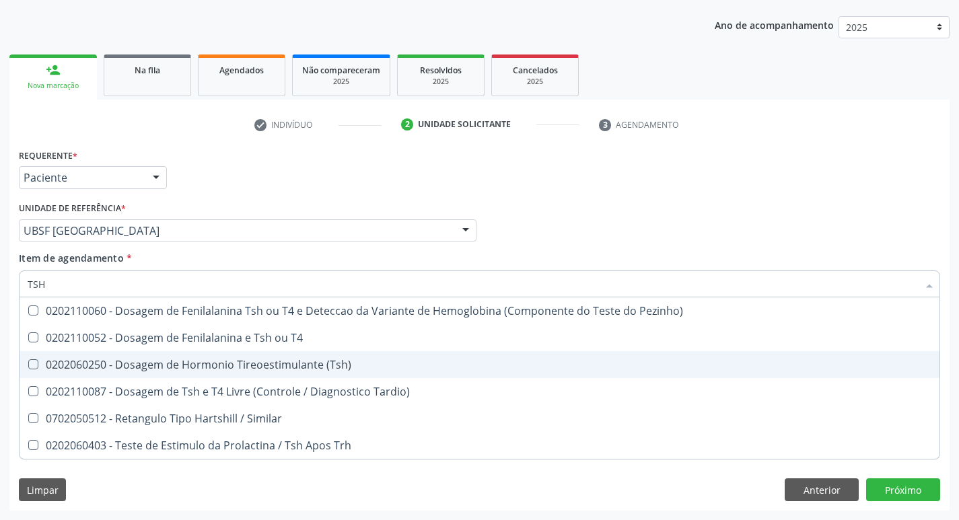
click at [302, 365] on div "0202060250 - Dosagem de Hormonio Tireoestimulante (Tsh)" at bounding box center [480, 364] width 904 height 11
checkbox \(Tsh\) "true"
type input "TS"
checkbox \(Tsh\) "false"
checkbox Tardio\) "true"
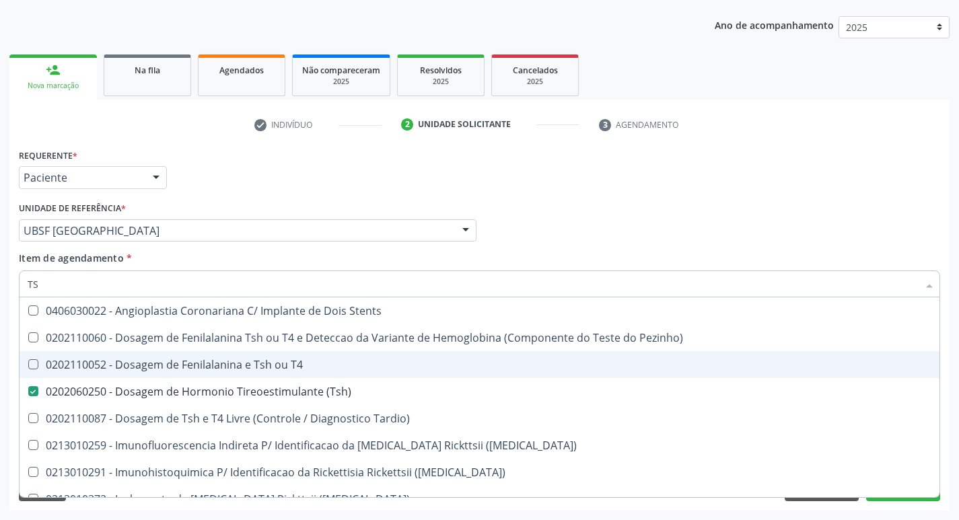
type input "T"
checkbox \(Tsh\) "false"
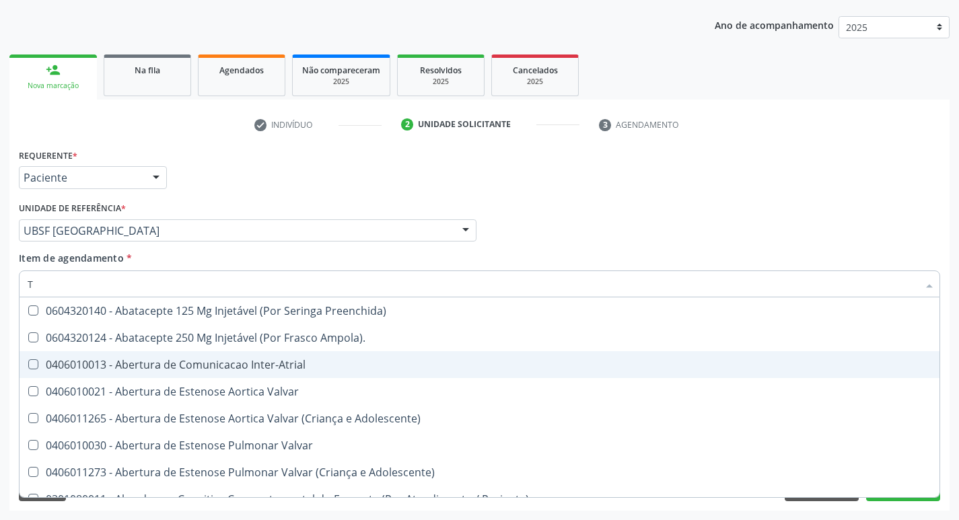
type input "T4"
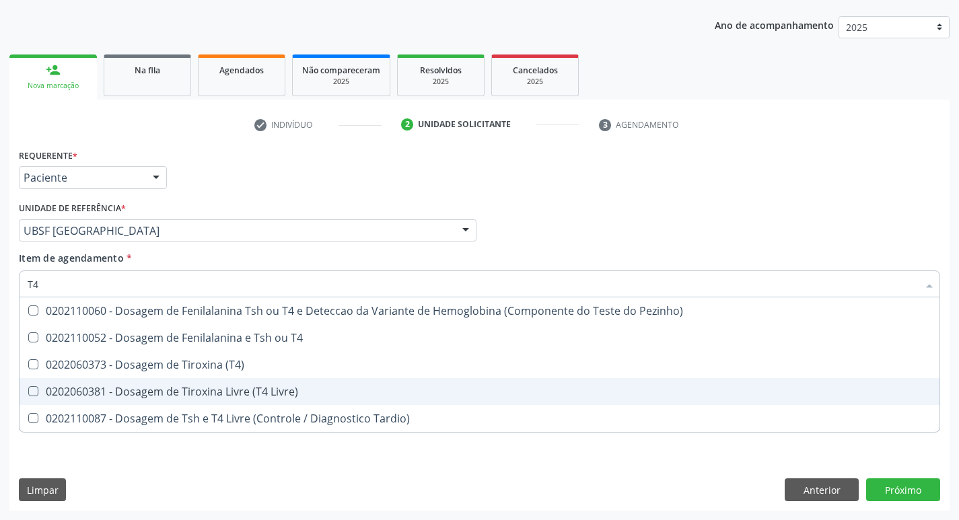
click at [287, 396] on div "0202060381 - Dosagem de Tiroxina Livre (T4 Livre)" at bounding box center [480, 391] width 904 height 11
checkbox Livre\) "true"
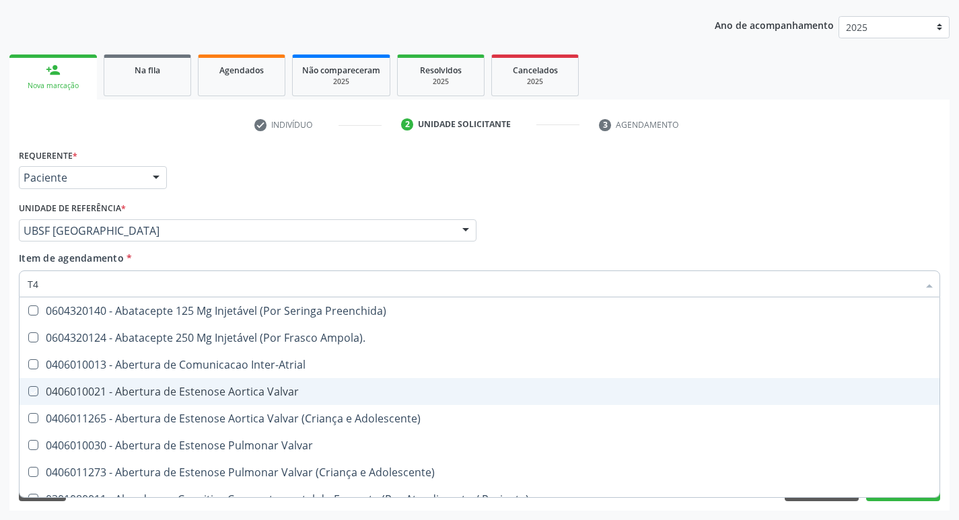
type input "T"
checkbox Valvar "false"
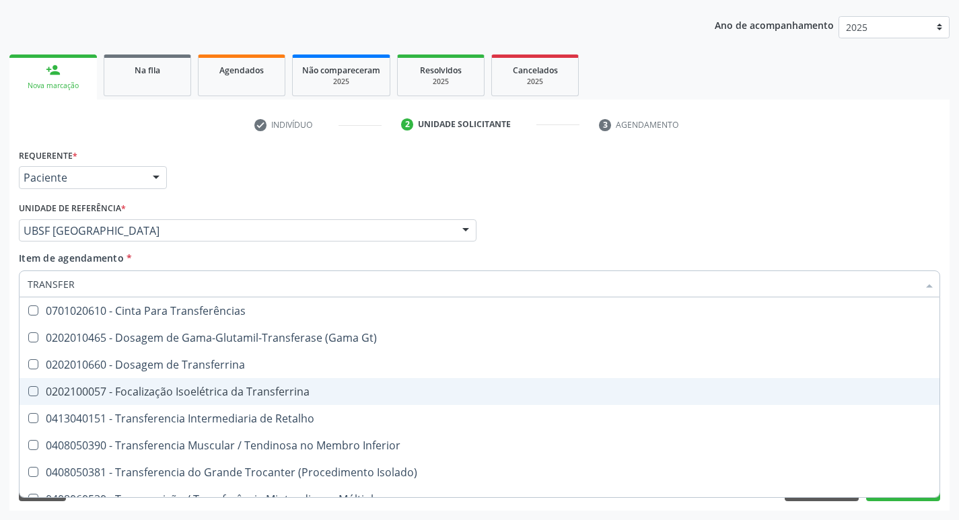
type input "TRANSFERR"
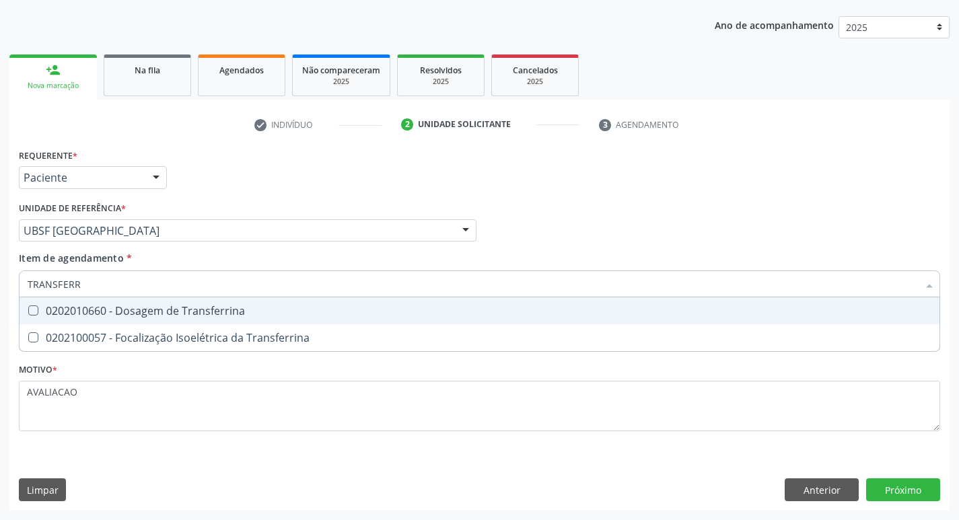
click at [192, 306] on div "0202010660 - Dosagem de Transferrina" at bounding box center [480, 311] width 904 height 11
checkbox Transferrina "true"
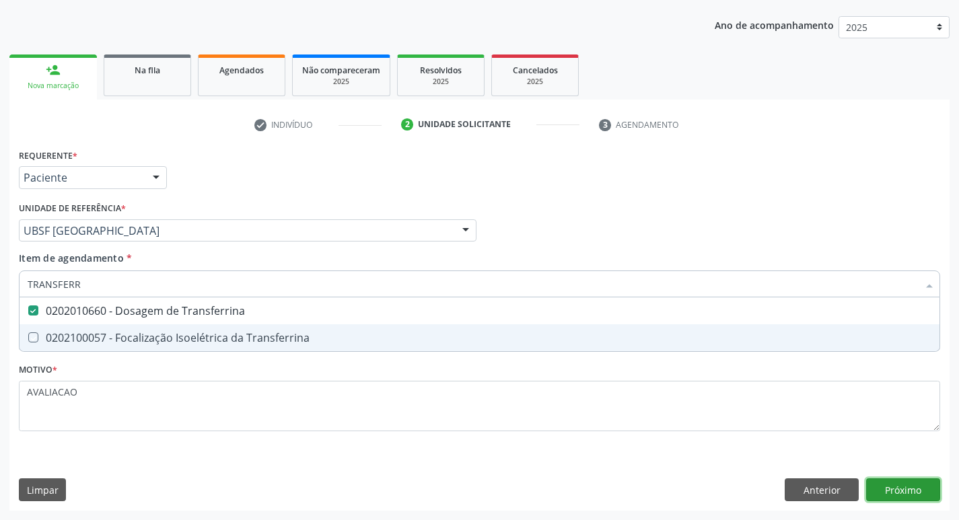
click at [902, 495] on div "Requerente * Paciente Profissional de Saúde Paciente Nenhum resultado encontrad…" at bounding box center [479, 327] width 940 height 365
checkbox Transferrina "true"
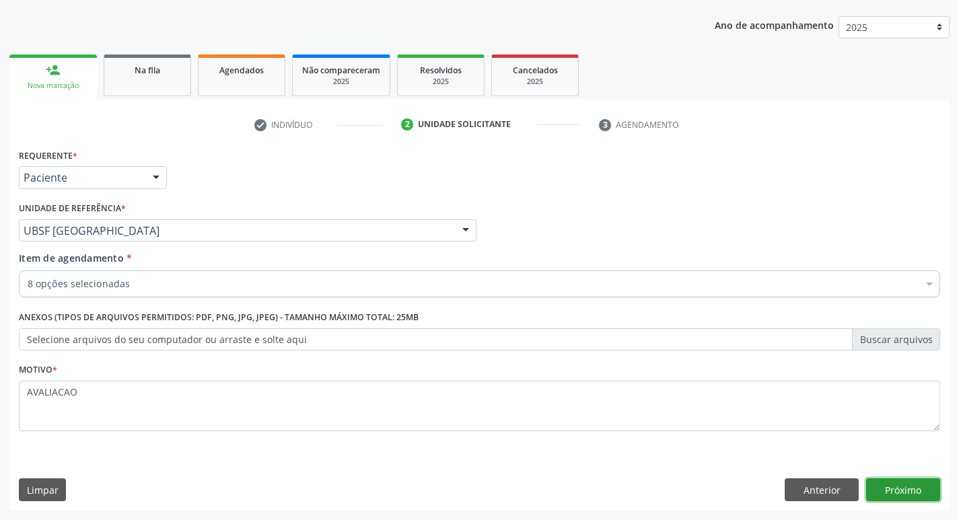
click at [900, 495] on button "Próximo" at bounding box center [903, 489] width 74 height 23
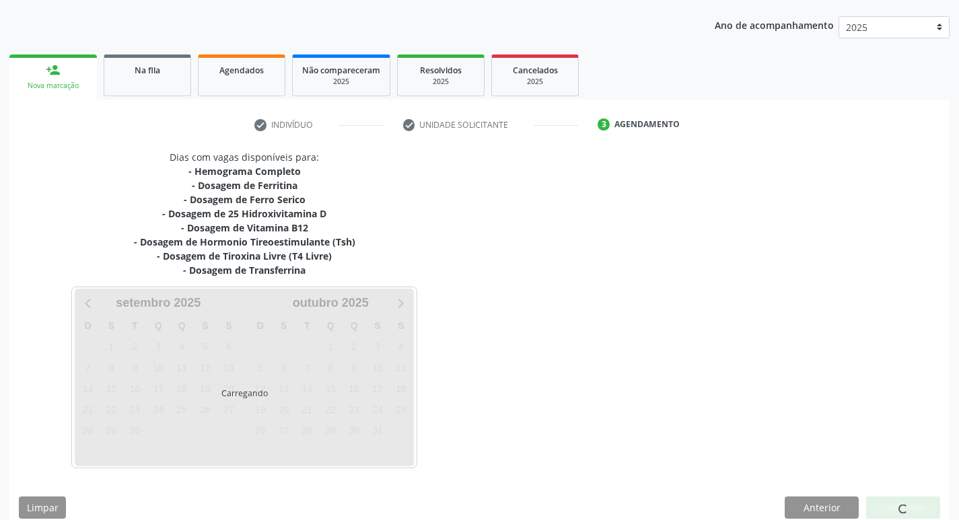
scroll to position [164, 0]
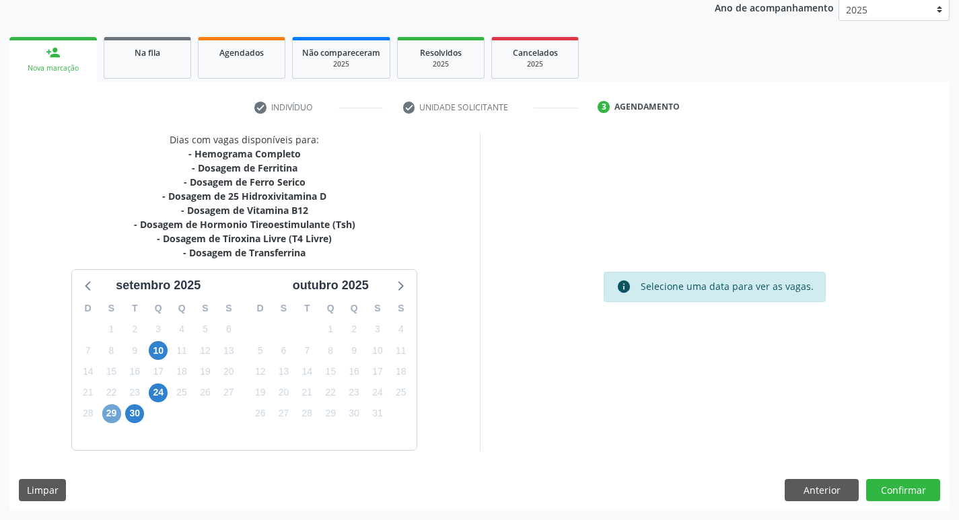
click at [111, 413] on span "29" at bounding box center [111, 413] width 19 height 19
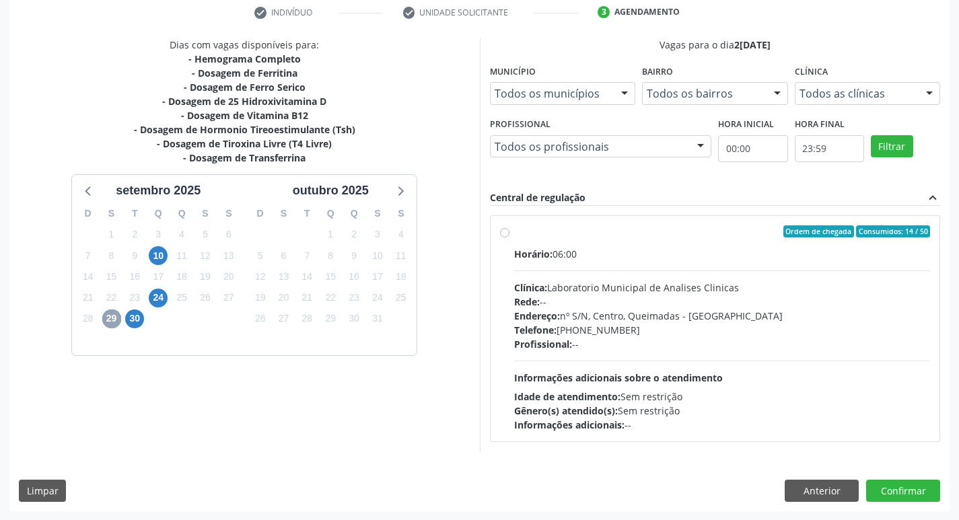
scroll to position [260, 0]
click at [595, 330] on div "Telefone: [PHONE_NUMBER]" at bounding box center [722, 329] width 417 height 14
click at [509, 237] on input "Ordem de chegada Consumidos: 14 / 50 Horário: 06:00 Clínica: Laboratorio Munici…" at bounding box center [504, 231] width 9 height 12
radio input "true"
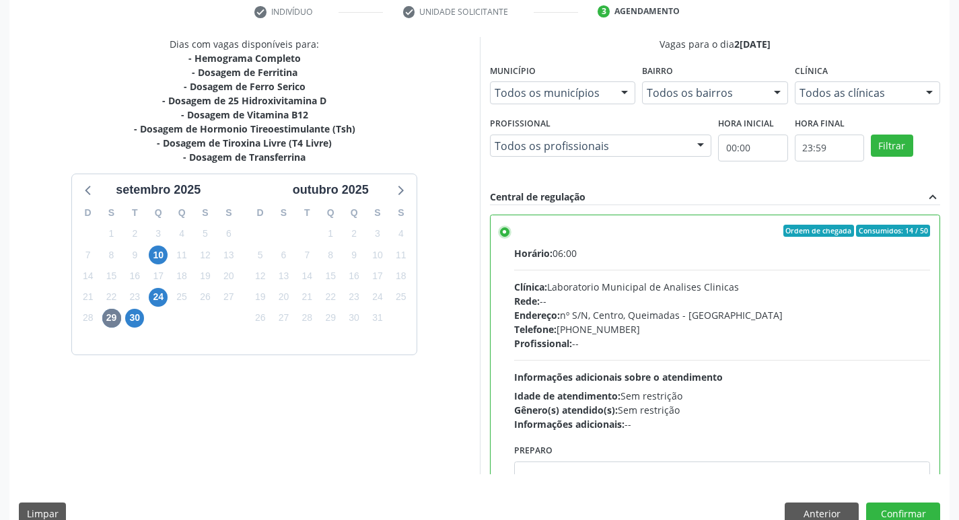
scroll to position [67, 0]
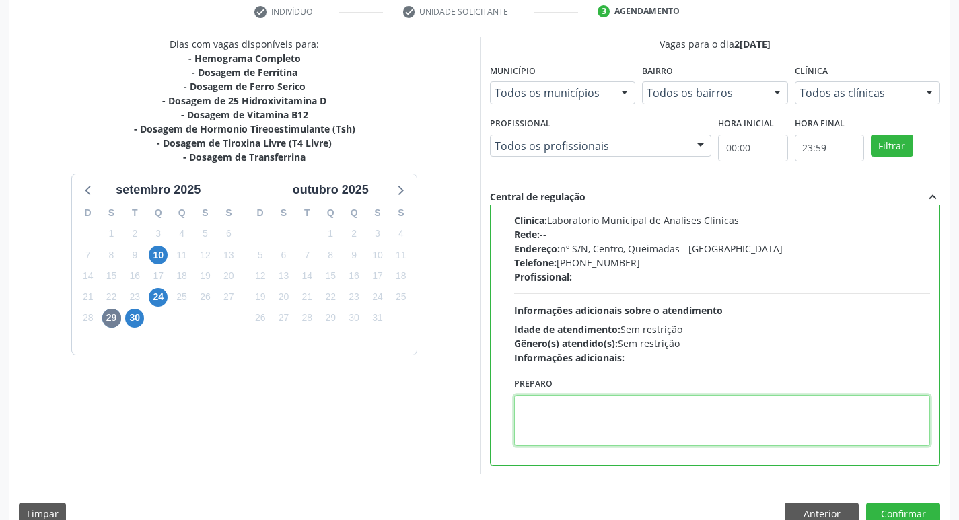
click at [555, 436] on textarea at bounding box center [722, 420] width 417 height 51
paste textarea "IR EM [GEOGRAPHIC_DATA]"
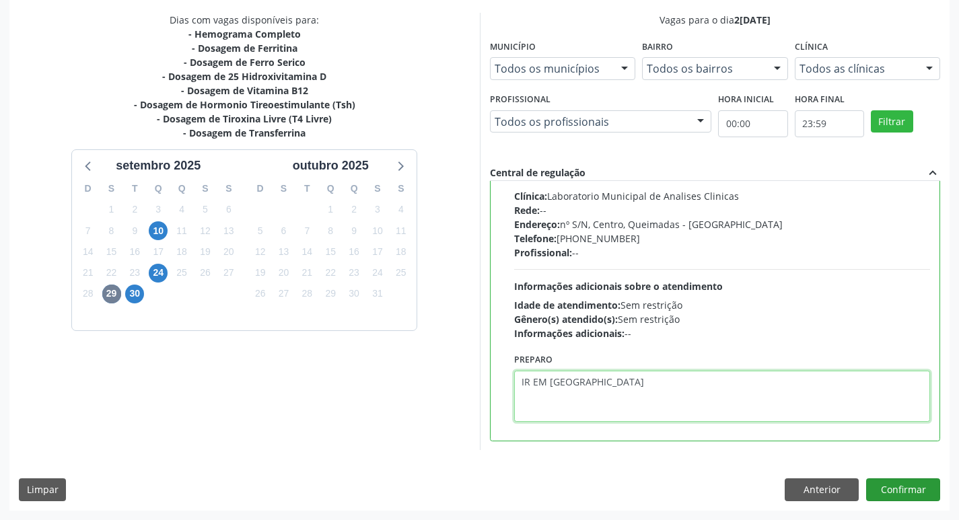
type textarea "IR EM [GEOGRAPHIC_DATA]"
click at [902, 484] on button "Confirmar" at bounding box center [903, 489] width 74 height 23
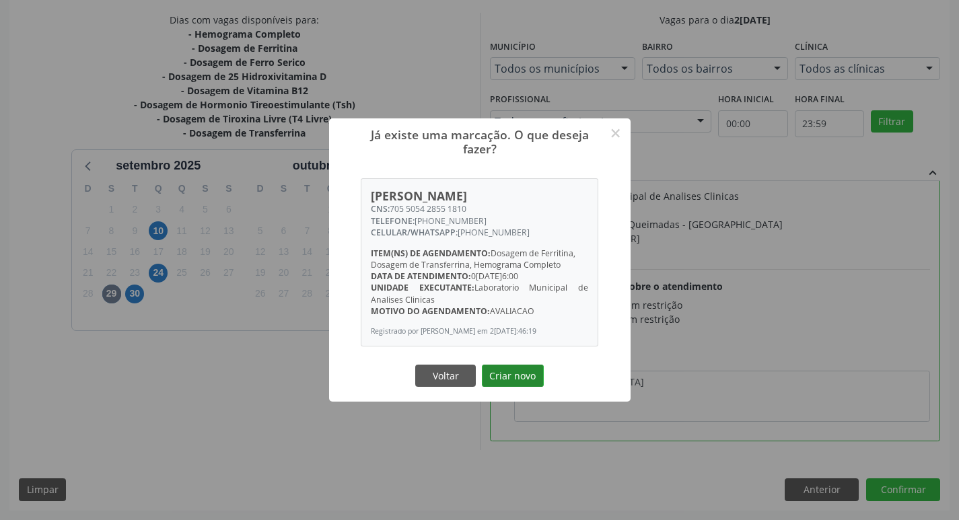
click at [515, 375] on button "Criar novo" at bounding box center [513, 376] width 62 height 23
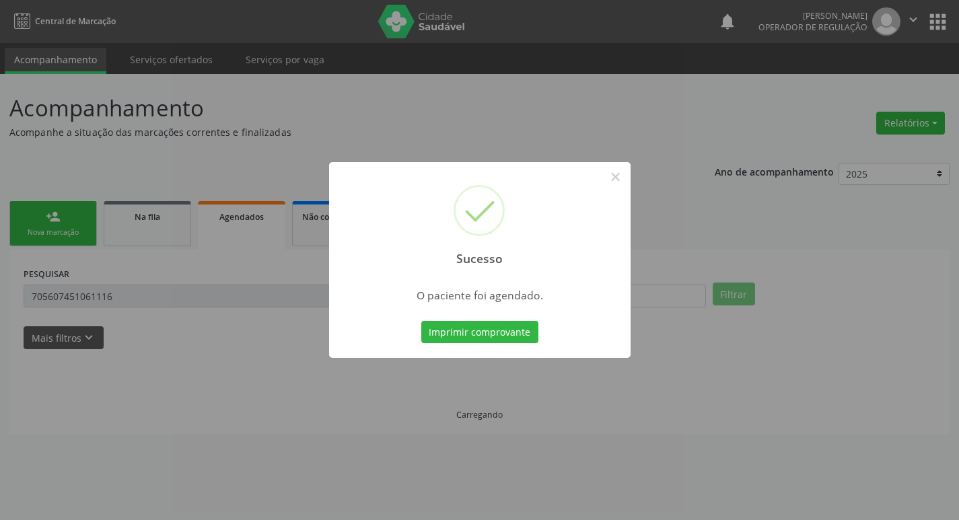
scroll to position [0, 0]
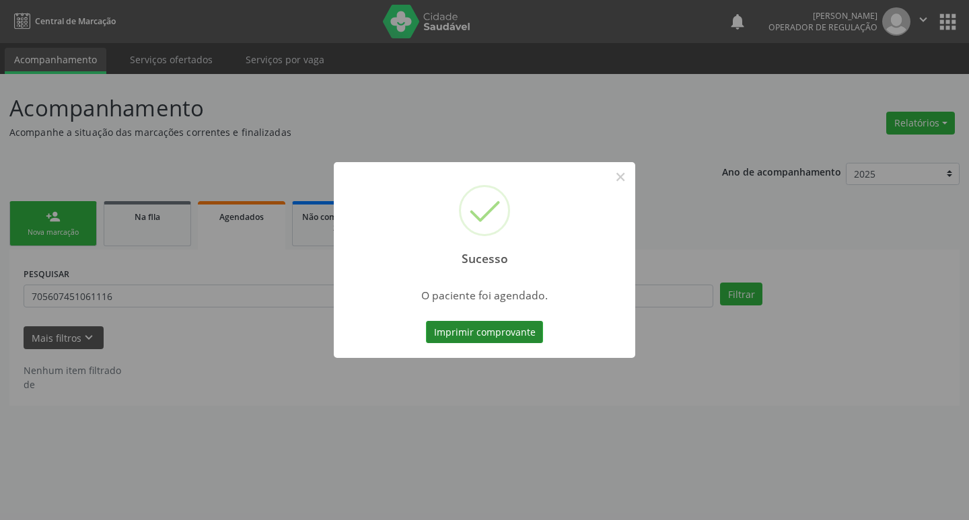
click at [483, 333] on button "Imprimir comprovante" at bounding box center [484, 332] width 117 height 23
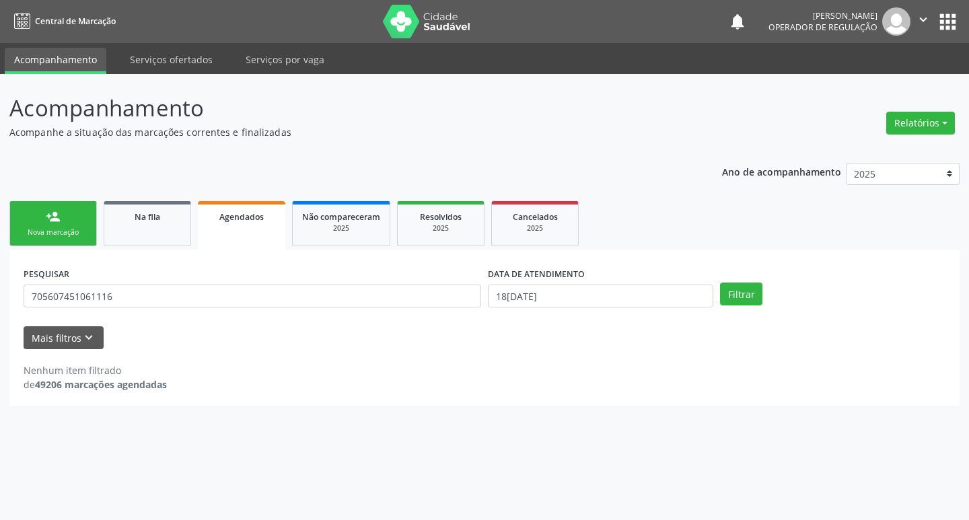
click at [65, 225] on link "person_add Nova marcação" at bounding box center [52, 223] width 87 height 45
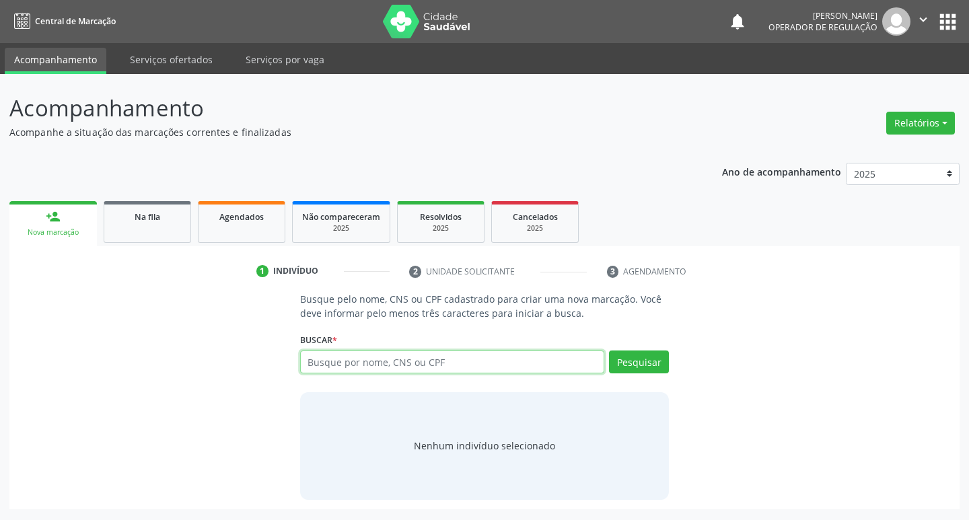
click at [404, 359] on input "text" at bounding box center [452, 362] width 305 height 23
type input "703401319406500"
click at [645, 363] on button "Pesquisar" at bounding box center [639, 362] width 60 height 23
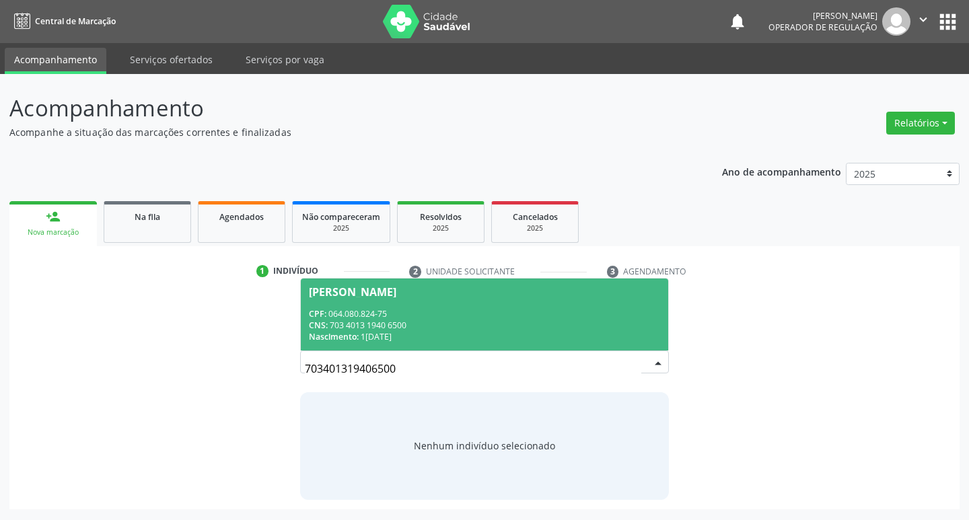
click at [382, 314] on div "CPF: 064.080.824-75" at bounding box center [485, 313] width 352 height 11
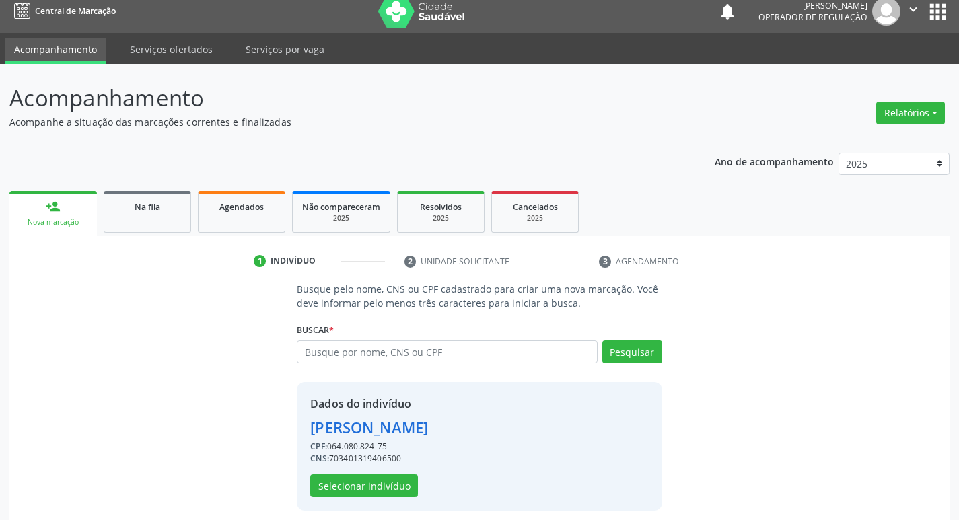
scroll to position [20, 0]
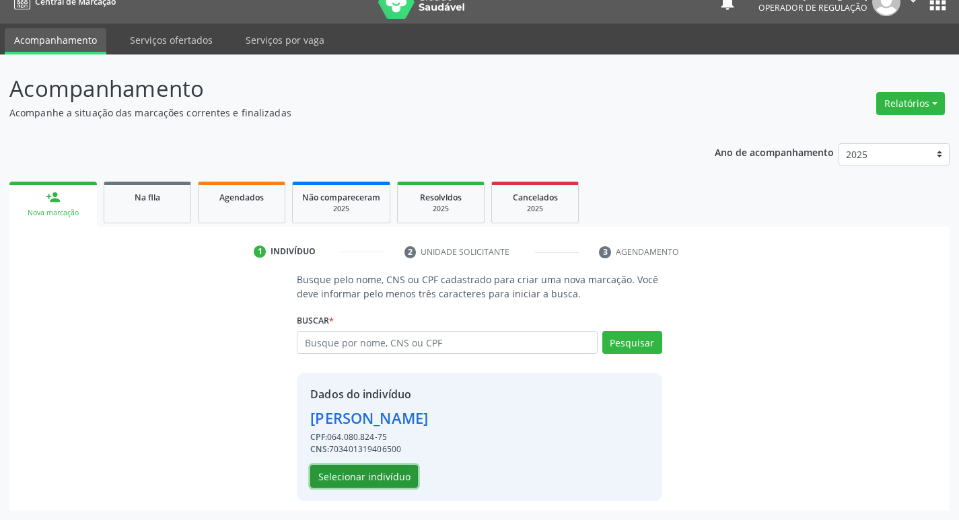
click at [378, 468] on button "Selecionar indivíduo" at bounding box center [364, 476] width 108 height 23
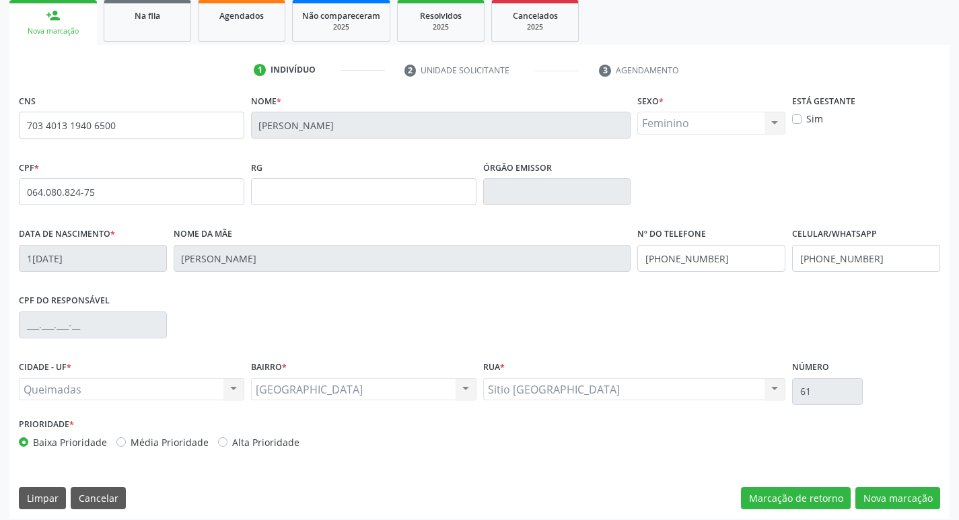
scroll to position [209, 0]
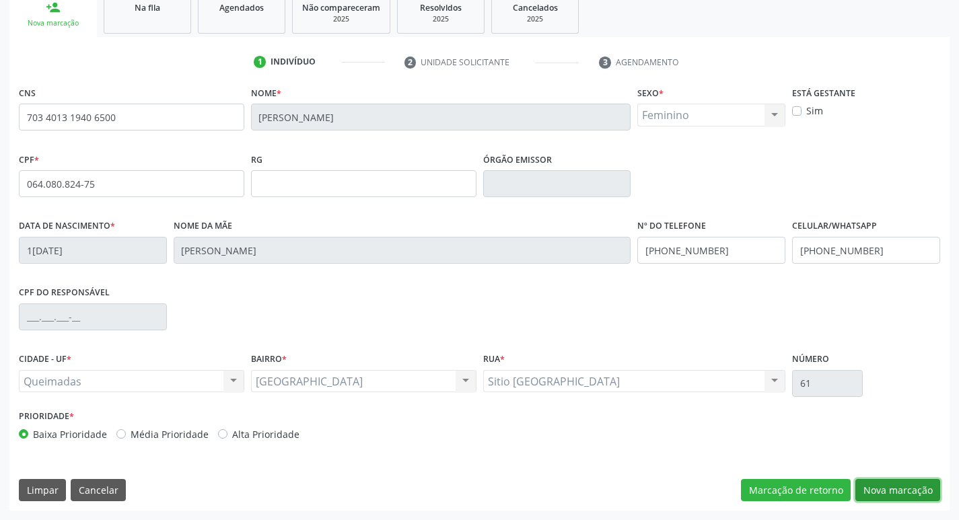
click at [908, 482] on button "Nova marcação" at bounding box center [897, 490] width 85 height 23
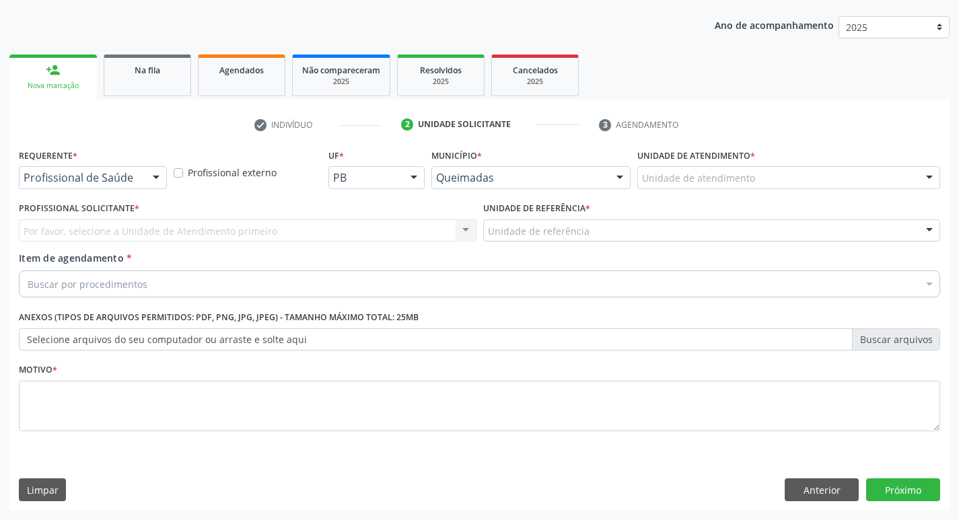
scroll to position [147, 0]
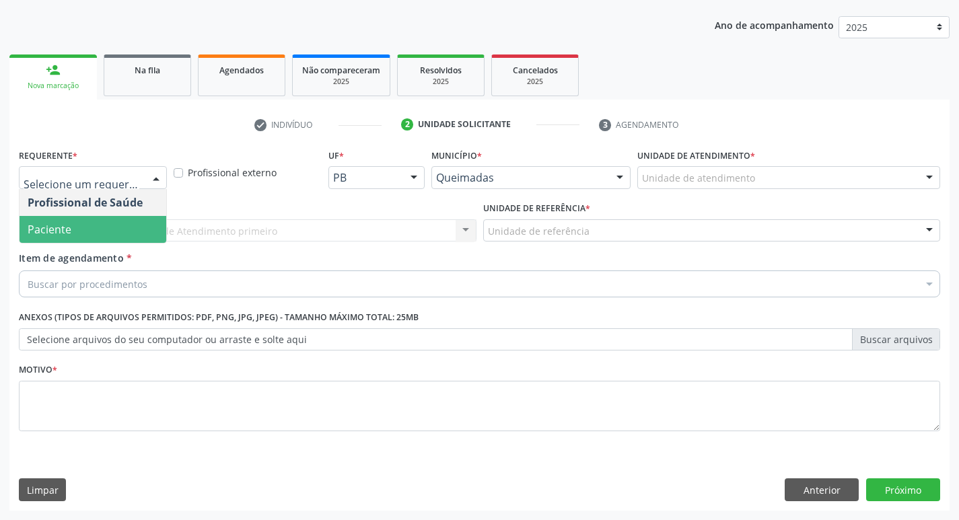
click at [75, 236] on span "Paciente" at bounding box center [93, 229] width 147 height 27
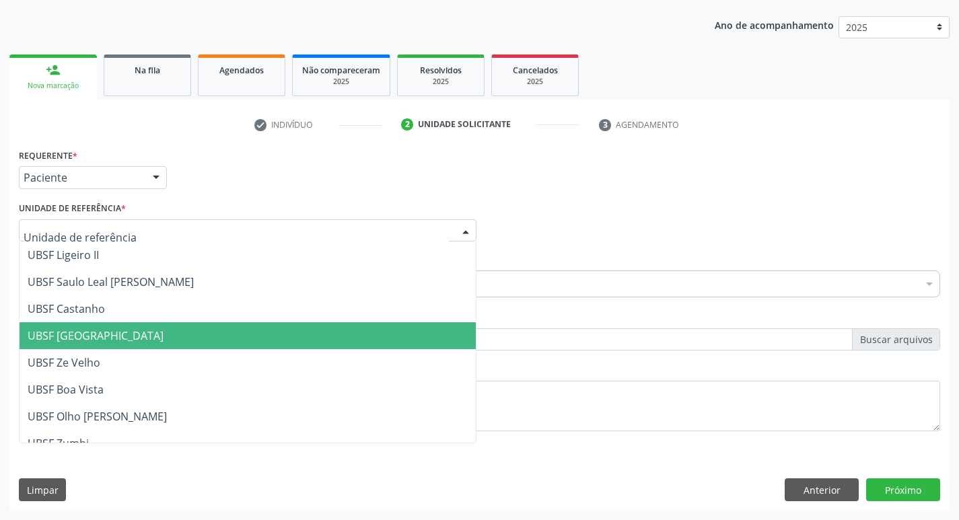
click at [126, 326] on span "UBSF [GEOGRAPHIC_DATA]" at bounding box center [248, 335] width 456 height 27
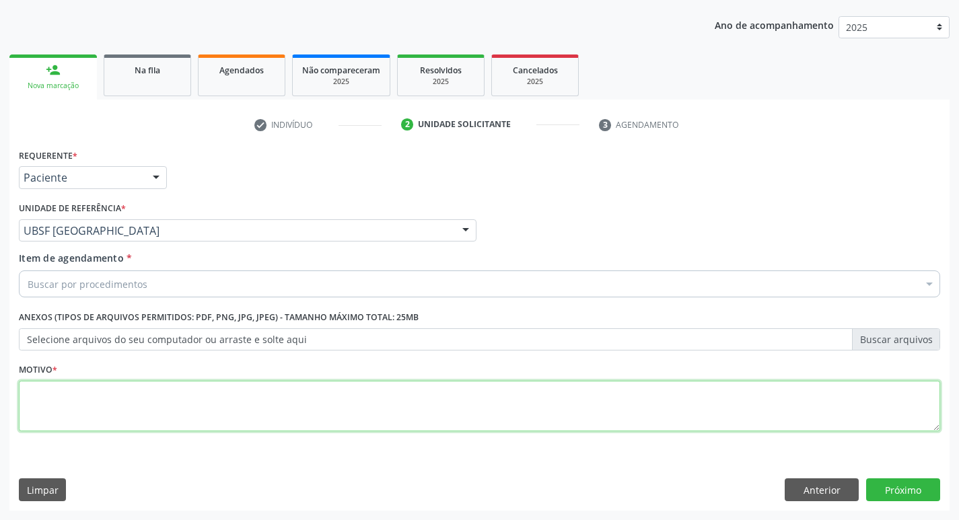
click at [61, 415] on textarea at bounding box center [479, 406] width 921 height 51
type textarea "AVALIACAO"
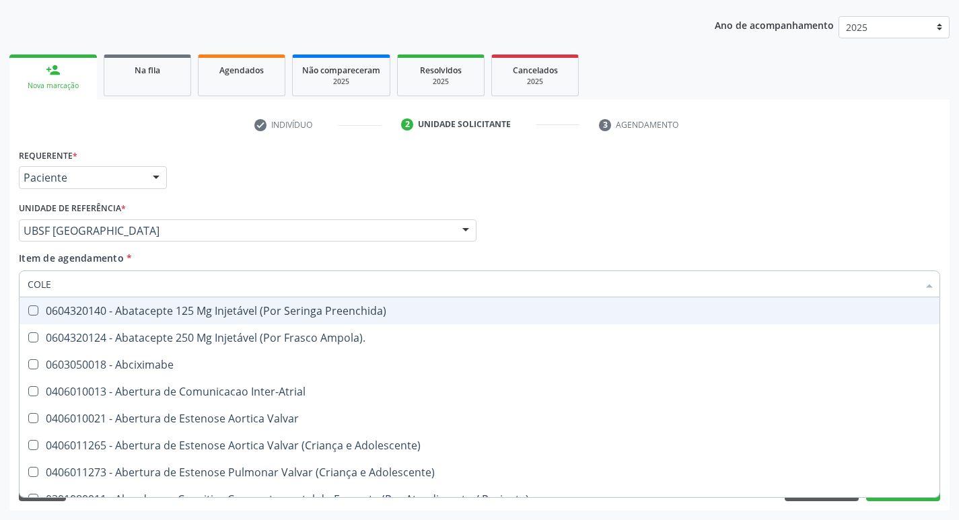
type input "COLES"
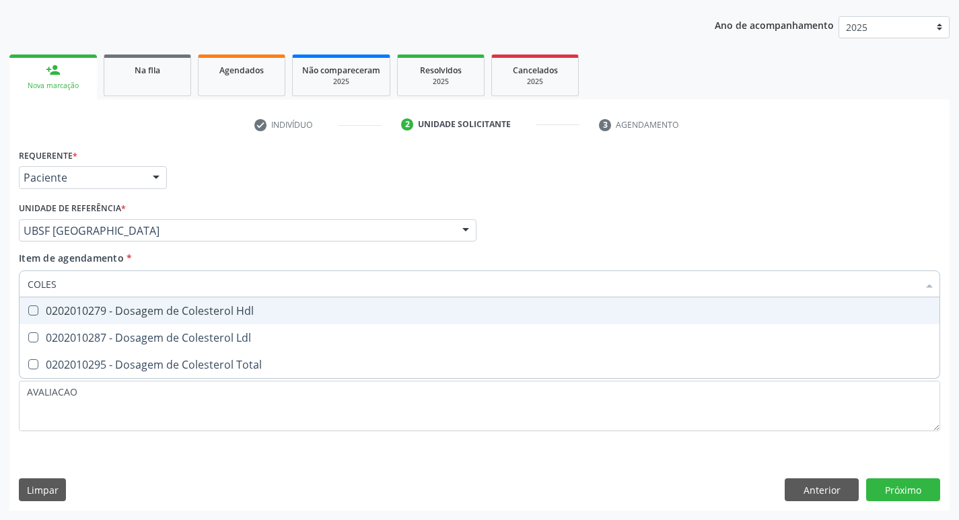
click at [166, 320] on span "0202010279 - Dosagem de Colesterol Hdl" at bounding box center [480, 310] width 920 height 27
checkbox Hdl "true"
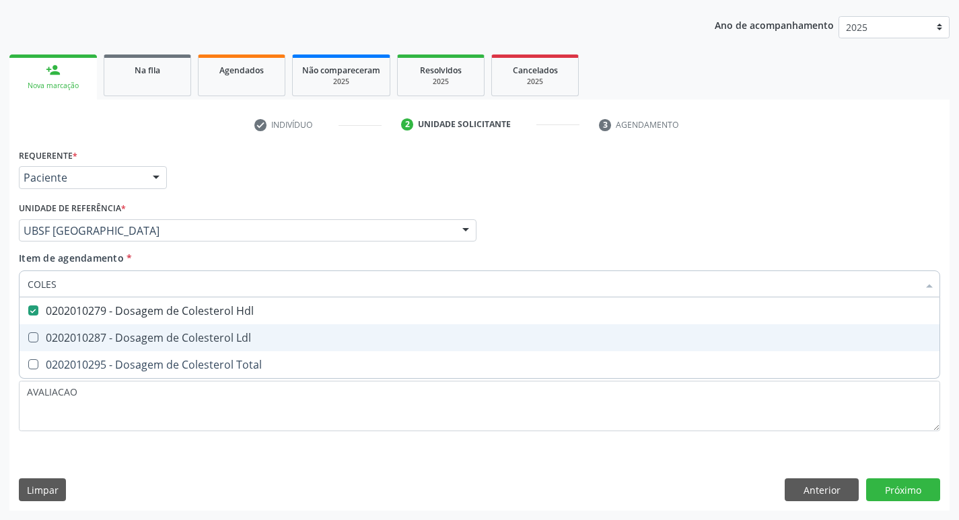
click at [175, 330] on span "0202010287 - Dosagem de Colesterol Ldl" at bounding box center [480, 337] width 920 height 27
checkbox Ldl "true"
type input "COLE"
checkbox Hdl "false"
checkbox Ldl "false"
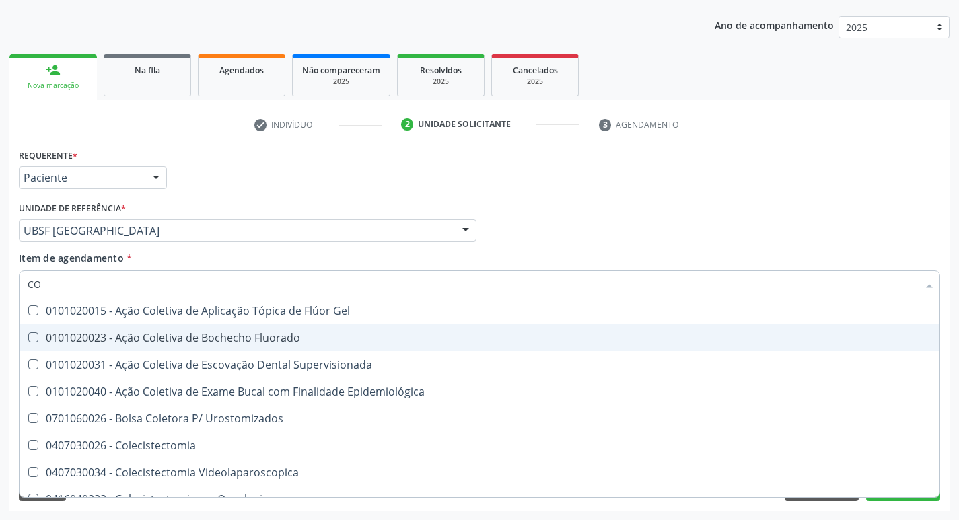
type input "C"
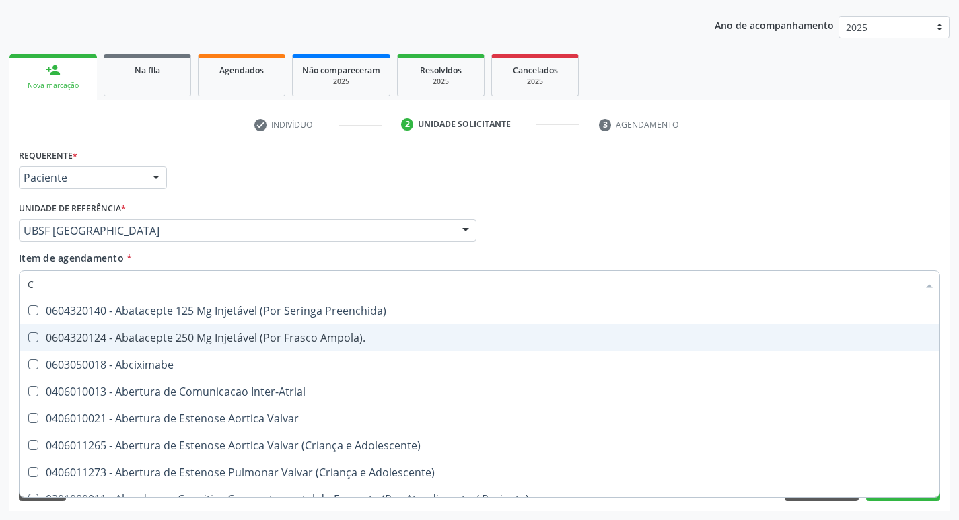
checkbox Trabalho "false"
checkbox Multiprofissional "false"
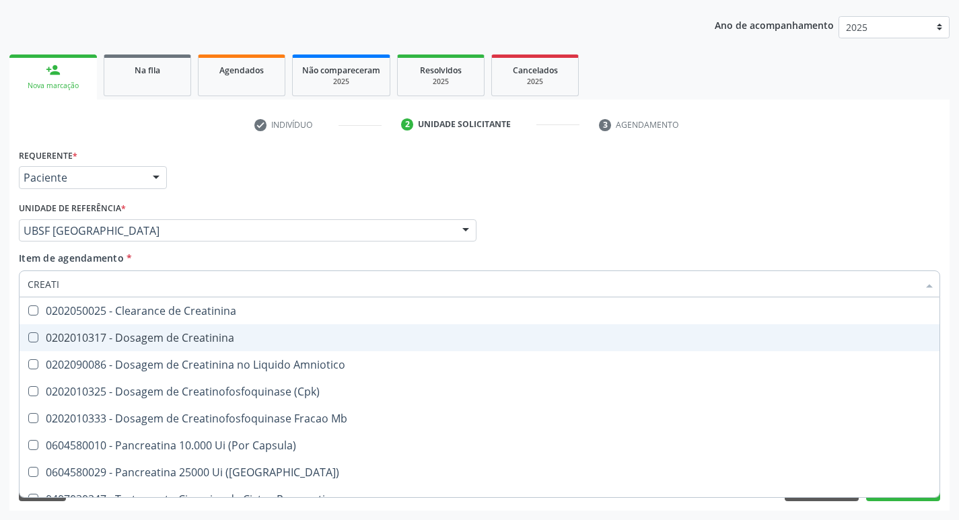
type input "CREATIN"
click at [175, 330] on span "0202010317 - Dosagem de Creatinina" at bounding box center [480, 337] width 920 height 27
checkbox Creatinina "true"
type input "CREAT"
checkbox Creatinina "false"
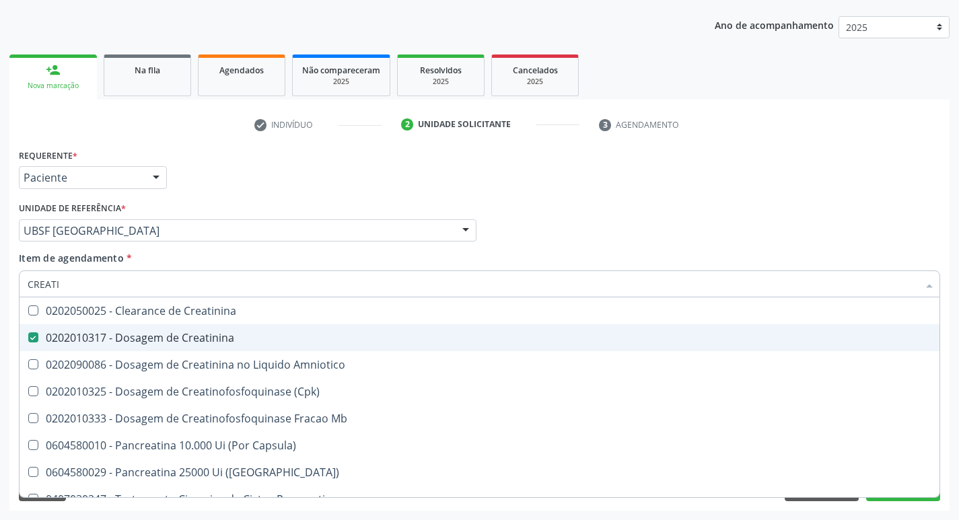
checkbox Amniotico "true"
type input "CRE"
checkbox Amniotico "false"
checkbox Mb "false"
type input "C"
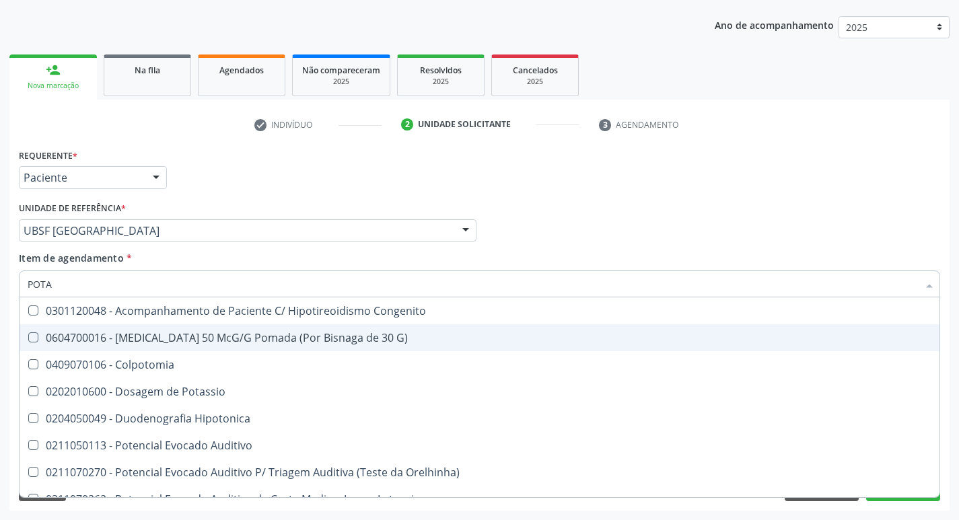
type input "POTAS"
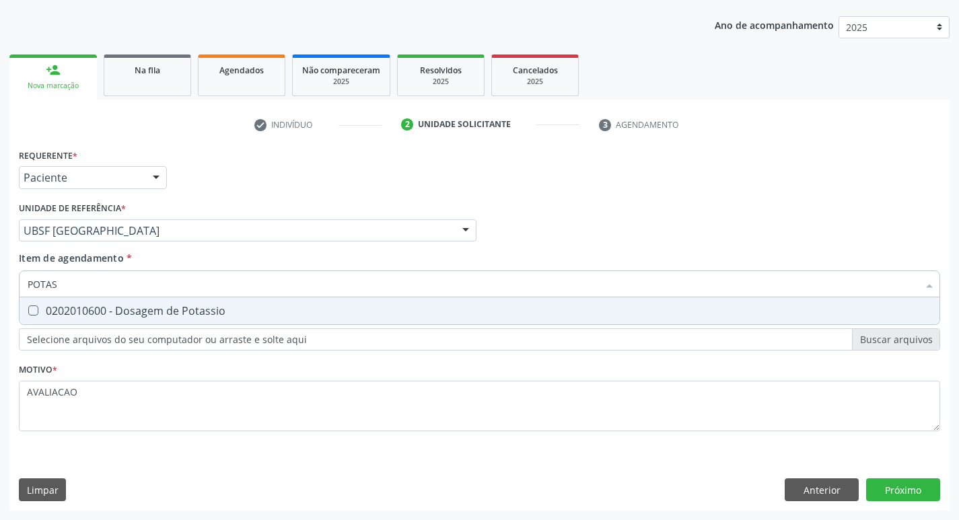
click at [166, 315] on div "0202010600 - Dosagem de Potassio" at bounding box center [480, 311] width 904 height 11
checkbox Potassio "true"
type input "POT"
checkbox Potassio "false"
type input "P"
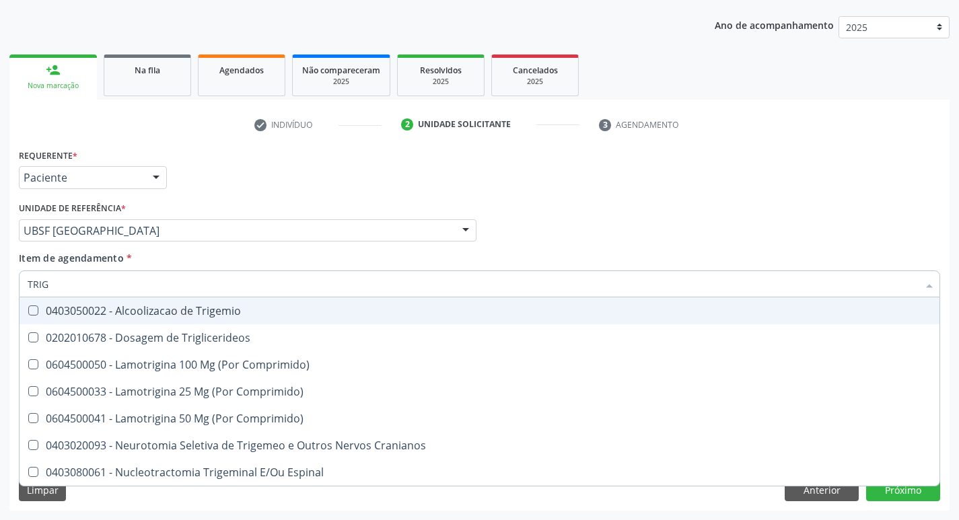
type input "TRIGL"
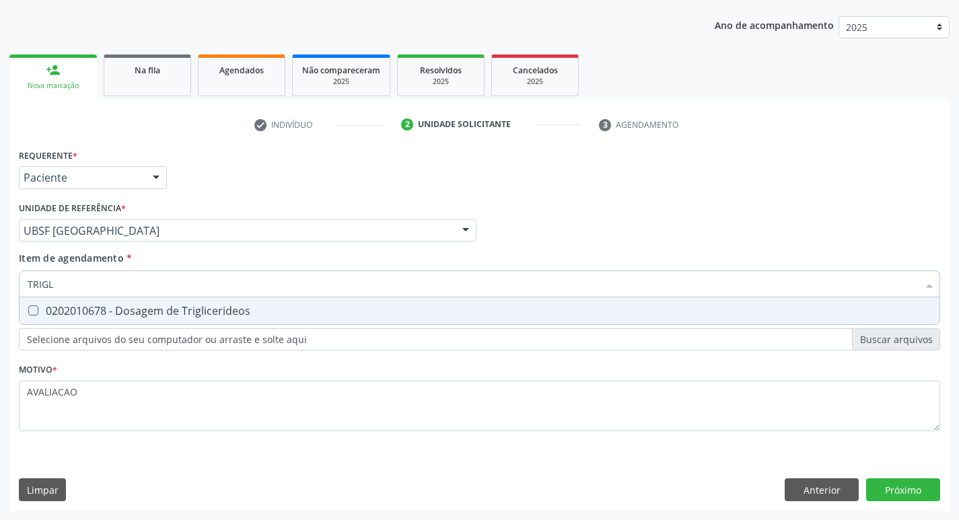
click at [166, 315] on div "0202010678 - Dosagem de Triglicerideos" at bounding box center [480, 311] width 904 height 11
checkbox Triglicerideos "true"
type input "TRIG"
checkbox Triglicerideos "false"
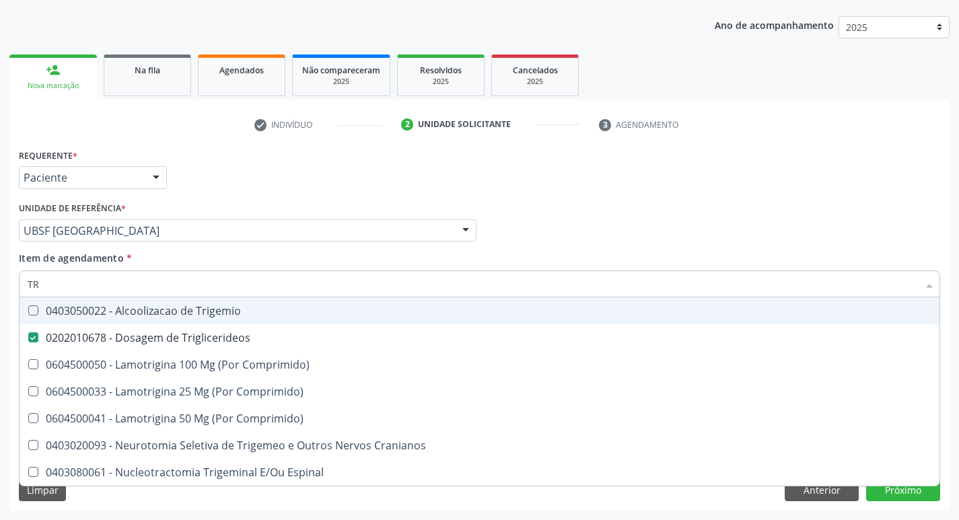
type input "T"
checkbox Triglicerideos "false"
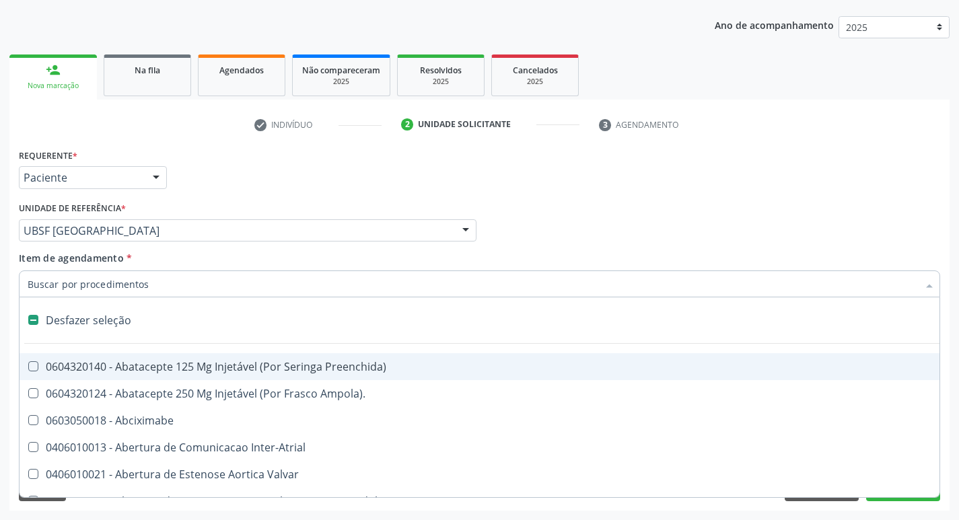
type input "2"
checkbox Monopolar "true"
checkbox Quadril "true"
checkbox Biologica "true"
checkbox Conica "true"
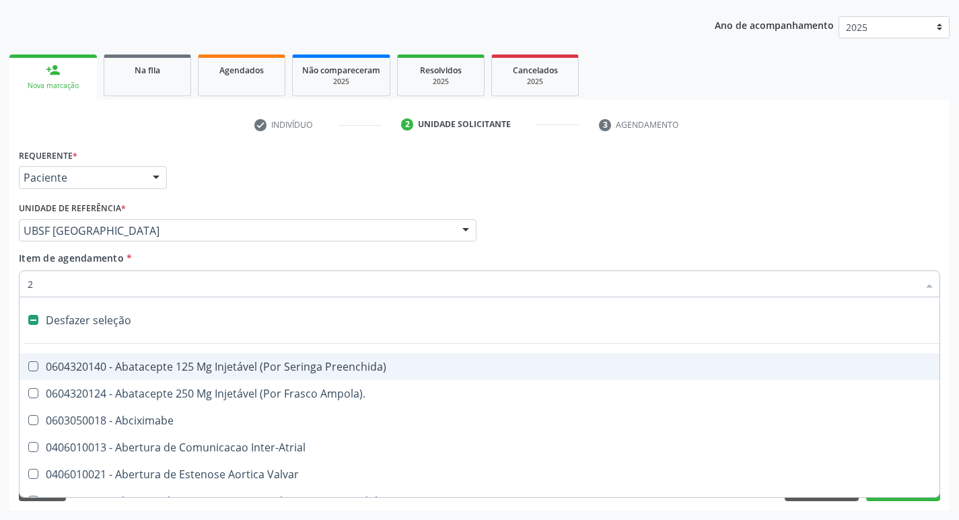
checkbox Aorto-Cavitarias "true"
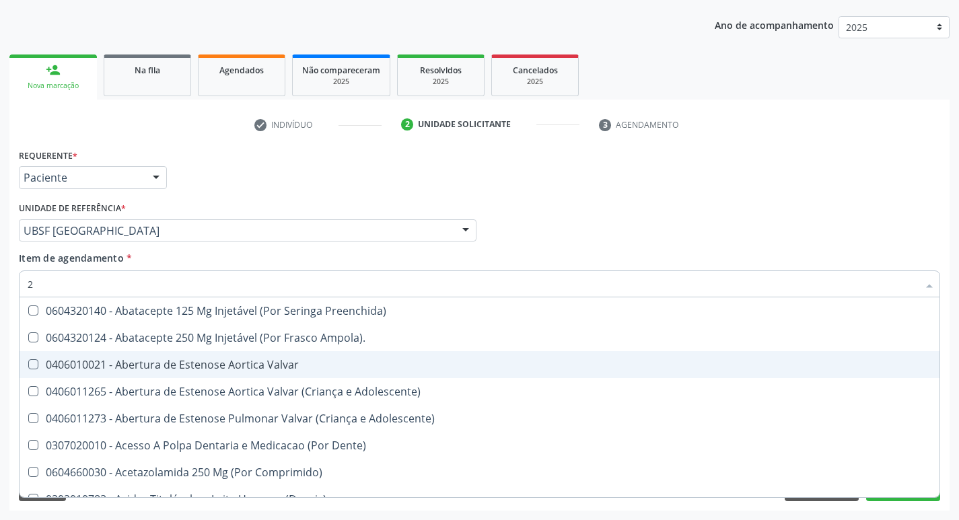
type input "20205001"
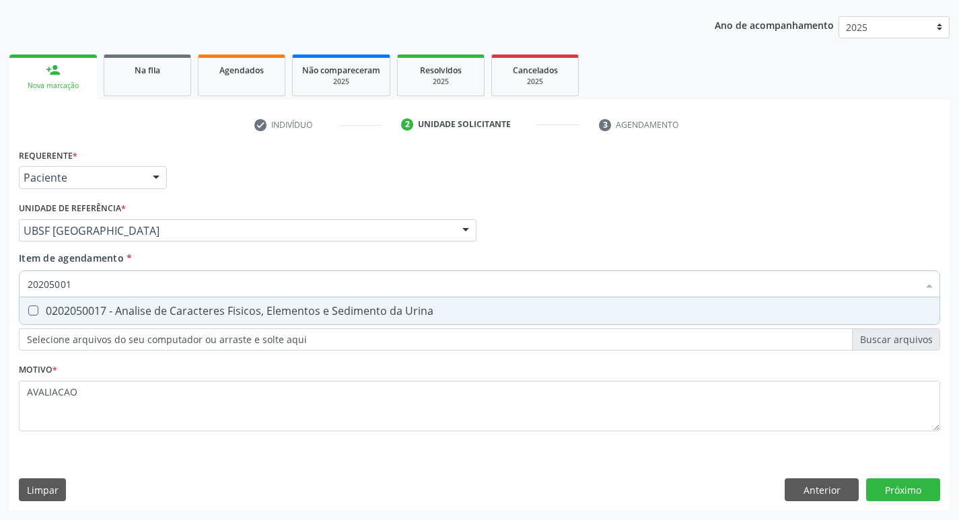
click at [147, 316] on div "0202050017 - Analise de Caracteres Fisicos, Elementos e Sedimento da Urina" at bounding box center [480, 311] width 904 height 11
checkbox Urina "true"
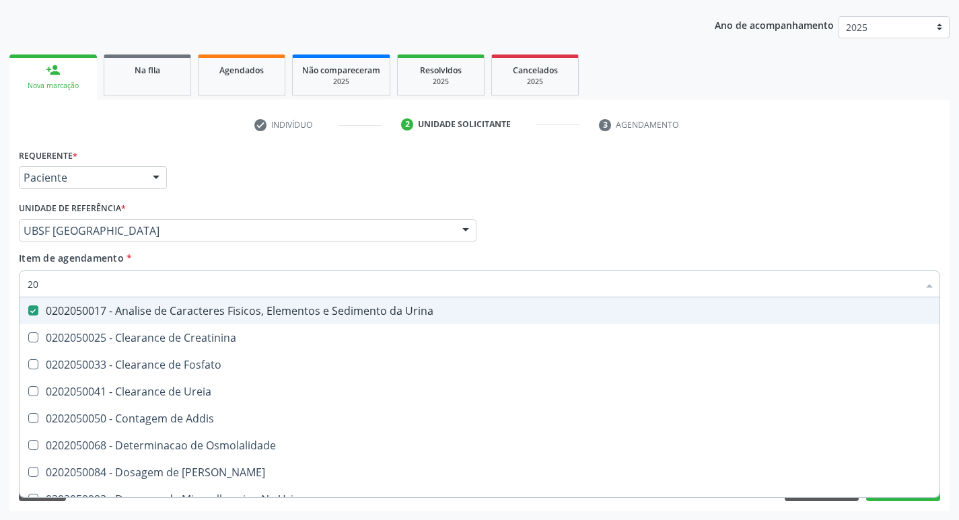
type input "2"
checkbox Urina "false"
checkbox Ureia "false"
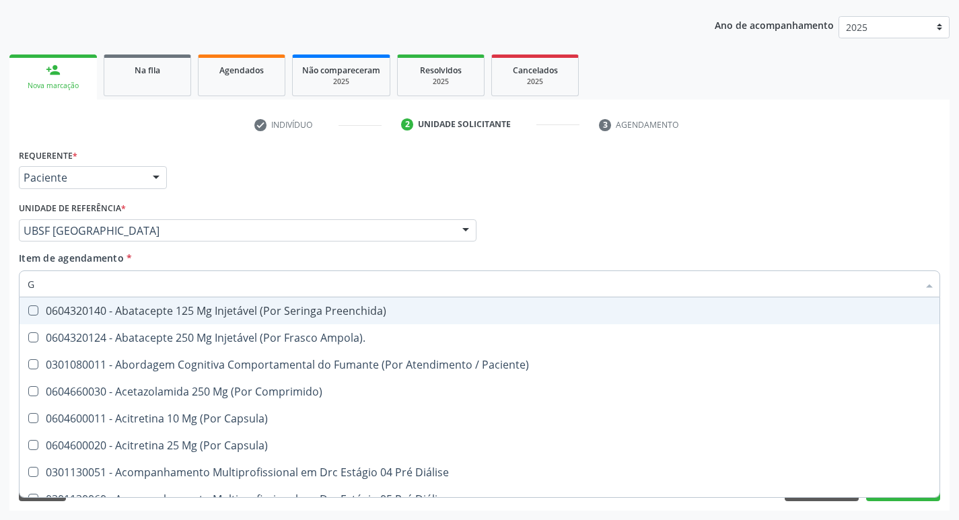
type input "GLICOSE"
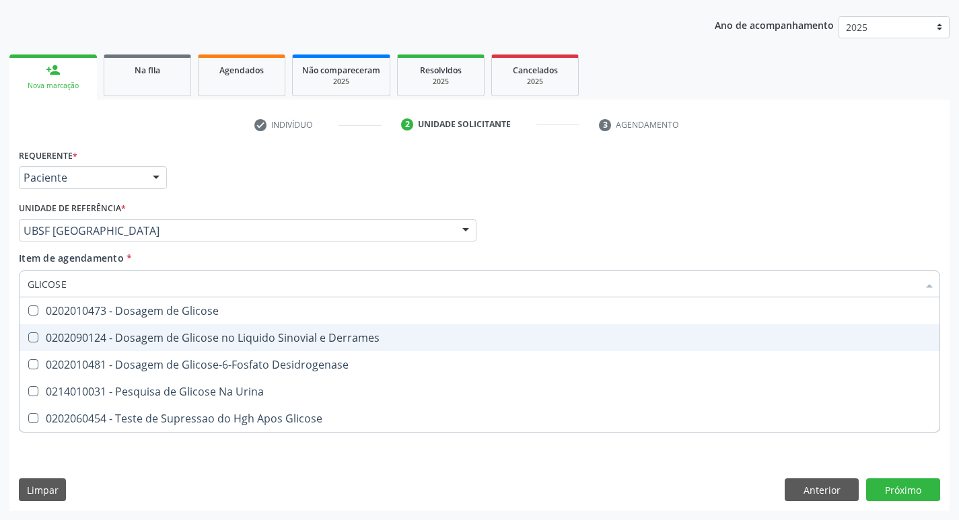
click at [150, 323] on span "0202010473 - Dosagem de Glicose" at bounding box center [480, 310] width 920 height 27
checkbox Glicose "true"
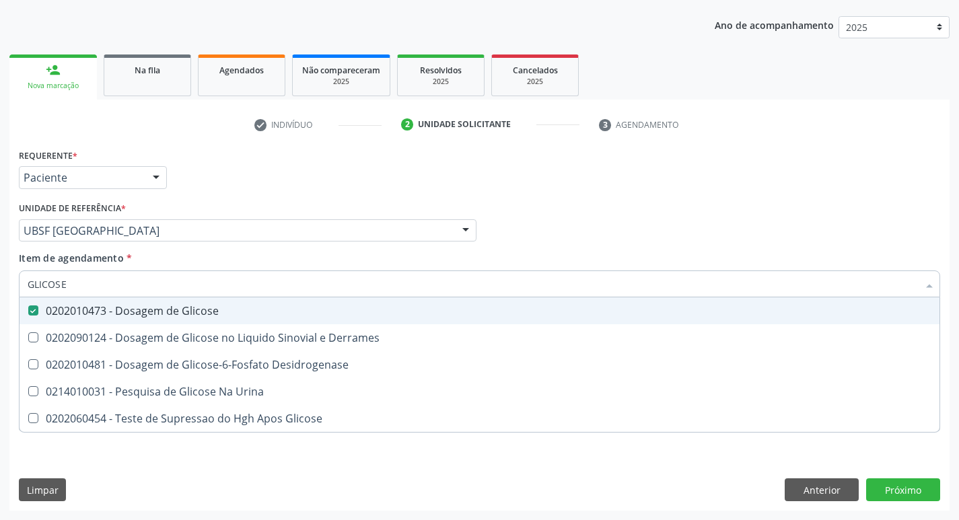
type input "GLICOS"
checkbox Glicose "false"
checkbox Derrames "true"
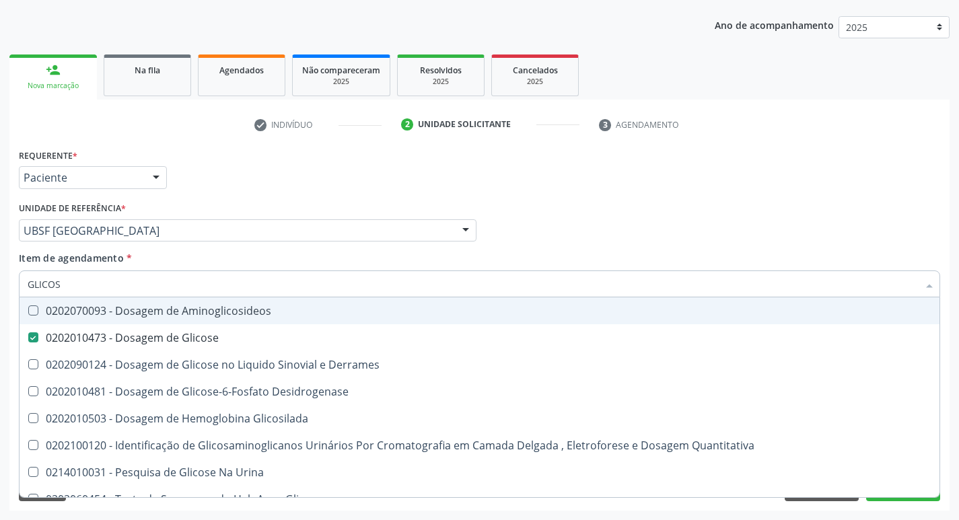
type input "GLICO"
checkbox Glicose "false"
checkbox Derrames "true"
type input "GLI"
checkbox Derrames "false"
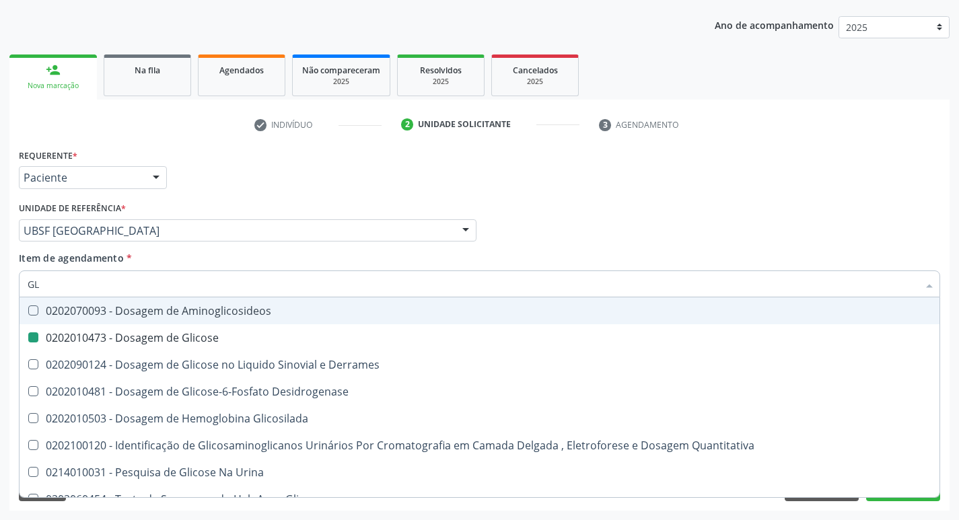
type input "G"
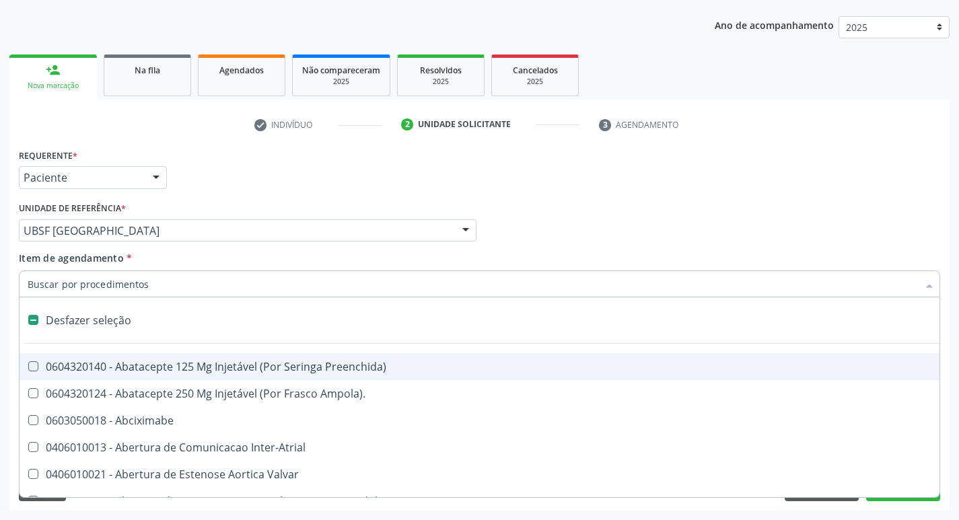
type input "H"
checkbox Urina "false"
checkbox Lactente\) "true"
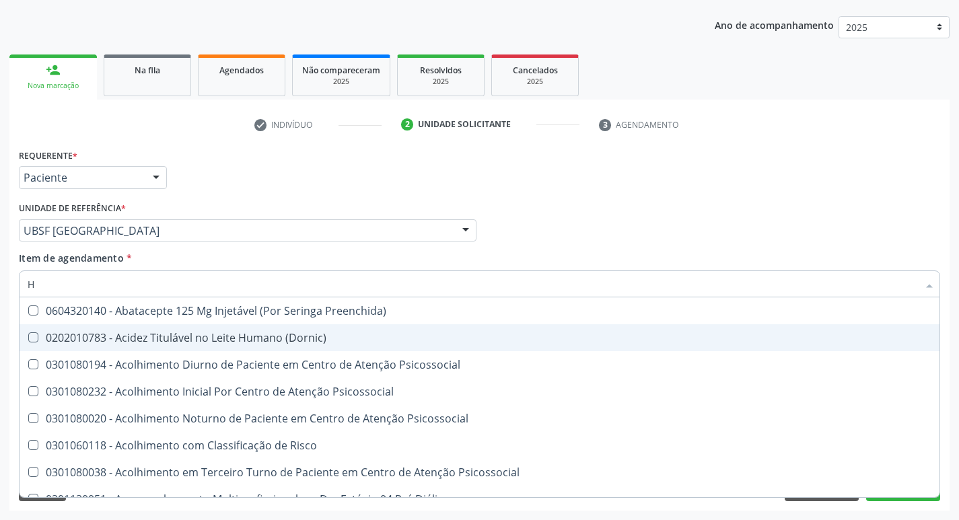
type input "HEMOGLOBINA G"
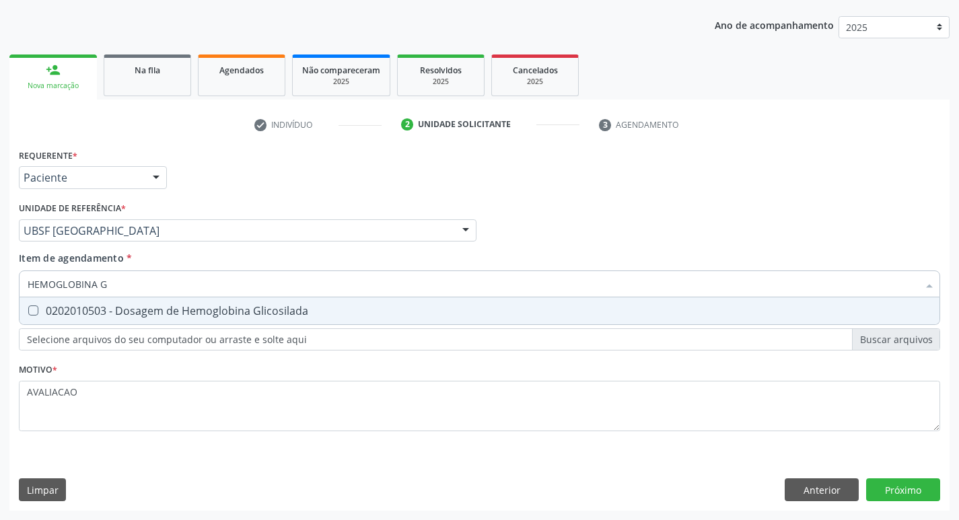
click at [207, 314] on div "0202010503 - Dosagem de Hemoglobina Glicosilada" at bounding box center [480, 311] width 904 height 11
checkbox Glicosilada "true"
type input "HEMOGLOBINA"
checkbox Glicosilada "false"
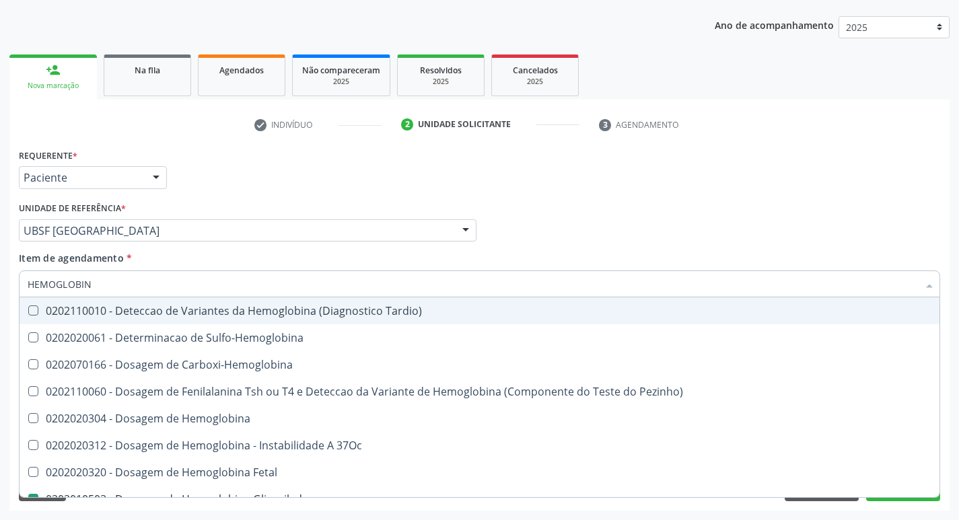
type input "HEMOGLOBI"
checkbox Glicosilada "false"
checkbox Hemoglobina "true"
type input "H"
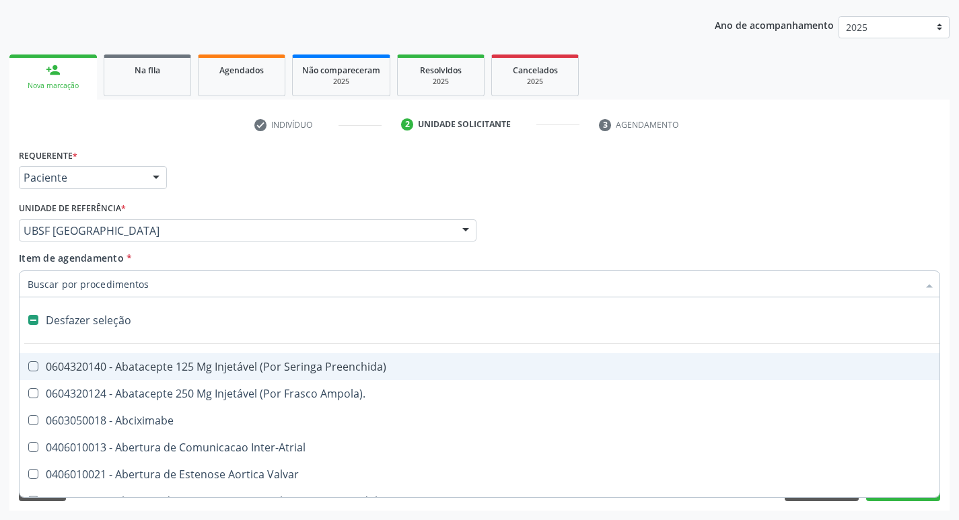
checkbox Dente\) "false"
type input "H"
checkbox Urina "false"
checkbox Lactente\) "true"
checkbox A "true"
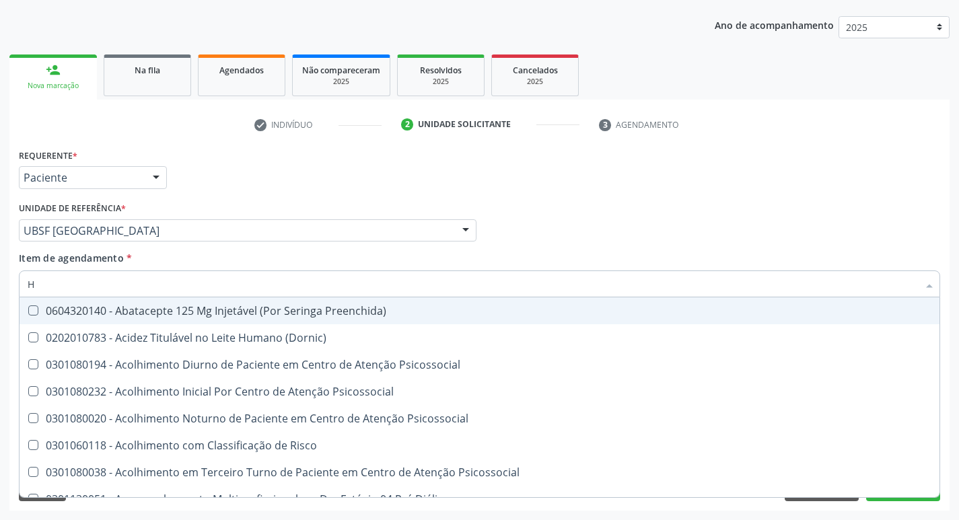
type input "HEMOGR"
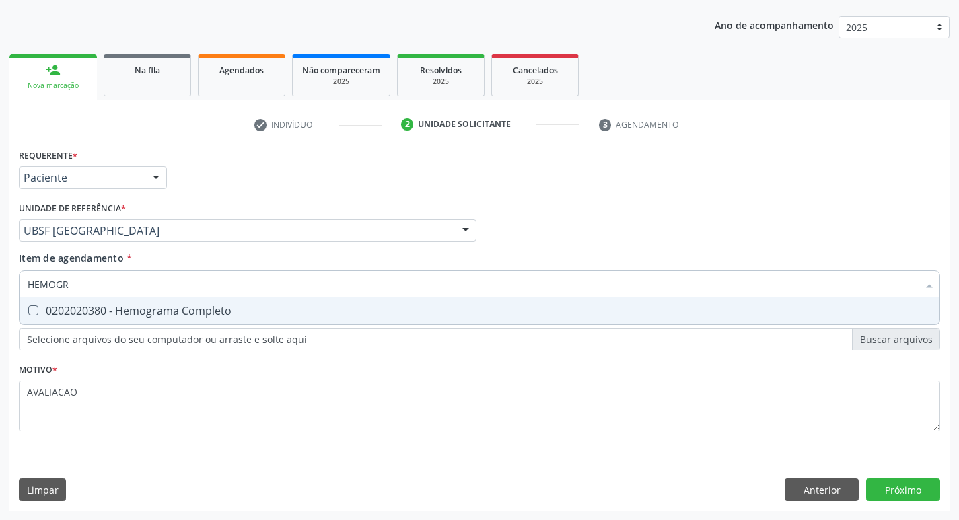
click at [234, 315] on div "0202020380 - Hemograma Completo" at bounding box center [480, 311] width 904 height 11
checkbox Completo "true"
type input "HEMOG"
checkbox Completo "false"
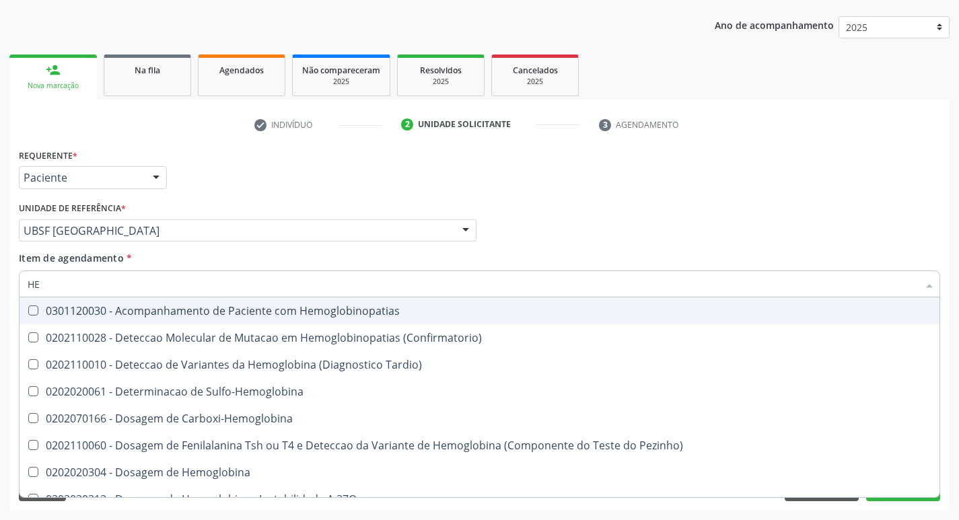
type input "H"
checkbox Glicosilada "false"
checkbox Completo "false"
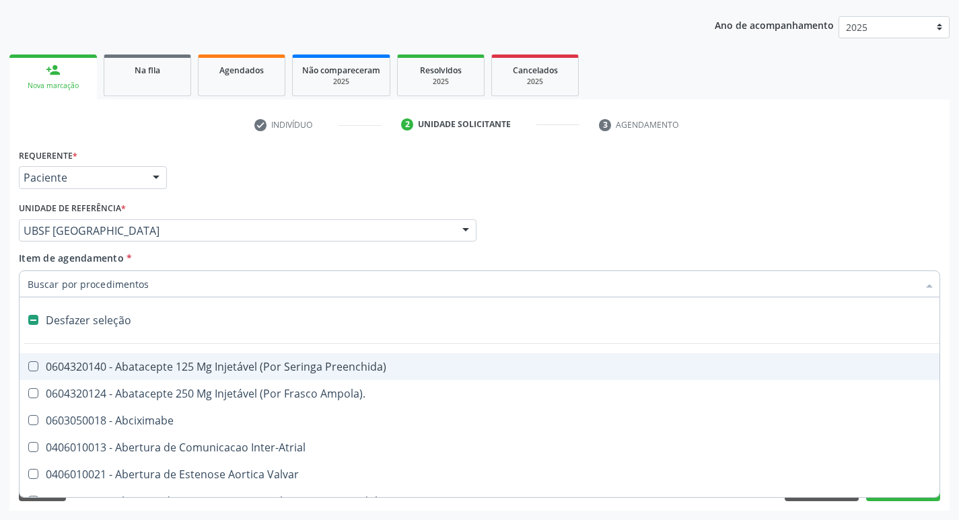
type input "V"
checkbox Urina "false"
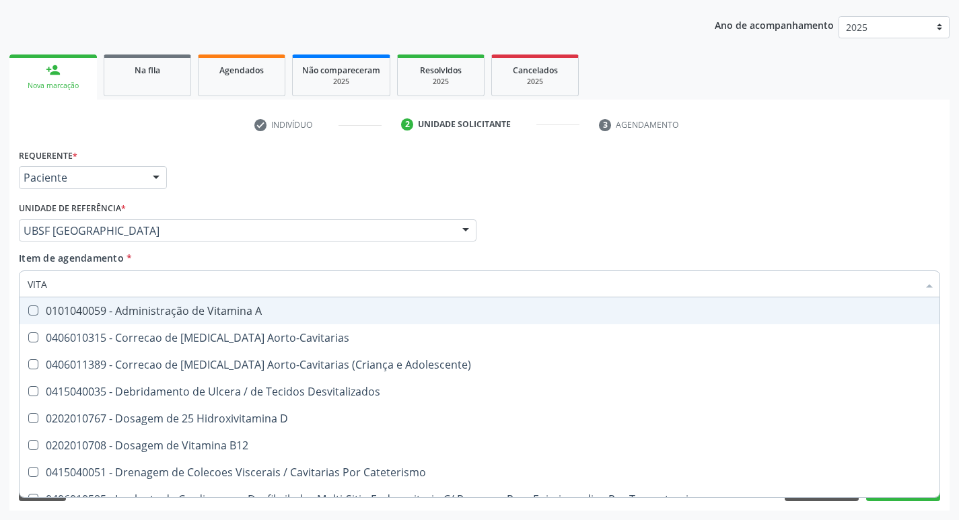
type input "VITAM"
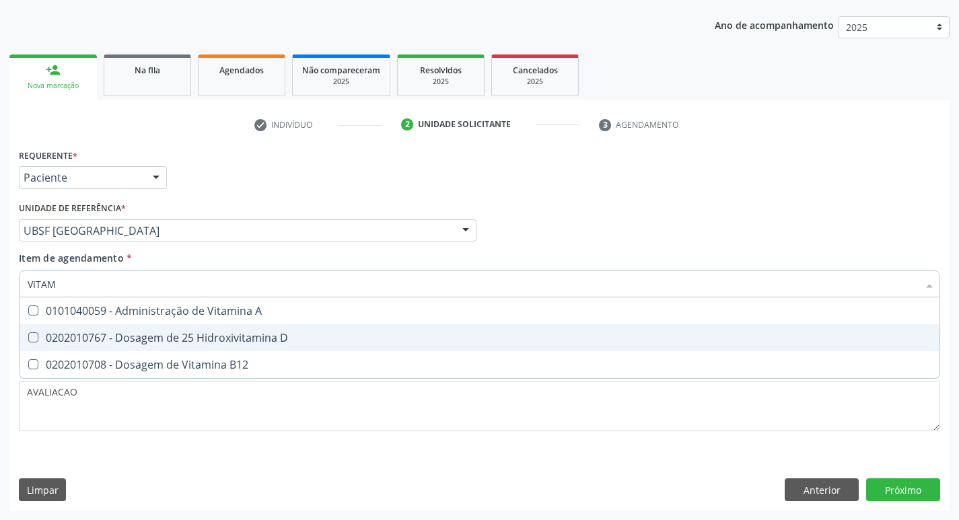
click at [259, 326] on span "0202010767 - Dosagem de 25 Hidroxivitamina D" at bounding box center [480, 337] width 920 height 27
checkbox D "true"
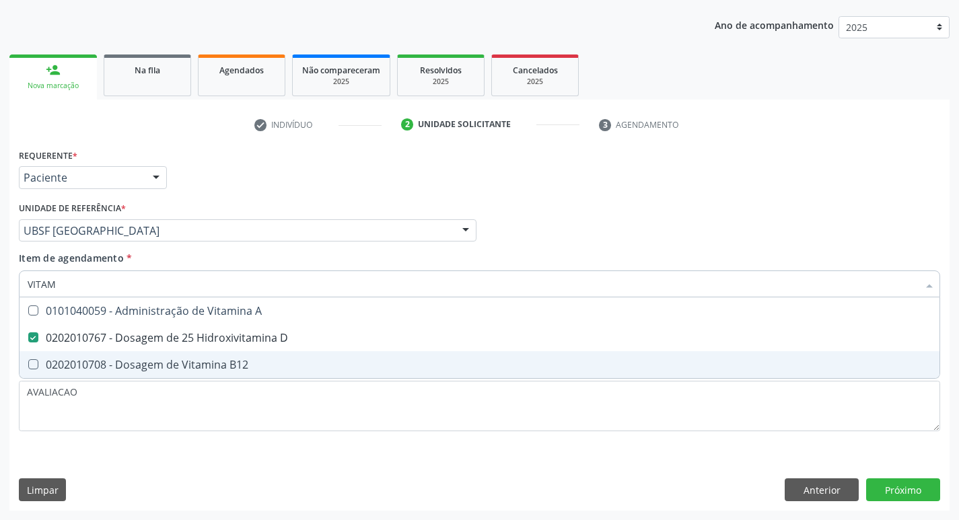
click at [250, 370] on div "0202010708 - Dosagem de Vitamina B12" at bounding box center [480, 364] width 904 height 11
checkbox B12 "true"
click at [908, 487] on div "Requerente * Paciente Profissional de Saúde Paciente Nenhum resultado encontrad…" at bounding box center [479, 327] width 940 height 365
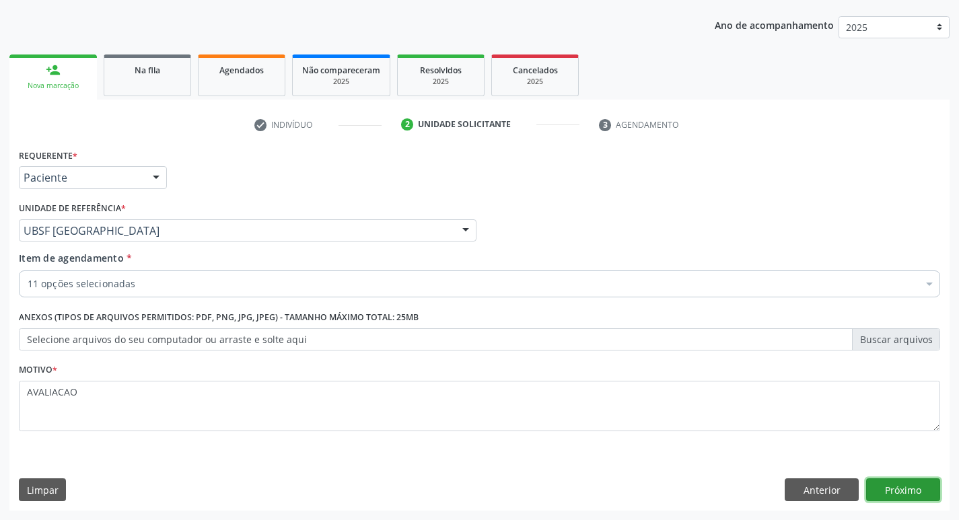
click at [913, 487] on button "Próximo" at bounding box center [903, 489] width 74 height 23
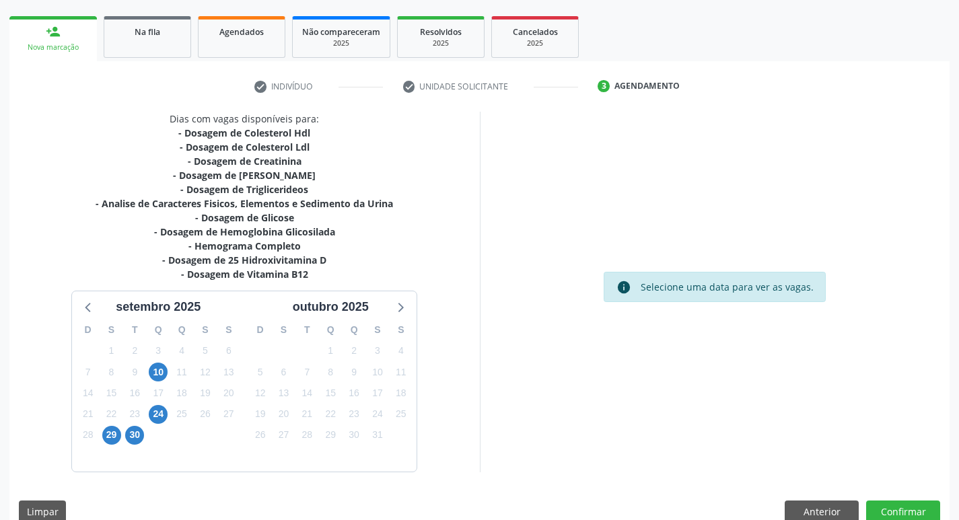
scroll to position [207, 0]
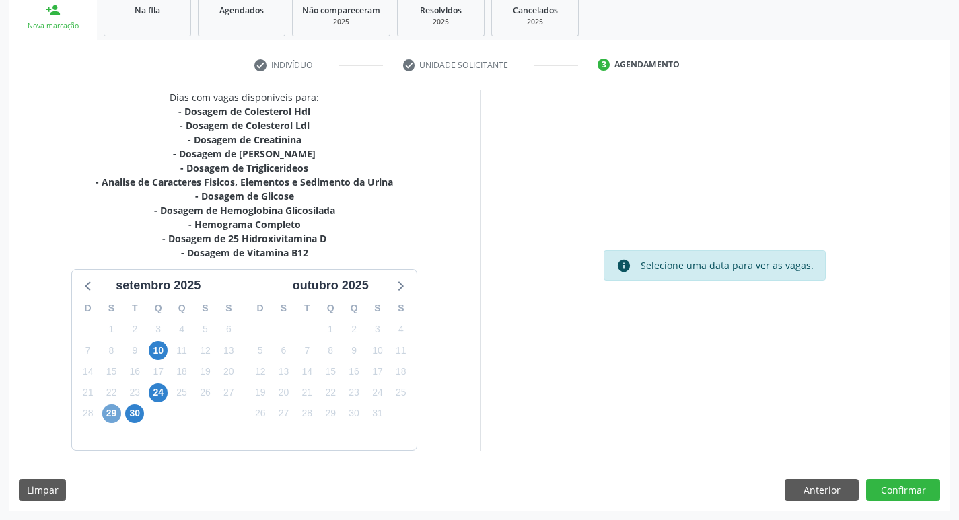
click at [108, 416] on span "29" at bounding box center [111, 413] width 19 height 19
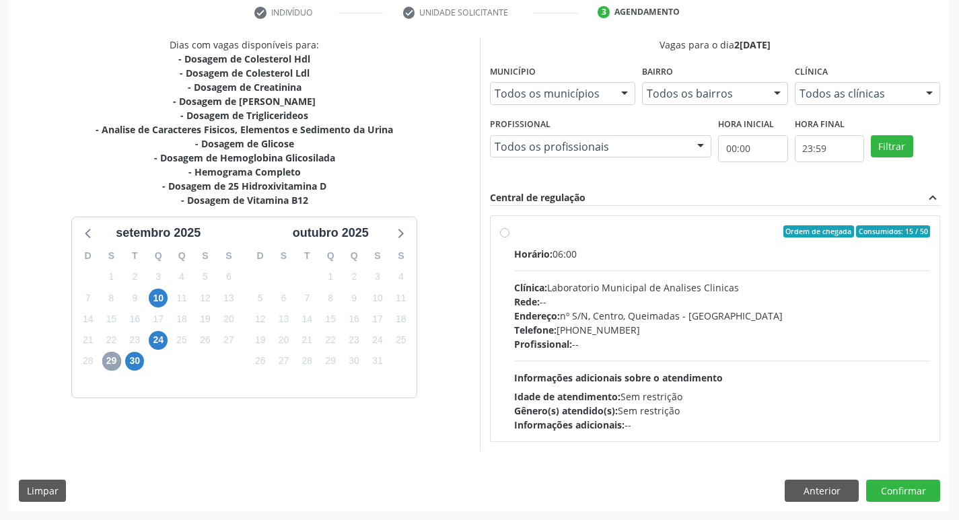
scroll to position [260, 0]
click at [704, 287] on div "Clínica: Laboratorio Municipal de Analises Clinicas" at bounding box center [722, 287] width 417 height 14
click at [509, 237] on input "Ordem de chegada Consumidos: 15 / 50 Horário: 06:00 Clínica: Laboratorio Munici…" at bounding box center [504, 231] width 9 height 12
radio input "true"
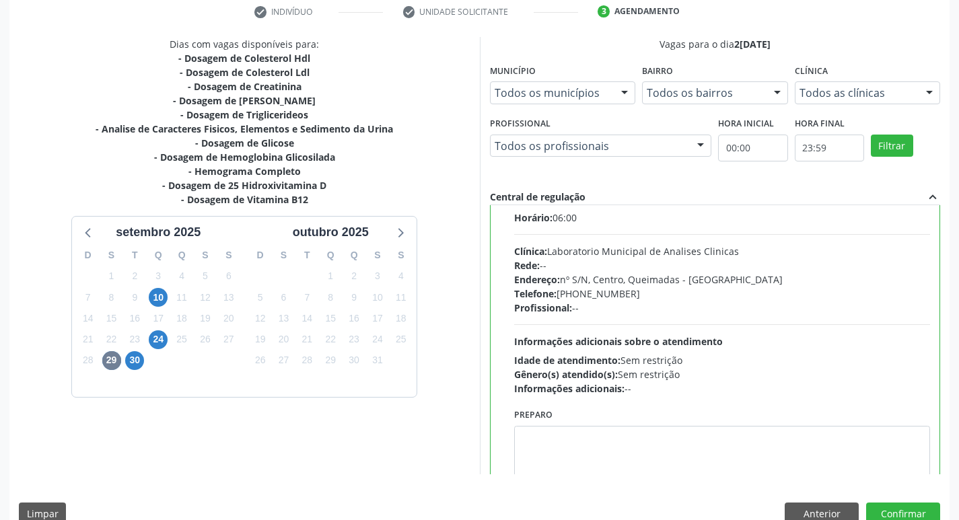
scroll to position [67, 0]
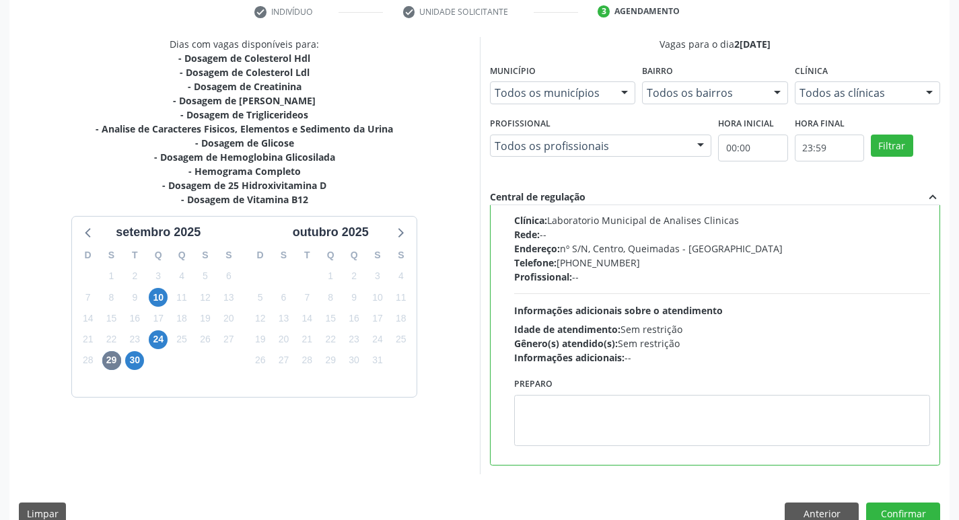
click at [602, 382] on div "Preparo" at bounding box center [722, 410] width 417 height 72
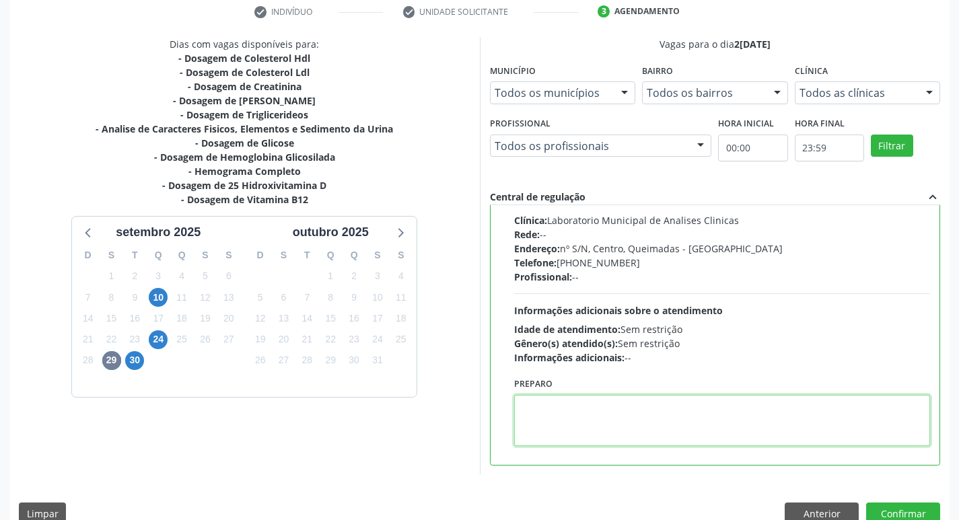
click at [594, 405] on textarea at bounding box center [722, 420] width 417 height 51
paste textarea "IR EM [GEOGRAPHIC_DATA]"
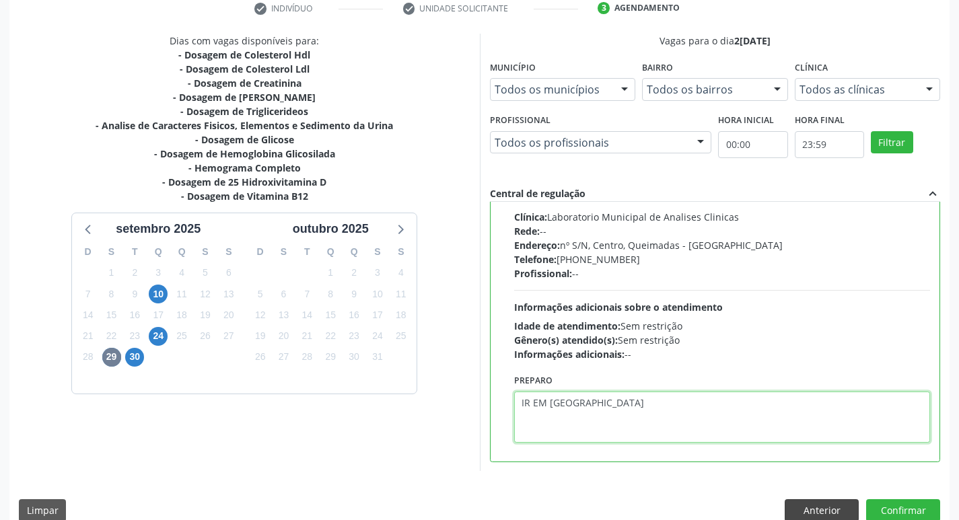
scroll to position [284, 0]
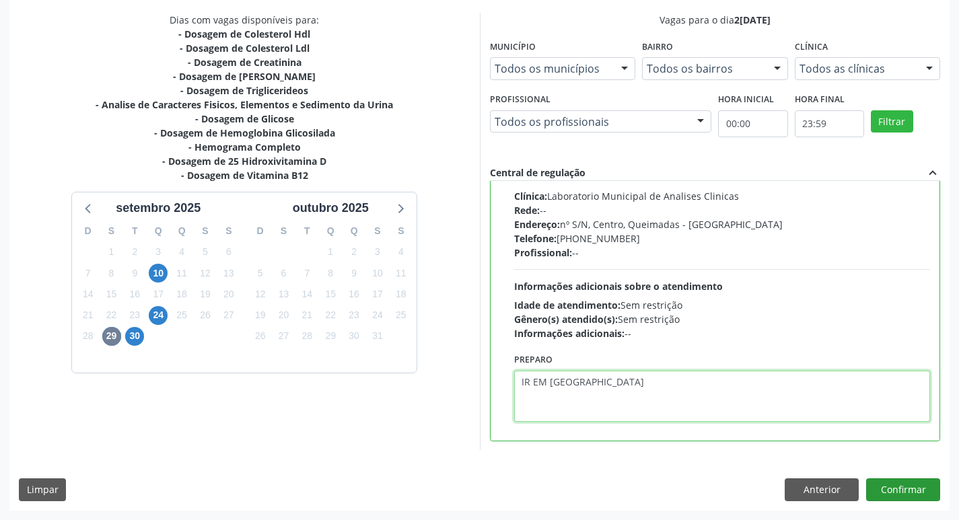
type textarea "IR EM [GEOGRAPHIC_DATA]"
click at [913, 491] on button "Confirmar" at bounding box center [903, 489] width 74 height 23
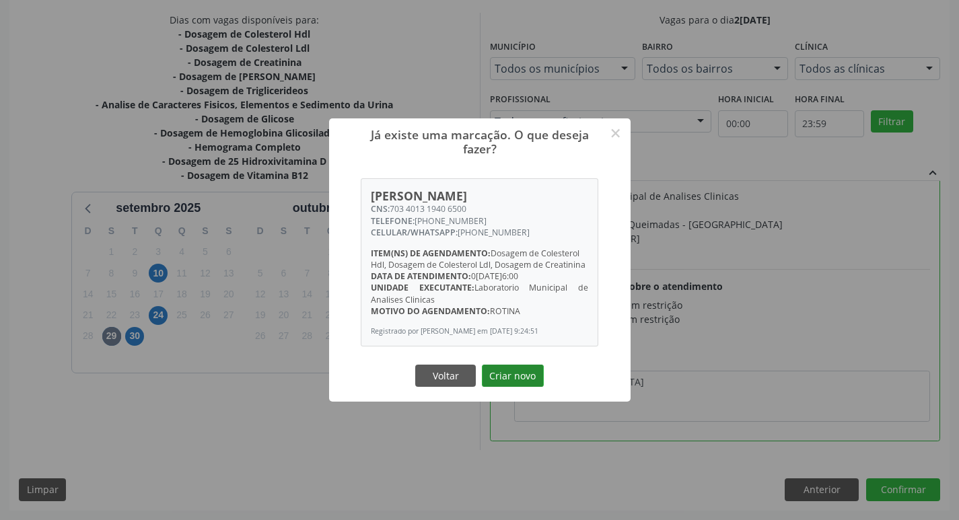
click at [513, 374] on button "Criar novo" at bounding box center [513, 376] width 62 height 23
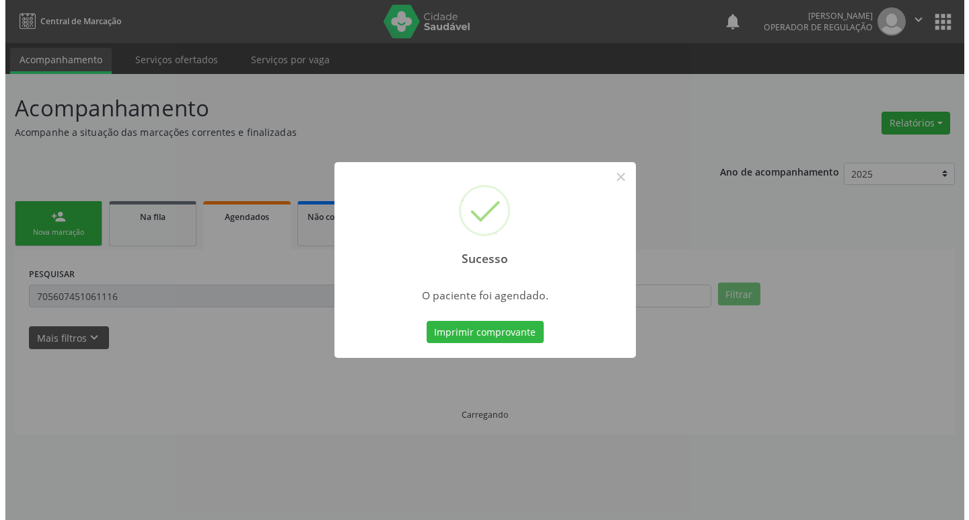
scroll to position [0, 0]
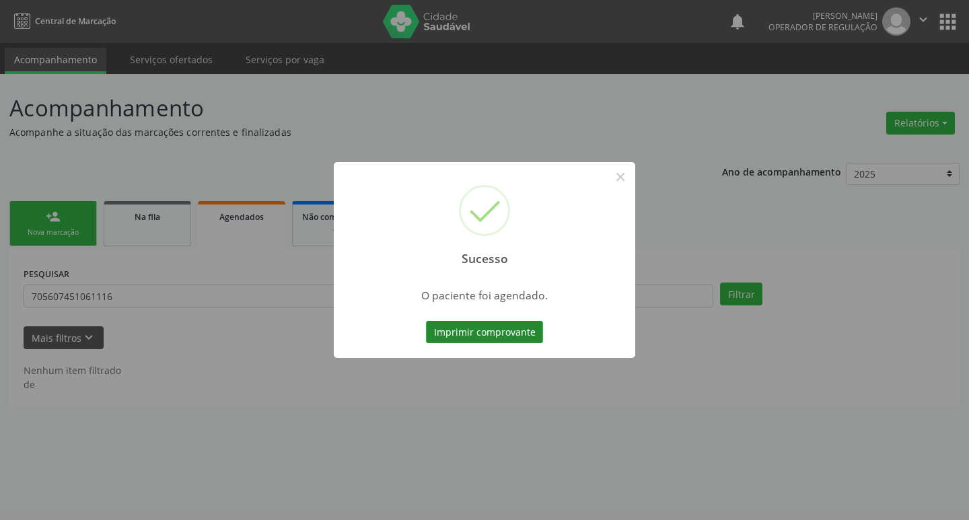
click at [482, 335] on button "Imprimir comprovante" at bounding box center [484, 332] width 117 height 23
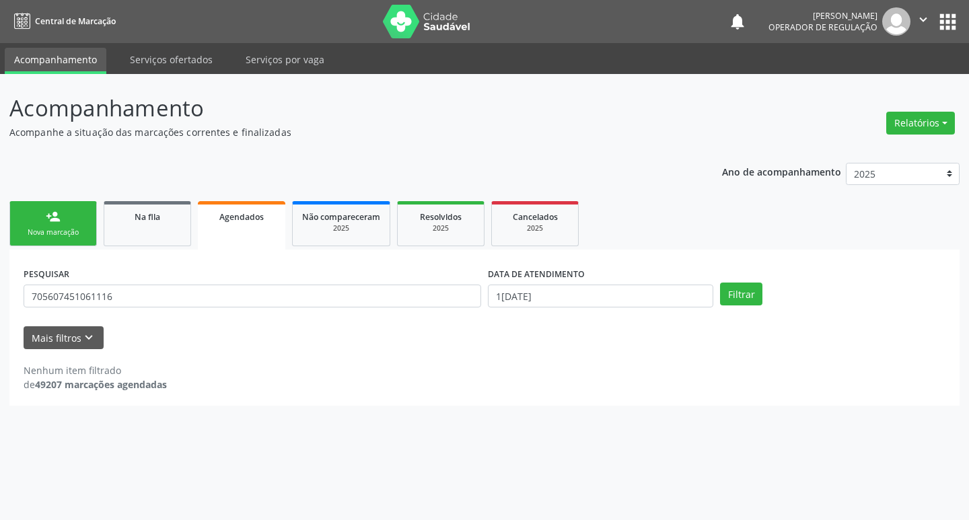
click at [73, 217] on div "Sucesso × O paciente foi agendado. Imprimir comprovante Cancel" at bounding box center [484, 260] width 969 height 520
click at [63, 233] on div "Nova marcação" at bounding box center [53, 232] width 67 height 10
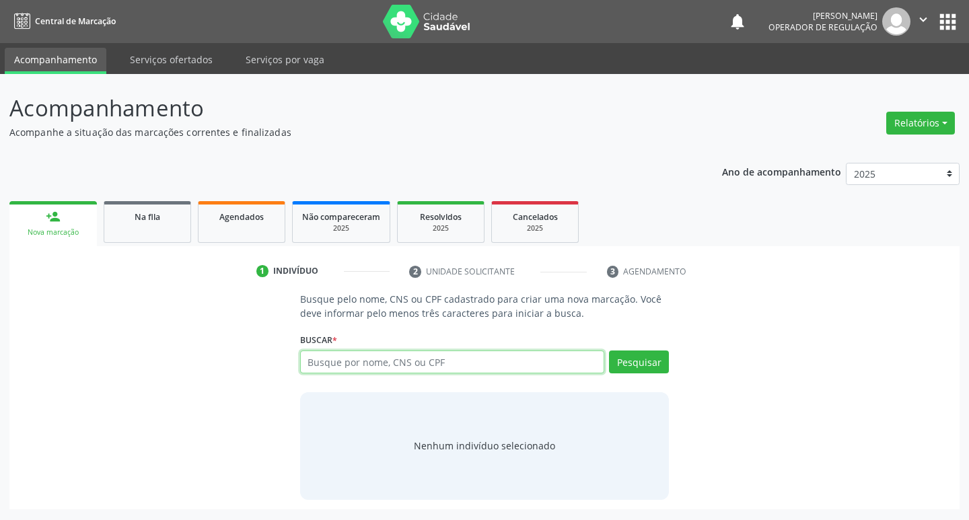
click at [334, 364] on input "text" at bounding box center [452, 362] width 305 height 23
type input "702302170237419"
click at [624, 371] on button "Pesquisar" at bounding box center [639, 362] width 60 height 23
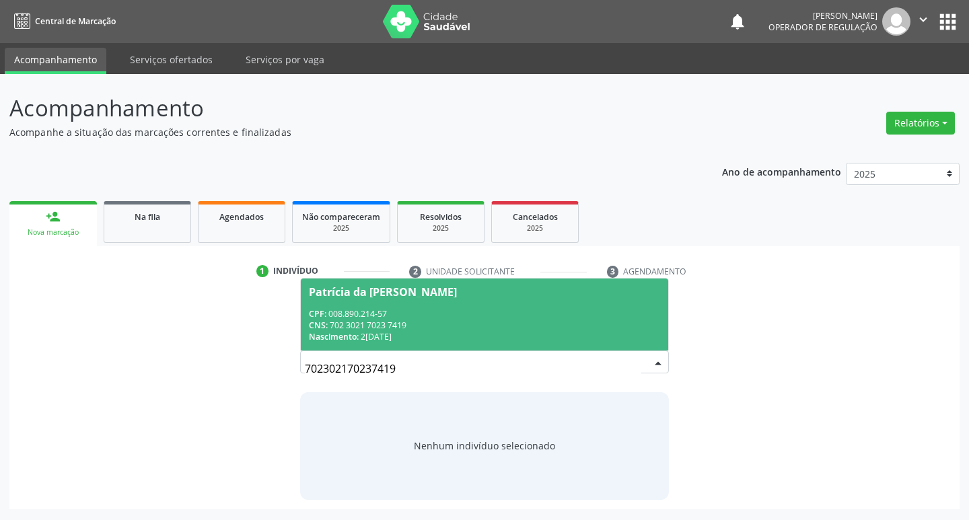
click at [395, 322] on div "CNS: 702 3021 7023 7419" at bounding box center [485, 325] width 352 height 11
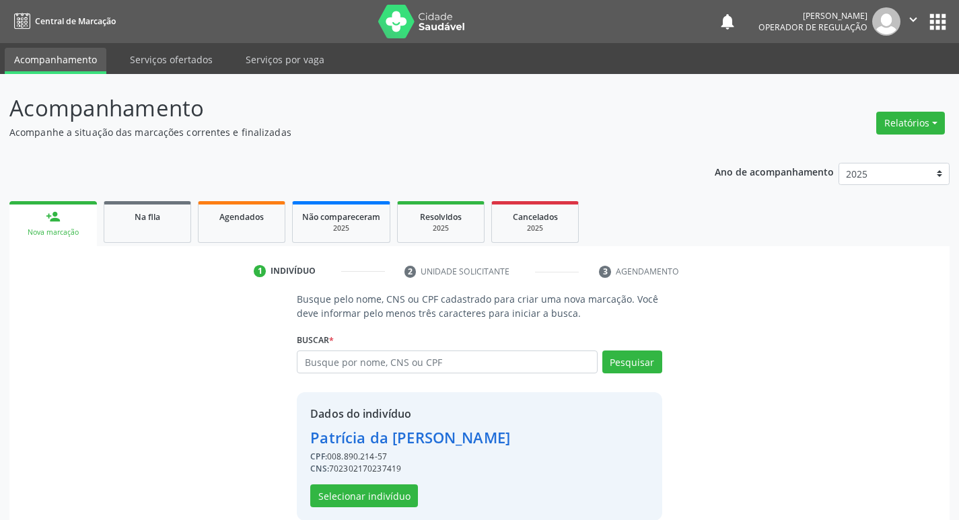
scroll to position [20, 0]
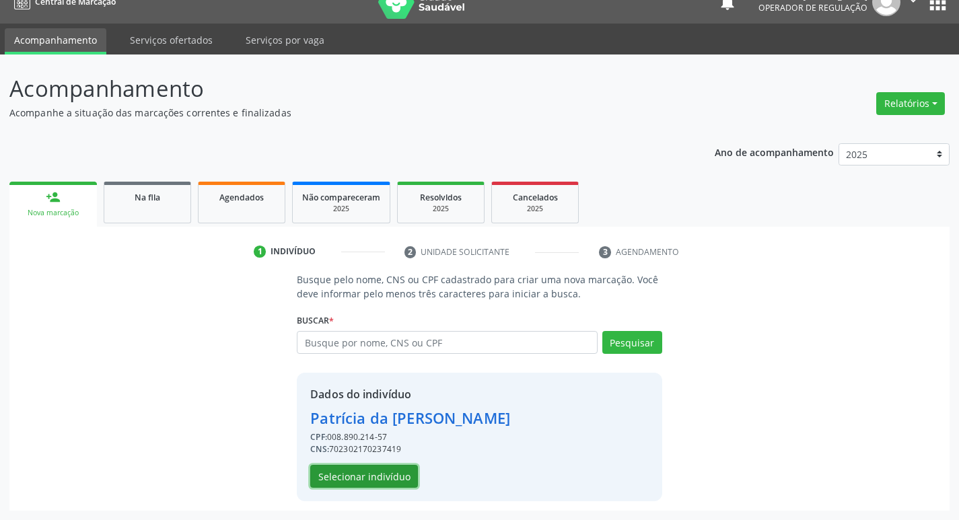
click at [379, 475] on button "Selecionar indivíduo" at bounding box center [364, 476] width 108 height 23
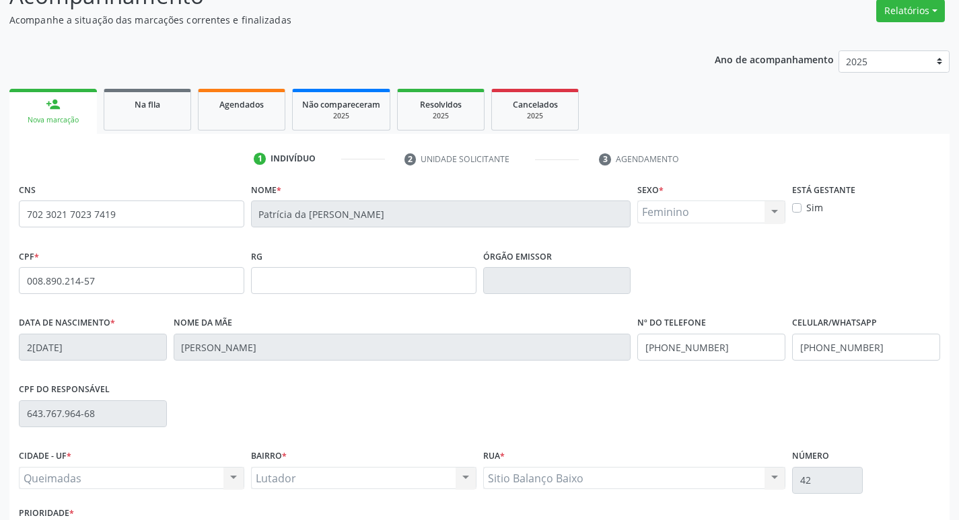
scroll to position [209, 0]
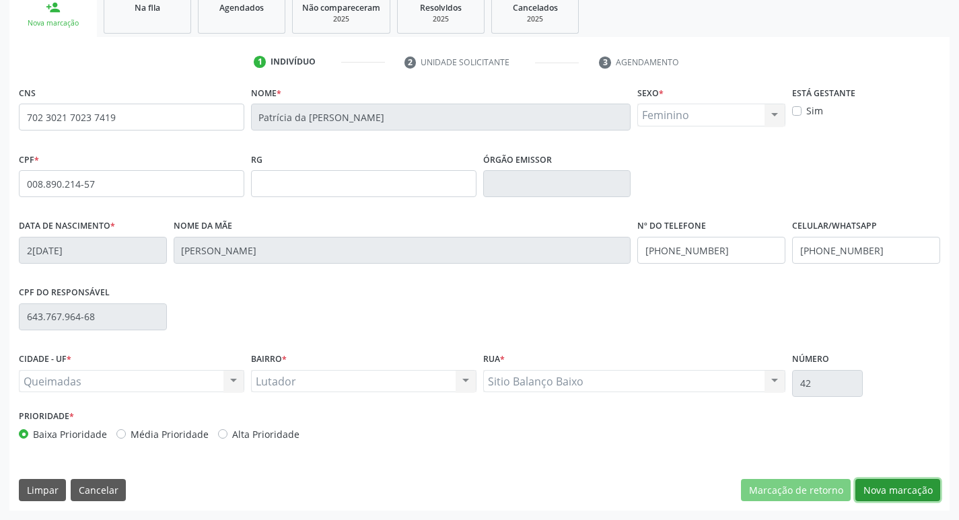
click at [881, 493] on button "Nova marcação" at bounding box center [897, 490] width 85 height 23
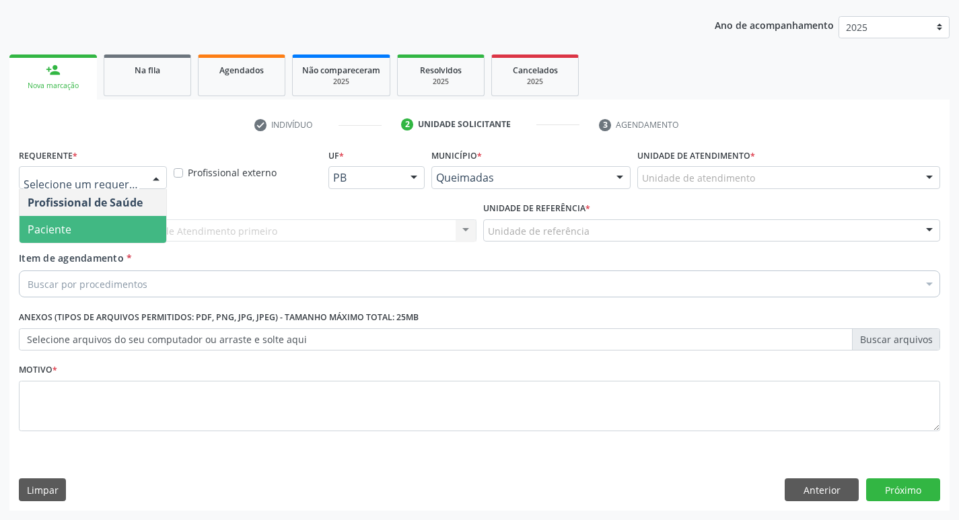
click at [94, 243] on div "Profissional de Saúde Paciente Nenhum resultado encontrado para: " " Não há nen…" at bounding box center [93, 216] width 148 height 55
click at [95, 231] on span "Paciente" at bounding box center [93, 229] width 147 height 27
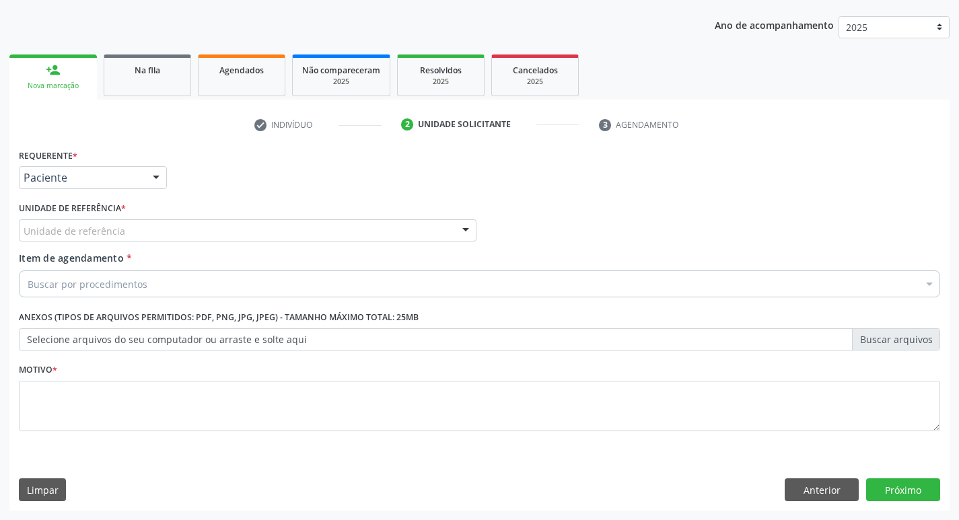
click at [79, 219] on div "Unidade de referência" at bounding box center [248, 230] width 458 height 23
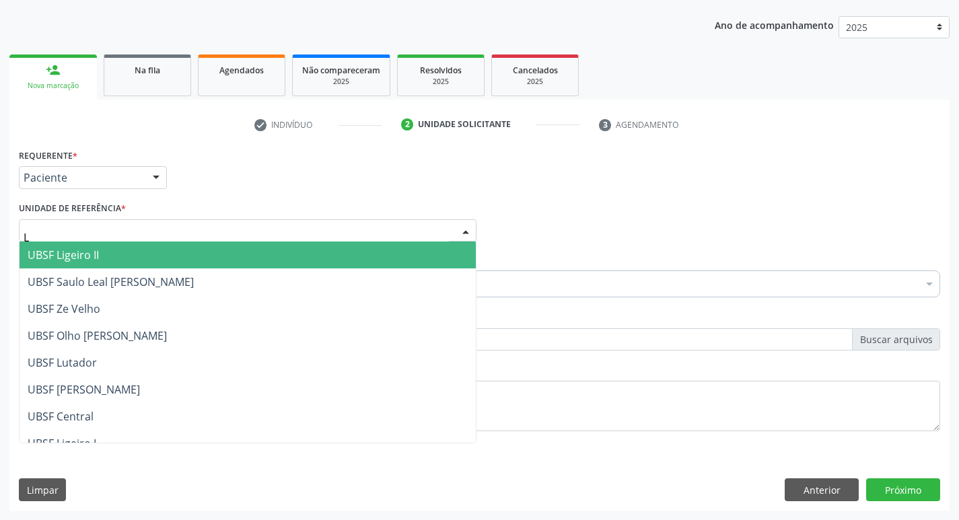
type input "LU"
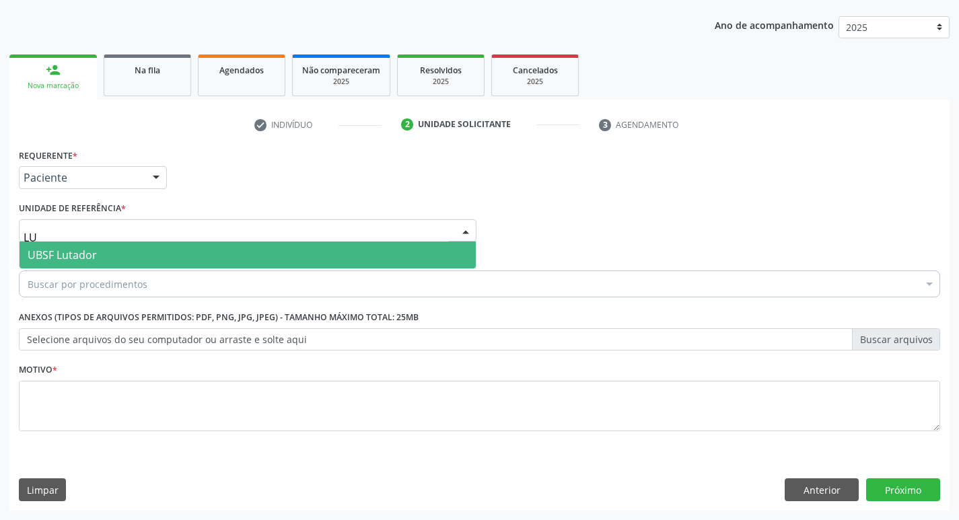
click at [87, 252] on span "UBSF Lutador" at bounding box center [62, 255] width 69 height 15
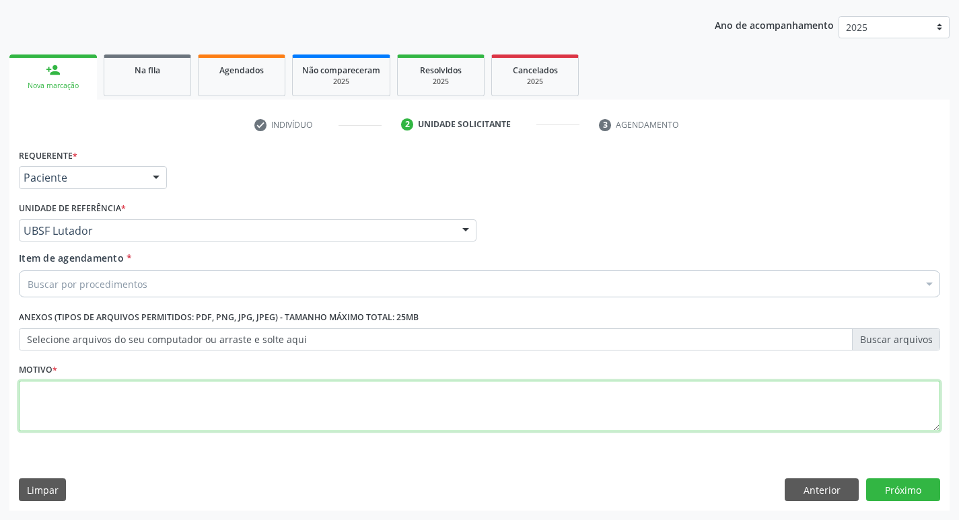
click at [59, 415] on textarea at bounding box center [479, 406] width 921 height 51
type textarea "AVALIACAO"
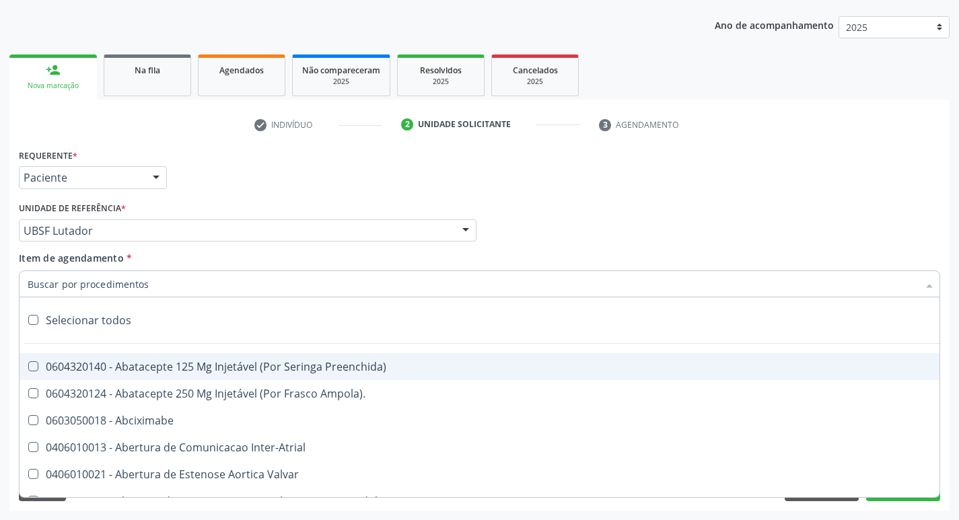
type input "G"
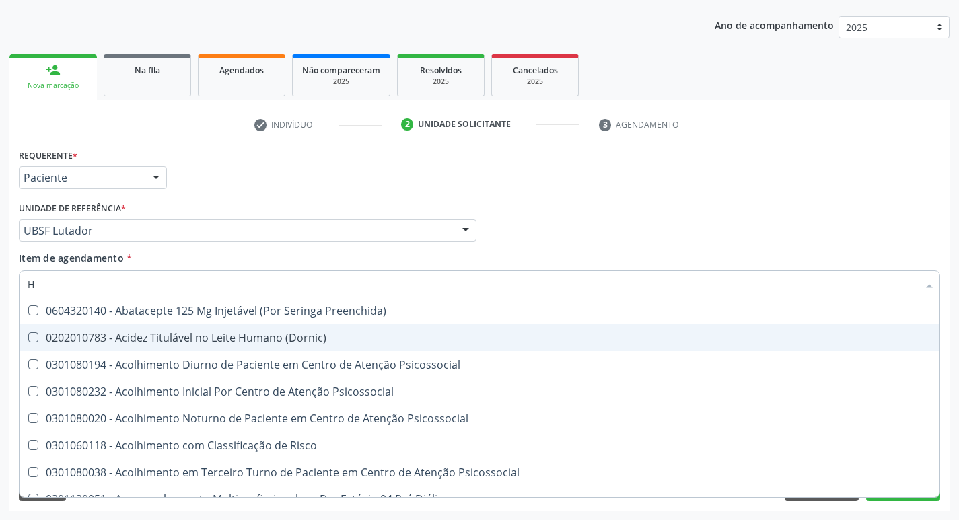
type input "HEMOGR"
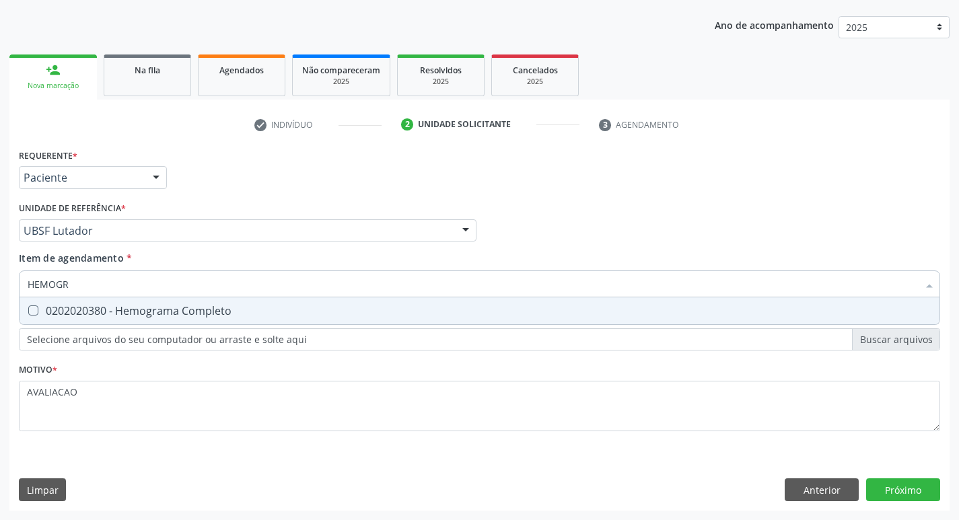
click at [141, 322] on span "0202020380 - Hemograma Completo" at bounding box center [480, 310] width 920 height 27
checkbox Completo "true"
type input "HEMOG"
checkbox Completo "false"
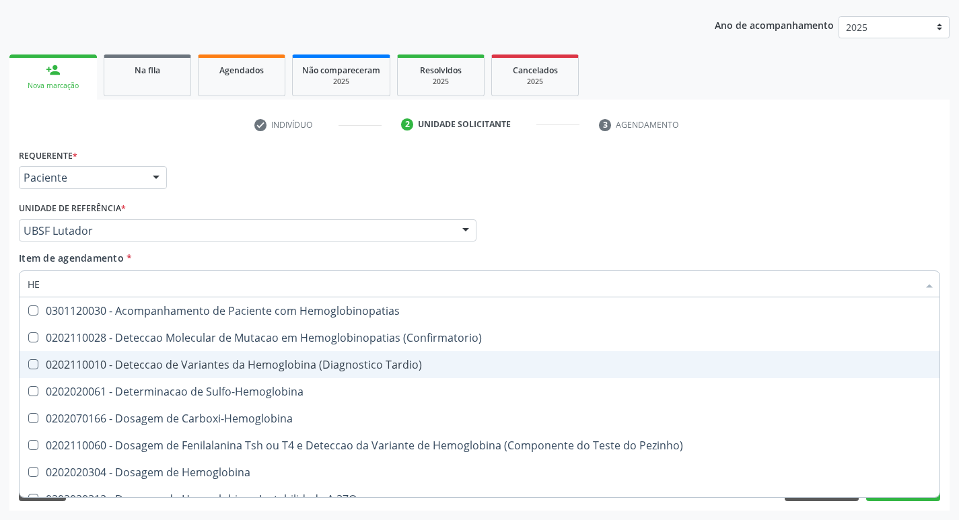
type input "H"
checkbox Completo "false"
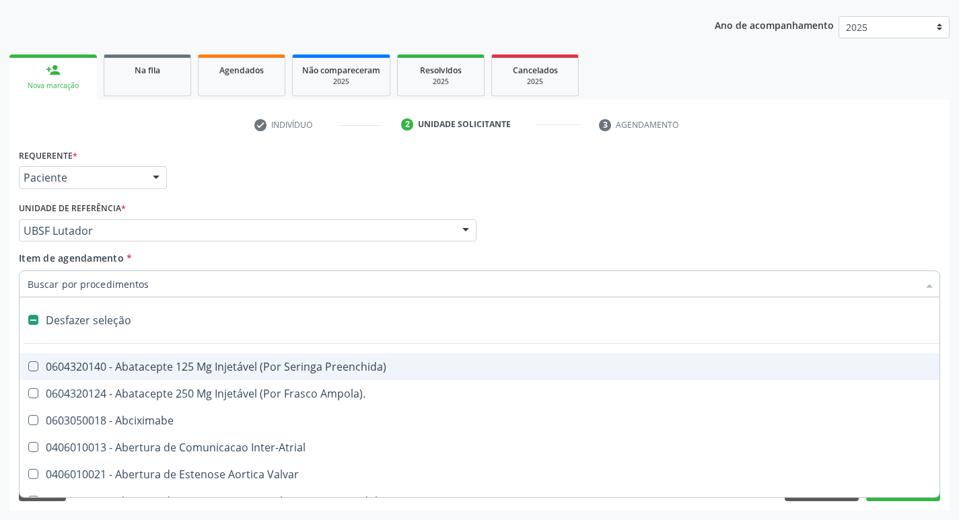
type input "G"
checkbox Persistente "true"
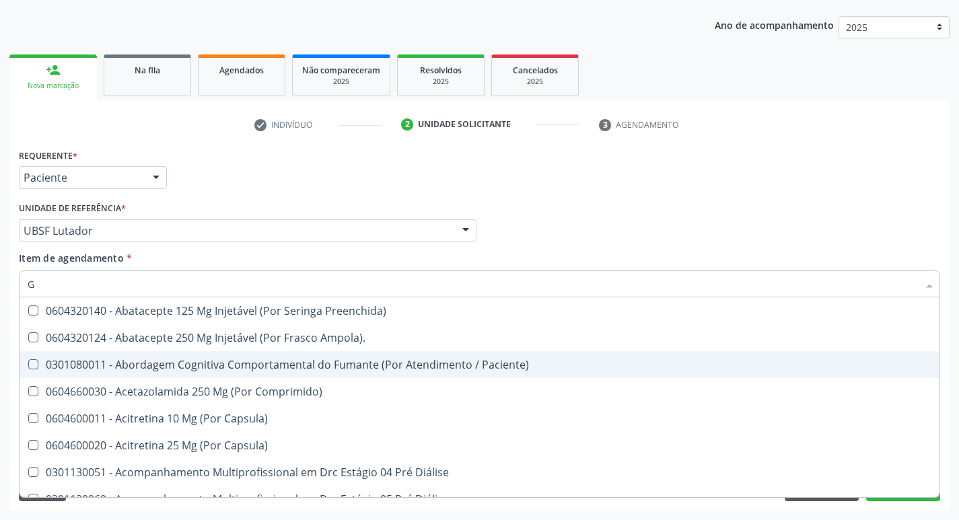
type input "GLICOSE"
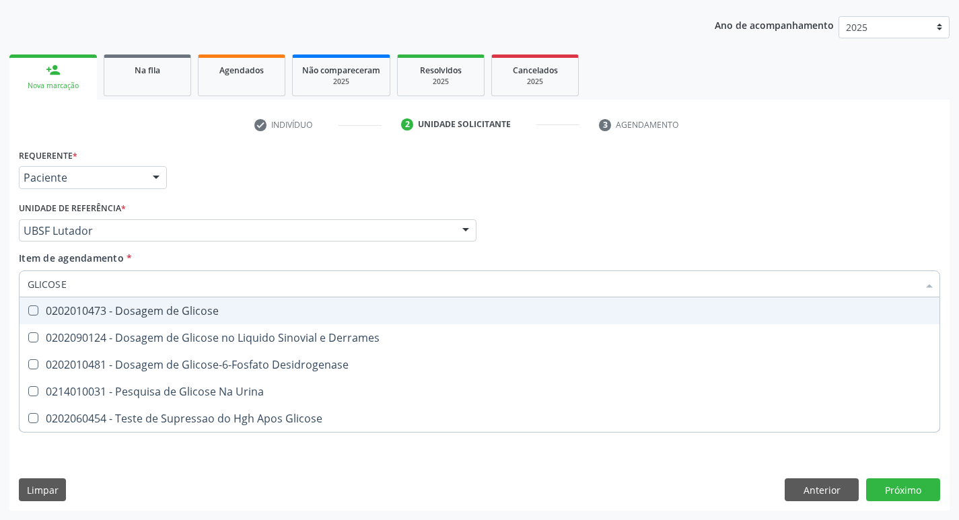
click at [172, 306] on div "0202010473 - Dosagem de Glicose" at bounding box center [480, 311] width 904 height 11
checkbox Glicose "true"
type input "GLICOS"
checkbox Glicose "false"
checkbox Derrames "true"
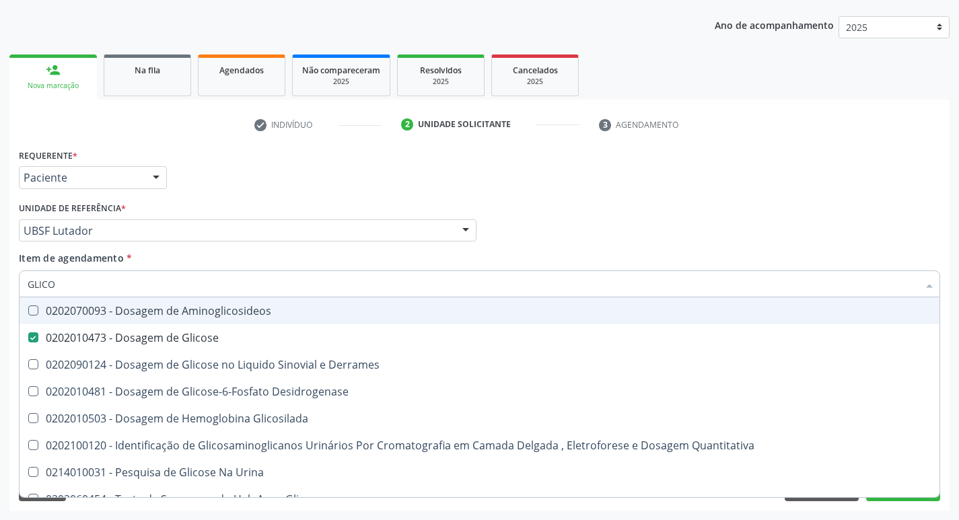
type input "GLIC"
checkbox Glicose "false"
checkbox Derrames "false"
type input "G"
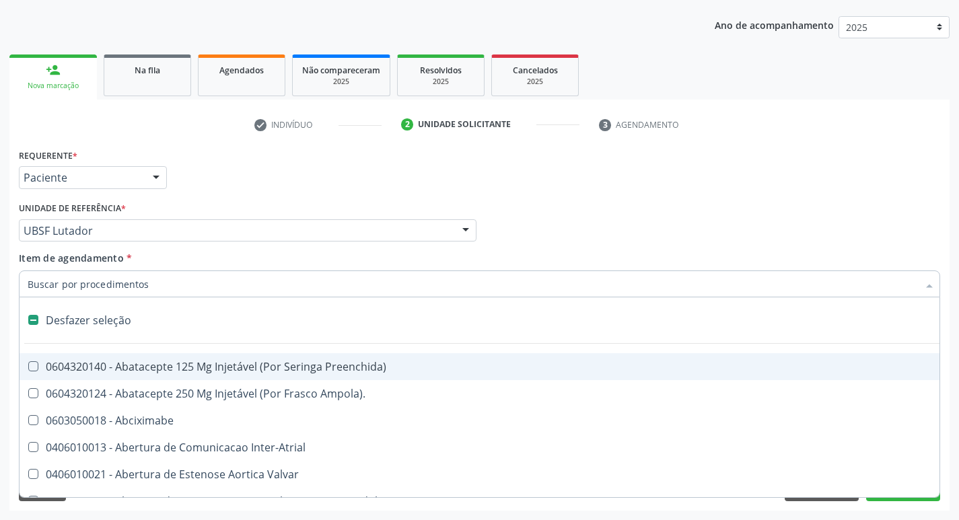
type input "H"
checkbox Convencional\) "true"
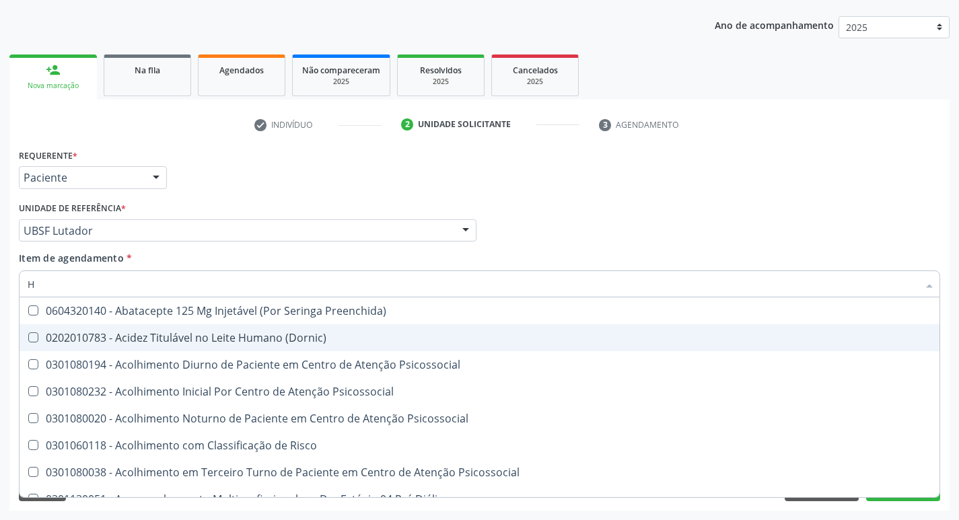
type input "HEMOGLOBINA G"
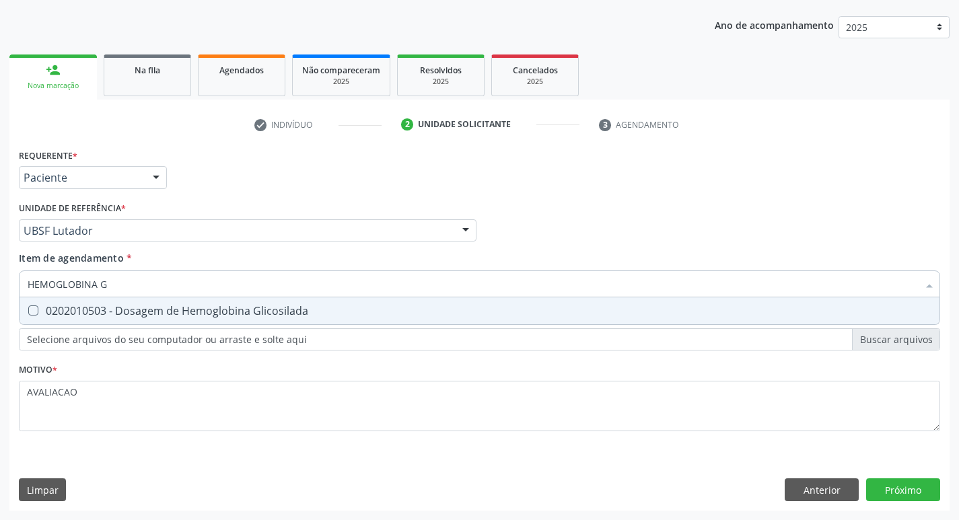
click at [160, 310] on div "0202010503 - Dosagem de Hemoglobina Glicosilada" at bounding box center [480, 311] width 904 height 11
checkbox Glicosilada "true"
type input "HEMOGLOBINA"
checkbox Glicosilada "false"
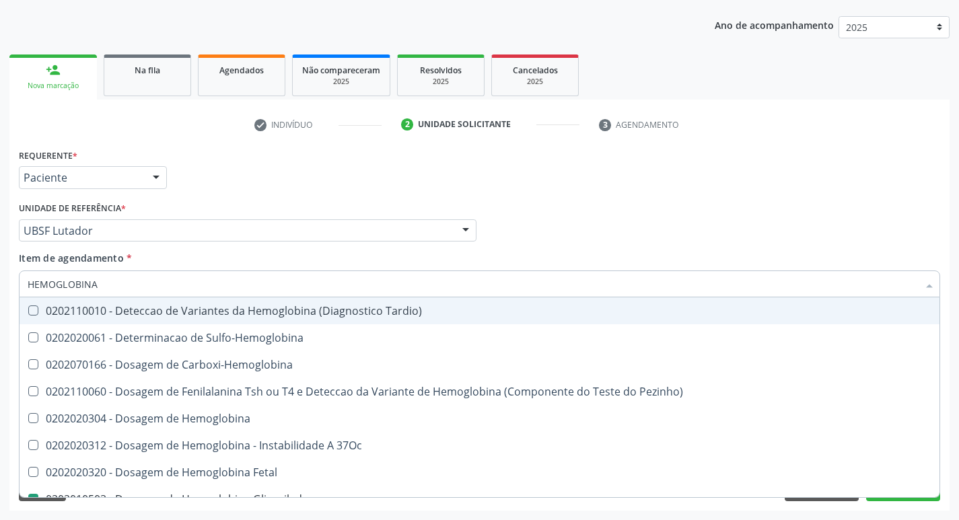
type input "HEMOGLOBIN"
checkbox Glicosilada "false"
checkbox Hemoglobina "true"
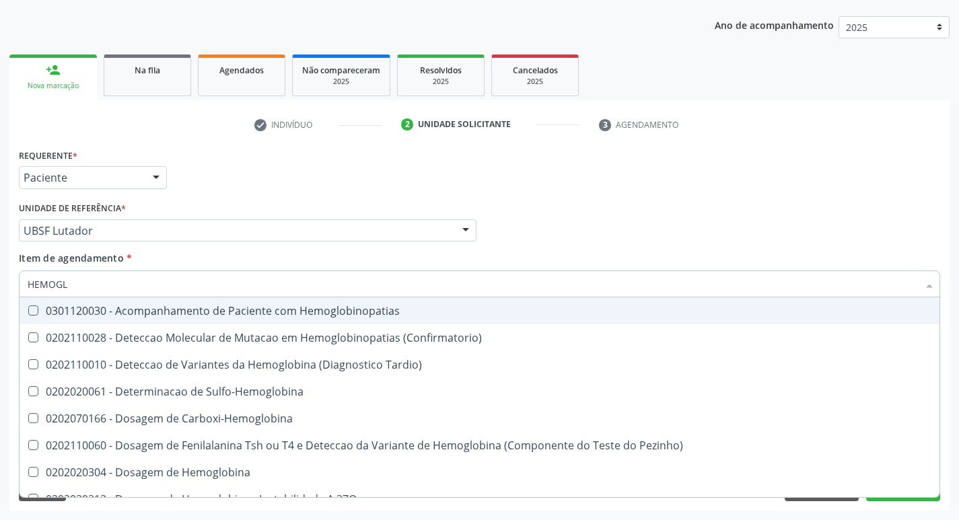
type input "HEMOG"
checkbox S "true"
type input "H"
checkbox Glicosilada "false"
checkbox S "false"
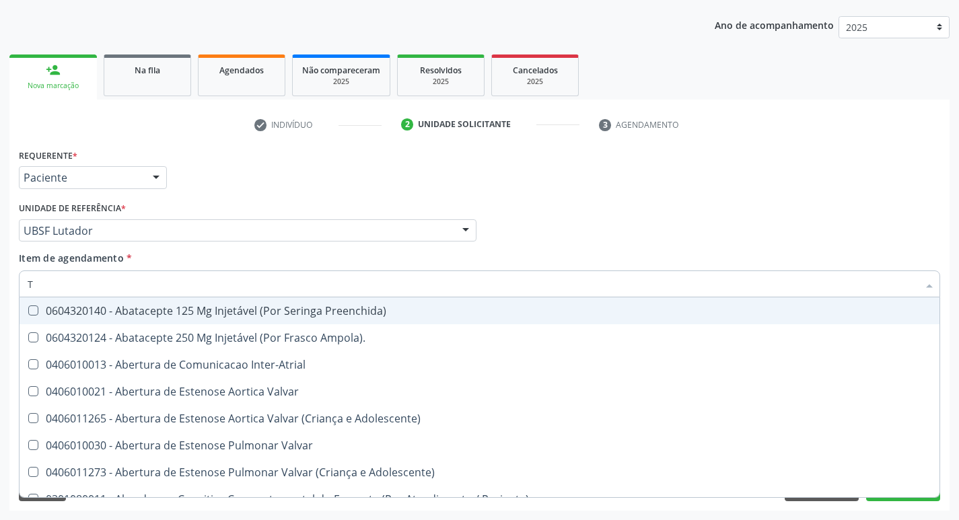
type input "TEMPO DE C"
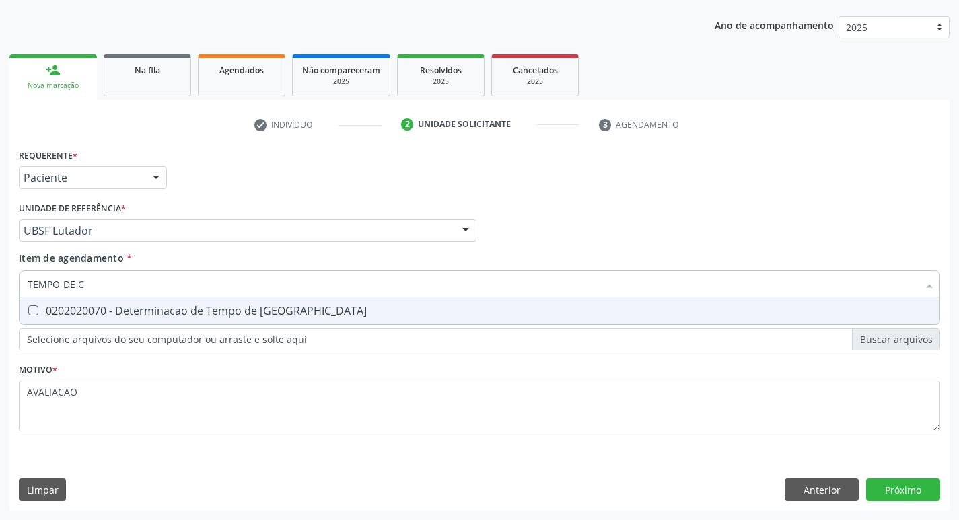
click at [184, 316] on div "0202020070 - Determinacao de Tempo de [GEOGRAPHIC_DATA]" at bounding box center [480, 311] width 904 height 11
checkbox Coagulacao "true"
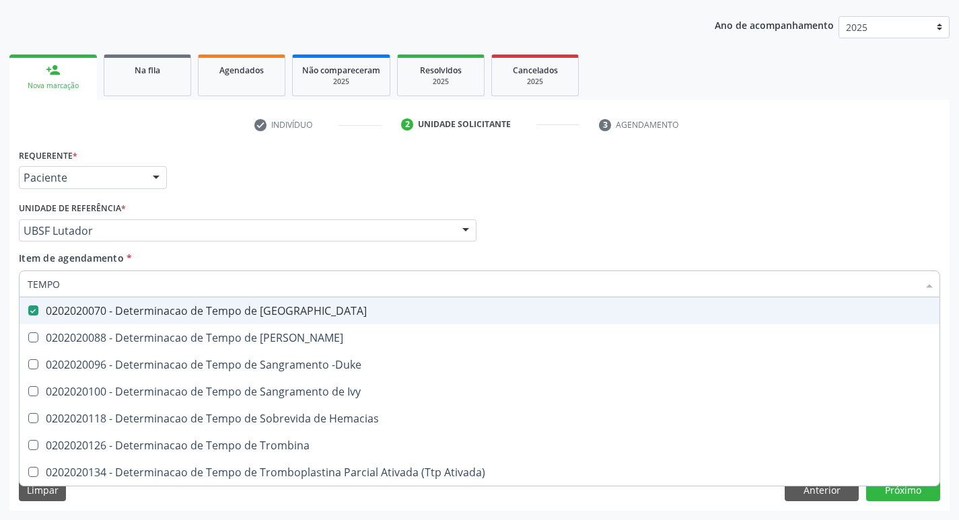
type input "TEMPO"
checkbox Coagulacao "false"
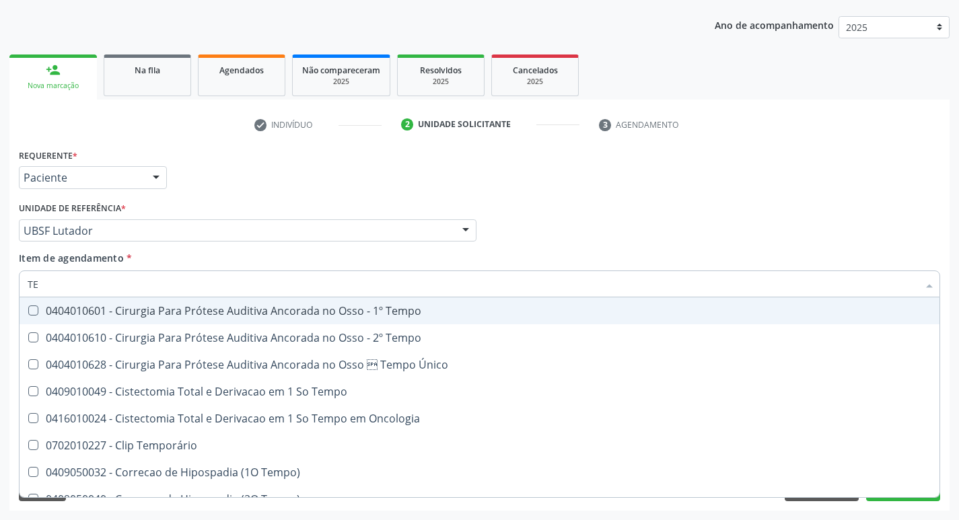
type input "T"
checkbox Coagulacao "false"
checkbox Seletiva "false"
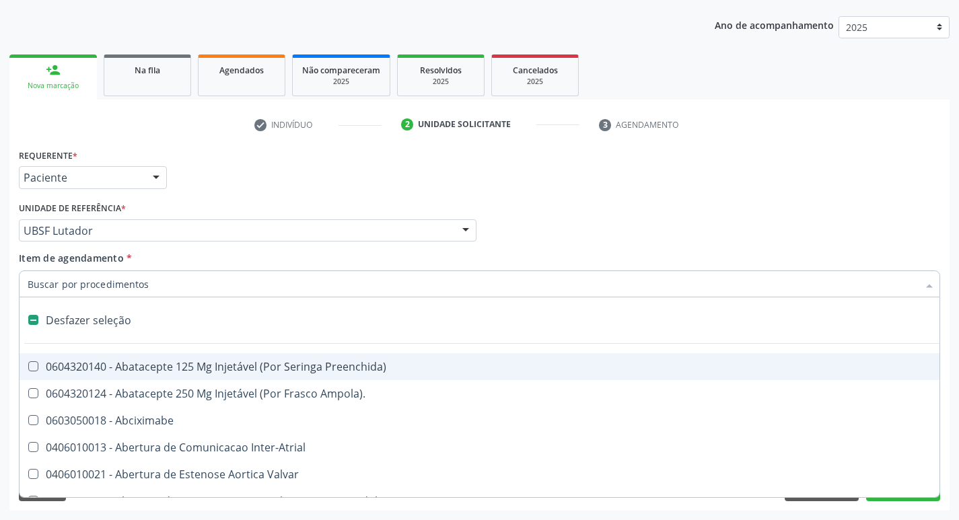
type input "U"
checkbox Paratireoides "true"
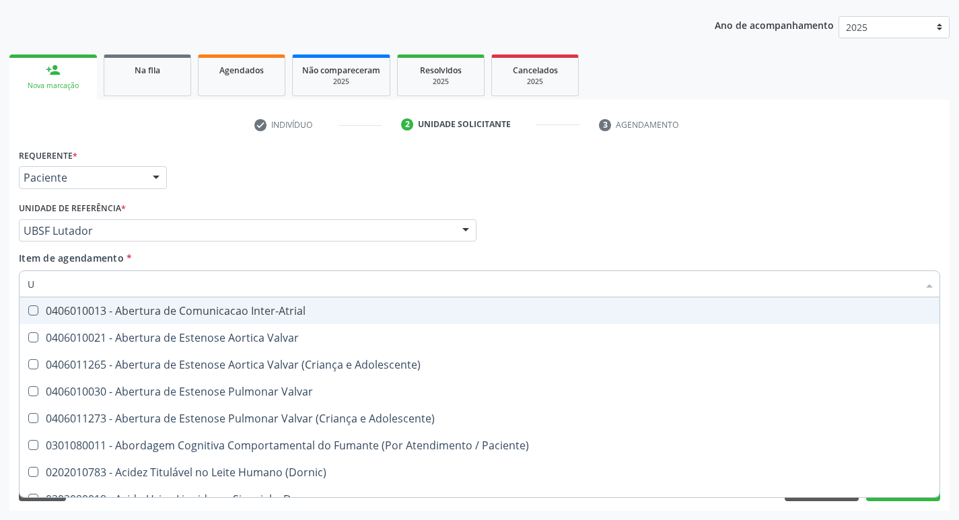
type input "UR"
checkbox Coagulacao "false"
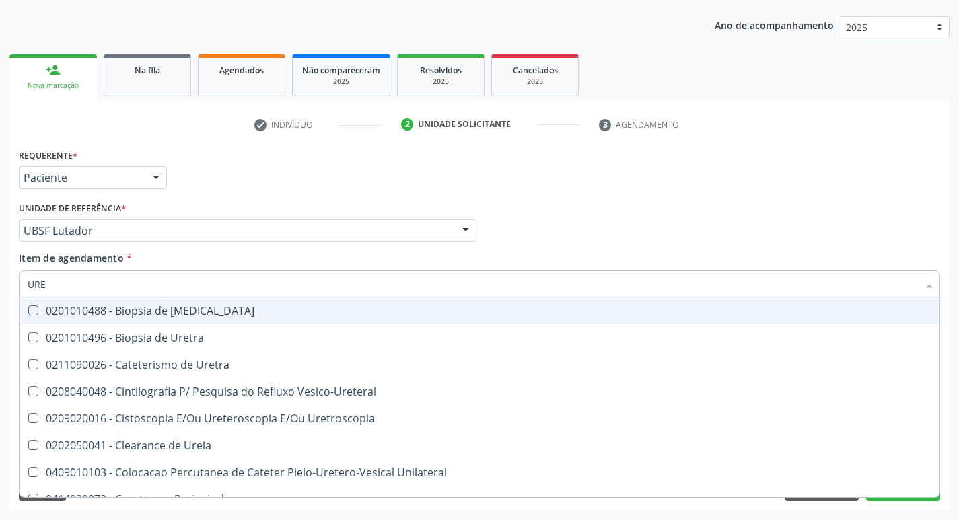
type input "UREI"
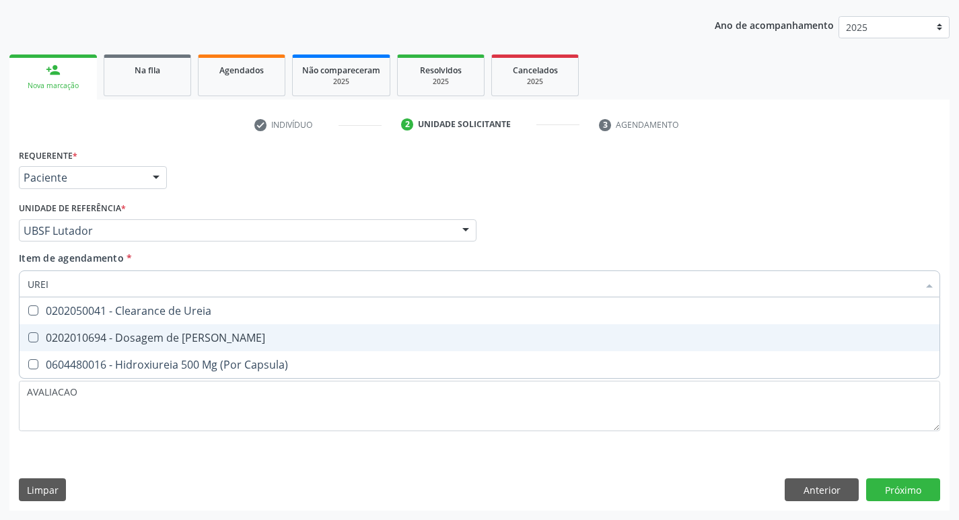
click at [204, 340] on div "0202010694 - Dosagem de [PERSON_NAME]" at bounding box center [480, 337] width 904 height 11
checkbox Ureia "true"
type input "URE"
checkbox Ureia "false"
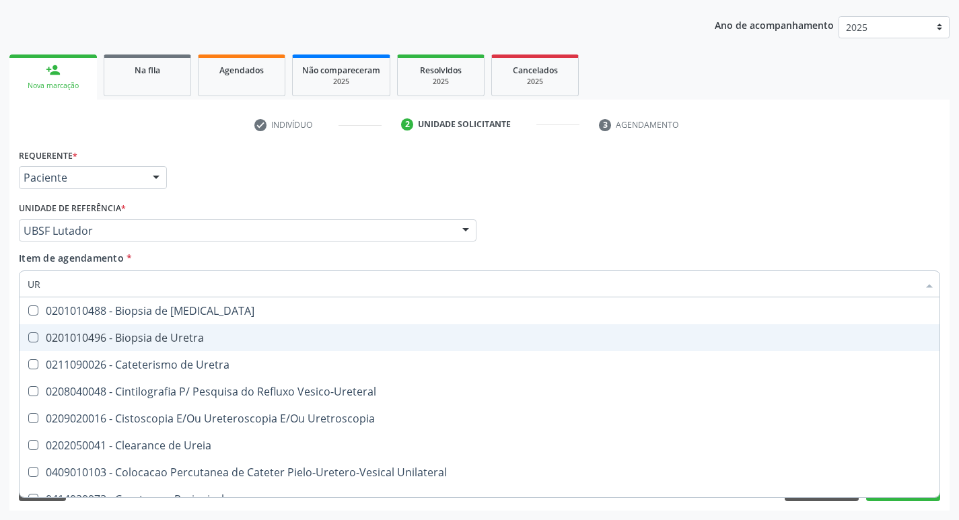
type input "U"
checkbox Ureia "false"
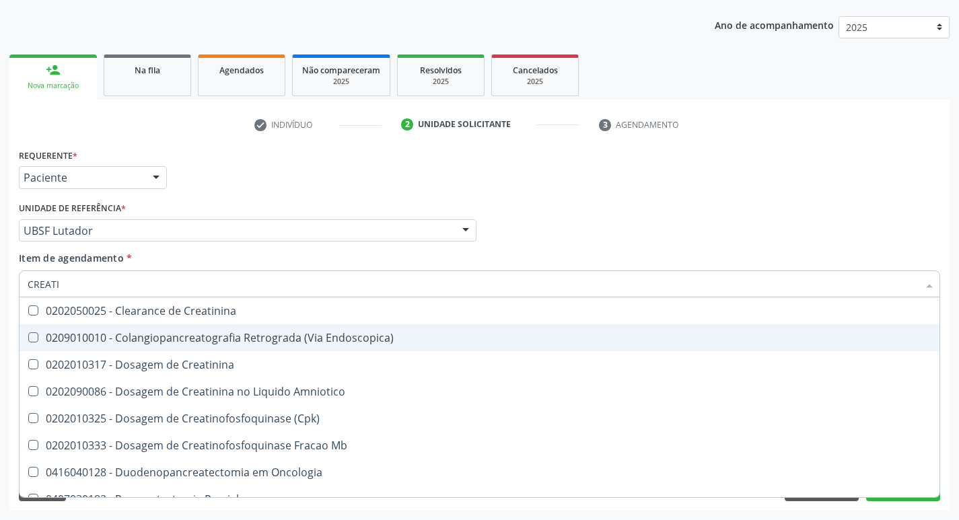
type input "CREATIN"
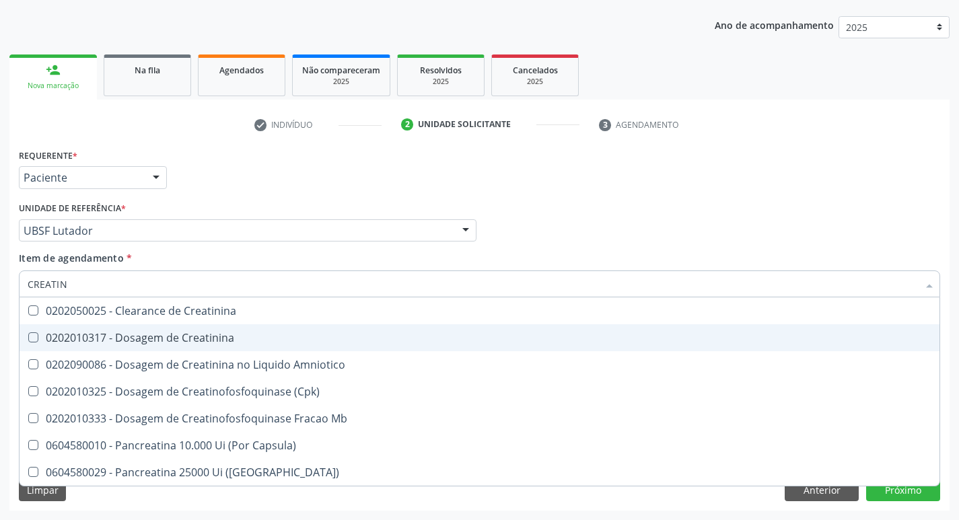
click at [204, 340] on div "0202010317 - Dosagem de Creatinina" at bounding box center [480, 337] width 904 height 11
checkbox Creatinina "true"
type input "CREAT"
checkbox Creatinina "false"
checkbox Amniotico "true"
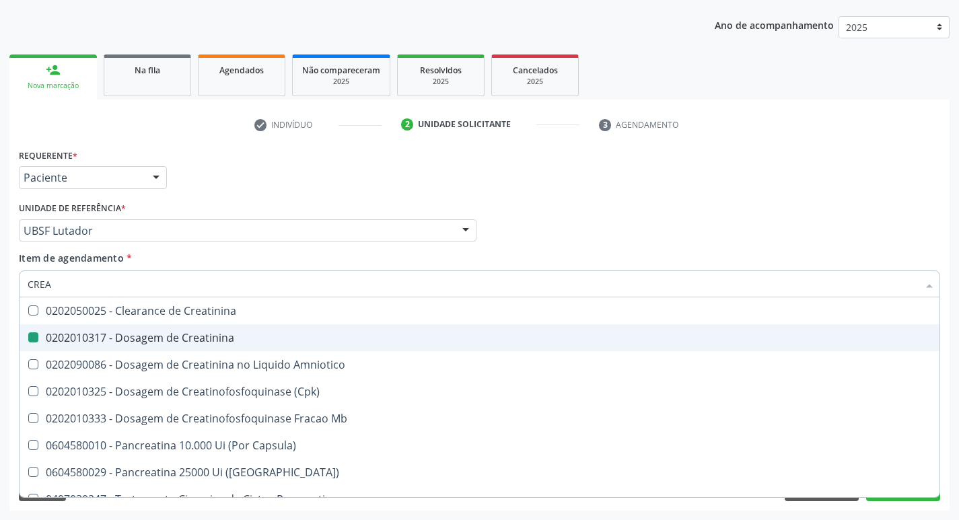
type input "CRE"
checkbox Amniotico "false"
checkbox Mb "false"
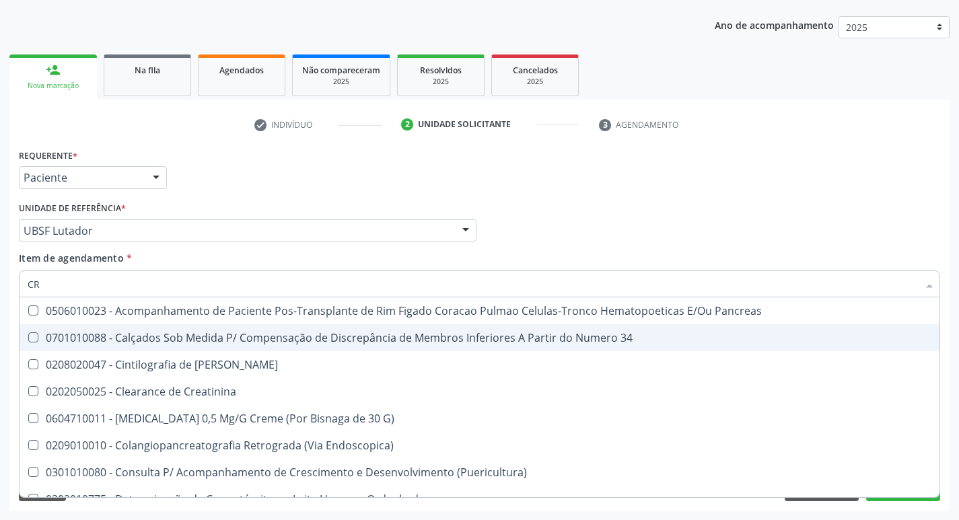
type input "C"
checkbox Creatinina "false"
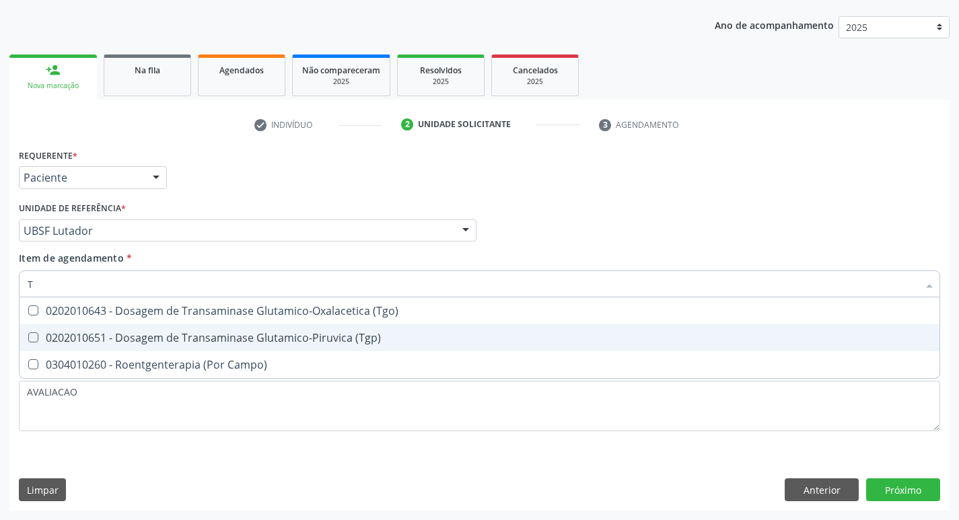
type input "TG"
click at [190, 332] on div "0202010651 - Dosagem de Transaminase Glutamico-Piruvica (Tgp)" at bounding box center [480, 337] width 904 height 11
checkbox \(Tgp\) "true"
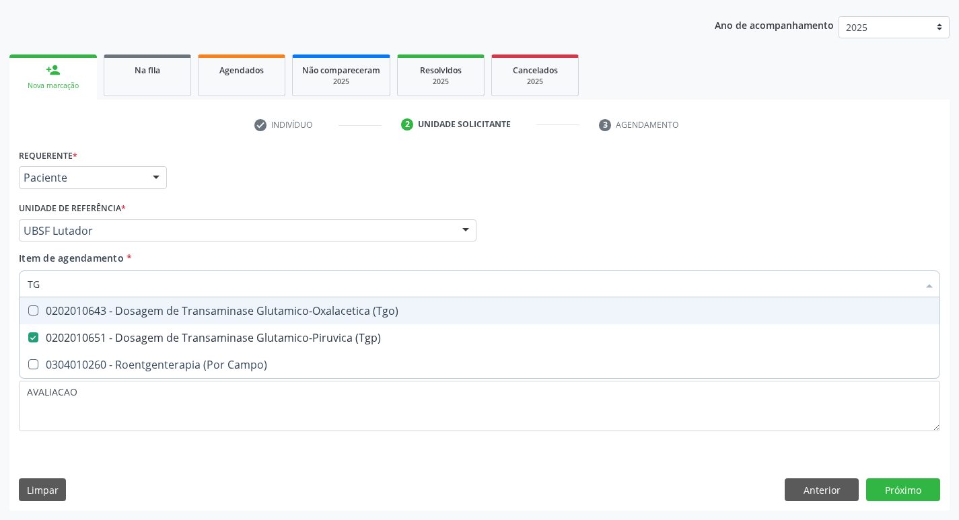
click at [188, 318] on span "0202010643 - Dosagem de Transaminase Glutamico-Oxalacetica (Tgo)" at bounding box center [480, 310] width 920 height 27
checkbox \(Tgo\) "true"
type input "T"
checkbox \(Tgo\) "false"
checkbox \(Tgp\) "false"
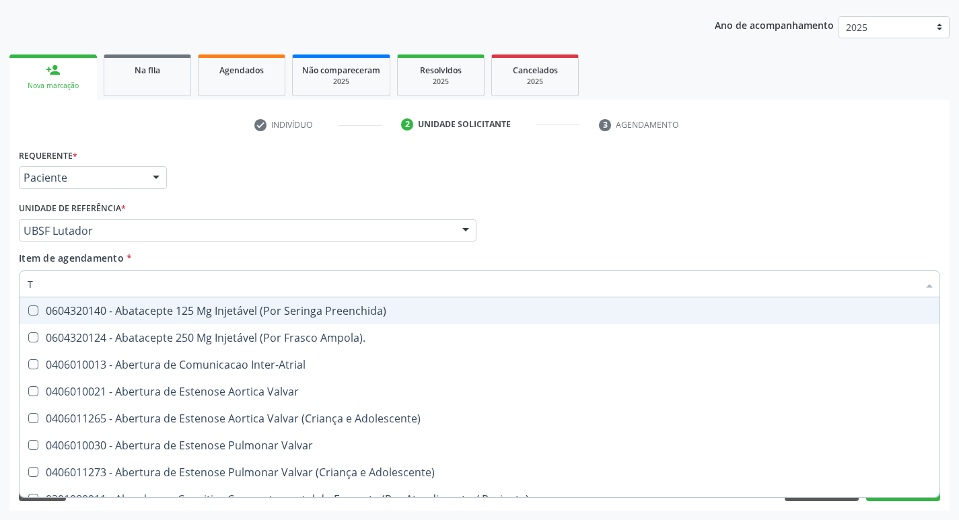
type input "TR"
checkbox Oficina\) "true"
checkbox Grupo "true"
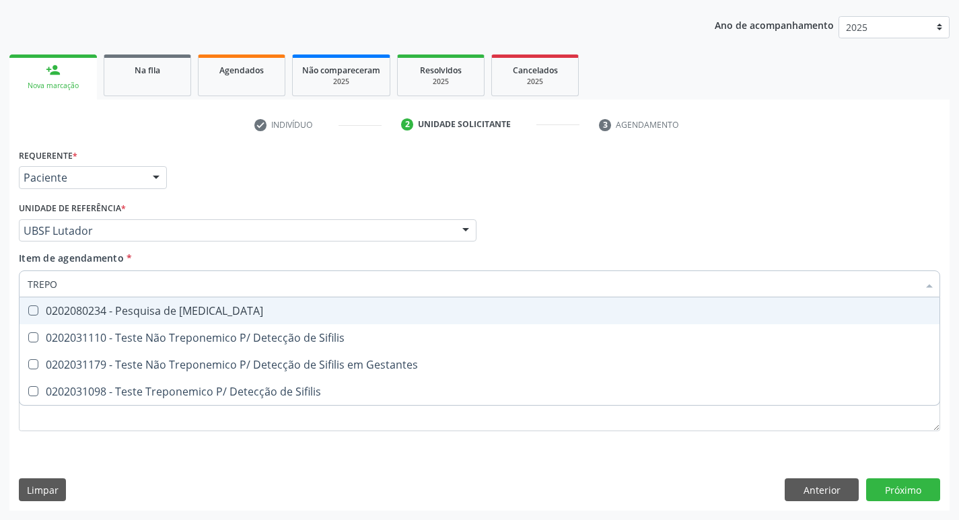
type input "TREPON"
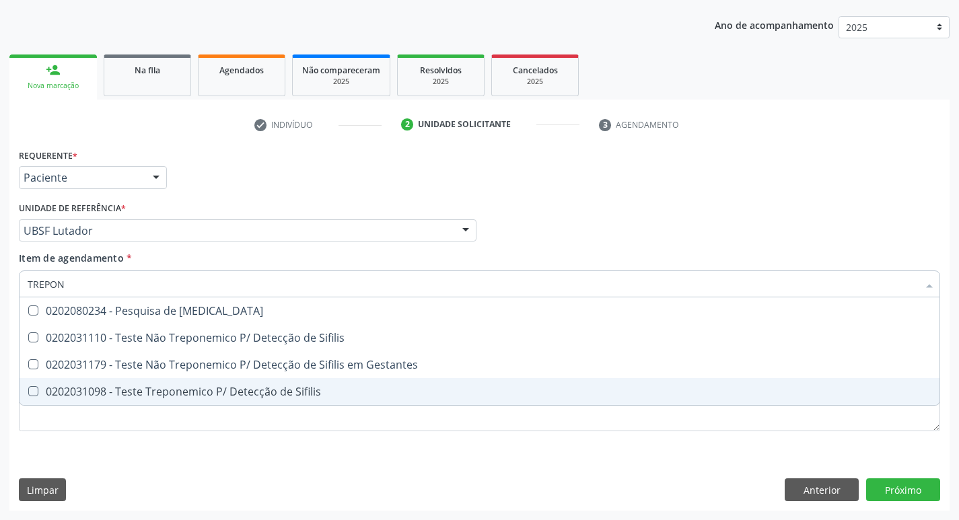
click at [207, 392] on div "0202031098 - Teste Treponemico P/ Detecção de Sifilis" at bounding box center [480, 391] width 904 height 11
checkbox Sifilis "true"
type input "T"
checkbox Sifilis "false"
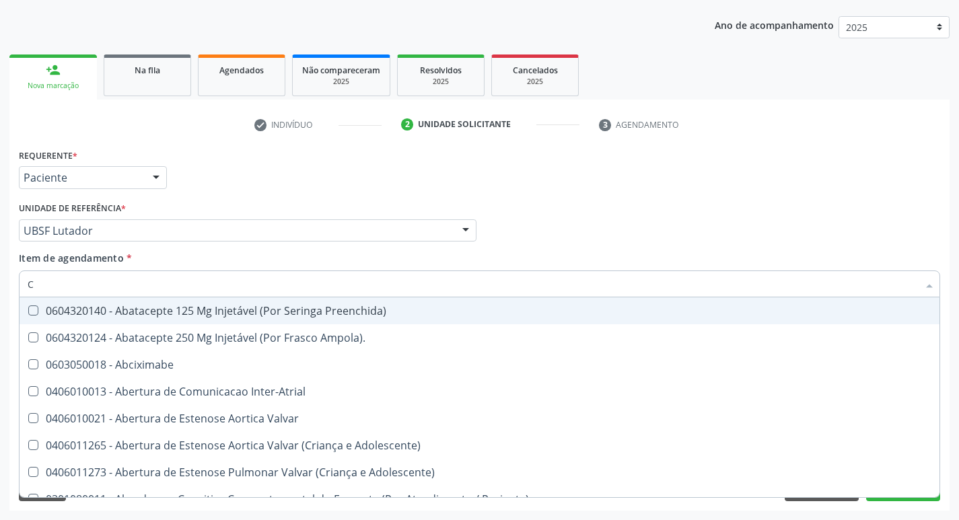
type input "CULTURA"
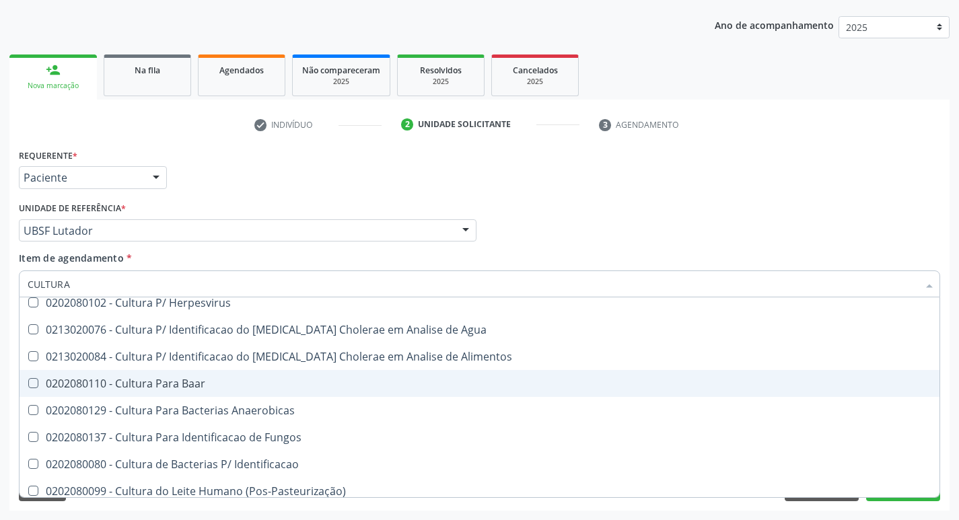
scroll to position [67, 0]
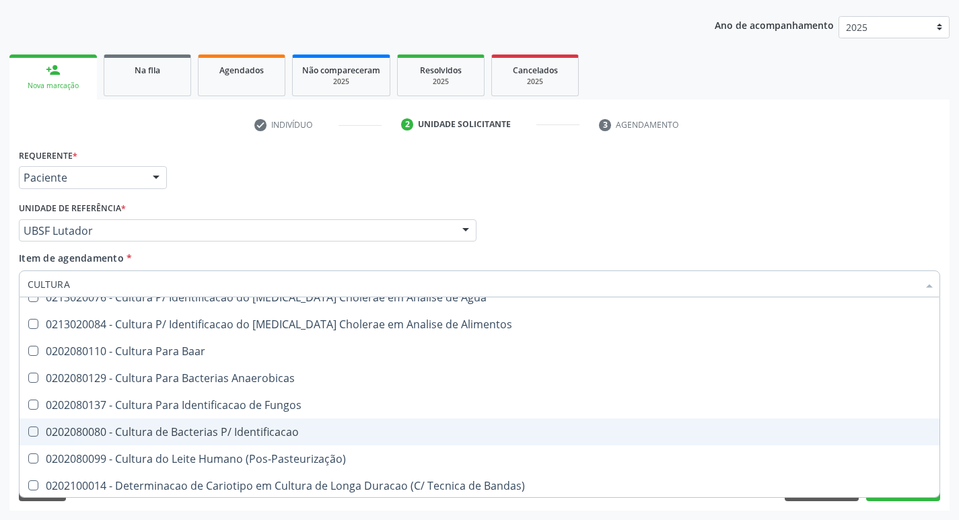
click at [288, 427] on div "0202080080 - Cultura de Bacterias P/ Identificacao" at bounding box center [480, 432] width 904 height 11
checkbox Identificacao "true"
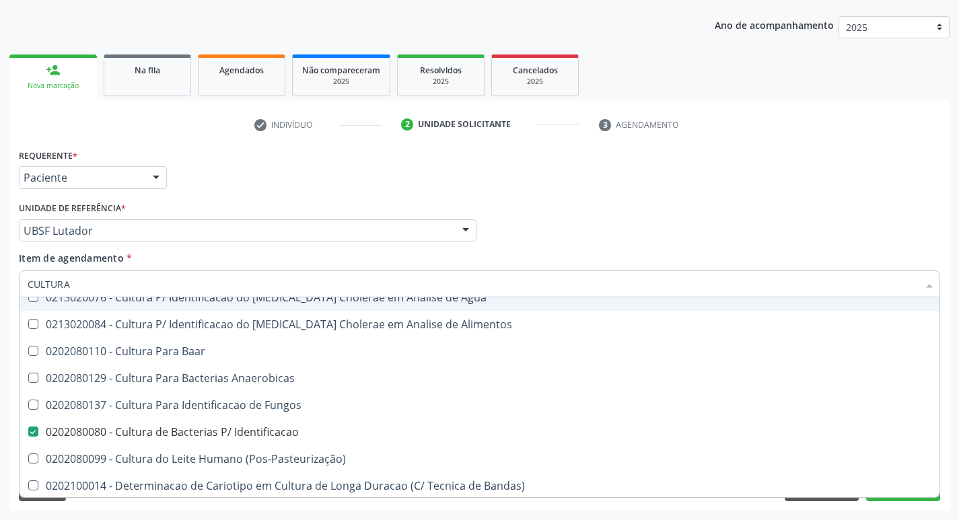
click at [768, 233] on div "Profissional Solicitante Por favor, selecione a Unidade de Atendimento primeiro…" at bounding box center [479, 225] width 928 height 52
checkbox Herpesvirus "true"
checkbox Agua "true"
checkbox Alimentos "true"
checkbox Baar "true"
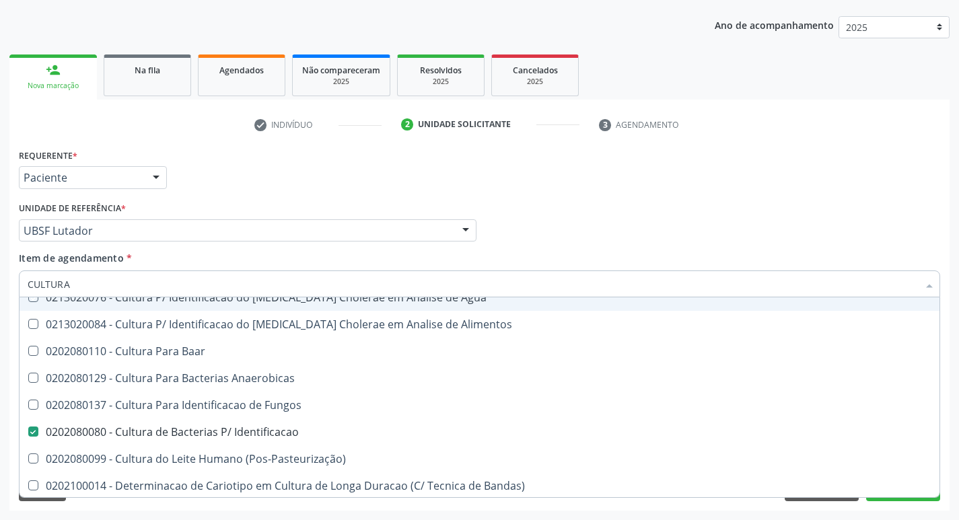
checkbox Anaerobicas "true"
checkbox Fungos "true"
checkbox \(Pos-Pasteurização\) "true"
checkbox Bandas\) "true"
checkbox Hemocultura "true"
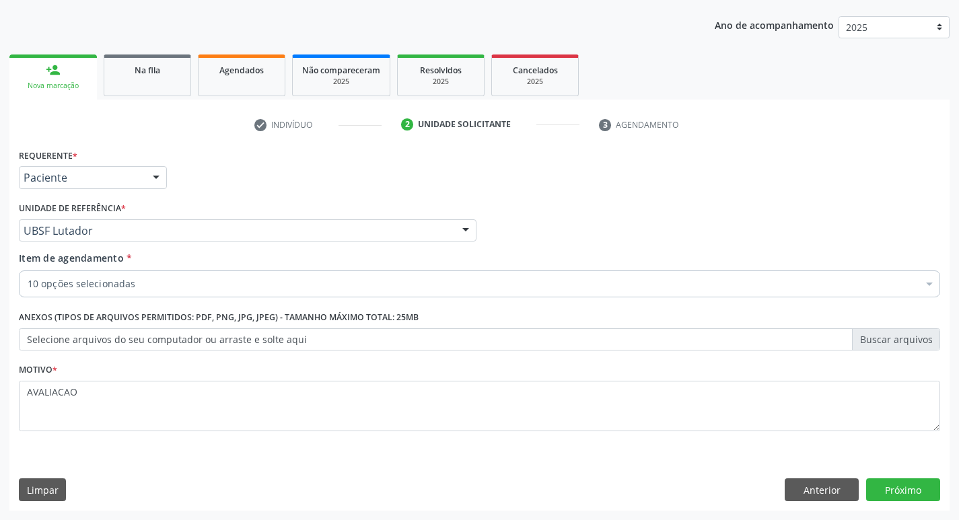
scroll to position [0, 0]
click at [915, 487] on button "Próximo" at bounding box center [903, 489] width 74 height 23
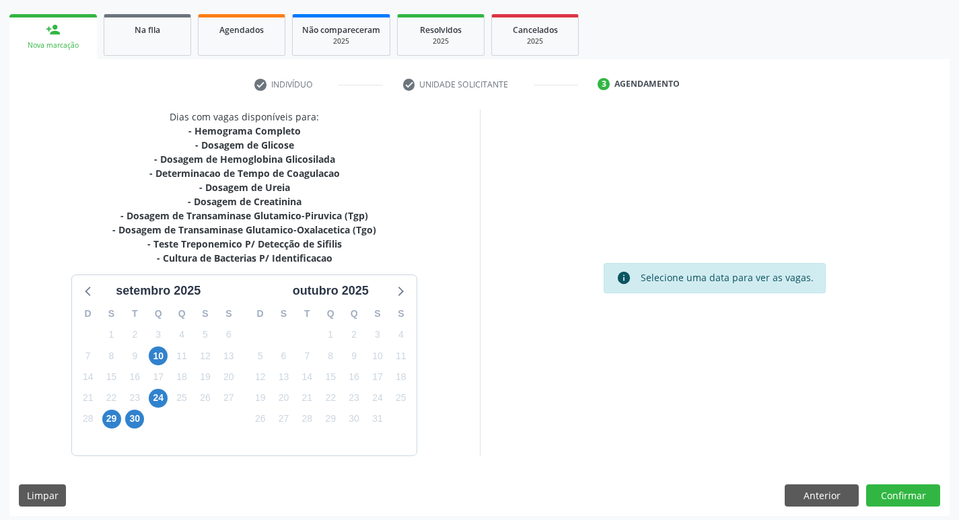
scroll to position [192, 0]
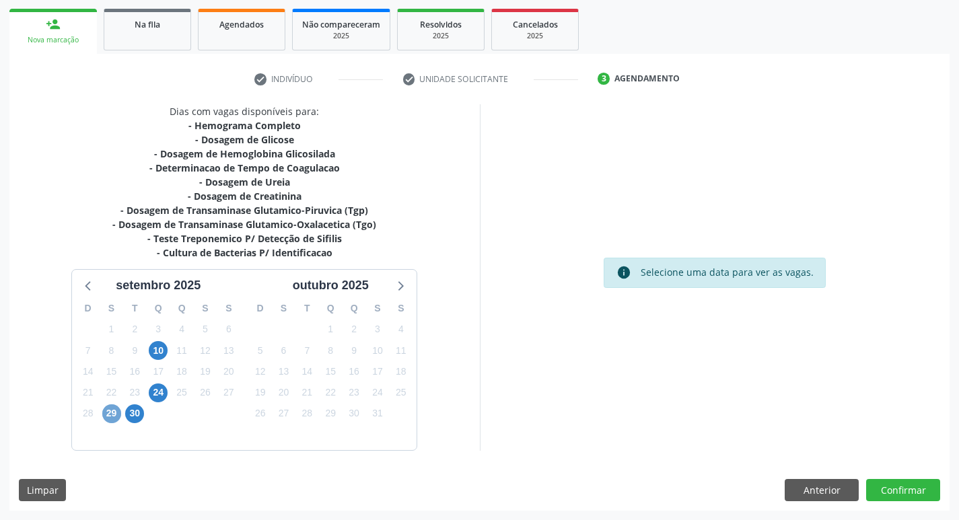
click at [110, 413] on span "29" at bounding box center [111, 413] width 19 height 19
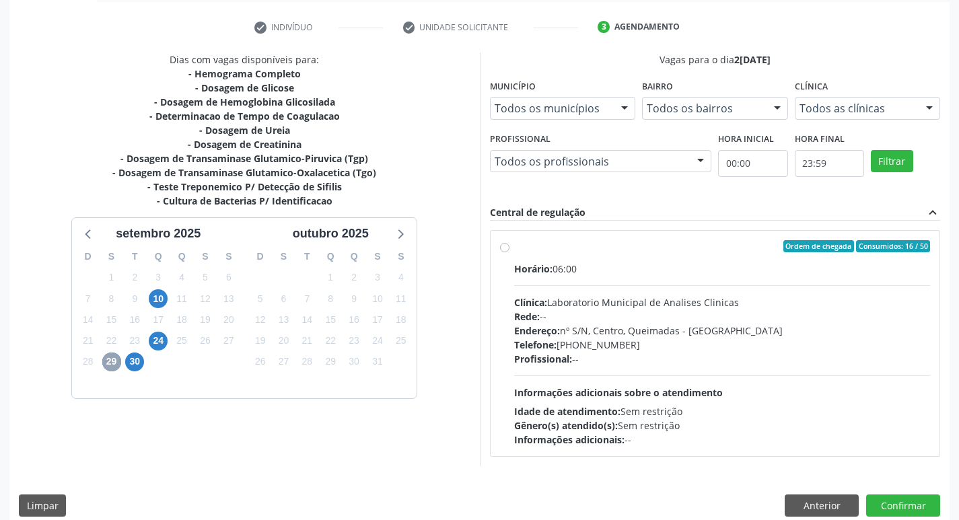
scroll to position [260, 0]
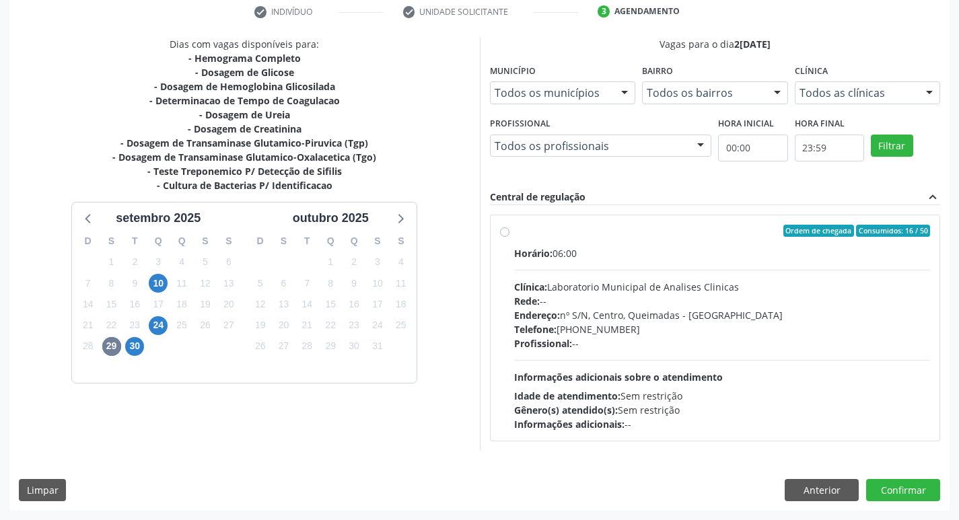
click at [612, 316] on div "Endereço: nº S/N, Centro, Queimadas - [GEOGRAPHIC_DATA]" at bounding box center [722, 315] width 417 height 14
click at [509, 237] on input "Ordem de chegada Consumidos: 16 / 50 Horário: 06:00 Clínica: Laboratorio Munici…" at bounding box center [504, 231] width 9 height 12
radio input "true"
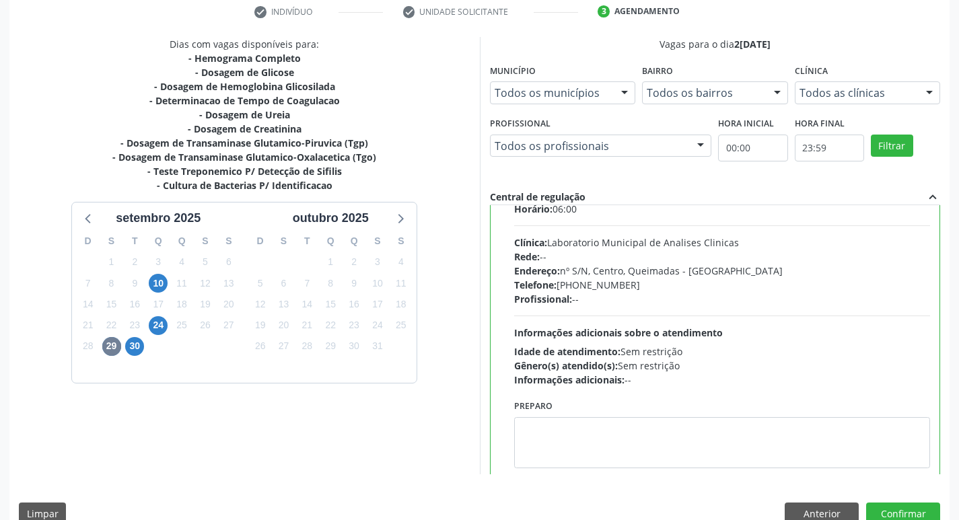
scroll to position [67, 0]
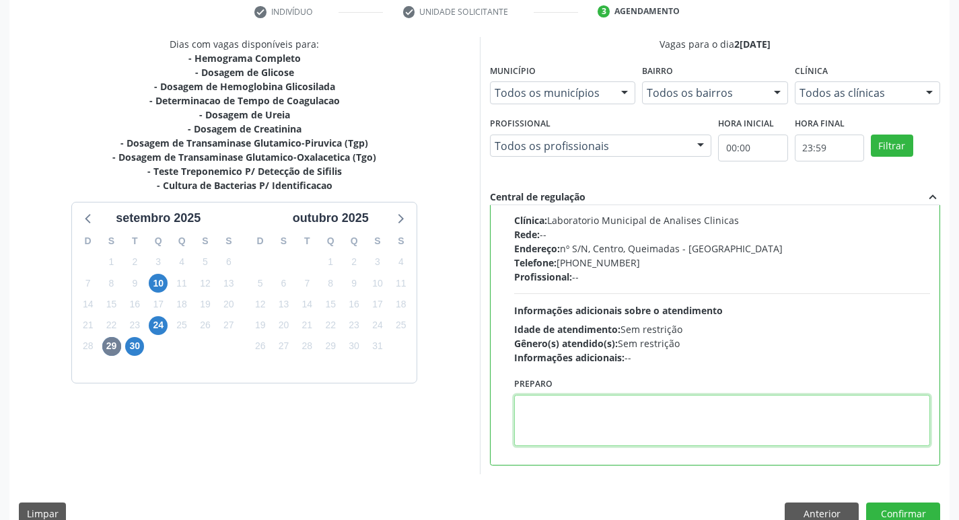
click at [589, 415] on textarea at bounding box center [722, 420] width 417 height 51
paste textarea "IR EM [GEOGRAPHIC_DATA]"
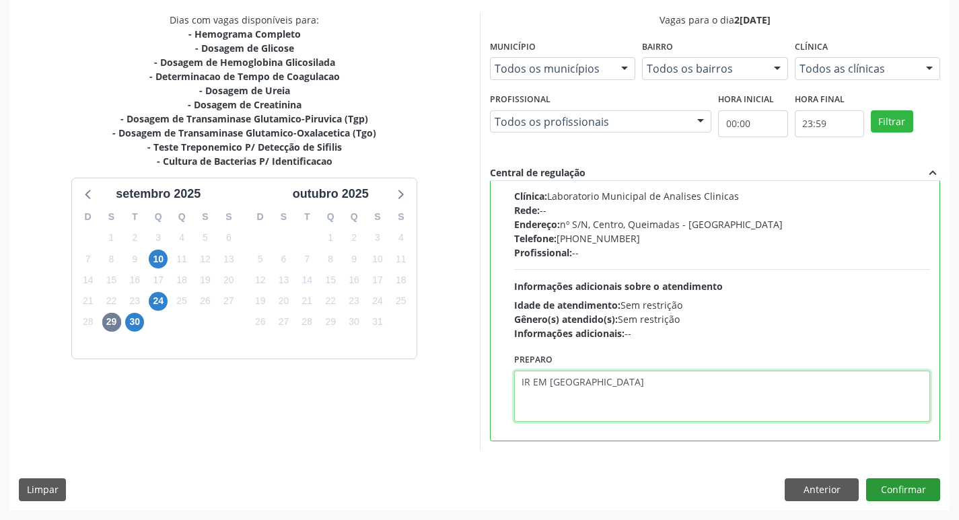
type textarea "IR EM [GEOGRAPHIC_DATA]"
click at [897, 487] on button "Confirmar" at bounding box center [903, 489] width 74 height 23
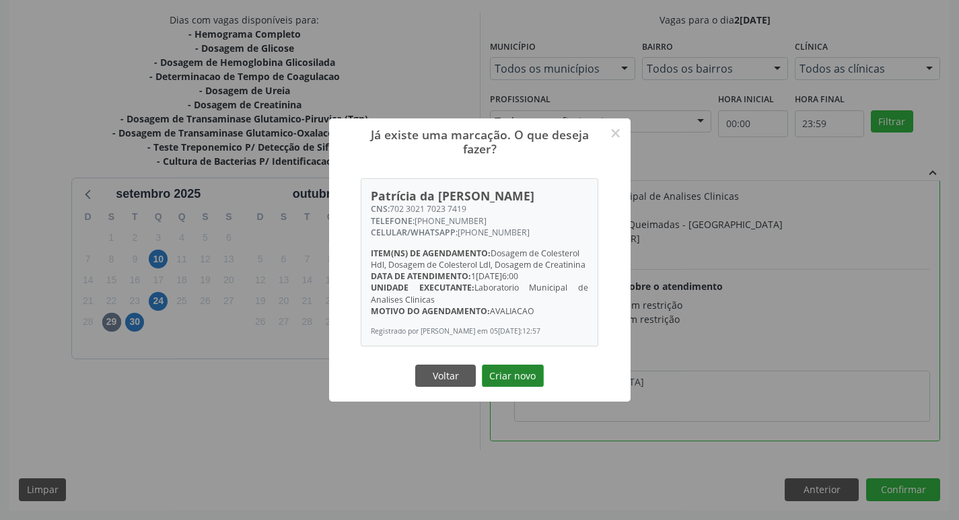
click at [525, 378] on button "Criar novo" at bounding box center [513, 376] width 62 height 23
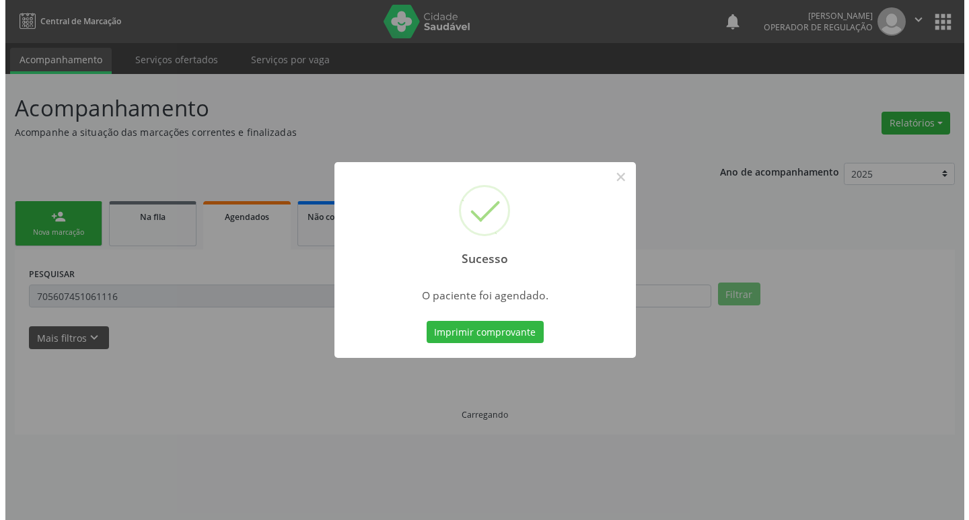
scroll to position [0, 0]
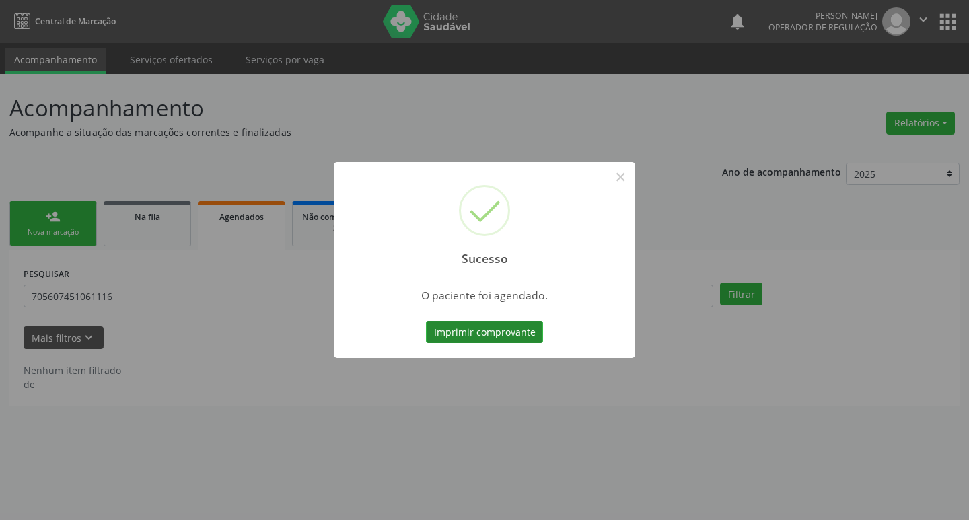
click at [511, 339] on button "Imprimir comprovante" at bounding box center [484, 332] width 117 height 23
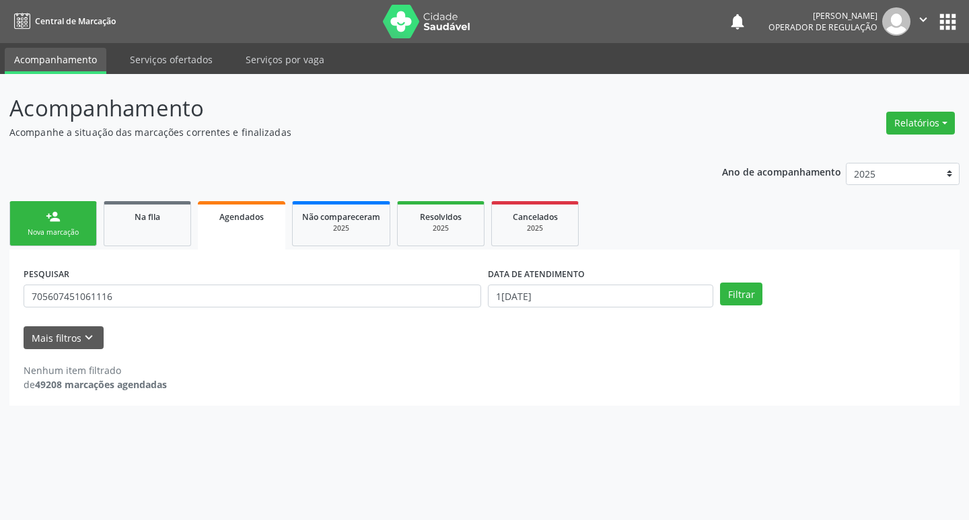
click at [47, 237] on div "Nova marcação" at bounding box center [53, 232] width 67 height 10
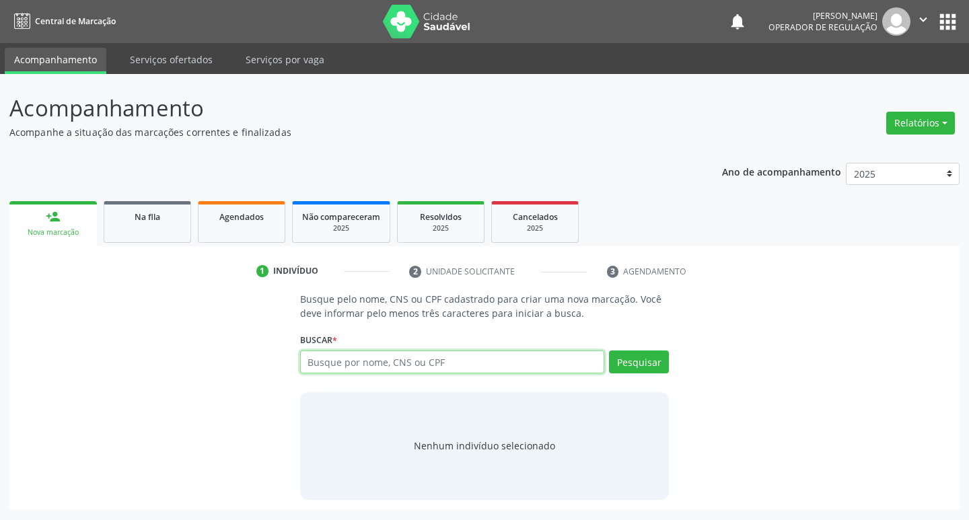
drag, startPoint x: 390, startPoint y: 361, endPoint x: 402, endPoint y: 359, distance: 12.2
click at [390, 361] on input "text" at bounding box center [452, 362] width 305 height 23
type input "703209687832190"
click at [634, 353] on button "Pesquisar" at bounding box center [639, 362] width 60 height 23
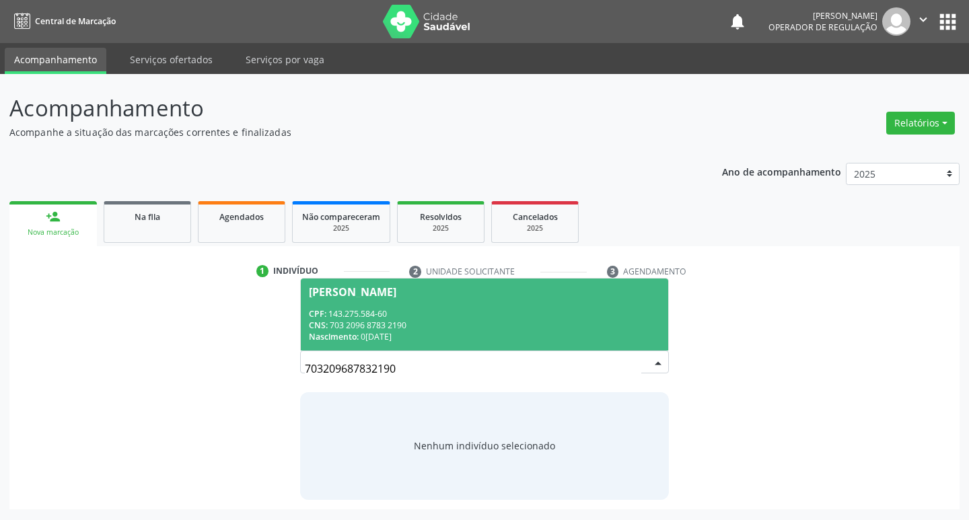
click at [402, 322] on div "CNS: 703 2096 8783 2190" at bounding box center [485, 325] width 352 height 11
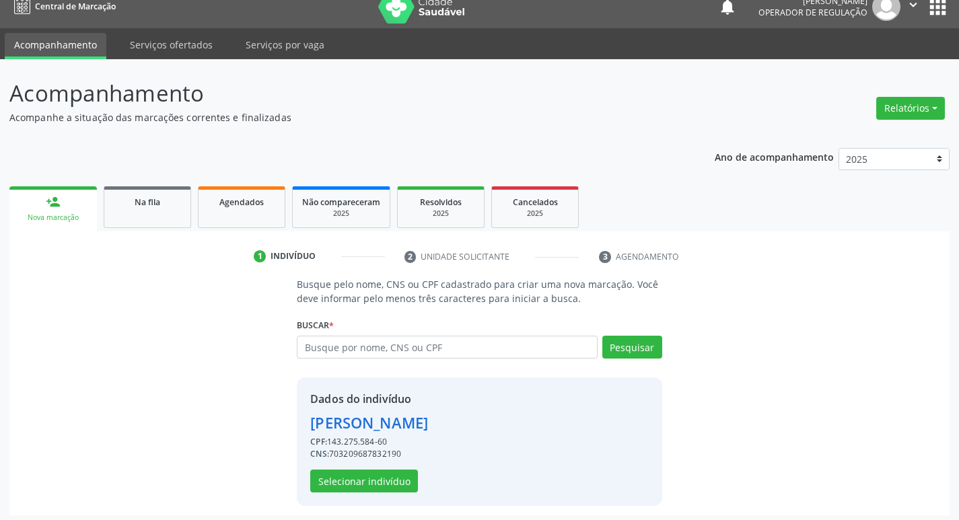
scroll to position [20, 0]
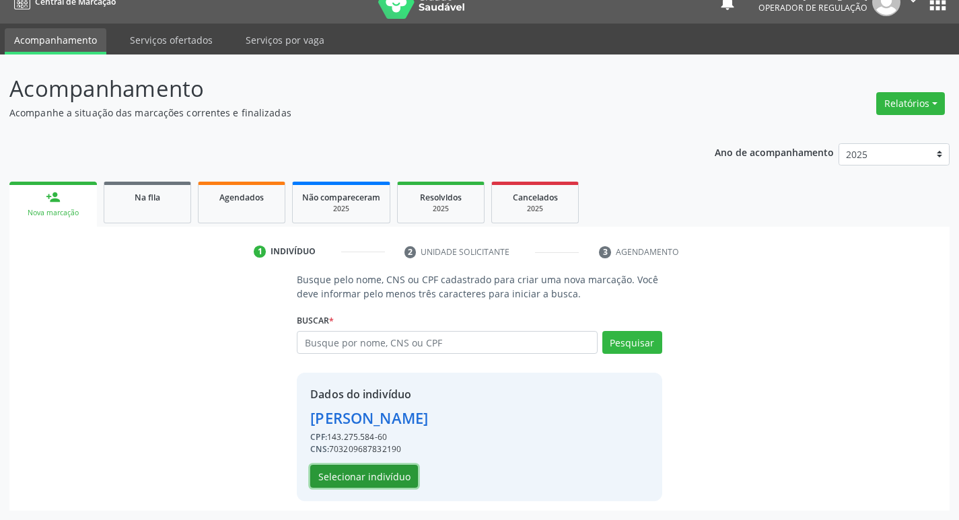
click at [373, 472] on button "Selecionar indivíduo" at bounding box center [364, 476] width 108 height 23
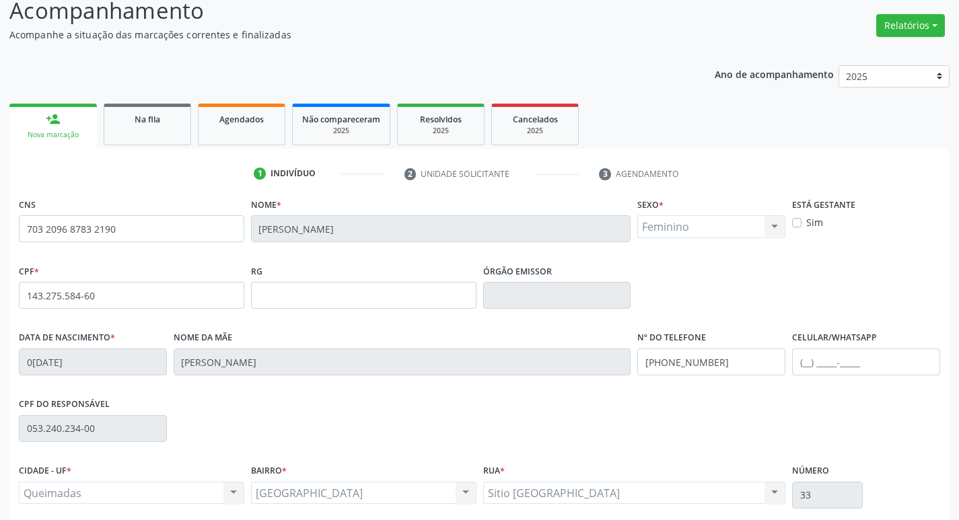
scroll to position [209, 0]
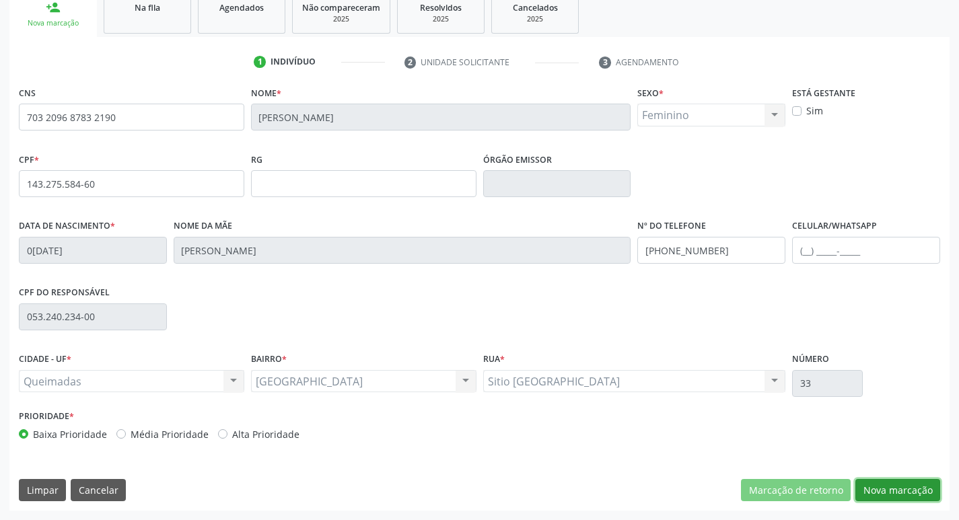
click at [887, 498] on button "Nova marcação" at bounding box center [897, 490] width 85 height 23
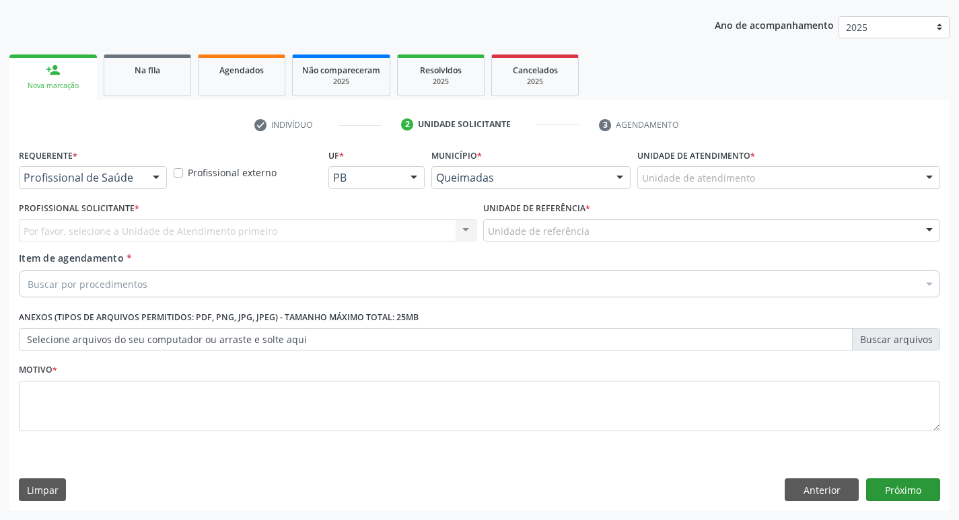
scroll to position [147, 0]
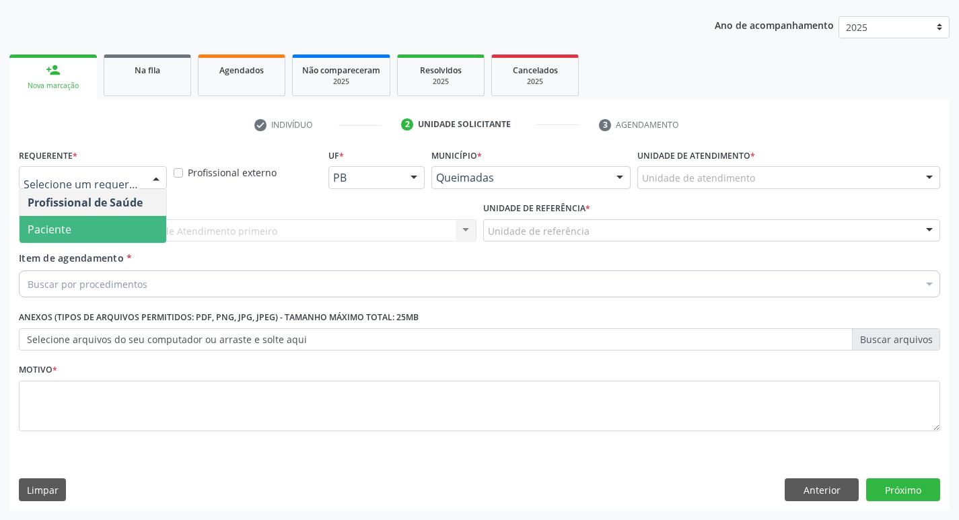
click at [109, 229] on span "Paciente" at bounding box center [93, 229] width 147 height 27
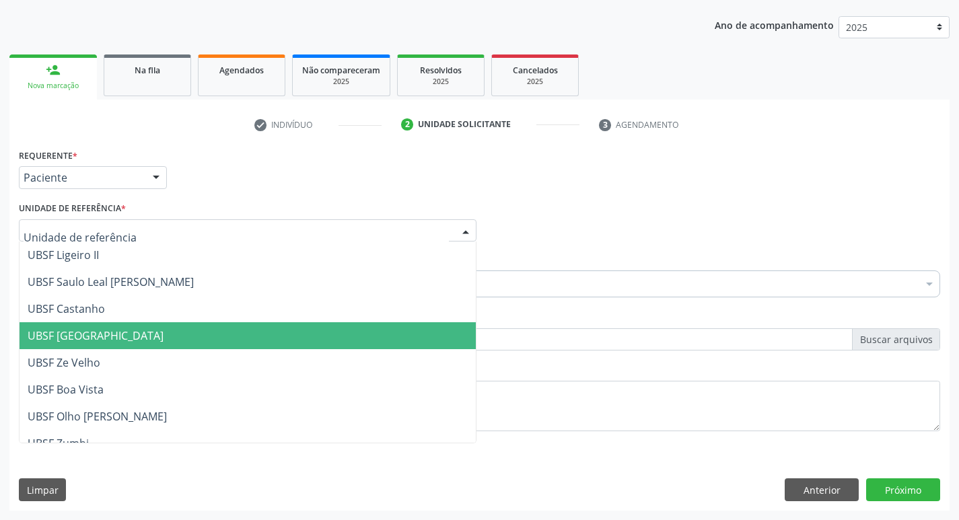
click at [174, 325] on span "UBSF [GEOGRAPHIC_DATA]" at bounding box center [248, 335] width 456 height 27
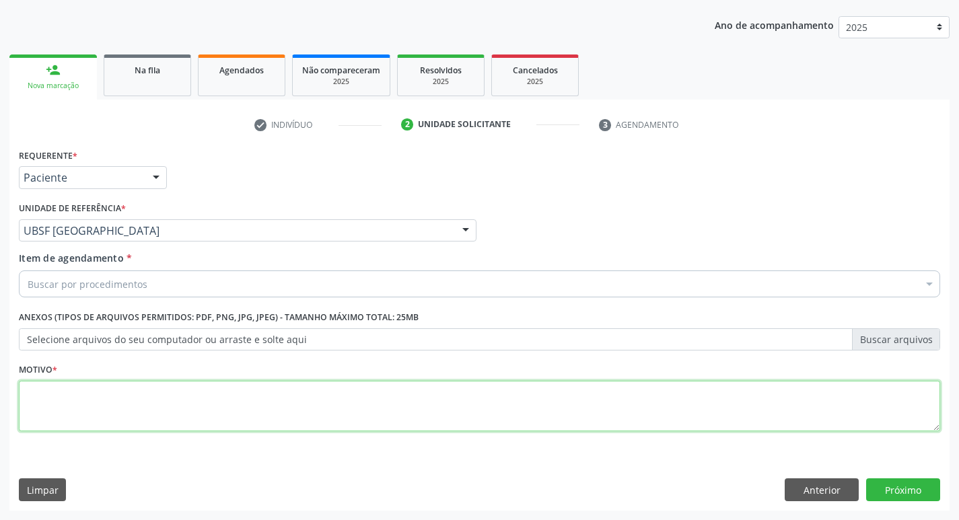
click at [87, 404] on textarea at bounding box center [479, 406] width 921 height 51
type textarea "AVALIACAO"
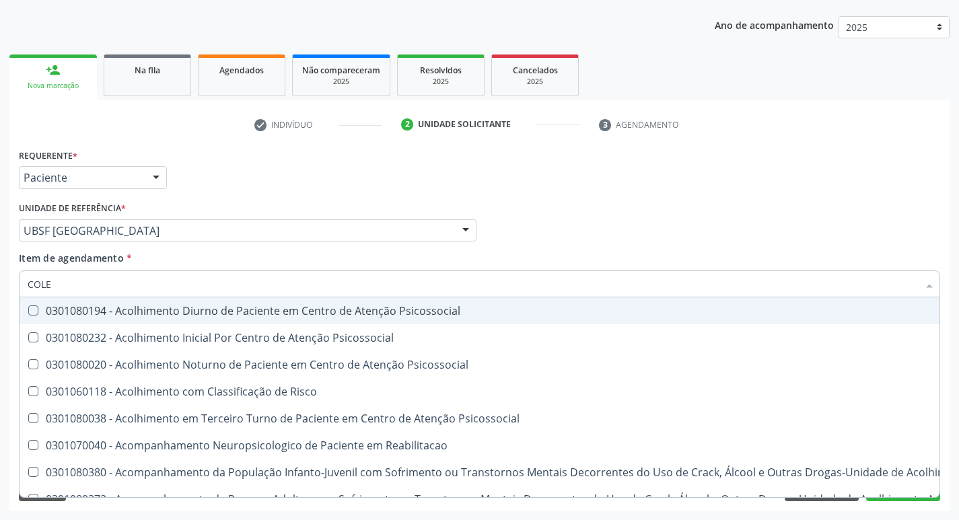
type input "COLES"
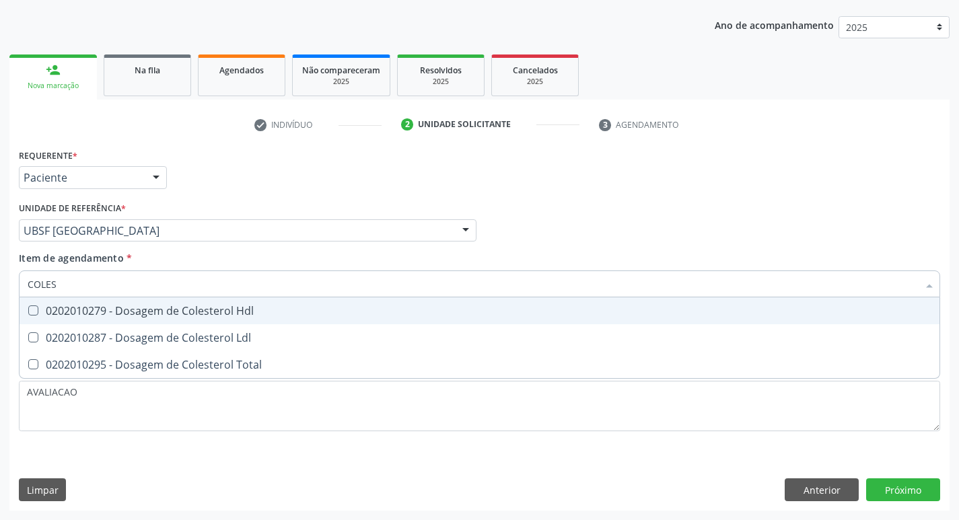
click at [110, 316] on div "0202010279 - Dosagem de Colesterol Hdl" at bounding box center [480, 311] width 904 height 11
checkbox Hdl "true"
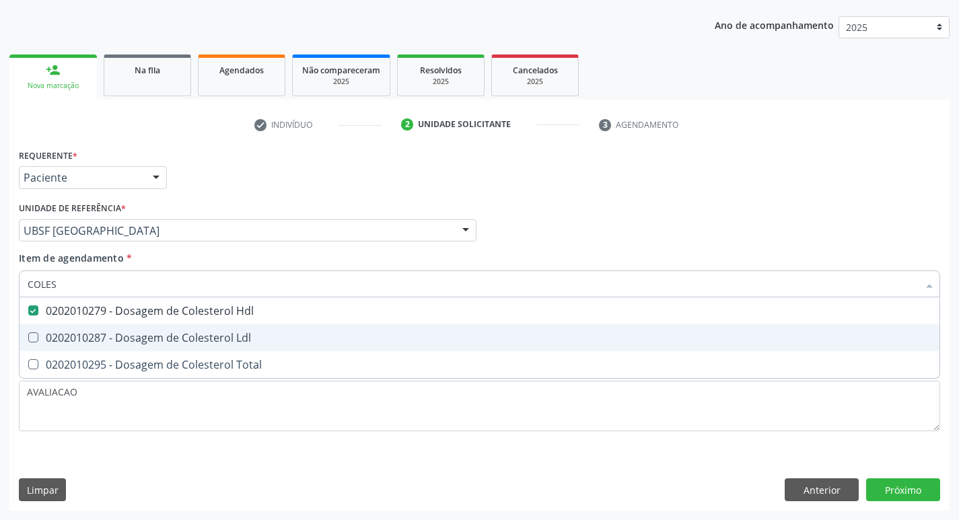
click at [86, 340] on div "0202010287 - Dosagem de Colesterol Ldl" at bounding box center [480, 337] width 904 height 11
checkbox Ldl "true"
type input "COLE"
checkbox Hdl "false"
checkbox Ldl "false"
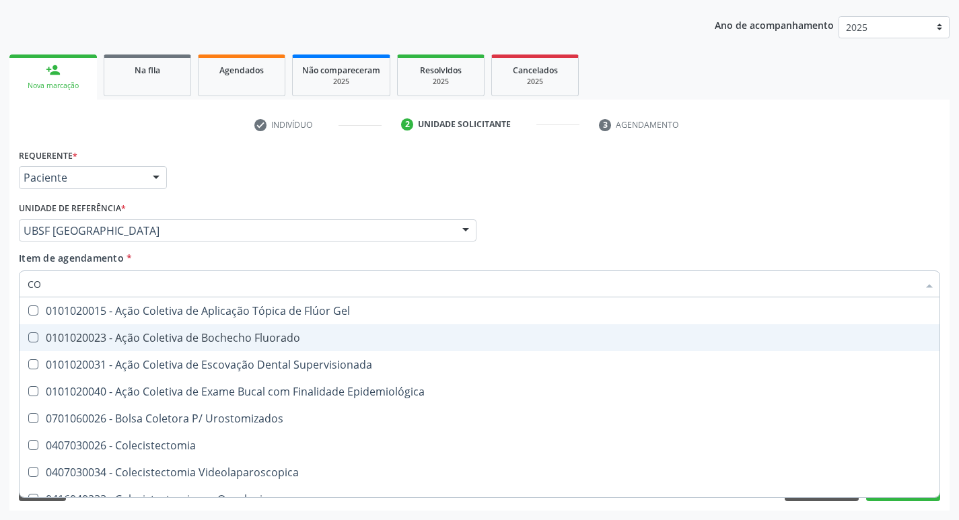
type input "C"
checkbox Hdl "false"
checkbox Ldl "false"
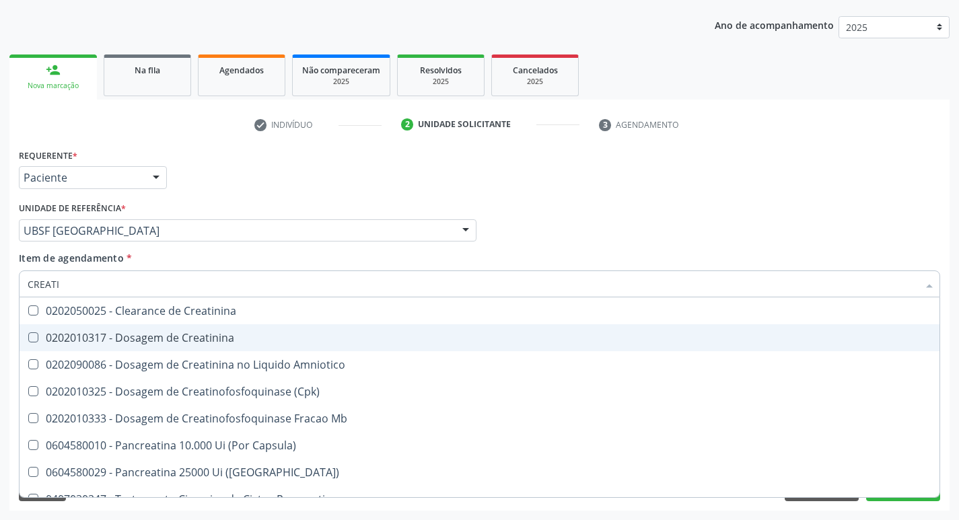
type input "CREATIN"
click at [123, 347] on span "0202010317 - Dosagem de Creatinina" at bounding box center [480, 337] width 920 height 27
checkbox Creatinina "true"
type input "C"
checkbox Creatinina "false"
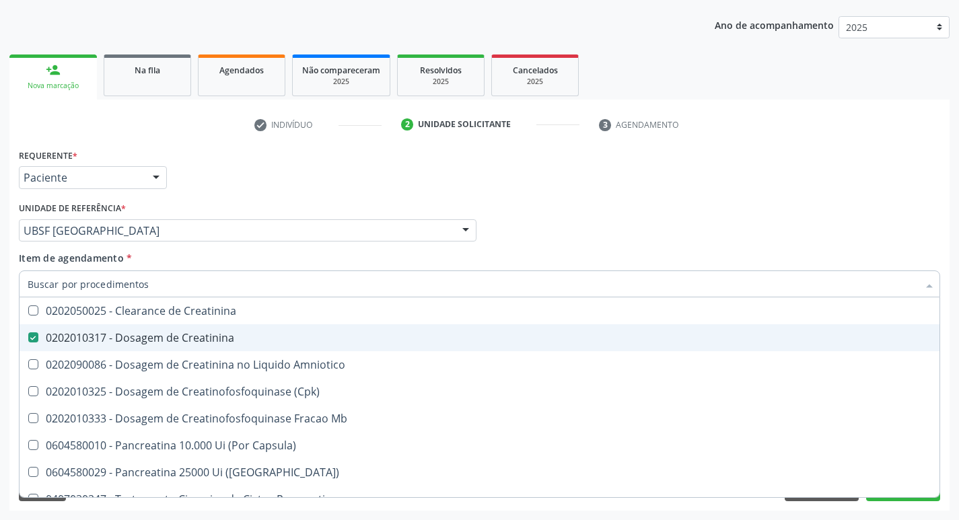
checkbox Amniotico "false"
checkbox Mb "false"
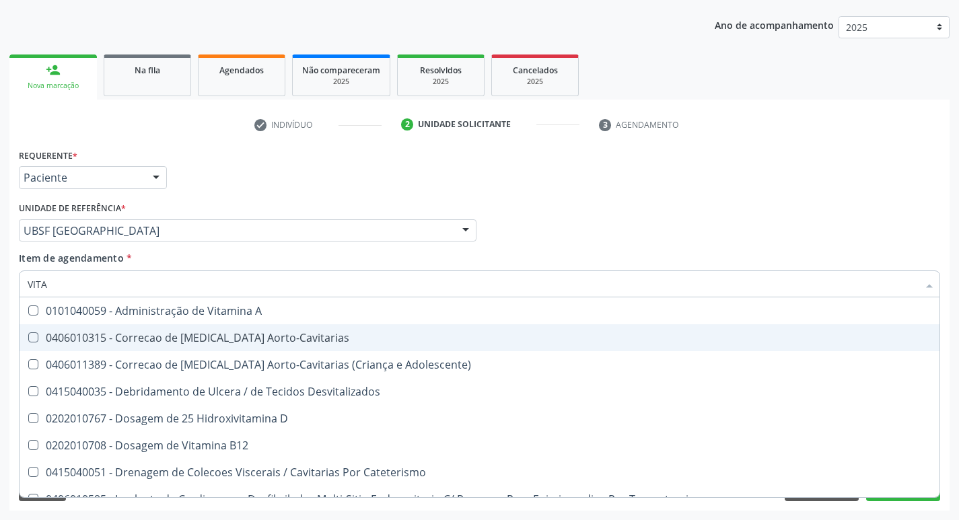
type input "VITAM"
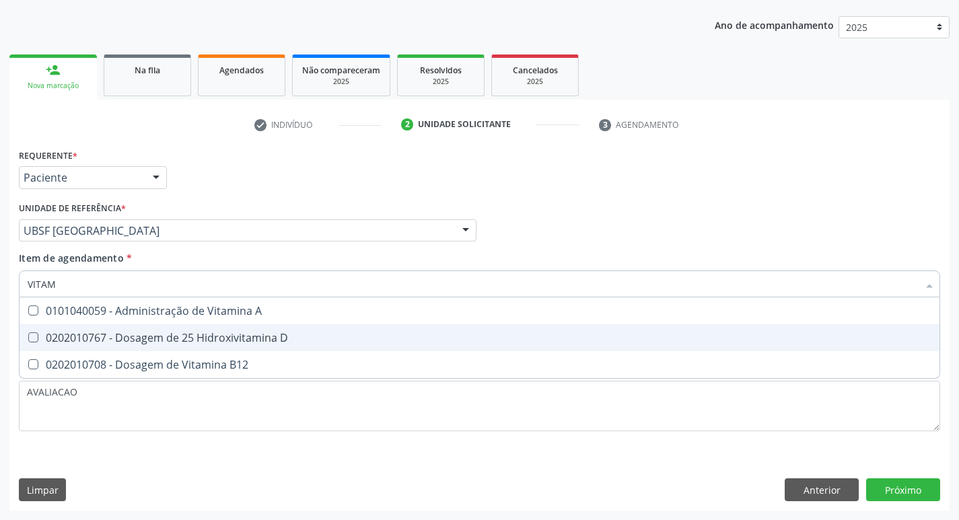
click at [123, 347] on span "0202010767 - Dosagem de 25 Hidroxivitamina D" at bounding box center [480, 337] width 920 height 27
checkbox D "true"
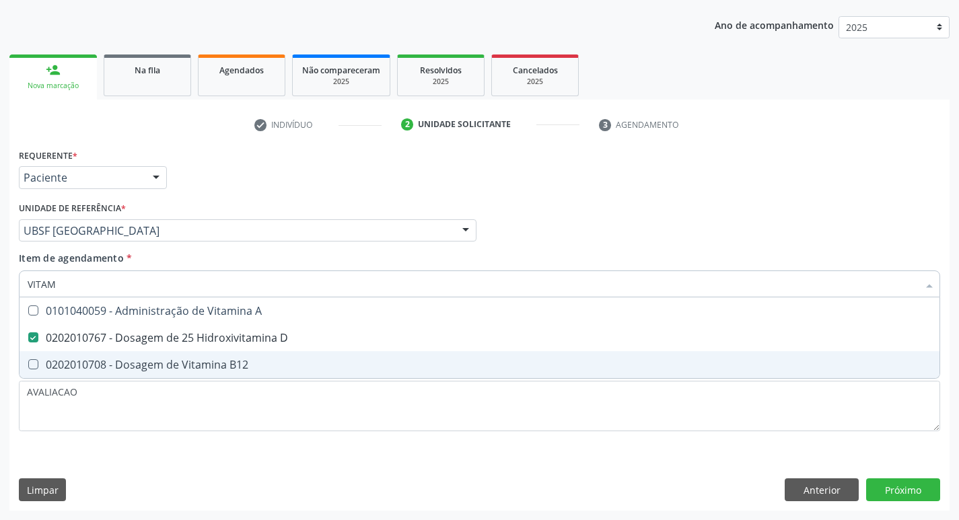
click at [127, 375] on span "0202010708 - Dosagem de Vitamina B12" at bounding box center [480, 364] width 920 height 27
checkbox B12 "true"
type input "VITA"
checkbox D "false"
checkbox B12 "false"
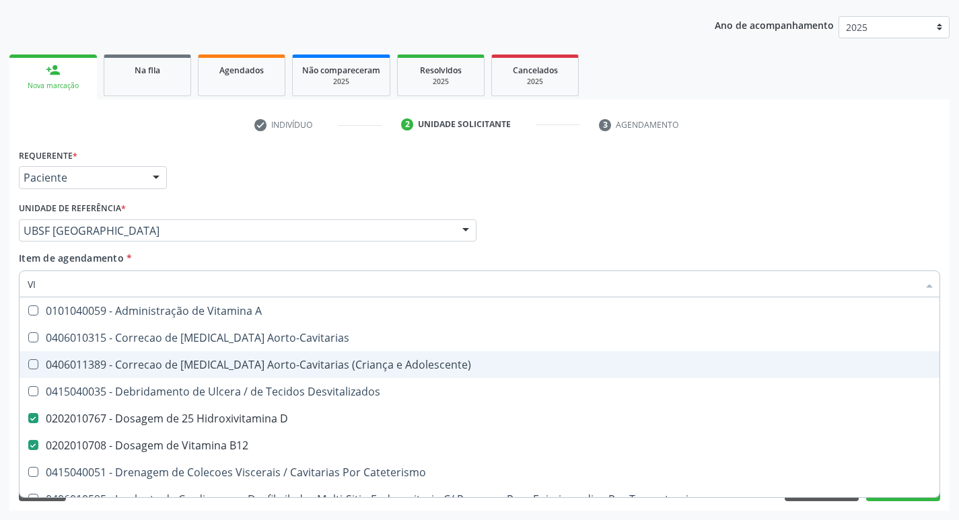
type input "V"
checkbox D "false"
checkbox B12 "false"
checkbox Cateterismo "false"
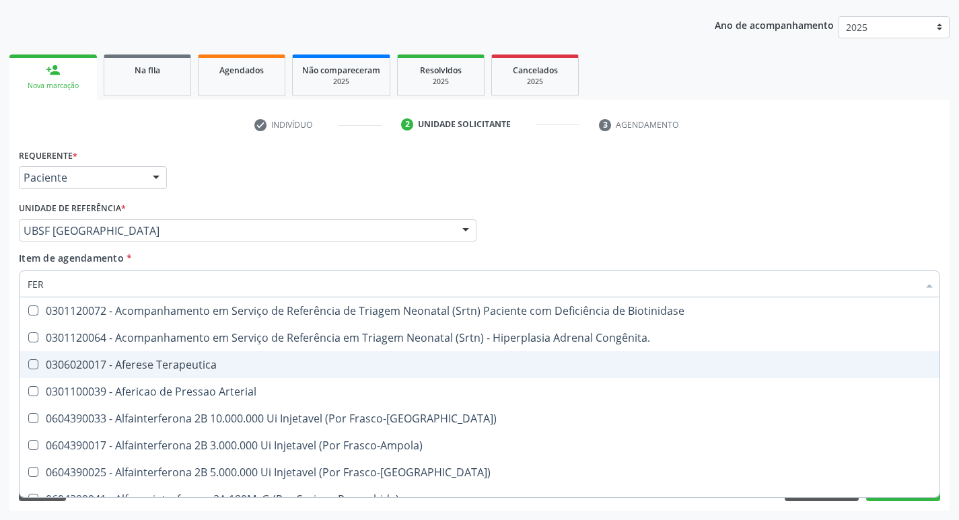
type input "FERR"
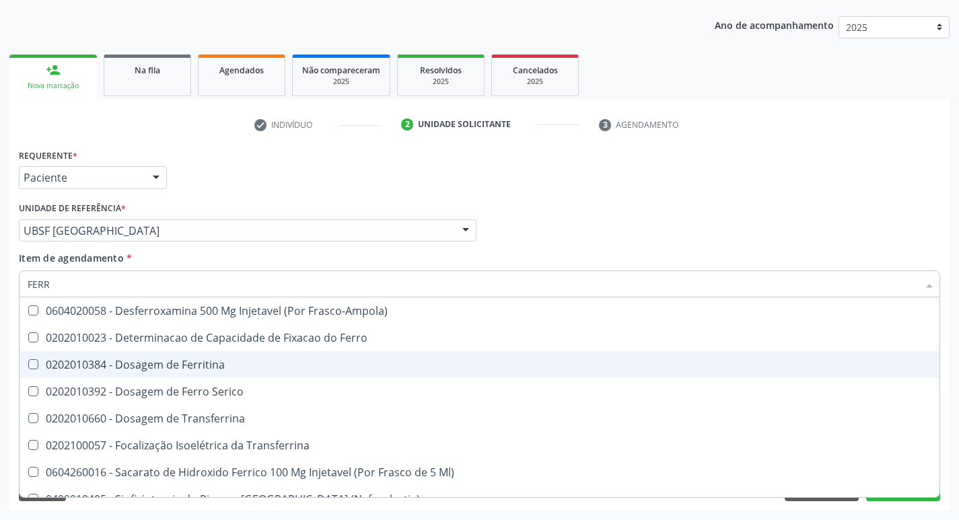
click at [127, 375] on span "0202010384 - Dosagem de Ferritina" at bounding box center [480, 364] width 920 height 27
checkbox Ferritina "true"
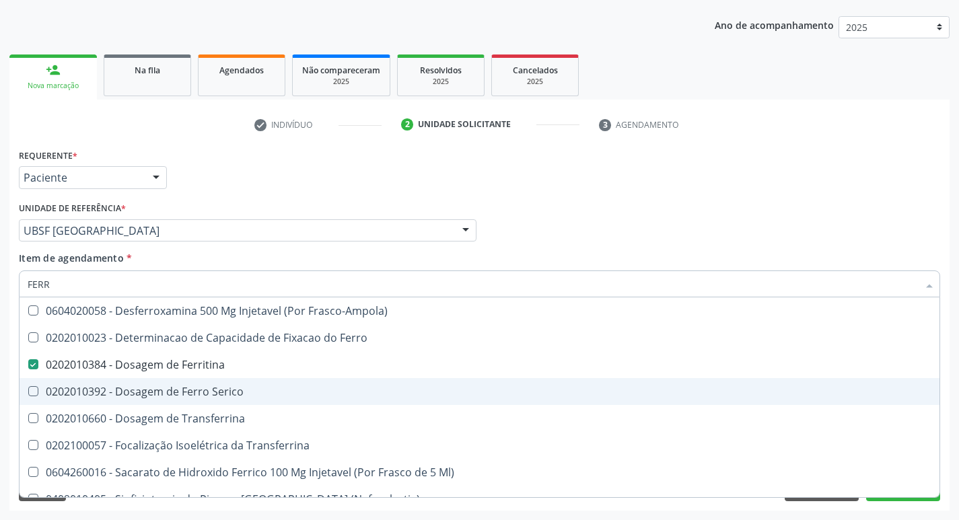
click at [133, 381] on span "0202010392 - Dosagem de Ferro Serico" at bounding box center [480, 391] width 920 height 27
checkbox Serico "true"
type input "FER"
checkbox Ferritina "false"
checkbox Serico "false"
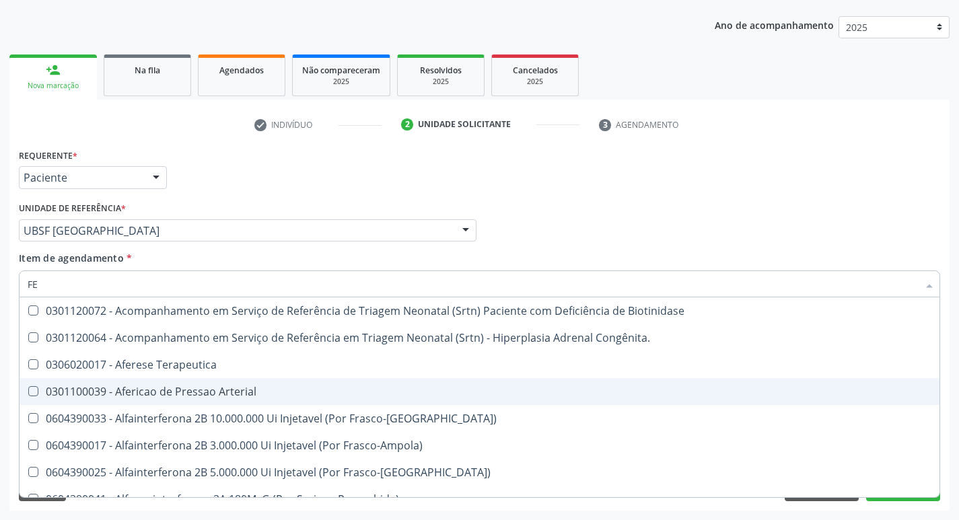
type input "F"
checkbox Ferritina "false"
checkbox Serico "false"
checkbox Titânio "false"
checkbox Inferior "false"
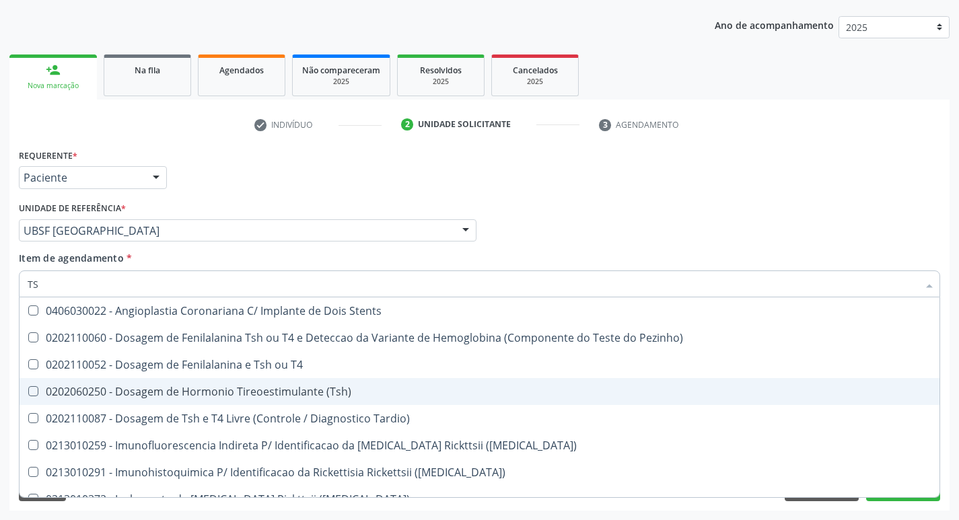
type input "TSH"
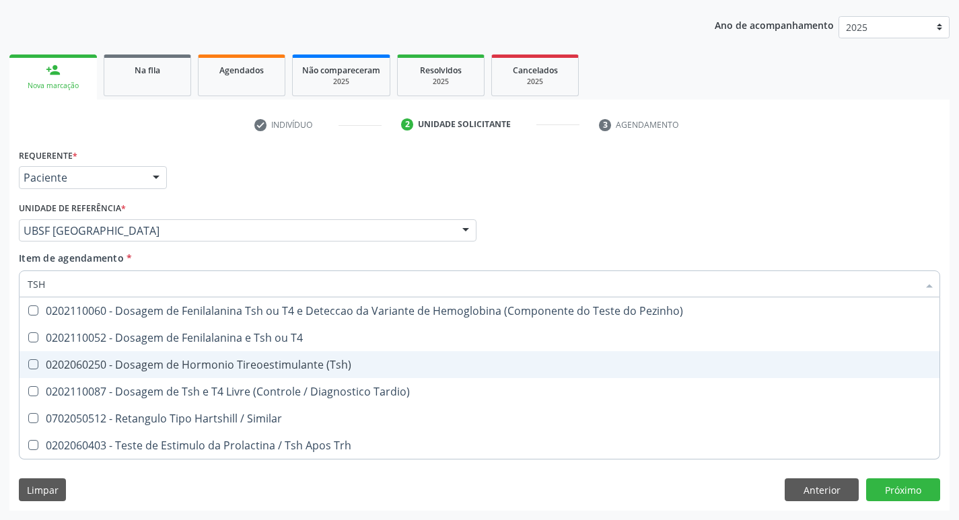
click at [223, 369] on div "0202060250 - Dosagem de Hormonio Tireoestimulante (Tsh)" at bounding box center [480, 364] width 904 height 11
checkbox \(Tsh\) "true"
type input "TS"
checkbox \(Tsh\) "false"
checkbox Tardio\) "true"
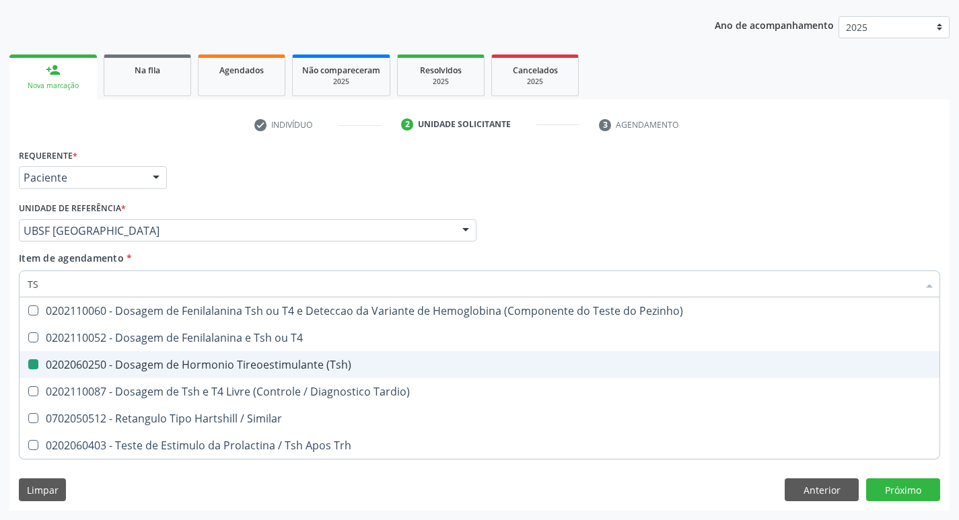
type input "T"
checkbox Tardio\) "false"
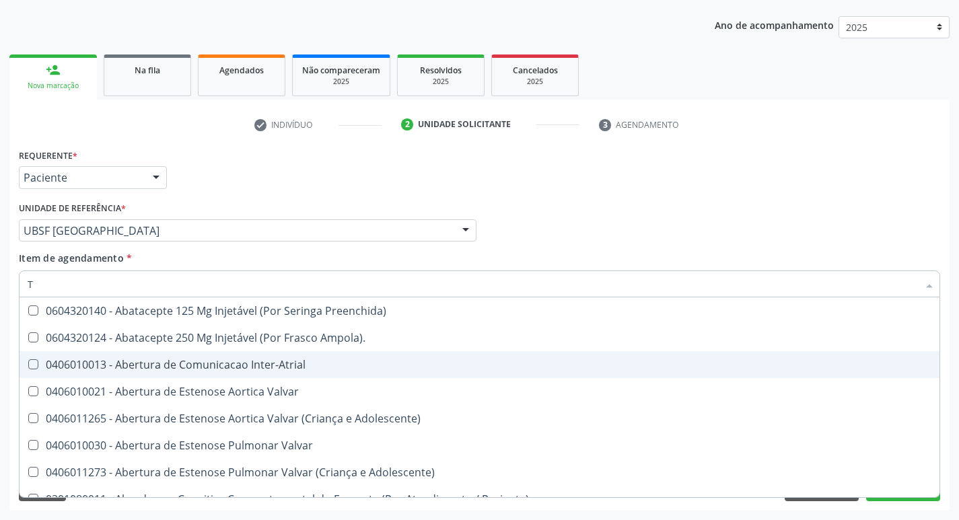
type input "T4"
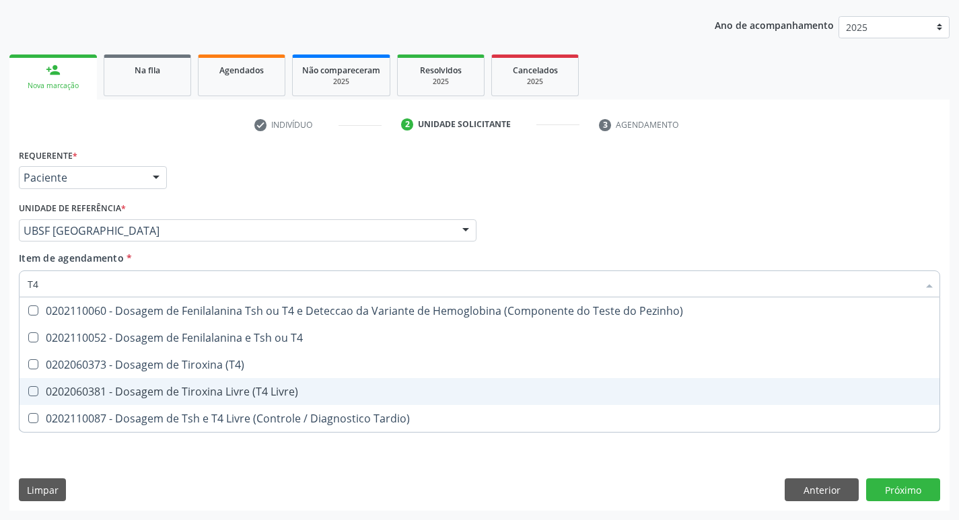
click at [274, 391] on div "0202060381 - Dosagem de Tiroxina Livre (T4 Livre)" at bounding box center [480, 391] width 904 height 11
checkbox Livre\) "true"
type input "T"
checkbox Livre\) "false"
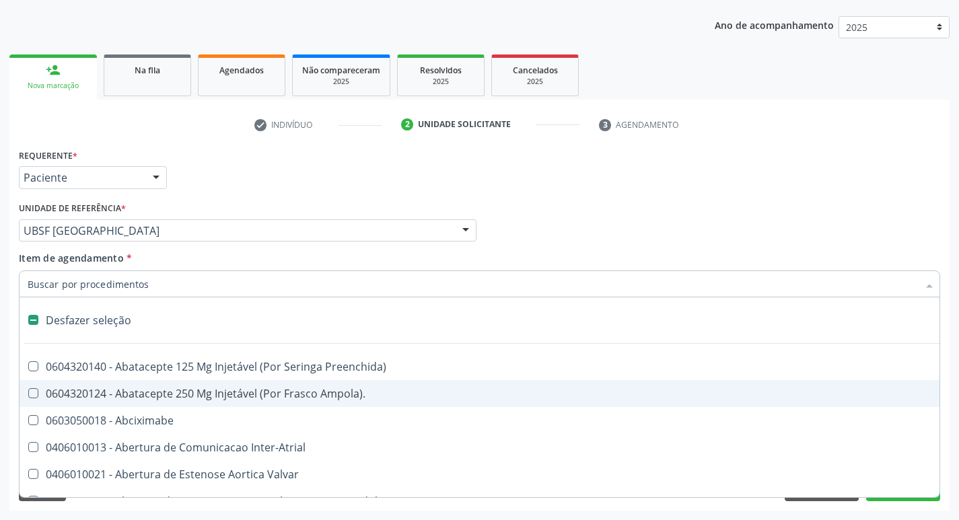
type input "V"
checkbox Campo\) "true"
checkbox \(Unilateral\) "true"
checkbox Miocardio "true"
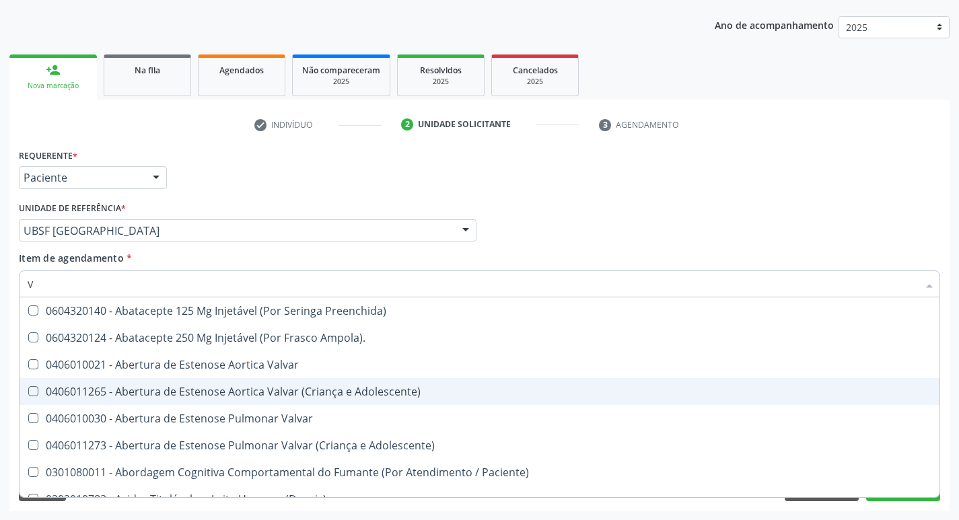
type input "VI"
checkbox Periféricas "true"
checkbox Sexual "true"
checkbox D "false"
checkbox Livre\) "false"
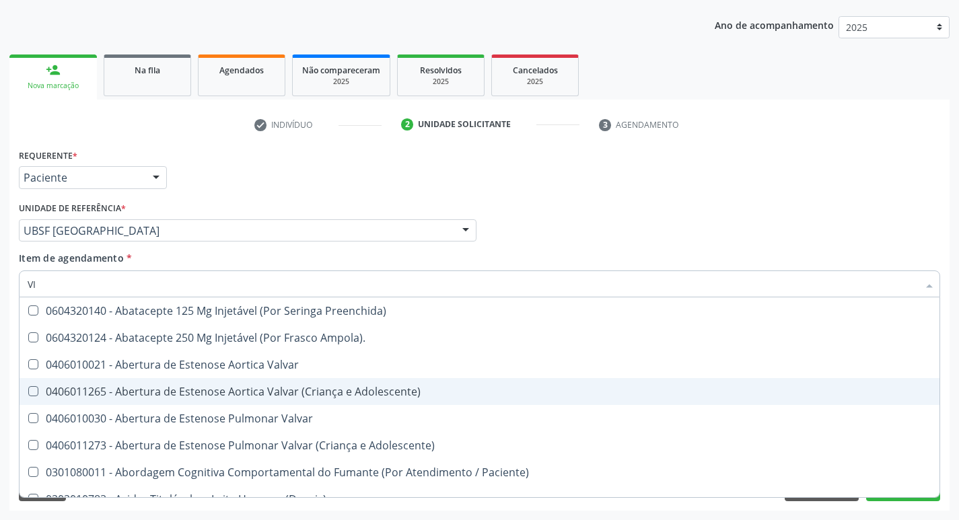
checkbox B12 "false"
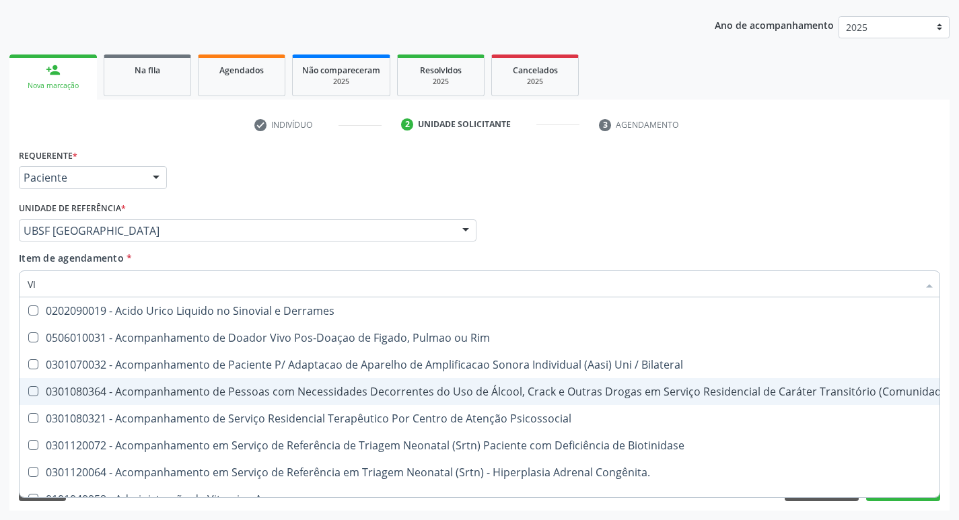
type input "VIT"
checkbox Biotinidase "true"
checkbox Congênita\ "true"
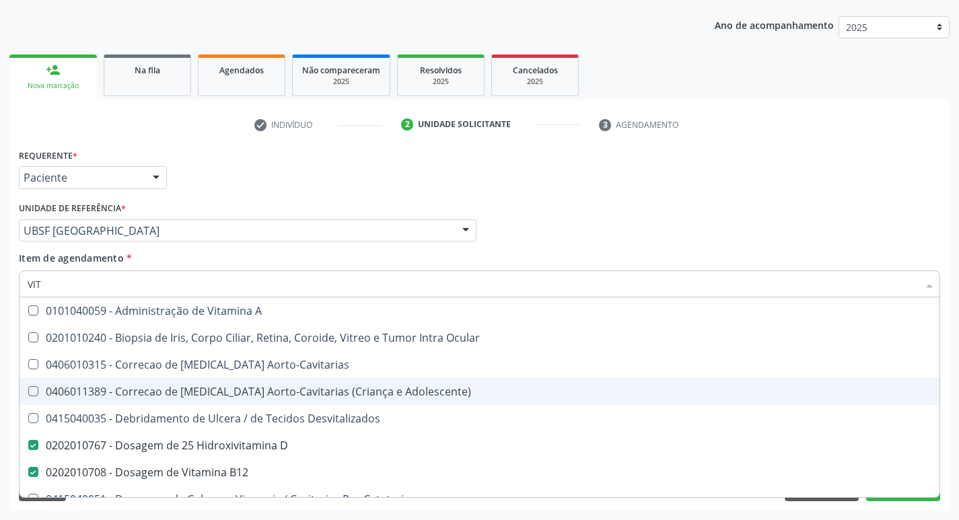
type input "VITA"
checkbox Desvitalizados "true"
checkbox B12 "false"
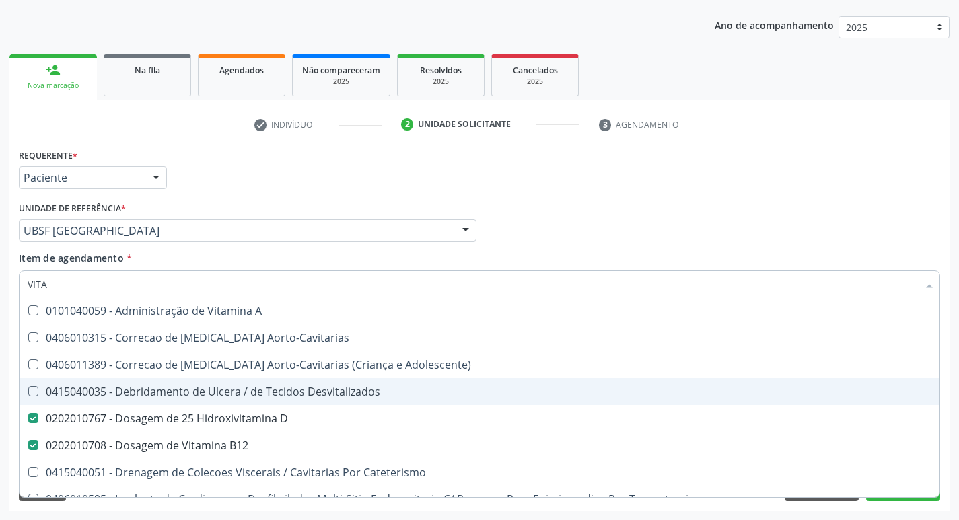
type input "VITAM"
checkbox Aorto-Cavitarias "true"
checkbox Adolescente\) "true"
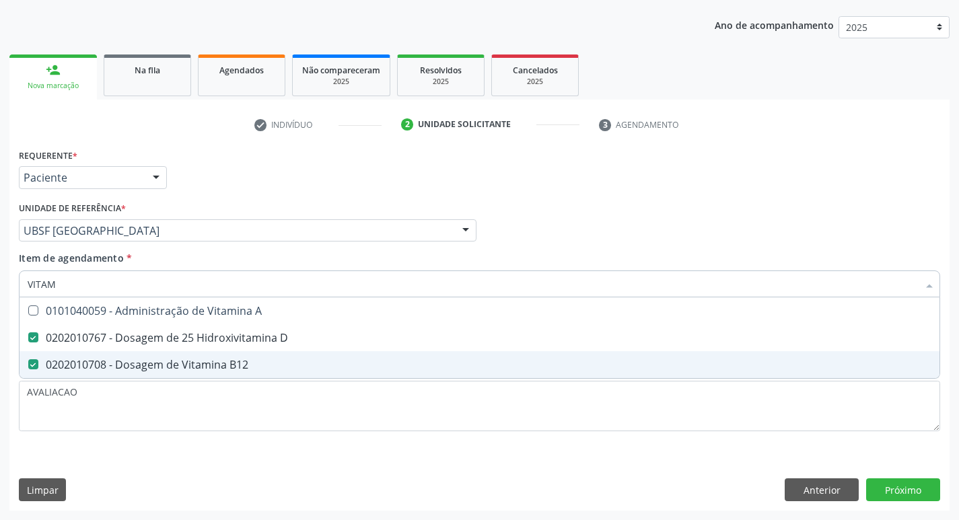
type input "VITA"
checkbox D "false"
checkbox B12 "false"
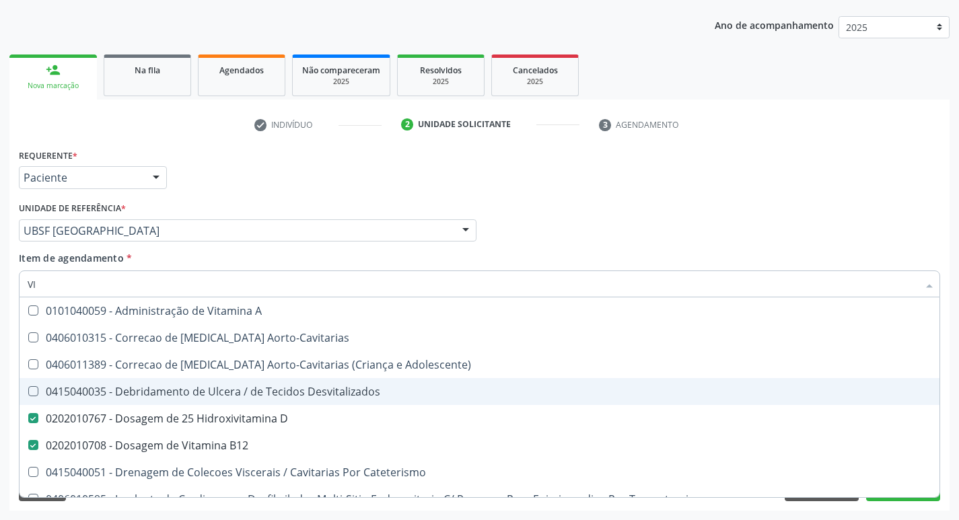
type input "V"
checkbox D "false"
checkbox B12 "false"
checkbox Cateterismo "false"
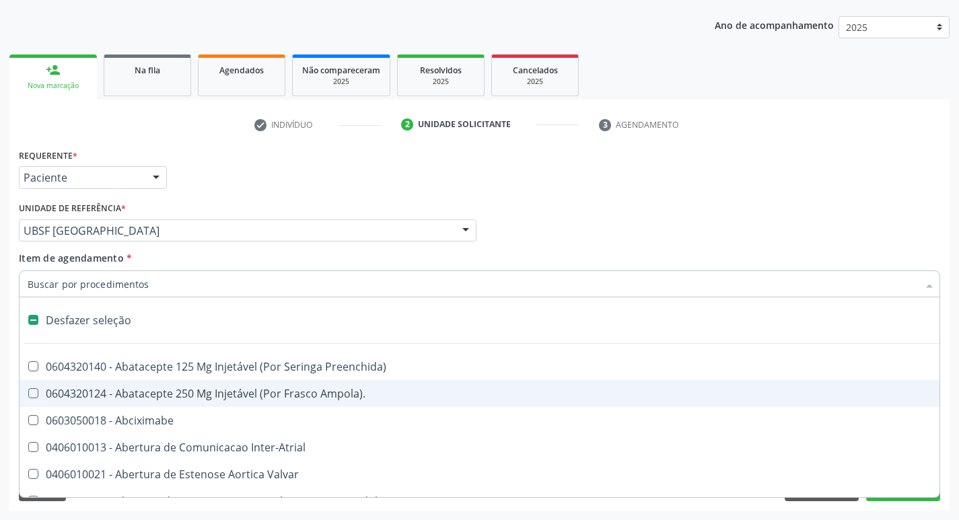
type input "2"
checkbox Total "true"
checkbox Monopolar "true"
checkbox Quadril "true"
checkbox Biologica "true"
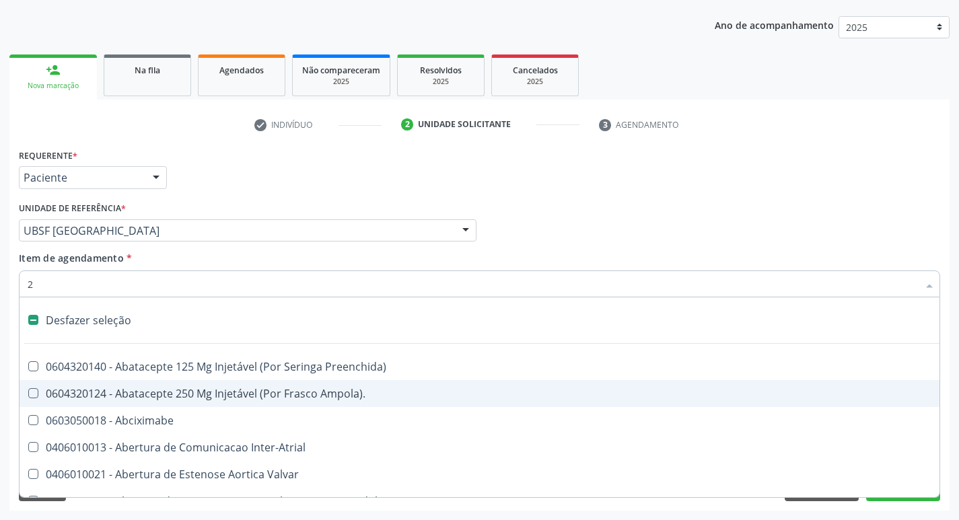
checkbox Percutanea "true"
checkbox Hidrocefalia "true"
checkbox Internado "true"
checkbox Anos\) "true"
checkbox Adolescente\) "true"
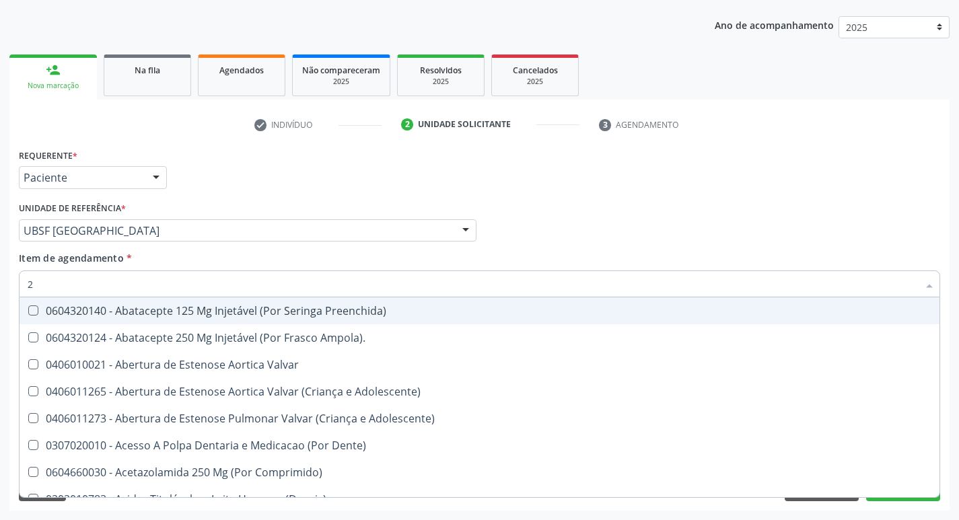
type input "20205001"
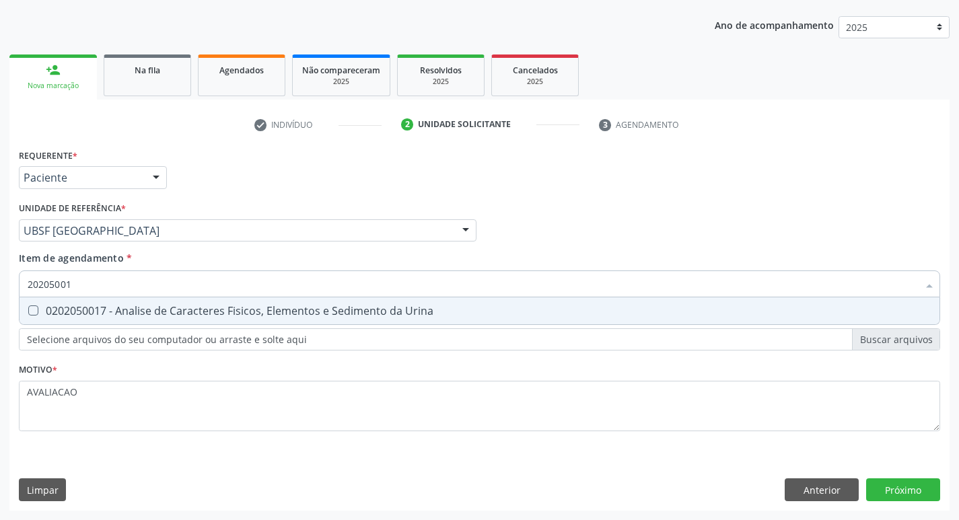
click at [150, 319] on span "0202050017 - Analise de Caracteres Fisicos, Elementos e Sedimento da Urina" at bounding box center [480, 310] width 920 height 27
checkbox Urina "true"
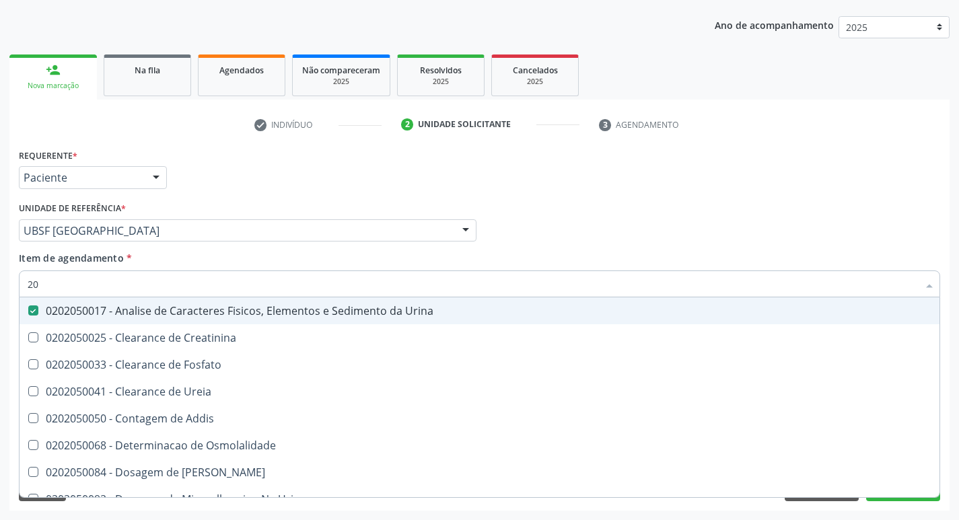
type input "2"
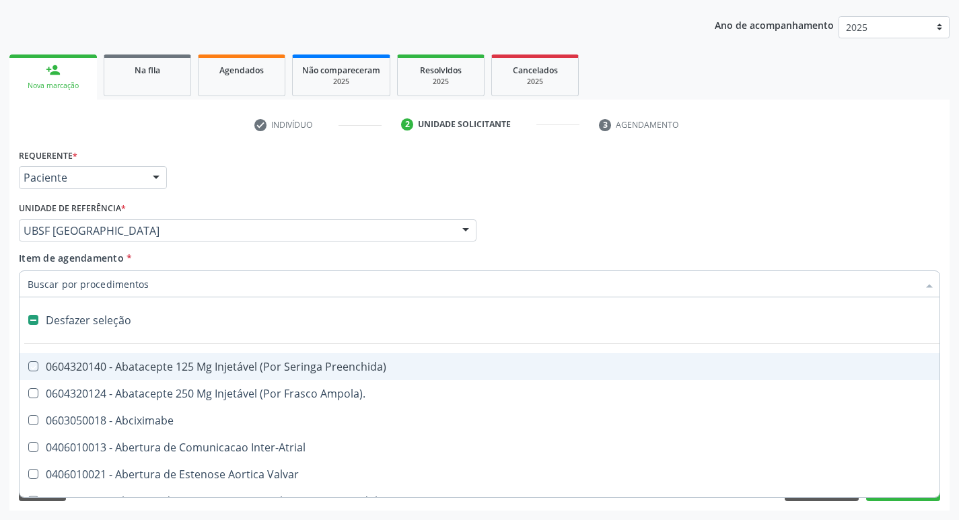
checkbox Preenchida\) "false"
checkbox Inter-Atrial "false"
type input "G"
checkbox Urina "false"
checkbox Aberto\) "true"
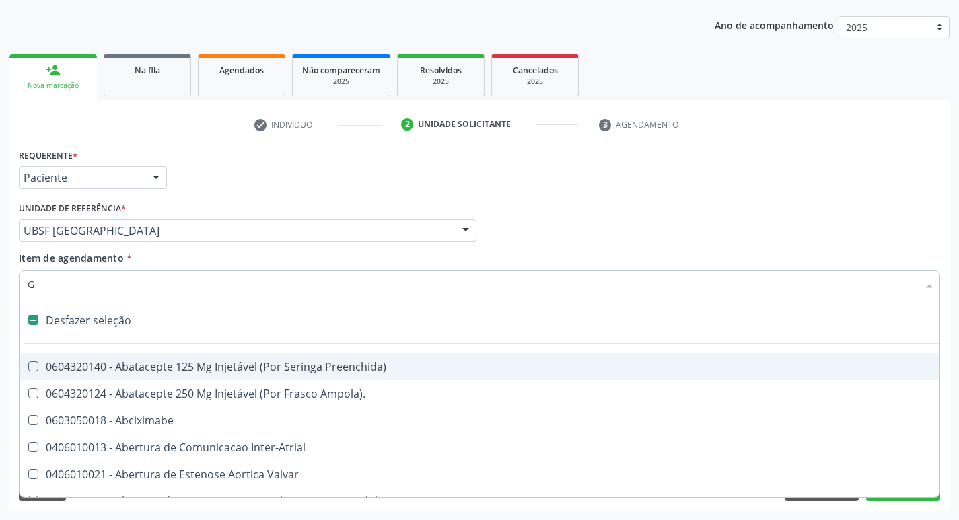
checkbox Comprimido\) "true"
checkbox Sanitária "true"
checkbox Criança "true"
checkbox Cardiorrafia "true"
checkbox Estranho "true"
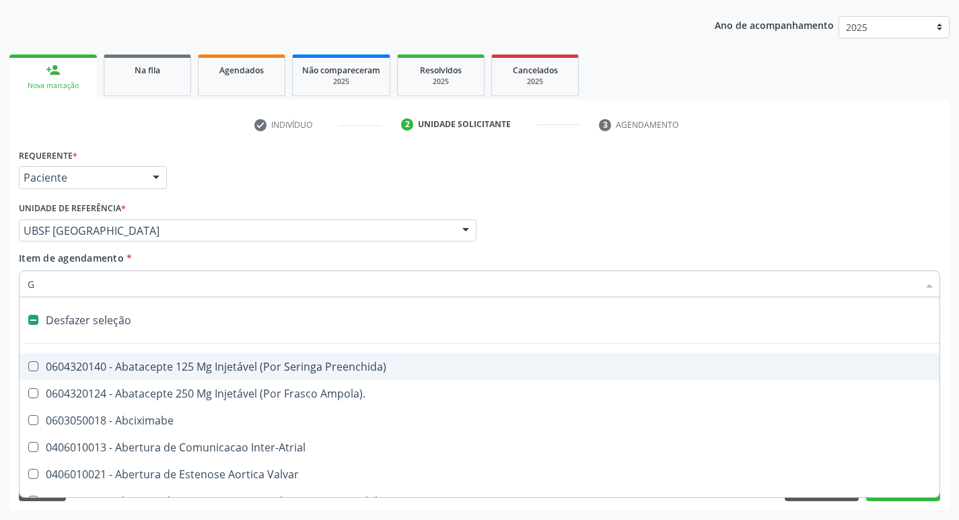
checkbox Cardiaco "true"
checkbox Encefalica "true"
checkbox Estimulo "true"
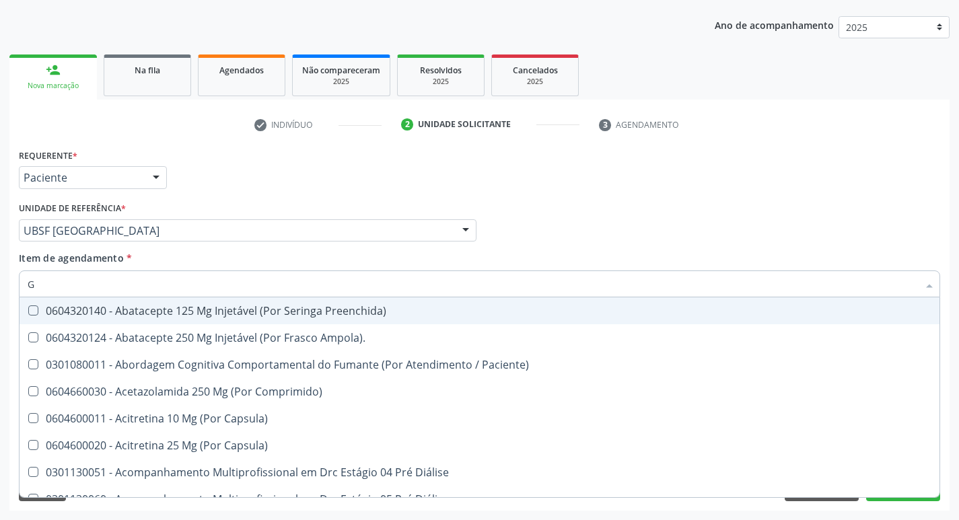
type input "GLICOSE"
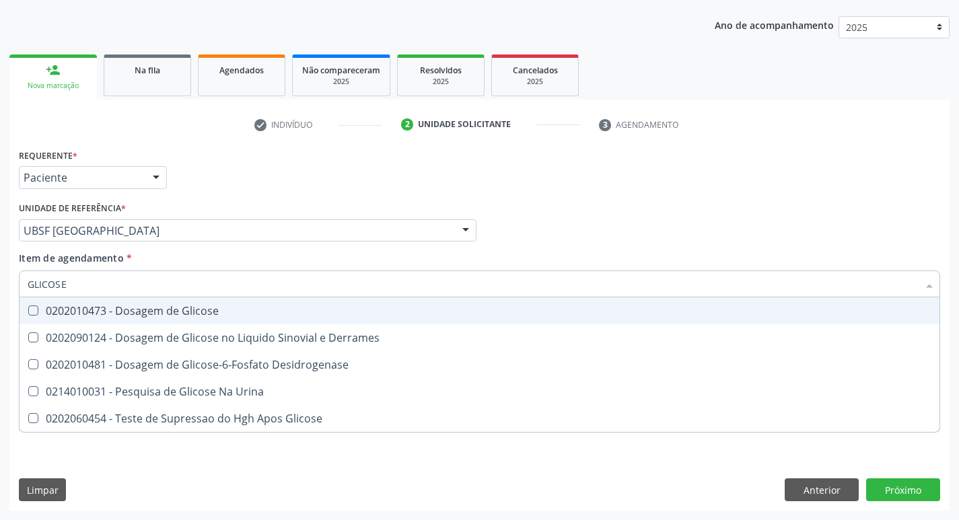
click at [172, 314] on div "0202010473 - Dosagem de Glicose" at bounding box center [480, 311] width 904 height 11
checkbox Glicose "true"
type input "GLICOS"
checkbox Glicose "false"
checkbox Derrames "true"
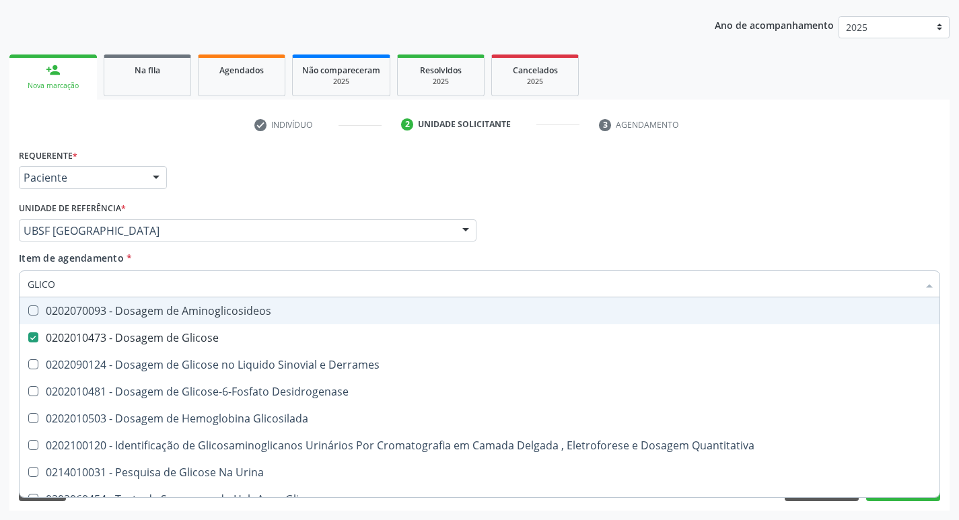
type input "GLIC"
checkbox Glicose "false"
checkbox Derrames "false"
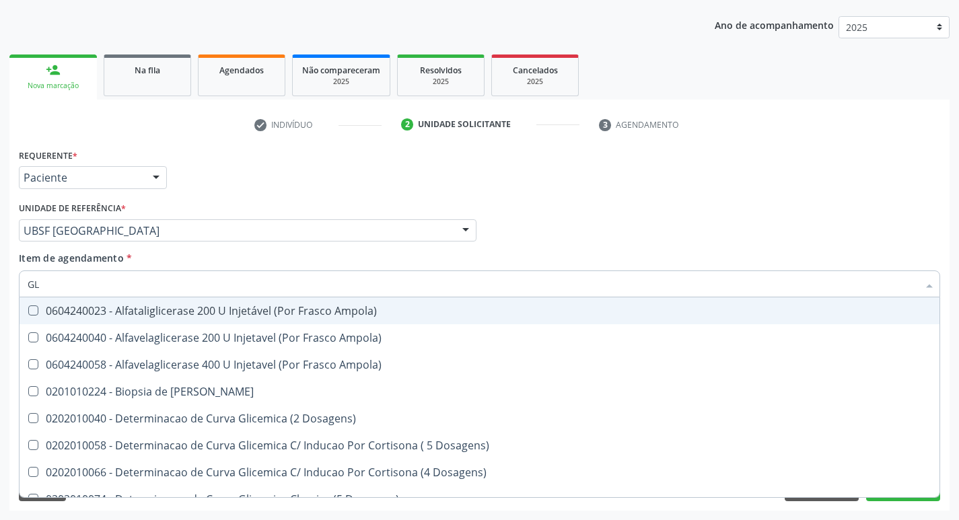
type input "G"
checkbox Glicose "false"
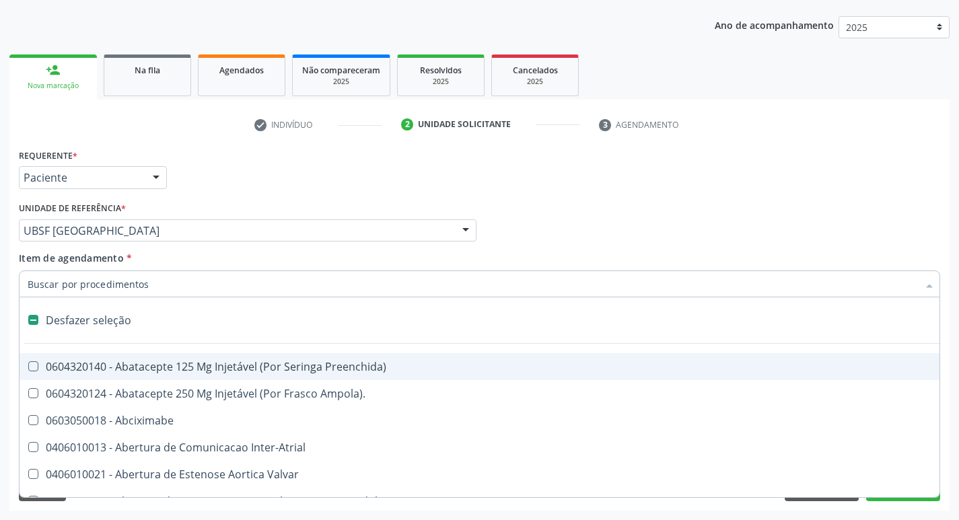
type input "H"
checkbox Urina "false"
checkbox Coronariano "true"
checkbox Lactente\) "true"
checkbox C "true"
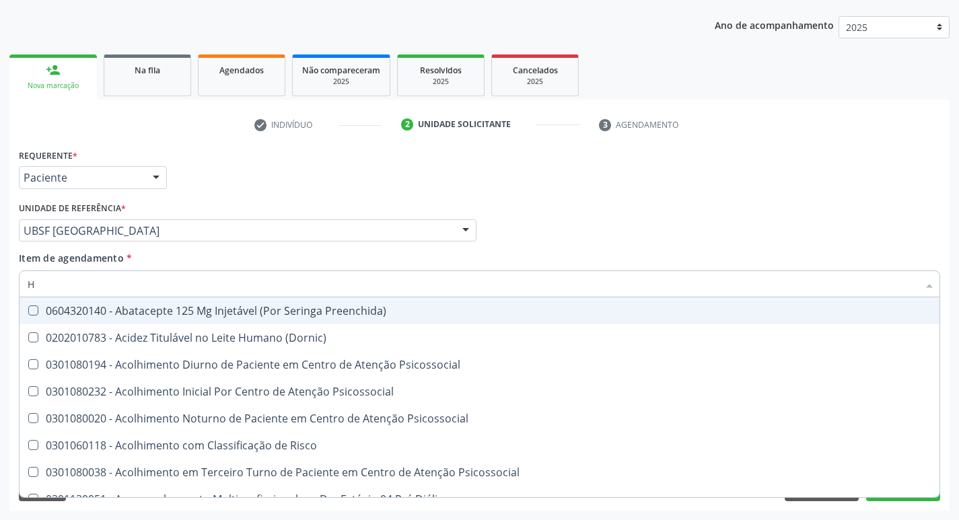
type input "HEMOGLOBINA G"
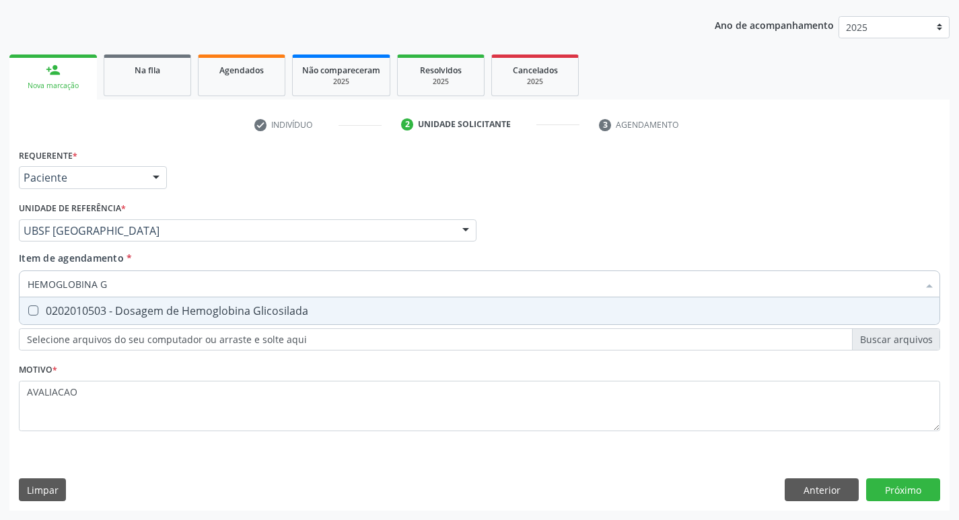
click at [215, 314] on div "0202010503 - Dosagem de Hemoglobina Glicosilada" at bounding box center [480, 311] width 904 height 11
checkbox Glicosilada "true"
type input "HEMOGLOBINA"
checkbox Glicosilada "false"
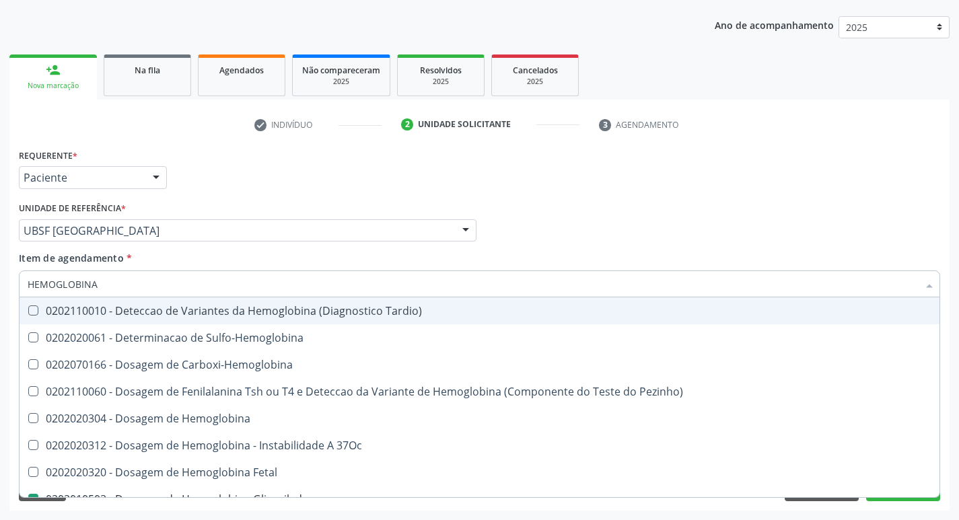
type input "HEMOGLOBIN"
checkbox Glicosilada "false"
checkbox Hemoglobina "true"
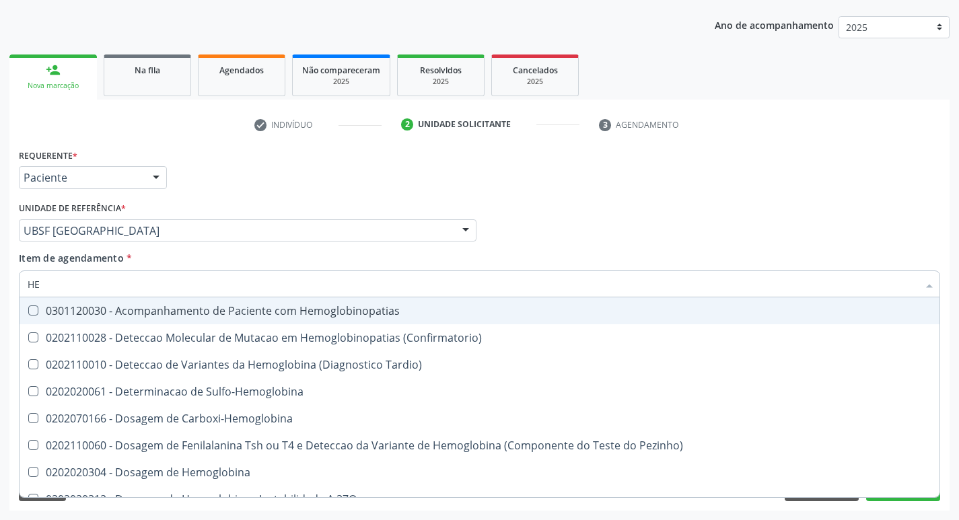
type input "H"
checkbox Glicosilada "false"
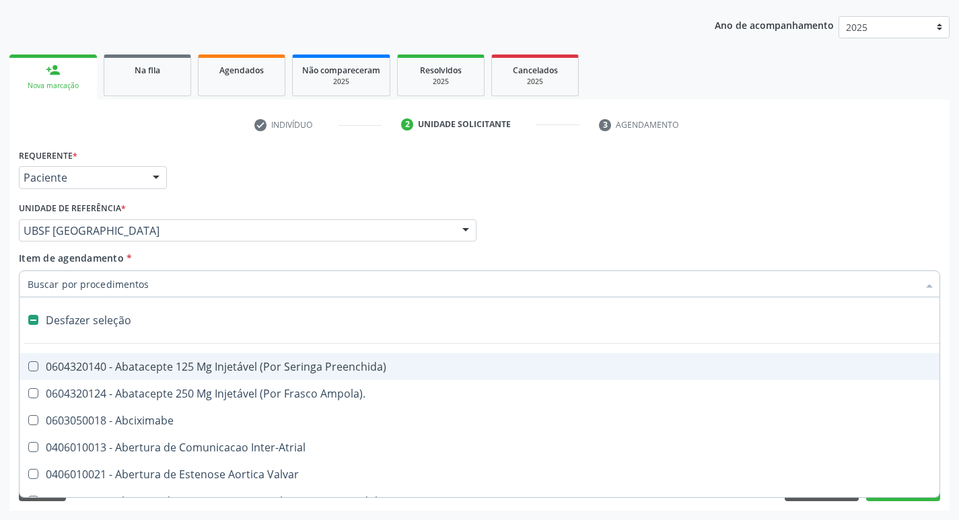
type input "H"
checkbox Urina "false"
checkbox Coronariano "true"
checkbox Lactente\) "true"
checkbox A "true"
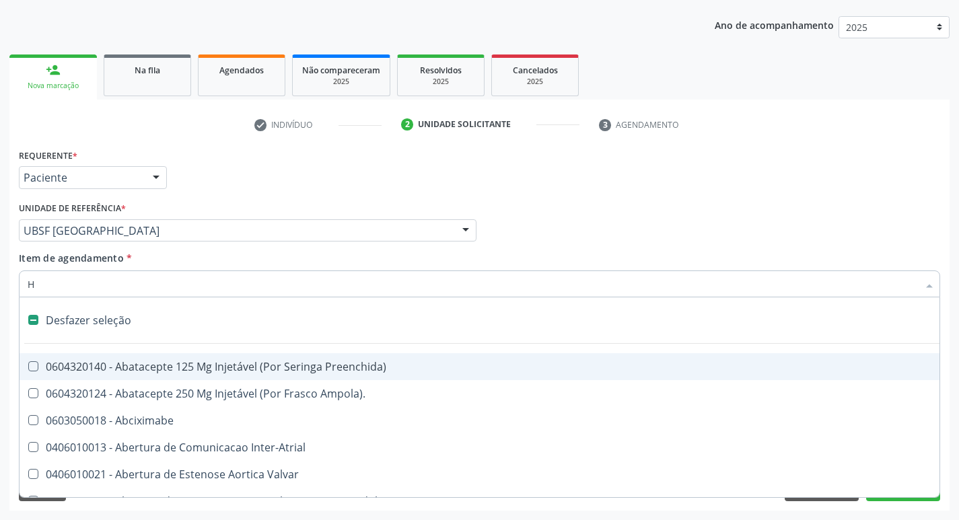
checkbox C "true"
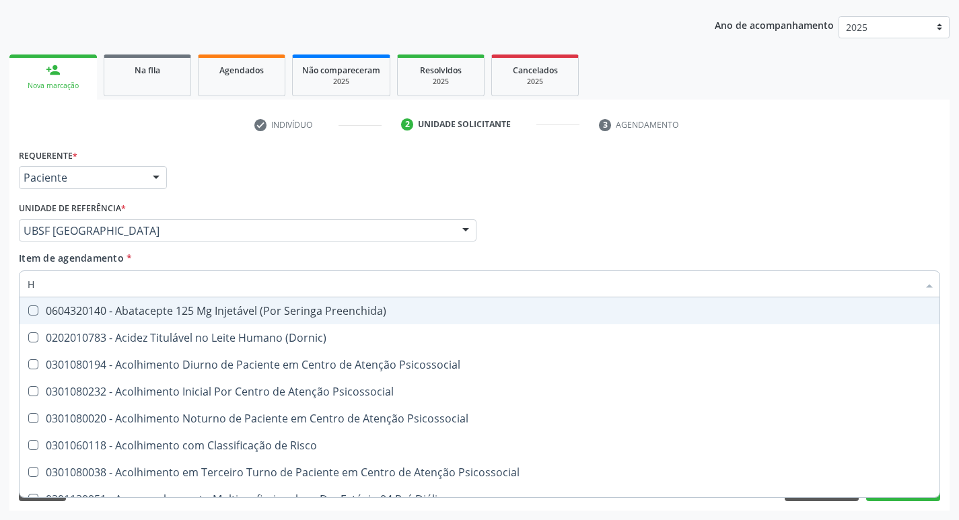
type input "HEMOGR"
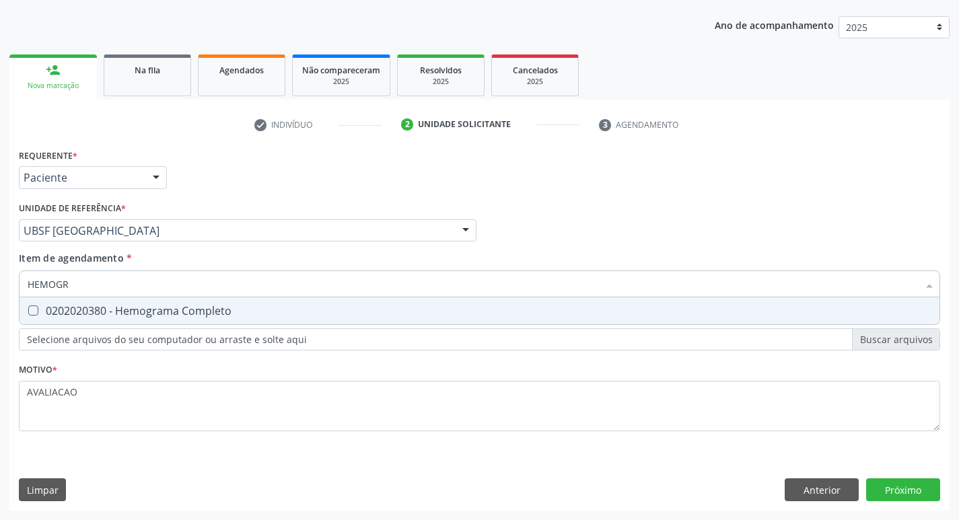
click at [170, 312] on div "0202020380 - Hemograma Completo" at bounding box center [480, 311] width 904 height 11
checkbox Completo "true"
type input "HEMOG"
checkbox Completo "false"
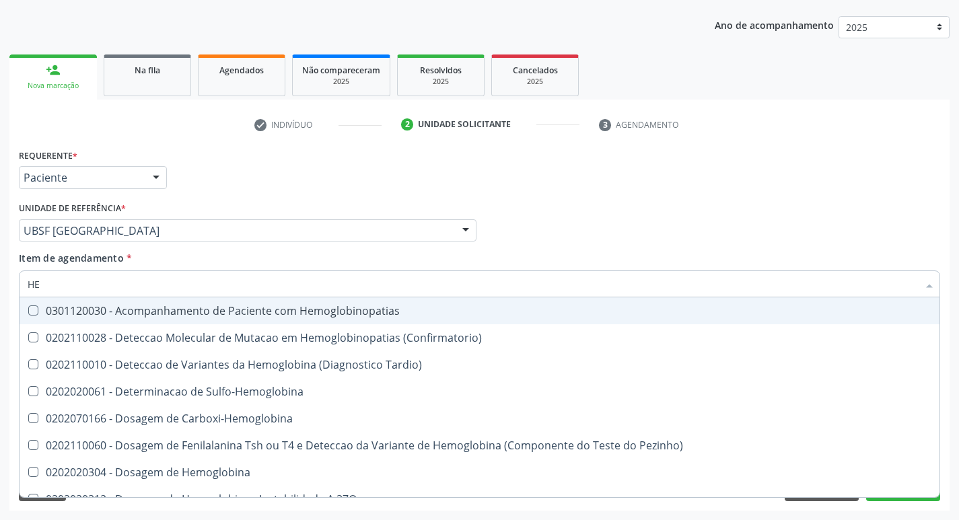
type input "H"
checkbox Glicosilada "false"
checkbox Completo "false"
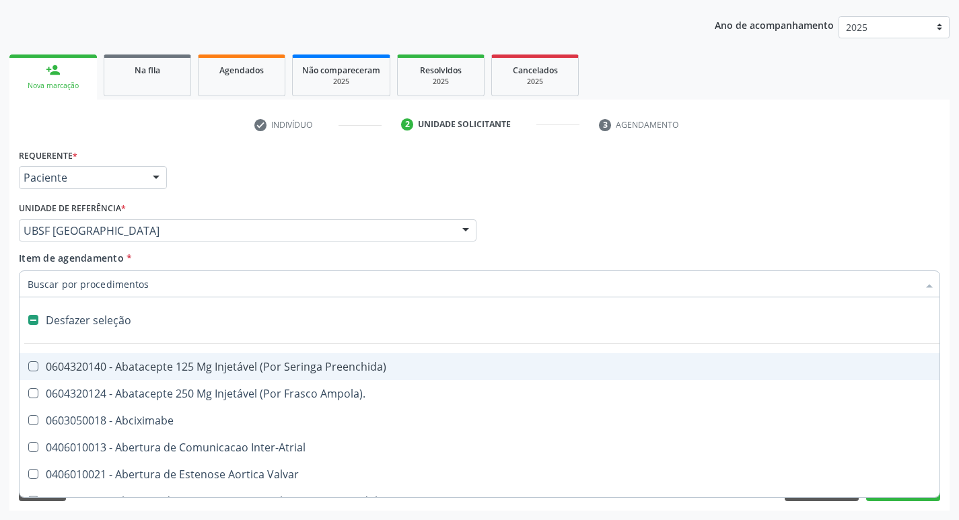
drag, startPoint x: 561, startPoint y: 207, endPoint x: 626, endPoint y: 251, distance: 79.0
click at [561, 206] on div "Profissional Solicitante Por favor, selecione a Unidade de Atendimento primeiro…" at bounding box center [479, 225] width 928 height 52
checkbox Ampola\)\ "true"
checkbox Abciximabe "true"
checkbox Inter-Atrial "true"
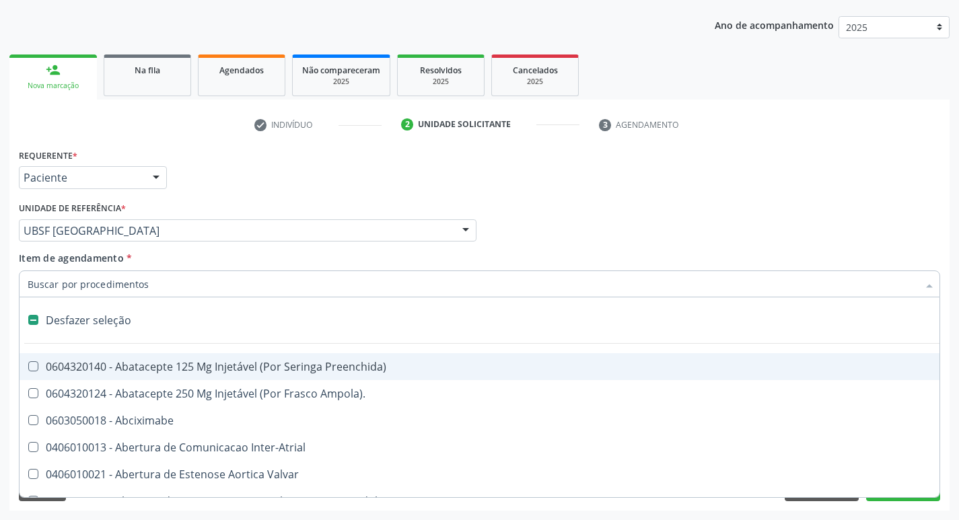
checkbox Valvar "true"
checkbox Adolescente\) "true"
checkbox Valvar "true"
checkbox Adolescente\) "true"
checkbox Paciente\) "true"
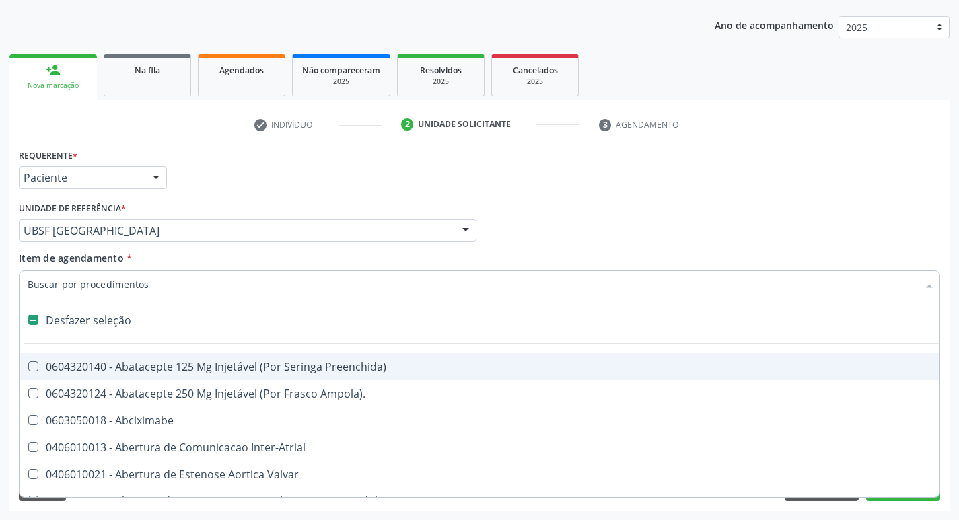
checkbox Dente\) "true"
checkbox Comprimido\) "true"
checkbox \(Dornic\) "true"
checkbox Derrames "true"
checkbox Capsula\) "true"
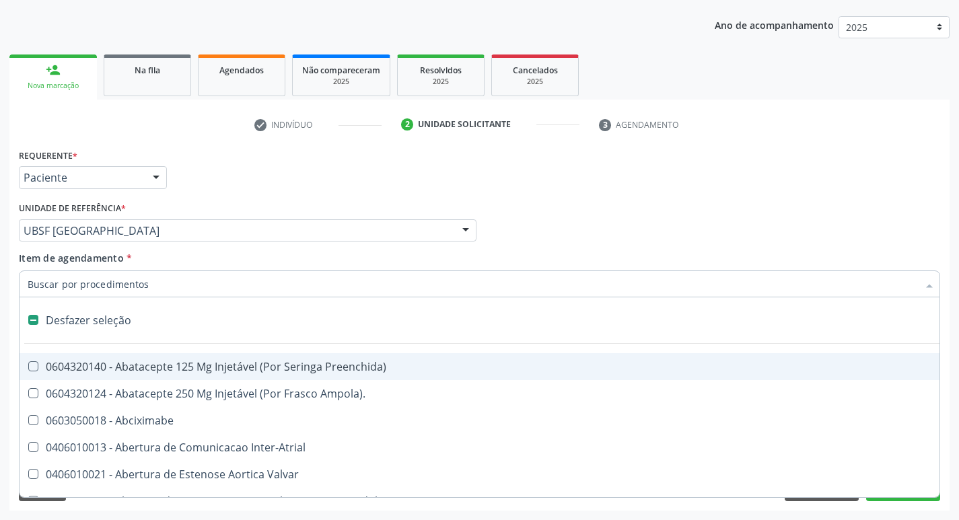
checkbox Urina "false"
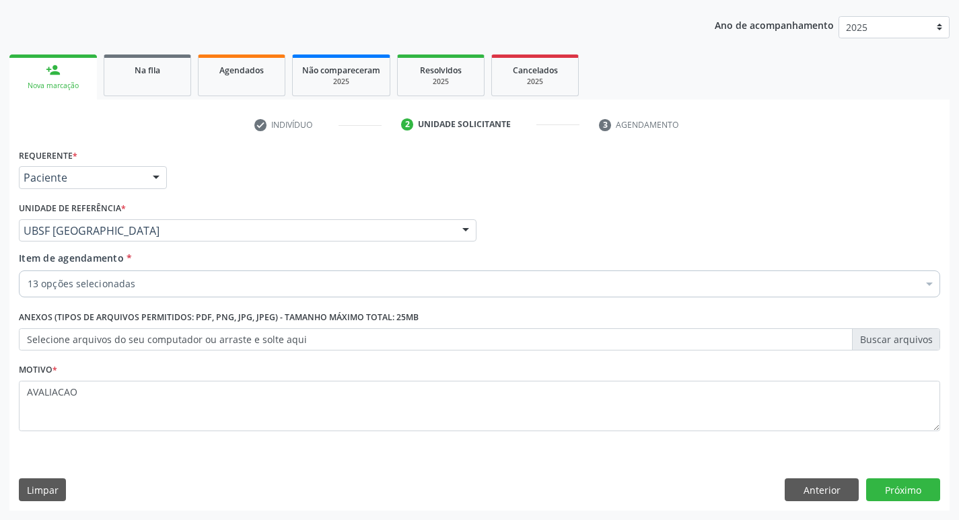
scroll to position [0, 0]
click at [886, 491] on button "Próximo" at bounding box center [903, 489] width 74 height 23
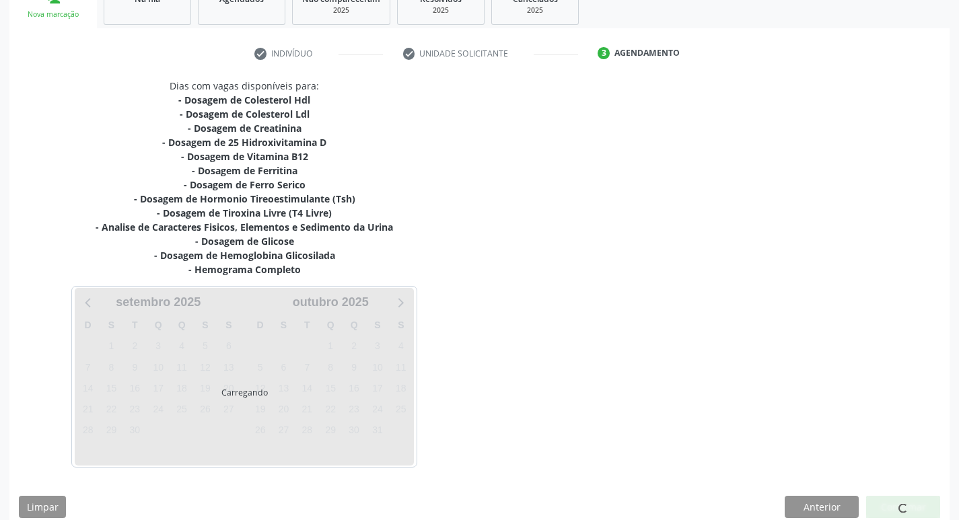
scroll to position [235, 0]
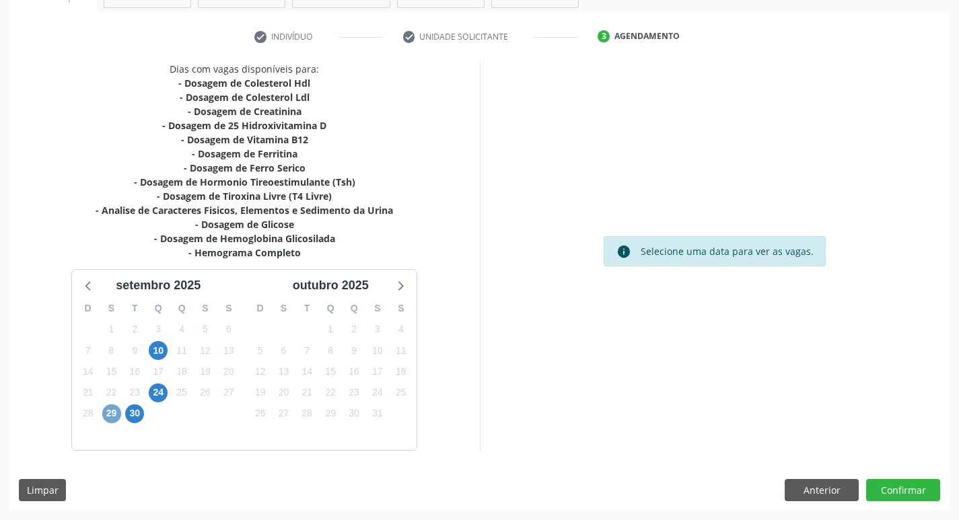
click at [118, 417] on span "29" at bounding box center [111, 413] width 19 height 19
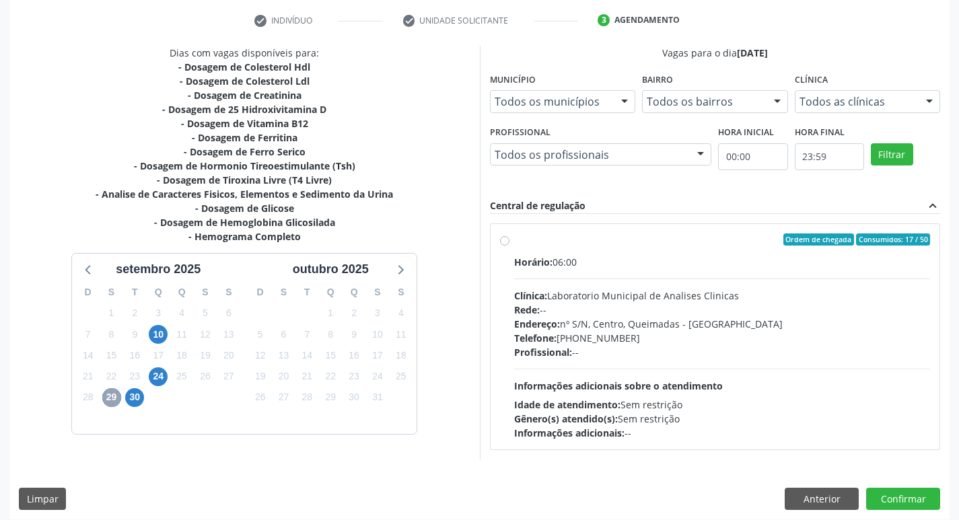
scroll to position [260, 0]
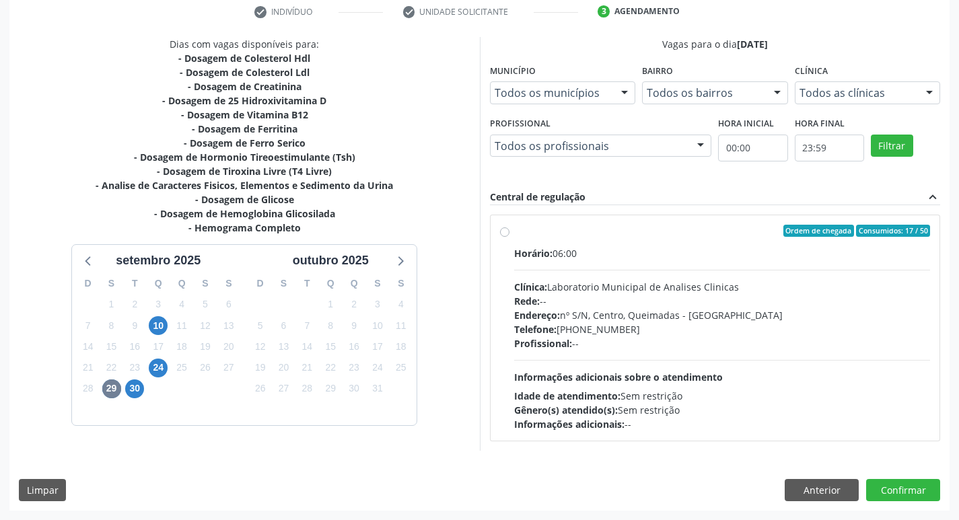
click at [622, 294] on div "Rede: --" at bounding box center [722, 301] width 417 height 14
click at [509, 237] on input "Ordem de chegada Consumidos: 17 / 50 Horário: 06:00 Clínica: Laboratorio Munici…" at bounding box center [504, 231] width 9 height 12
radio input "true"
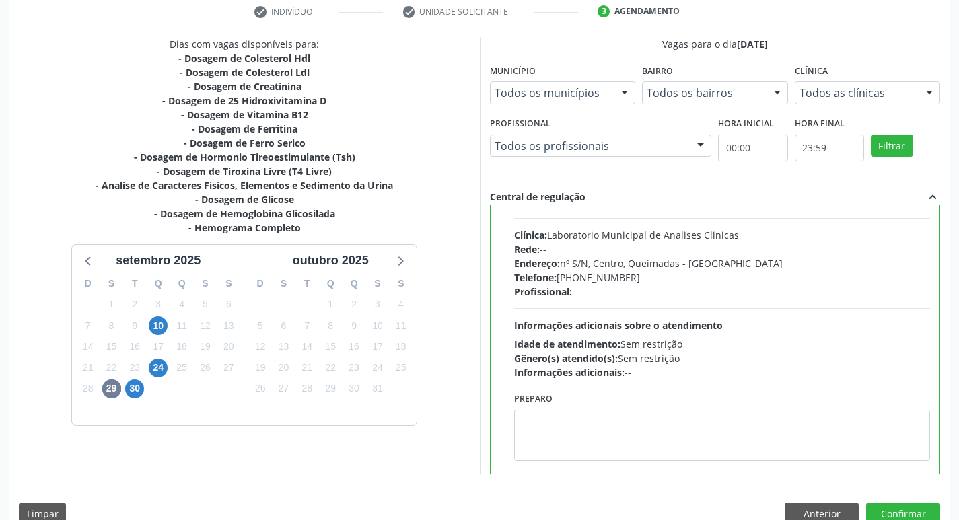
scroll to position [67, 0]
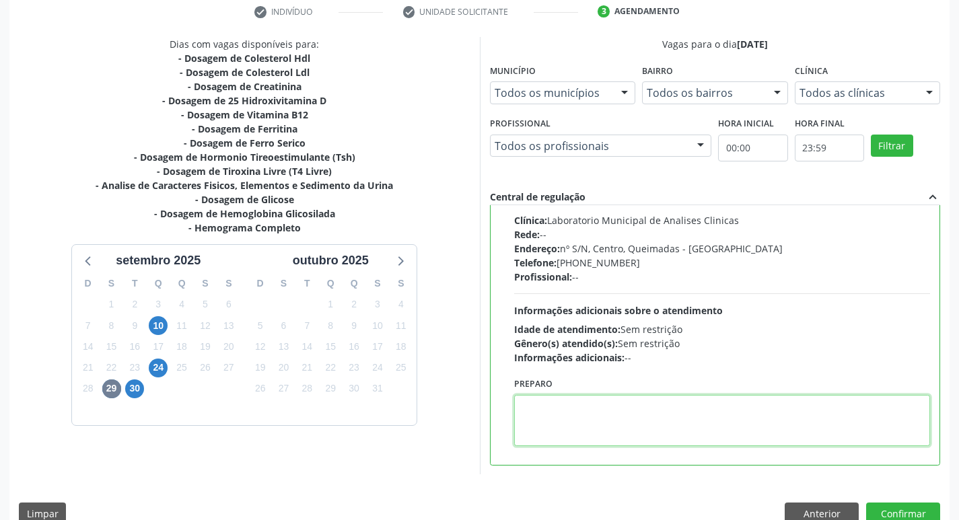
click at [592, 424] on textarea at bounding box center [722, 420] width 417 height 51
paste textarea "IR EM JEJUM"
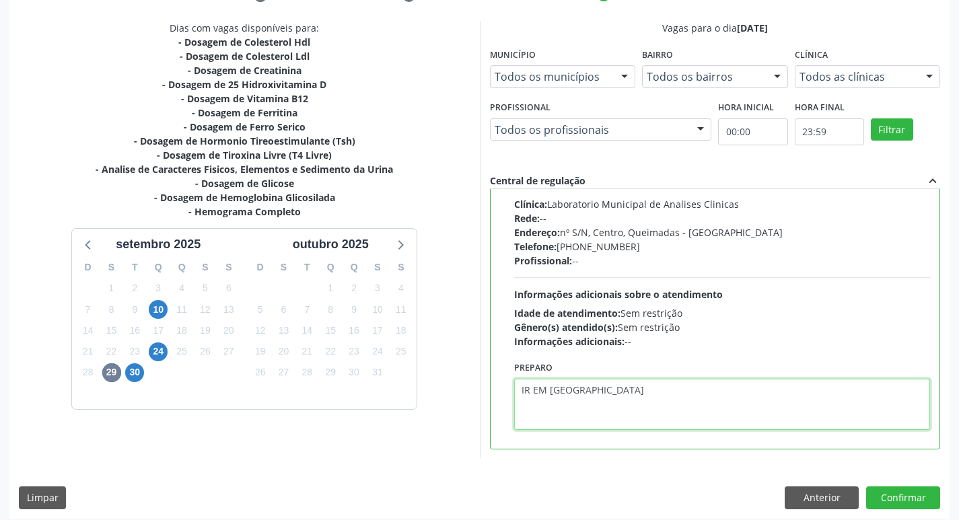
scroll to position [284, 0]
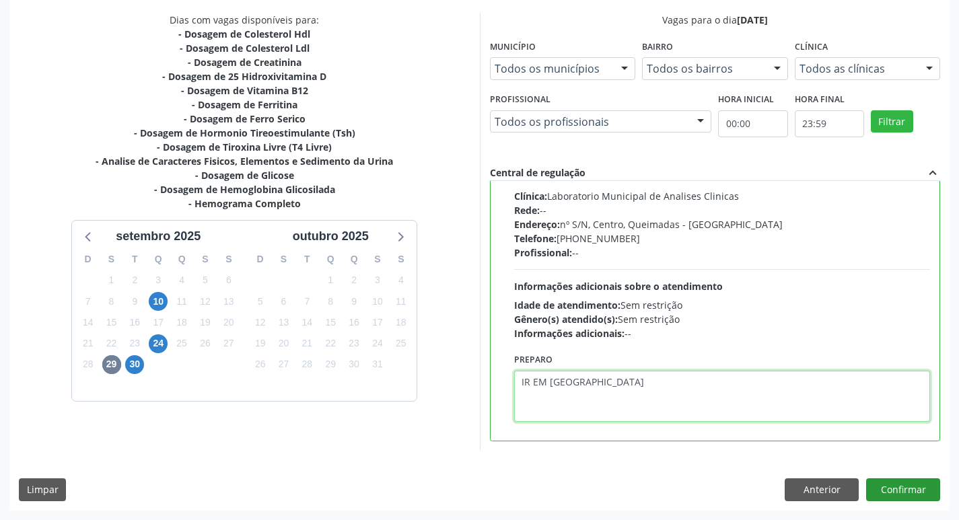
type textarea "IR EM JEJUM"
click at [884, 493] on button "Confirmar" at bounding box center [903, 489] width 74 height 23
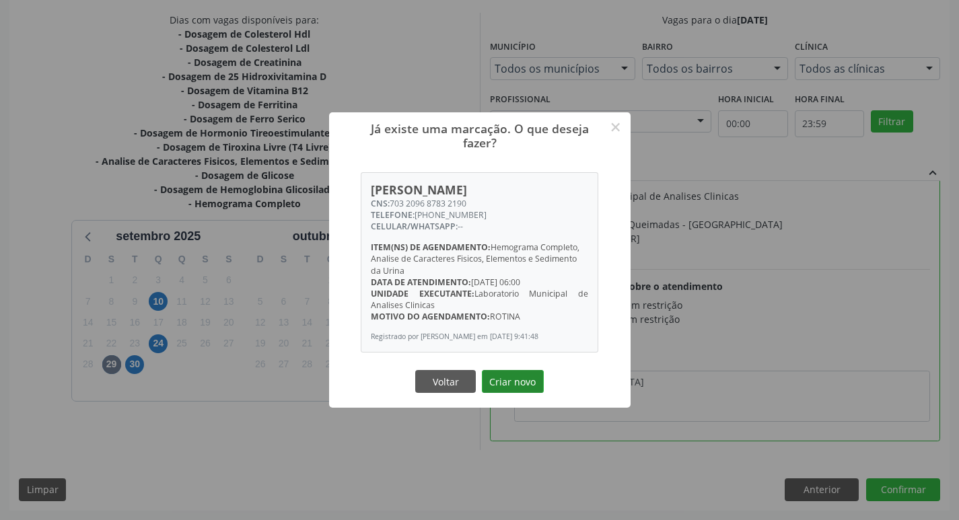
click at [523, 392] on button "Criar novo" at bounding box center [513, 381] width 62 height 23
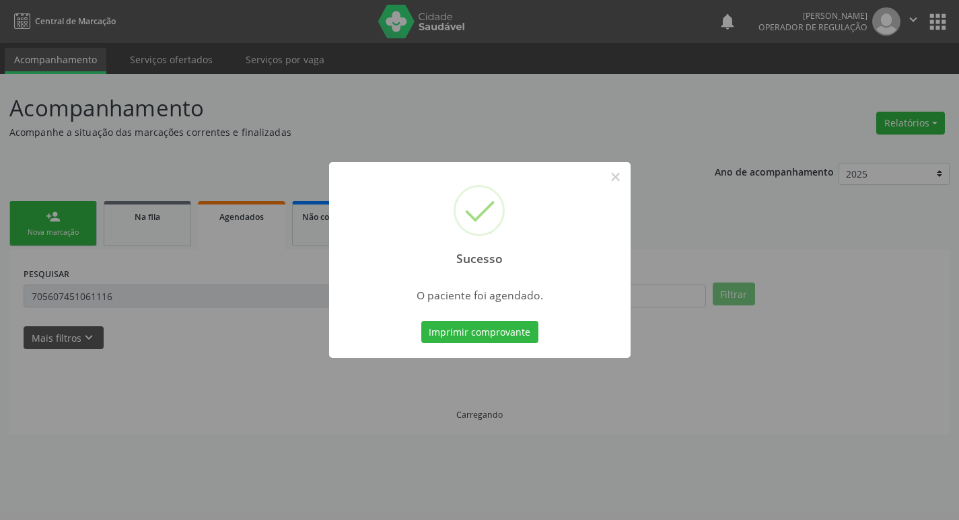
scroll to position [0, 0]
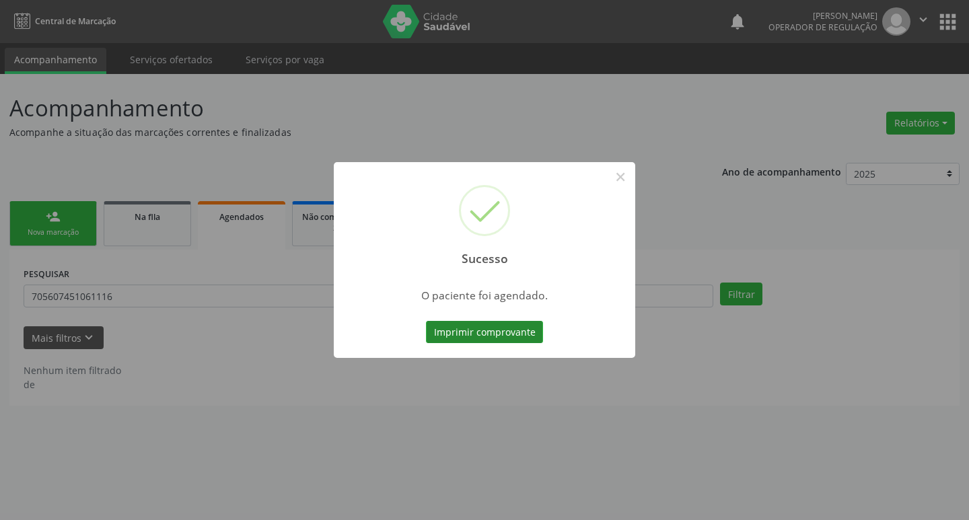
click at [471, 329] on button "Imprimir comprovante" at bounding box center [484, 332] width 117 height 23
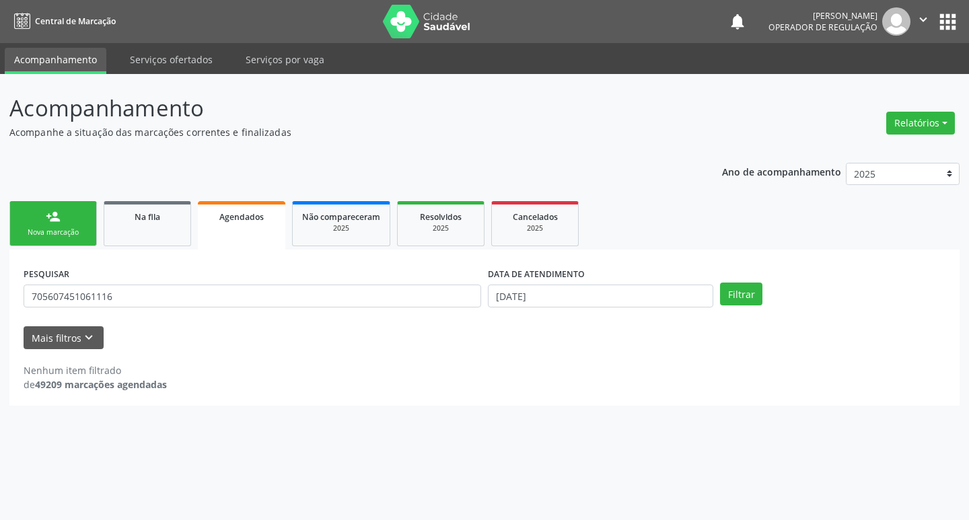
click at [63, 229] on div "Nova marcação" at bounding box center [53, 232] width 67 height 10
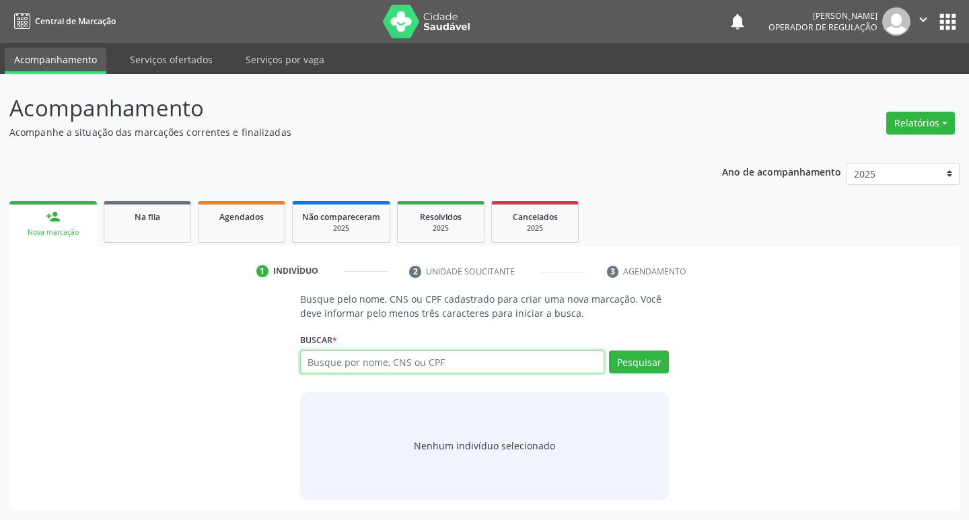
click at [323, 370] on input "text" at bounding box center [452, 362] width 305 height 23
type input "702402519454323"
click at [624, 367] on button "Pesquisar" at bounding box center [639, 362] width 60 height 23
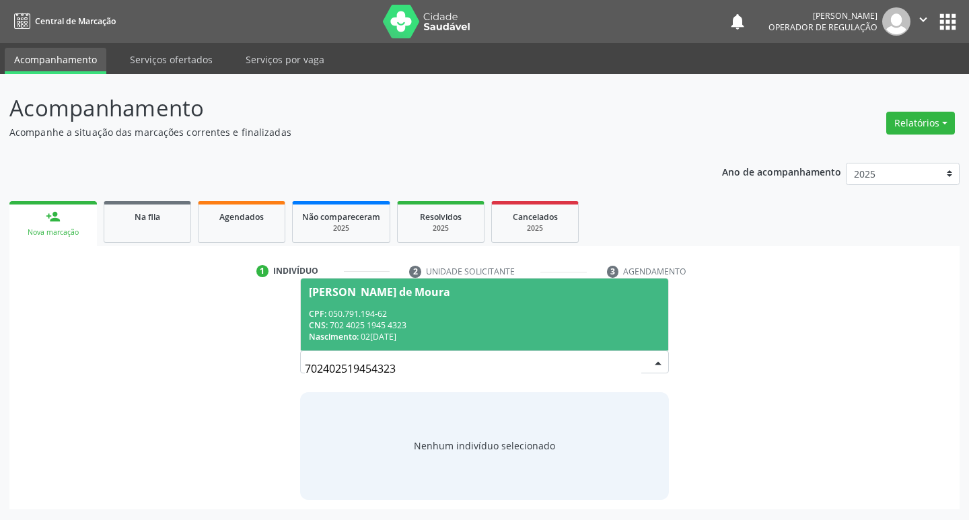
click at [395, 305] on span "Ivete Barboza de Moura CPF: 050.791.194-62 CNS: 702 4025 1945 4323 Nascimento: …" at bounding box center [485, 315] width 368 height 72
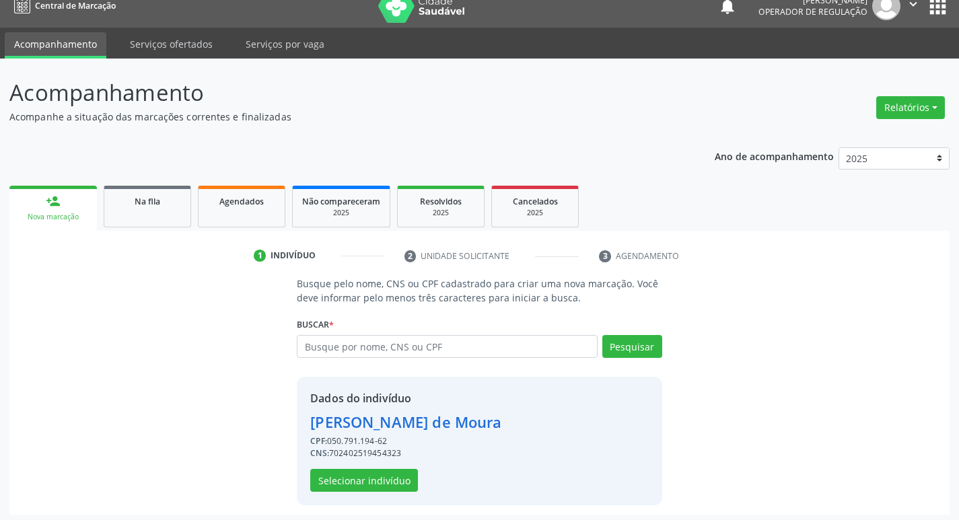
scroll to position [20, 0]
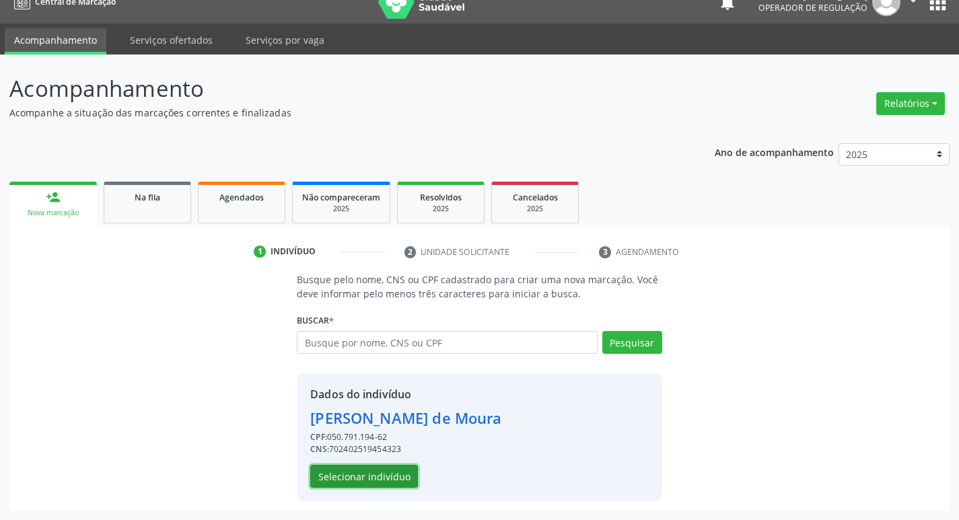
click at [367, 475] on button "Selecionar indivíduo" at bounding box center [364, 476] width 108 height 23
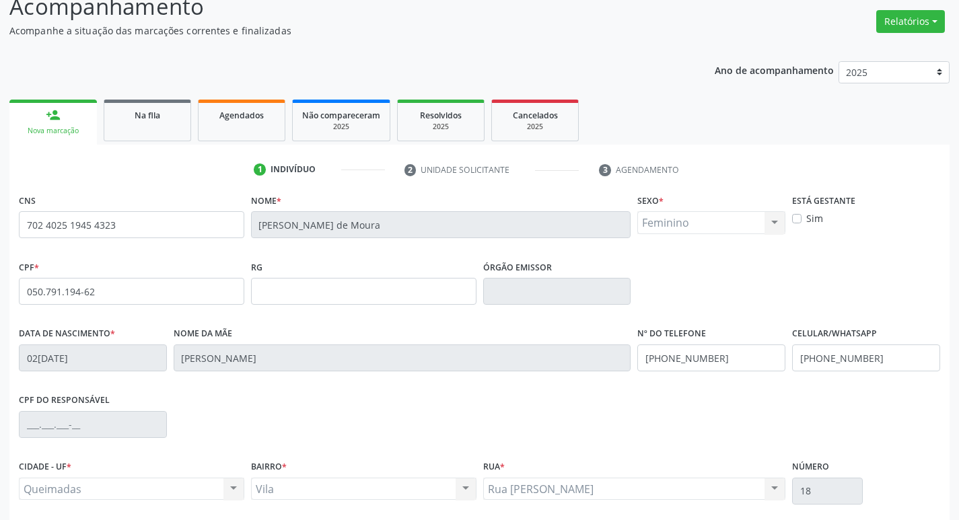
scroll to position [209, 0]
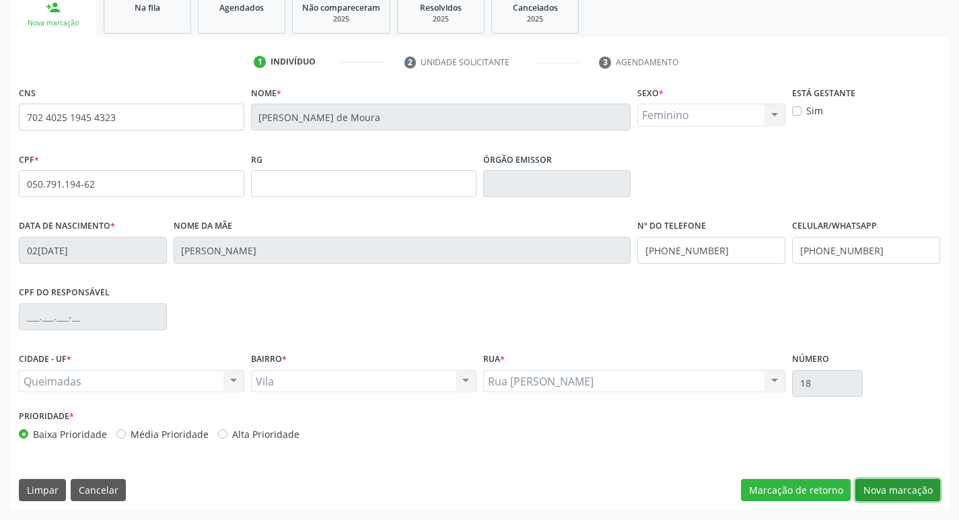
click at [875, 482] on button "Nova marcação" at bounding box center [897, 490] width 85 height 23
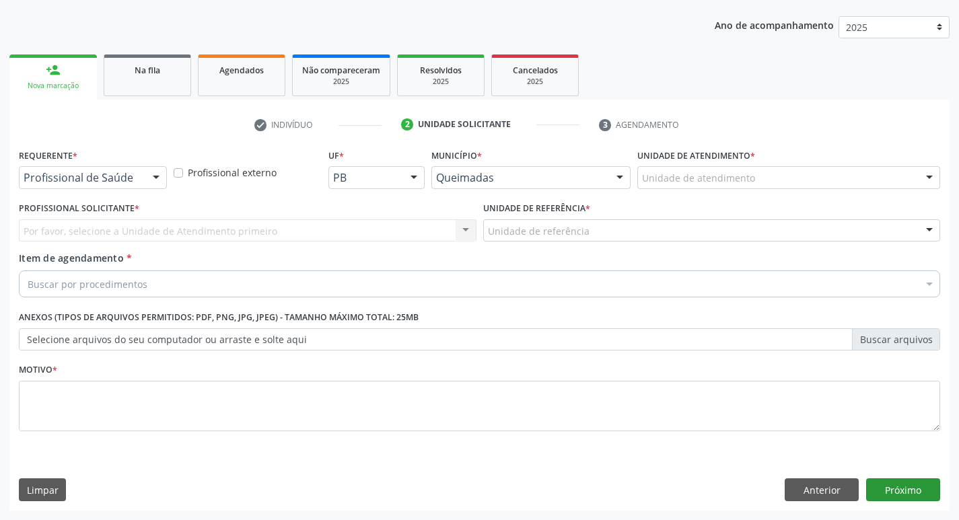
scroll to position [147, 0]
click at [102, 186] on div at bounding box center [93, 177] width 148 height 23
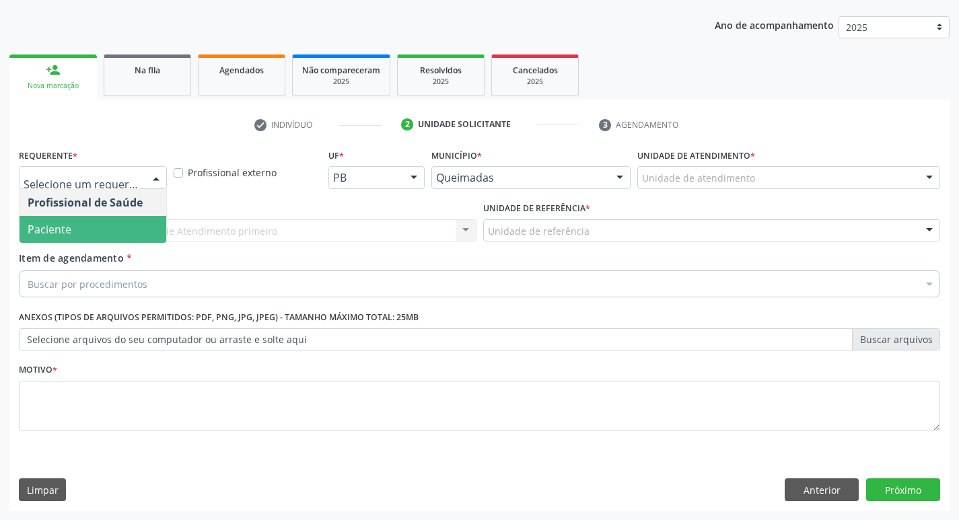
click at [98, 234] on span "Paciente" at bounding box center [93, 229] width 147 height 27
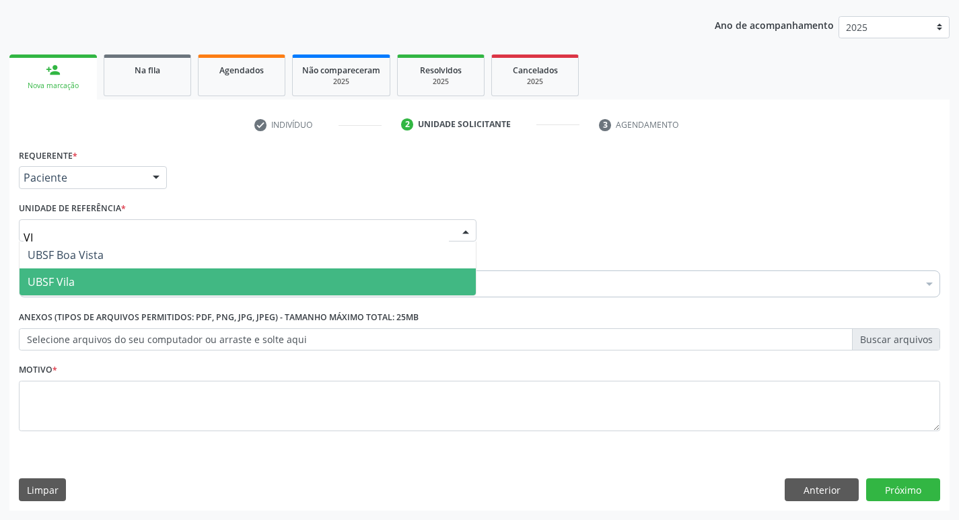
type input "VIL"
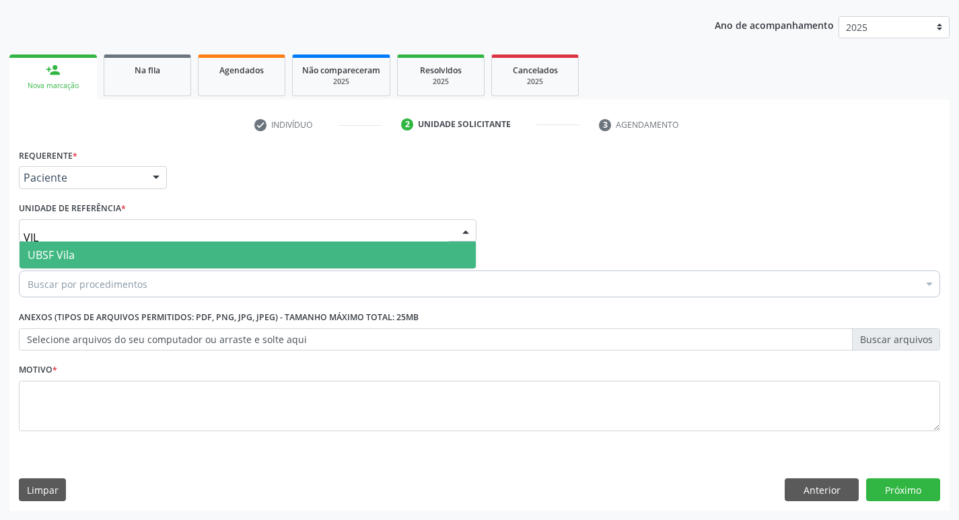
click at [91, 260] on span "UBSF Vila" at bounding box center [248, 255] width 456 height 27
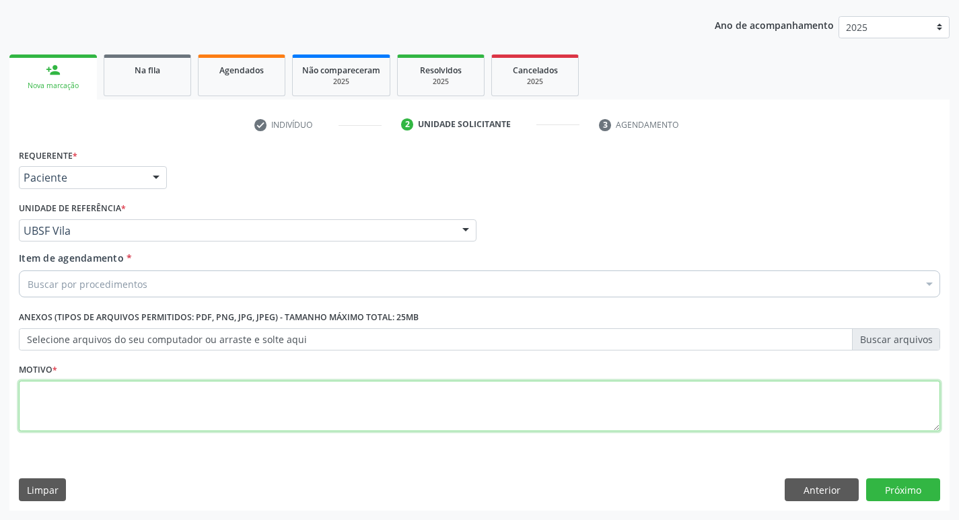
click at [92, 388] on textarea at bounding box center [479, 406] width 921 height 51
type textarea "S"
type textarea "AVALIACAO"
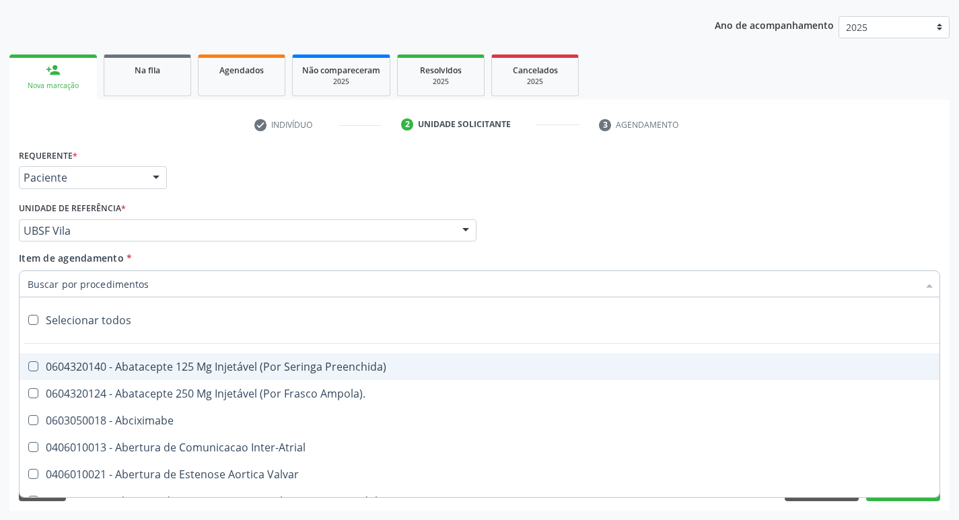
type input "H"
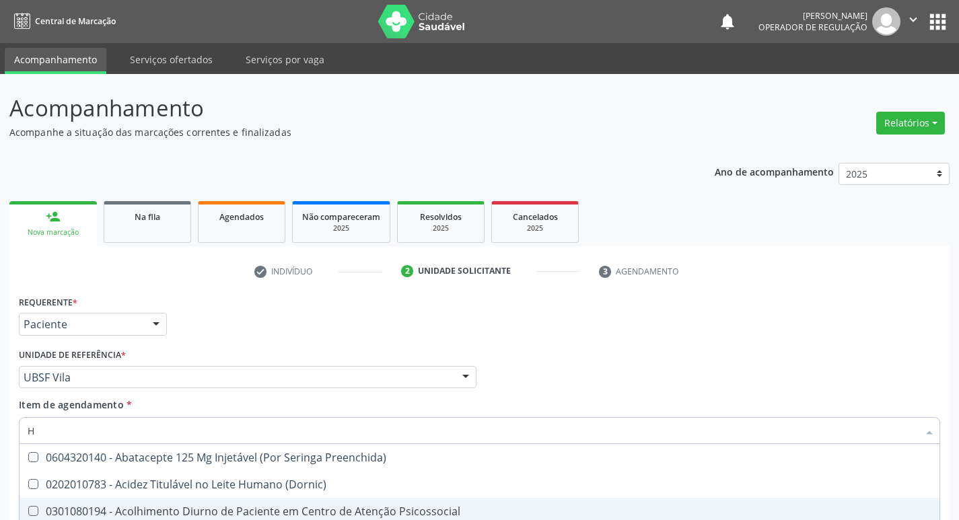
scroll to position [147, 0]
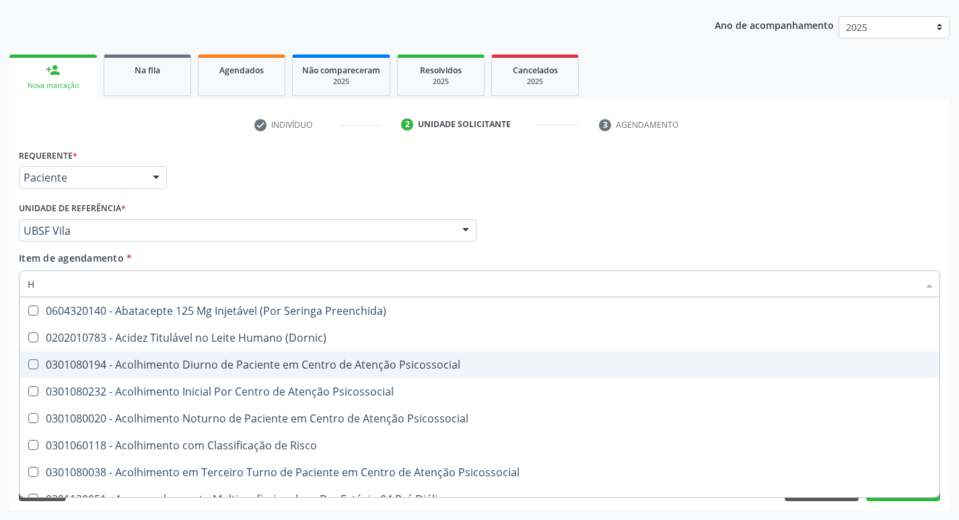
type input "HEMOGR"
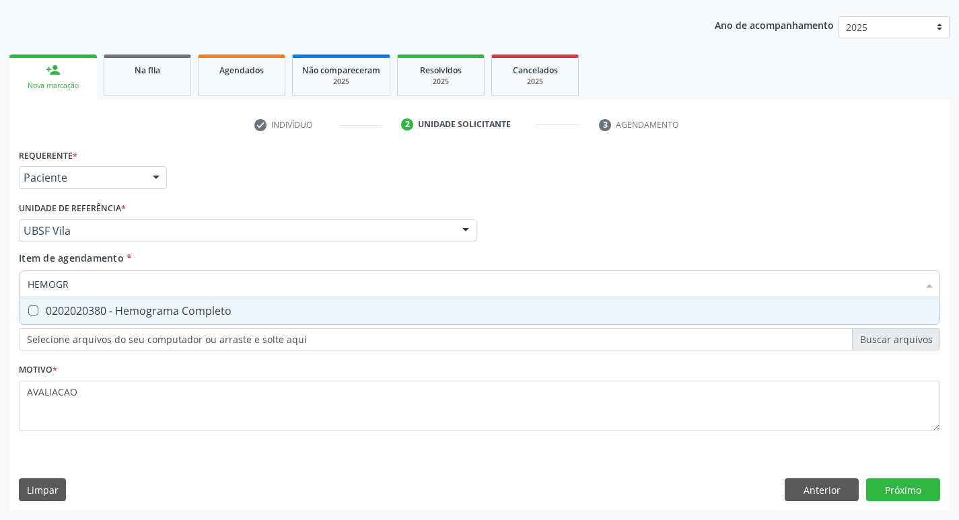
click at [169, 323] on span "0202020380 - Hemograma Completo" at bounding box center [480, 310] width 920 height 27
checkbox Completo "true"
type input "HEMOG"
checkbox Completo "false"
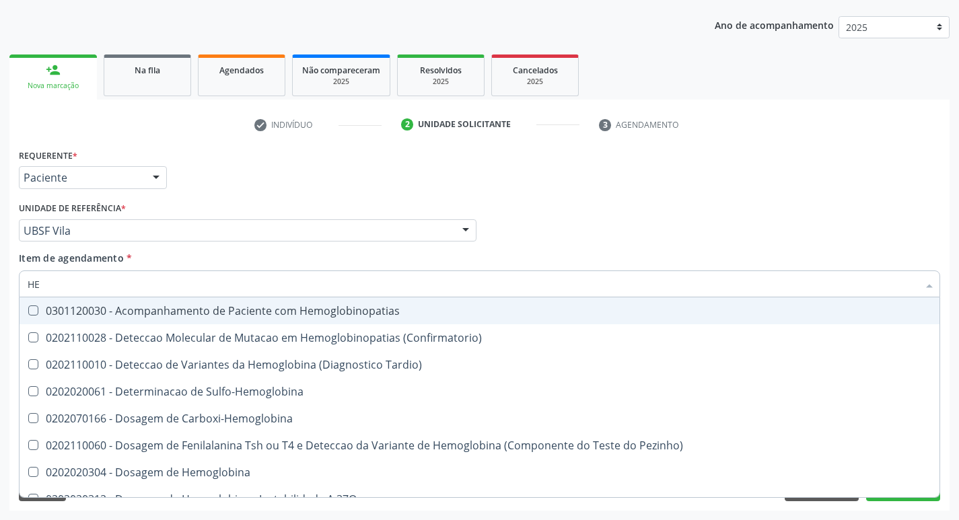
type input "H"
checkbox Completo "false"
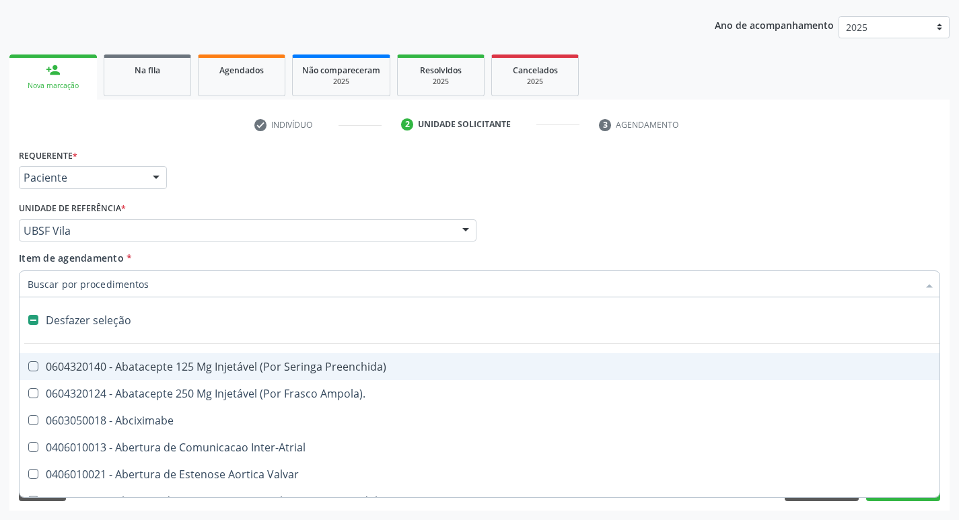
type input "H"
checkbox Convencional\) "true"
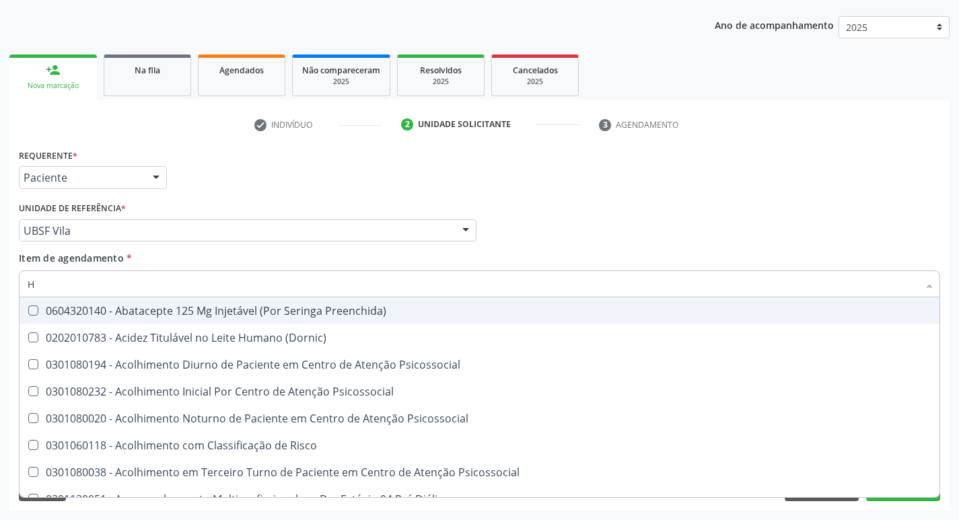
type input "HEMOGLOBINA G"
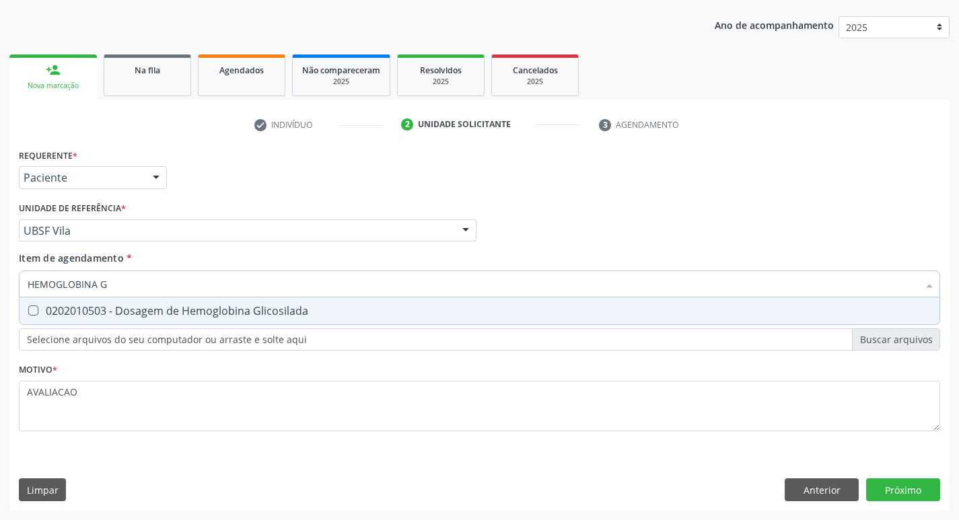
click at [202, 306] on div "0202010503 - Dosagem de Hemoglobina Glicosilada" at bounding box center [480, 311] width 904 height 11
checkbox Glicosilada "true"
type input "HEMOGLOBINA"
checkbox Glicosilada "false"
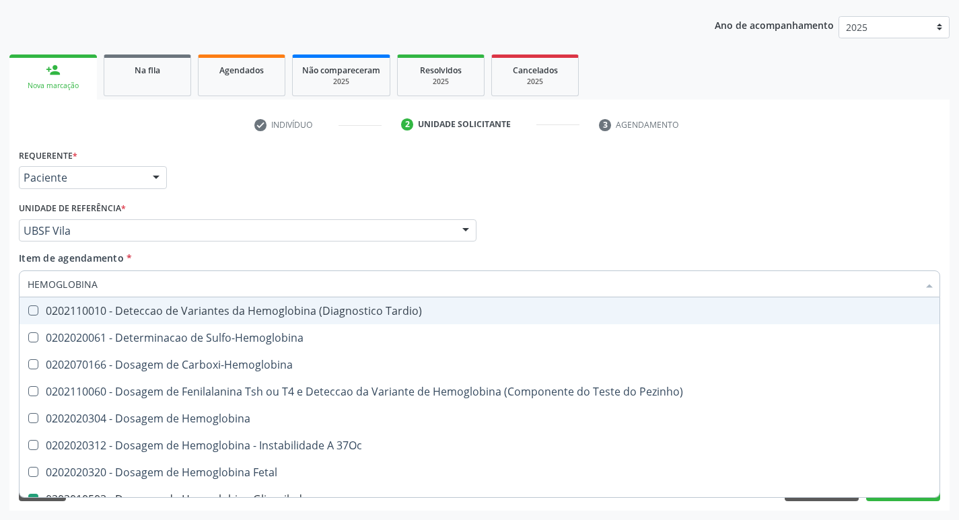
type input "HEMOGLOBIN"
checkbox Glicosilada "false"
checkbox Hemoglobina "true"
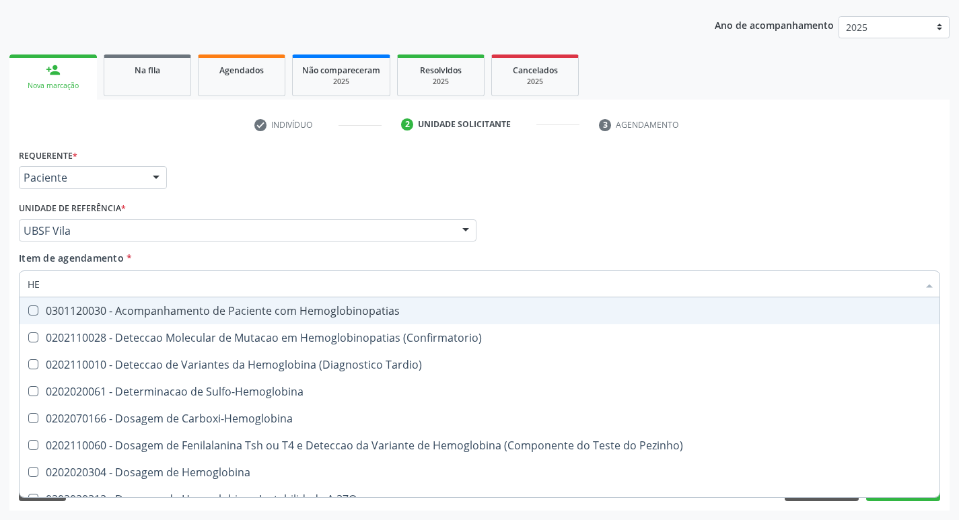
type input "H"
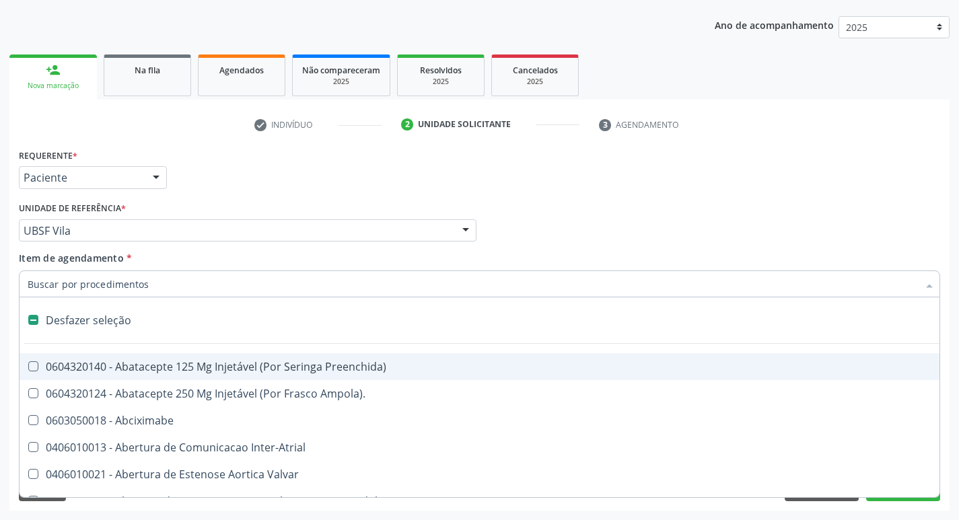
checkbox Dente\) "false"
checkbox Capsula\) "false"
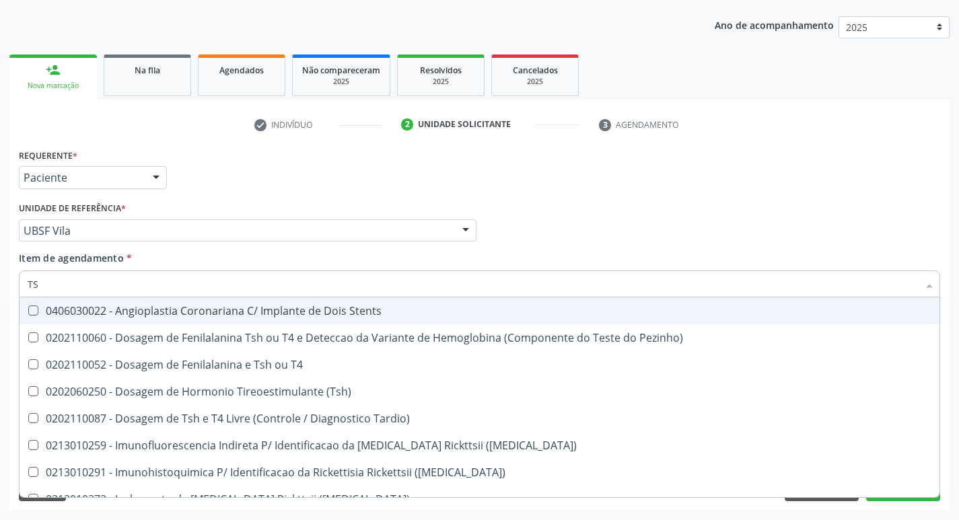
type input "TSH"
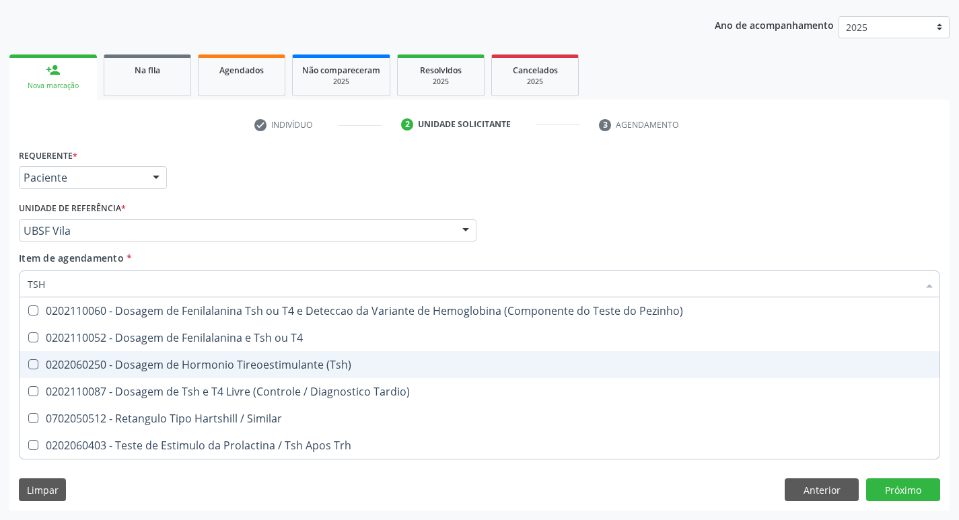
click at [239, 361] on div "0202060250 - Dosagem de Hormonio Tireoestimulante (Tsh)" at bounding box center [480, 364] width 904 height 11
checkbox \(Tsh\) "true"
type input "TS"
checkbox \(Tsh\) "false"
checkbox Tardio\) "true"
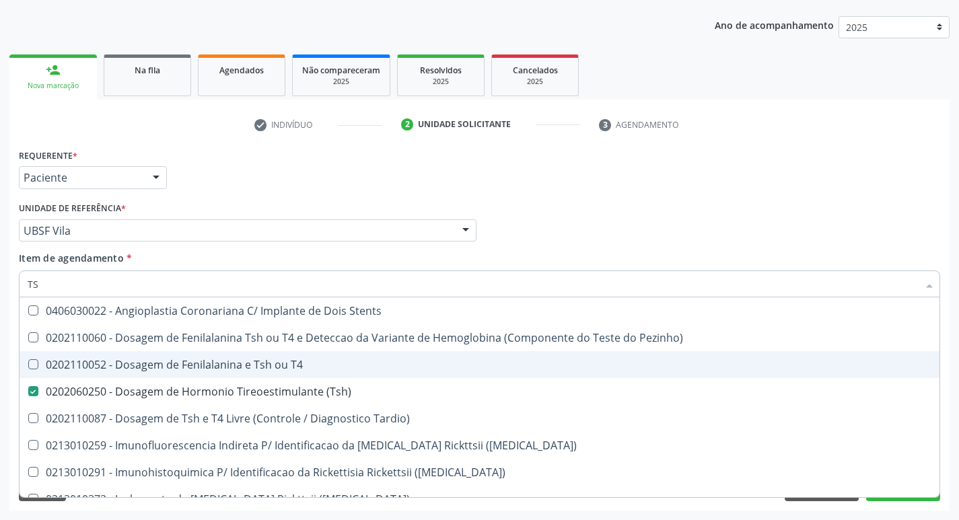
type input "T"
checkbox \(Tsh\) "false"
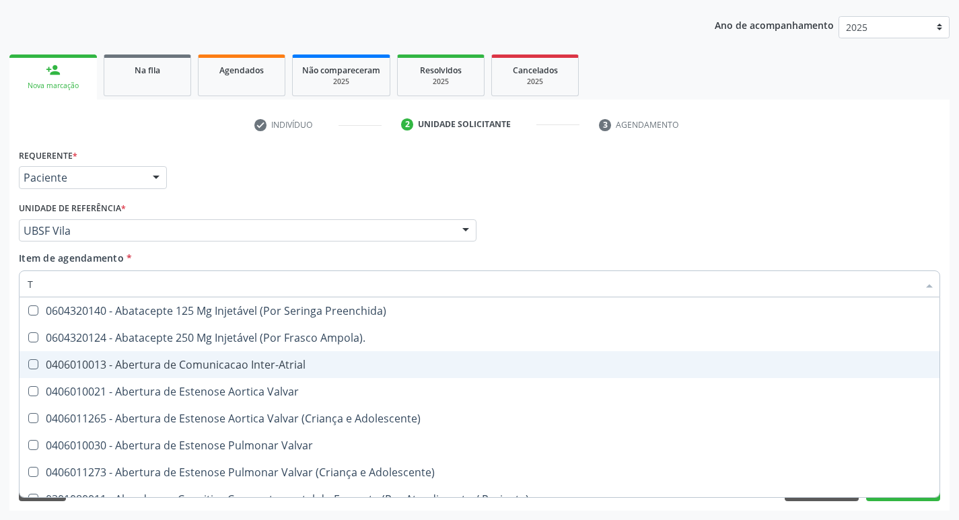
type input "T4"
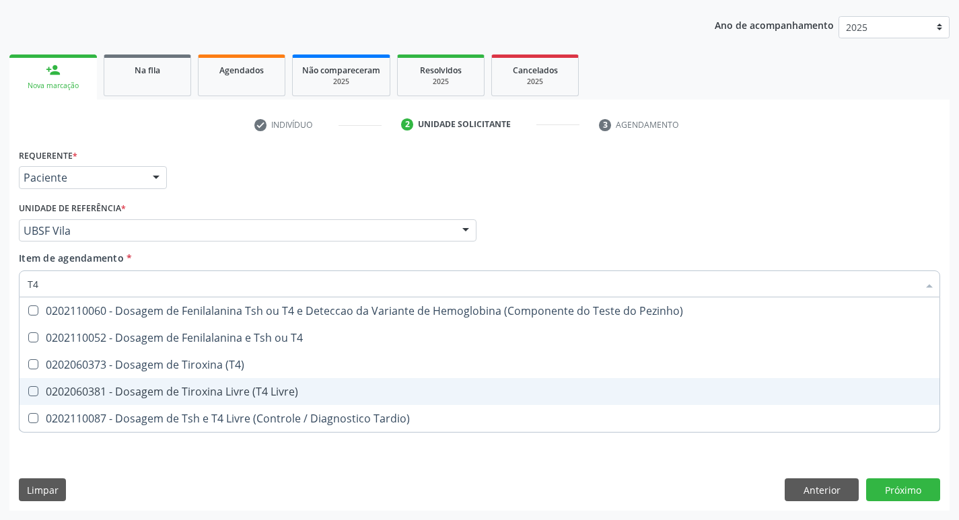
click at [244, 394] on div "0202060381 - Dosagem de Tiroxina Livre (T4 Livre)" at bounding box center [480, 391] width 904 height 11
checkbox Livre\) "true"
type input "T"
checkbox Livre\) "false"
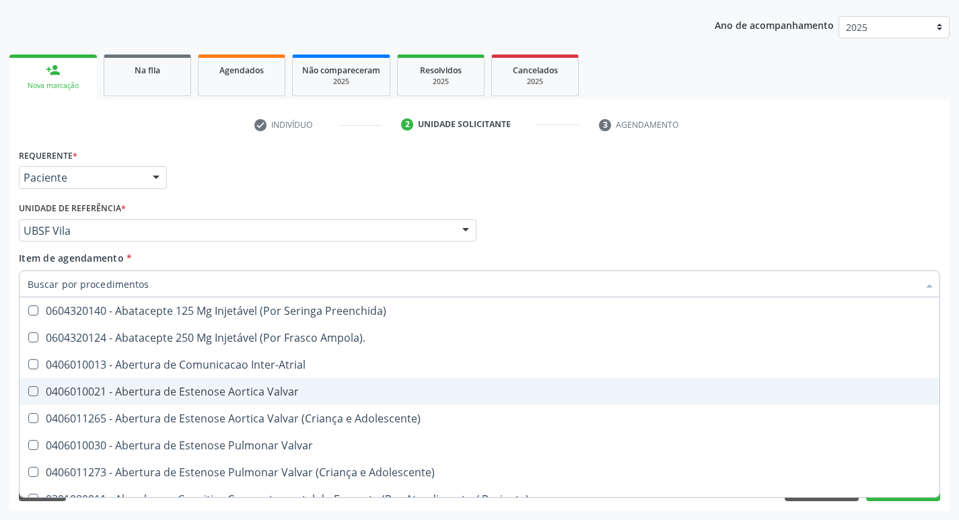
type input "V"
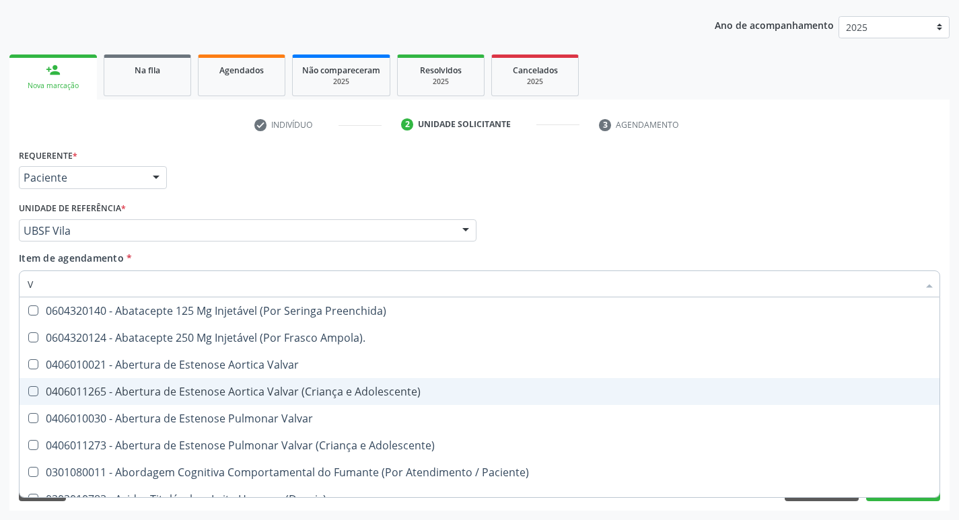
checkbox Livre\) "true"
type input "VI"
checkbox Livre\) "false"
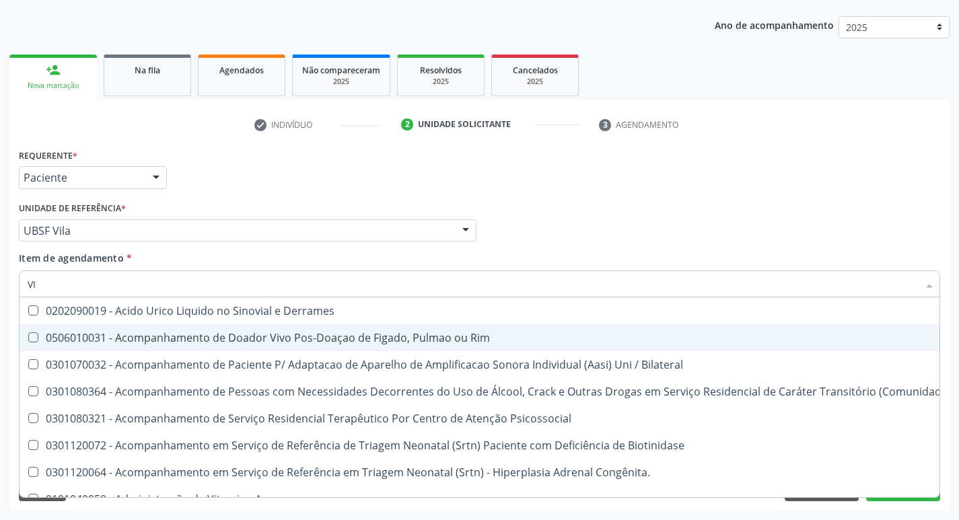
type input "VITAM"
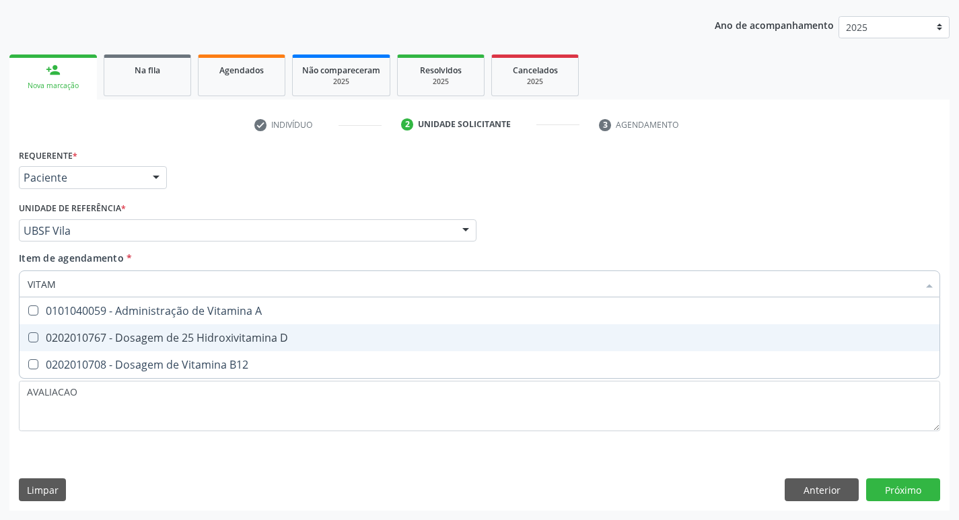
click at [200, 341] on div "0202010767 - Dosagem de 25 Hidroxivitamina D" at bounding box center [480, 337] width 904 height 11
checkbox D "true"
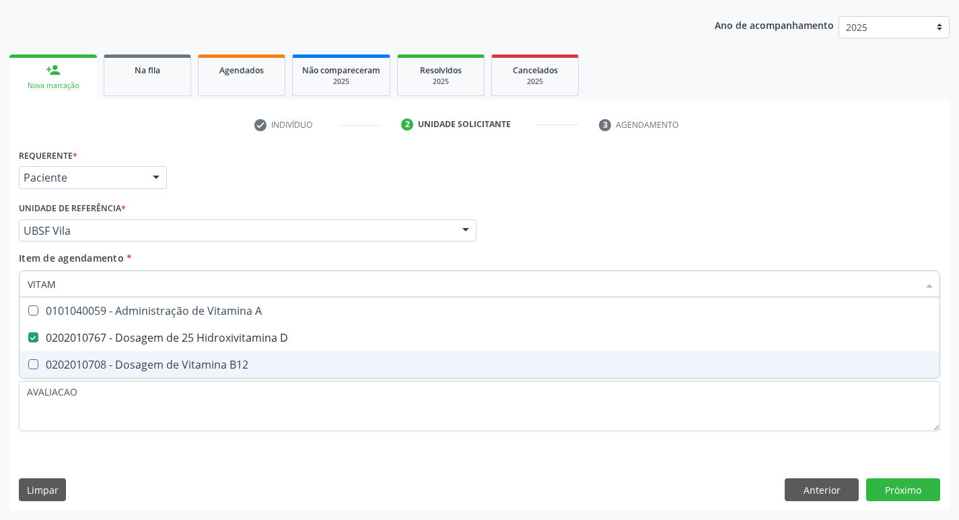
click at [203, 366] on div "0202010708 - Dosagem de Vitamina B12" at bounding box center [480, 364] width 904 height 11
checkbox B12 "true"
type input "VITA"
checkbox D "false"
checkbox B12 "false"
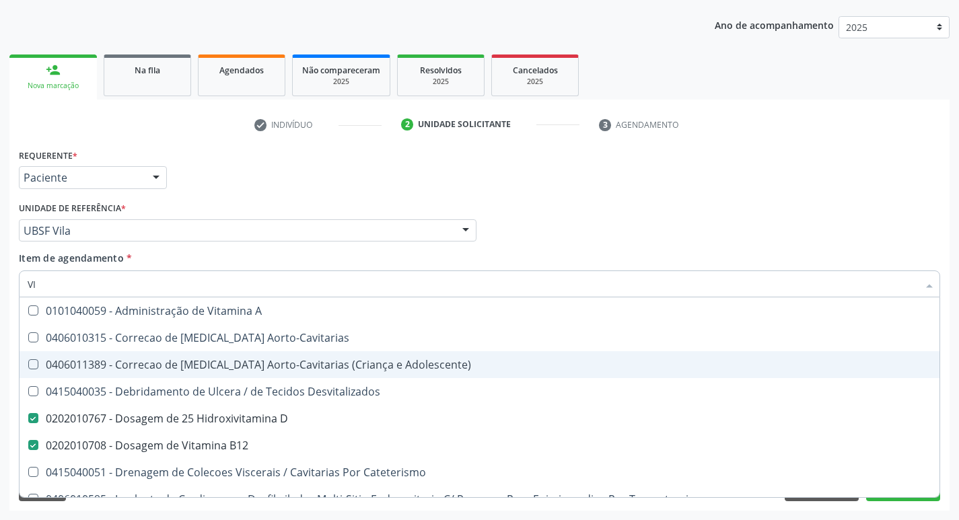
type input "V"
checkbox D "false"
checkbox B12 "false"
checkbox Cateterismo "false"
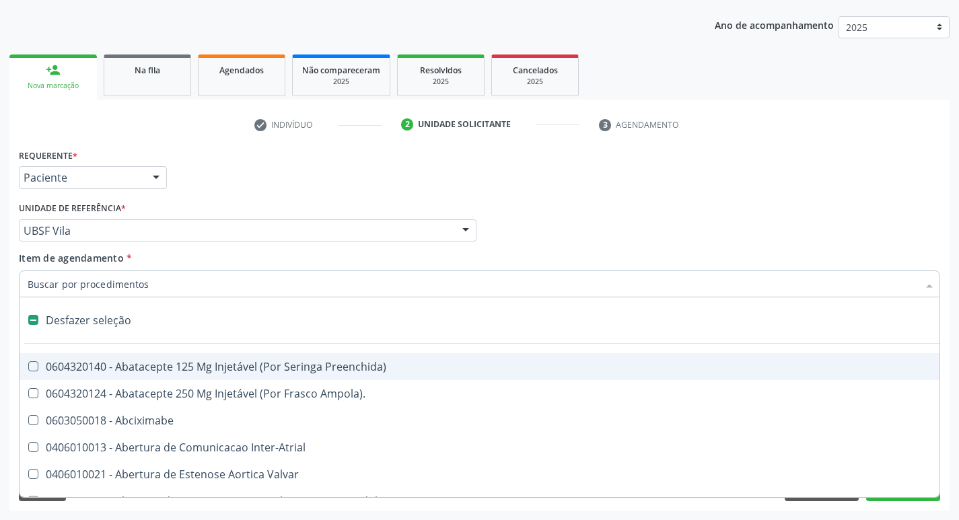
type input "2"
checkbox Total "true"
checkbox Puerperal "true"
checkbox Internado "true"
checkbox Anos\) "true"
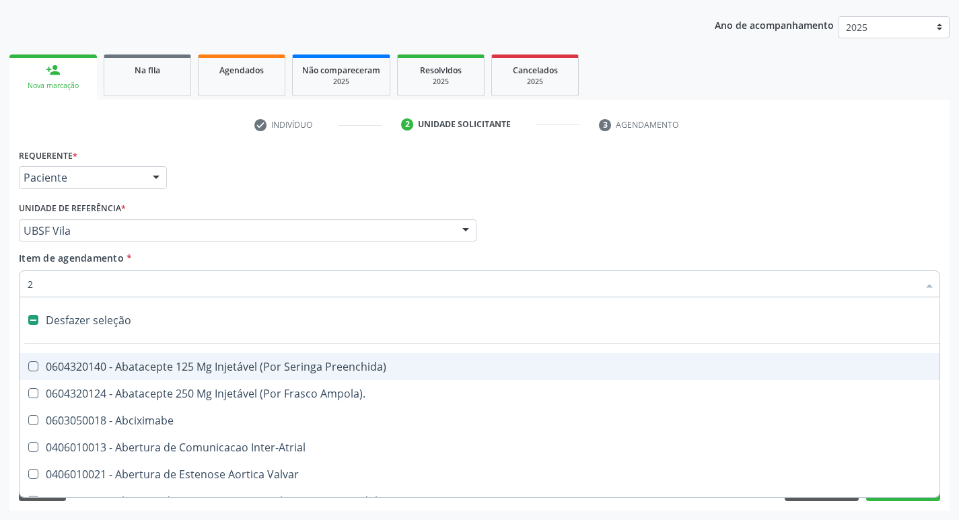
checkbox Adolescente\) "true"
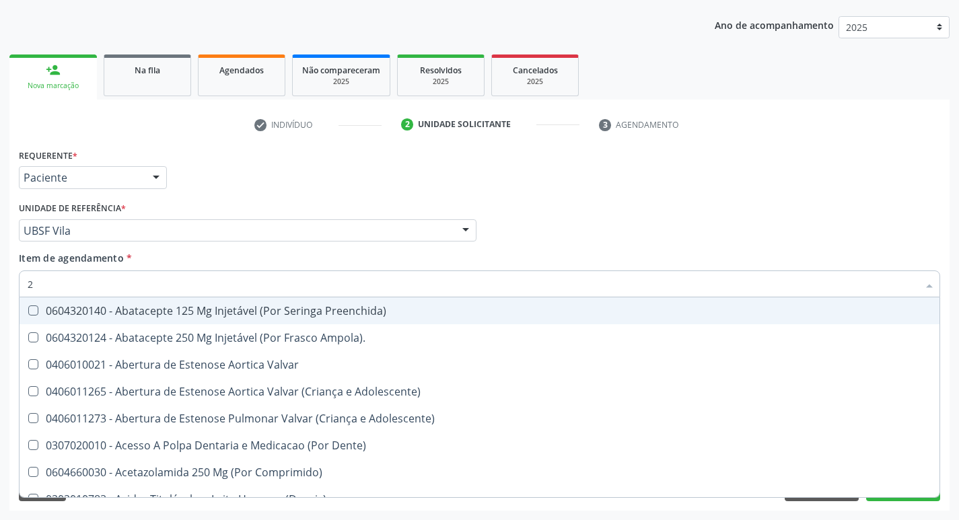
type input "20205001"
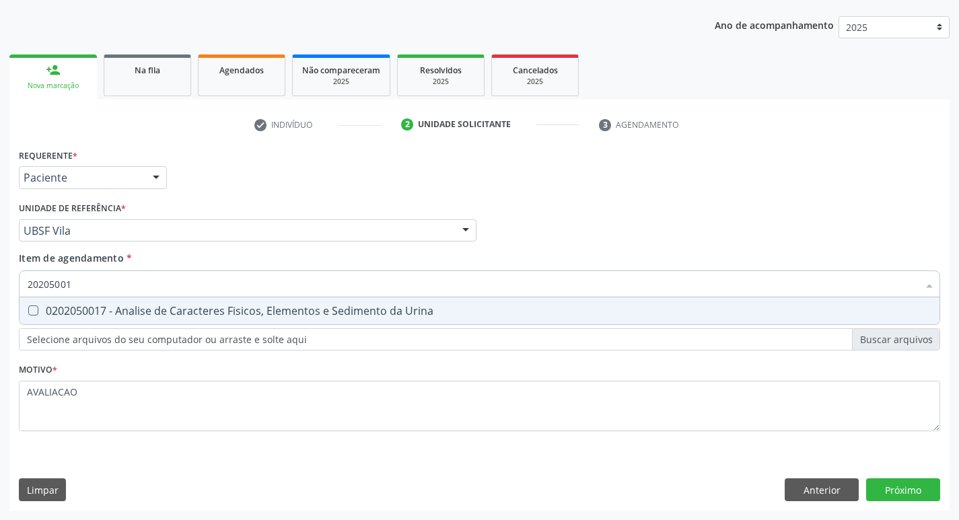
click at [177, 319] on span "0202050017 - Analise de Caracteres Fisicos, Elementos e Sedimento da Urina" at bounding box center [480, 310] width 920 height 27
checkbox Urina "true"
click at [919, 491] on div "Requerente * Paciente Profissional de Saúde Paciente Nenhum resultado encontrad…" at bounding box center [479, 327] width 940 height 365
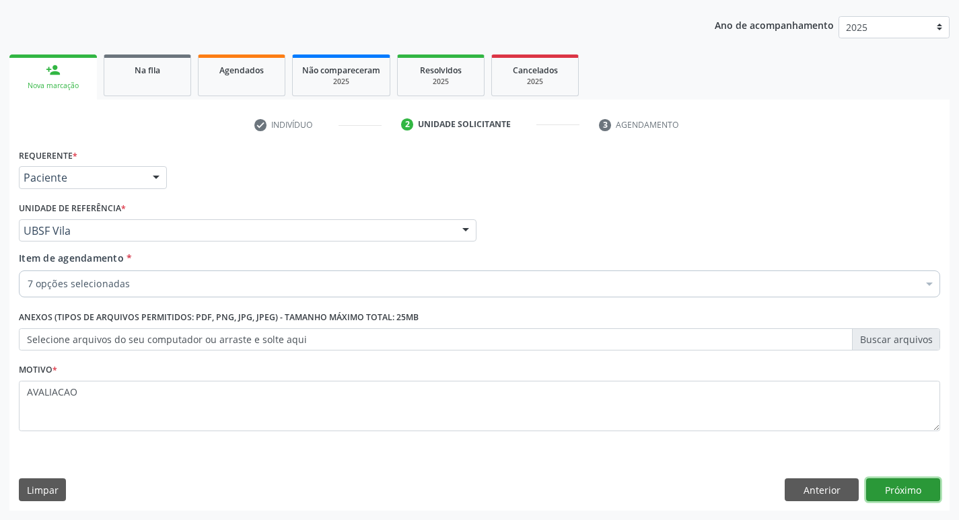
click at [897, 485] on button "Próximo" at bounding box center [903, 489] width 74 height 23
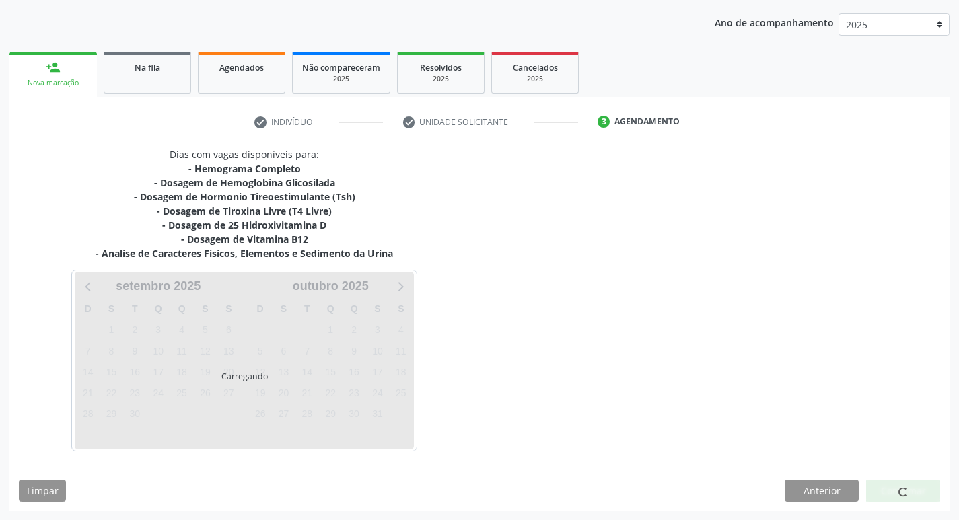
scroll to position [150, 0]
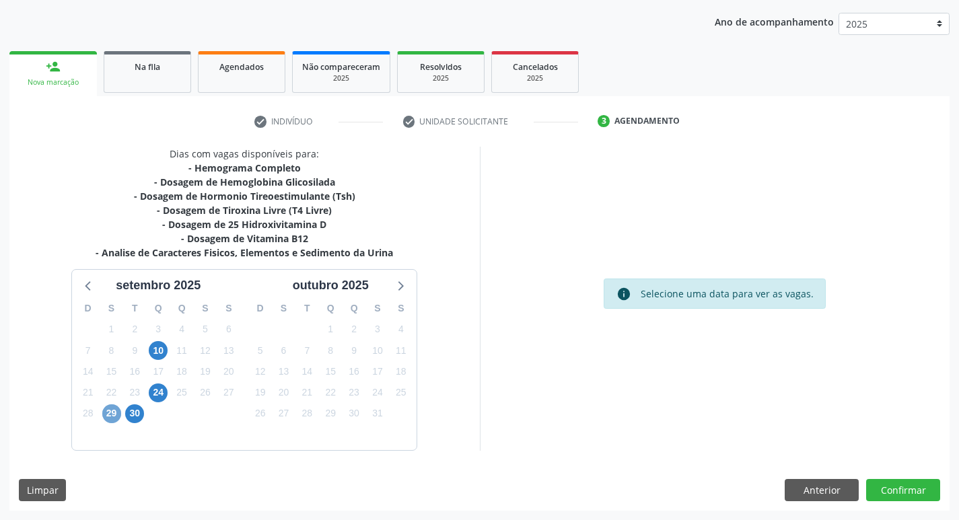
click at [114, 410] on span "29" at bounding box center [111, 413] width 19 height 19
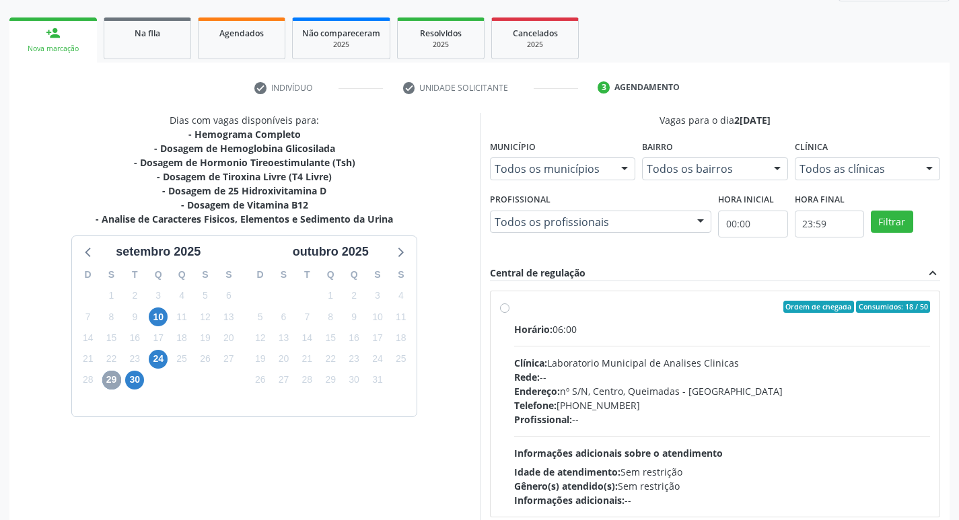
scroll to position [260, 0]
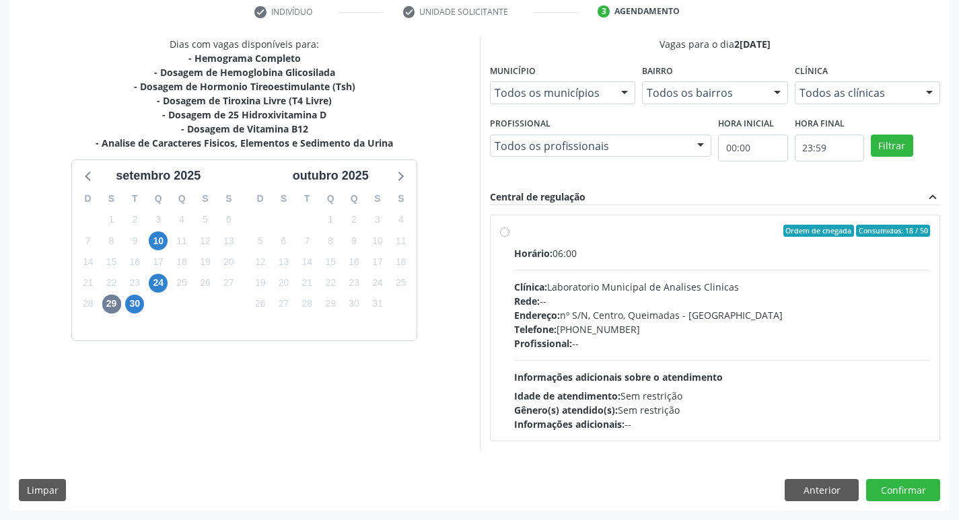
click at [594, 367] on div "Horário: 06:00 Clínica: Laboratorio Municipal de Analises Clinicas Rede: -- End…" at bounding box center [722, 338] width 417 height 185
click at [509, 237] on input "Ordem de chegada Consumidos: 18 / 50 Horário: 06:00 Clínica: Laboratorio Munici…" at bounding box center [504, 231] width 9 height 12
radio input "true"
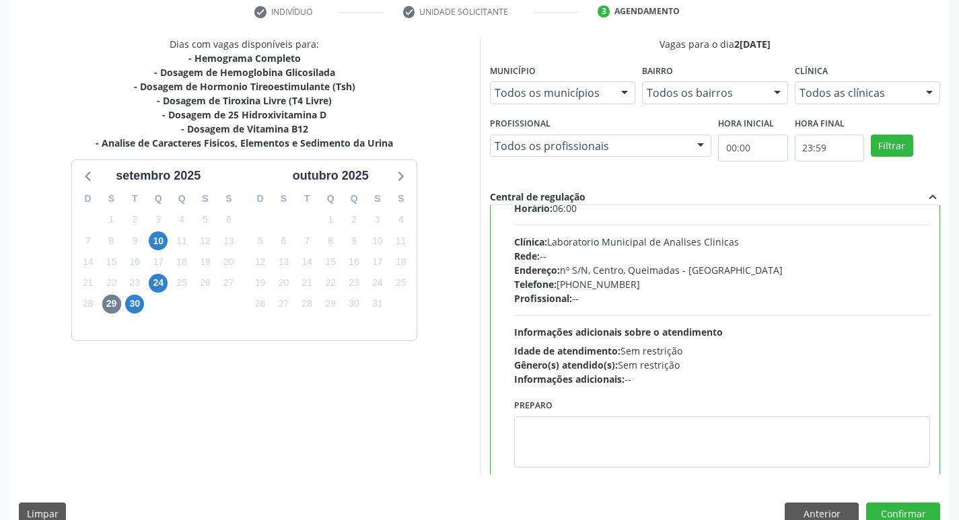
scroll to position [67, 0]
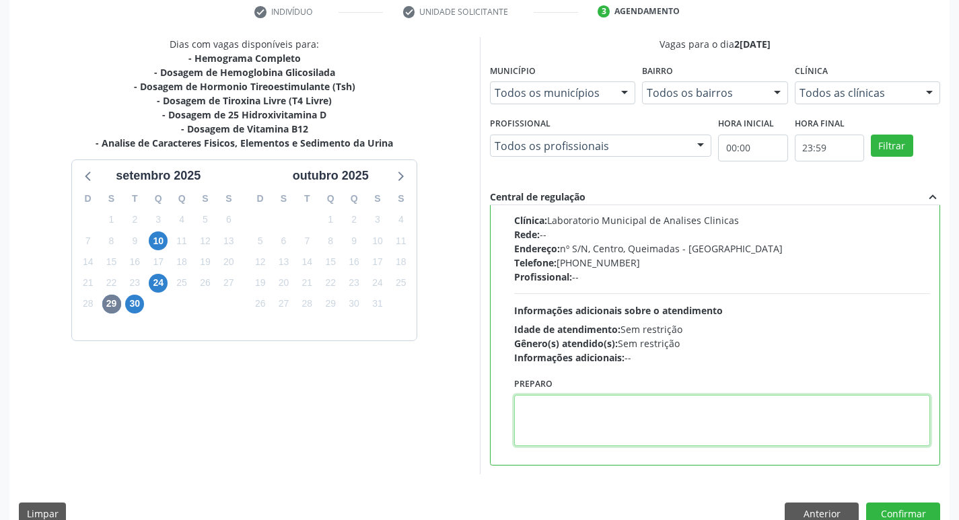
click at [547, 438] on textarea at bounding box center [722, 420] width 417 height 51
paste textarea "IR EM JEJUM"
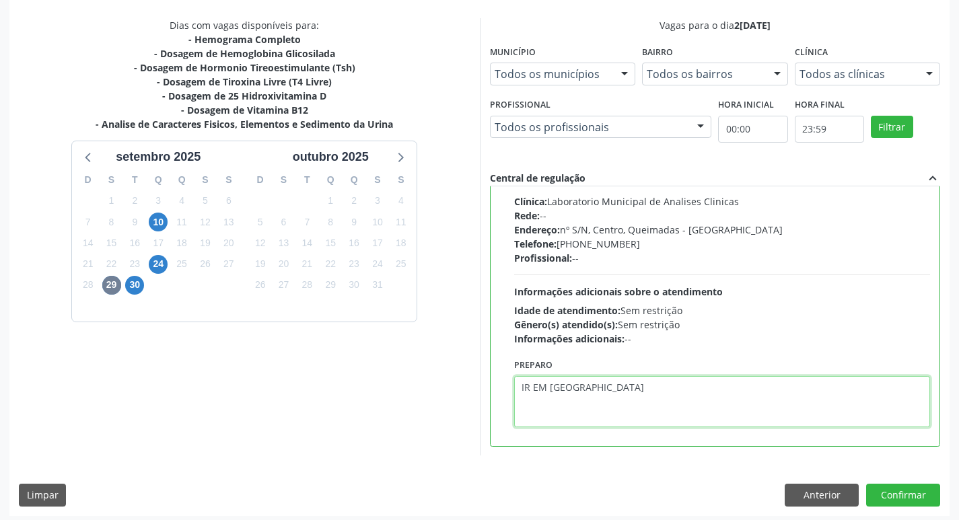
scroll to position [284, 0]
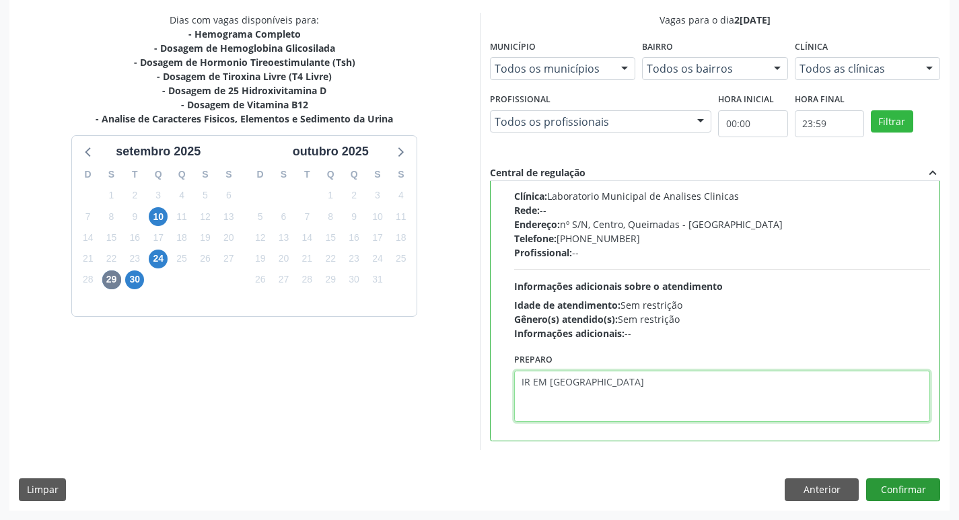
type textarea "IR EM JEJUM"
click at [898, 485] on button "Confirmar" at bounding box center [903, 489] width 74 height 23
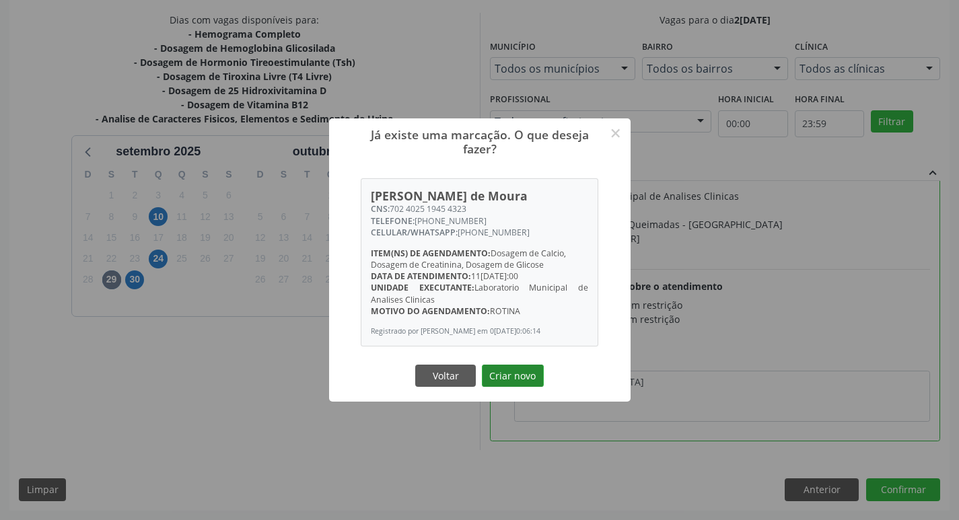
click at [513, 384] on button "Criar novo" at bounding box center [513, 376] width 62 height 23
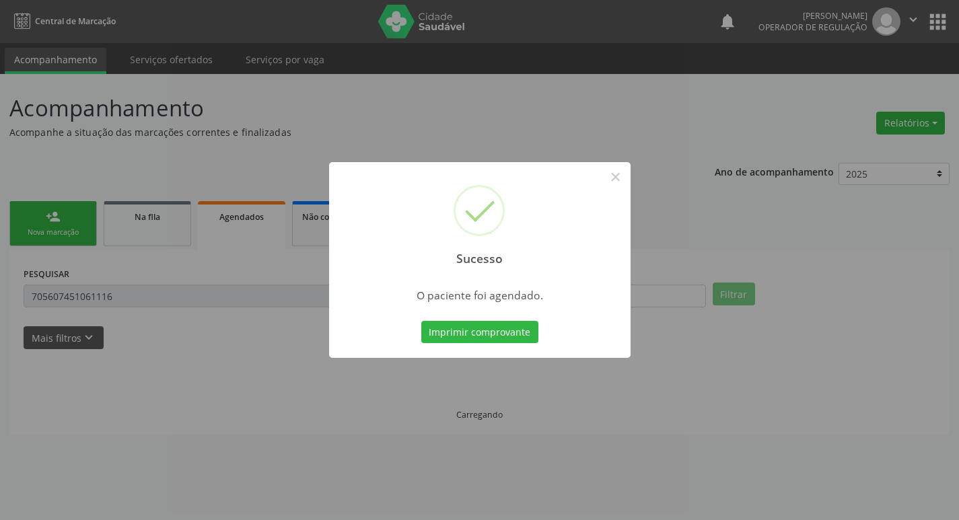
scroll to position [0, 0]
click at [487, 332] on button "Imprimir comprovante" at bounding box center [484, 332] width 117 height 23
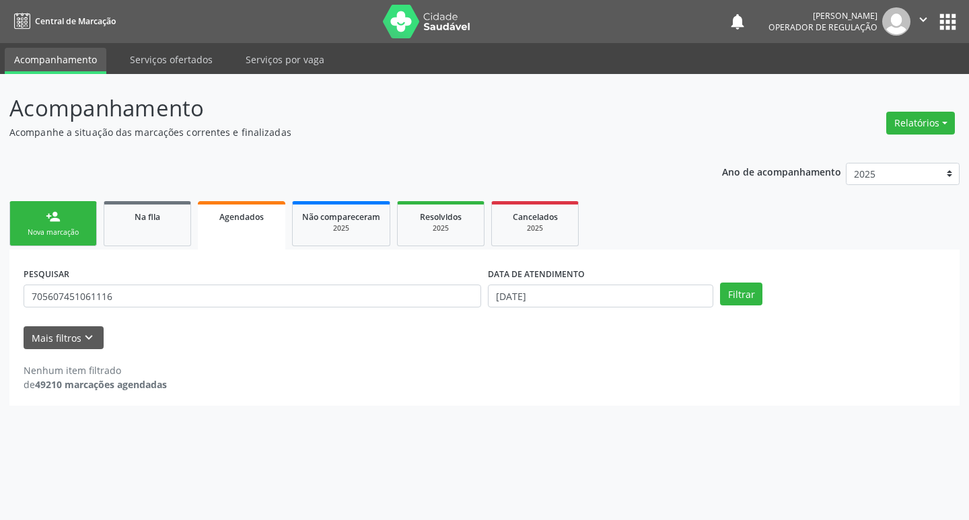
click at [69, 213] on link "person_add Nova marcação" at bounding box center [52, 223] width 87 height 45
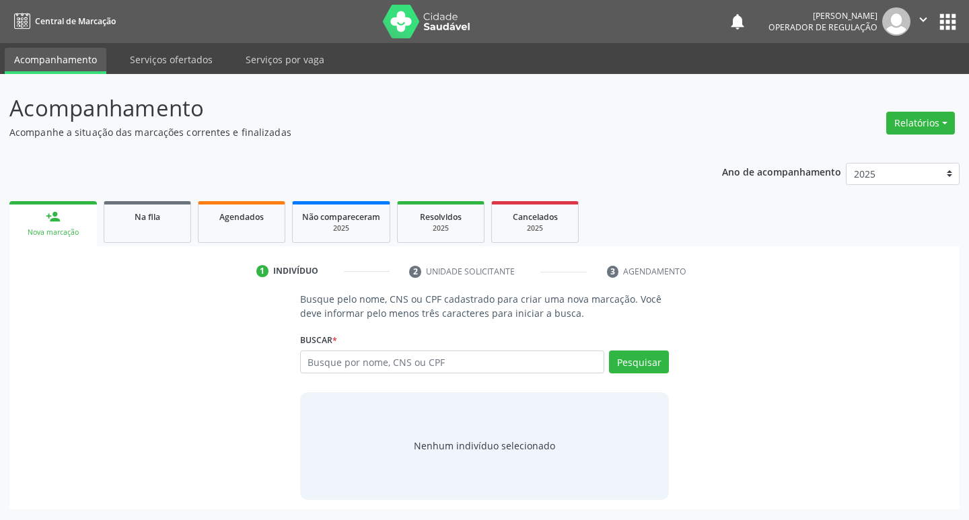
drag, startPoint x: 348, startPoint y: 348, endPoint x: 329, endPoint y: 388, distance: 43.9
click at [347, 351] on div "Buscar * Busque por nome, CNS ou CPF Nenhum resultado encontrado para: " " Digi…" at bounding box center [484, 356] width 369 height 52
click at [331, 369] on input "text" at bounding box center [452, 362] width 305 height 23
type input "700404451961042"
click at [621, 359] on button "Pesquisar" at bounding box center [639, 362] width 60 height 23
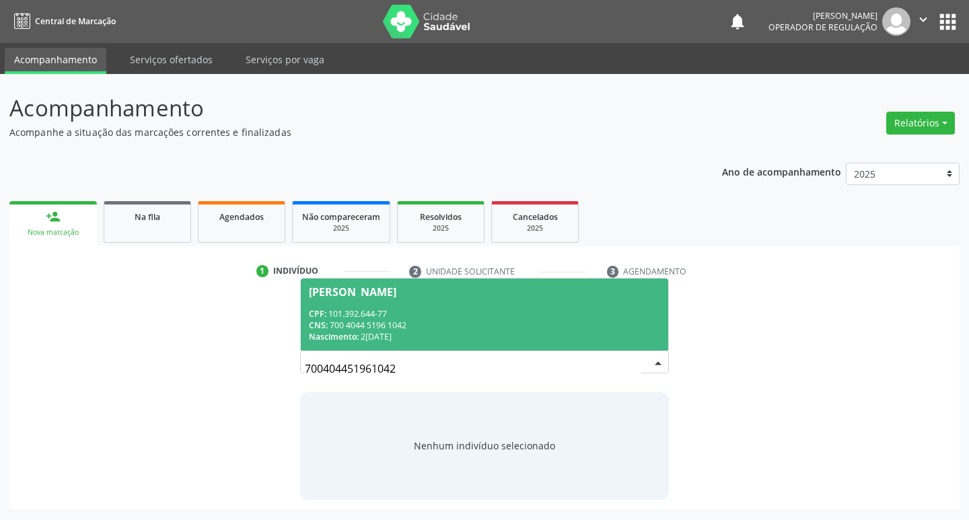
click at [400, 326] on div "CNS: 700 4044 5196 1042" at bounding box center [485, 325] width 352 height 11
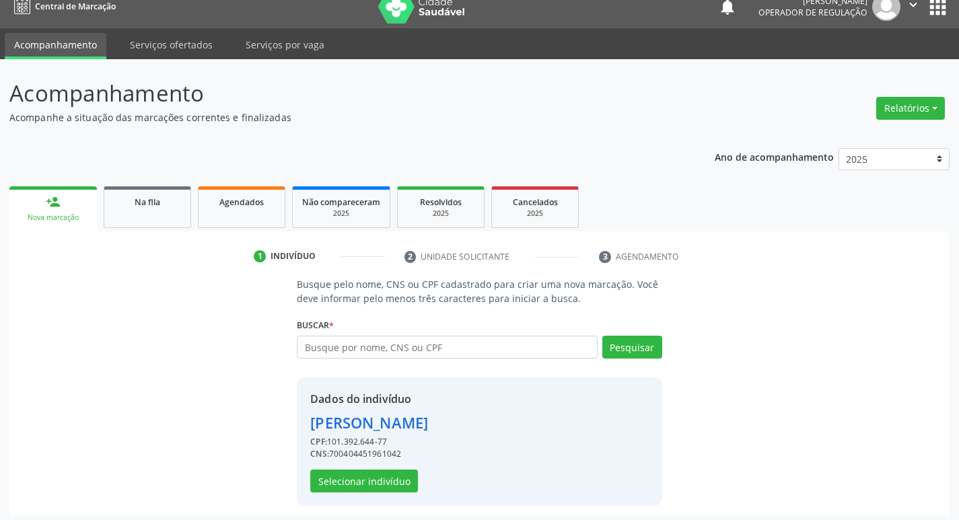
scroll to position [20, 0]
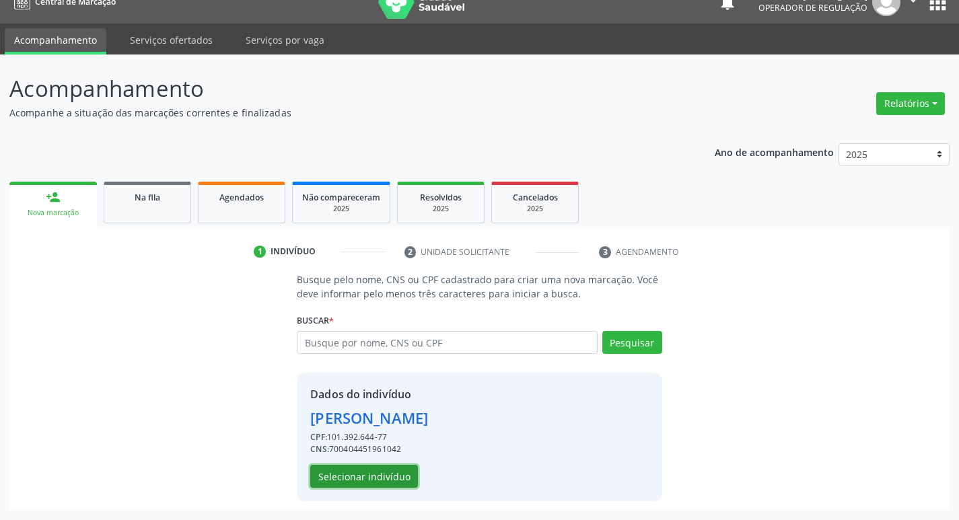
click at [366, 480] on button "Selecionar indivíduo" at bounding box center [364, 476] width 108 height 23
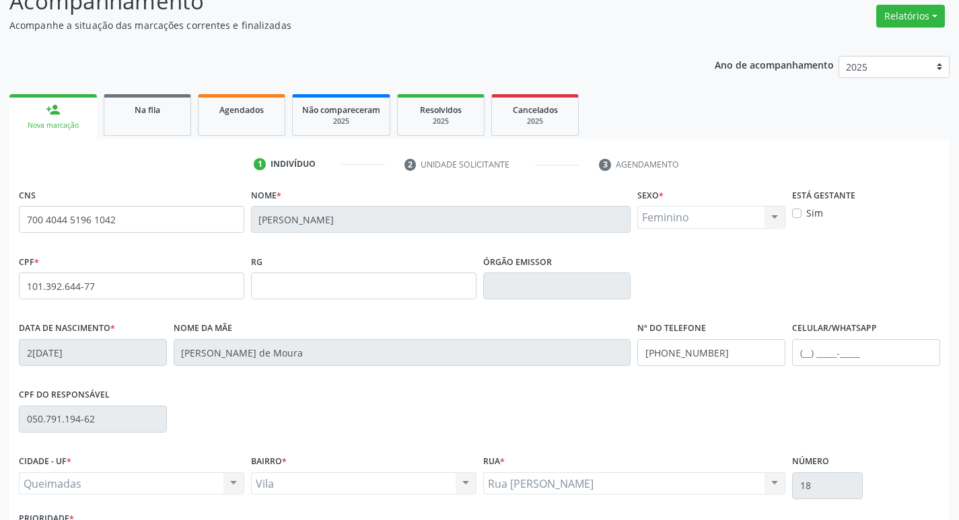
scroll to position [209, 0]
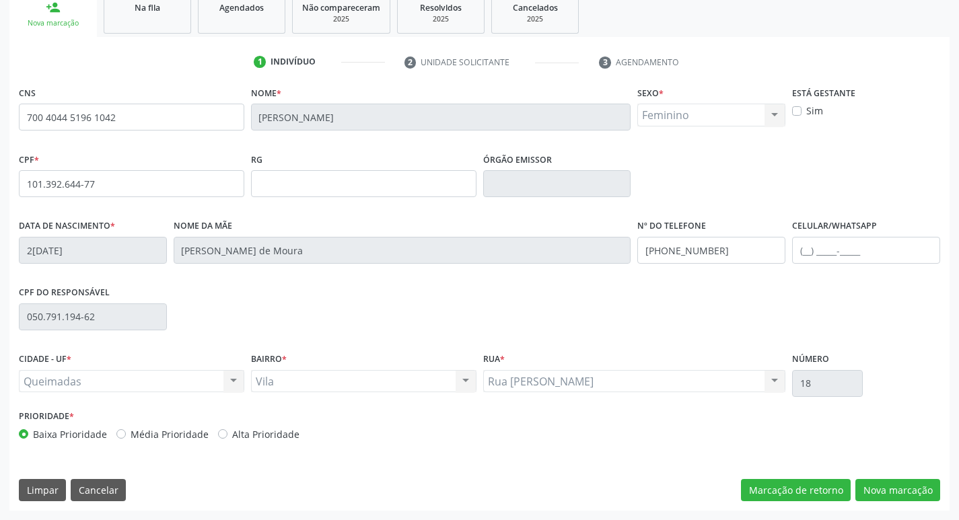
click at [889, 478] on div "CNS 700 4044 5196 1042 Nome * Iasmym Lauanny Barbosa de Moura Sexo * Feminino M…" at bounding box center [479, 297] width 940 height 428
click at [902, 484] on button "Nova marcação" at bounding box center [897, 490] width 85 height 23
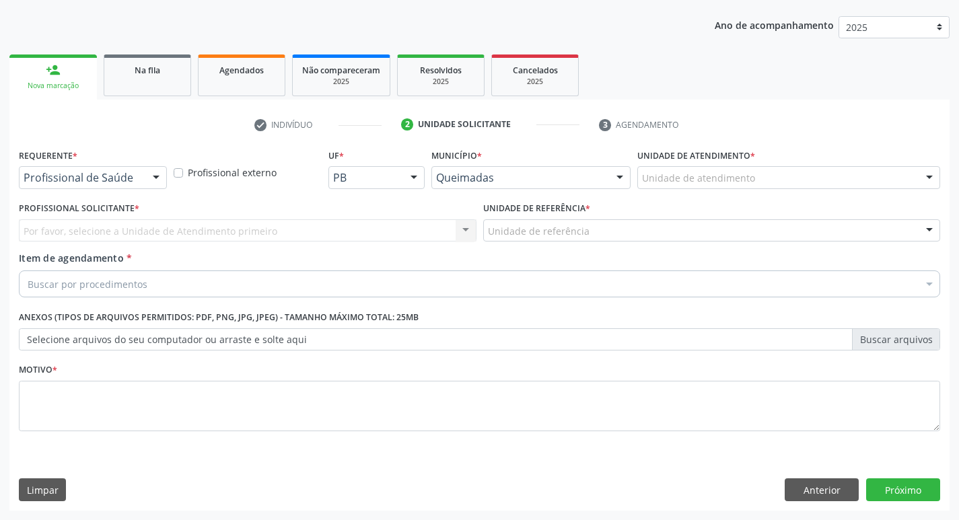
scroll to position [147, 0]
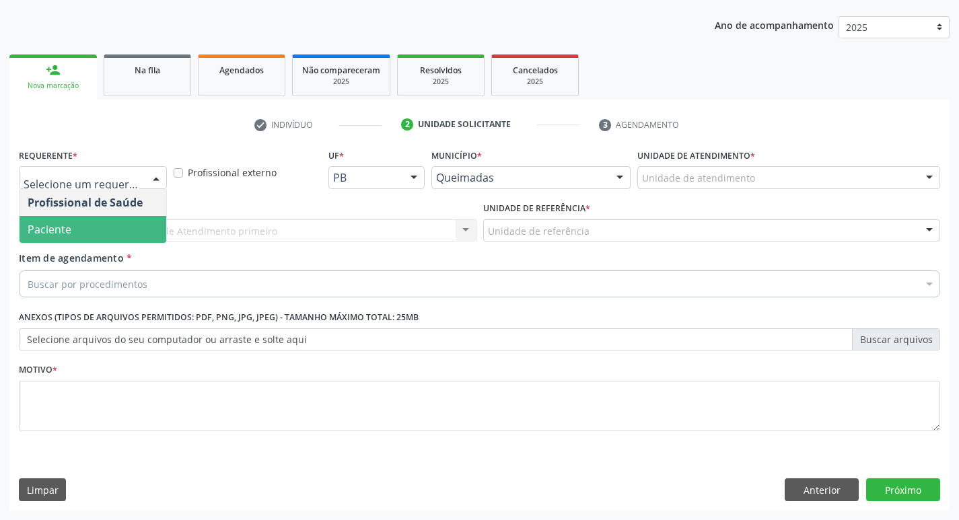
click at [60, 229] on span "Paciente" at bounding box center [50, 229] width 44 height 15
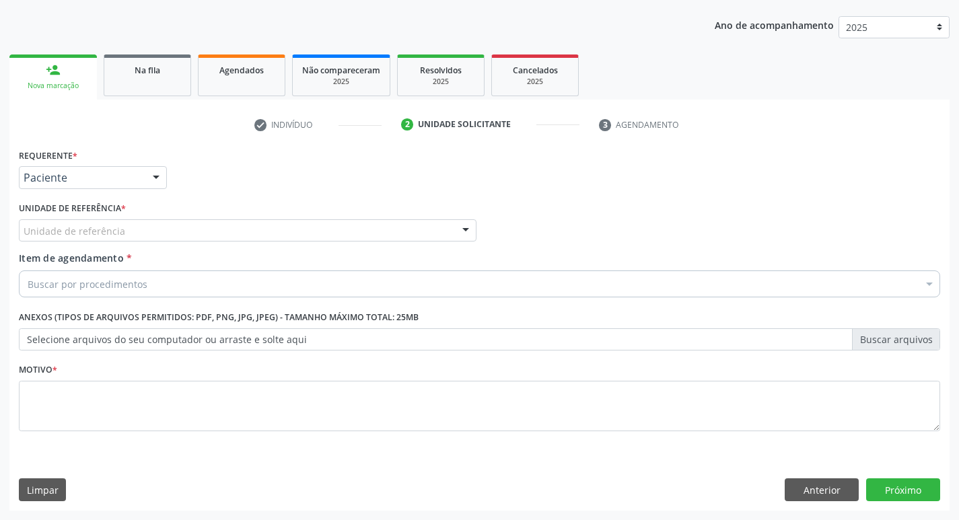
click at [75, 239] on div "Unidade de referência" at bounding box center [248, 230] width 458 height 23
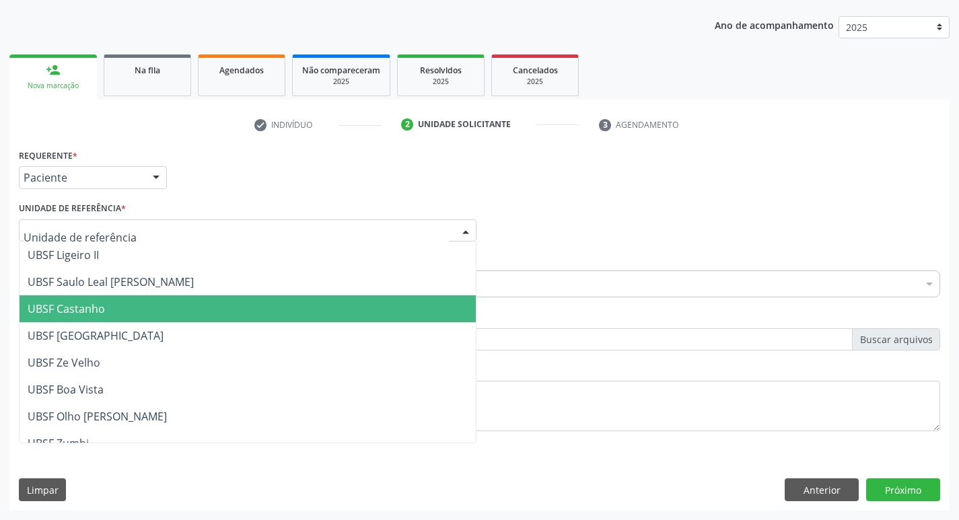
type input "V"
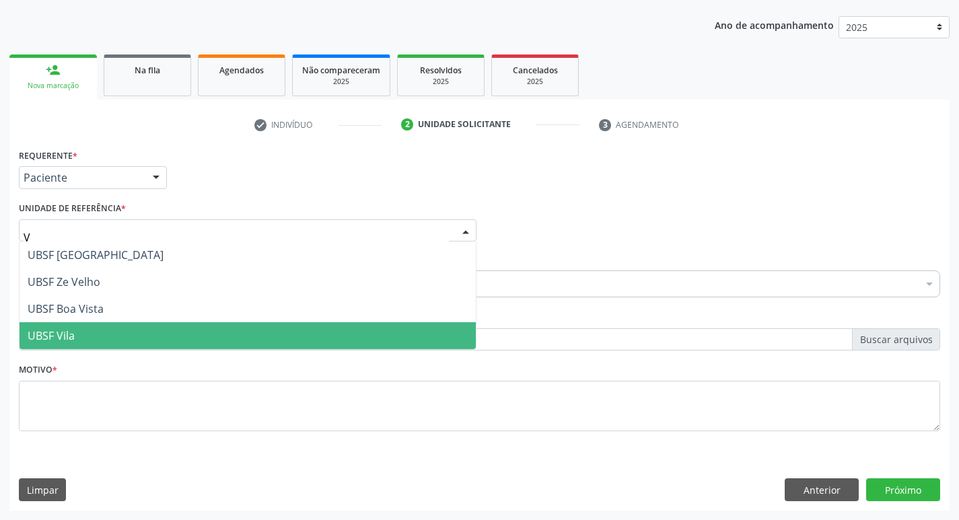
click at [83, 326] on span "UBSF Vila" at bounding box center [248, 335] width 456 height 27
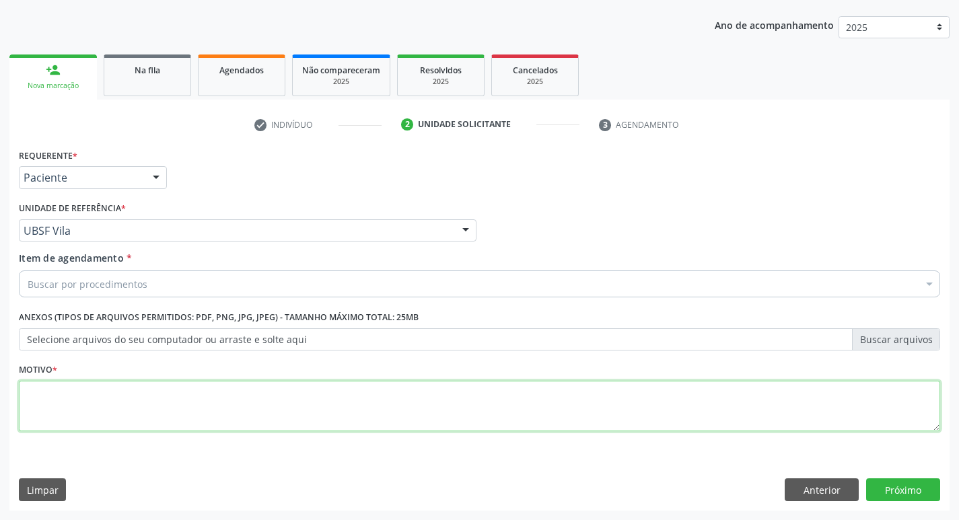
click at [36, 387] on textarea at bounding box center [479, 406] width 921 height 51
type textarea "AVALIACAO"
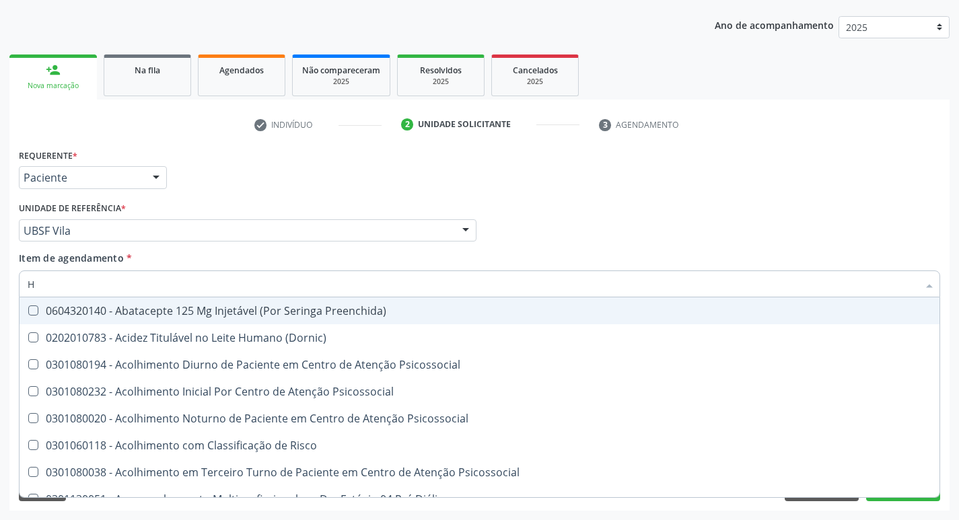
type input "HEMOGR"
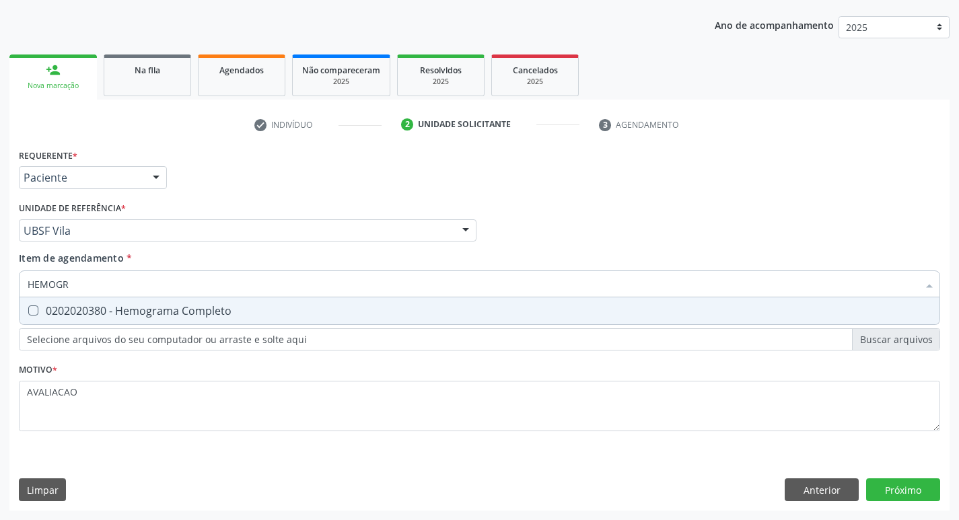
click at [142, 316] on div "0202020380 - Hemograma Completo" at bounding box center [480, 311] width 904 height 11
checkbox Completo "true"
type input "HEMOG"
checkbox Completo "false"
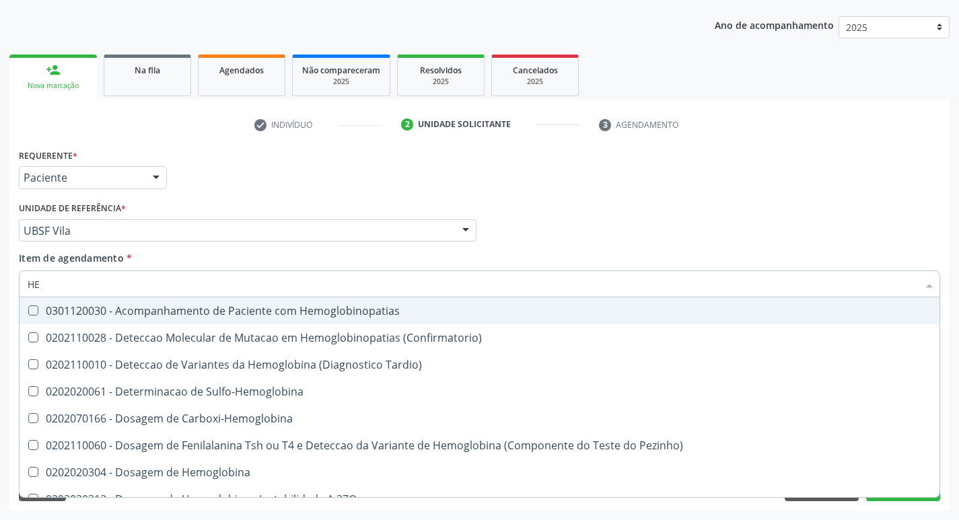
type input "H"
checkbox Completo "false"
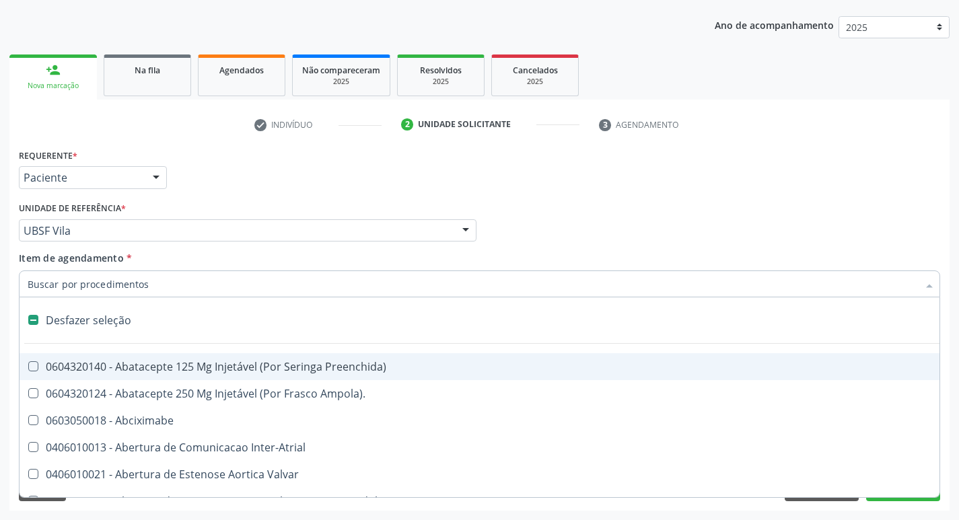
type input "G"
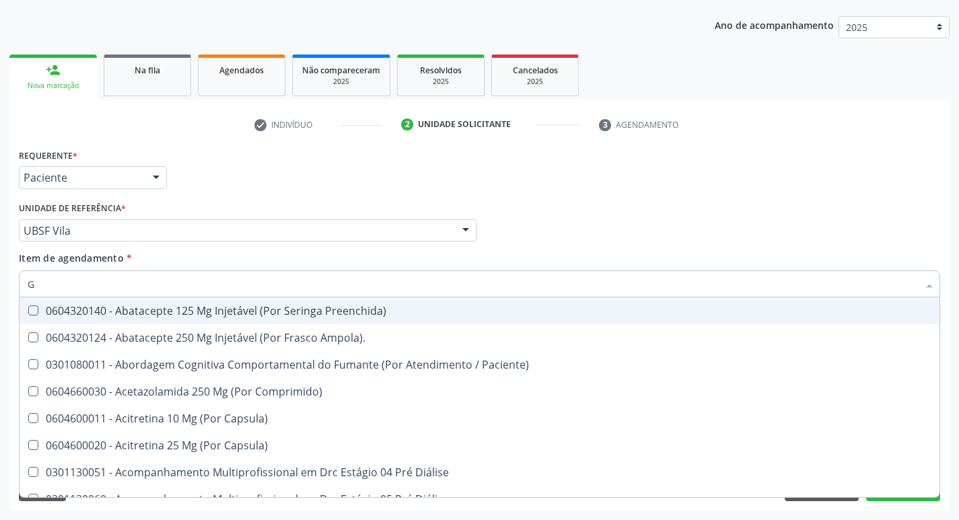
checkbox Completo "true"
type input "GLICOSE"
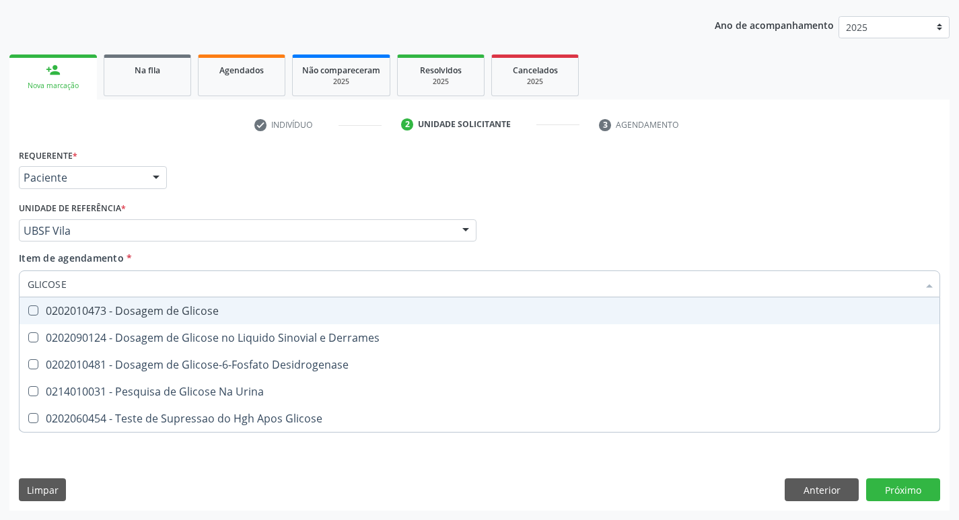
click at [149, 314] on div "0202010473 - Dosagem de Glicose" at bounding box center [480, 311] width 904 height 11
checkbox Glicose "true"
type input "GLICOS"
checkbox Glicose "false"
checkbox Derrames "true"
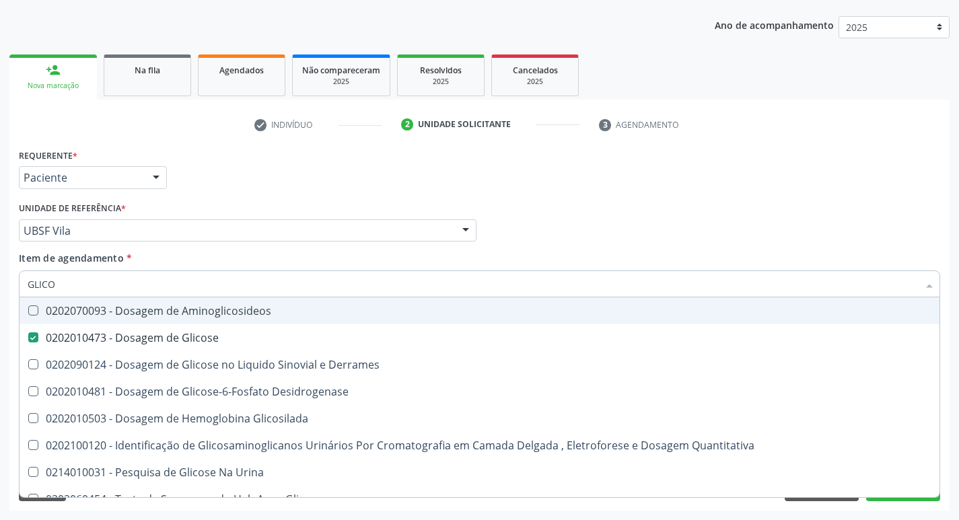
type input "GLIC"
checkbox Glicose "false"
checkbox Derrames "false"
type input "G"
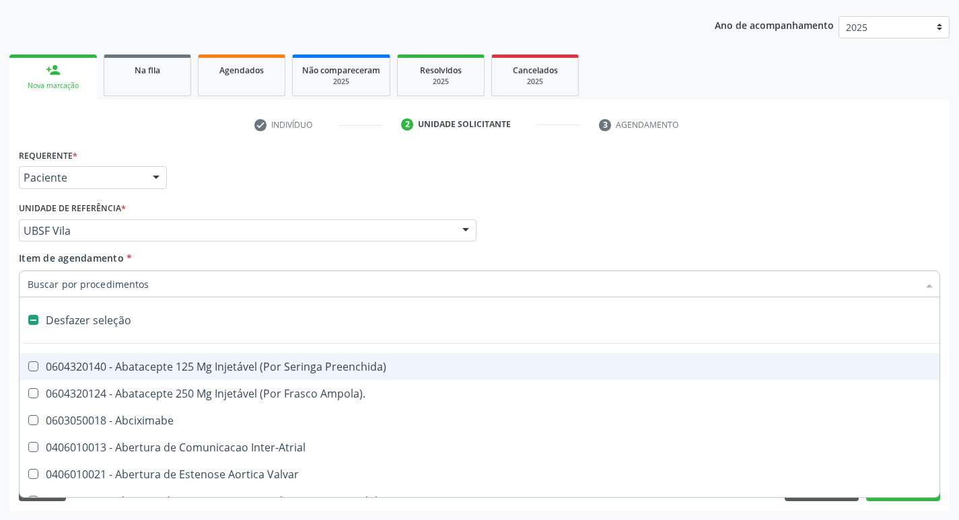
type input "2"
checkbox Vagina "true"
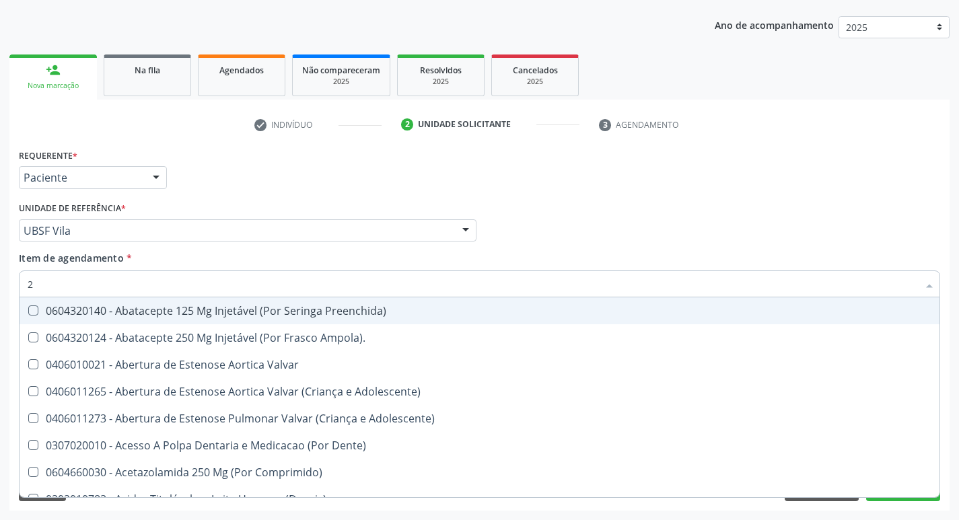
type input "20205001"
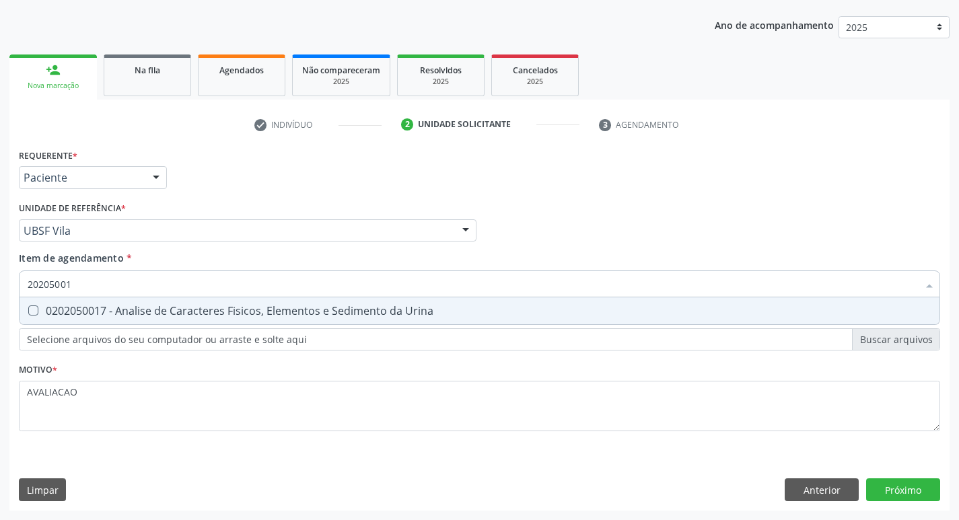
click at [192, 310] on div "0202050017 - Analise de Caracteres Fisicos, Elementos e Sedimento da Urina" at bounding box center [480, 311] width 904 height 11
checkbox Urina "true"
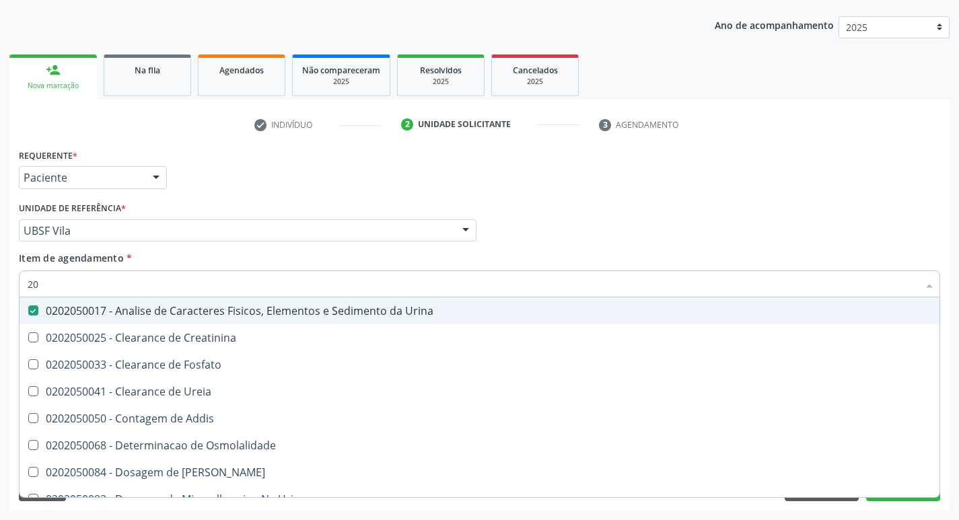
type input "2"
checkbox Urina "false"
checkbox Ureia "false"
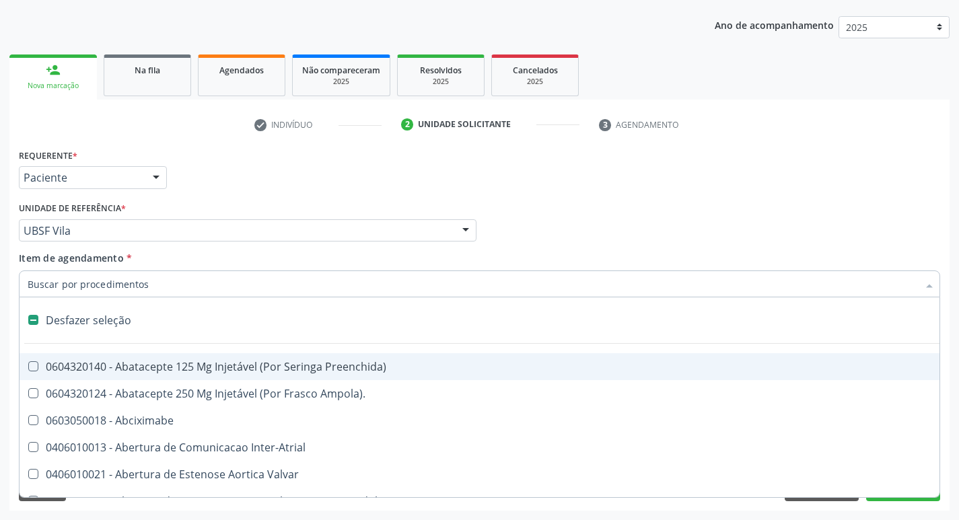
type input "V"
checkbox Urina "false"
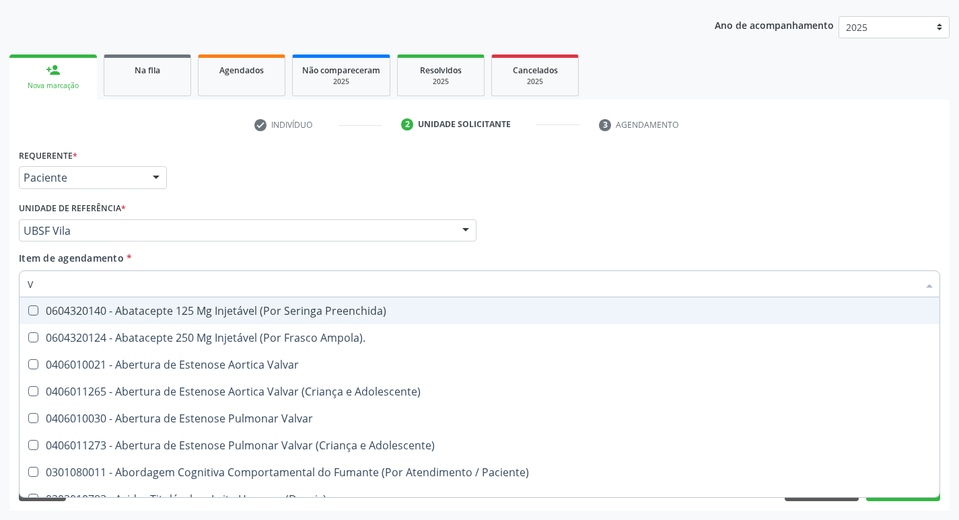
type input "VITAM"
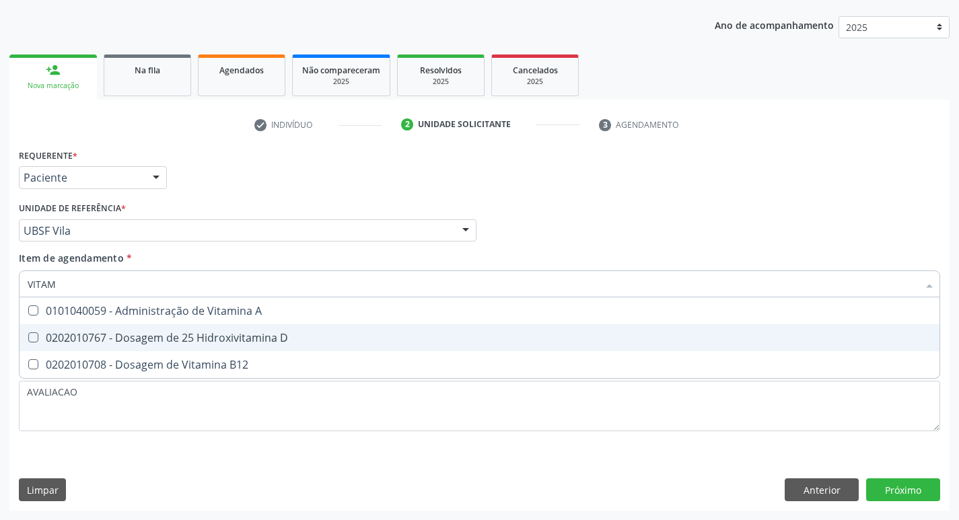
click at [157, 336] on div "0202010767 - Dosagem de 25 Hidroxivitamina D" at bounding box center [480, 337] width 904 height 11
click at [165, 351] on span "0202010767 - Dosagem de 25 Hidroxivitamina D" at bounding box center [480, 337] width 920 height 27
click at [165, 343] on div "0202010767 - Dosagem de 25 Hidroxivitamina D" at bounding box center [480, 337] width 904 height 11
checkbox D "true"
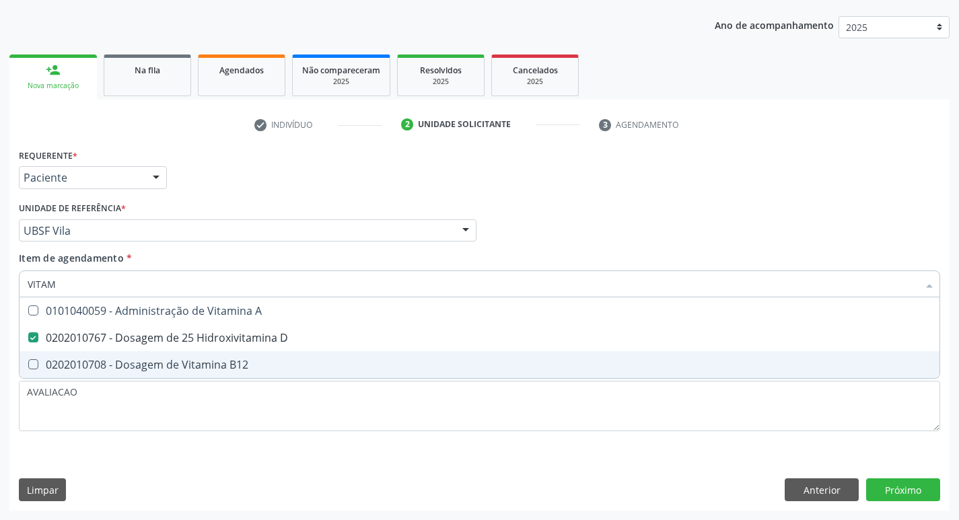
click at [178, 370] on div "0202010708 - Dosagem de Vitamina B12" at bounding box center [480, 364] width 904 height 11
checkbox B12 "true"
type input "VITA"
checkbox D "false"
checkbox B12 "false"
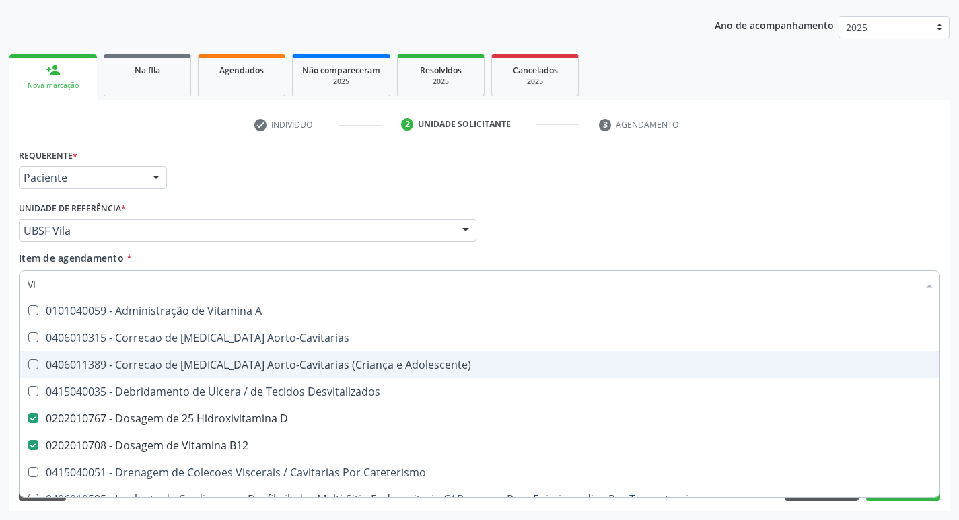
type input "V"
checkbox D "false"
checkbox B12 "false"
checkbox Cateterismo "false"
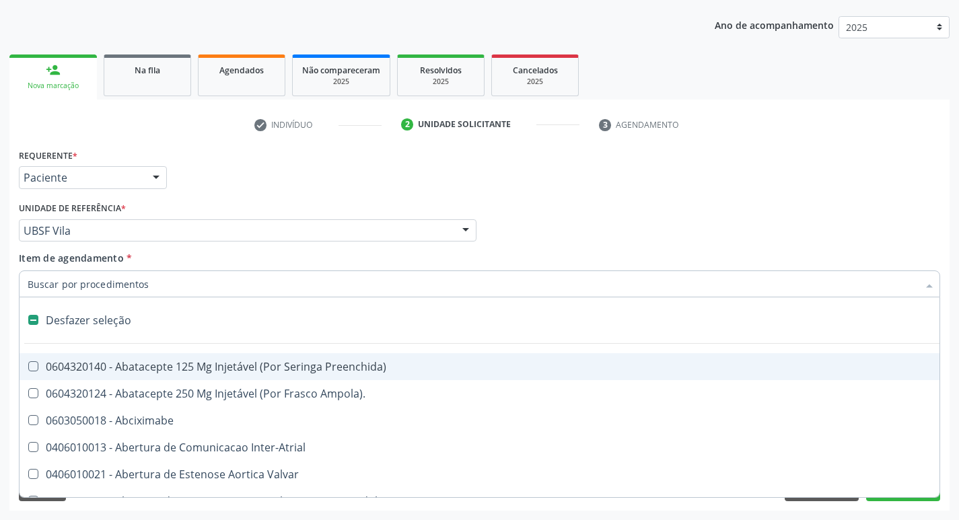
type input "F"
checkbox Congênita\ "true"
checkbox Urina "false"
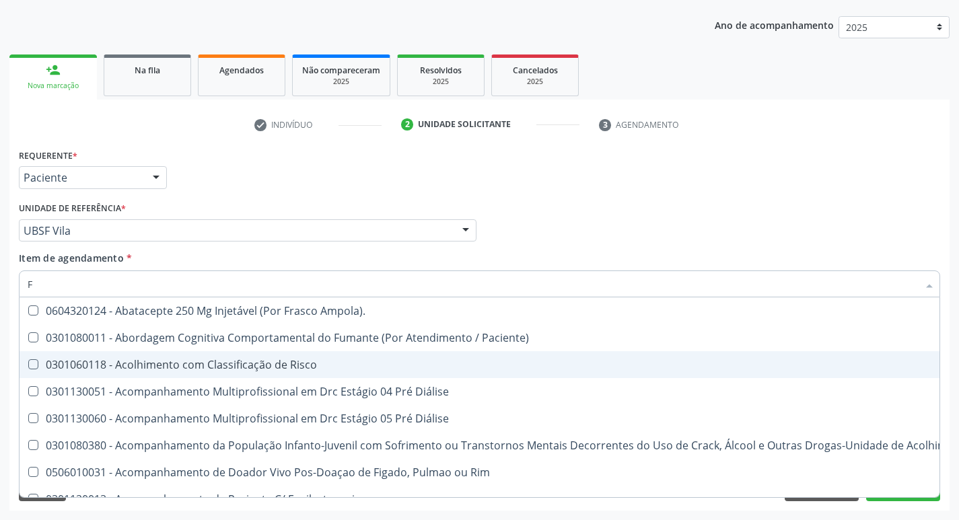
type input "FE"
checkbox Urina "false"
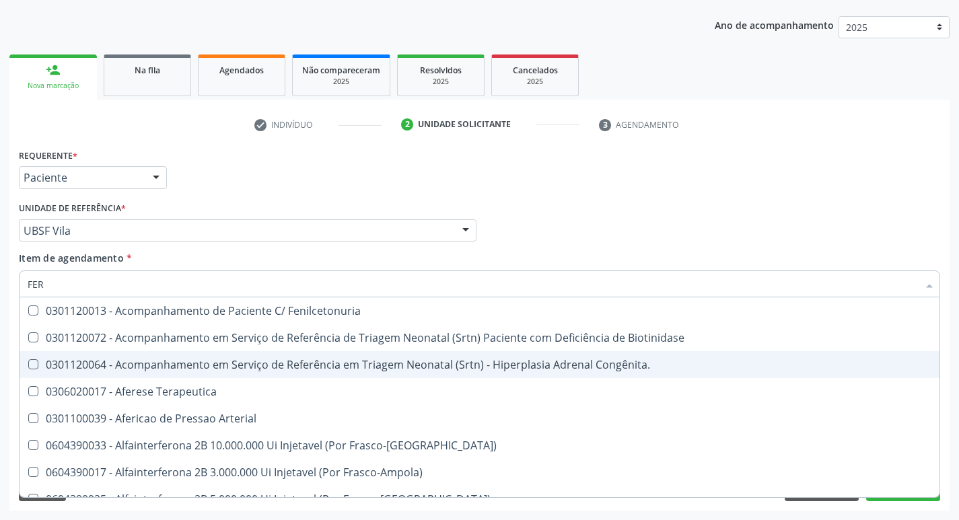
type input "FERR"
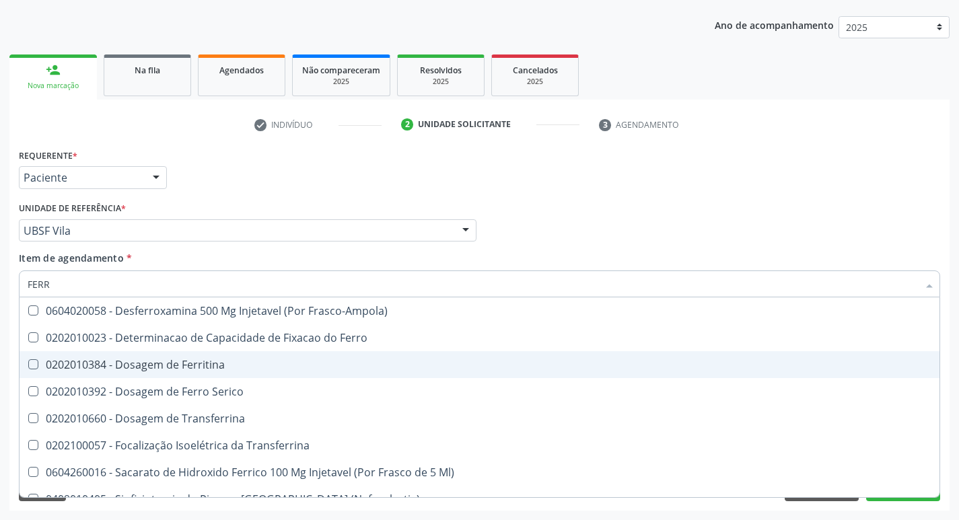
click at [201, 370] on div "0202010384 - Dosagem de Ferritina" at bounding box center [480, 364] width 904 height 11
checkbox Ferritina "true"
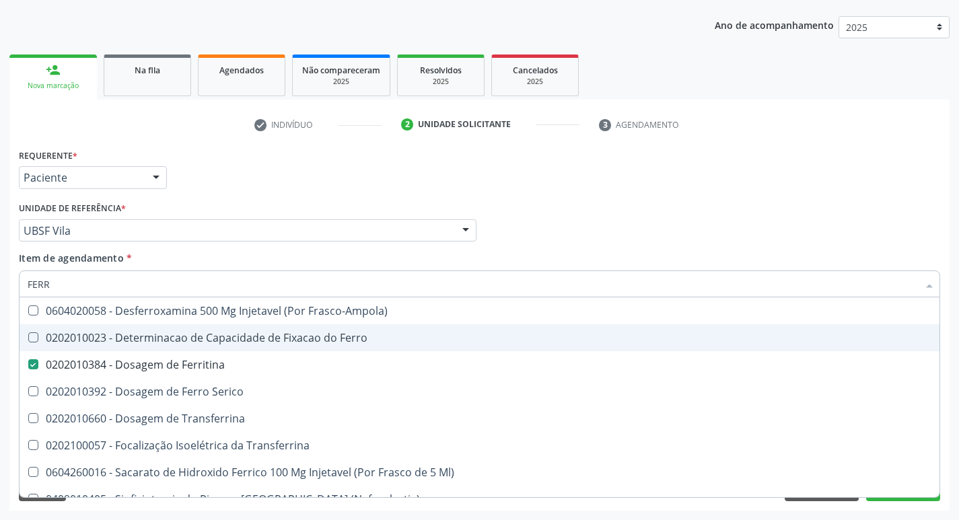
type input "FER"
checkbox Ferritina "false"
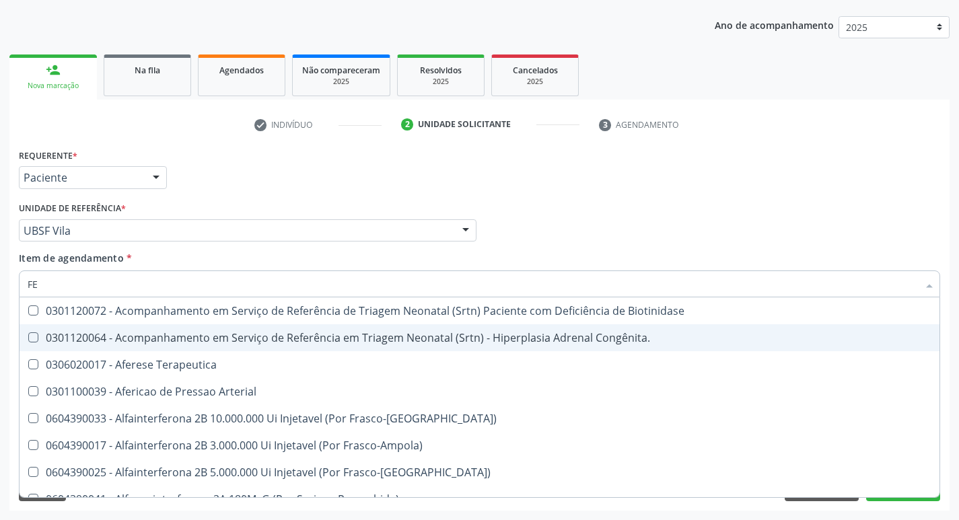
type input "F"
checkbox Ferritina "false"
checkbox Inferior "false"
checkbox Titânio "false"
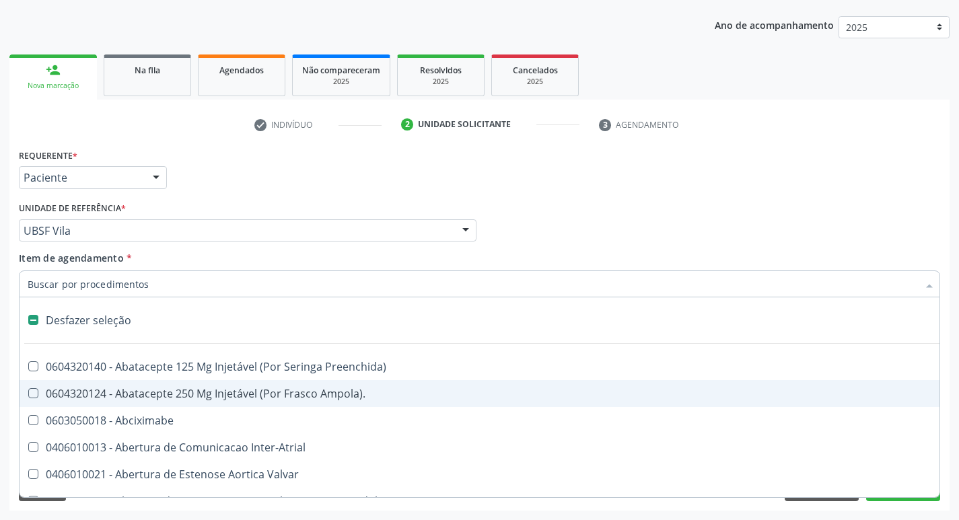
type input "T"
checkbox Dedo "true"
checkbox Urina "false"
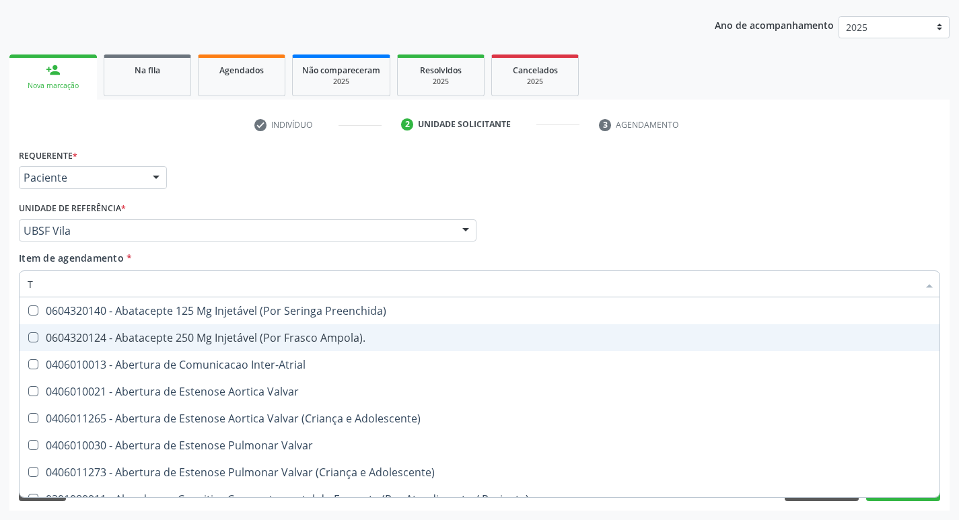
type input "TR"
checkbox Urina "false"
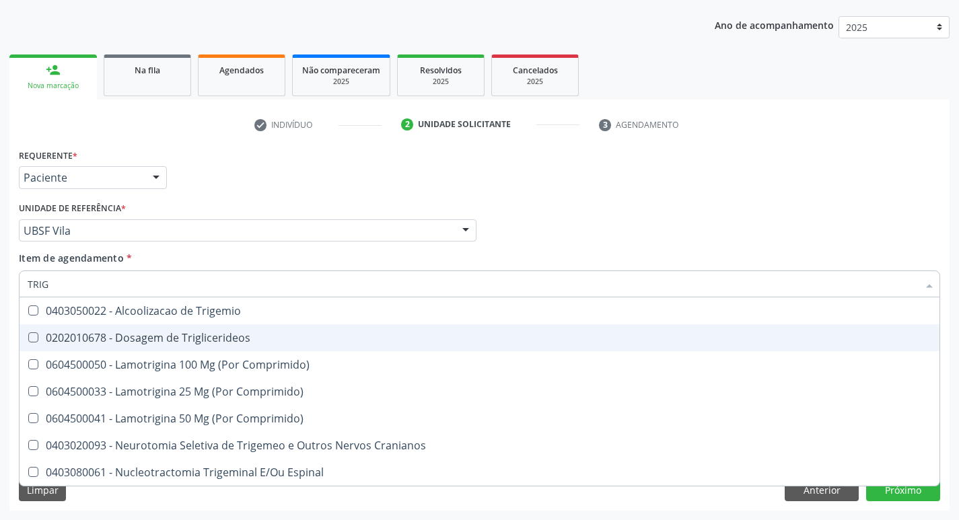
type input "TRIGL"
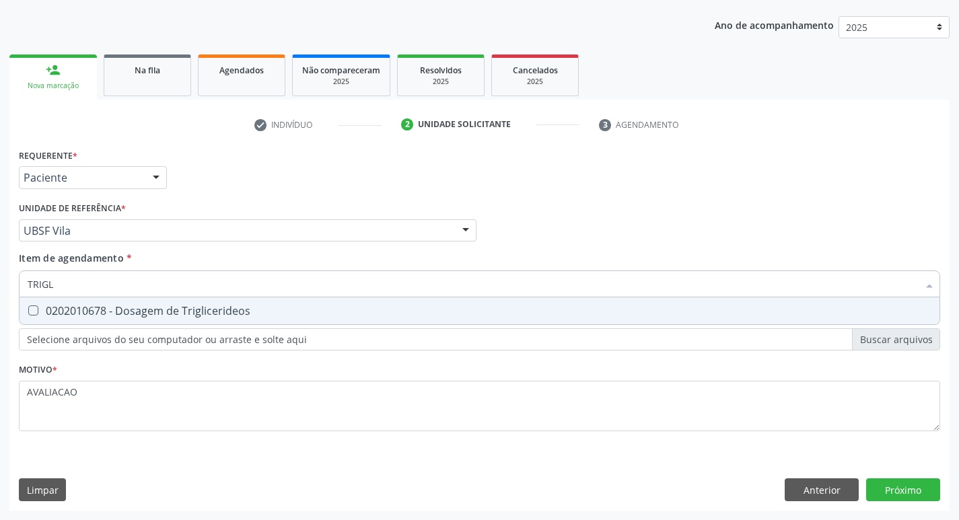
click at [254, 312] on div "0202010678 - Dosagem de Triglicerideos" at bounding box center [480, 311] width 904 height 11
checkbox Triglicerideos "true"
type input "TRIG"
checkbox Triglicerideos "false"
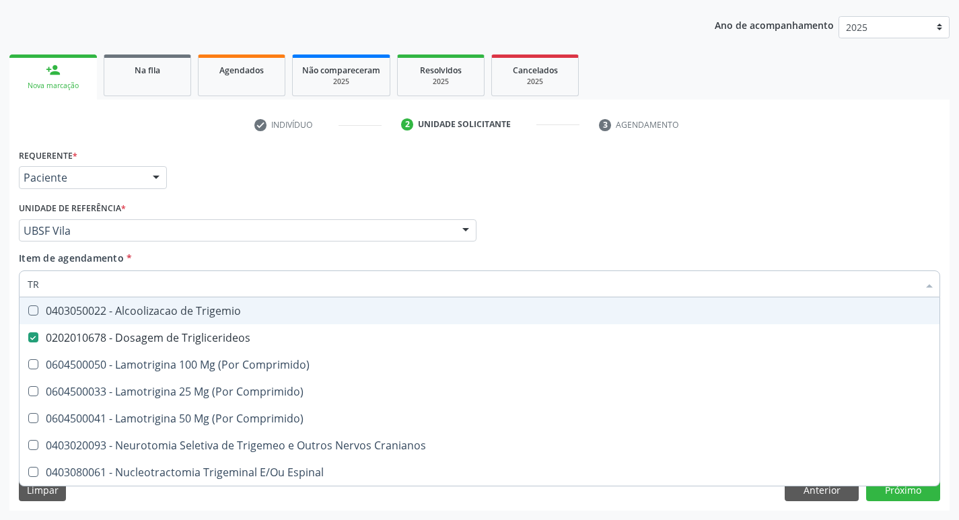
type input "T"
checkbox Triglicerideos "false"
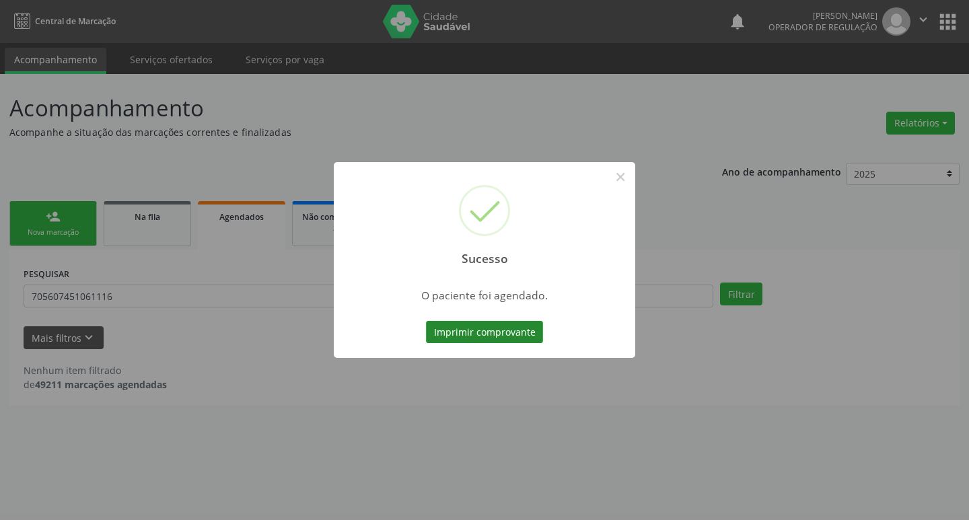
click at [486, 325] on button "Imprimir comprovante" at bounding box center [484, 332] width 117 height 23
